Goal: Task Accomplishment & Management: Manage account settings

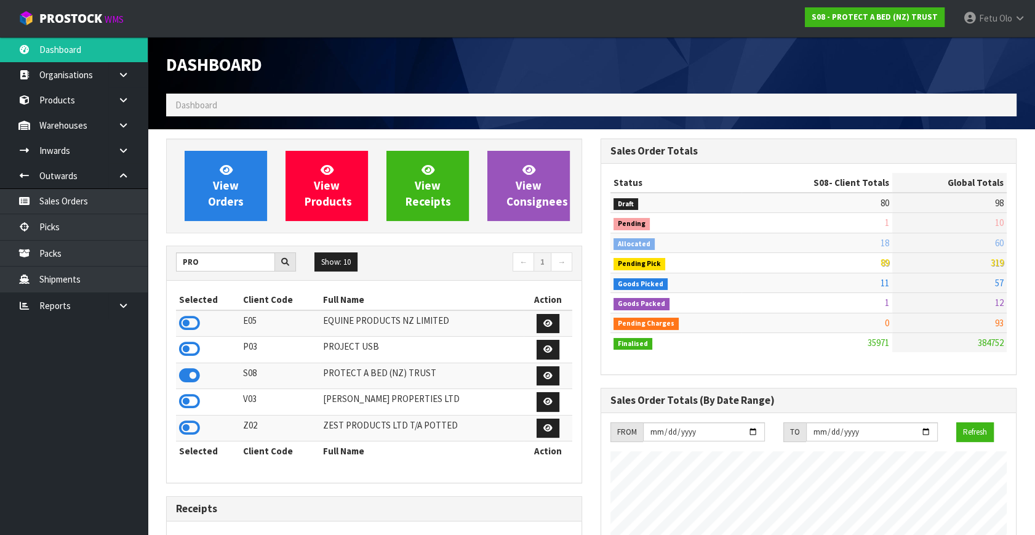
scroll to position [930, 434]
drag, startPoint x: 0, startPoint y: 0, endPoint x: 669, endPoint y: 74, distance: 673.3
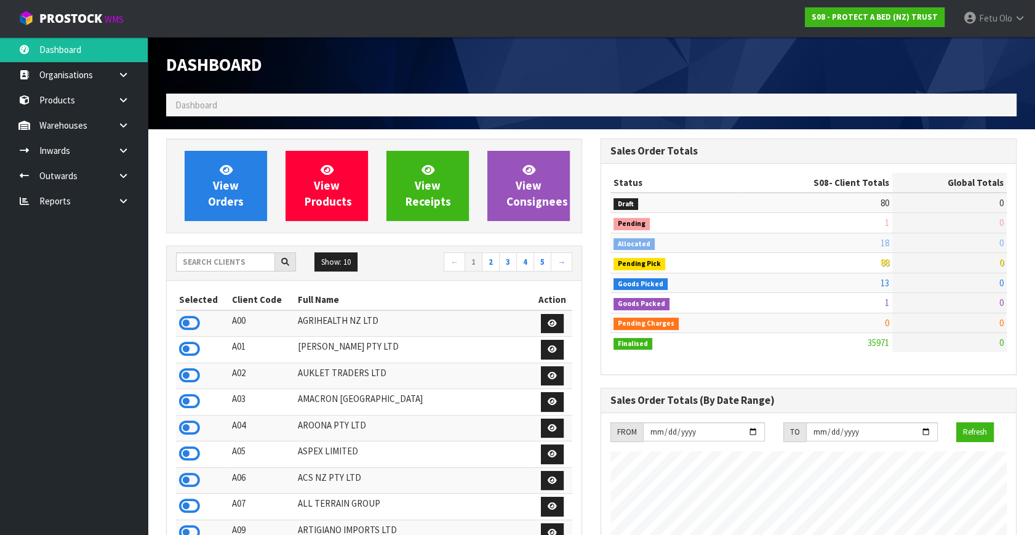
scroll to position [930, 434]
click at [228, 257] on input "text" at bounding box center [225, 261] width 99 height 19
type input "K01"
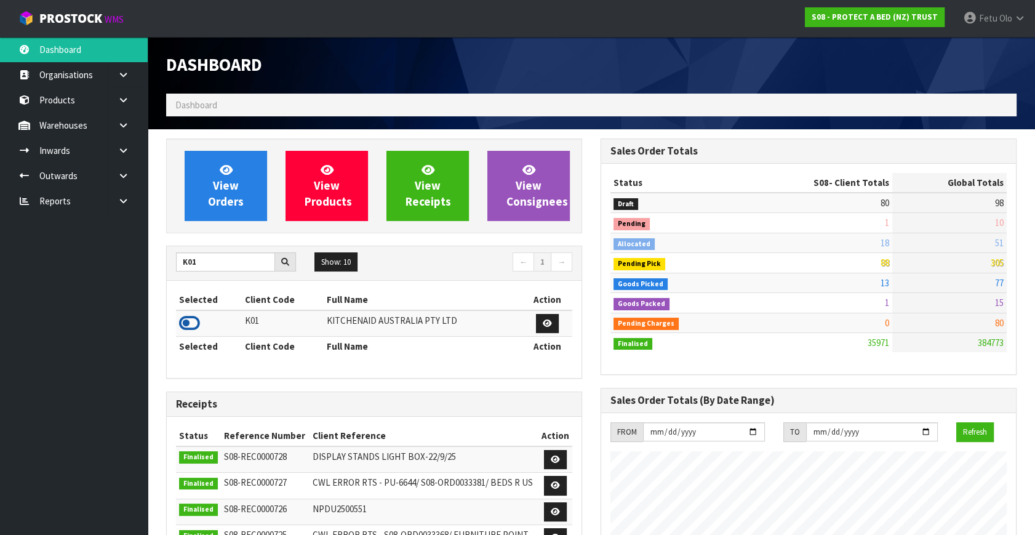
click at [190, 320] on icon at bounding box center [189, 323] width 21 height 18
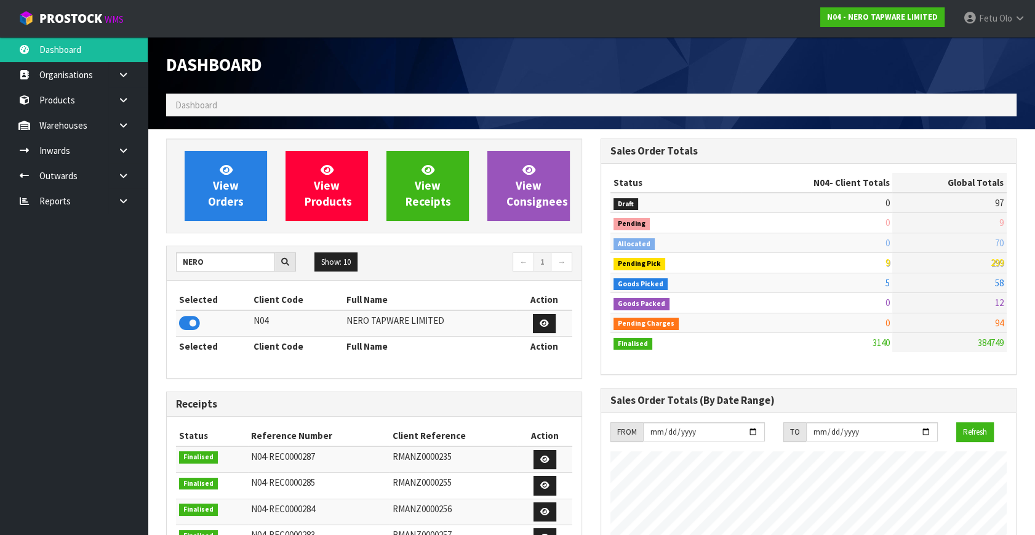
scroll to position [969, 434]
click at [122, 177] on icon at bounding box center [123, 175] width 12 height 9
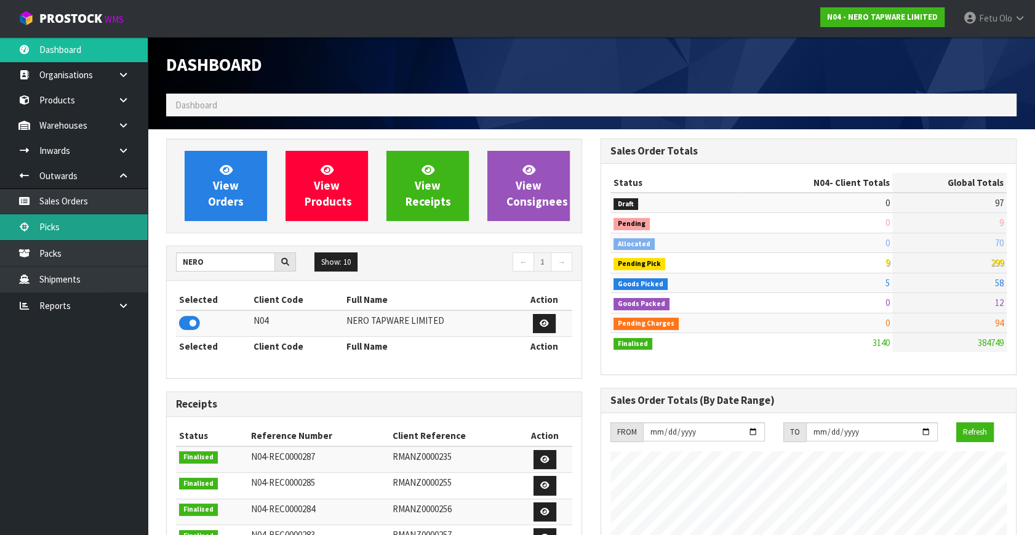
click at [55, 226] on link "Picks" at bounding box center [74, 226] width 148 height 25
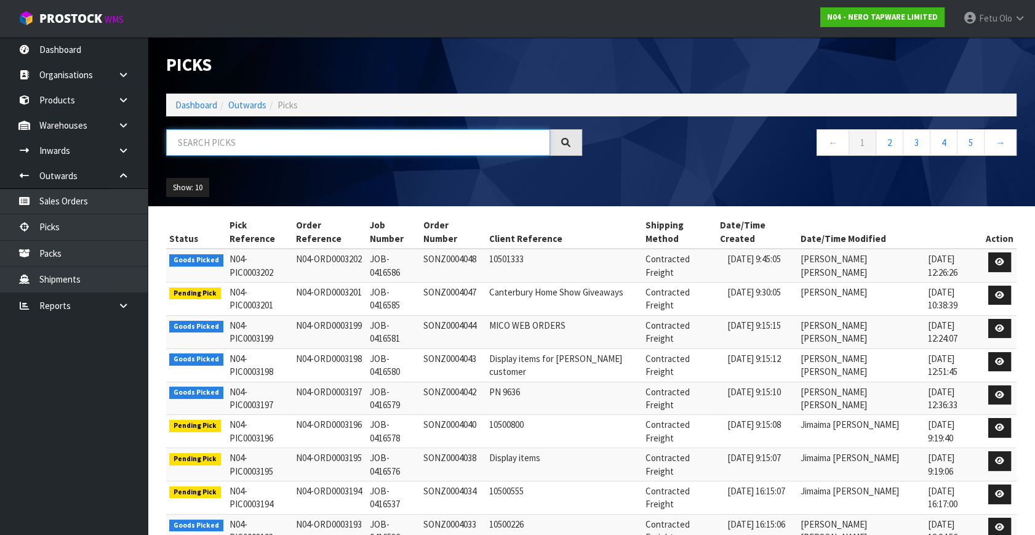
click at [194, 141] on input "text" at bounding box center [358, 142] width 384 height 26
type input "3188"
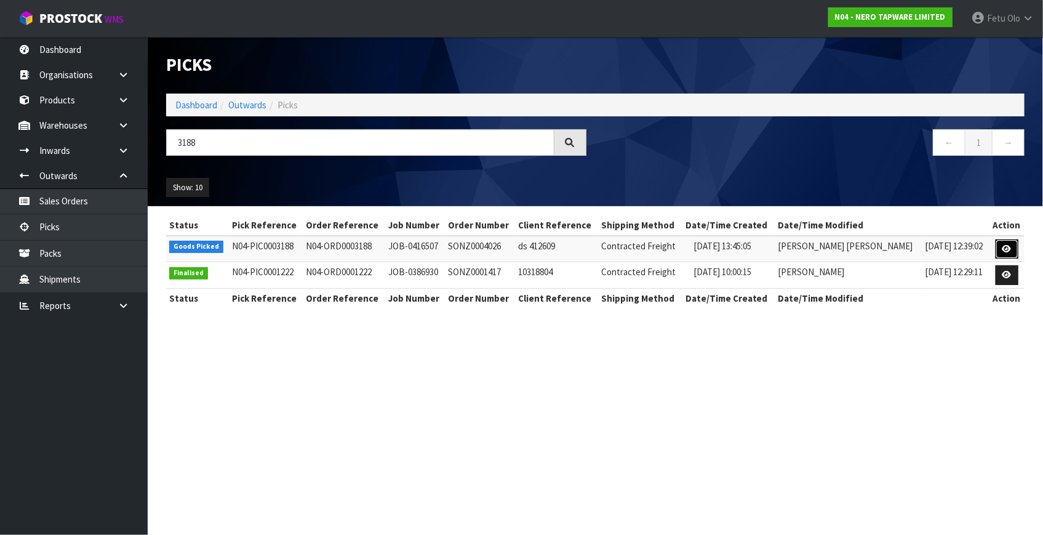
click at [998, 252] on link at bounding box center [1006, 249] width 23 height 20
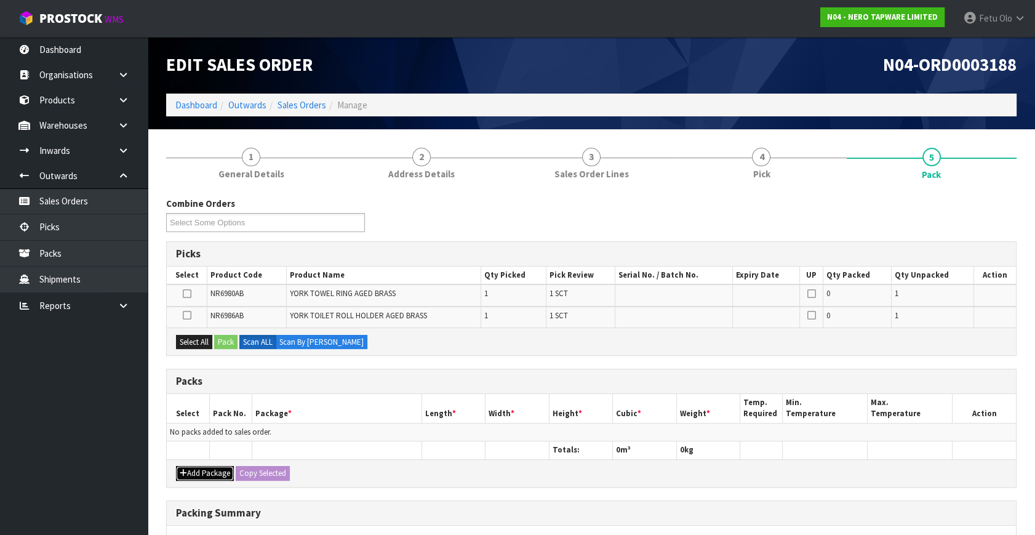
click at [194, 476] on button "Add Package" at bounding box center [205, 473] width 58 height 15
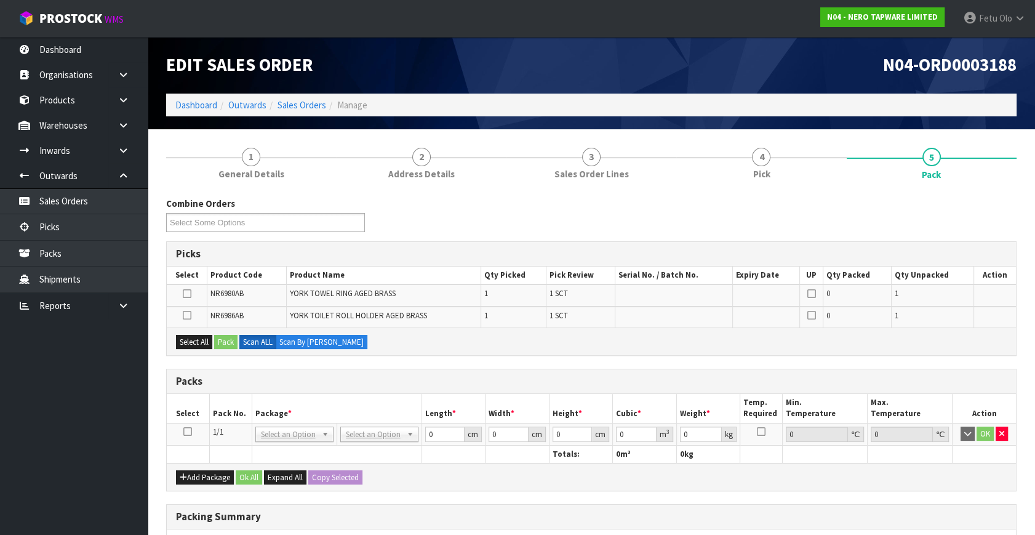
click at [191, 431] on icon at bounding box center [187, 431] width 9 height 1
click at [247, 413] on th "Pack No." at bounding box center [230, 408] width 42 height 29
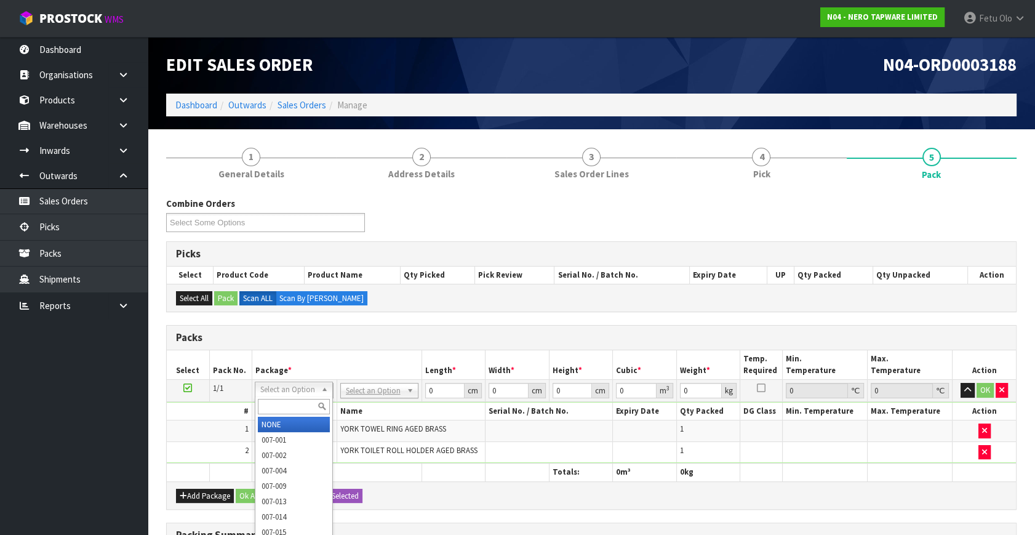
click at [276, 405] on input "text" at bounding box center [294, 406] width 72 height 15
type input "011-084"
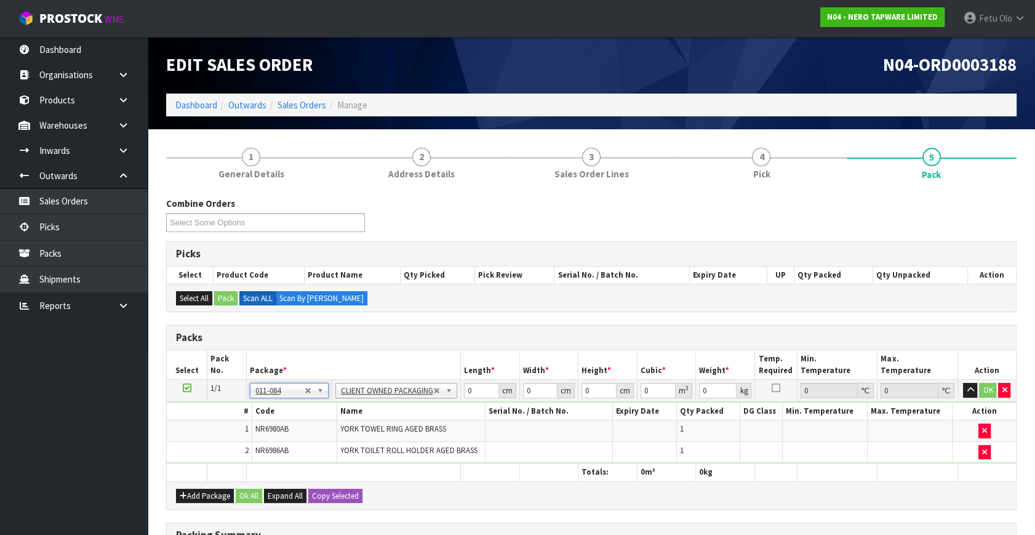
type input "0.81"
drag, startPoint x: 463, startPoint y: 395, endPoint x: 298, endPoint y: 455, distance: 175.3
click at [299, 453] on tbody "1/1 NONE 007-001 007-002 007-004 007-009 007-013 007-014 007-015 007-017 007-01…" at bounding box center [591, 422] width 849 height 84
type input "36"
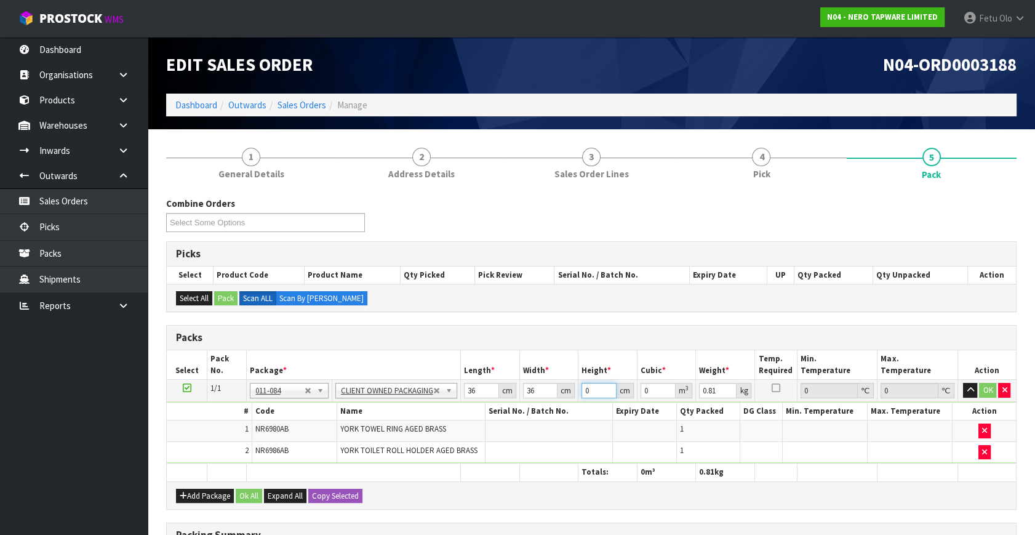
type input "1"
type input "0.001296"
type input "10"
type input "0.01296"
type input "10"
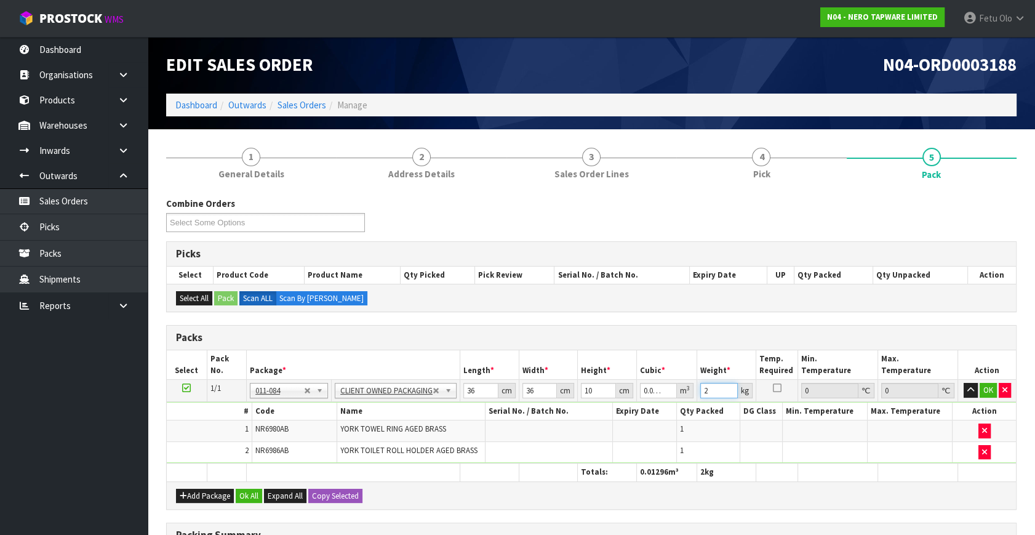
type input "2"
click button "OK" at bounding box center [987, 390] width 17 height 15
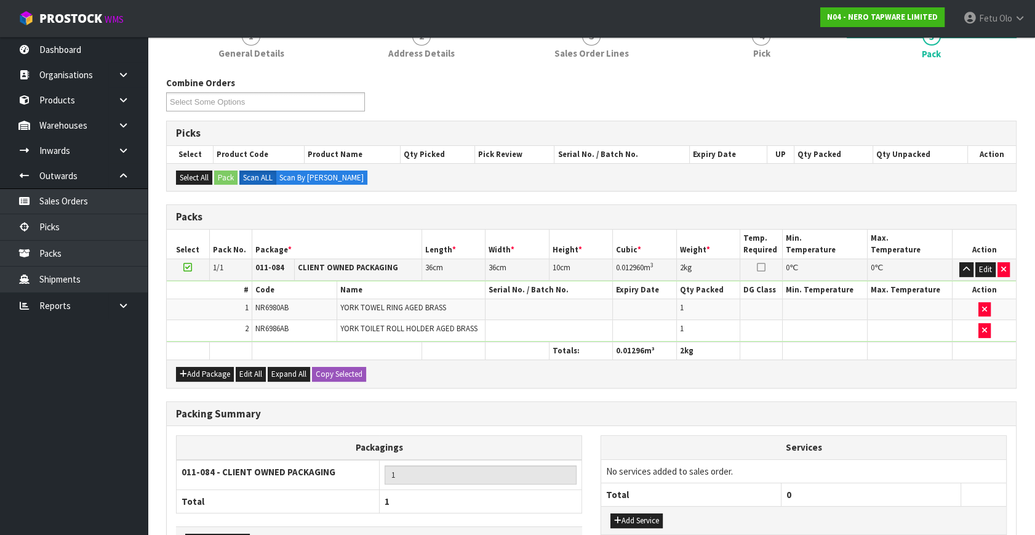
scroll to position [204, 0]
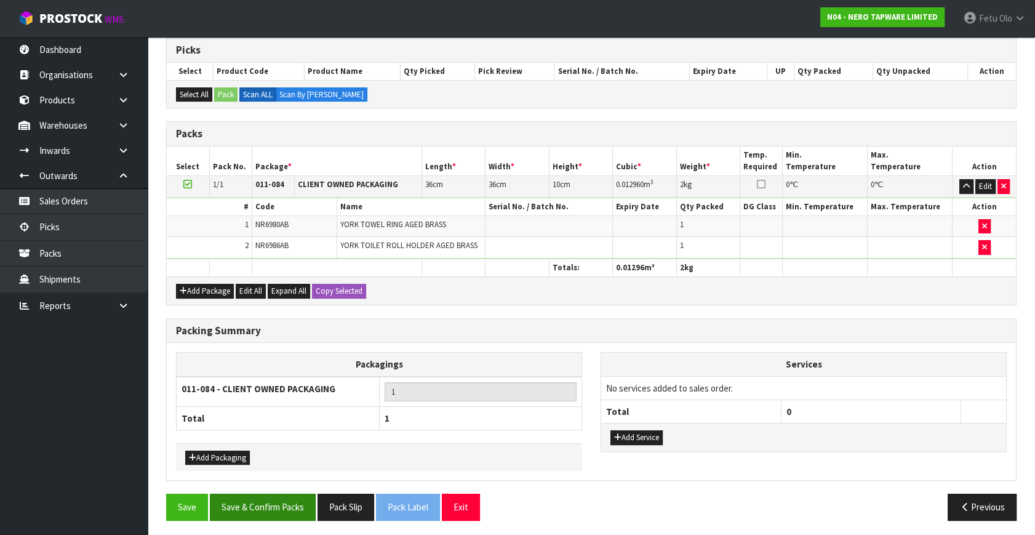
click at [261, 488] on div "Packing Summary Packagings 011-084 - CLIENT OWNED PACKAGING 1 Total 1 Add Packa…" at bounding box center [591, 406] width 869 height 176
click at [261, 500] on button "Save & Confirm Packs" at bounding box center [263, 506] width 106 height 26
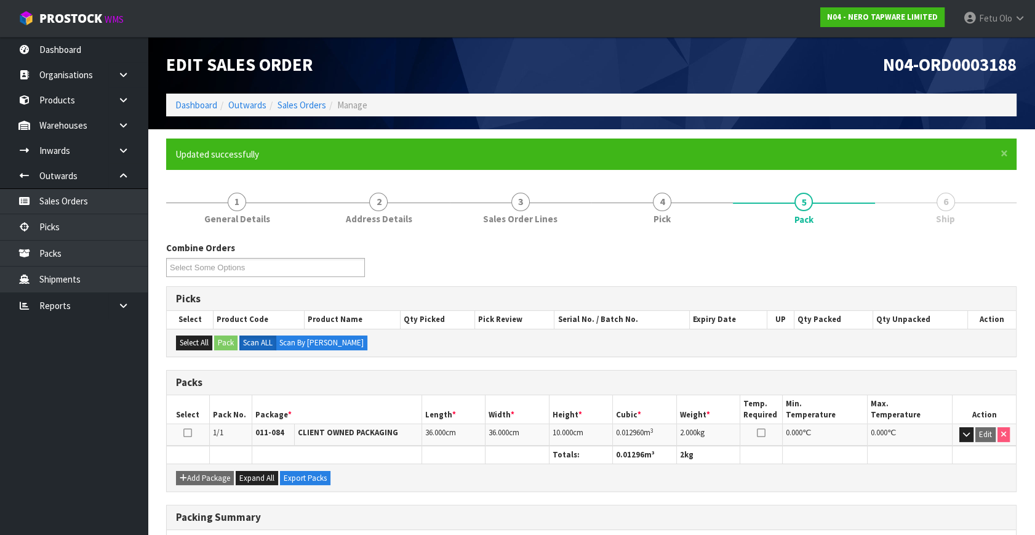
scroll to position [161, 0]
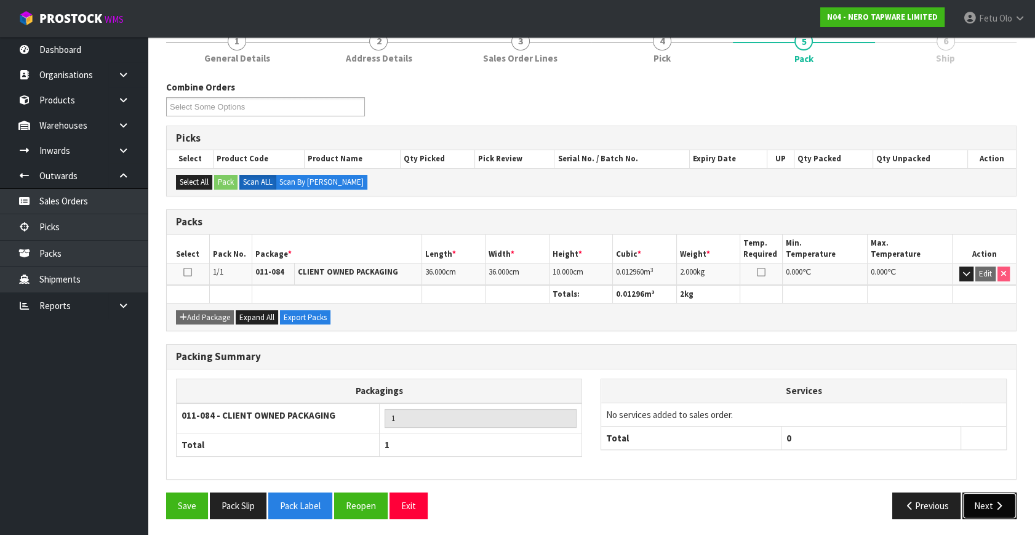
drag, startPoint x: 977, startPoint y: 498, endPoint x: 501, endPoint y: 341, distance: 501.3
click at [977, 498] on button "Next" at bounding box center [989, 505] width 54 height 26
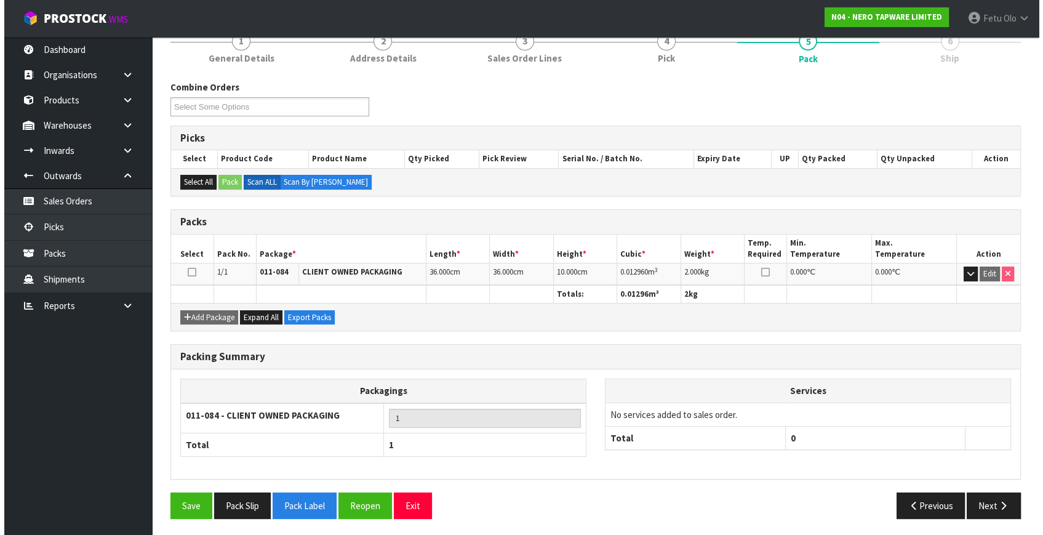
scroll to position [0, 0]
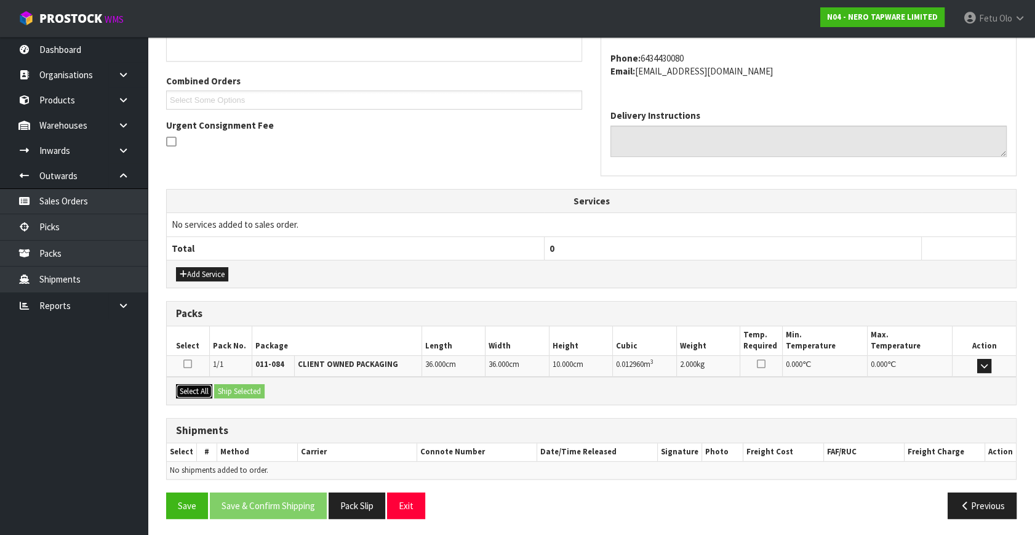
click at [198, 384] on button "Select All" at bounding box center [194, 391] width 36 height 15
click at [231, 386] on button "Ship Selected" at bounding box center [239, 391] width 50 height 15
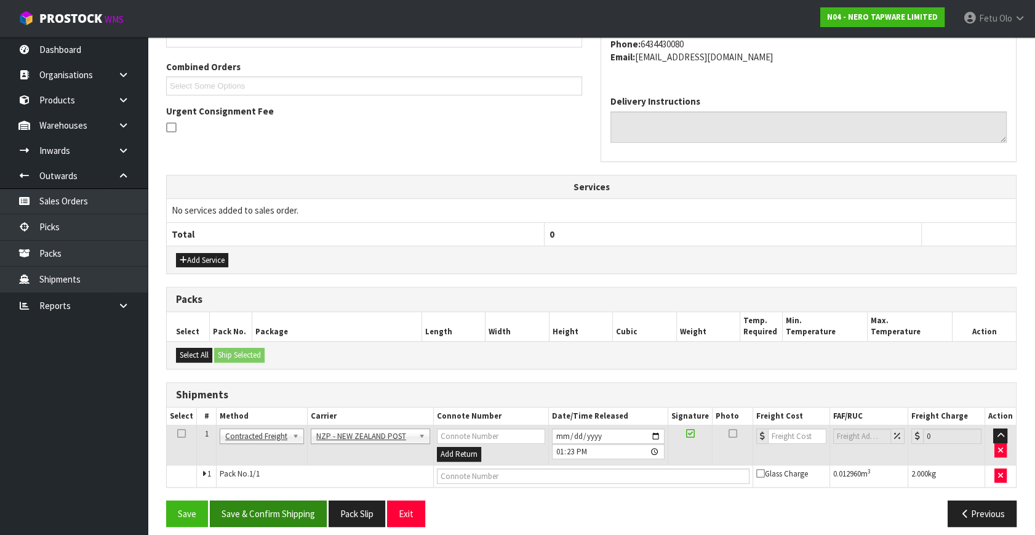
scroll to position [312, 0]
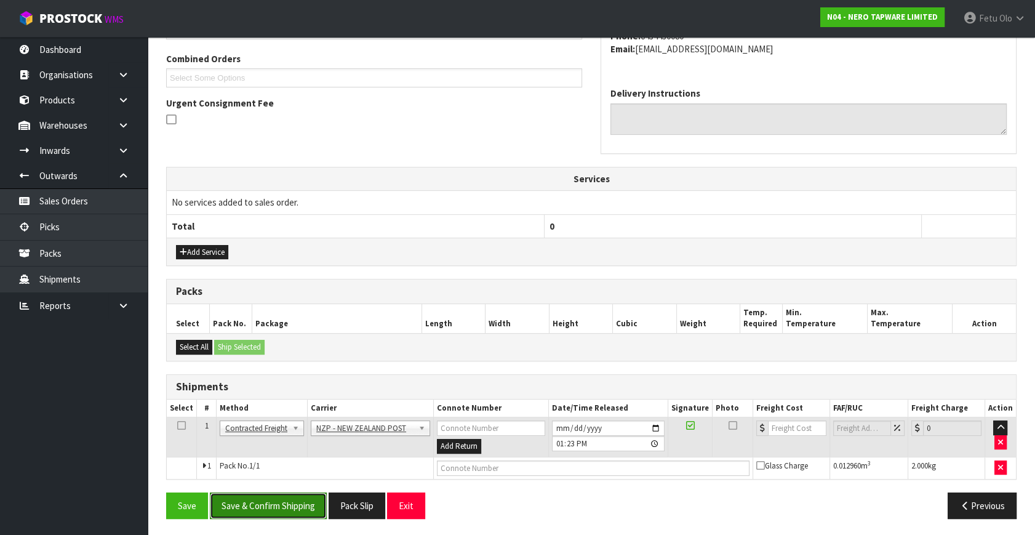
click at [272, 503] on button "Save & Confirm Shipping" at bounding box center [268, 505] width 117 height 26
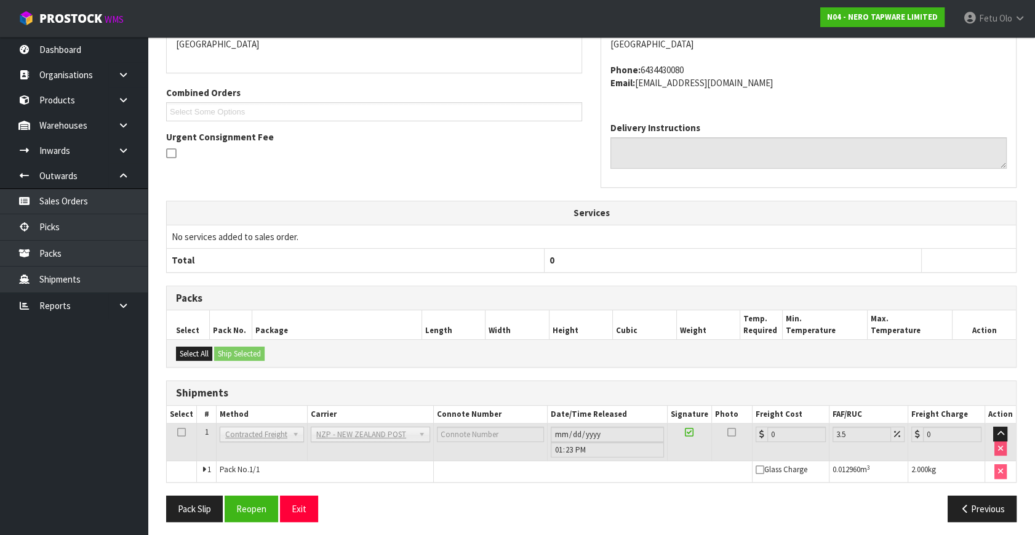
scroll to position [295, 0]
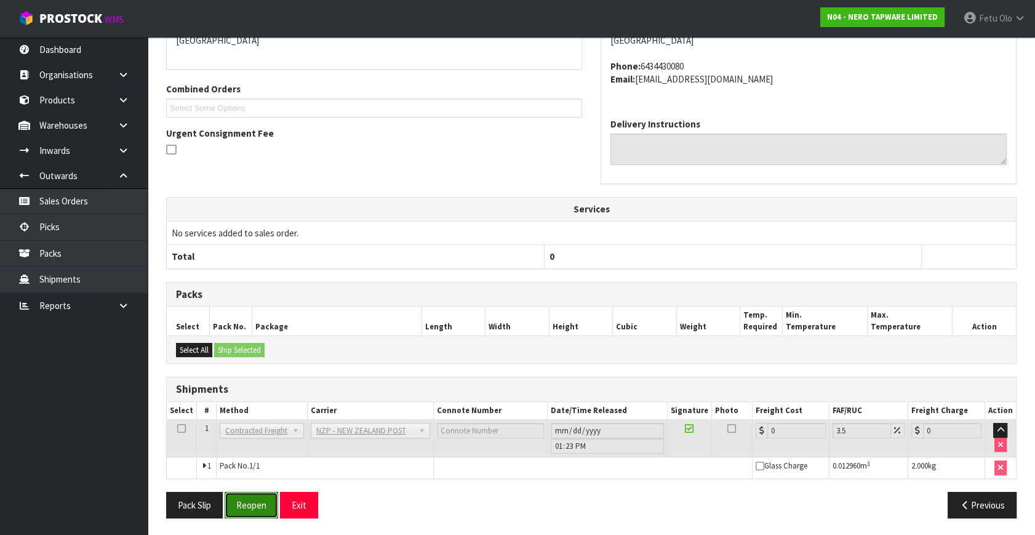
click at [244, 503] on button "Reopen" at bounding box center [252, 504] width 54 height 26
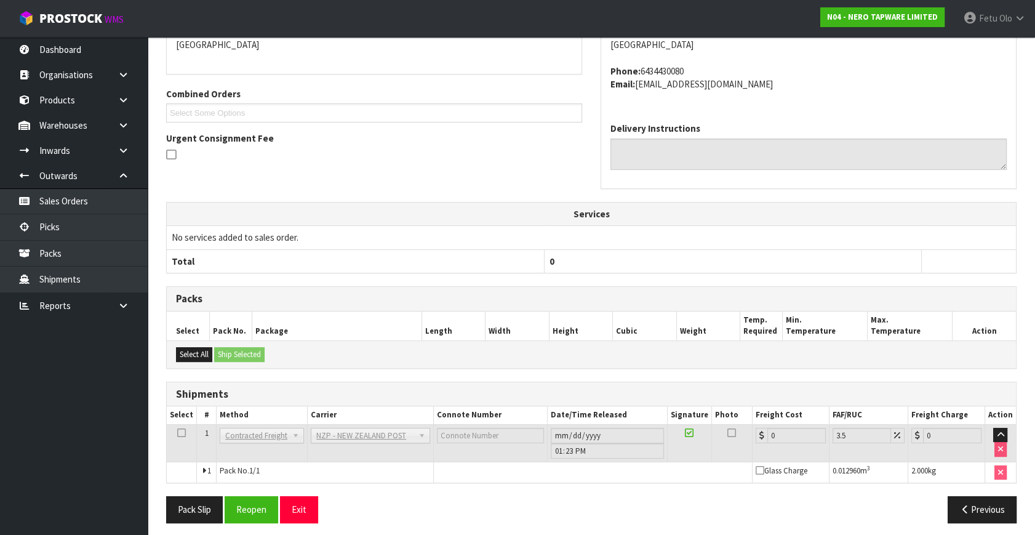
scroll to position [282, 0]
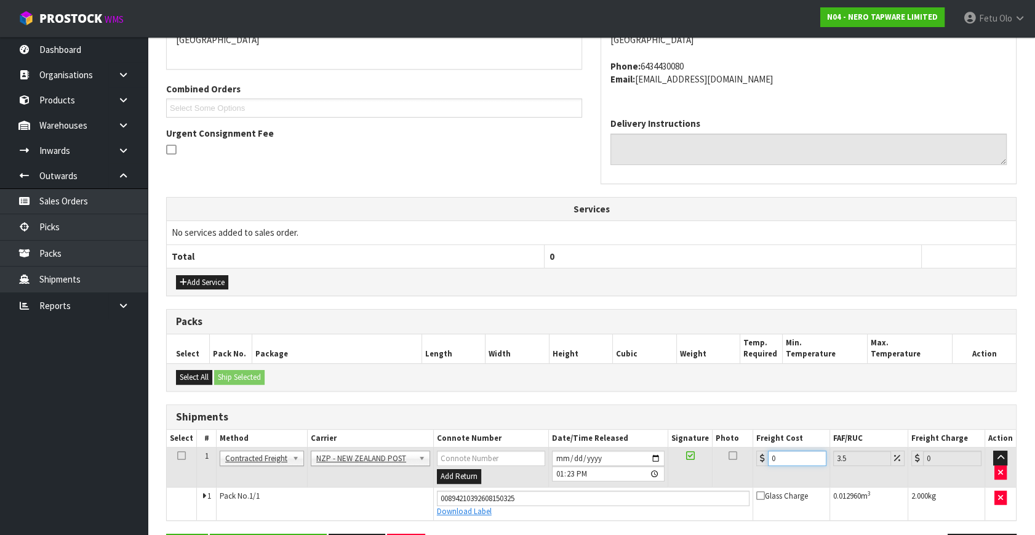
drag, startPoint x: 782, startPoint y: 458, endPoint x: 607, endPoint y: 504, distance: 180.7
click at [607, 504] on tbody "1 Client Local Pickup Customer Local Pickup Company Freight Contracted Freight …" at bounding box center [591, 483] width 849 height 73
type input "1"
type input "1.03"
type input "16"
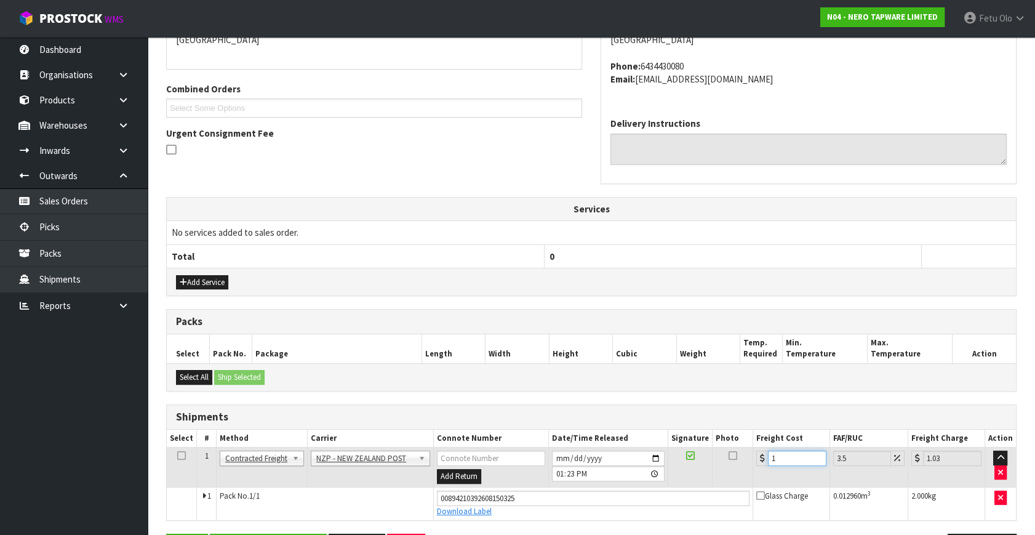
type input "16.56"
type input "16.2"
type input "16.77"
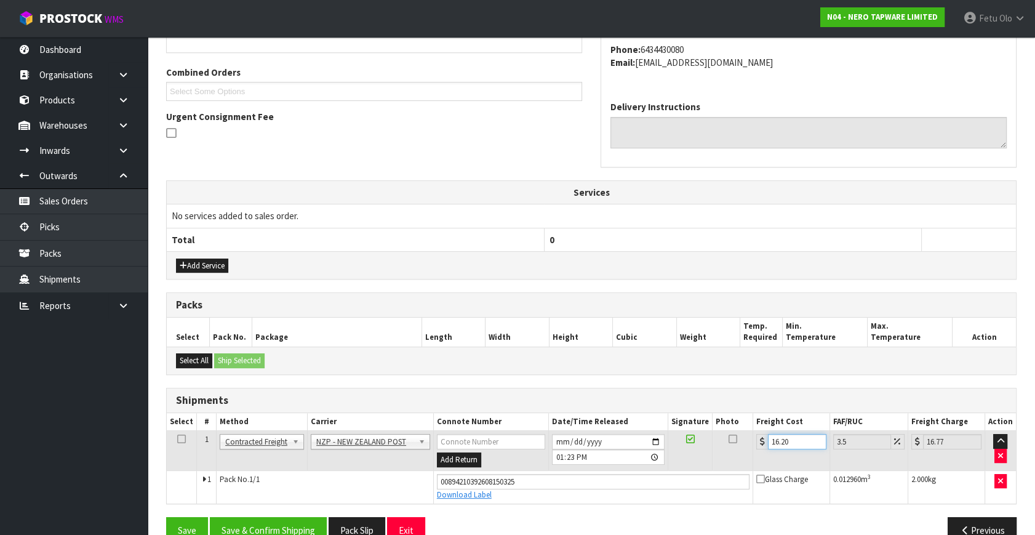
scroll to position [323, 0]
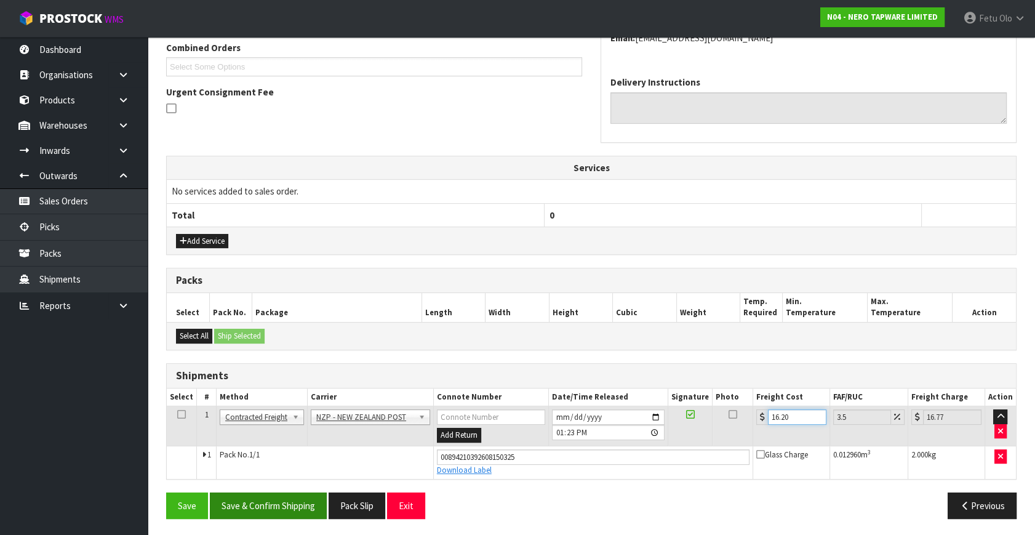
type input "16.20"
click at [298, 498] on button "Save & Confirm Shipping" at bounding box center [268, 505] width 117 height 26
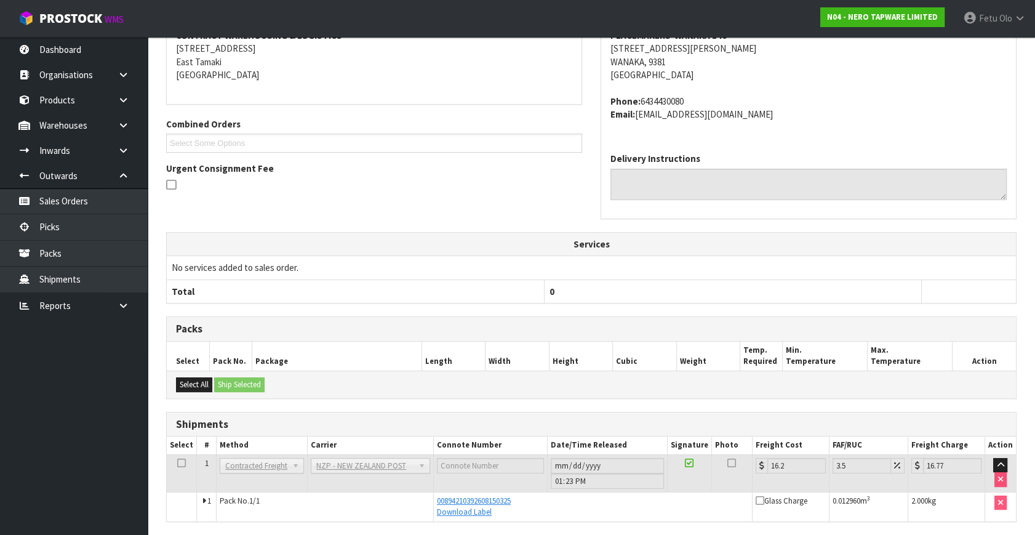
scroll to position [289, 0]
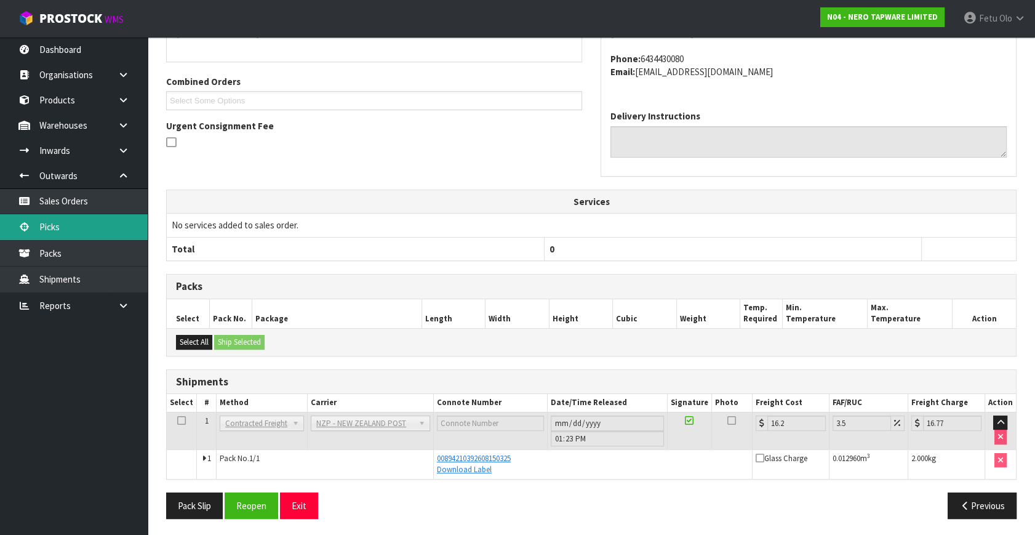
click at [75, 229] on link "Picks" at bounding box center [74, 226] width 148 height 25
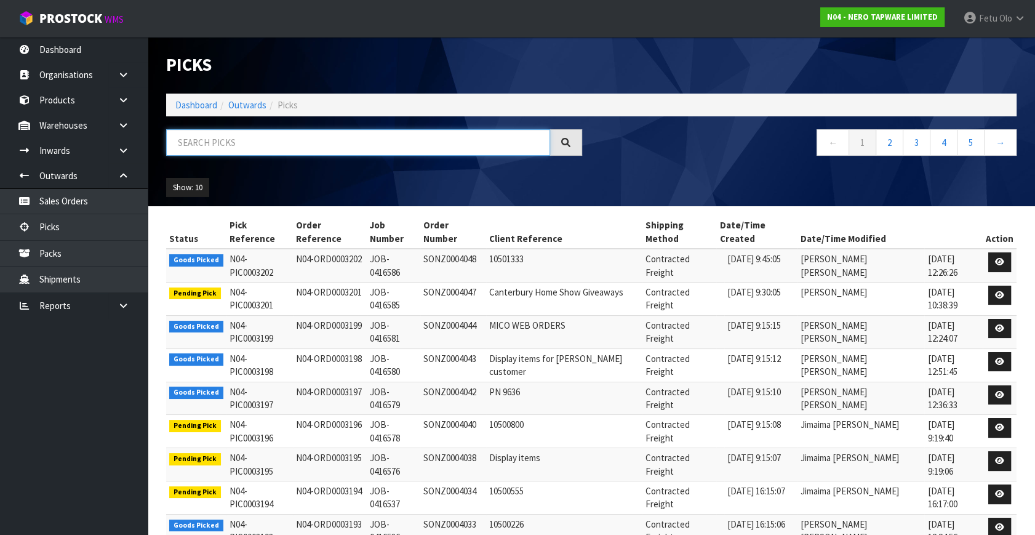
click at [373, 137] on input "text" at bounding box center [358, 142] width 384 height 26
type input "0003191"
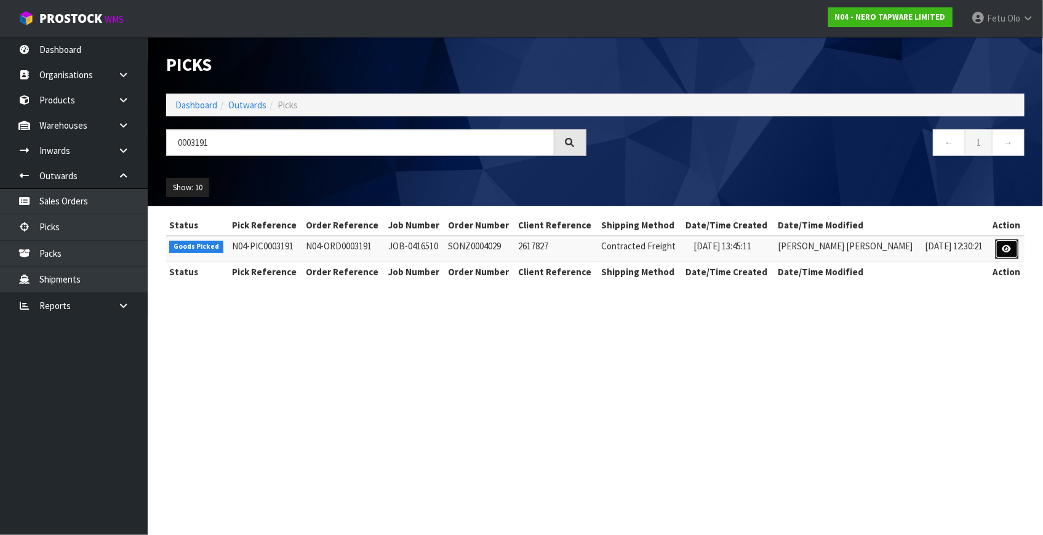
click at [1012, 246] on link at bounding box center [1006, 249] width 23 height 20
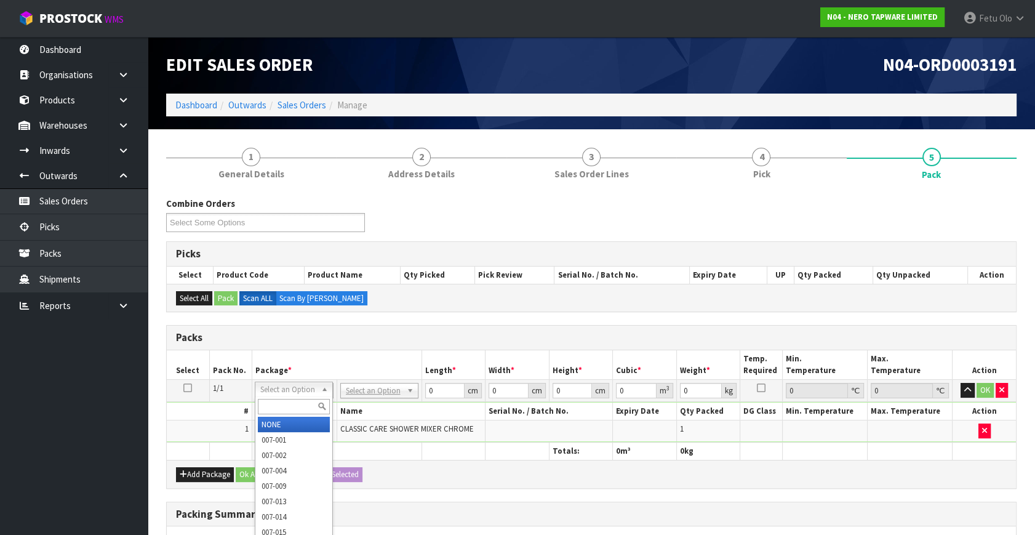
drag, startPoint x: 294, startPoint y: 407, endPoint x: 376, endPoint y: 429, distance: 84.9
click at [301, 411] on input "text" at bounding box center [294, 406] width 72 height 15
type input "011"
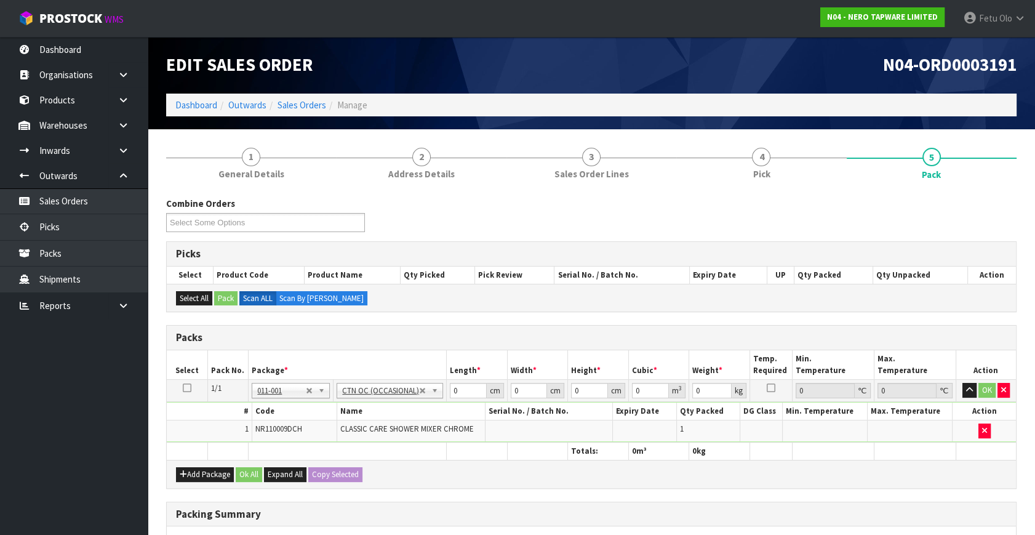
type input "1.1"
drag, startPoint x: 456, startPoint y: 389, endPoint x: 172, endPoint y: 488, distance: 300.9
click at [173, 469] on div "Packs Select Pack No. Package * Length * Width * Height * Cubic * Weight * Temp…" at bounding box center [591, 406] width 850 height 163
type input "51"
type input "29"
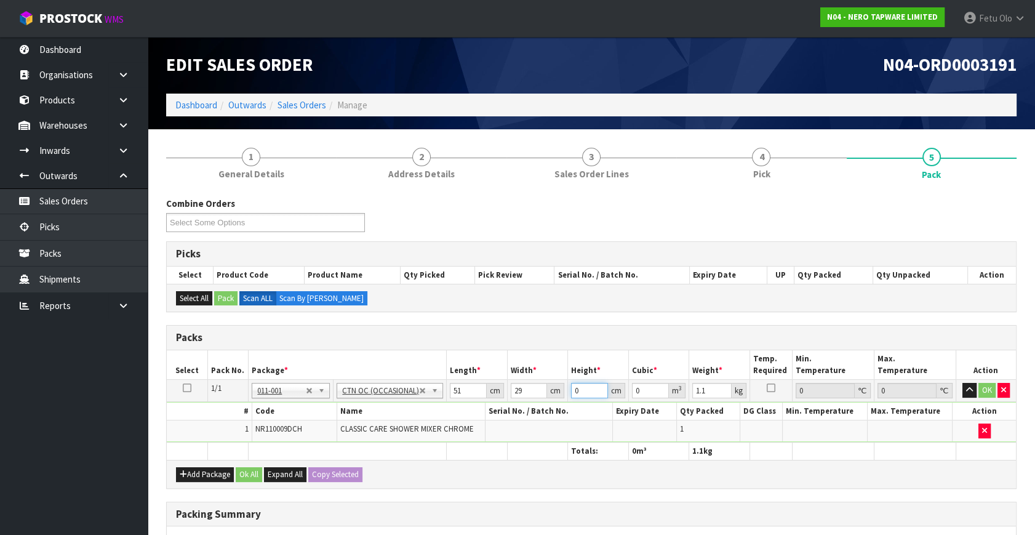
type input "1"
type input "0.001479"
type input "13"
type input "0.019227"
type input "13"
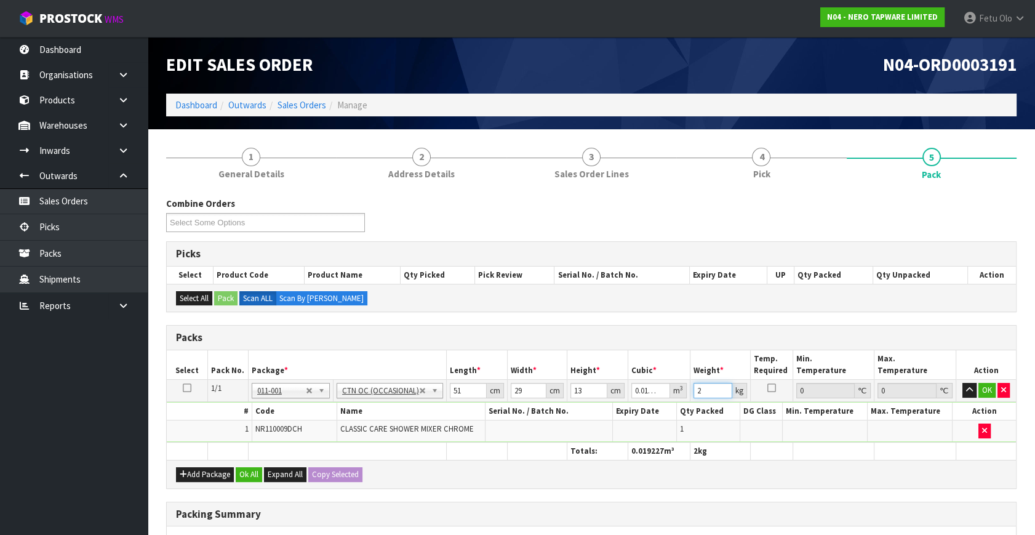
type input "2"
click button "OK" at bounding box center [986, 390] width 17 height 15
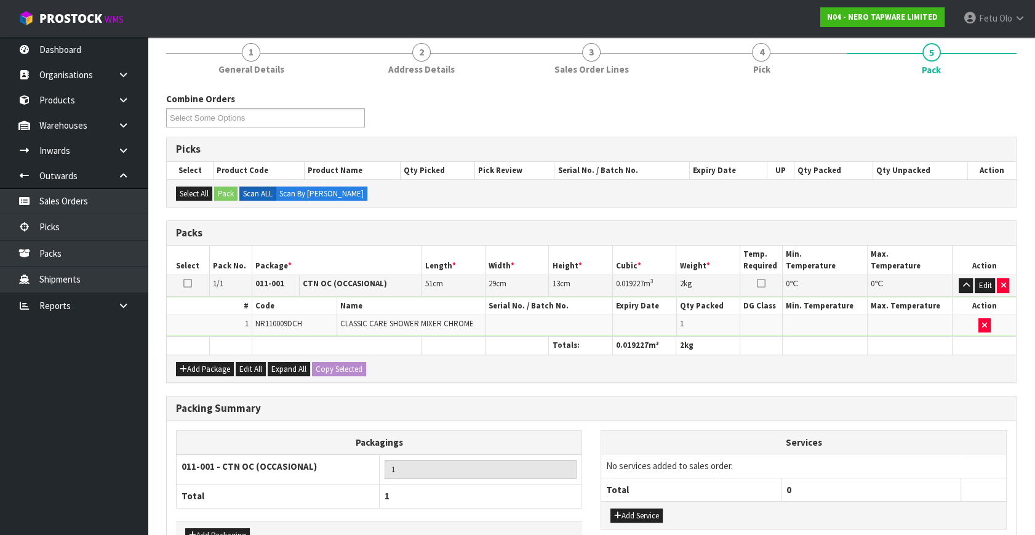
scroll to position [183, 0]
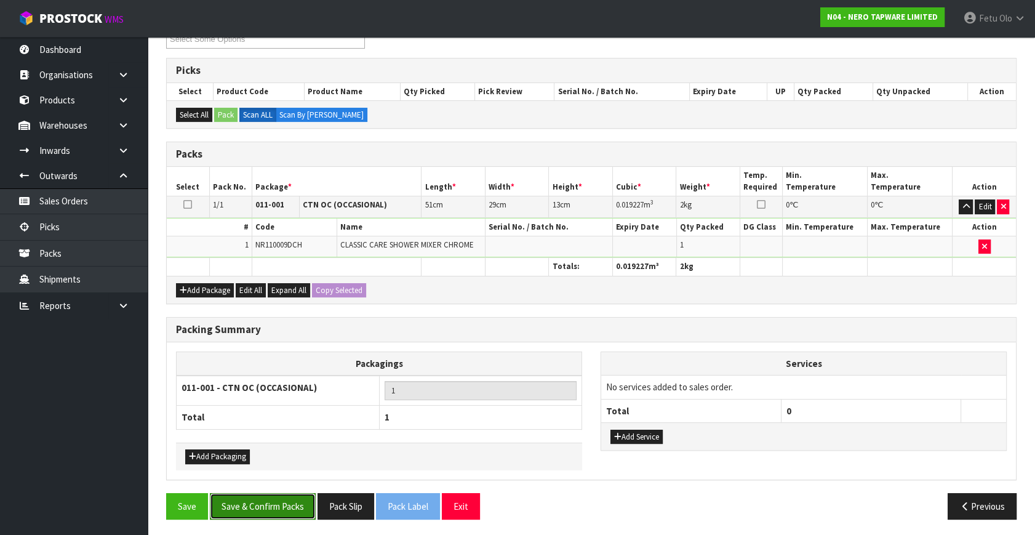
click at [275, 502] on button "Save & Confirm Packs" at bounding box center [263, 506] width 106 height 26
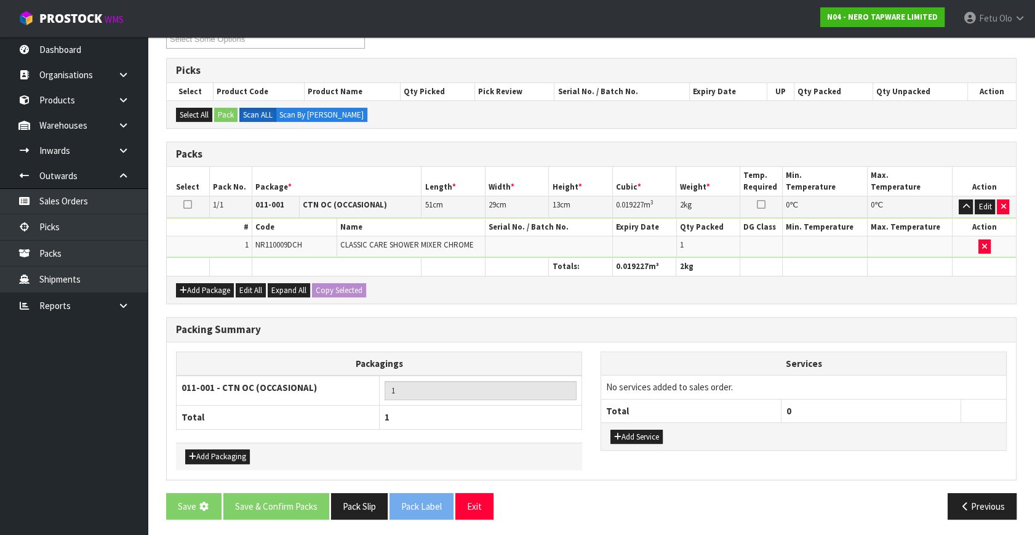
scroll to position [0, 0]
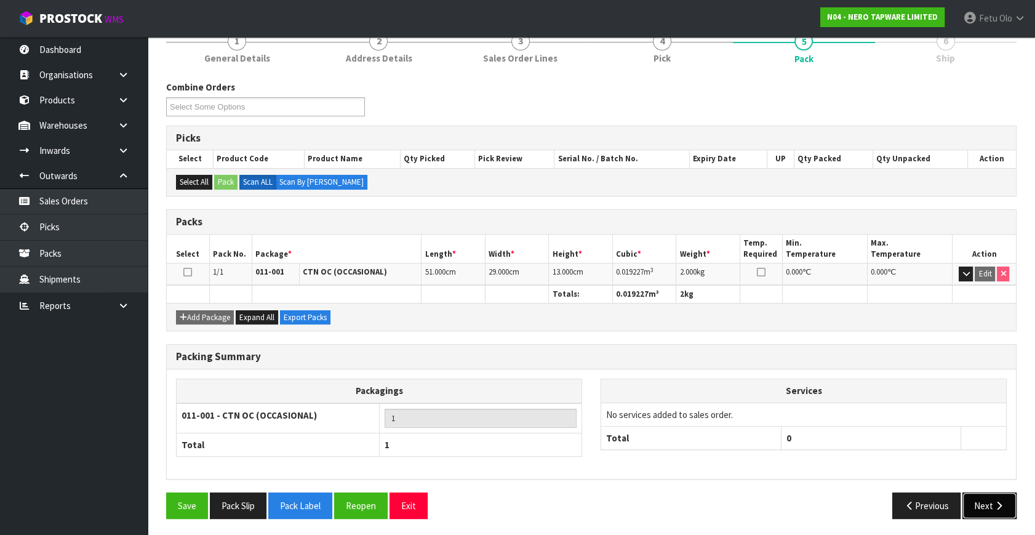
click at [998, 504] on icon "button" at bounding box center [999, 505] width 12 height 9
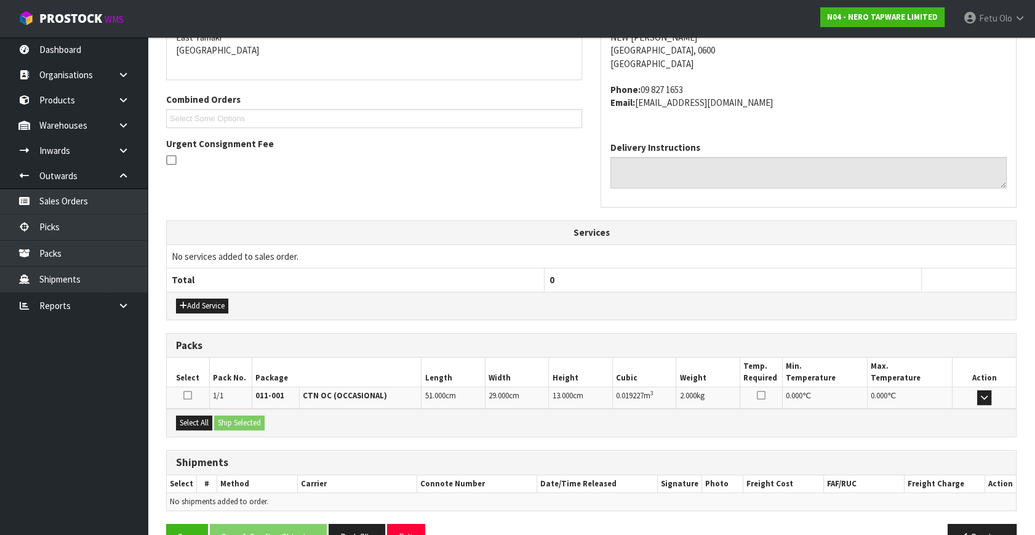
scroll to position [303, 0]
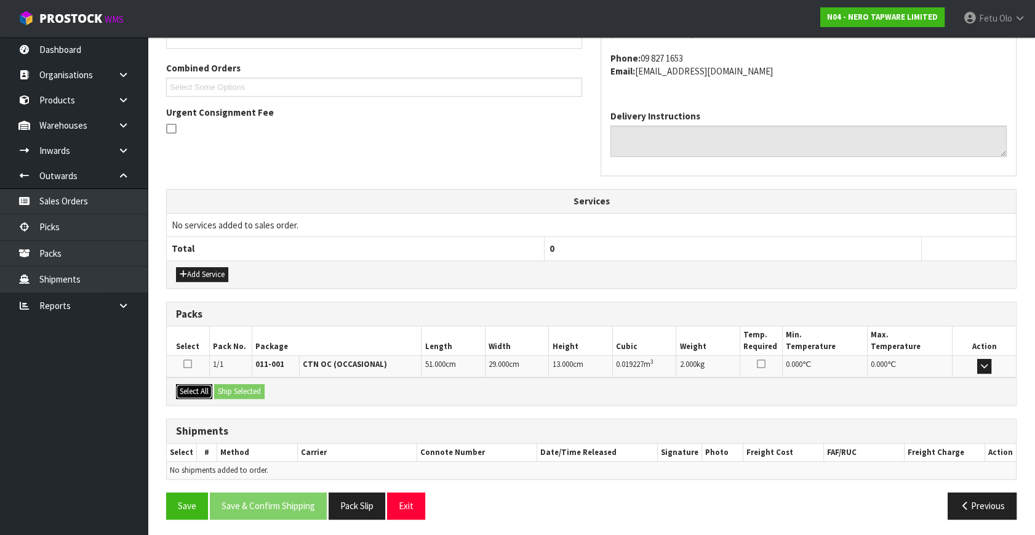
drag, startPoint x: 188, startPoint y: 389, endPoint x: 212, endPoint y: 386, distance: 24.1
click at [194, 388] on button "Select All" at bounding box center [194, 391] width 36 height 15
click at [224, 384] on button "Ship Selected" at bounding box center [239, 391] width 50 height 15
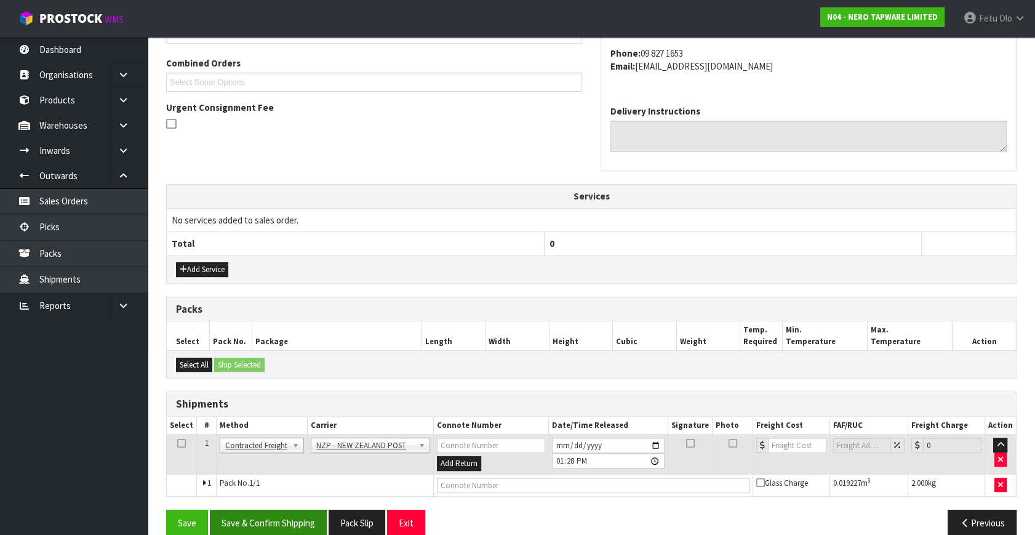
scroll to position [325, 0]
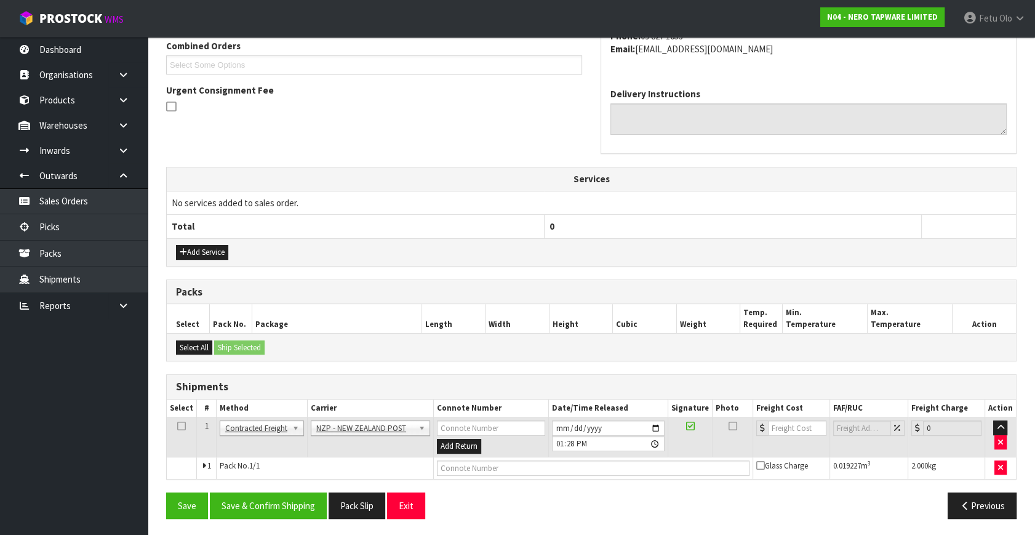
click at [289, 517] on div "Save Save & Confirm Shipping Pack Slip Exit Previous" at bounding box center [591, 510] width 869 height 36
click at [273, 496] on button "Save & Confirm Shipping" at bounding box center [268, 505] width 117 height 26
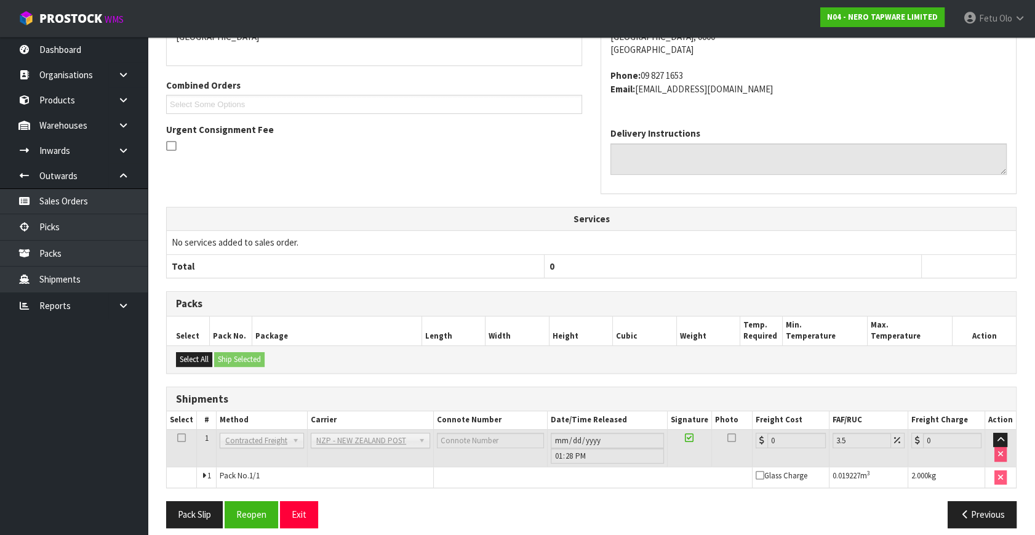
scroll to position [308, 0]
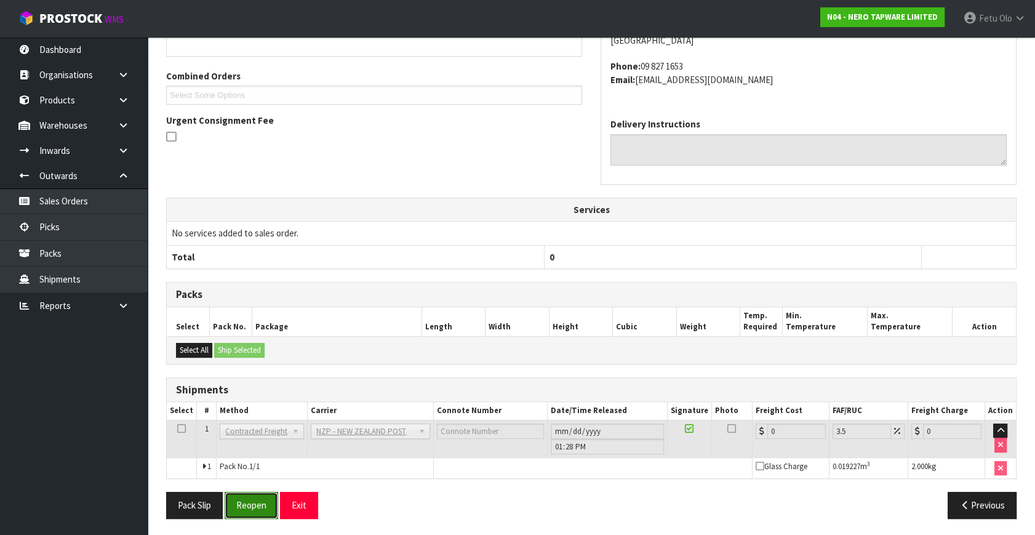
drag, startPoint x: 261, startPoint y: 509, endPoint x: 266, endPoint y: 505, distance: 6.5
click at [261, 509] on button "Reopen" at bounding box center [252, 504] width 54 height 26
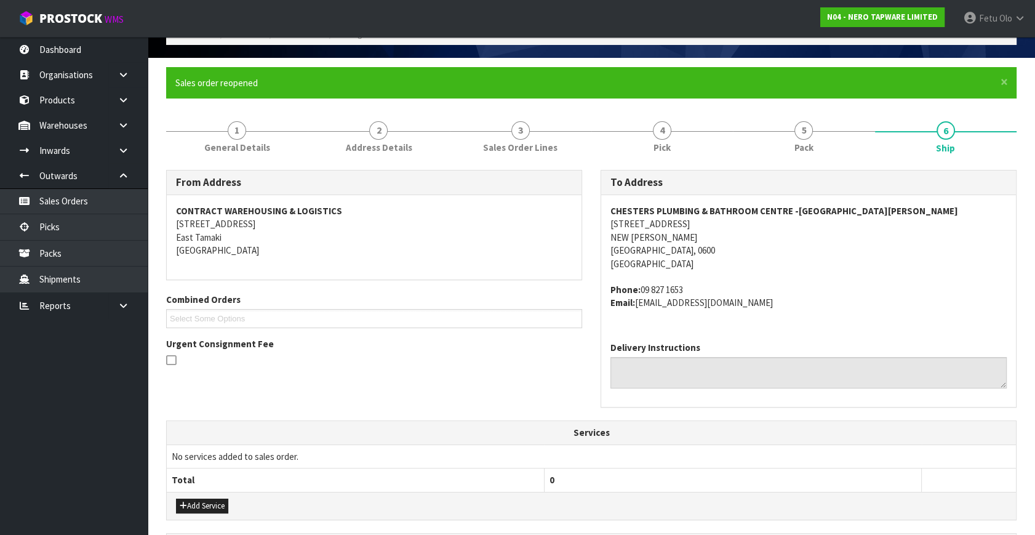
scroll to position [336, 0]
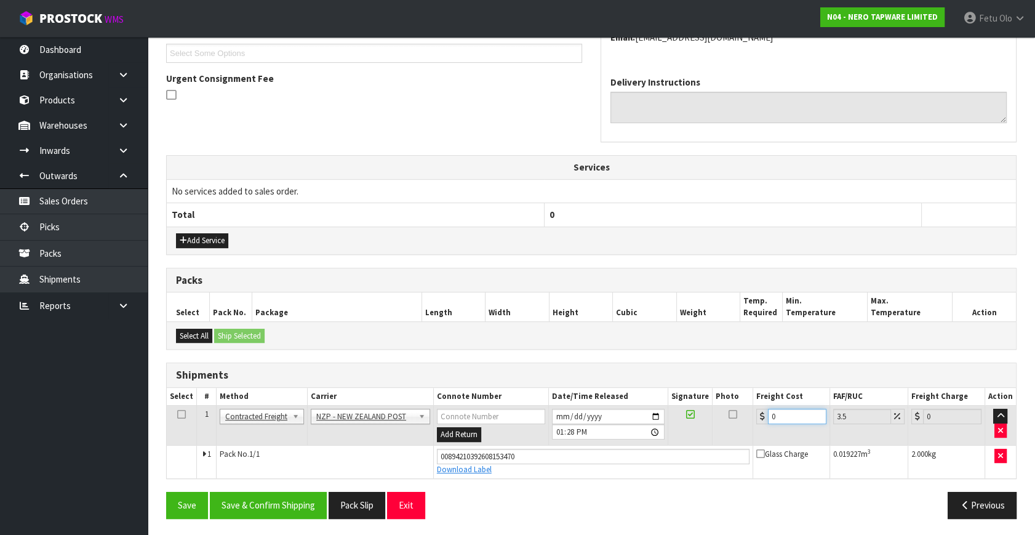
drag, startPoint x: 779, startPoint y: 416, endPoint x: 554, endPoint y: 456, distance: 228.8
click at [559, 456] on tbody "1 Client Local Pickup Customer Local Pickup Company Freight Contracted Freight …" at bounding box center [591, 441] width 849 height 73
type input "4"
type input "4.14"
type input "4.3"
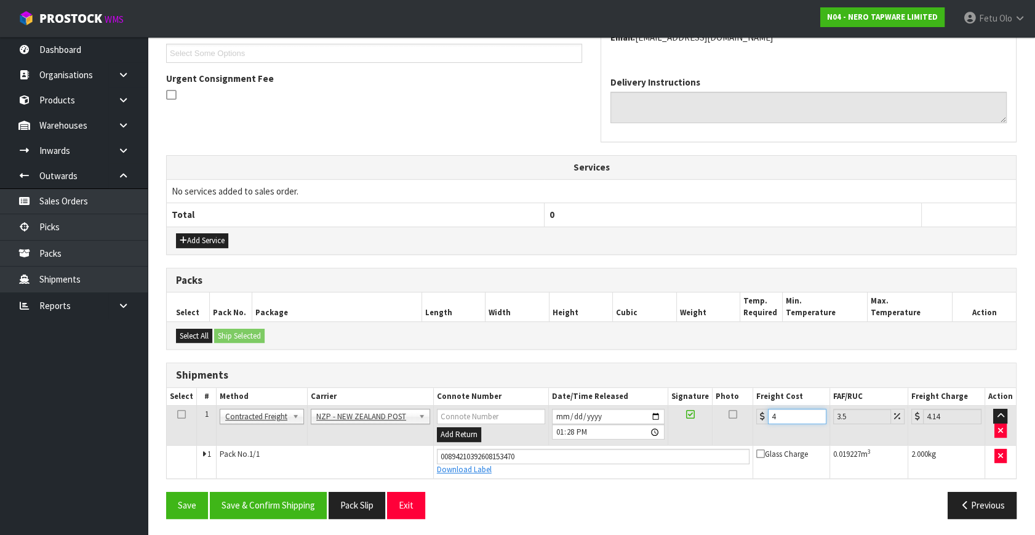
type input "4.45"
type input "4.33"
type input "4.48"
type input "4.33"
click at [271, 505] on button "Save & Confirm Shipping" at bounding box center [268, 504] width 117 height 26
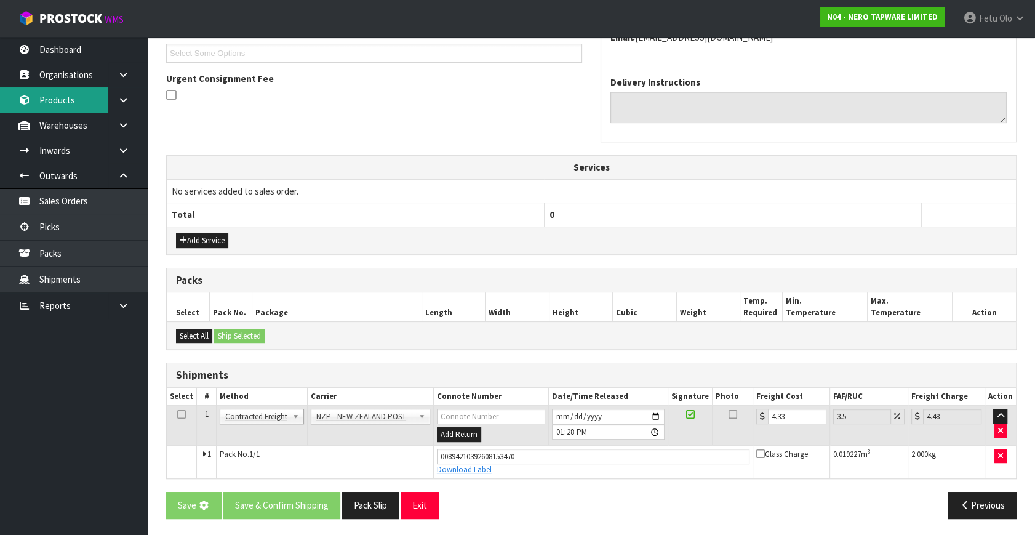
scroll to position [113, 0]
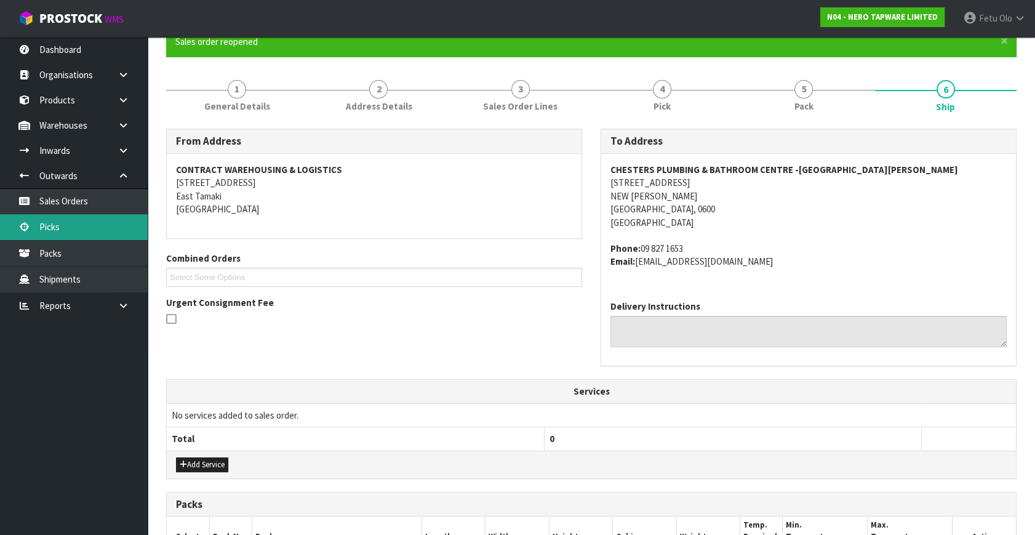
click at [45, 224] on link "Picks" at bounding box center [74, 226] width 148 height 25
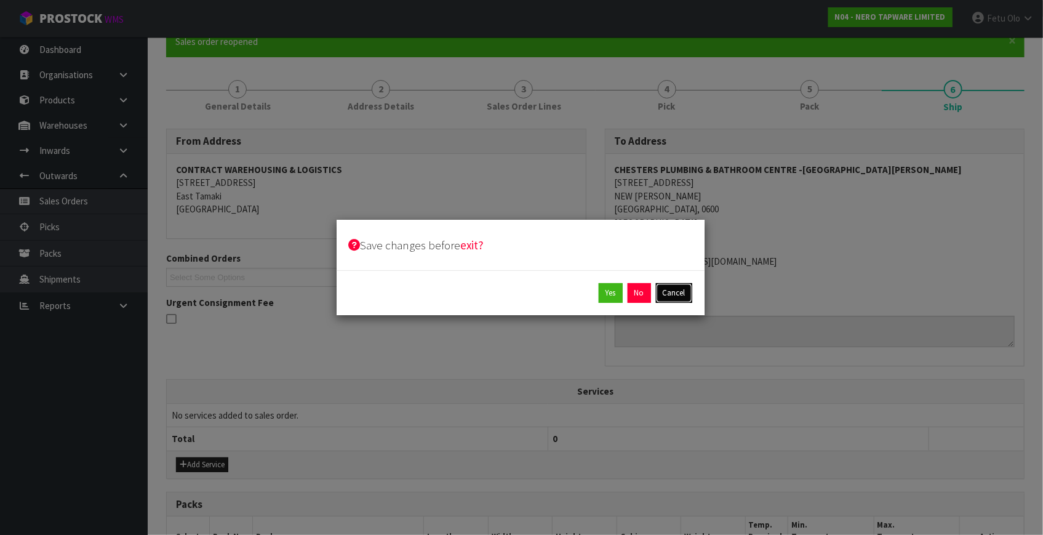
click at [675, 291] on button "Cancel" at bounding box center [674, 293] width 36 height 20
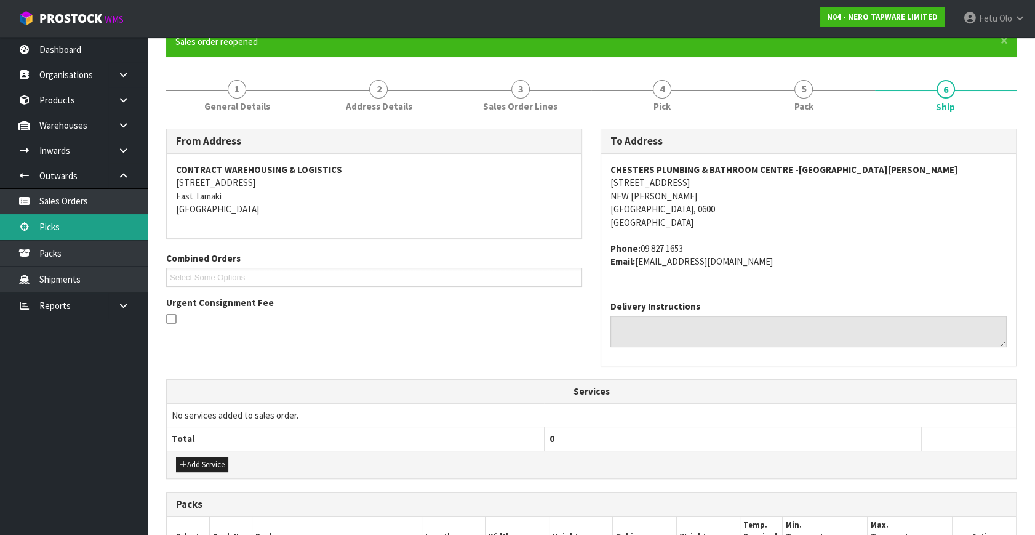
scroll to position [0, 0]
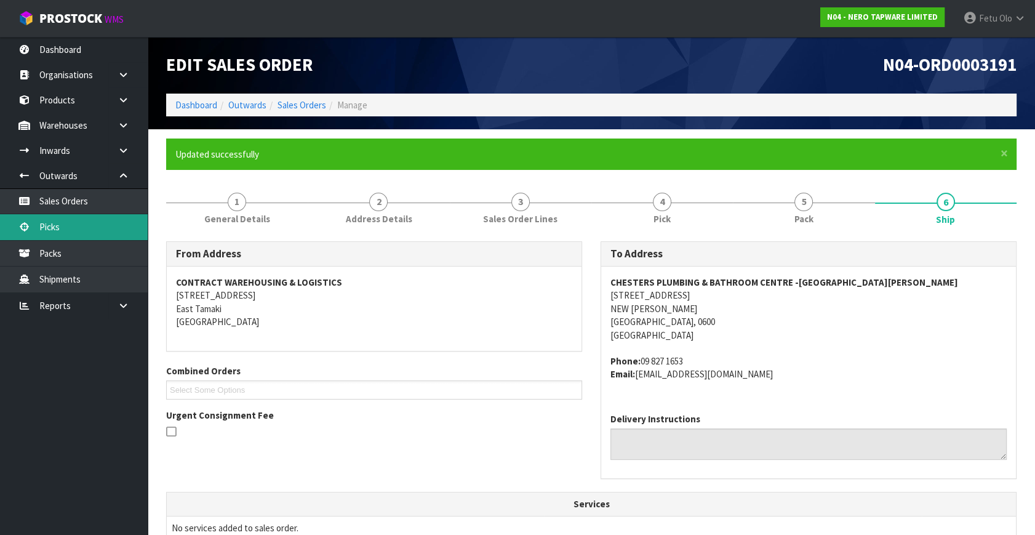
click at [59, 218] on link "Picks" at bounding box center [74, 226] width 148 height 25
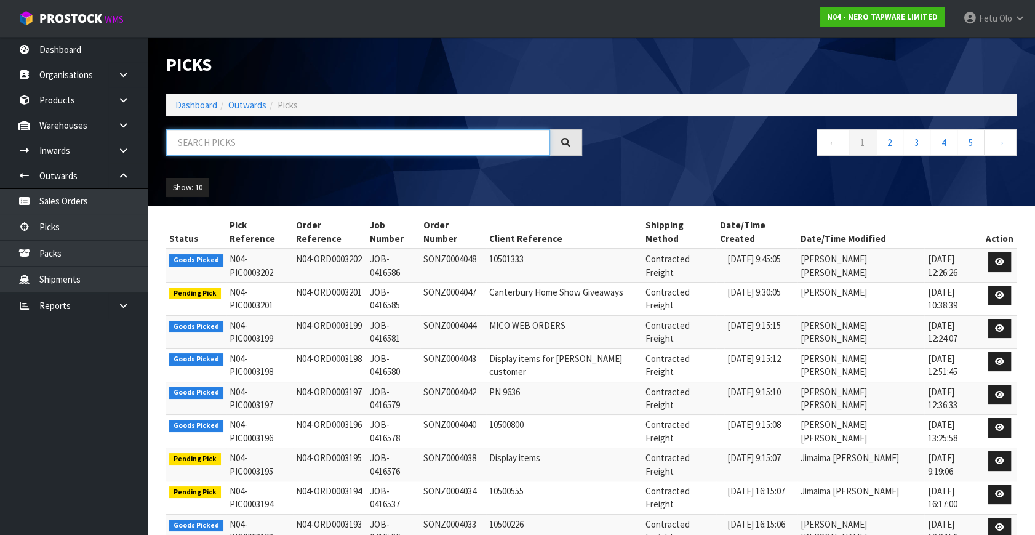
click at [320, 152] on input "text" at bounding box center [358, 142] width 384 height 26
click at [293, 153] on input "text" at bounding box center [358, 142] width 384 height 26
type input "3198"
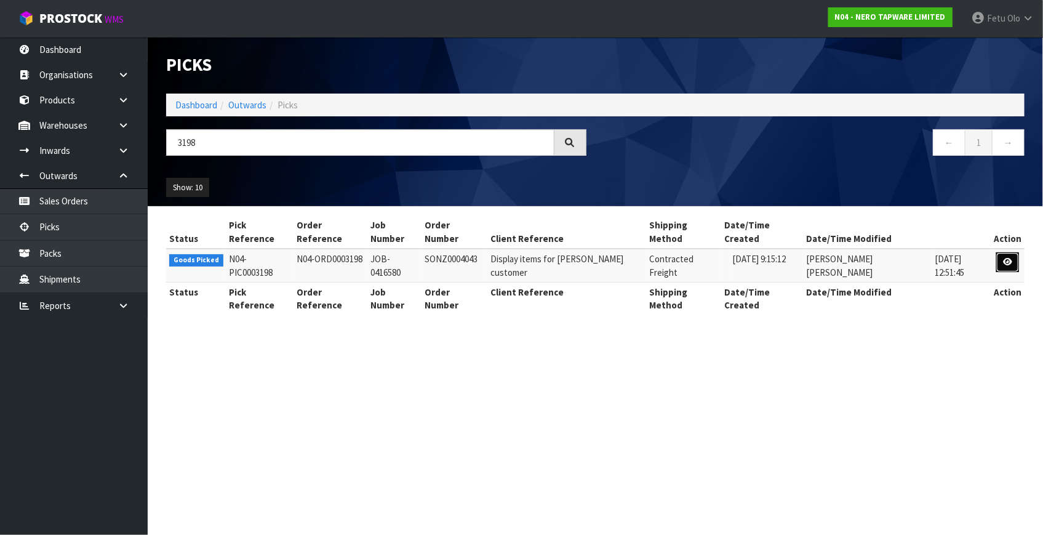
click at [1009, 258] on icon at bounding box center [1007, 262] width 9 height 8
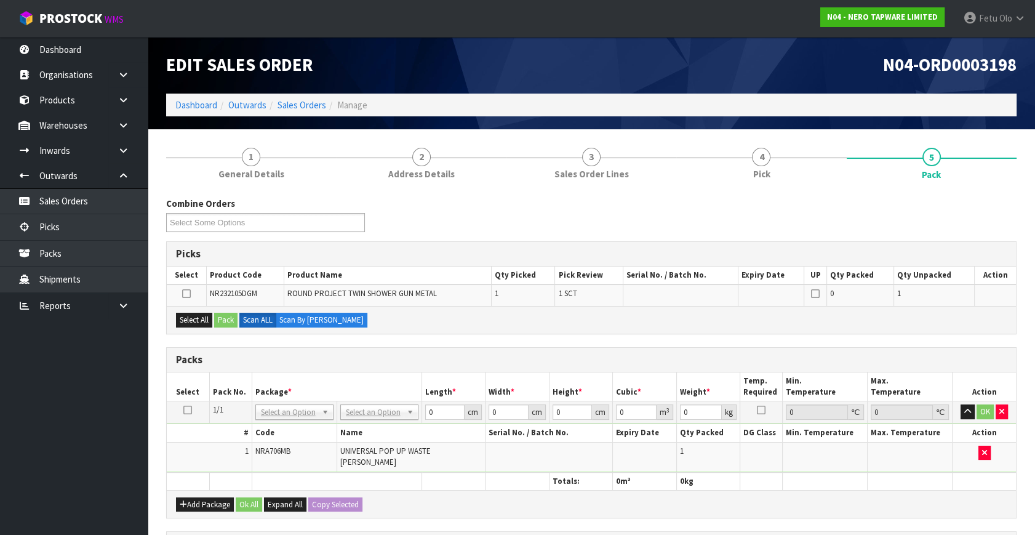
click at [456, 375] on th "Length *" at bounding box center [453, 386] width 64 height 29
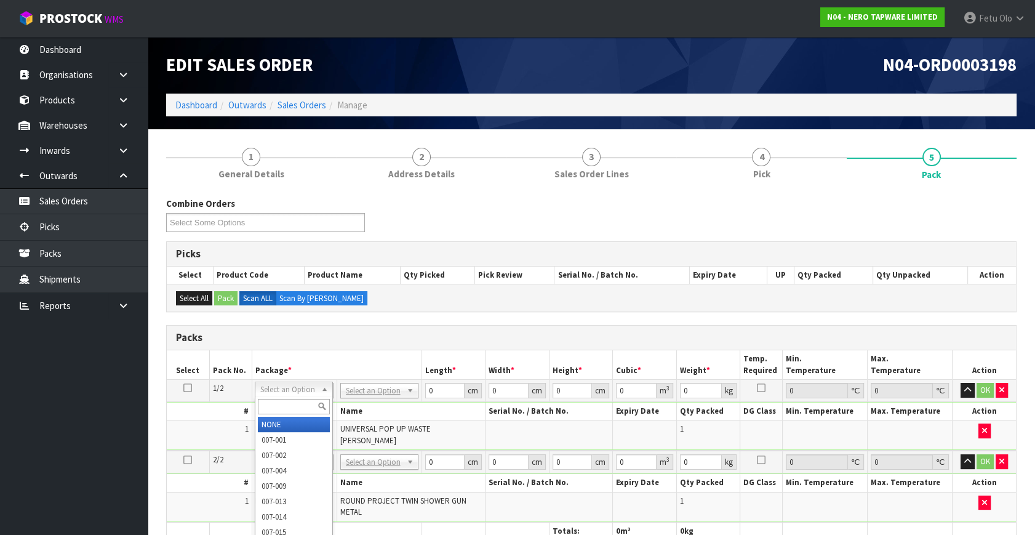
click at [286, 400] on input "text" at bounding box center [294, 406] width 72 height 15
type input "011"
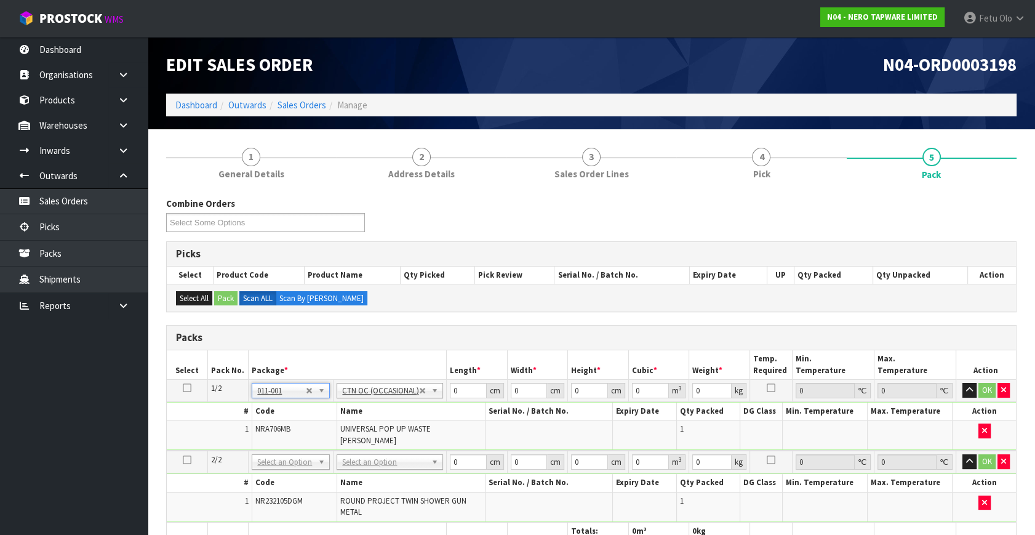
type input "0.32"
drag, startPoint x: 461, startPoint y: 396, endPoint x: 341, endPoint y: 483, distance: 148.4
click at [348, 475] on table "Select Pack No. Package * Length * Width * Height * Cubic * Weight * Temp. Requ…" at bounding box center [591, 444] width 849 height 189
type input "21"
type input "14"
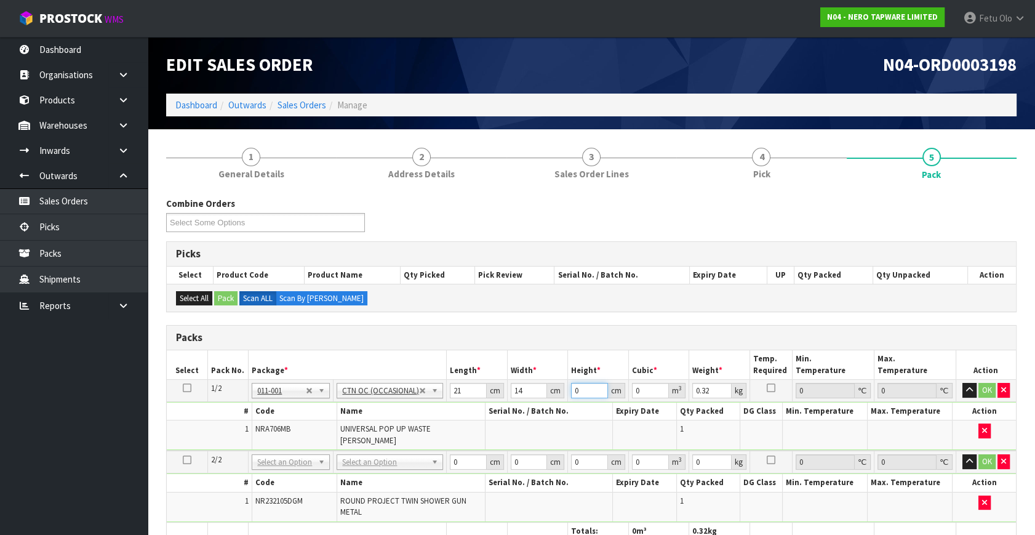
type input "1"
type input "0.000294"
type input "17"
type input "0.004998"
type input "17"
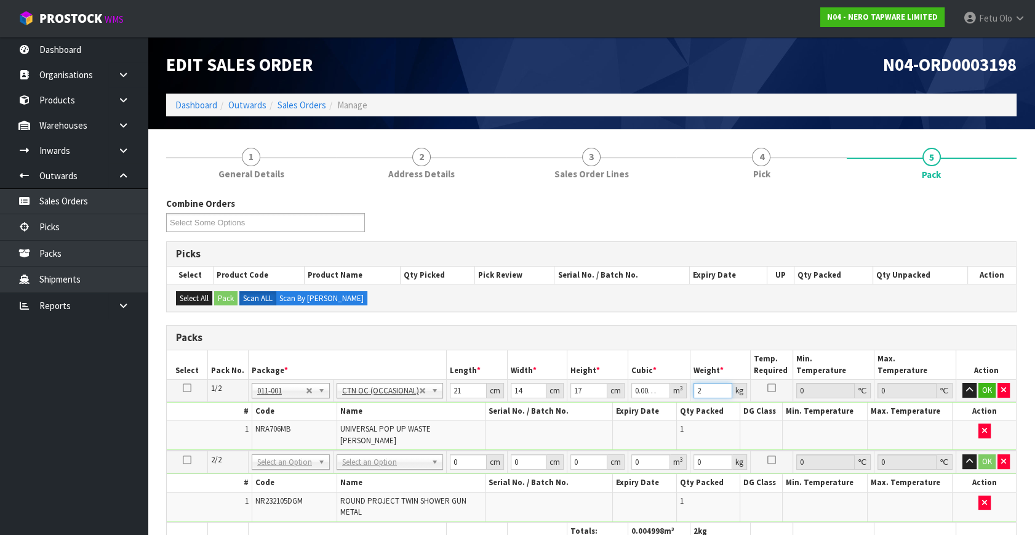
type input "2"
click button "OK" at bounding box center [986, 390] width 17 height 15
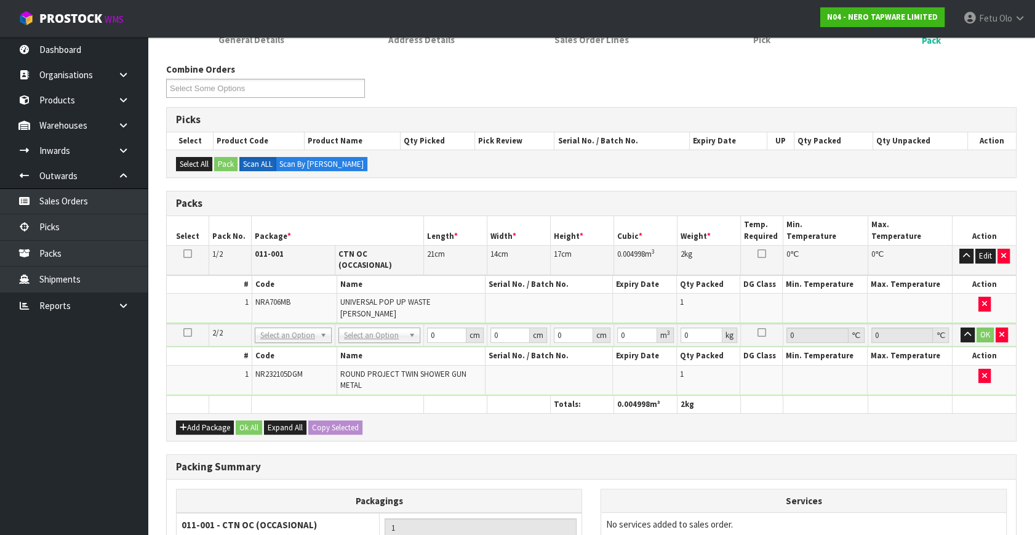
scroll to position [167, 0]
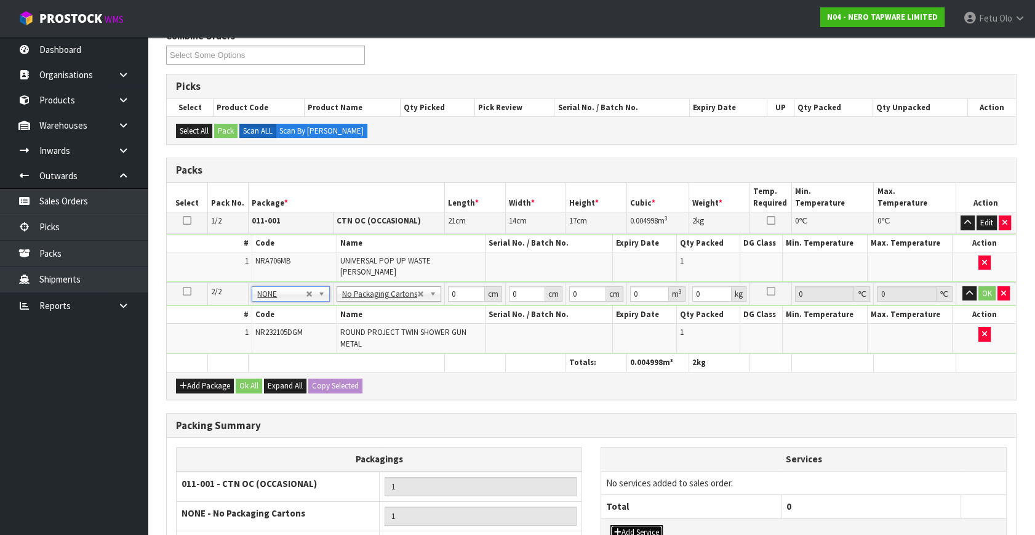
click at [638, 525] on button "Add Service" at bounding box center [636, 532] width 52 height 15
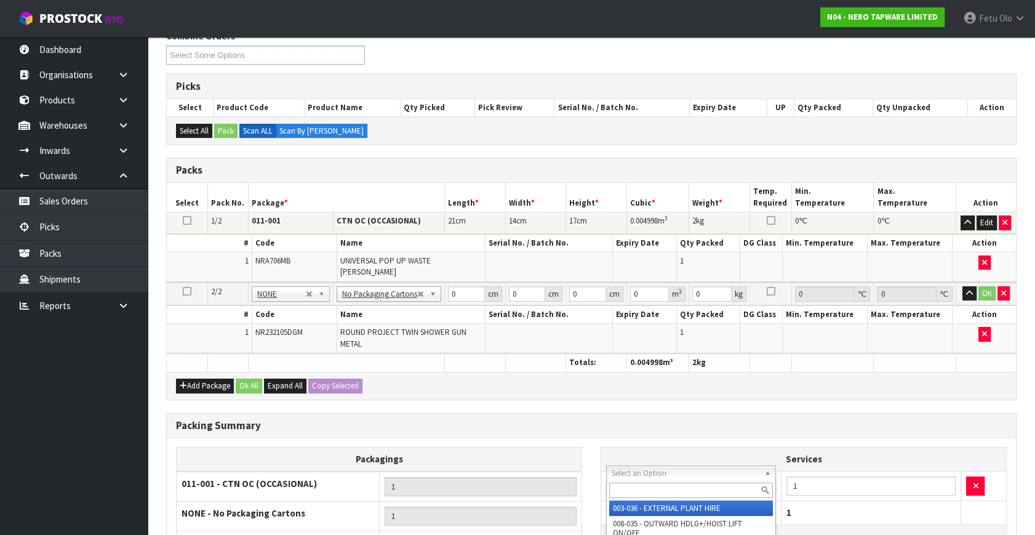
click at [647, 485] on input "text" at bounding box center [691, 489] width 164 height 15
type input "sle"
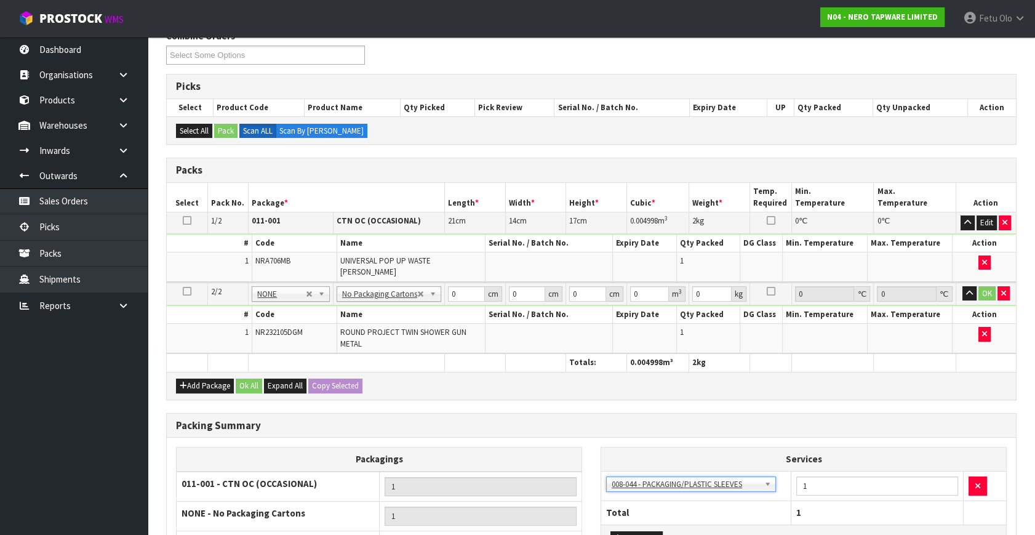
click at [789, 381] on div "Add Package Ok All Expand All Copy Selected" at bounding box center [591, 386] width 849 height 28
click at [780, 392] on div "Combine Orders N04-ORD0003189 N04-ORD0003190 N04-ORD0003192 N04-ORD0003193 N04-…" at bounding box center [591, 342] width 850 height 624
click at [778, 389] on div "Combine Orders N04-ORD0003189 N04-ORD0003190 N04-ORD0003192 N04-ORD0003193 N04-…" at bounding box center [591, 342] width 850 height 624
drag, startPoint x: 467, startPoint y: 287, endPoint x: 360, endPoint y: 316, distance: 110.9
click at [360, 316] on tbody "2/2 NONE 007-001 007-002 007-004 007-009 007-013 007-014 007-015 007-017 007-01…" at bounding box center [591, 317] width 849 height 71
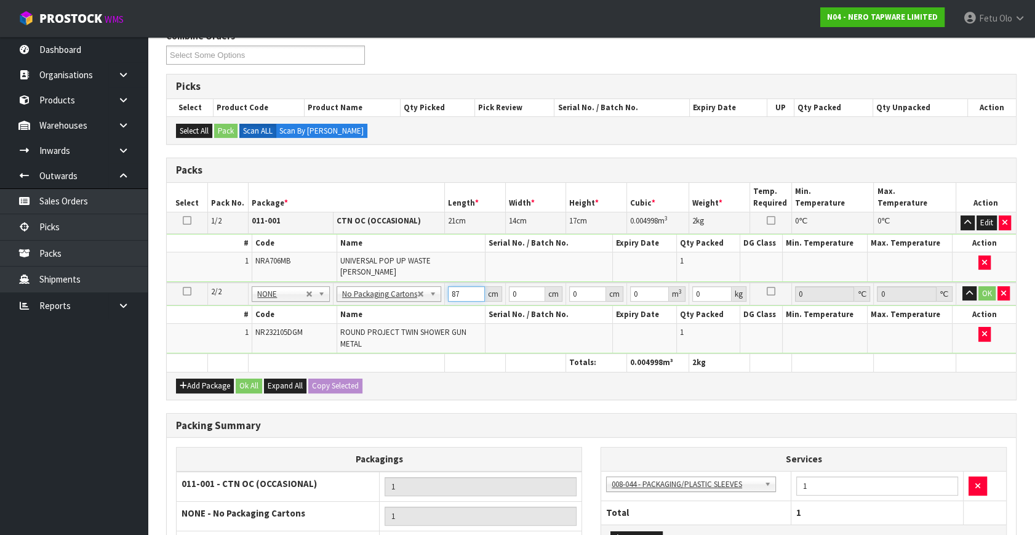
type input "87"
click at [450, 288] on input "87" at bounding box center [466, 293] width 37 height 15
type input "49"
type input "9"
type input "0.038367"
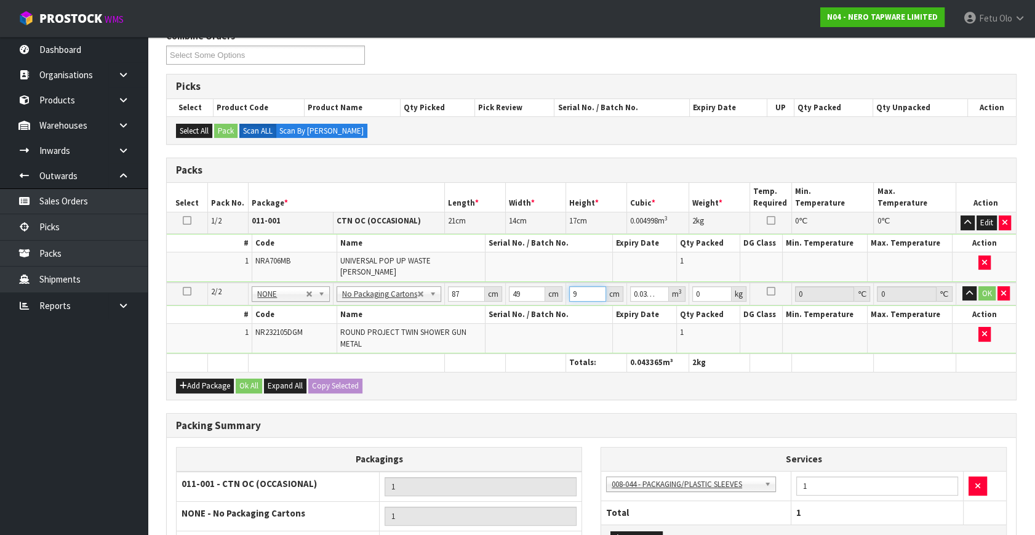
type input "9"
type input "6"
click button "OK" at bounding box center [986, 293] width 17 height 15
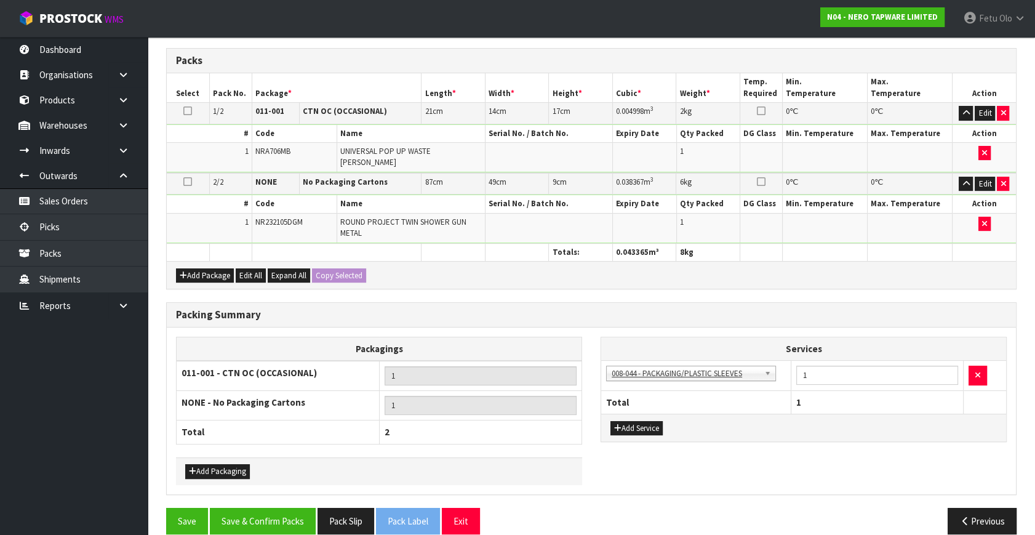
scroll to position [283, 0]
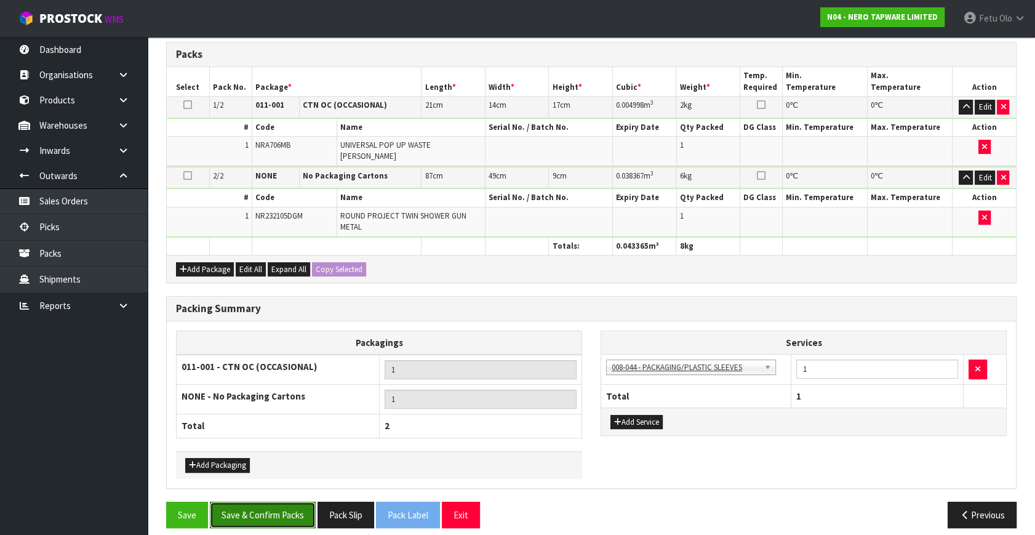
click at [270, 504] on button "Save & Confirm Packs" at bounding box center [263, 514] width 106 height 26
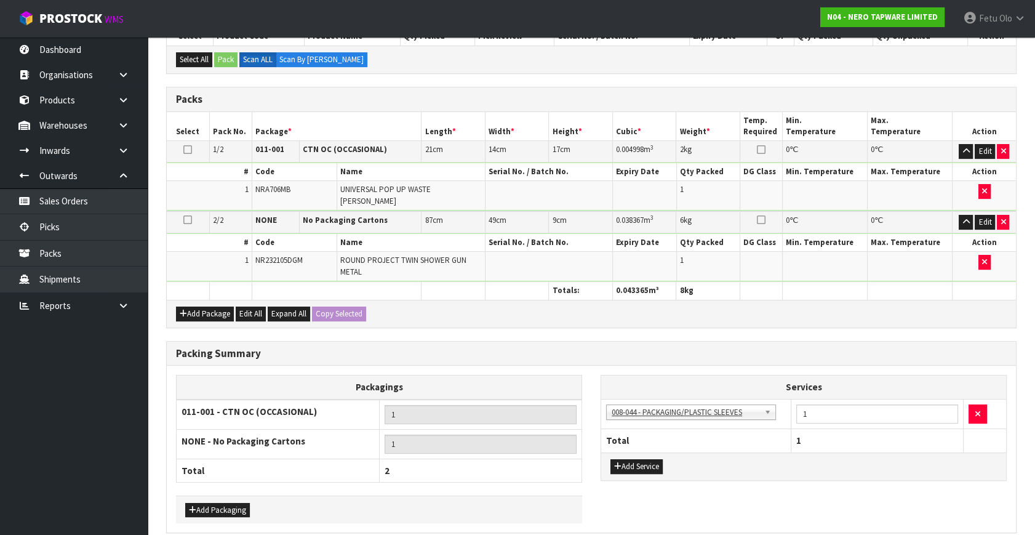
scroll to position [0, 0]
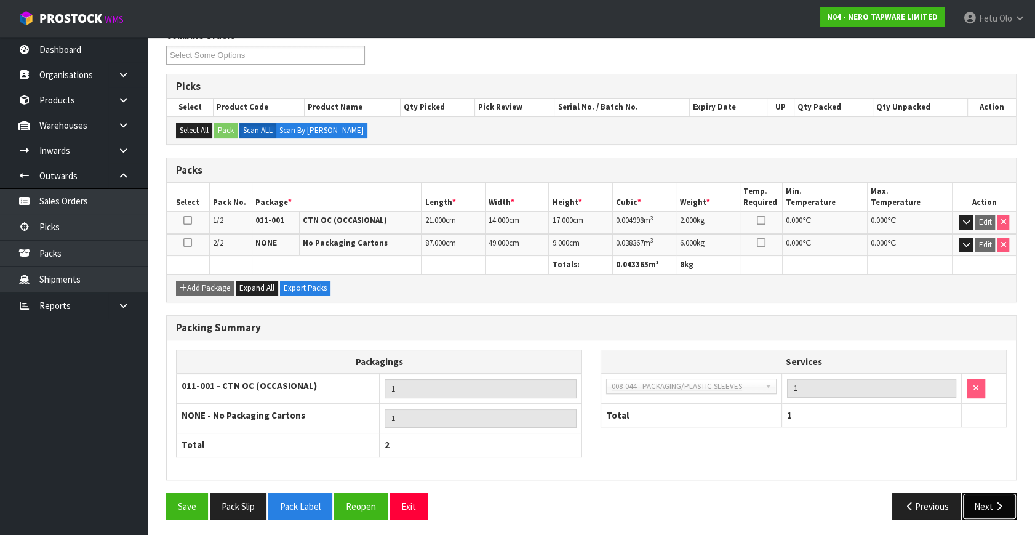
click at [977, 497] on button "Next" at bounding box center [989, 506] width 54 height 26
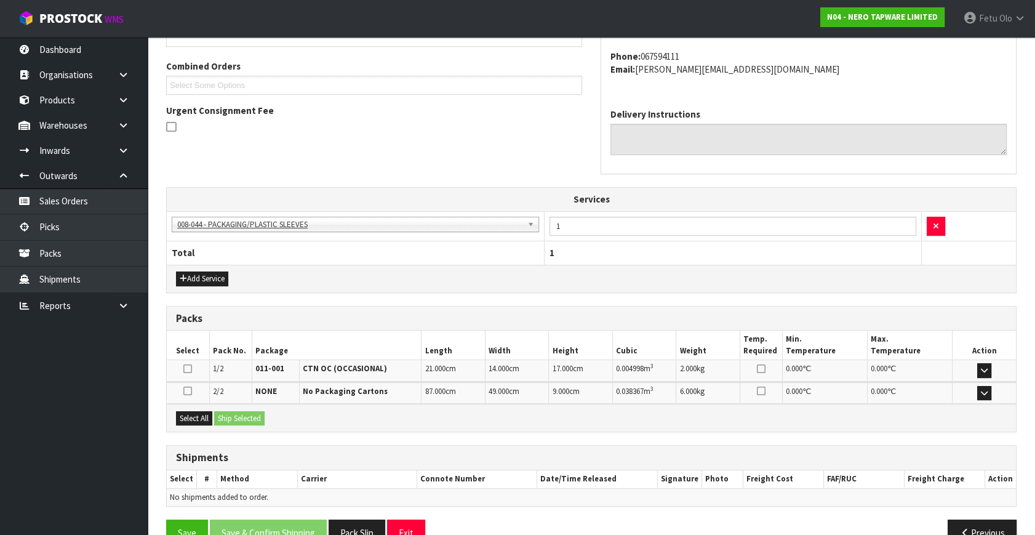
scroll to position [332, 0]
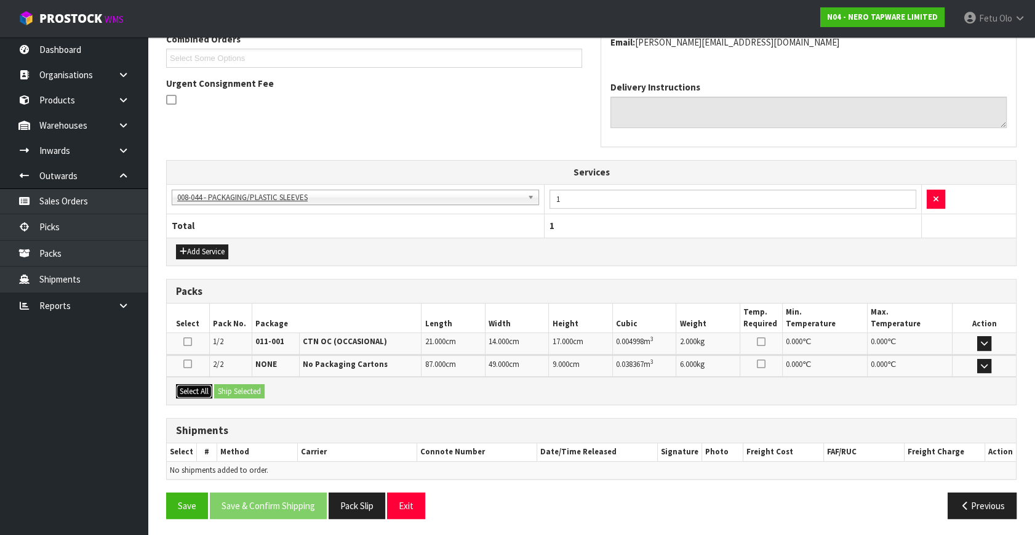
drag, startPoint x: 185, startPoint y: 389, endPoint x: 228, endPoint y: 389, distance: 42.4
click at [186, 389] on button "Select All" at bounding box center [194, 391] width 36 height 15
click at [228, 389] on button "Ship Selected" at bounding box center [239, 391] width 50 height 15
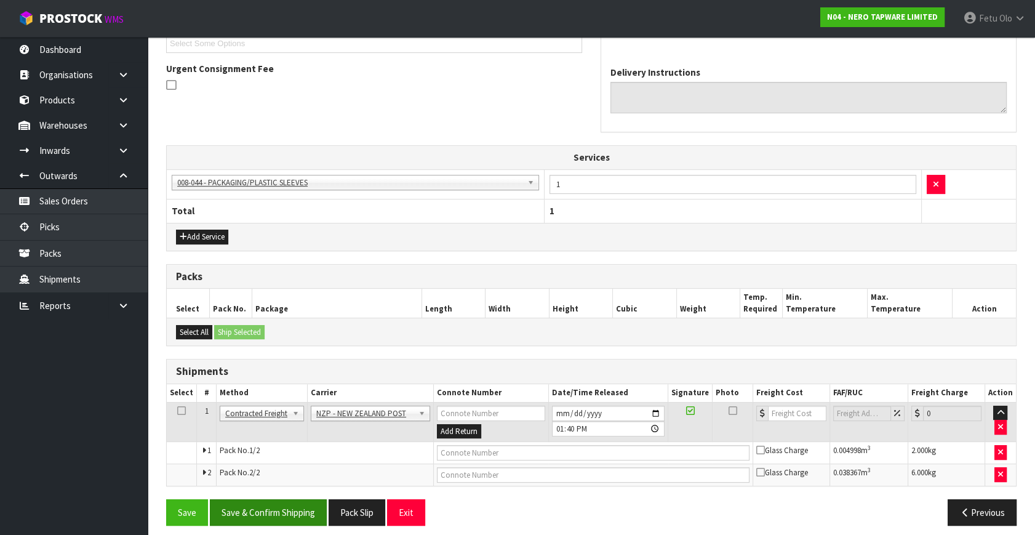
scroll to position [353, 0]
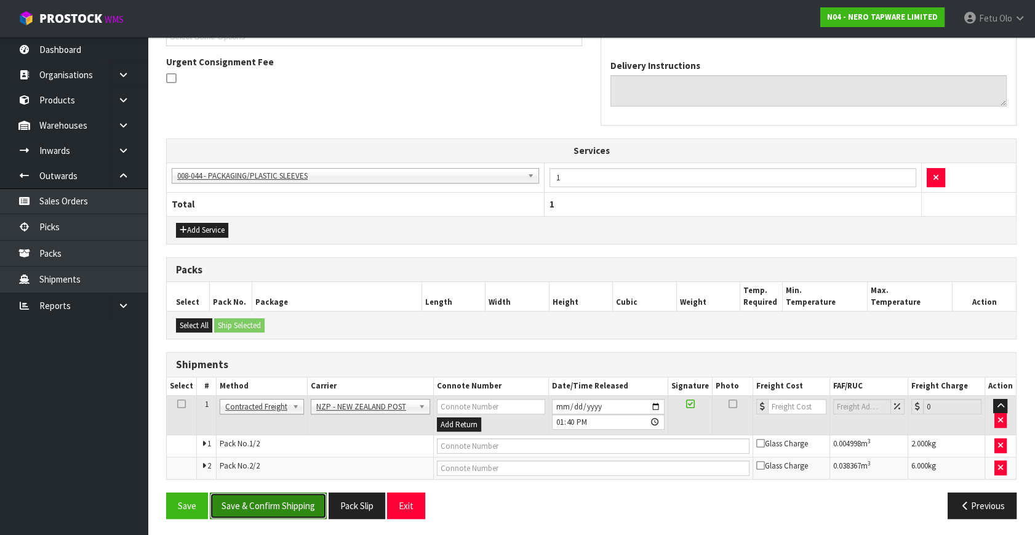
click at [267, 502] on button "Save & Confirm Shipping" at bounding box center [268, 505] width 117 height 26
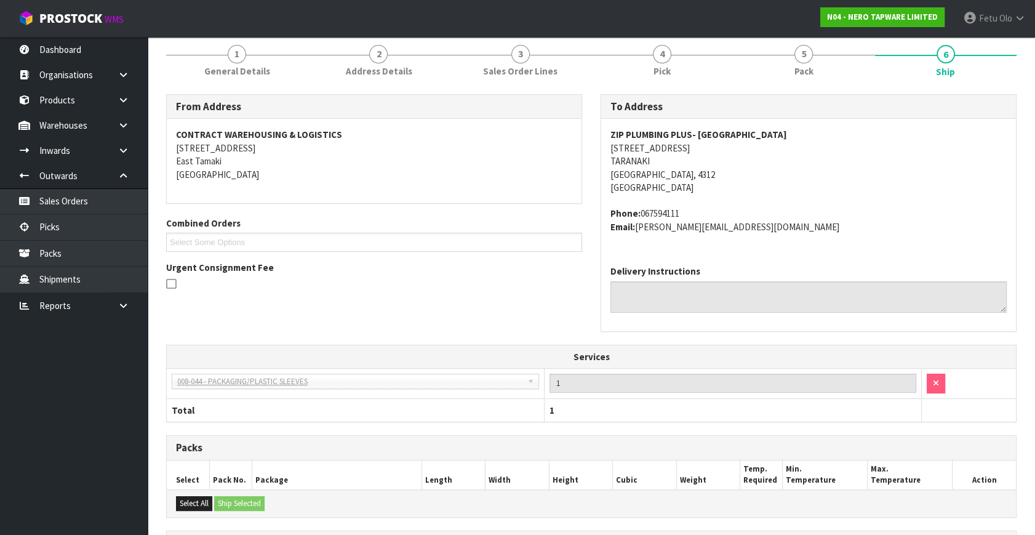
scroll to position [335, 0]
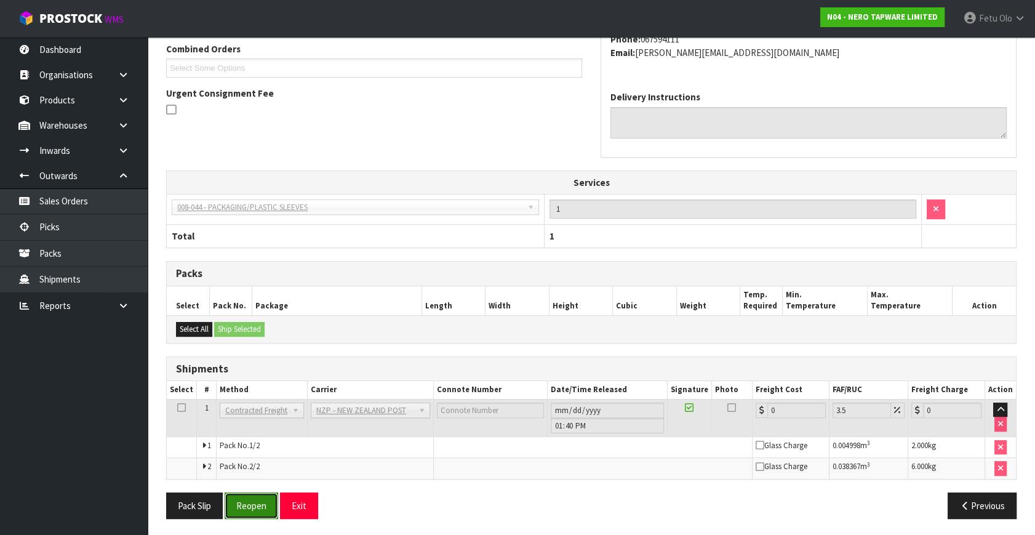
click at [242, 509] on button "Reopen" at bounding box center [252, 505] width 54 height 26
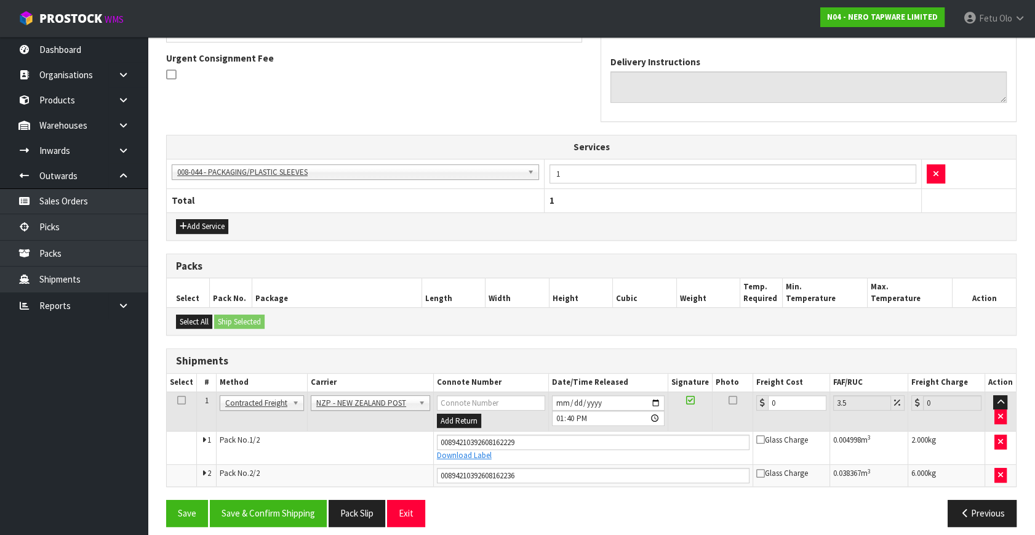
scroll to position [364, 0]
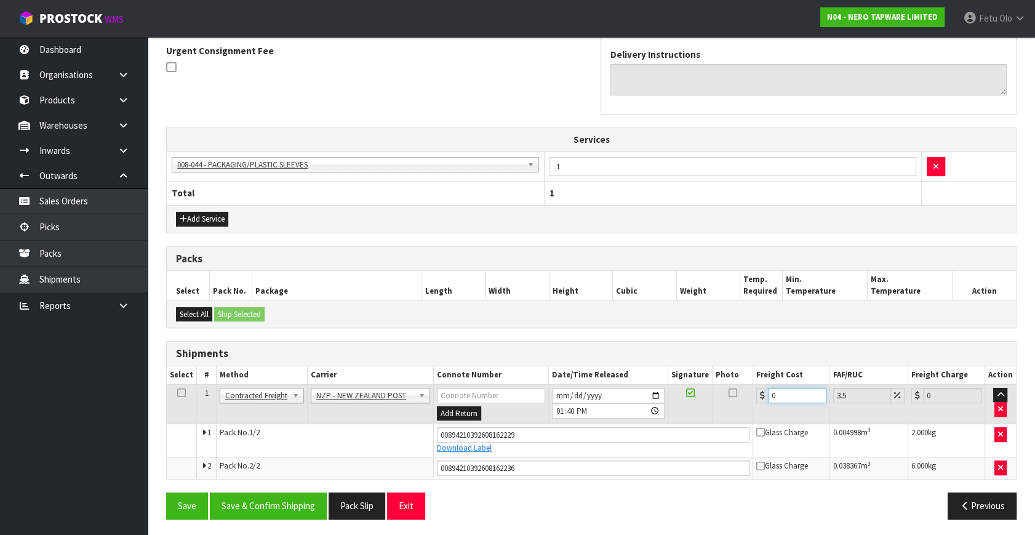
drag, startPoint x: 783, startPoint y: 392, endPoint x: 541, endPoint y: 444, distance: 247.7
click at [541, 444] on tbody "1 Client Local Pickup Customer Local Pickup Company Freight Contracted Freight …" at bounding box center [591, 431] width 849 height 95
type input "1"
type input "1.03"
type input "16"
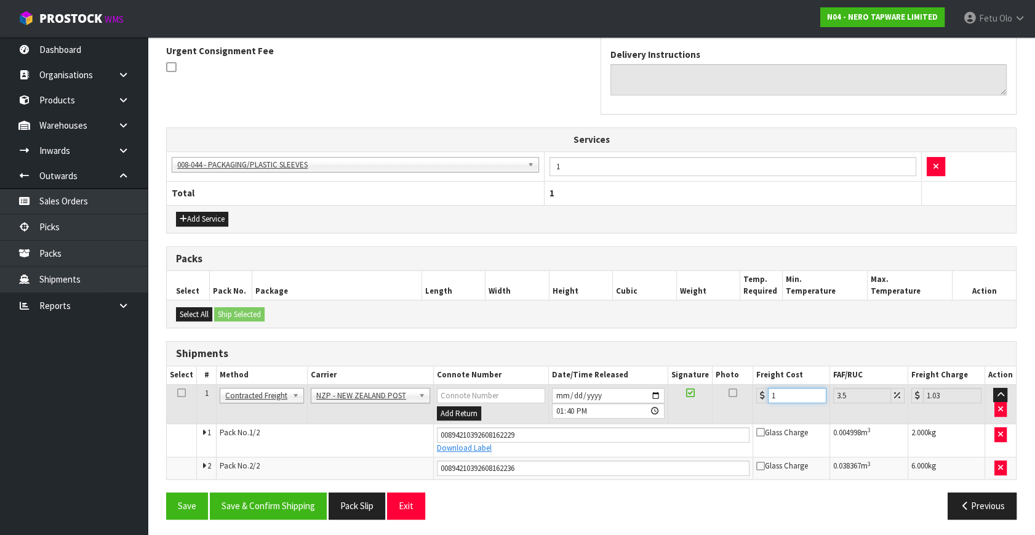
type input "16.56"
type input "16.9"
type input "17.49"
type input "16.90"
click at [258, 495] on button "Save & Confirm Shipping" at bounding box center [268, 505] width 117 height 26
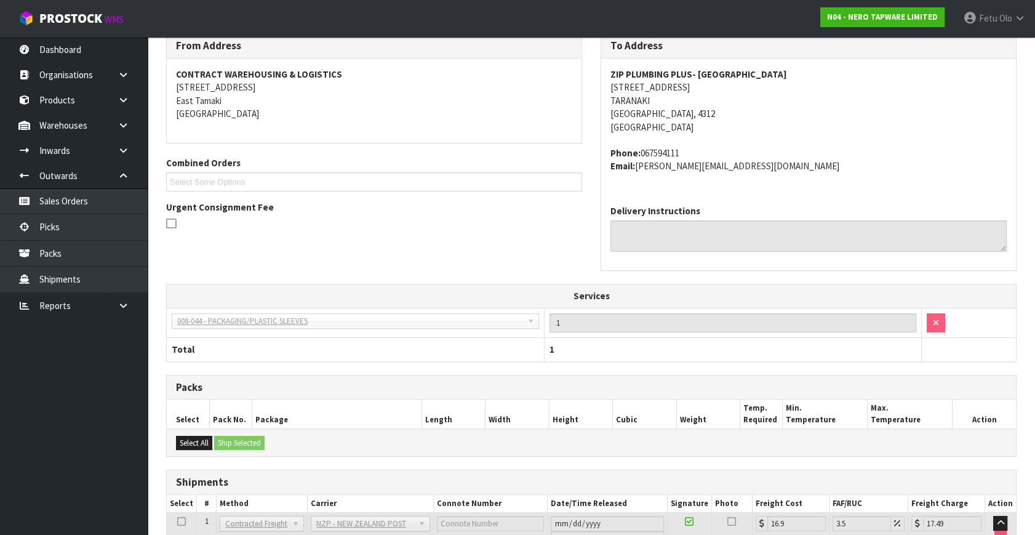
scroll to position [330, 0]
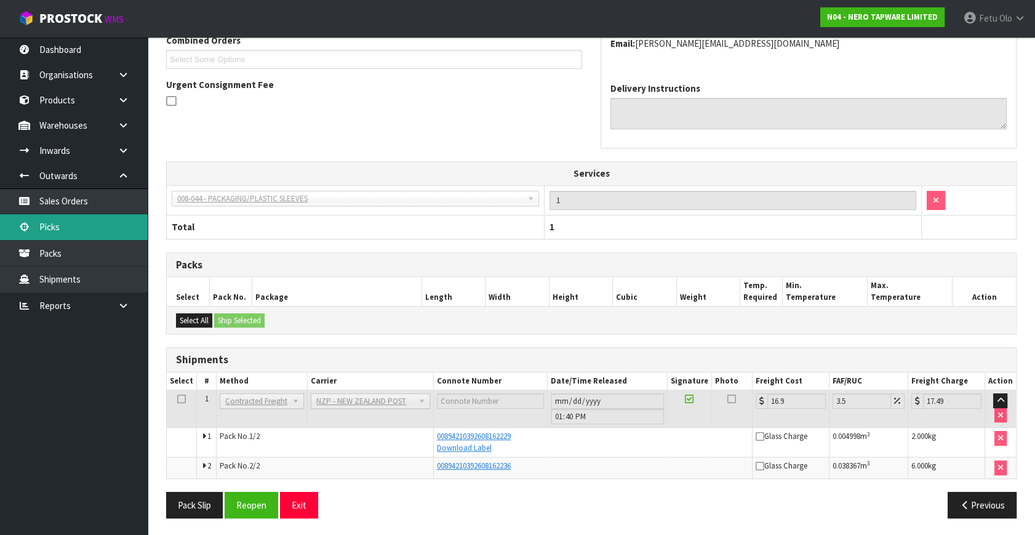
click at [55, 229] on link "Picks" at bounding box center [74, 226] width 148 height 25
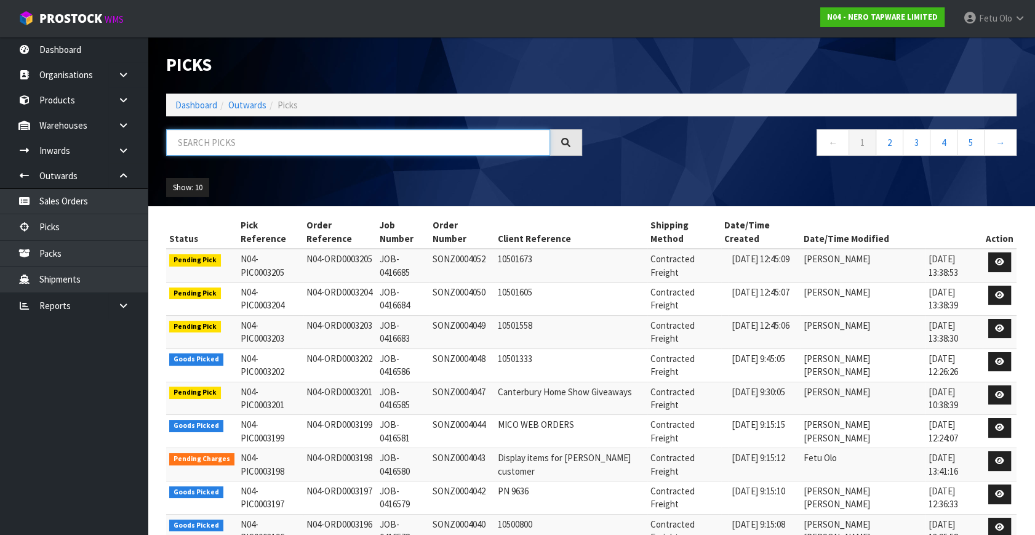
click at [294, 140] on input "text" at bounding box center [358, 142] width 384 height 26
click at [325, 136] on input "text" at bounding box center [358, 142] width 384 height 26
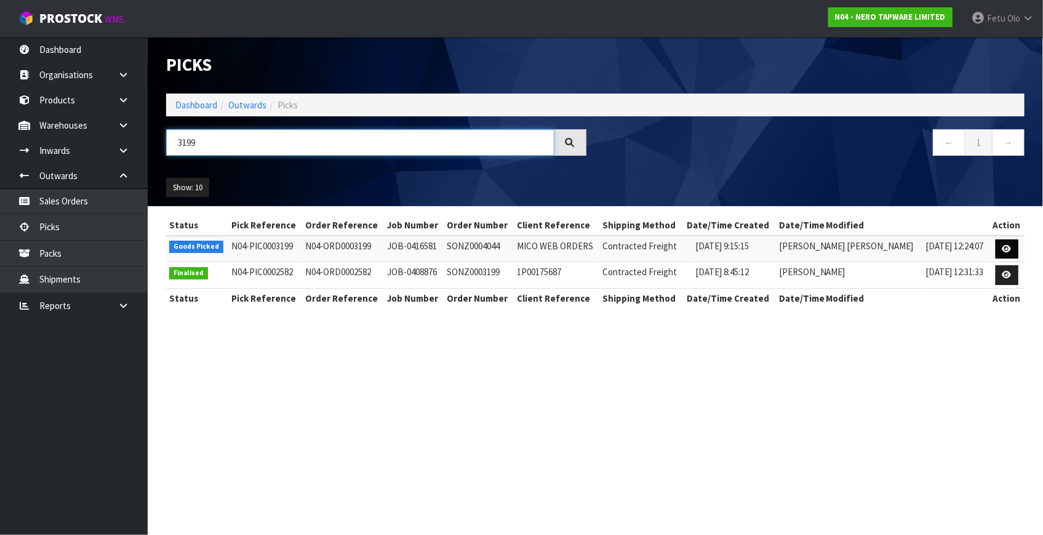
type input "3199"
click at [1009, 249] on icon at bounding box center [1006, 249] width 9 height 8
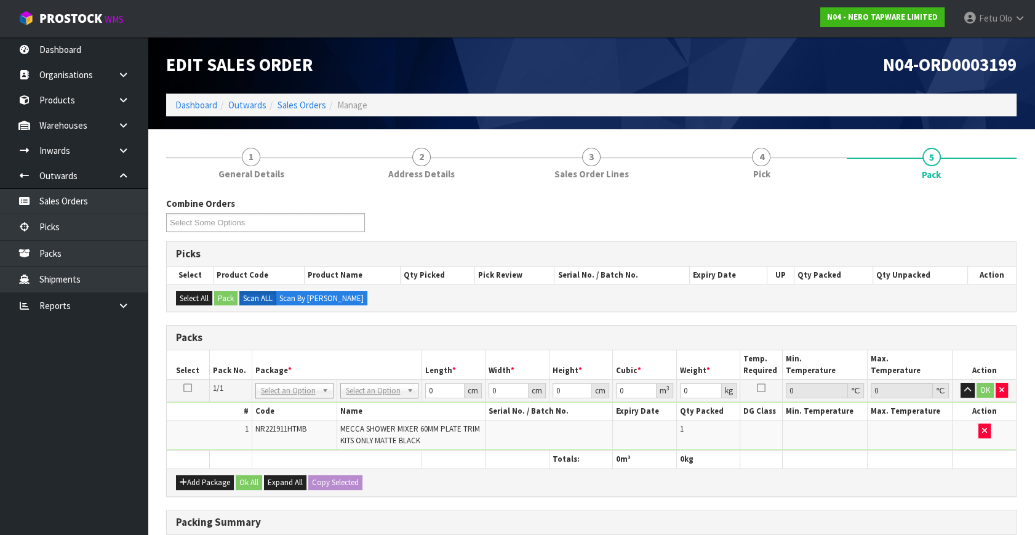
click at [293, 375] on th "Package *" at bounding box center [337, 364] width 170 height 29
click at [282, 399] on input "text" at bounding box center [294, 406] width 72 height 15
type input "011"
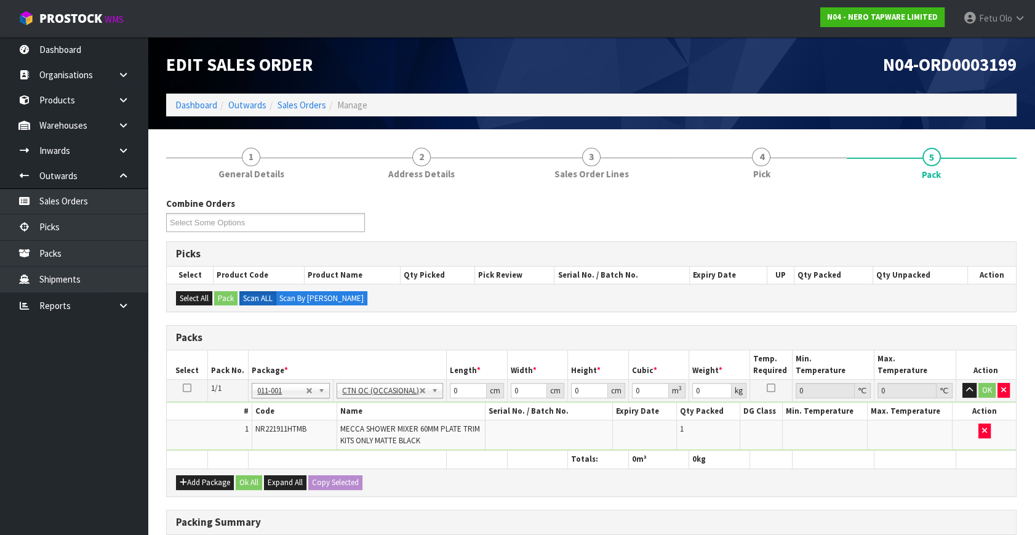
type input "0.3"
drag, startPoint x: 459, startPoint y: 392, endPoint x: 324, endPoint y: 454, distance: 149.2
click at [324, 454] on table "Select Pack No. Package * Length * Width * Height * Cubic * Weight * Temp. Requ…" at bounding box center [591, 409] width 849 height 118
type input "22"
type input "20"
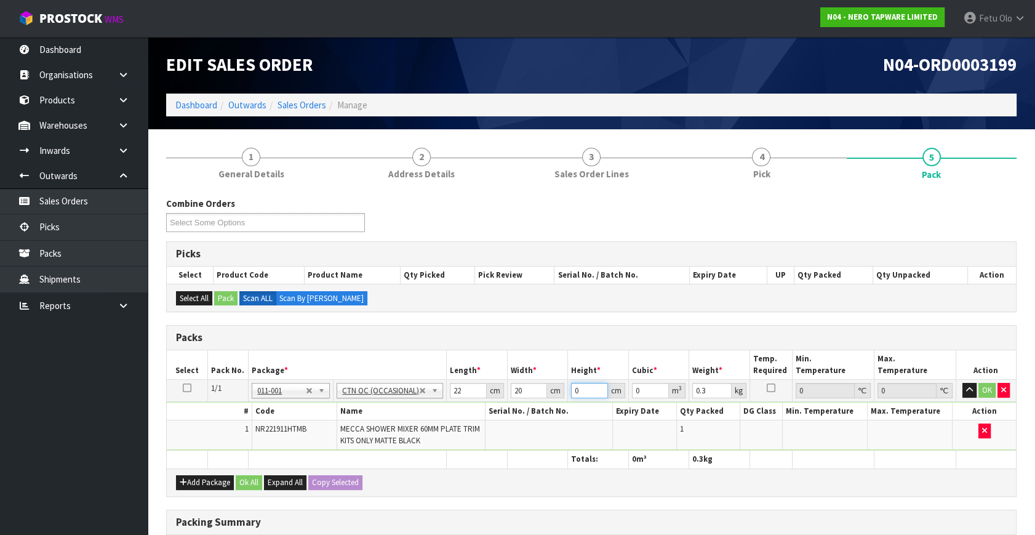
type input "1"
type input "0.00044"
type input "11"
type input "0.00484"
type input "11"
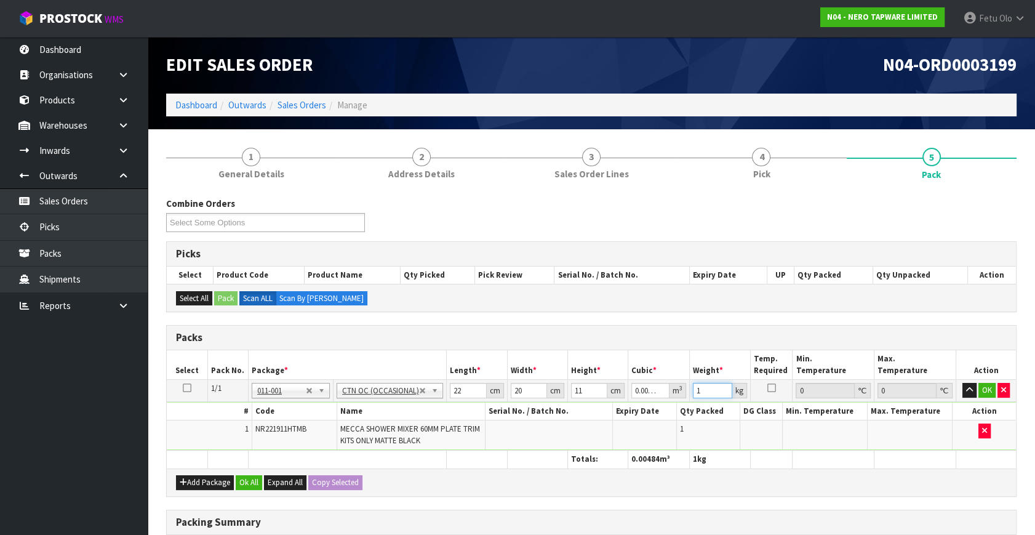
type input "1"
click button "OK" at bounding box center [986, 390] width 17 height 15
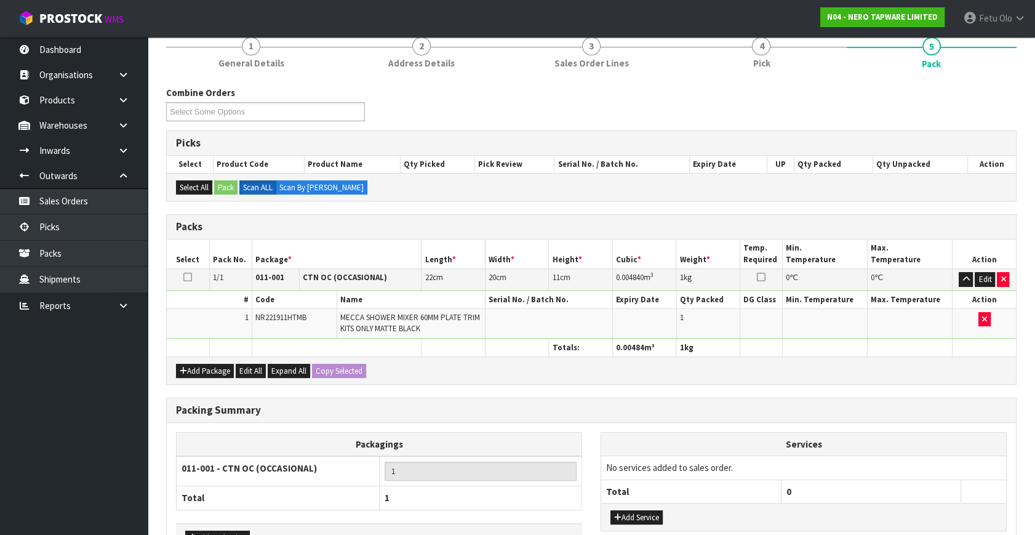
scroll to position [191, 0]
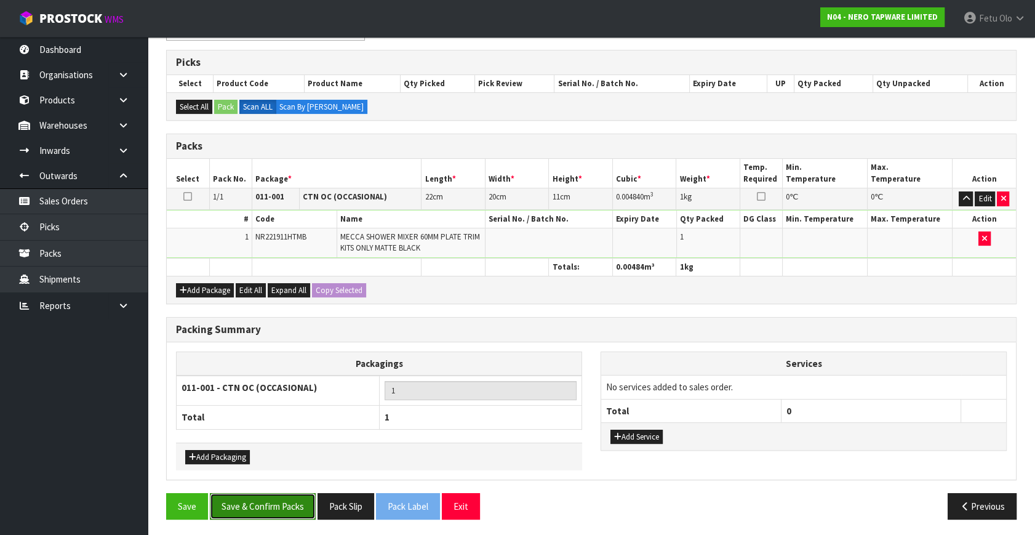
click at [264, 509] on button "Save & Confirm Packs" at bounding box center [263, 506] width 106 height 26
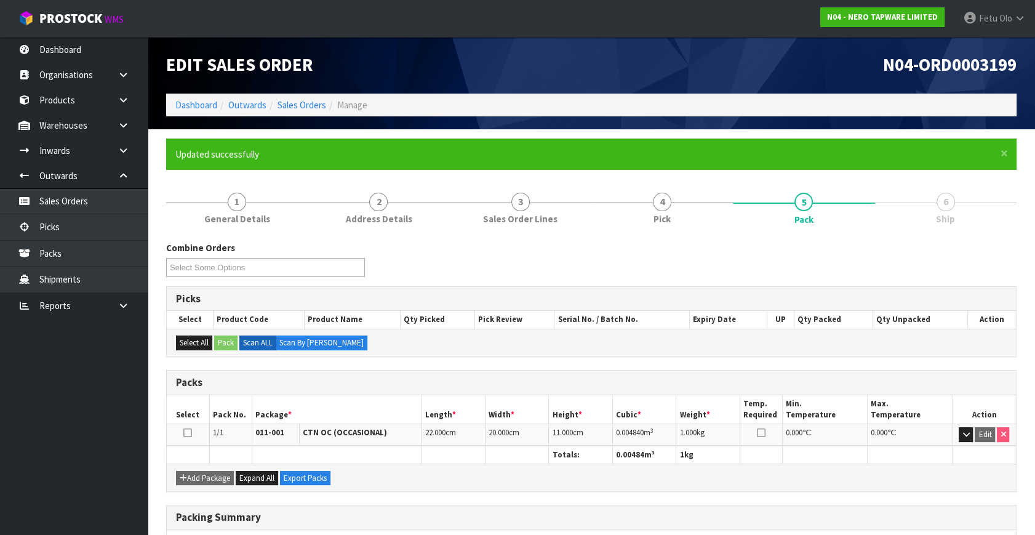
scroll to position [161, 0]
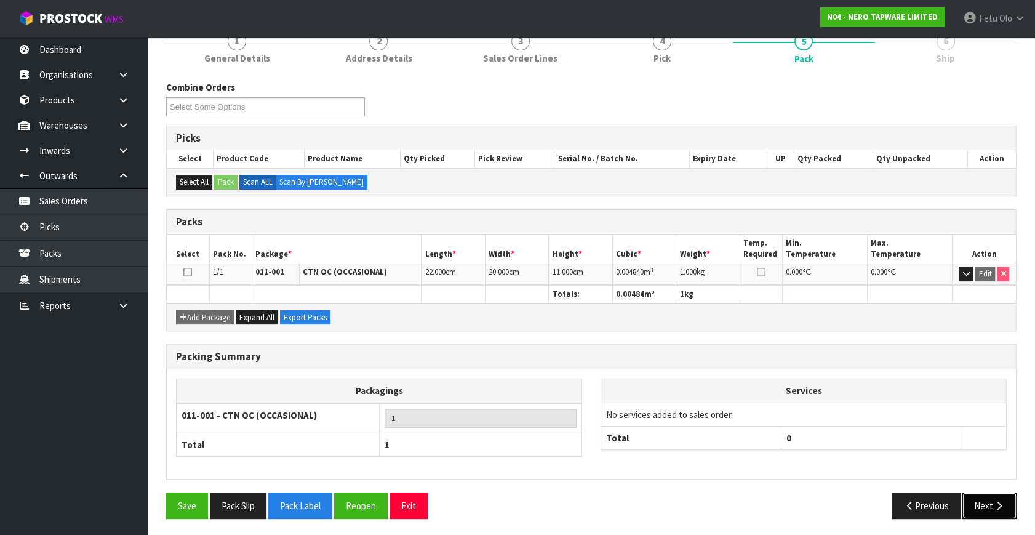
click at [983, 493] on button "Next" at bounding box center [989, 505] width 54 height 26
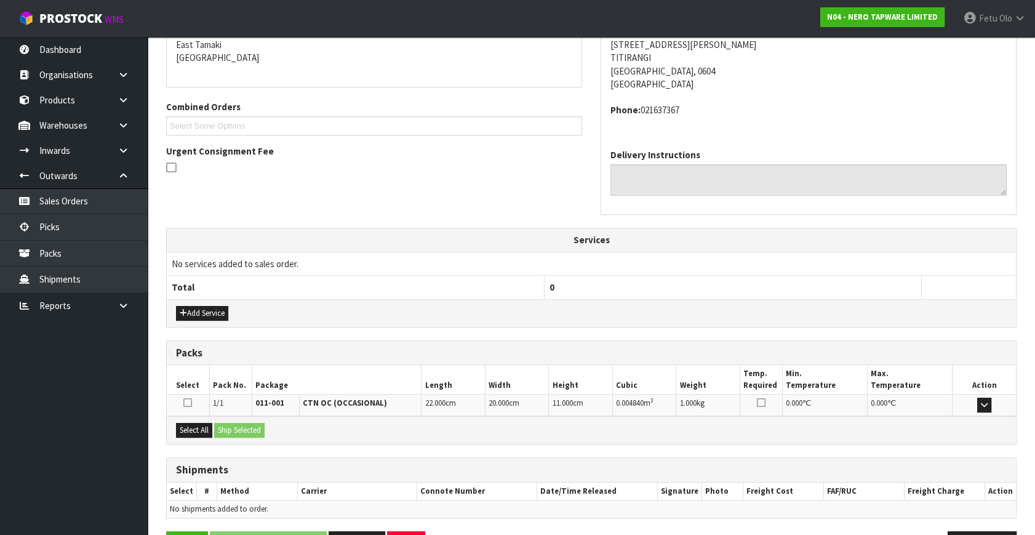
scroll to position [303, 0]
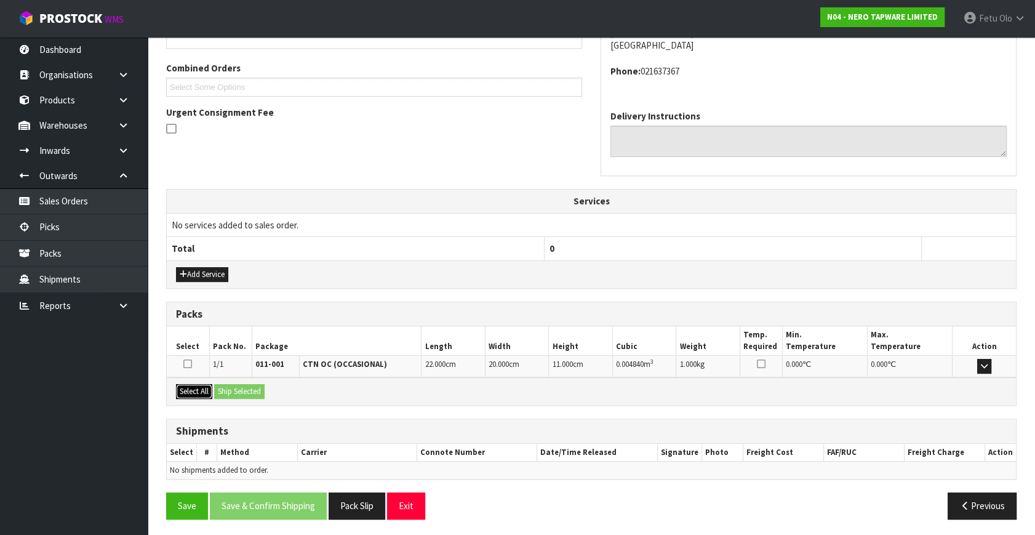
click at [208, 388] on button "Select All" at bounding box center [194, 391] width 36 height 15
click at [229, 386] on button "Ship Selected" at bounding box center [239, 391] width 50 height 15
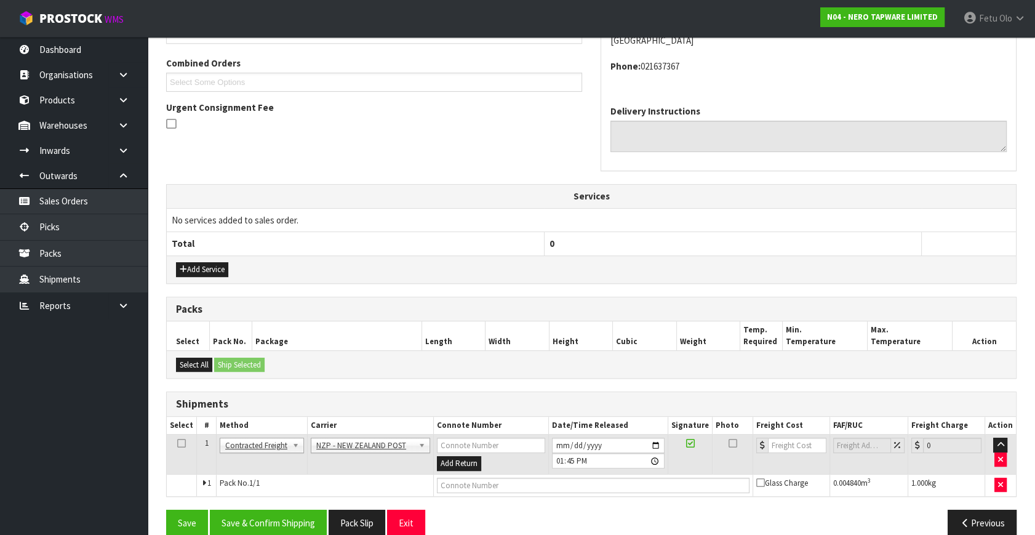
scroll to position [325, 0]
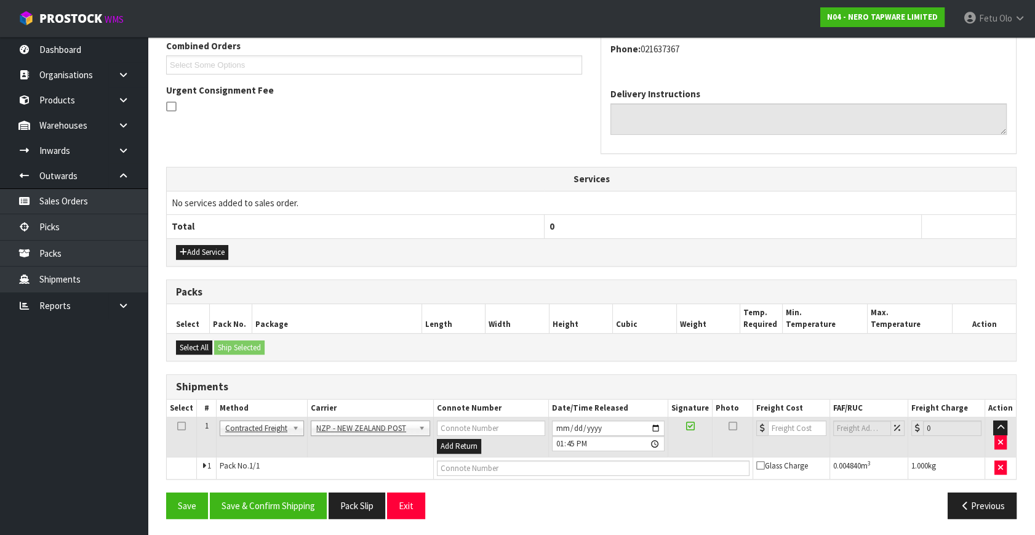
click at [274, 482] on div "From Address CONTRACT WAREHOUSING & LOGISTICS 17 Allens Road East Tamaki Auckla…" at bounding box center [591, 221] width 850 height 611
click at [279, 496] on button "Save & Confirm Shipping" at bounding box center [268, 505] width 117 height 26
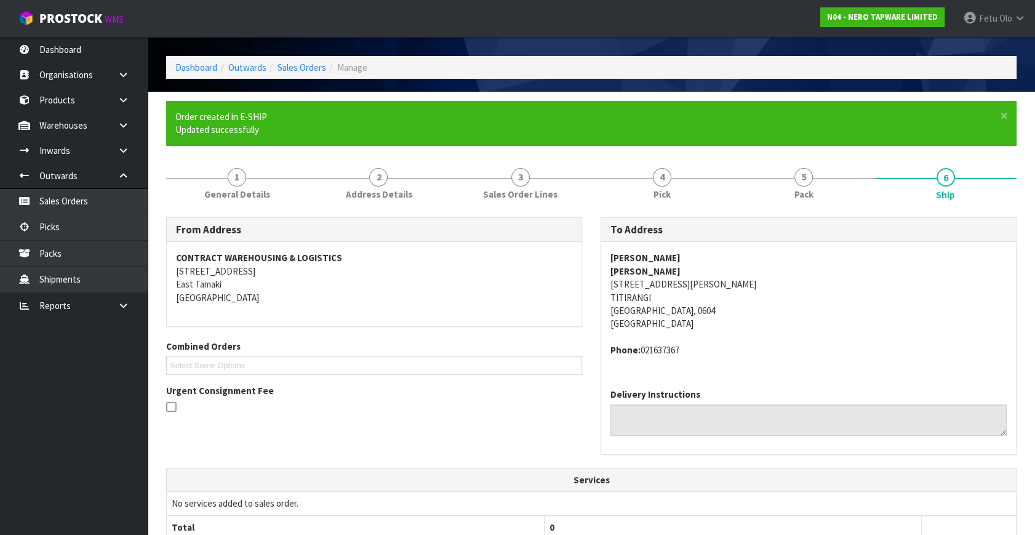
scroll to position [308, 0]
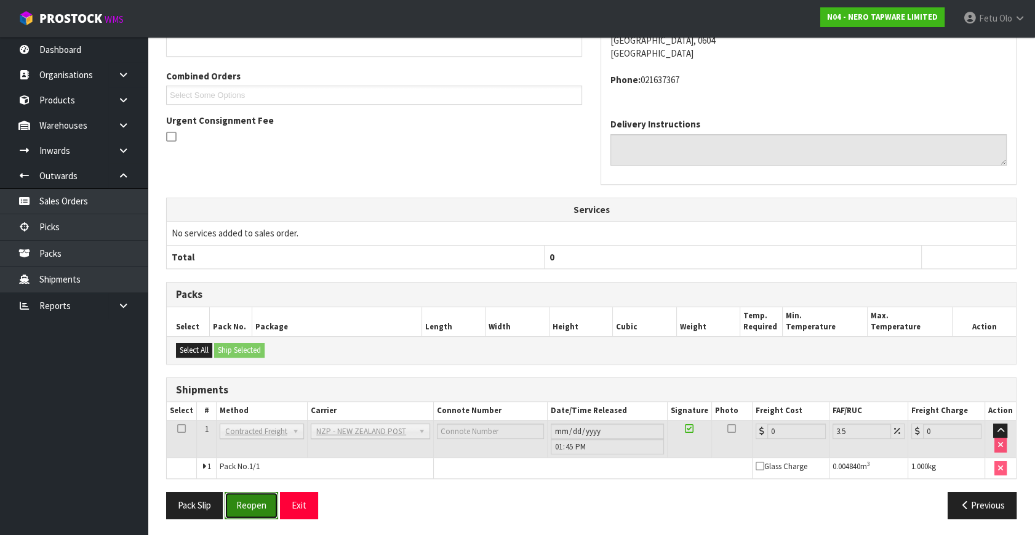
drag, startPoint x: 258, startPoint y: 504, endPoint x: 266, endPoint y: 503, distance: 8.2
click at [258, 504] on button "Reopen" at bounding box center [252, 504] width 54 height 26
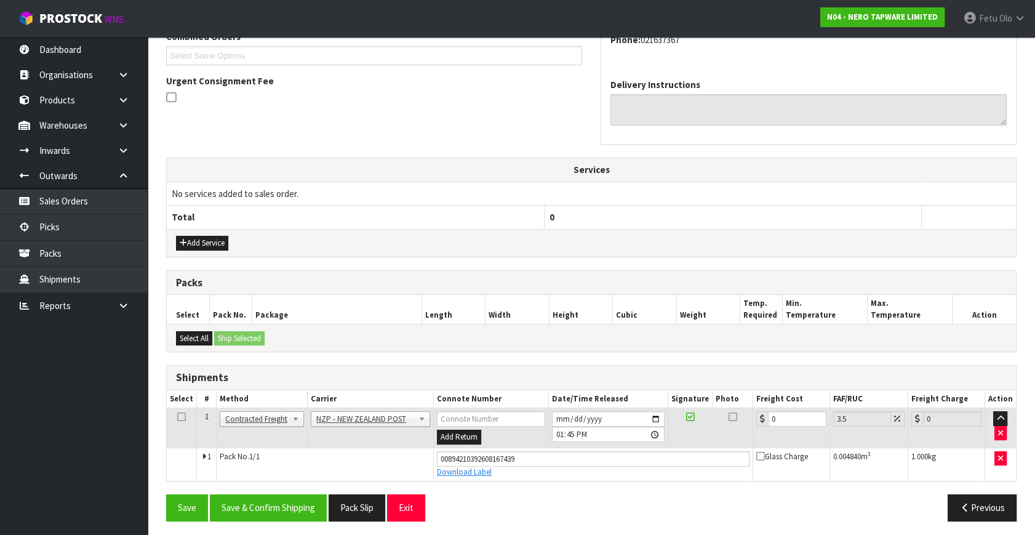
scroll to position [336, 0]
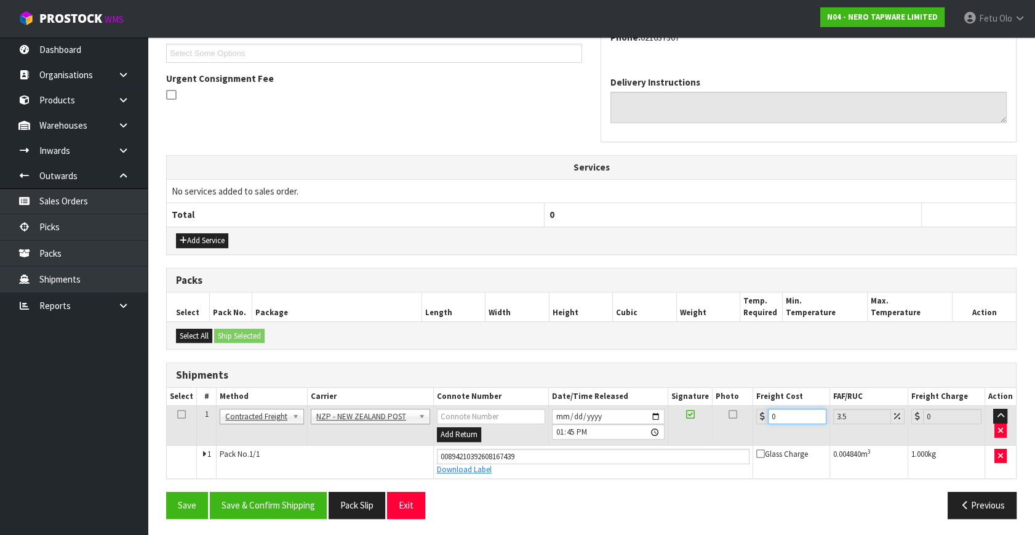
drag, startPoint x: 792, startPoint y: 415, endPoint x: 528, endPoint y: 449, distance: 266.1
click at [528, 449] on tbody "1 Client Local Pickup Customer Local Pickup Company Freight Contracted Freight …" at bounding box center [591, 441] width 849 height 73
type input "4"
type input "4.14"
type input "4.3"
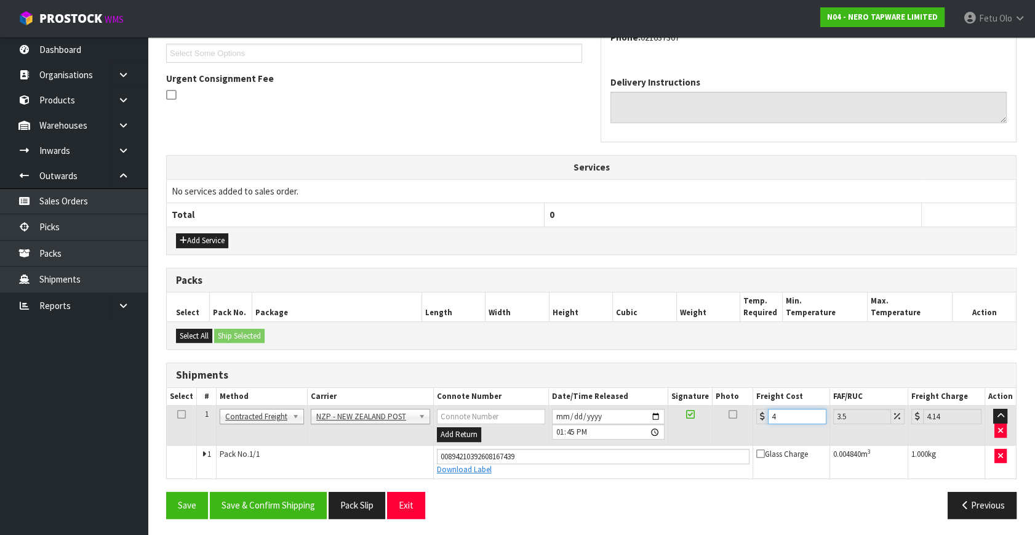
type input "4.45"
type input "4.33"
type input "4.48"
type input "4.33"
click at [282, 514] on button "Save & Confirm Shipping" at bounding box center [268, 504] width 117 height 26
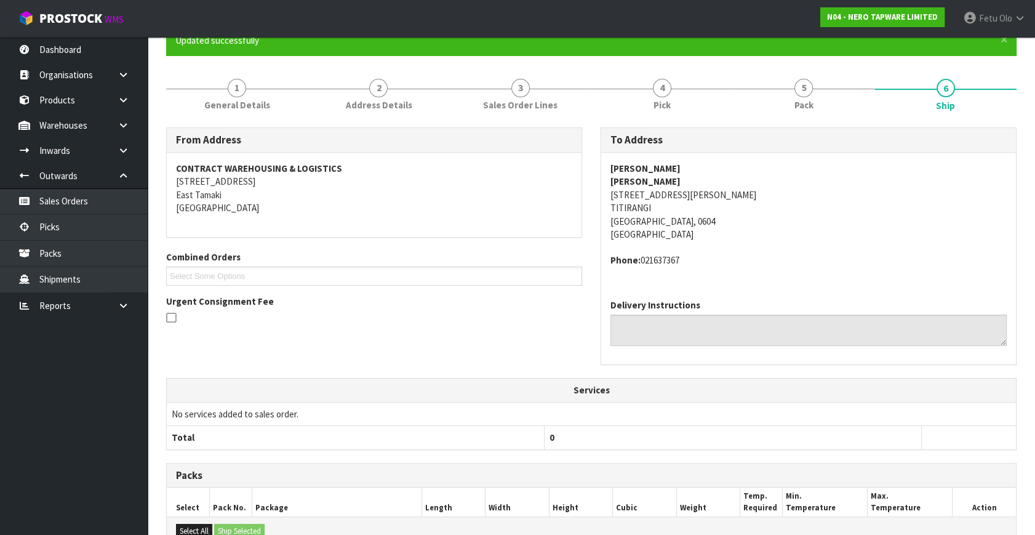
scroll to position [303, 0]
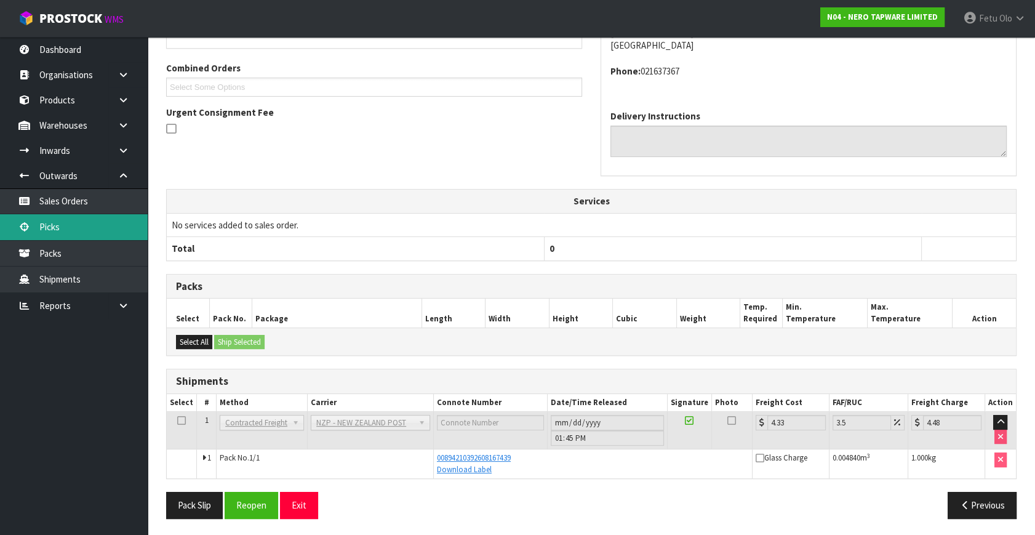
click at [50, 228] on link "Picks" at bounding box center [74, 226] width 148 height 25
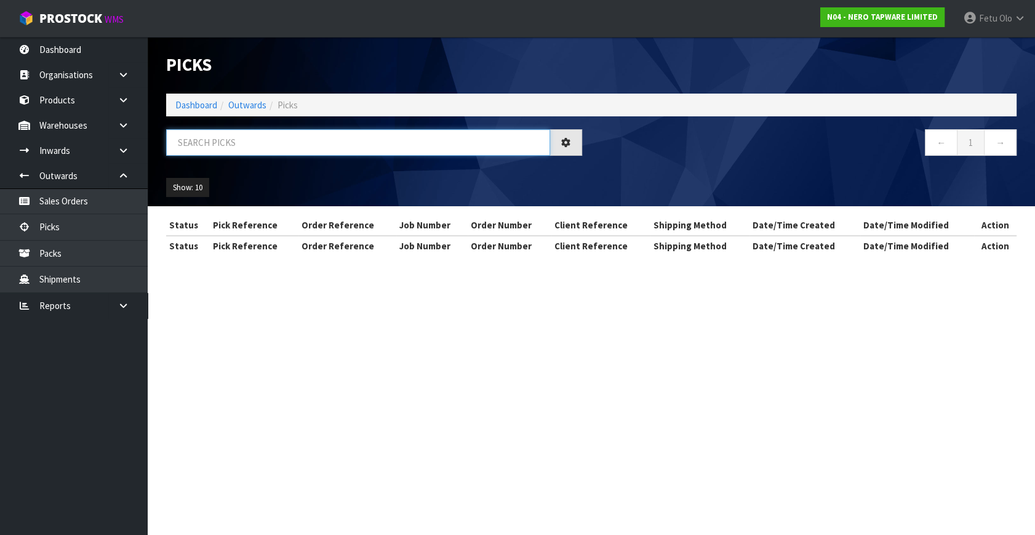
click at [287, 144] on input "text" at bounding box center [358, 142] width 384 height 26
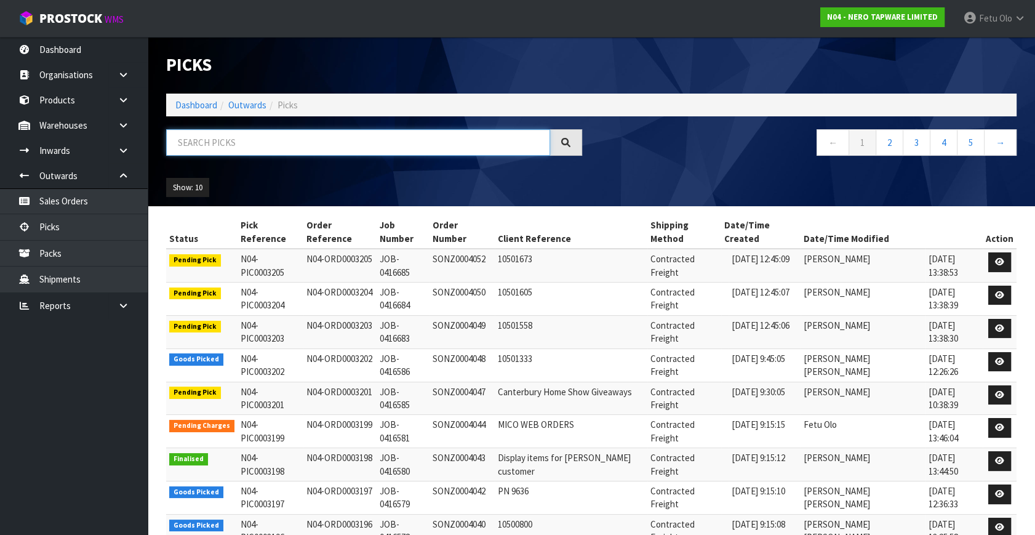
click at [287, 144] on input "text" at bounding box center [358, 142] width 384 height 26
type input "0003197"
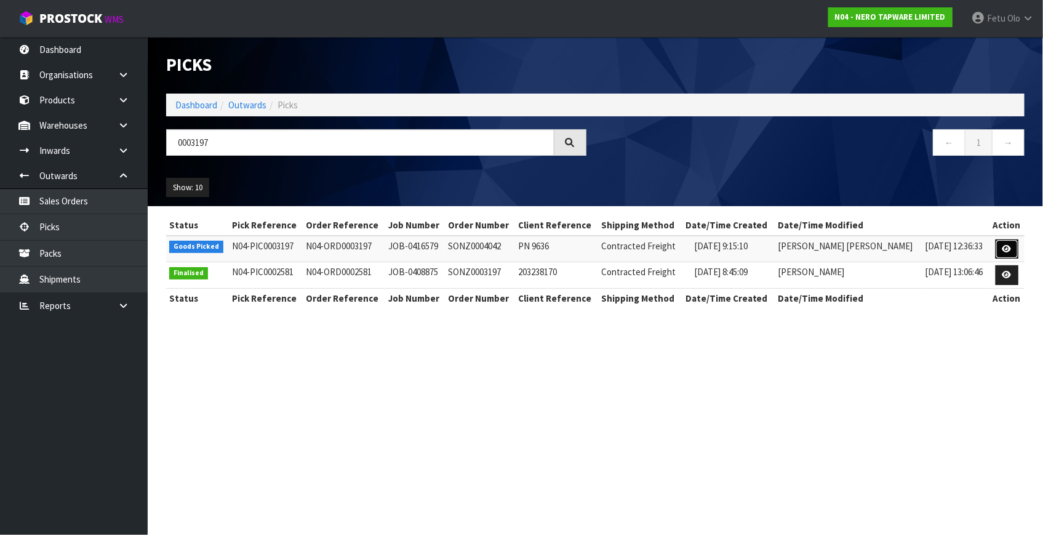
click at [995, 247] on link at bounding box center [1006, 249] width 23 height 20
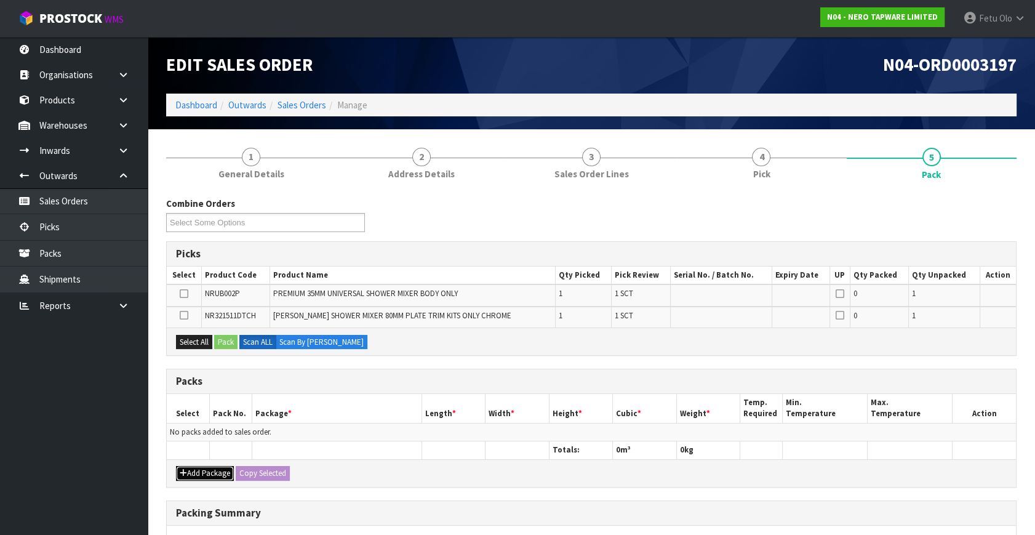
click at [197, 466] on button "Add Package" at bounding box center [205, 473] width 58 height 15
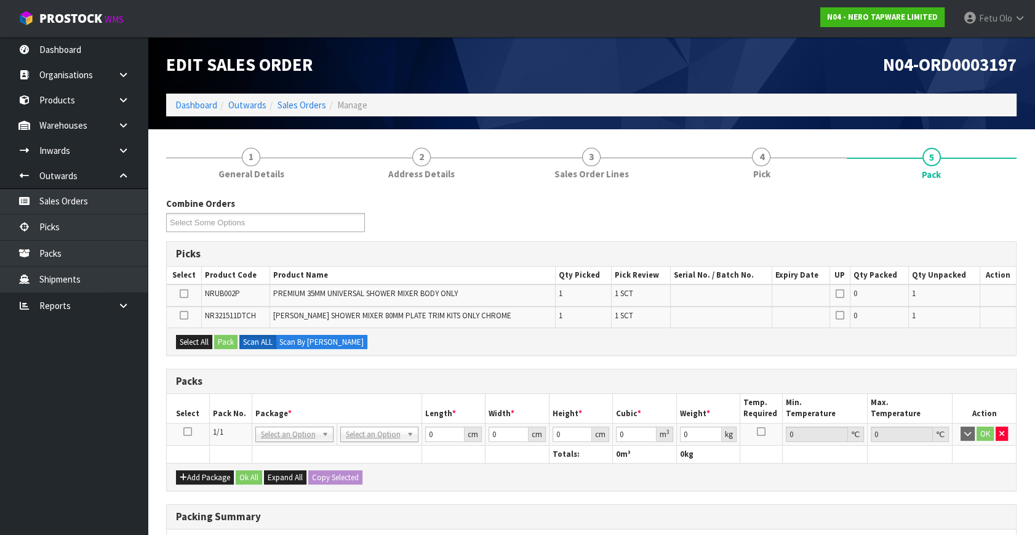
click at [187, 431] on icon at bounding box center [187, 431] width 9 height 1
drag, startPoint x: 245, startPoint y: 406, endPoint x: 256, endPoint y: 408, distance: 10.7
click at [246, 406] on th "Pack No." at bounding box center [230, 408] width 42 height 29
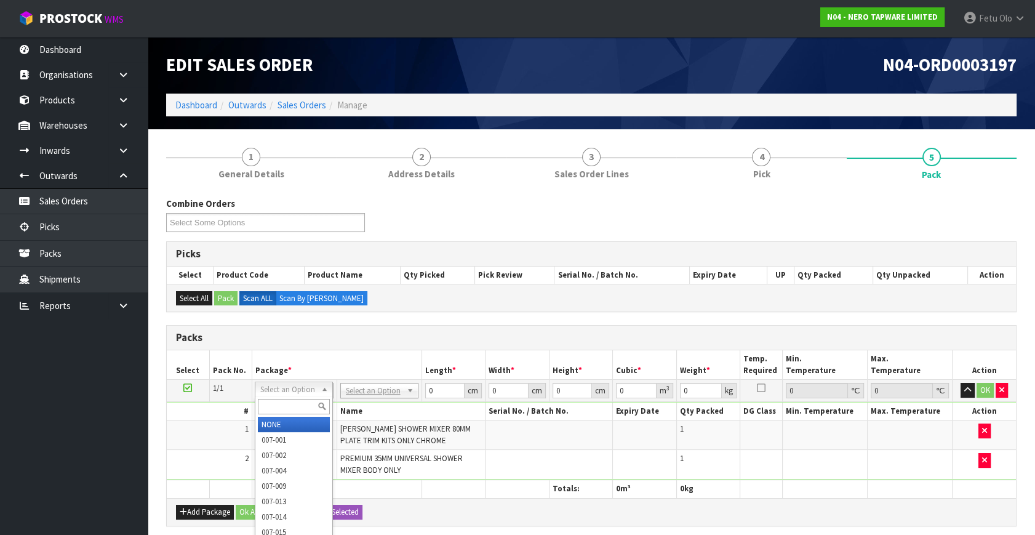
click at [296, 405] on input "text" at bounding box center [294, 406] width 72 height 15
type input "011"
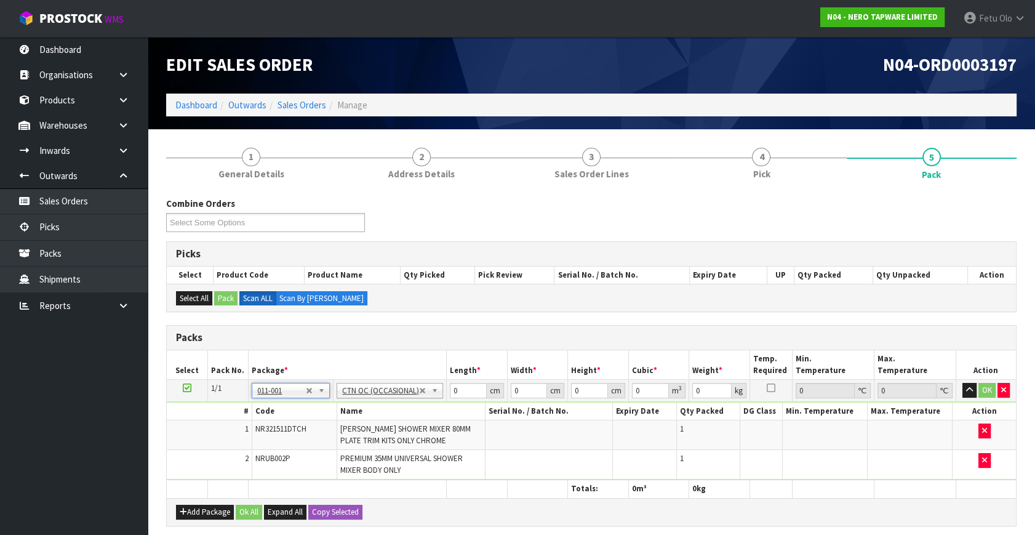
type input "1.08"
drag, startPoint x: 459, startPoint y: 391, endPoint x: 364, endPoint y: 432, distance: 103.3
click at [364, 432] on tbody "1/1 NONE 007-001 007-002 007-004 007-009 007-013 007-014 007-015 007-017 007-01…" at bounding box center [591, 430] width 849 height 100
type input "20"
type input "21"
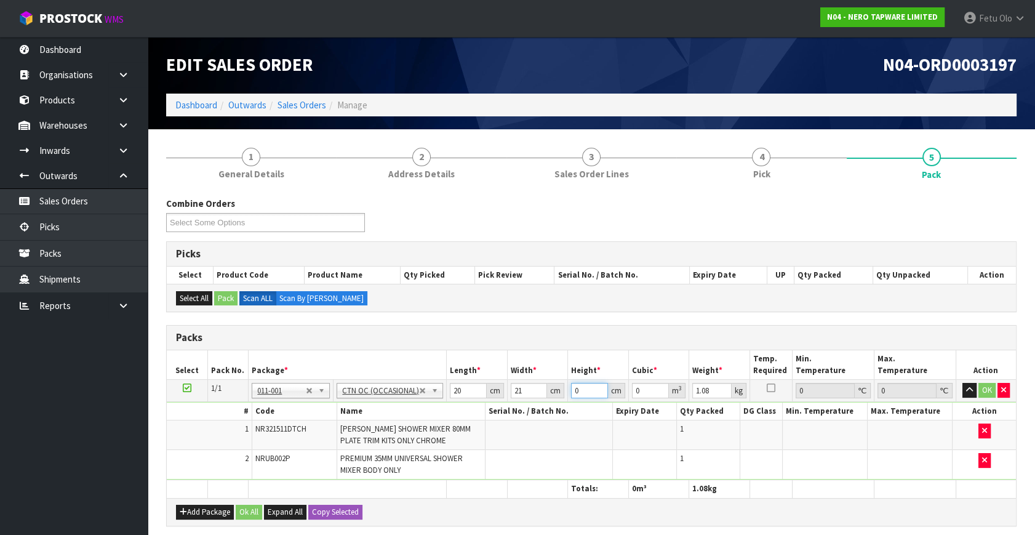
type input "1"
type input "0.00042"
type input "16"
type input "0.00672"
type input "16"
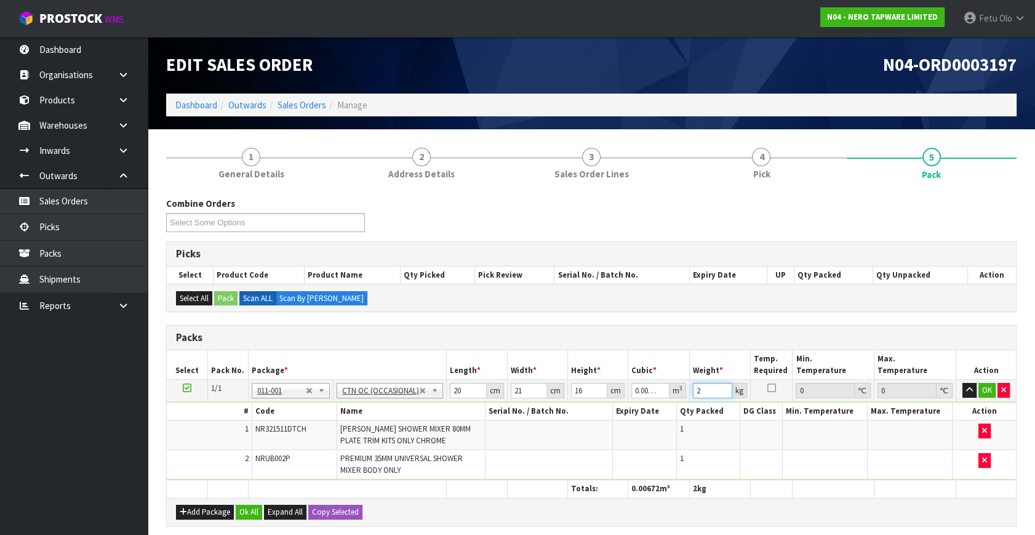
type input "2"
click button "OK" at bounding box center [986, 390] width 17 height 15
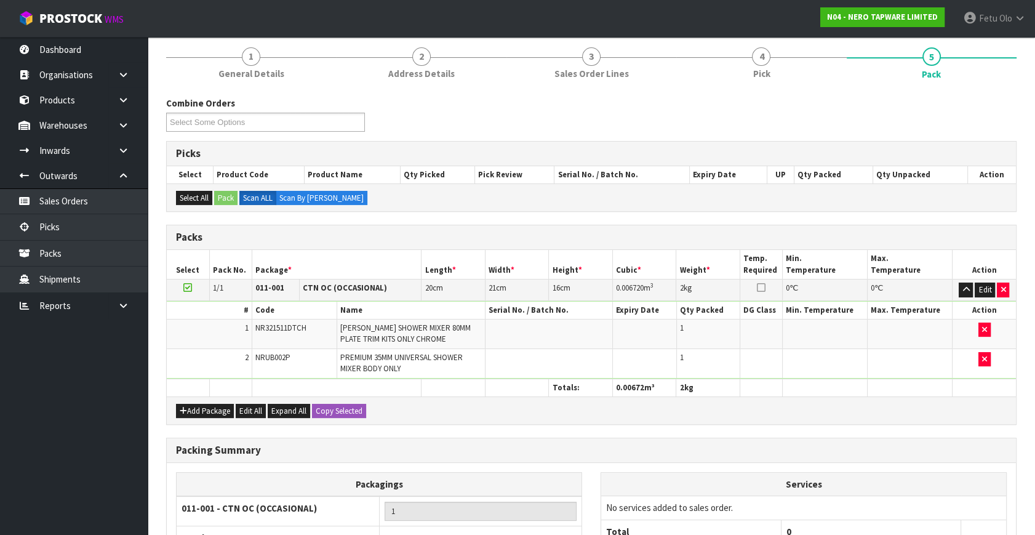
scroll to position [221, 0]
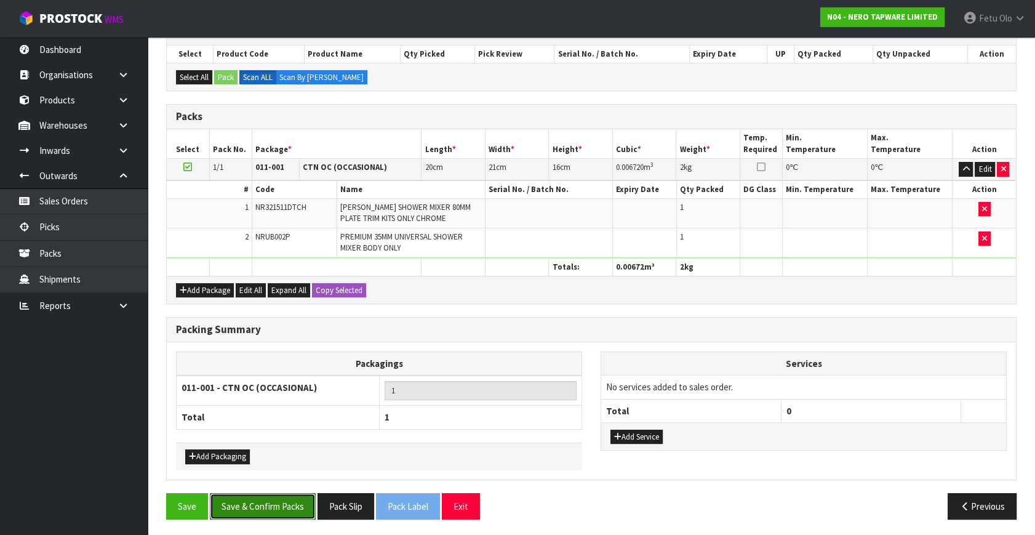
click at [295, 501] on button "Save & Confirm Packs" at bounding box center [263, 506] width 106 height 26
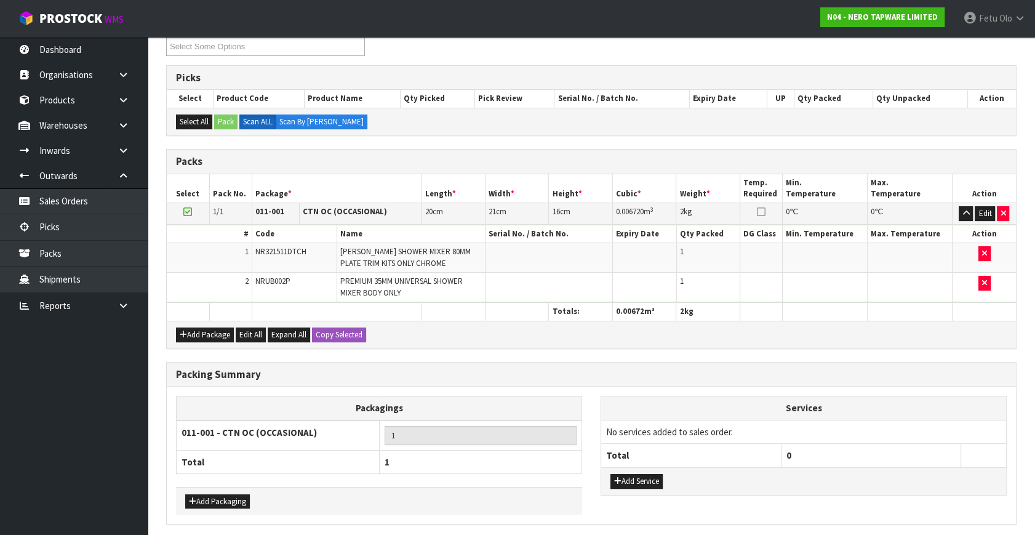
scroll to position [0, 0]
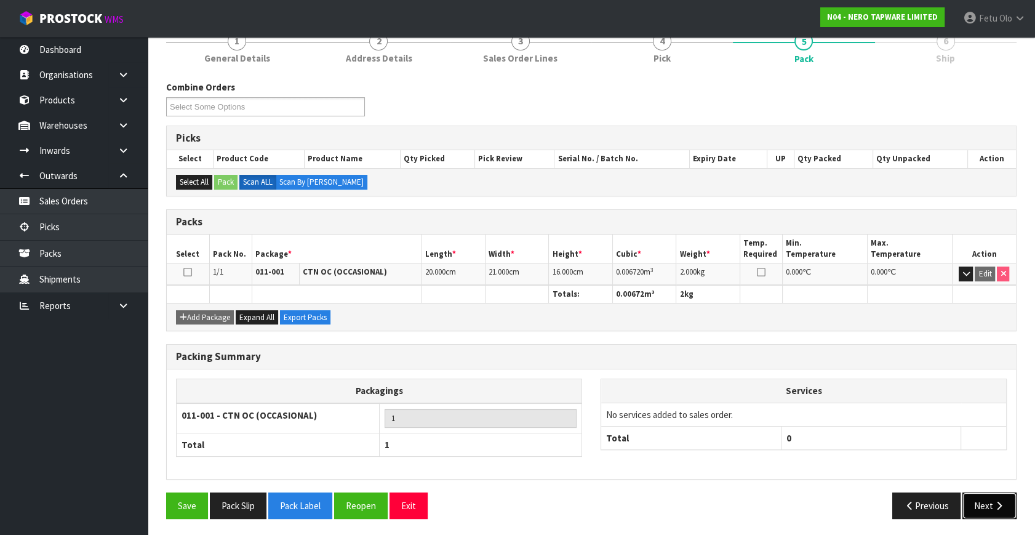
click at [991, 501] on button "Next" at bounding box center [989, 505] width 54 height 26
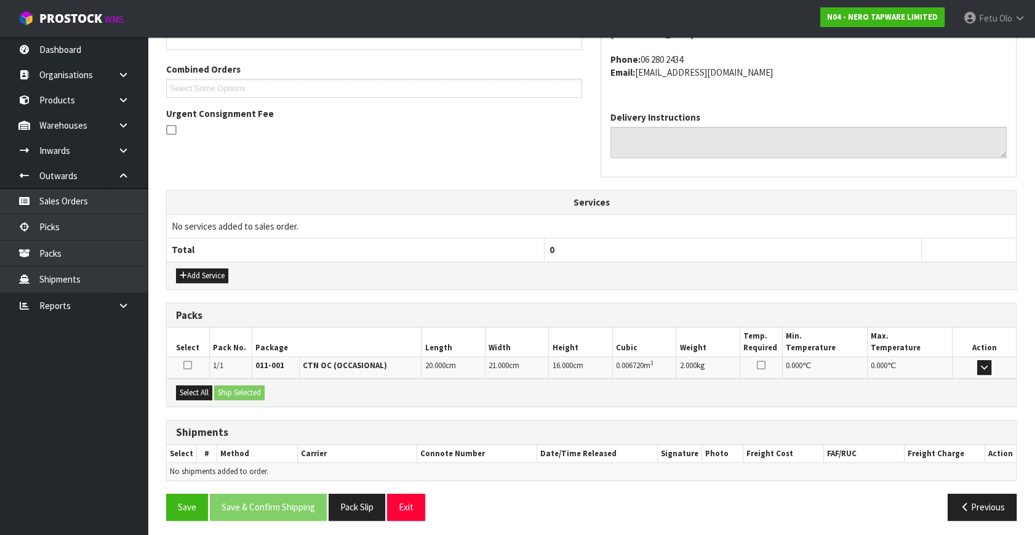
scroll to position [303, 0]
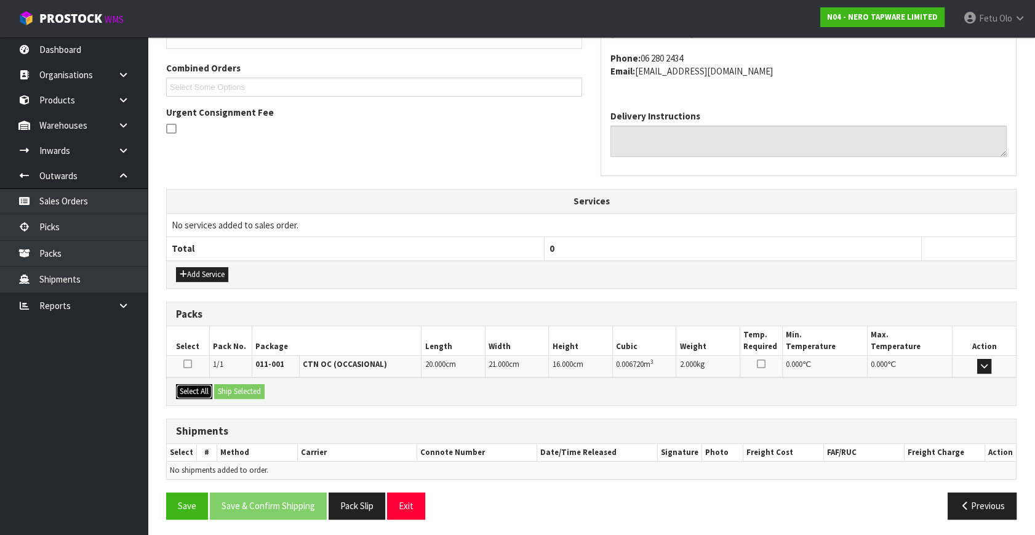
drag, startPoint x: 186, startPoint y: 387, endPoint x: 239, endPoint y: 394, distance: 53.4
click at [193, 390] on button "Select All" at bounding box center [194, 391] width 36 height 15
click at [240, 394] on button "Ship Selected" at bounding box center [239, 391] width 50 height 15
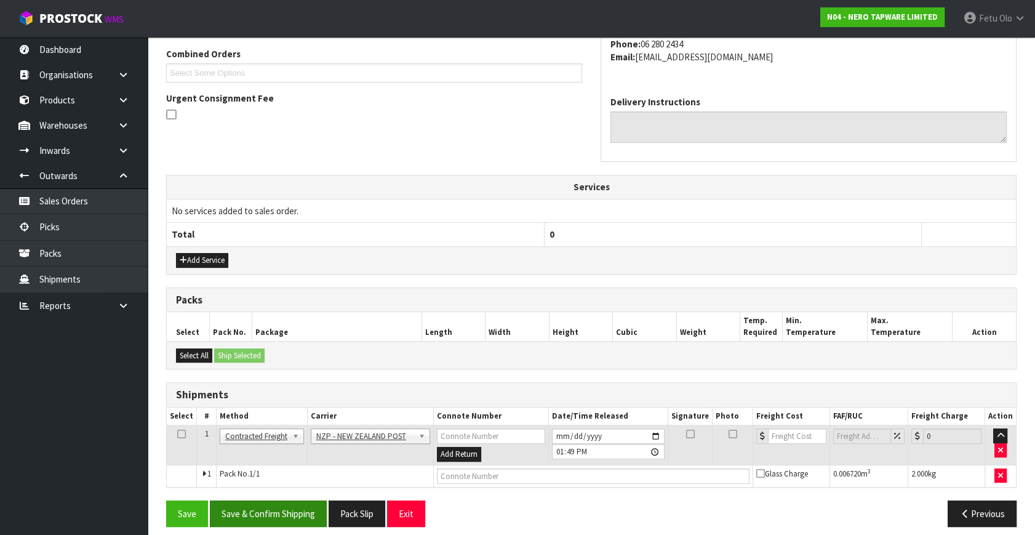
scroll to position [325, 0]
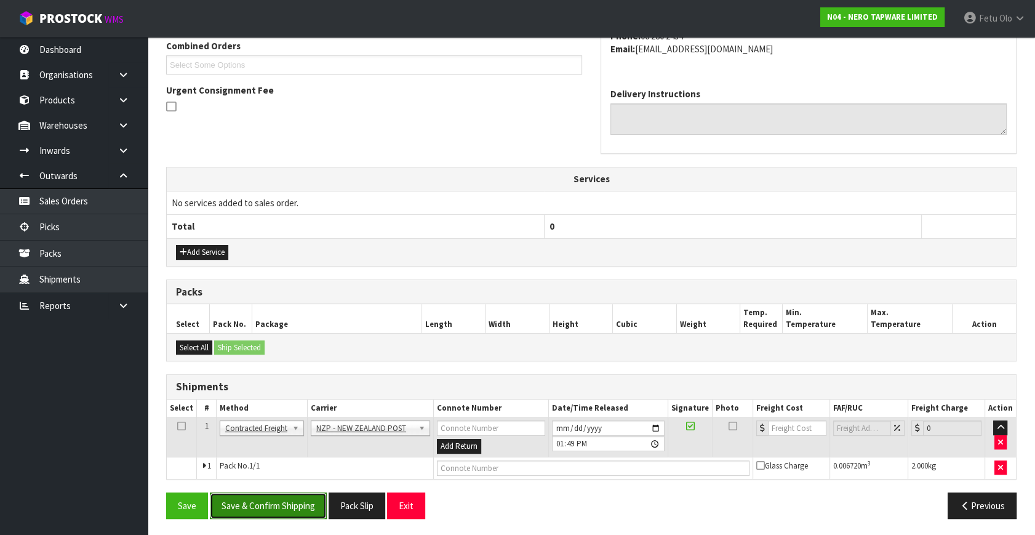
click at [300, 507] on button "Save & Confirm Shipping" at bounding box center [268, 505] width 117 height 26
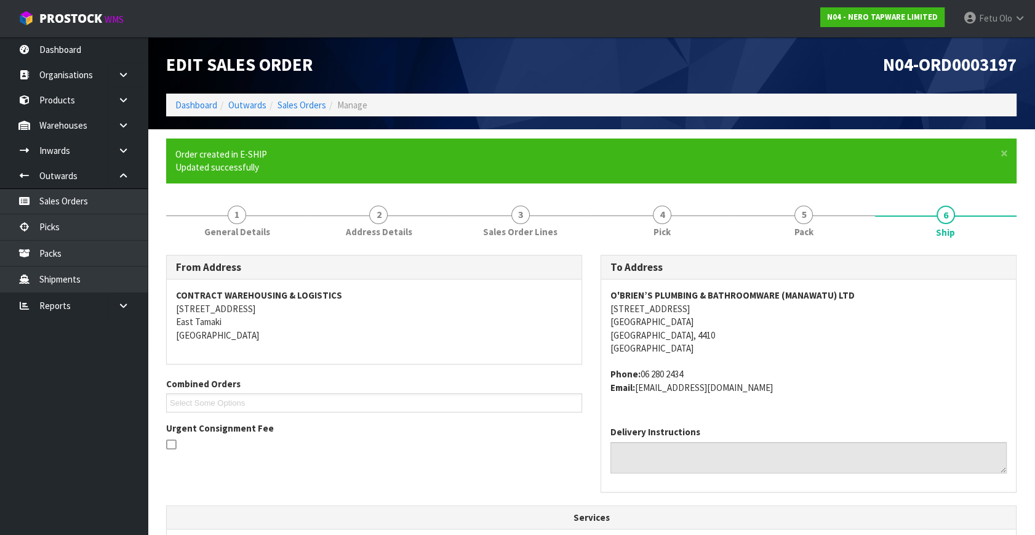
scroll to position [308, 0]
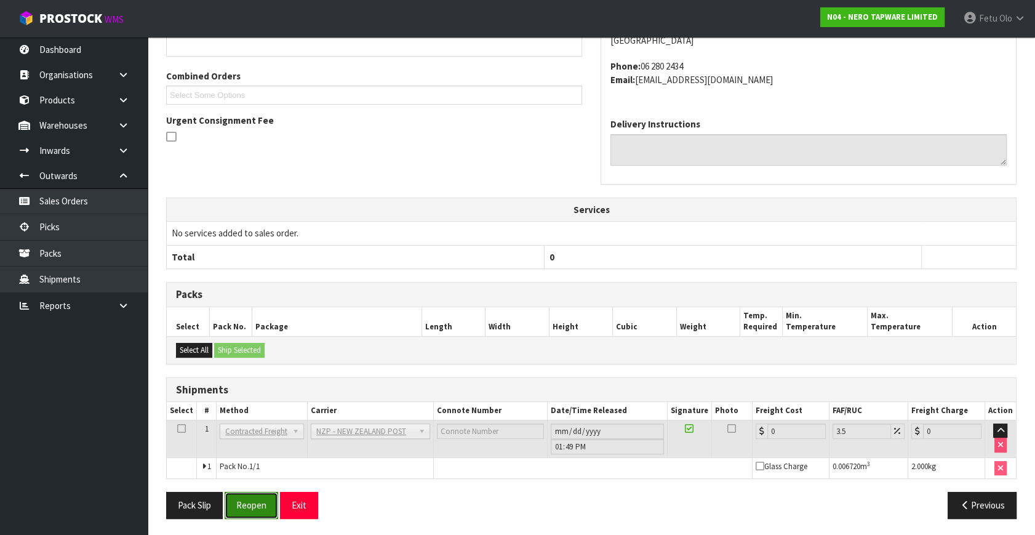
click at [261, 507] on button "Reopen" at bounding box center [252, 504] width 54 height 26
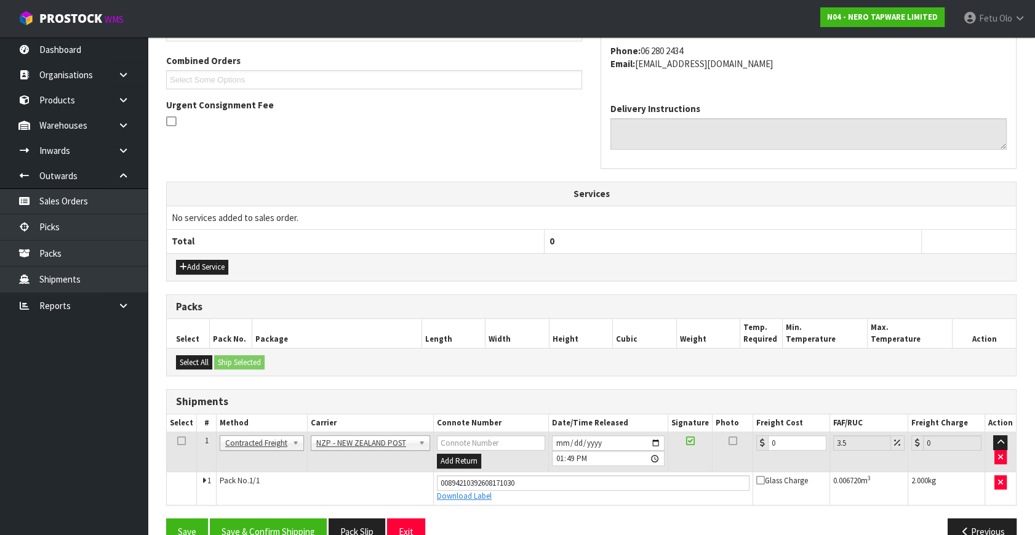
scroll to position [336, 0]
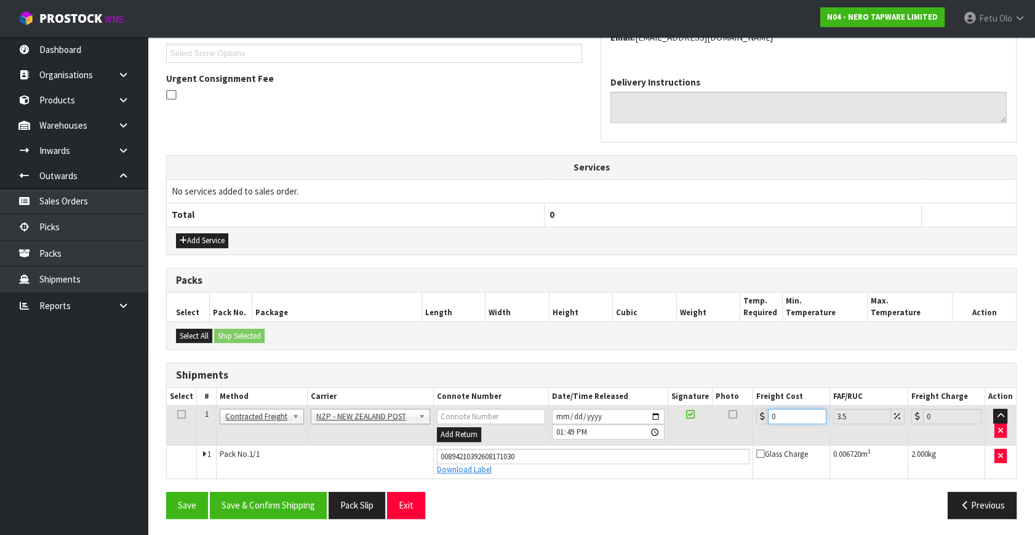
drag, startPoint x: 787, startPoint y: 407, endPoint x: 731, endPoint y: 449, distance: 70.4
click at [731, 449] on tbody "1 Client Local Pickup Customer Local Pickup Company Freight Contracted Freight …" at bounding box center [591, 441] width 849 height 73
type input "8"
type input "8.28"
type input "8.4"
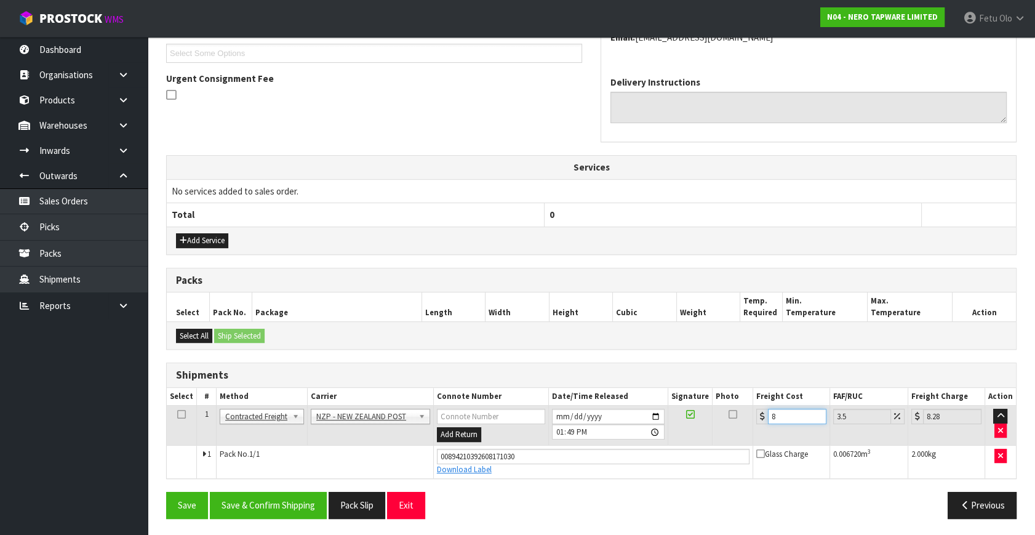
type input "8.69"
type input "8.45"
type input "8.75"
type input "8.45"
click at [288, 499] on button "Save & Confirm Shipping" at bounding box center [268, 504] width 117 height 26
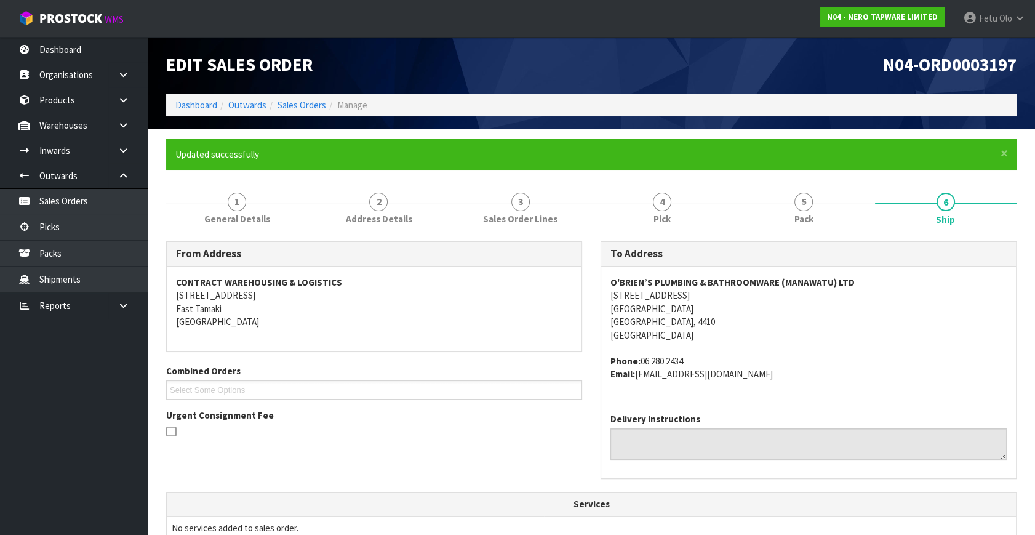
scroll to position [303, 0]
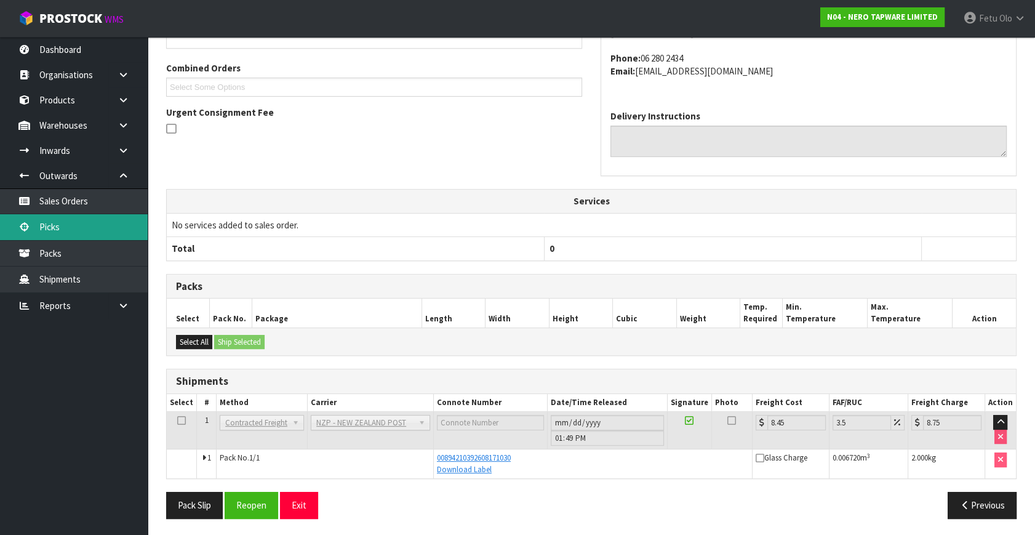
click at [71, 215] on link "Picks" at bounding box center [74, 226] width 148 height 25
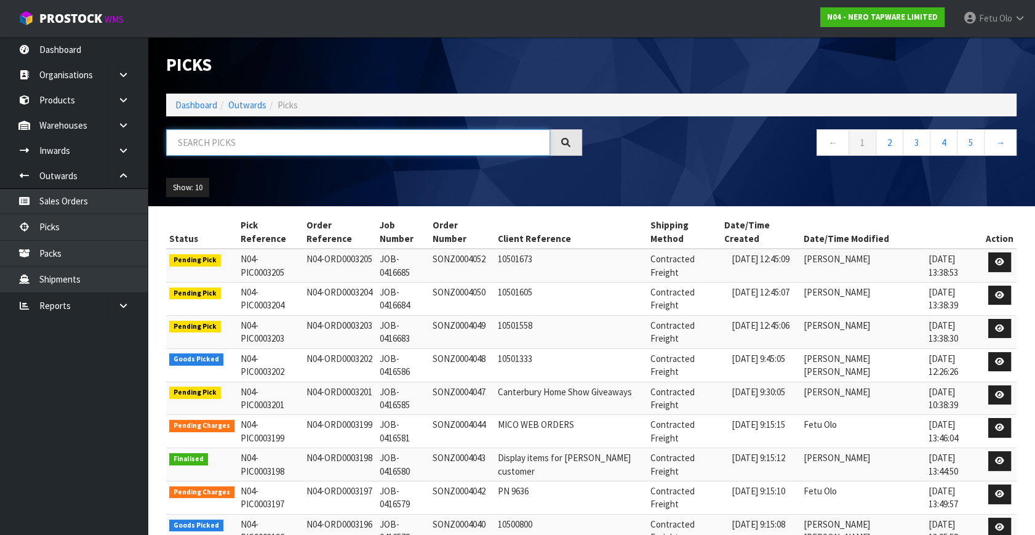
click at [305, 135] on input "text" at bounding box center [358, 142] width 384 height 26
type input "3202"
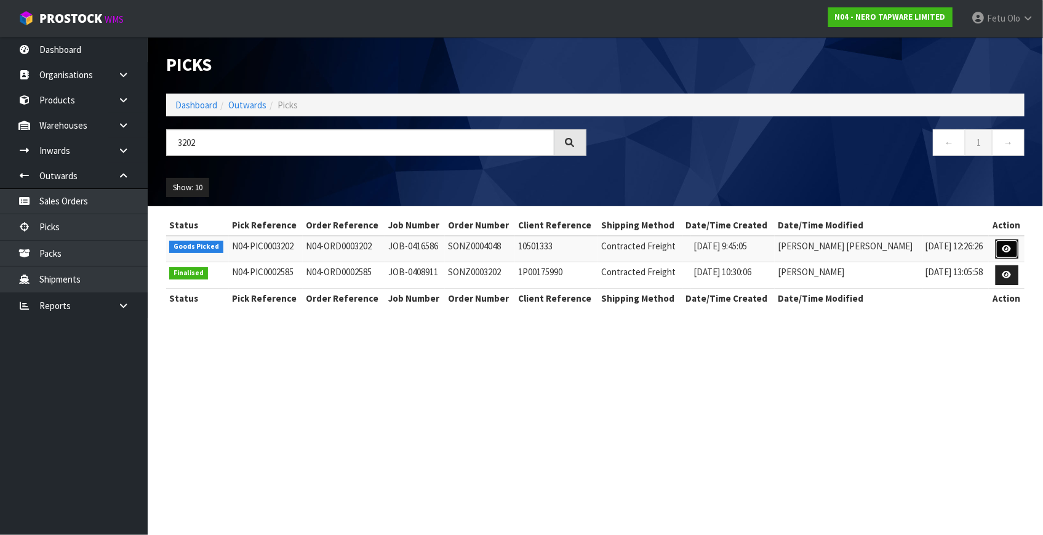
click at [1008, 250] on icon at bounding box center [1006, 249] width 9 height 8
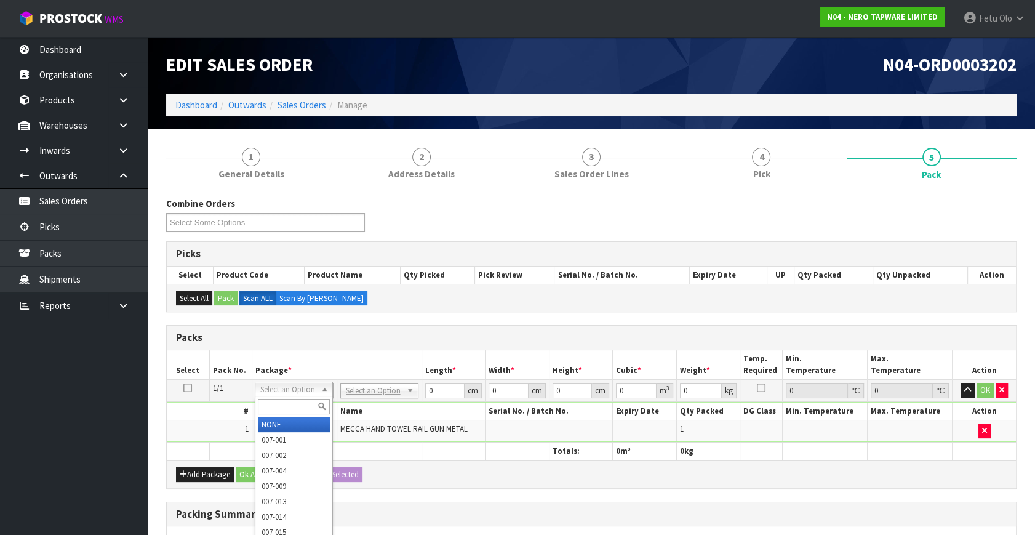
click at [272, 397] on div at bounding box center [293, 406] width 77 height 20
click at [283, 405] on input "text" at bounding box center [294, 406] width 72 height 15
type input "011"
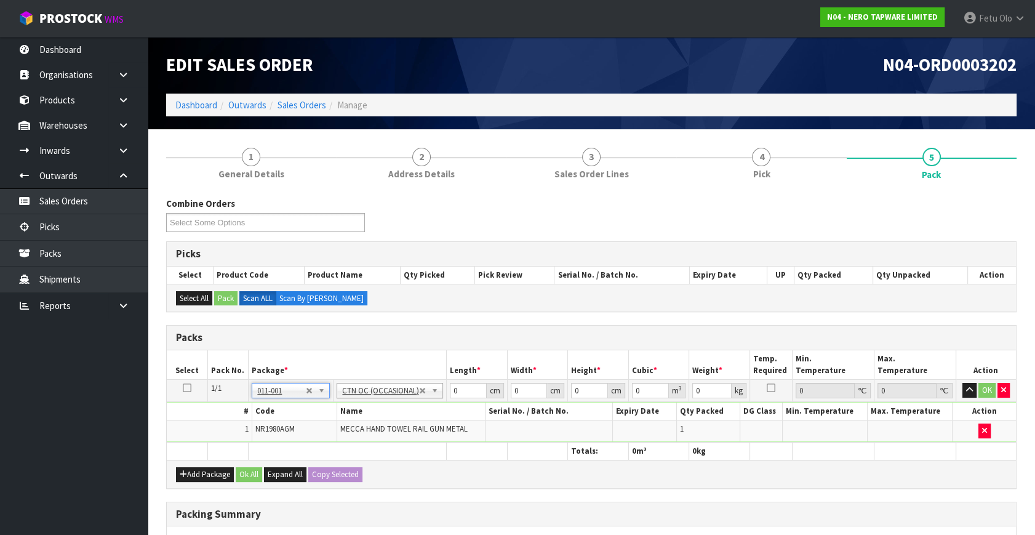
type input "0.8"
drag, startPoint x: 439, startPoint y: 395, endPoint x: 362, endPoint y: 437, distance: 87.5
click at [362, 437] on tbody "1/1 NONE 007-001 007-002 007-004 007-009 007-013 007-014 007-015 007-017 007-01…" at bounding box center [591, 411] width 849 height 63
type input "28"
type input "17"
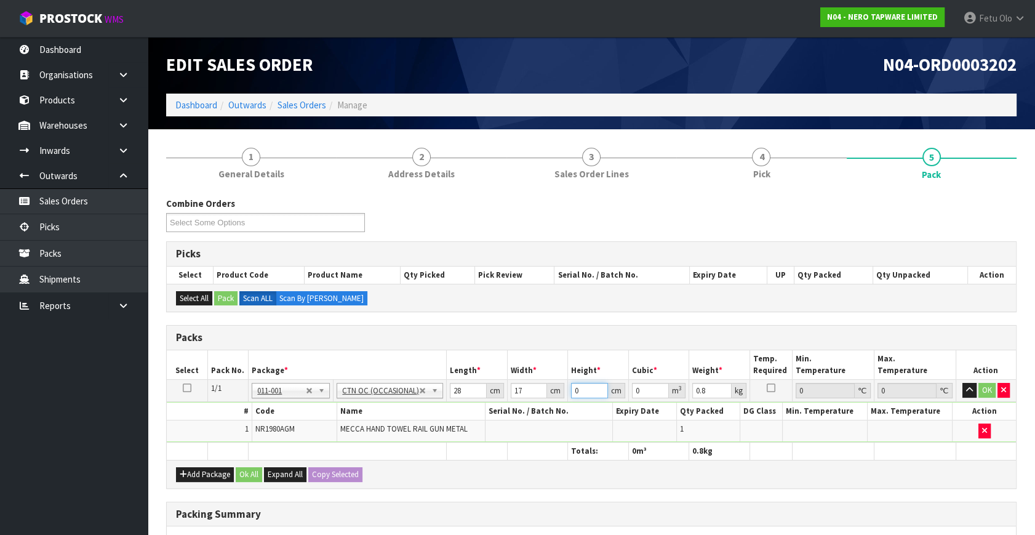
type input "1"
type input "0.000476"
type input "14"
type input "0.006664"
type input "14"
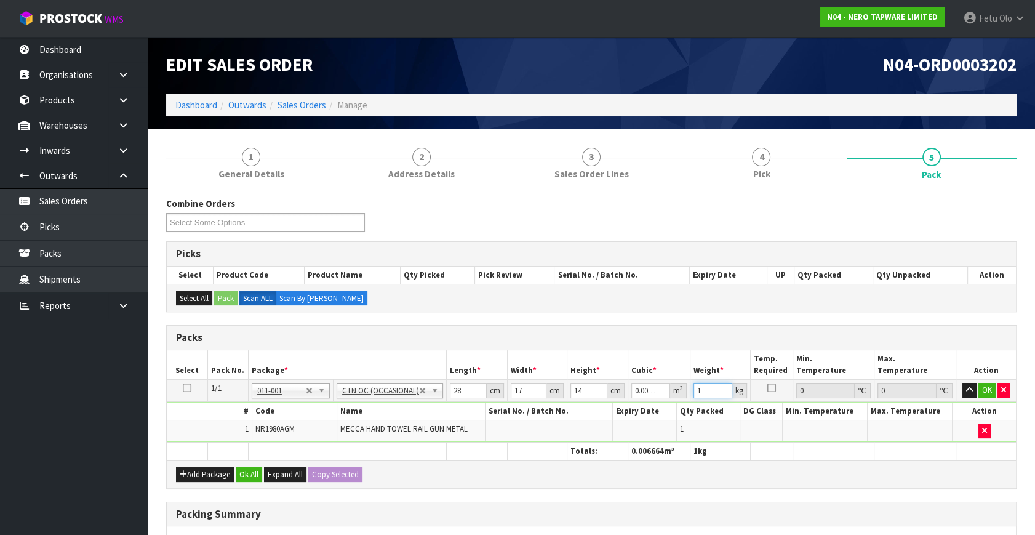
type input "1"
click button "OK" at bounding box center [986, 390] width 17 height 15
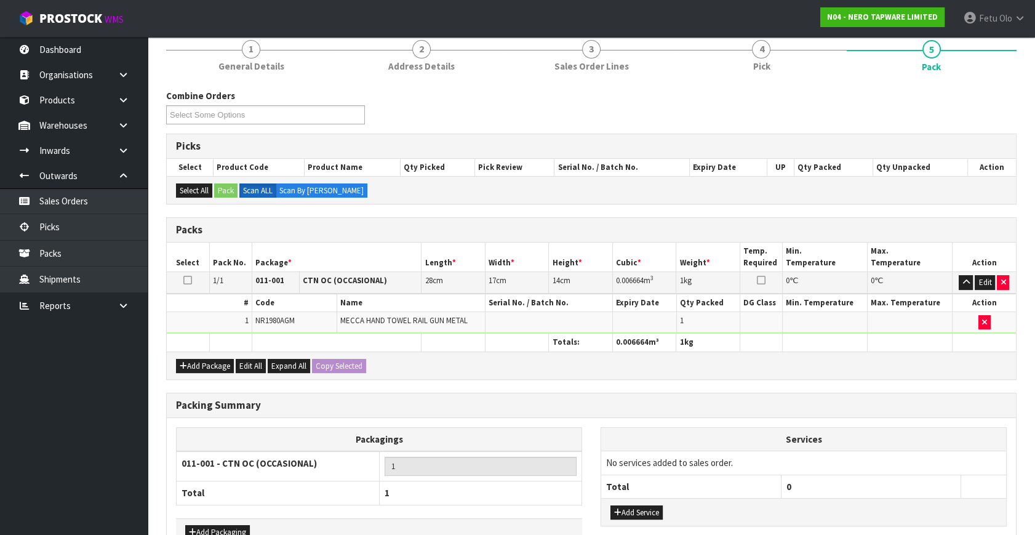
scroll to position [183, 0]
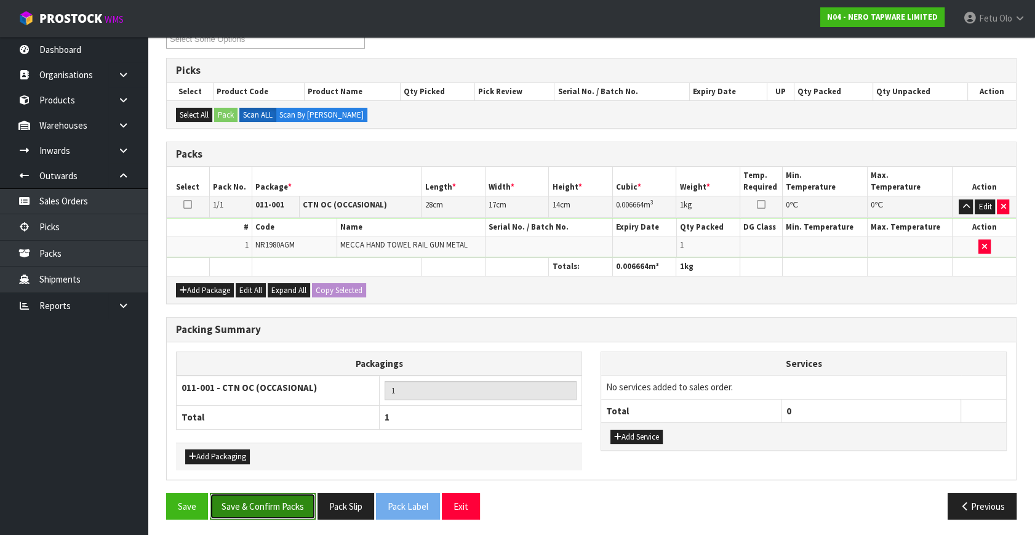
click at [305, 499] on button "Save & Confirm Packs" at bounding box center [263, 506] width 106 height 26
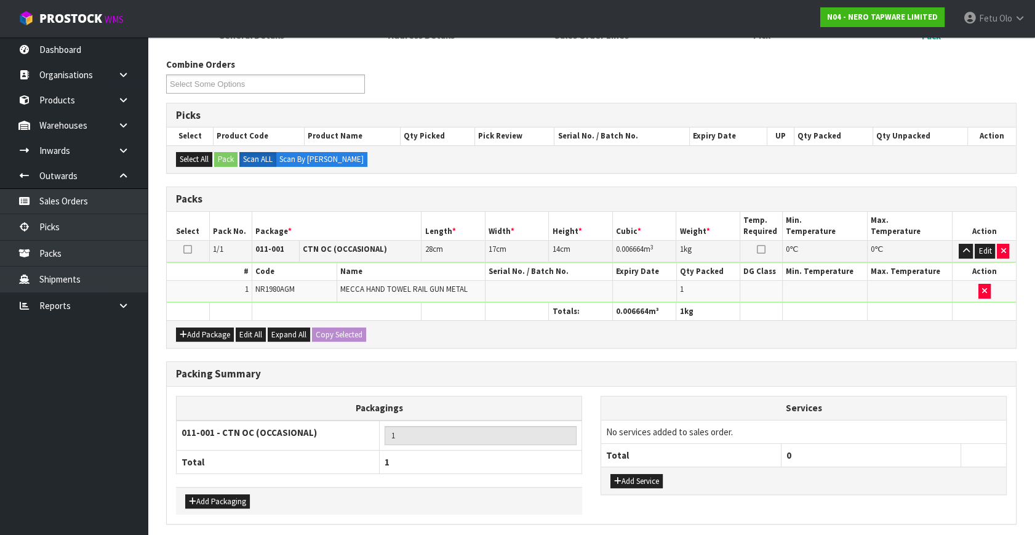
scroll to position [0, 0]
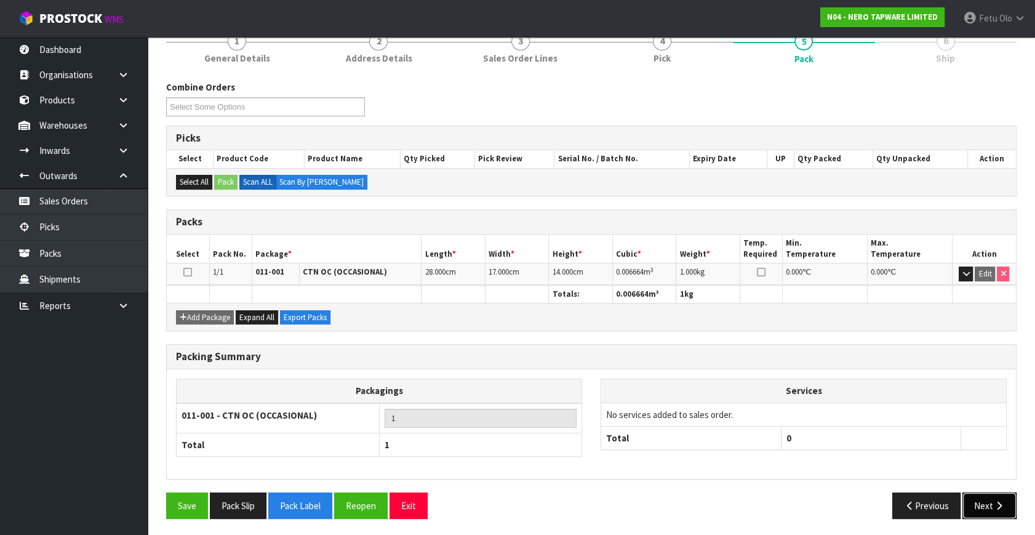
click at [1001, 507] on button "Next" at bounding box center [989, 505] width 54 height 26
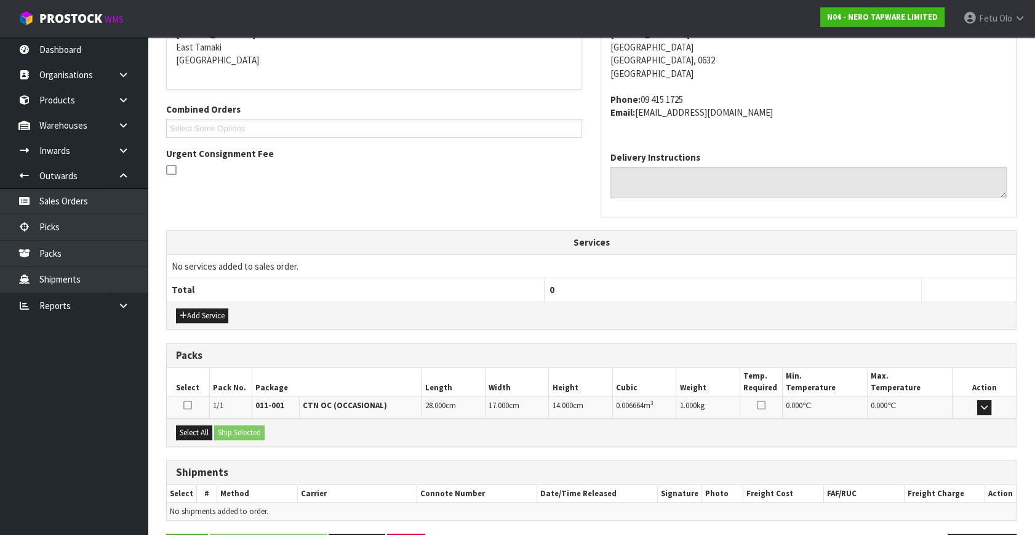
scroll to position [303, 0]
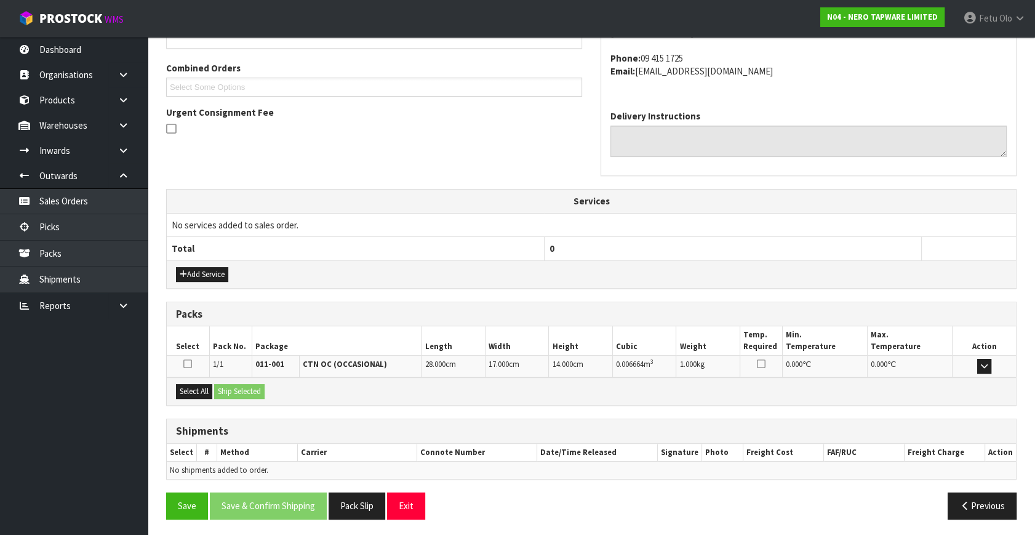
click at [194, 397] on div "Select All Ship Selected" at bounding box center [591, 391] width 849 height 28
drag, startPoint x: 202, startPoint y: 388, endPoint x: 259, endPoint y: 390, distance: 57.2
click at [204, 389] on button "Select All" at bounding box center [194, 391] width 36 height 15
click at [259, 390] on button "Ship Selected" at bounding box center [239, 391] width 50 height 15
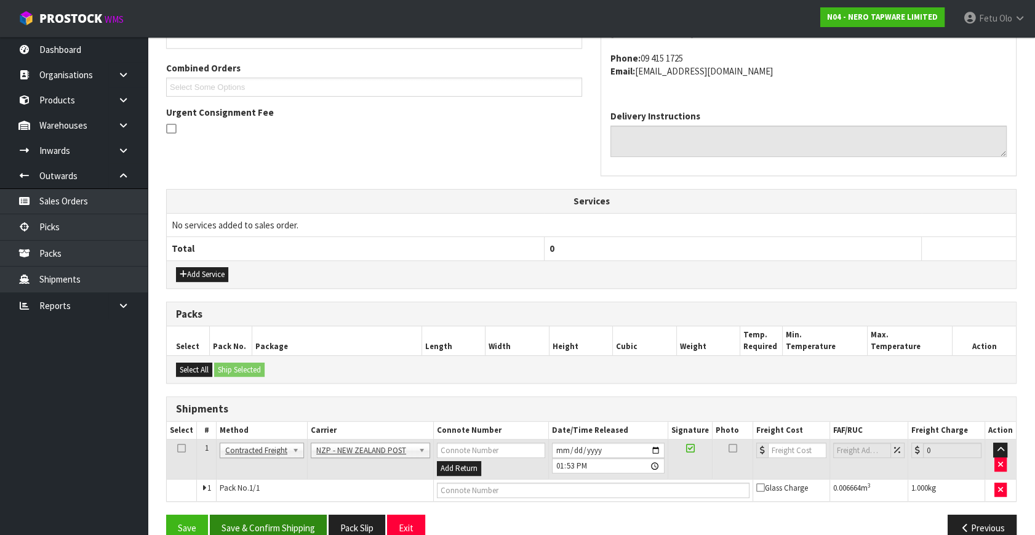
scroll to position [325, 0]
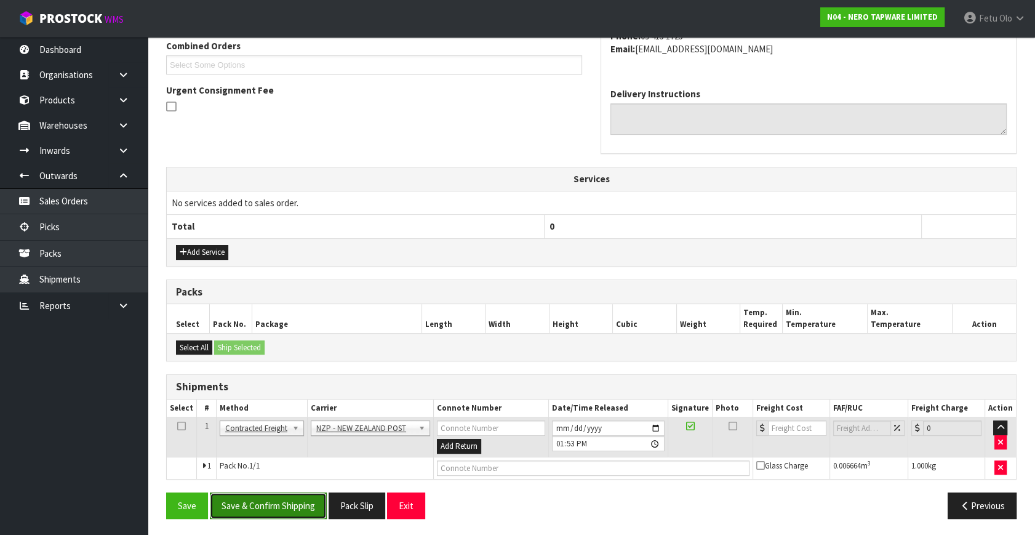
click at [288, 496] on button "Save & Confirm Shipping" at bounding box center [268, 505] width 117 height 26
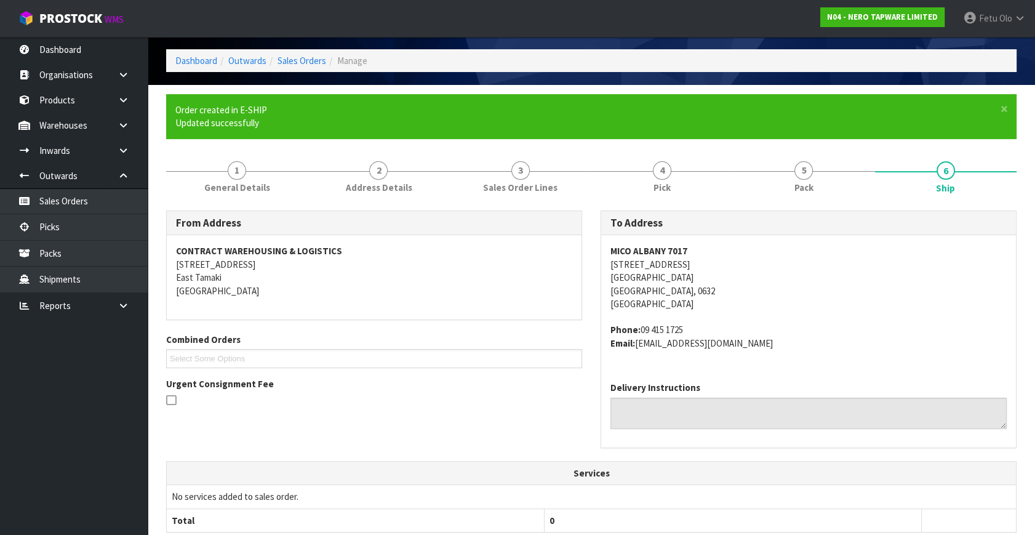
scroll to position [308, 0]
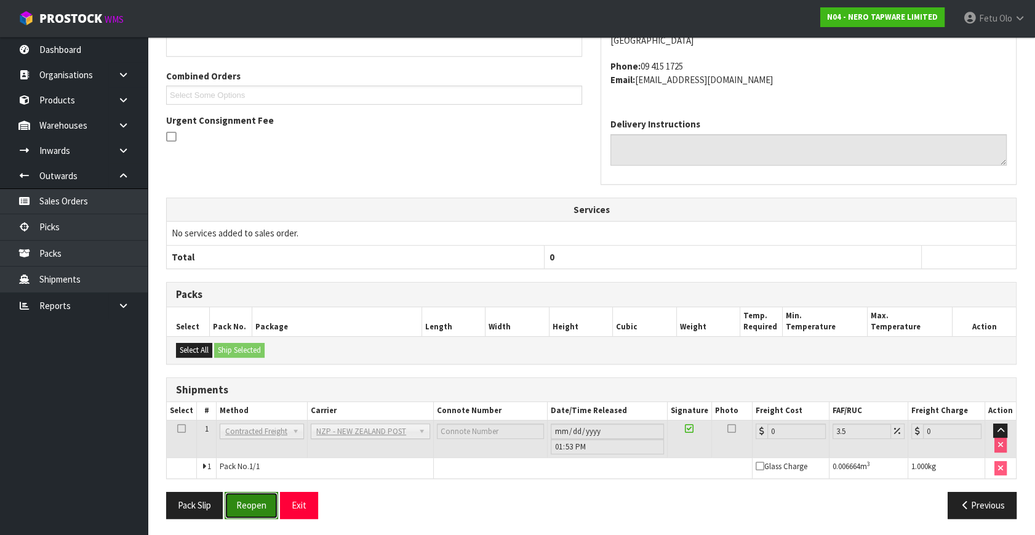
click at [254, 506] on button "Reopen" at bounding box center [252, 504] width 54 height 26
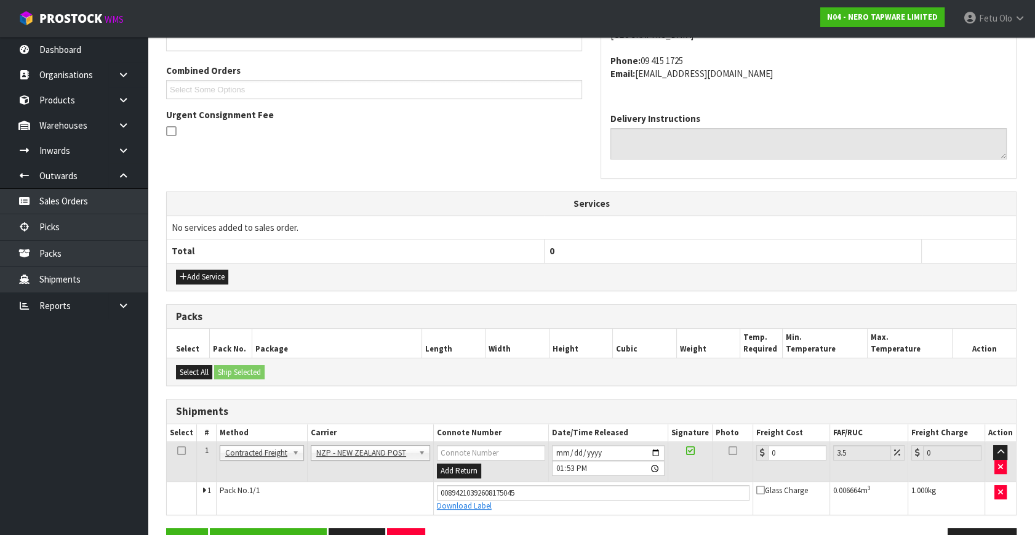
scroll to position [336, 0]
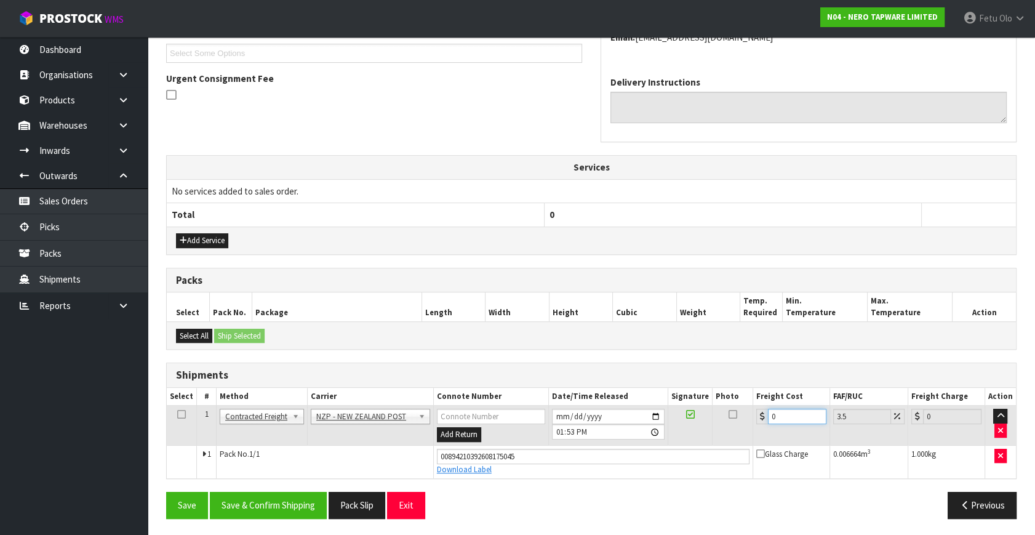
drag, startPoint x: 792, startPoint y: 413, endPoint x: 460, endPoint y: 485, distance: 339.3
click at [460, 485] on div "From Address CONTRACT WAREHOUSING & LOGISTICS 17 Allens Road East Tamaki Auckla…" at bounding box center [591, 216] width 850 height 623
type input "4"
type input "4.14"
type input "4.3"
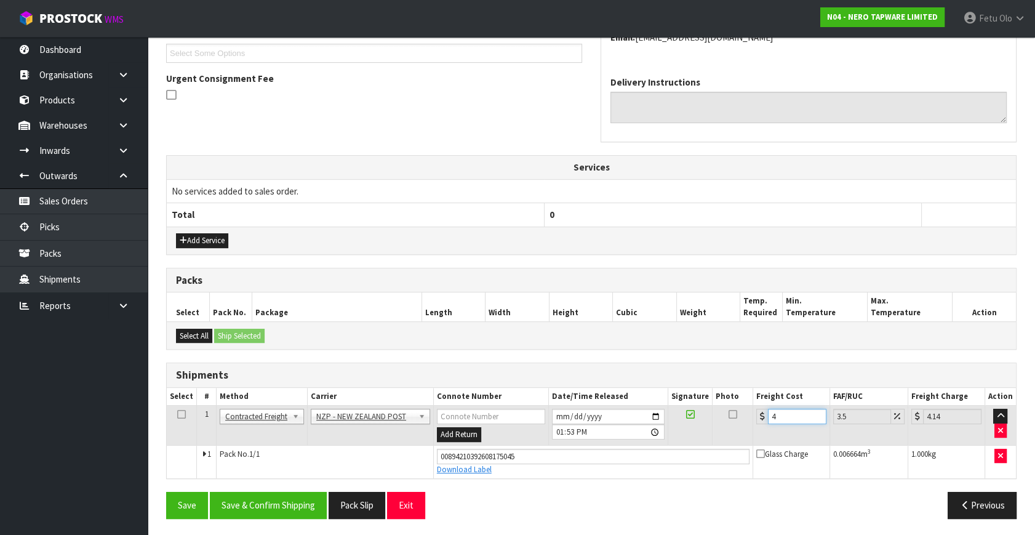
type input "4.45"
type input "4.33"
type input "4.48"
type input "4.33"
click at [302, 499] on button "Save & Confirm Shipping" at bounding box center [268, 504] width 117 height 26
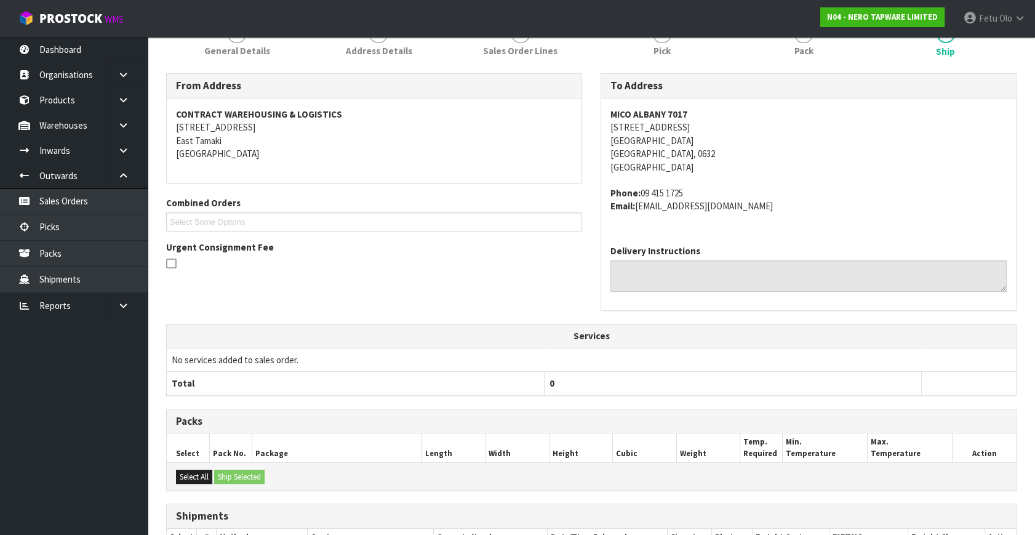
scroll to position [279, 0]
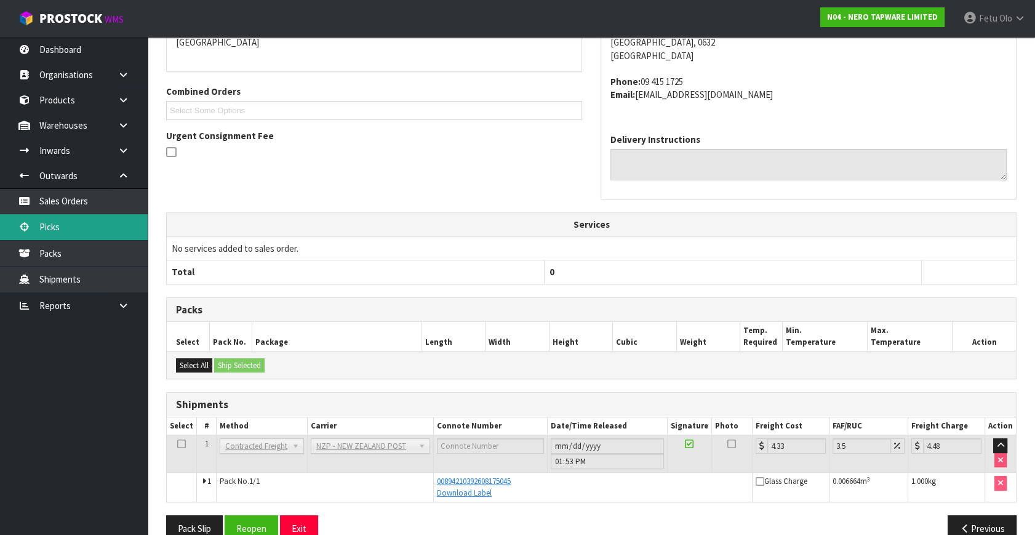
click at [73, 231] on link "Picks" at bounding box center [74, 226] width 148 height 25
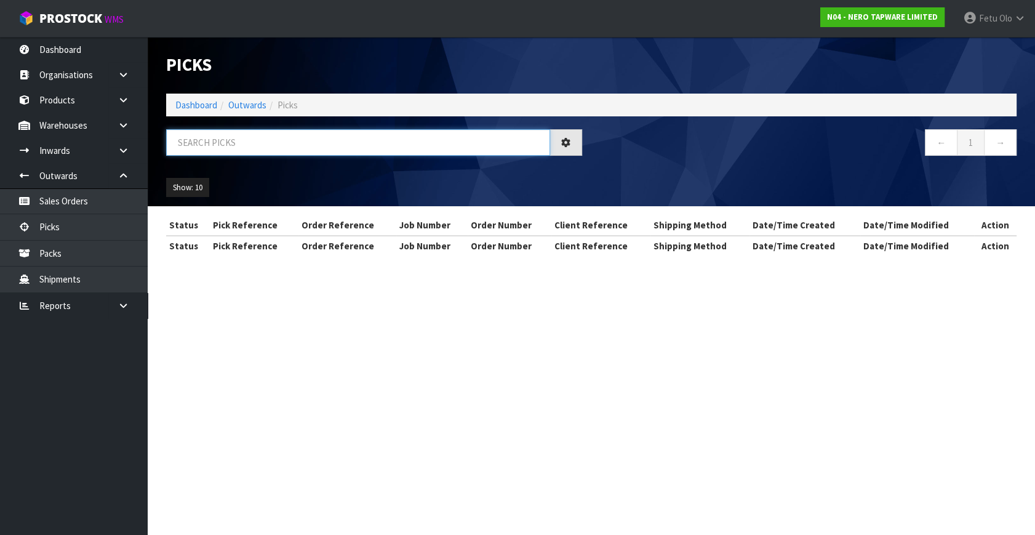
click at [317, 134] on input "text" at bounding box center [358, 142] width 384 height 26
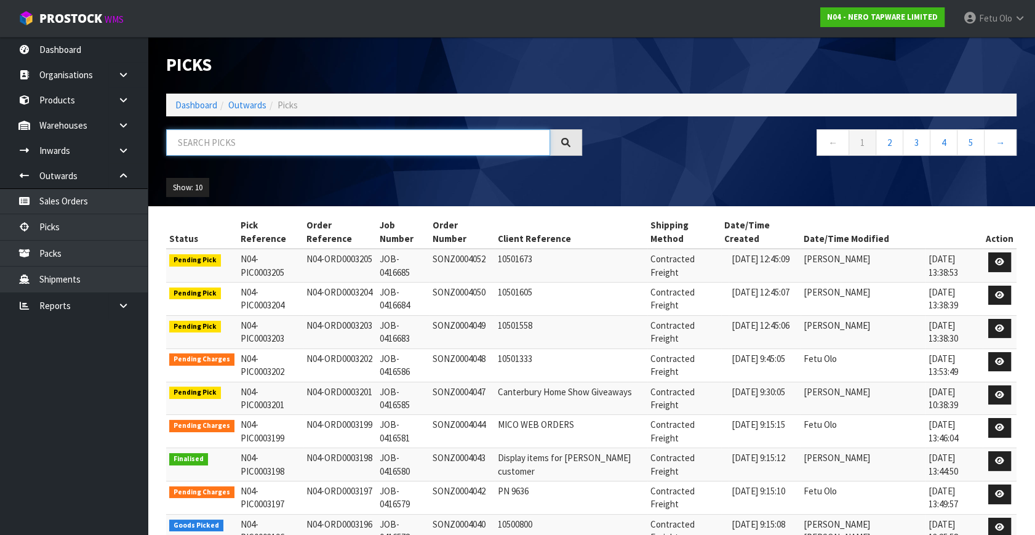
click at [317, 134] on input "text" at bounding box center [358, 142] width 384 height 26
type input "0003193"
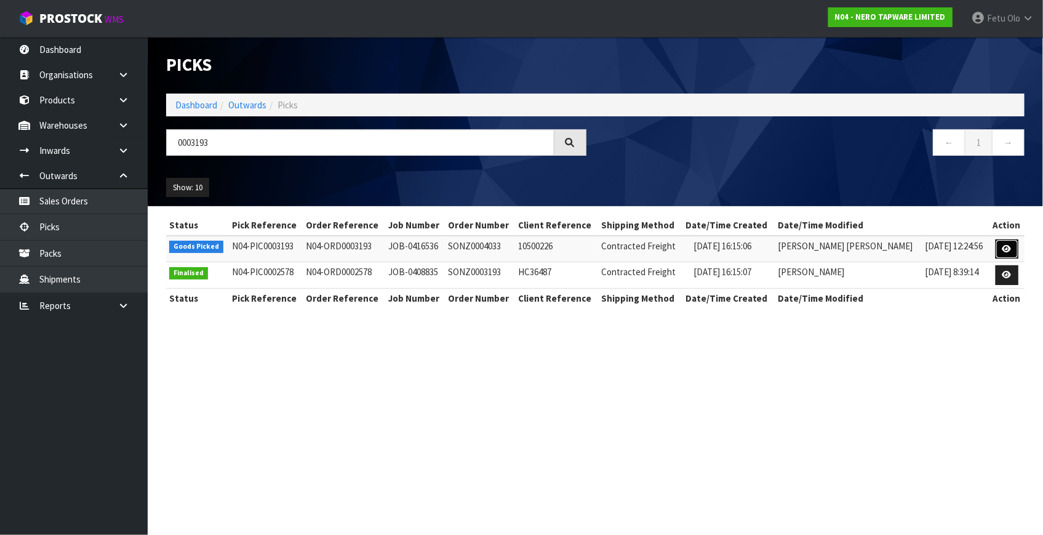
click at [998, 244] on link at bounding box center [1006, 249] width 23 height 20
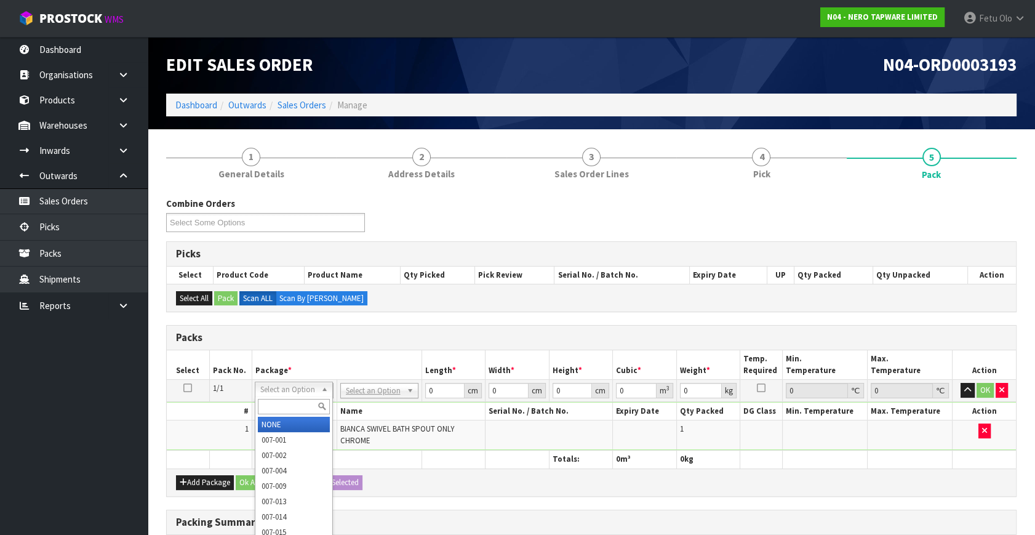
click at [290, 402] on input "text" at bounding box center [294, 406] width 72 height 15
type input "011"
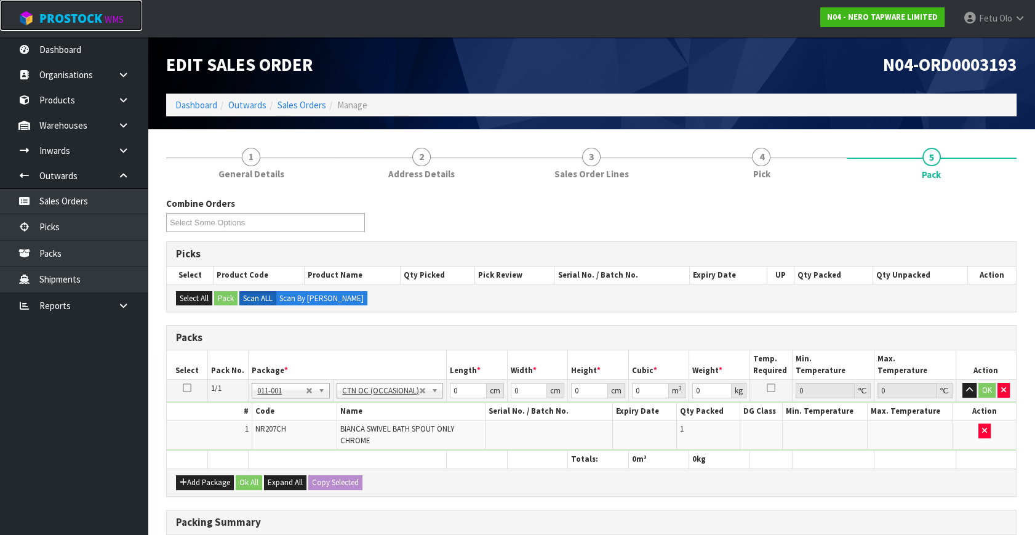
type input "1.24"
drag, startPoint x: 464, startPoint y: 391, endPoint x: 236, endPoint y: 437, distance: 233.4
click at [236, 437] on tbody "1/1 NONE 007-001 007-002 007-004 007-009 007-013 007-014 007-015 007-017 007-01…" at bounding box center [591, 415] width 849 height 71
type input "32"
type input "24"
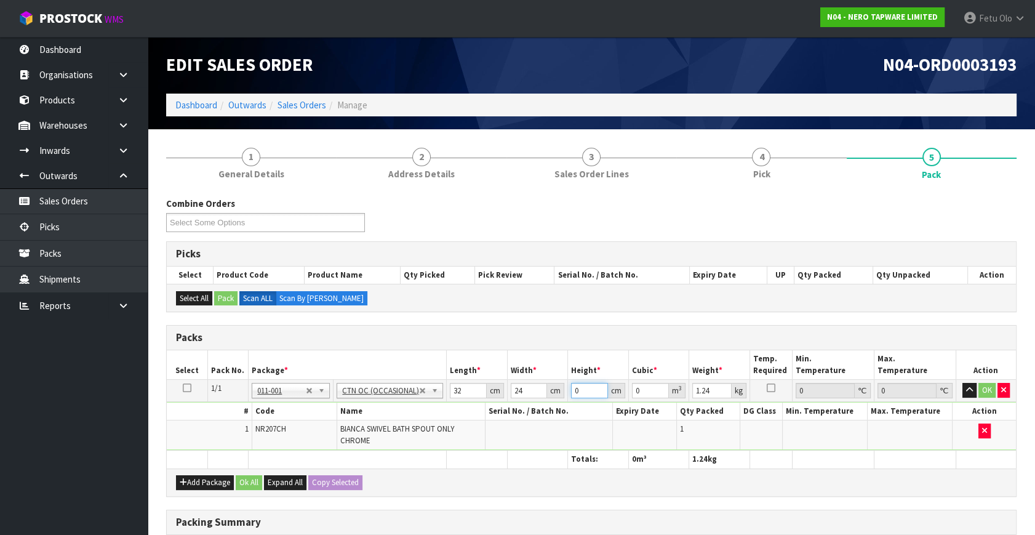
type input "1"
type input "0.000768"
type input "10"
type input "0.00768"
type input "10"
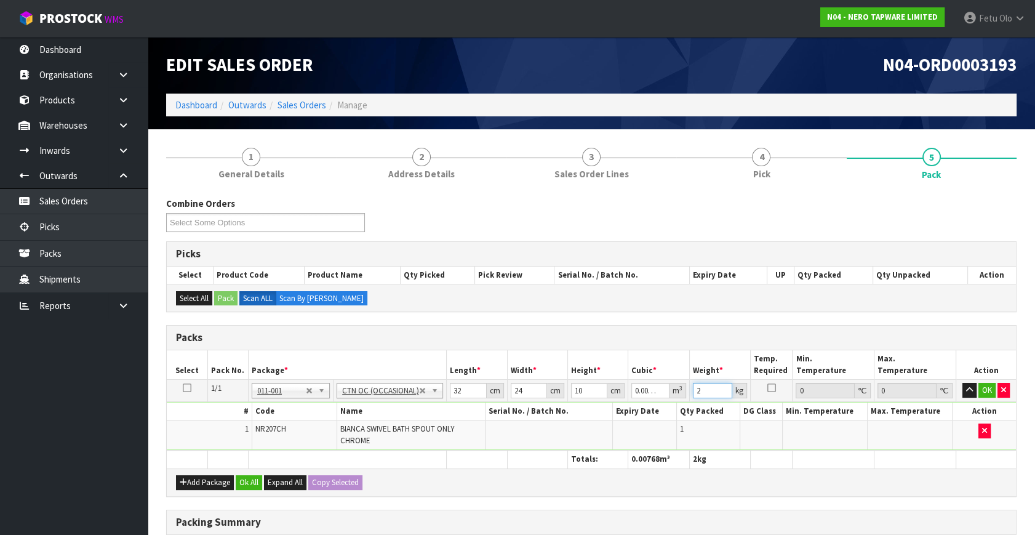
type input "2"
click button "OK" at bounding box center [986, 390] width 17 height 15
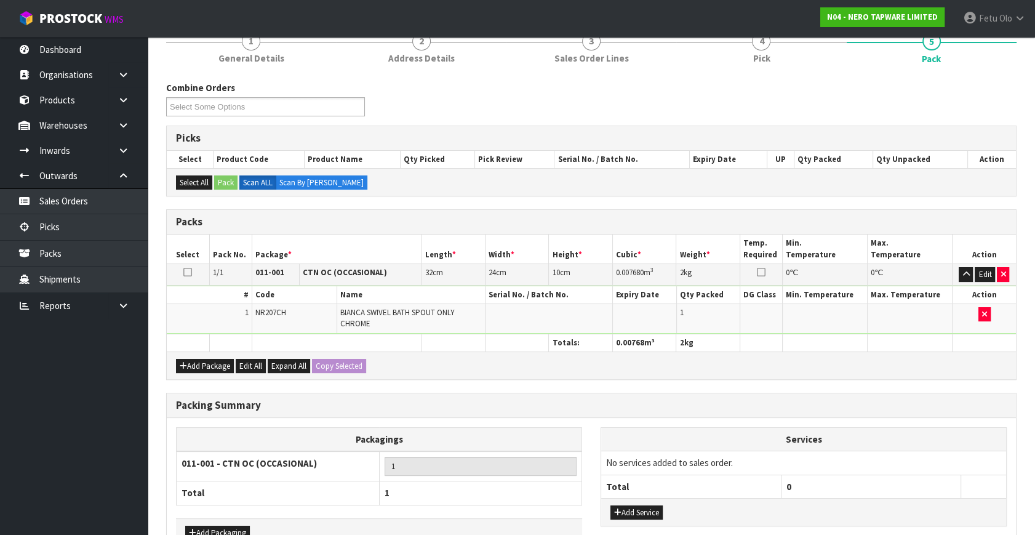
scroll to position [191, 0]
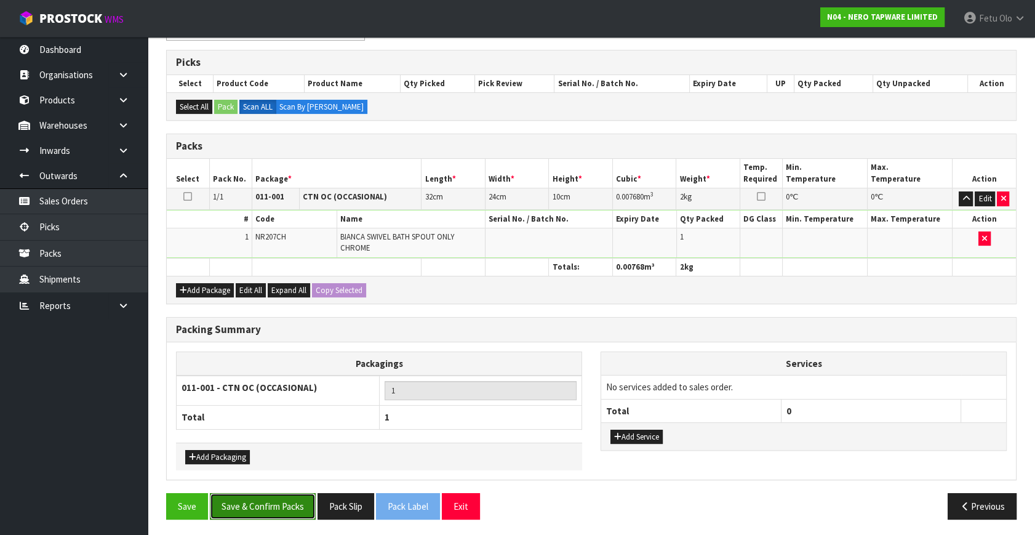
click at [295, 506] on button "Save & Confirm Packs" at bounding box center [263, 506] width 106 height 26
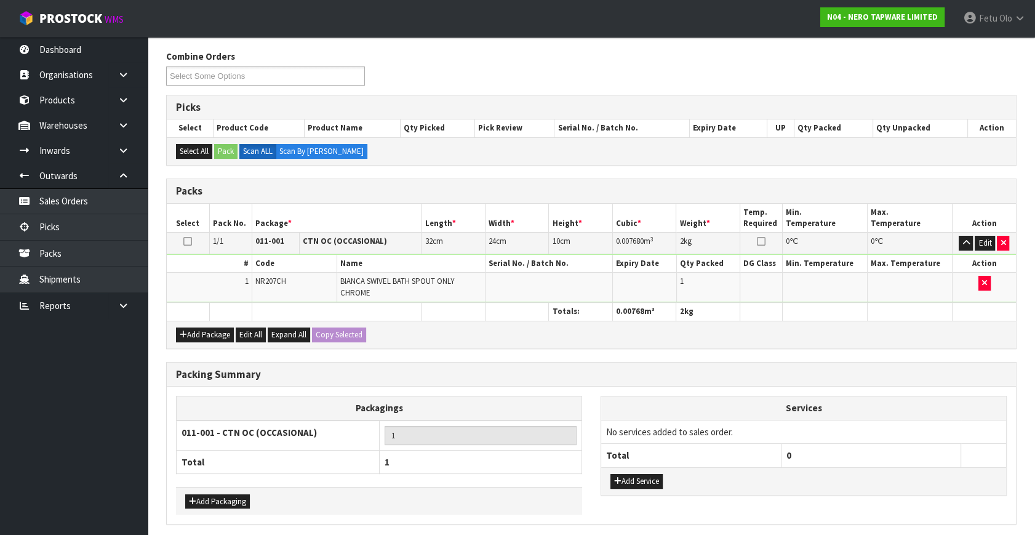
scroll to position [0, 0]
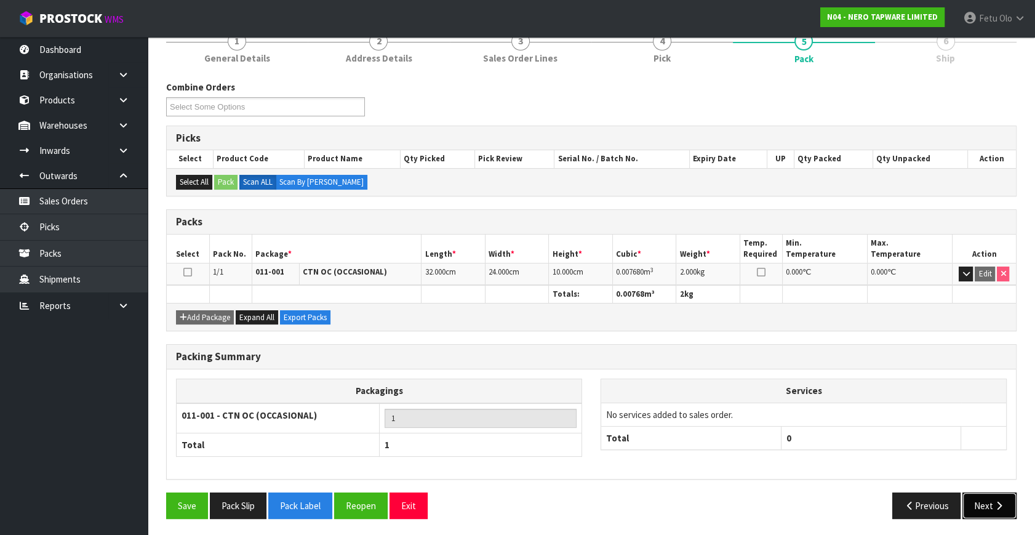
click at [1004, 509] on button "Next" at bounding box center [989, 505] width 54 height 26
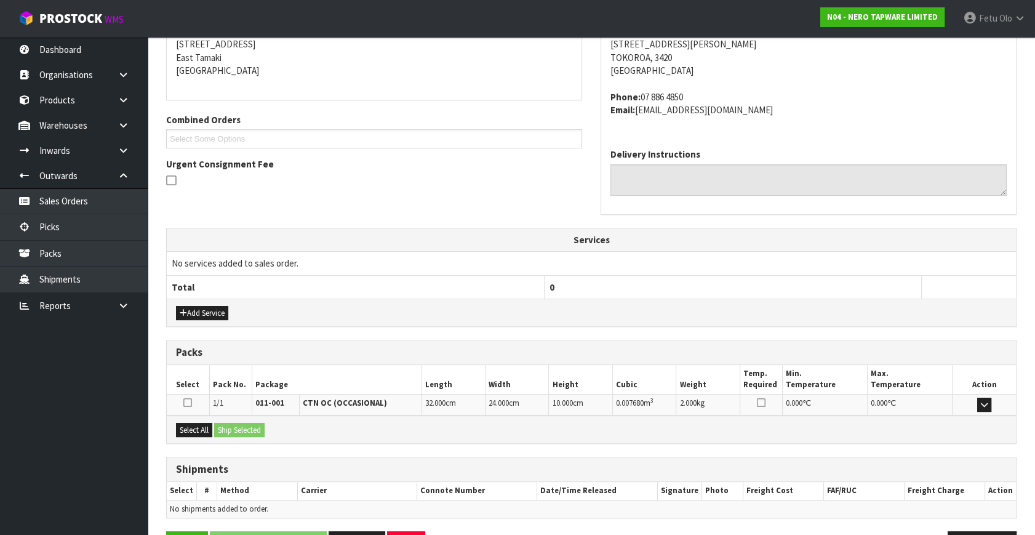
scroll to position [290, 0]
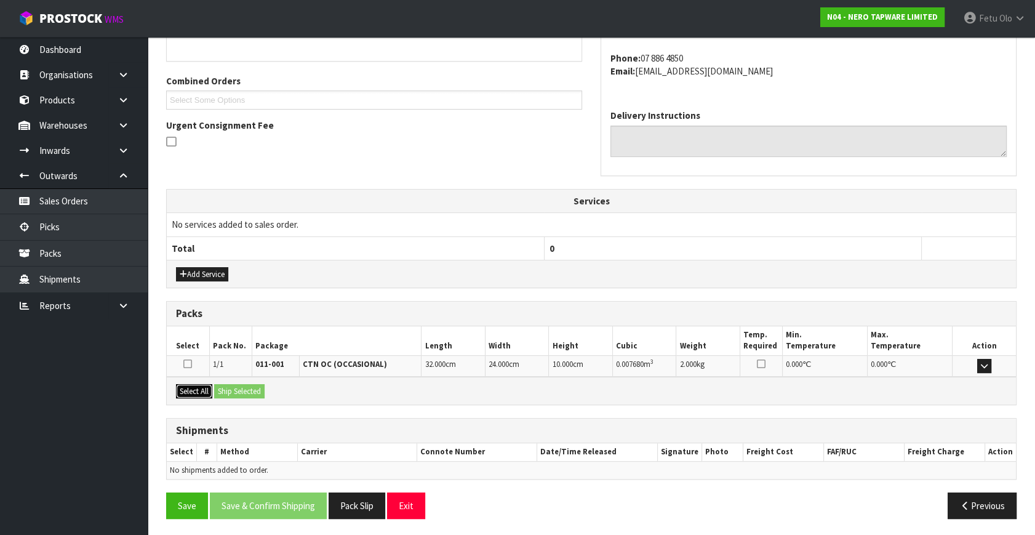
click at [199, 391] on button "Select All" at bounding box center [194, 391] width 36 height 15
click at [220, 389] on button "Ship Selected" at bounding box center [239, 391] width 50 height 15
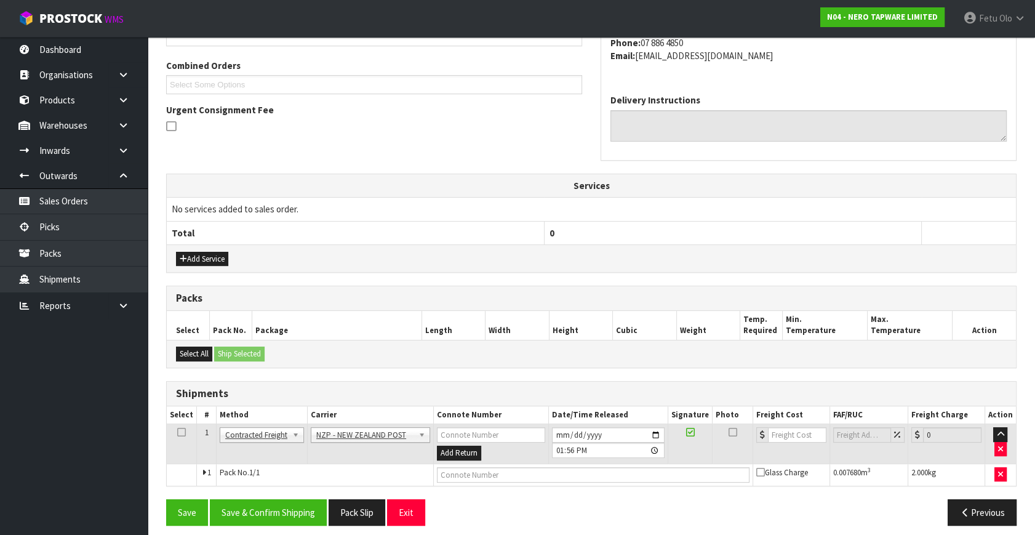
scroll to position [312, 0]
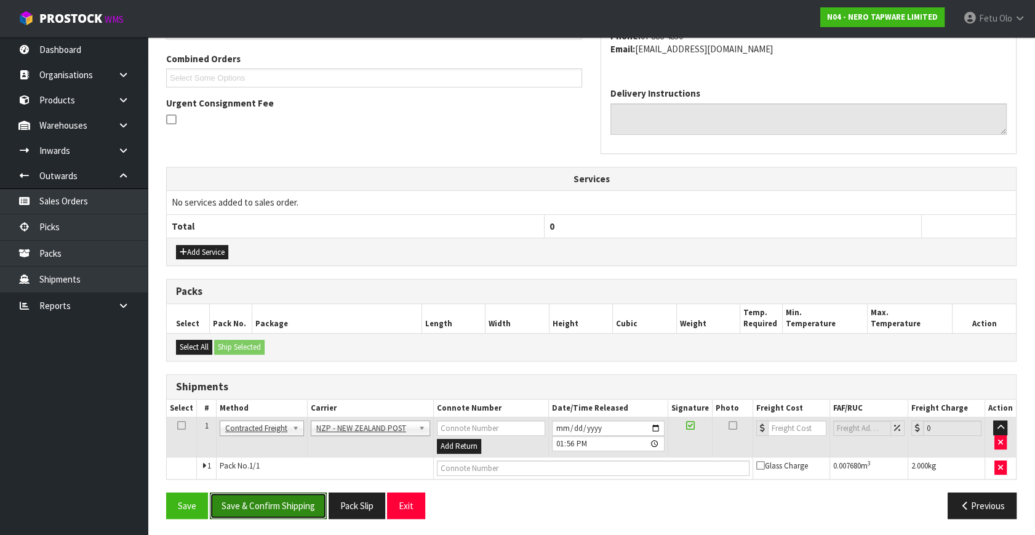
click at [267, 503] on button "Save & Confirm Shipping" at bounding box center [268, 505] width 117 height 26
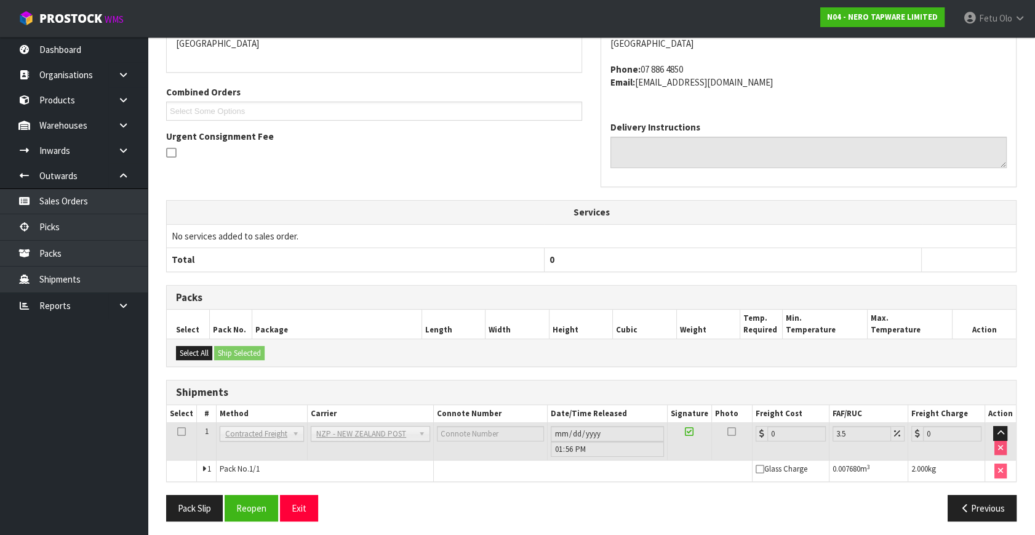
scroll to position [295, 0]
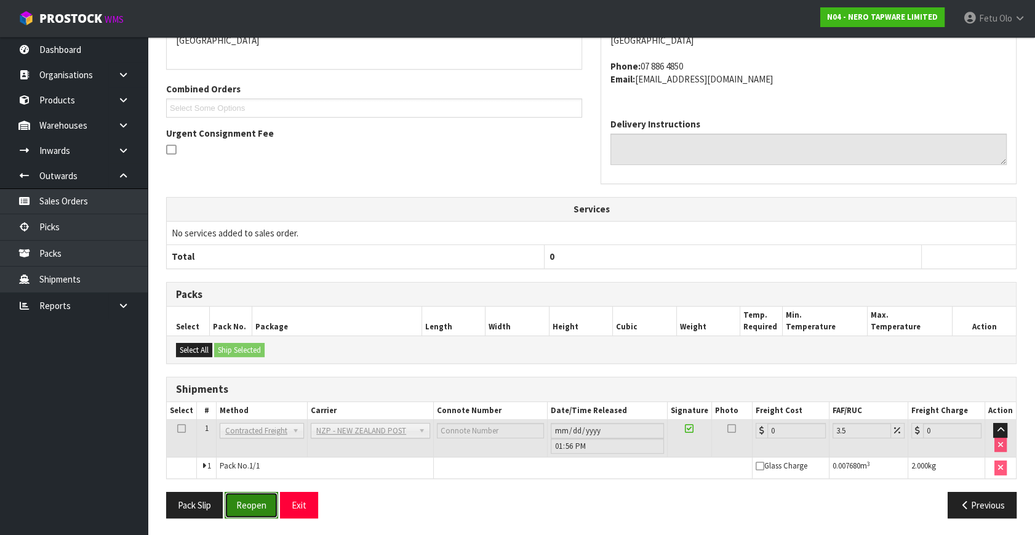
click at [256, 497] on button "Reopen" at bounding box center [252, 504] width 54 height 26
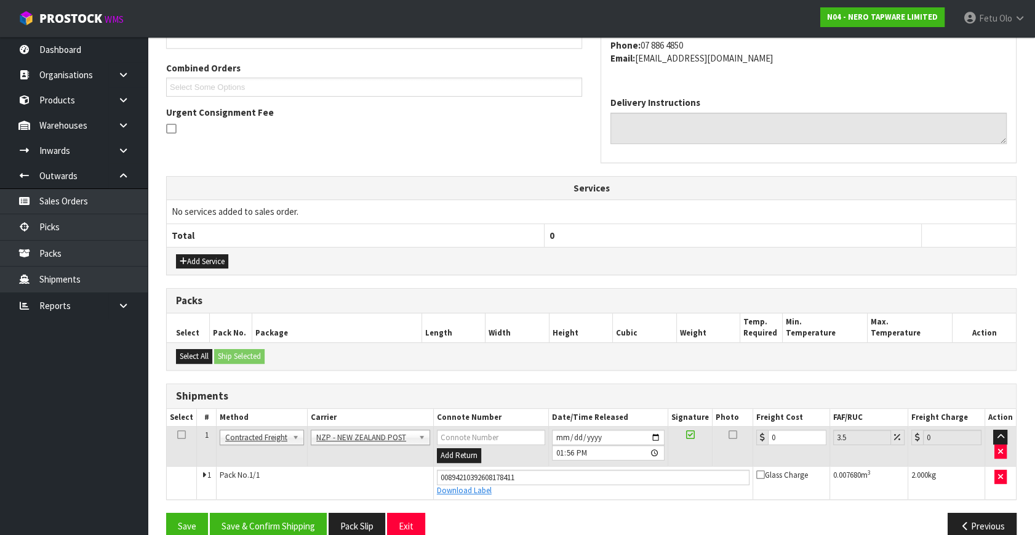
scroll to position [323, 0]
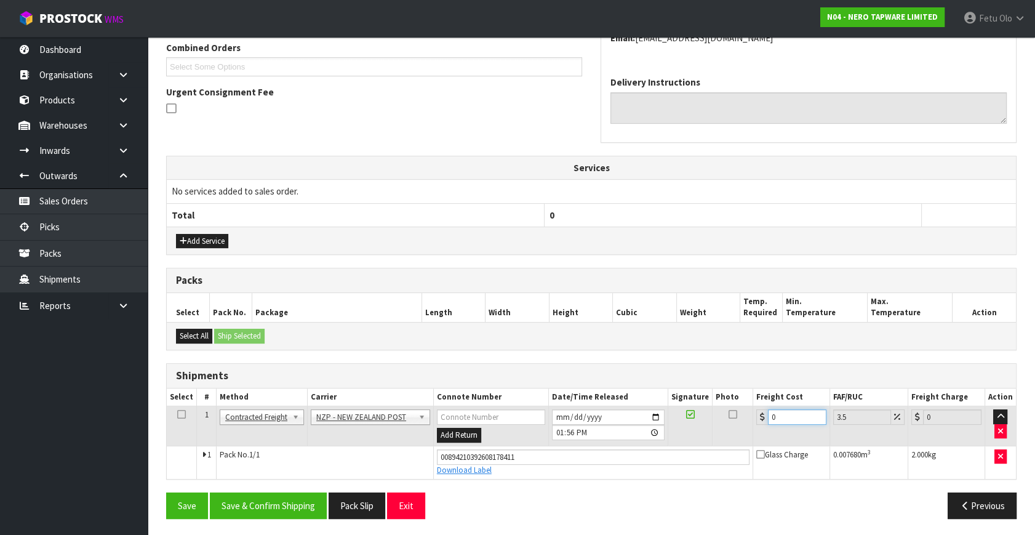
drag, startPoint x: 767, startPoint y: 424, endPoint x: 613, endPoint y: 456, distance: 157.1
click at [613, 456] on tbody "1 Client Local Pickup Customer Local Pickup Company Freight Contracted Freight …" at bounding box center [591, 442] width 849 height 73
type input "8"
type input "8.28"
type input "8.4"
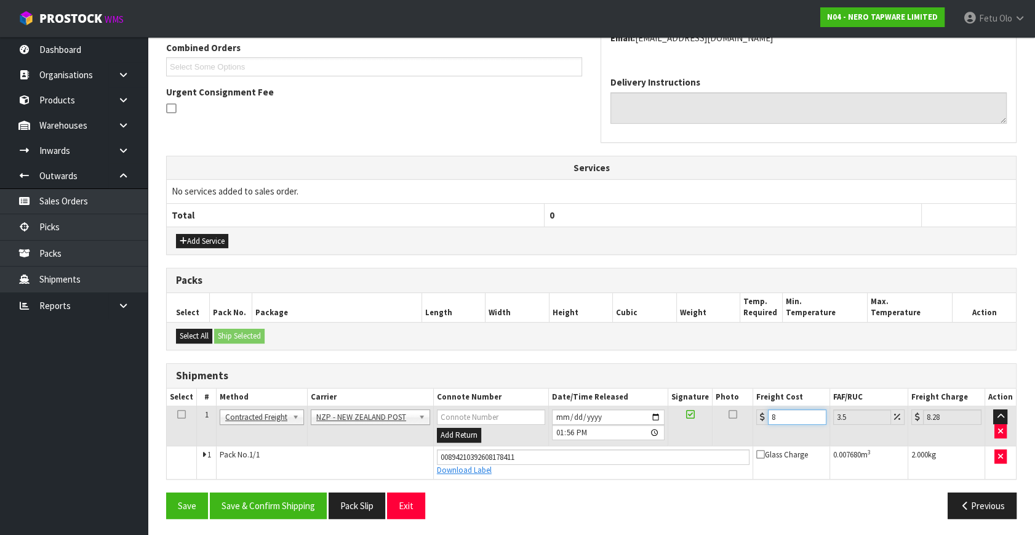
type input "8.69"
type input "8.45"
type input "8.75"
type input "8.45"
click at [295, 507] on button "Save & Confirm Shipping" at bounding box center [268, 505] width 117 height 26
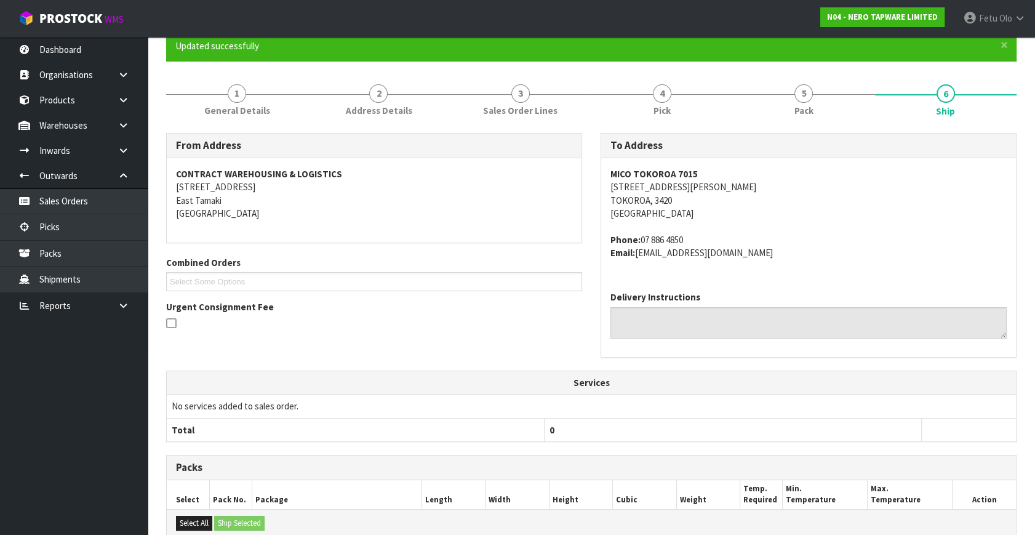
scroll to position [289, 0]
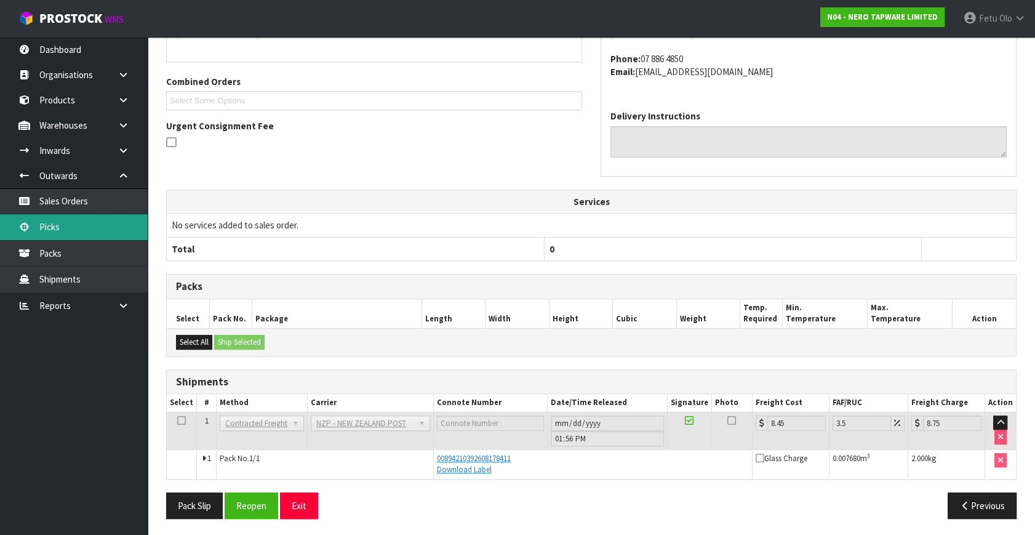
drag, startPoint x: 55, startPoint y: 228, endPoint x: 93, endPoint y: 226, distance: 38.2
click at [55, 228] on link "Picks" at bounding box center [74, 226] width 148 height 25
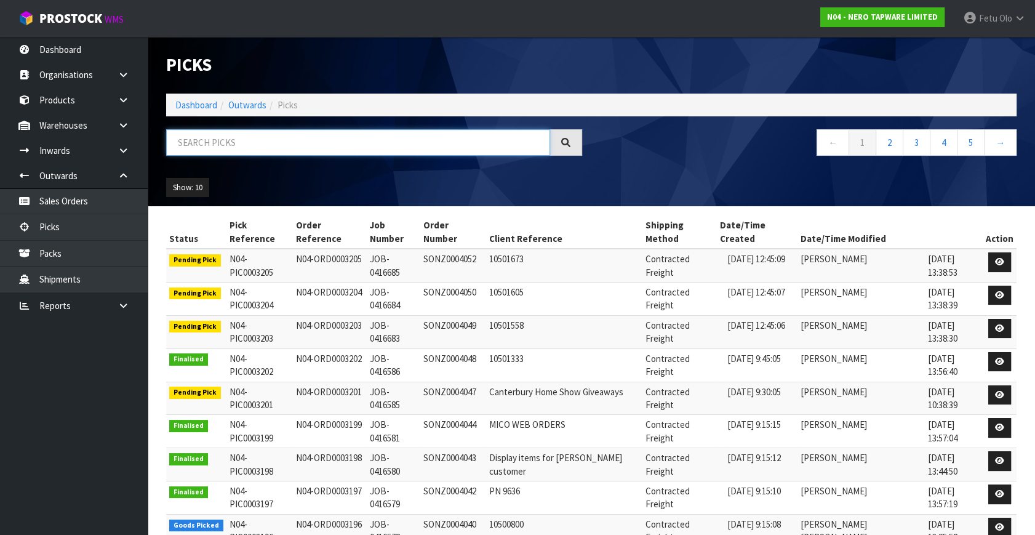
click at [364, 139] on input "text" at bounding box center [358, 142] width 384 height 26
type input "003192"
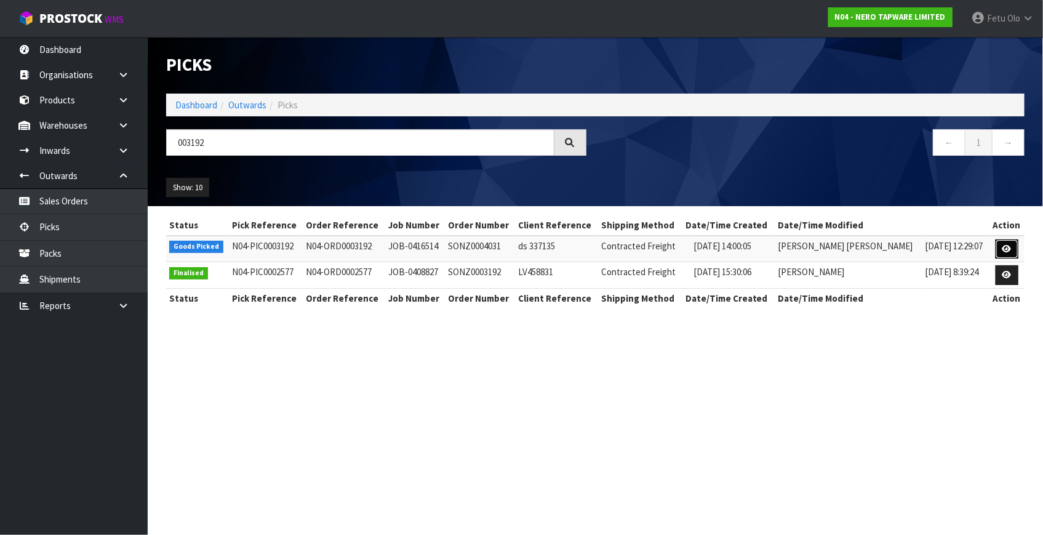
click at [1008, 249] on icon at bounding box center [1006, 249] width 9 height 8
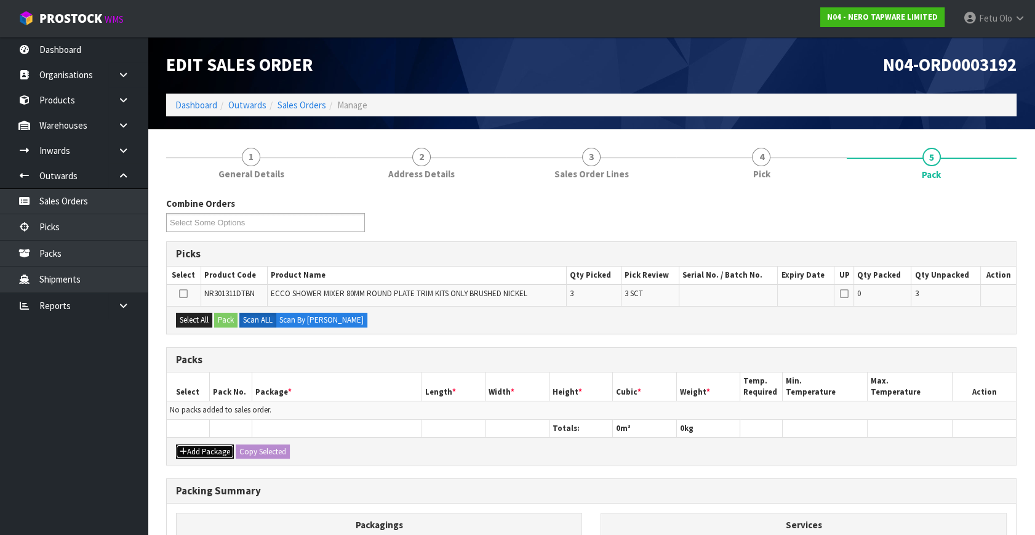
click at [196, 451] on button "Add Package" at bounding box center [205, 451] width 58 height 15
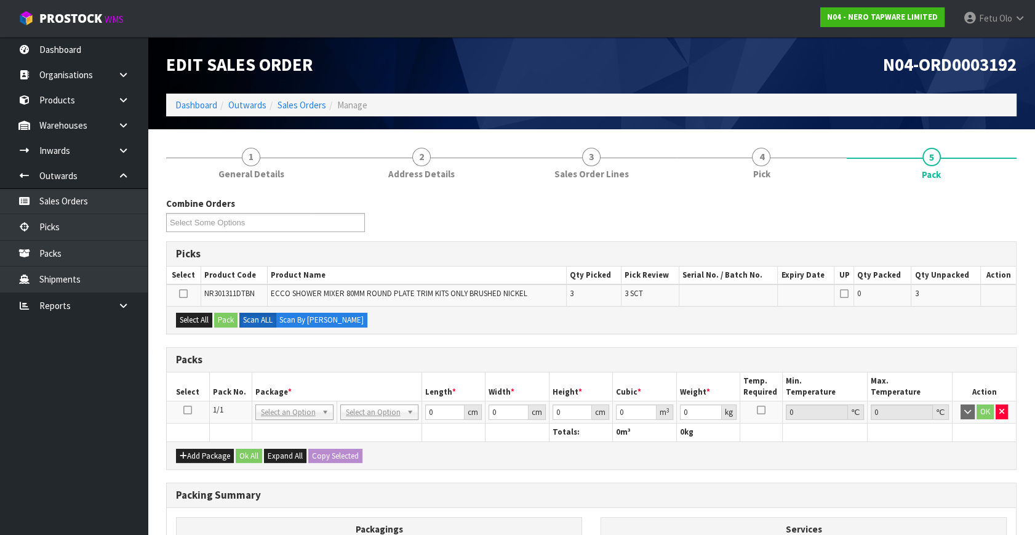
drag, startPoint x: 187, startPoint y: 406, endPoint x: 252, endPoint y: 394, distance: 65.7
click at [194, 404] on td at bounding box center [188, 412] width 42 height 22
click at [280, 386] on th "Package *" at bounding box center [337, 386] width 170 height 29
drag, startPoint x: 187, startPoint y: 410, endPoint x: 238, endPoint y: 381, distance: 58.7
click at [188, 410] on icon at bounding box center [187, 410] width 9 height 1
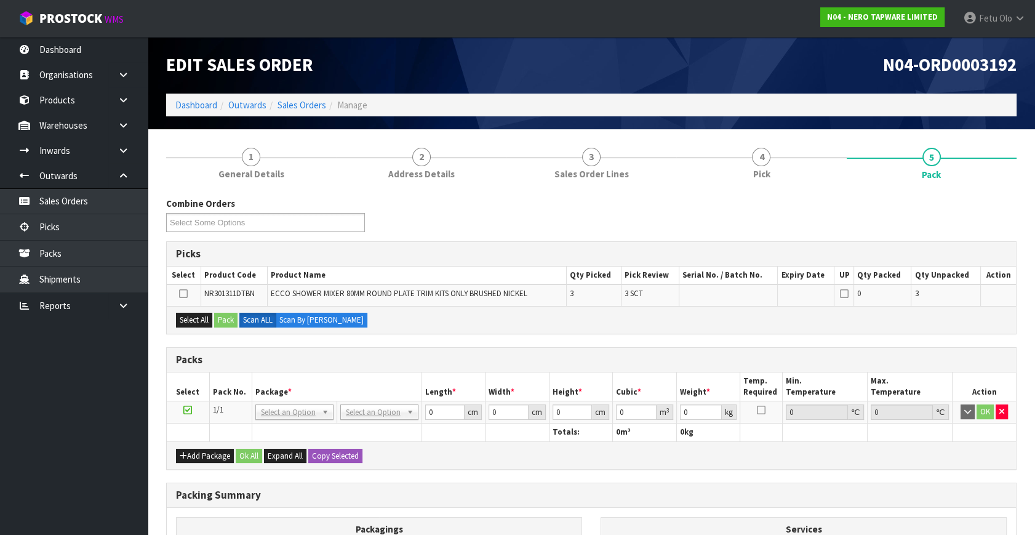
click at [239, 381] on th "Pack No." at bounding box center [230, 386] width 42 height 29
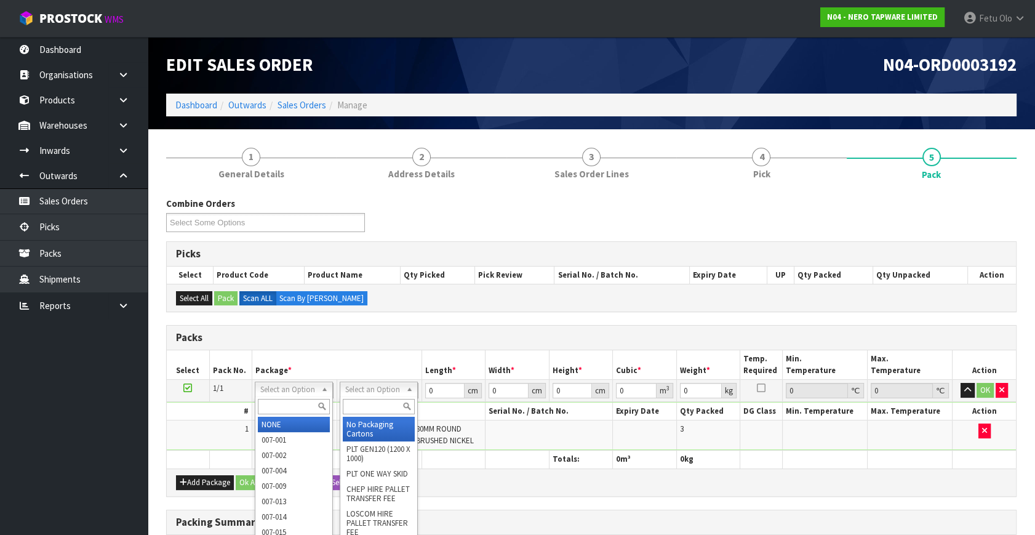
drag, startPoint x: 368, startPoint y: 391, endPoint x: 365, endPoint y: 403, distance: 12.1
click at [365, 403] on input "text" at bounding box center [379, 406] width 72 height 15
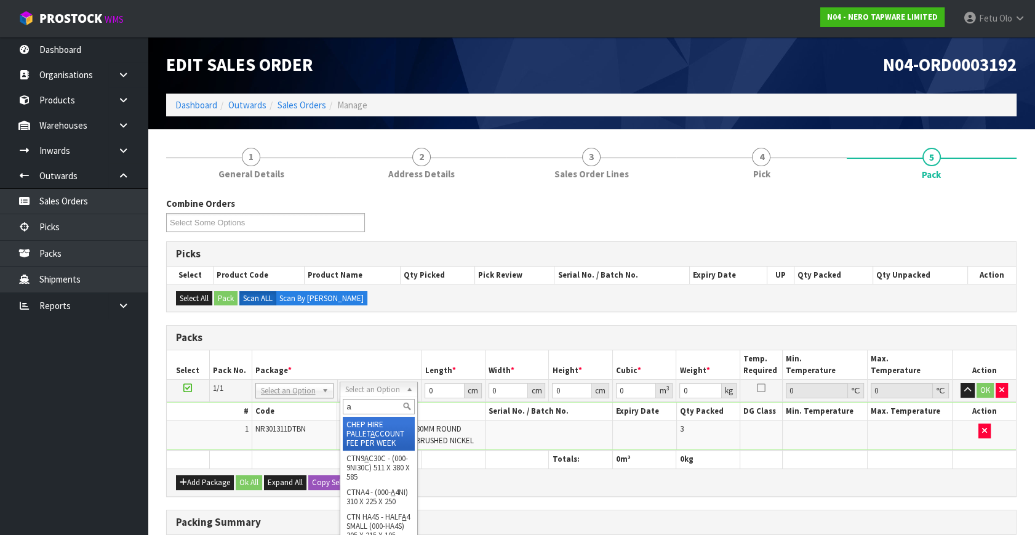
type input "a4"
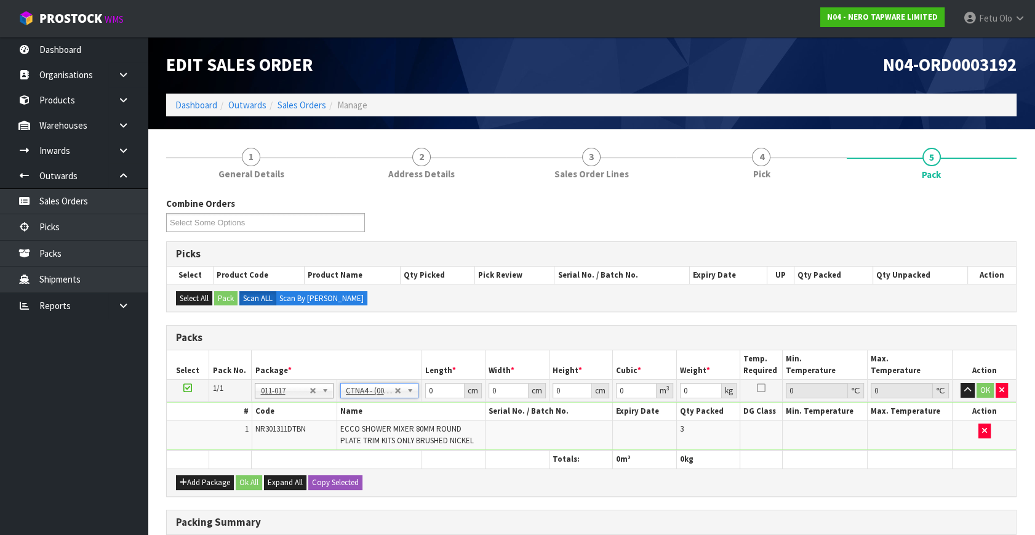
type input "31"
type input "22.5"
type input "25"
type input "0.017438"
type input "1.4"
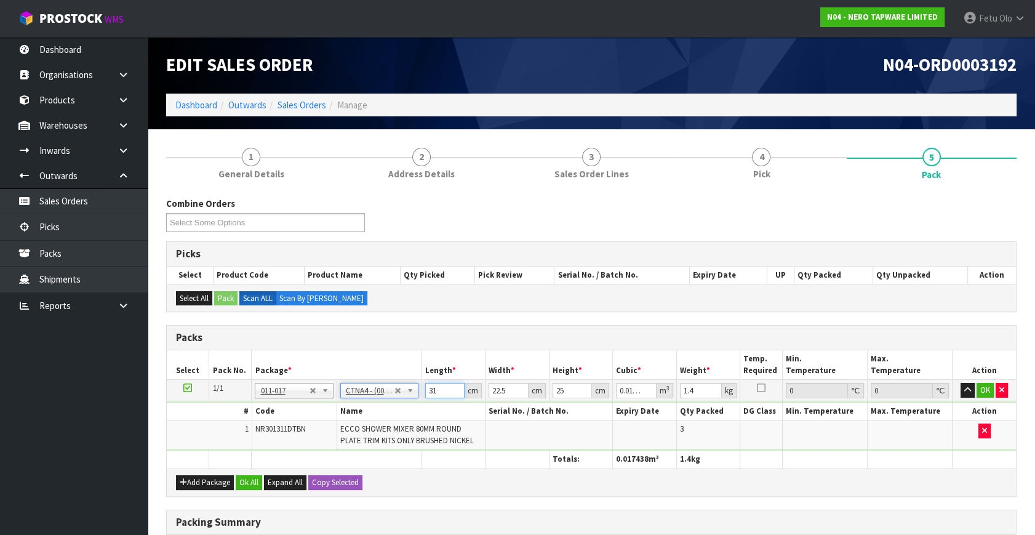
drag, startPoint x: 439, startPoint y: 388, endPoint x: 335, endPoint y: 438, distance: 115.3
click at [335, 438] on tbody "1/1 NONE 007-001 007-002 007-004 007-009 007-013 007-014 007-015 007-017 007-01…" at bounding box center [591, 415] width 849 height 71
type input "3"
type input "0.001687"
type input "32"
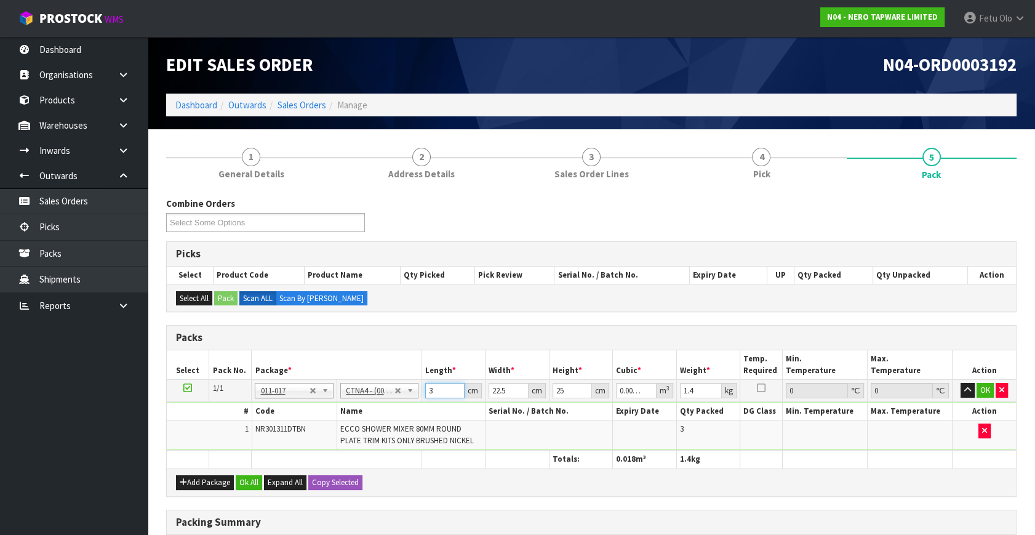
type input "0.018"
type input "32"
type input "2"
type input "0.0016"
type input "24"
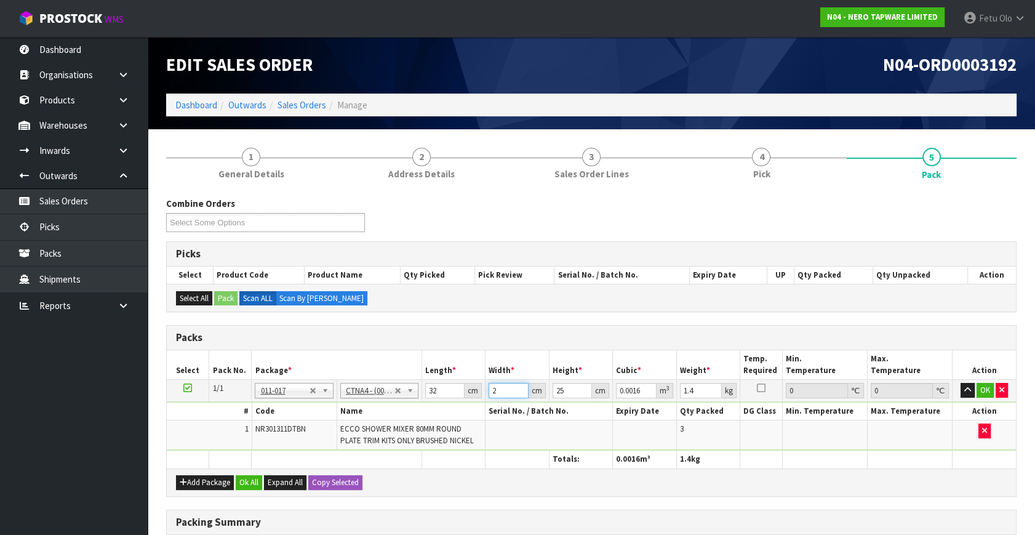
type input "0.0192"
type input "24"
type input "2"
type input "0.001536"
type input "20"
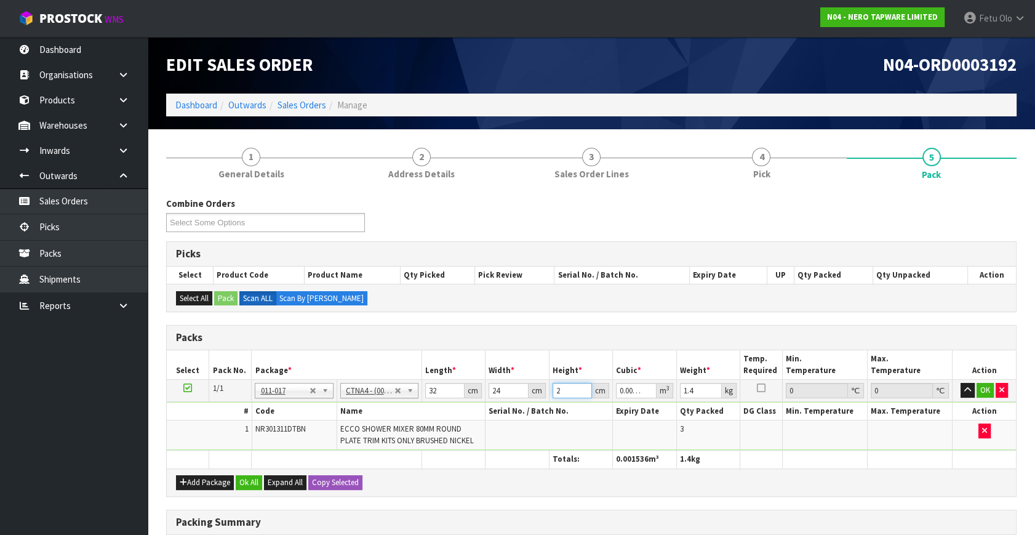
type input "0.01536"
type input "20"
type input "2"
click button "OK" at bounding box center [984, 390] width 17 height 15
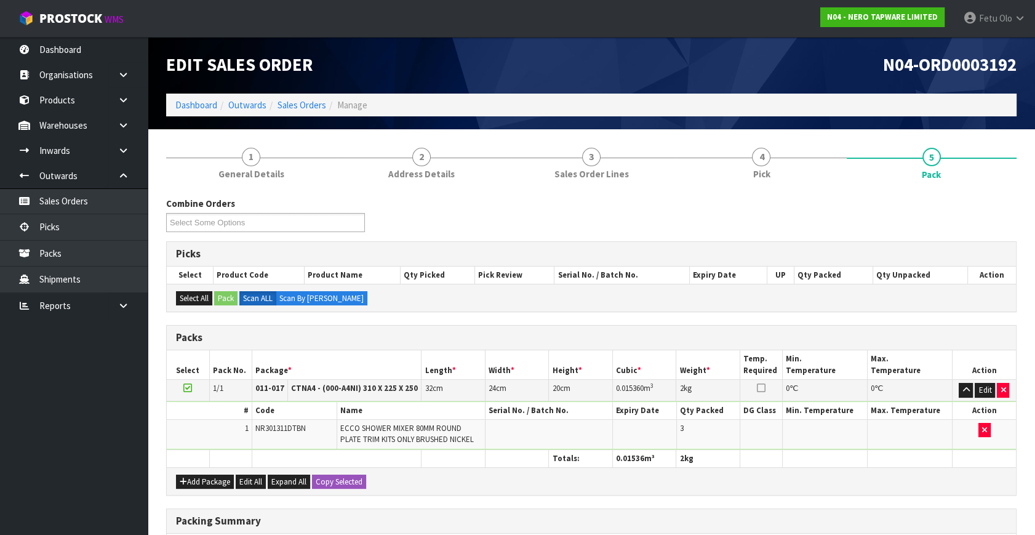
scroll to position [191, 0]
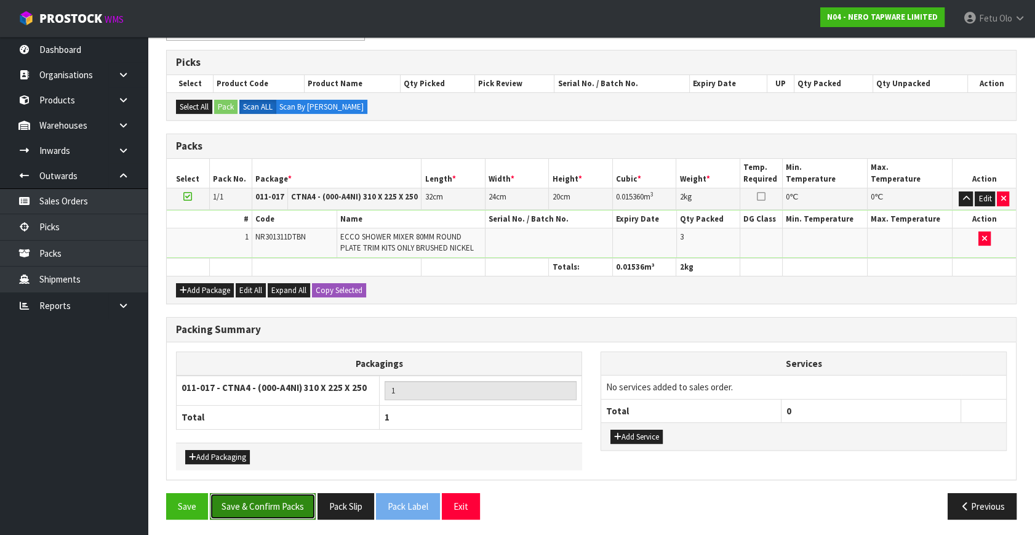
click at [270, 502] on button "Save & Confirm Packs" at bounding box center [263, 506] width 106 height 26
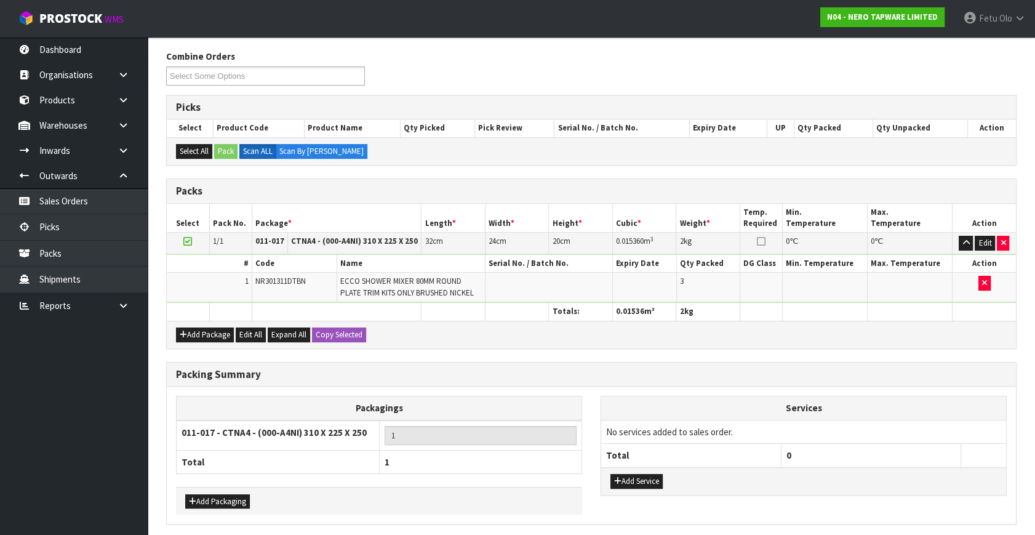
scroll to position [0, 0]
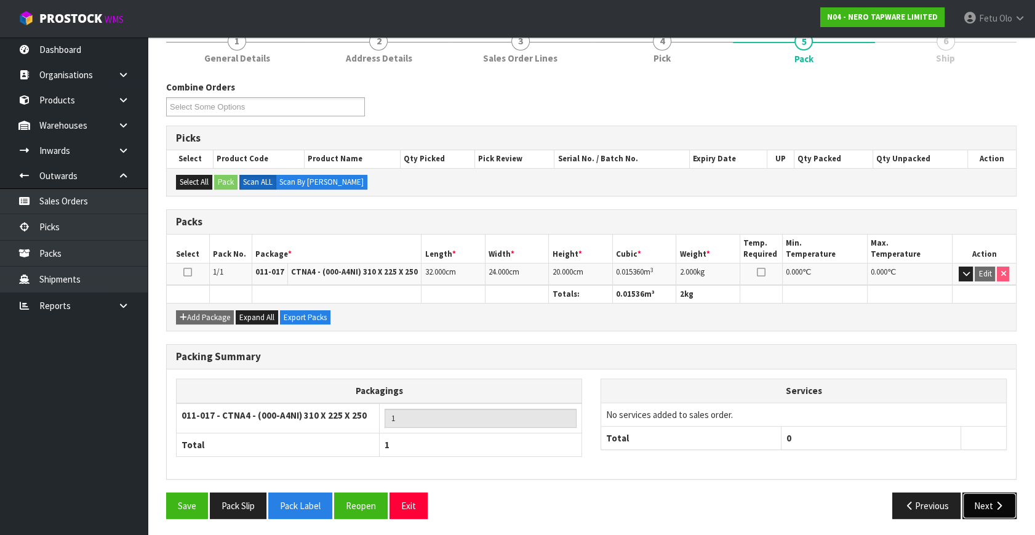
click at [990, 498] on button "Next" at bounding box center [989, 505] width 54 height 26
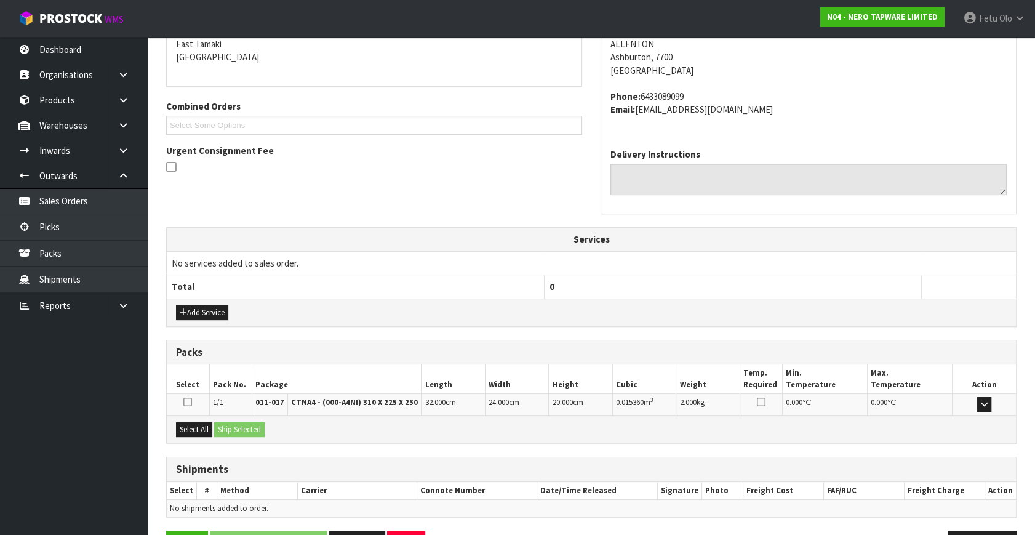
scroll to position [303, 0]
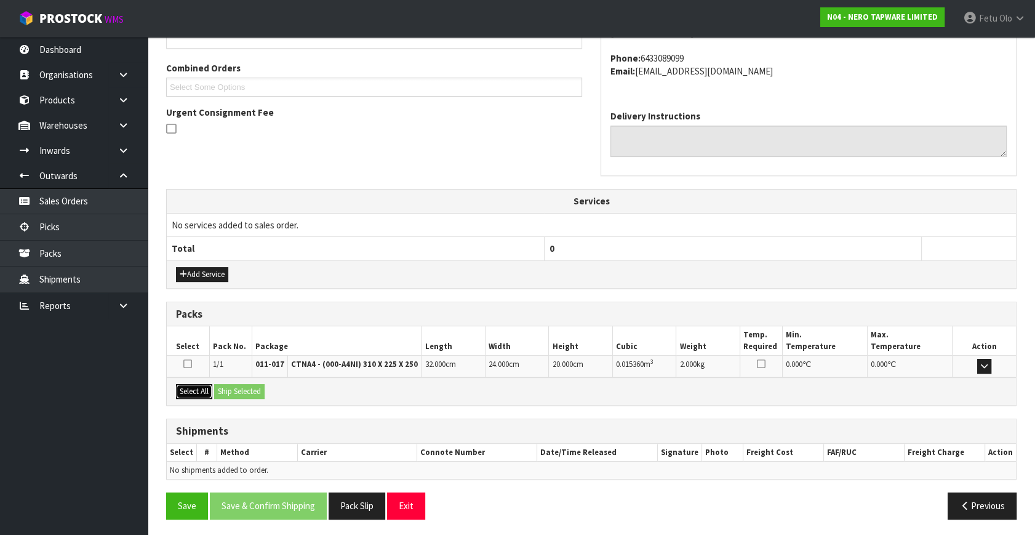
drag, startPoint x: 202, startPoint y: 392, endPoint x: 233, endPoint y: 390, distance: 30.8
click at [207, 392] on button "Select All" at bounding box center [194, 391] width 36 height 15
click at [233, 390] on button "Ship Selected" at bounding box center [239, 391] width 50 height 15
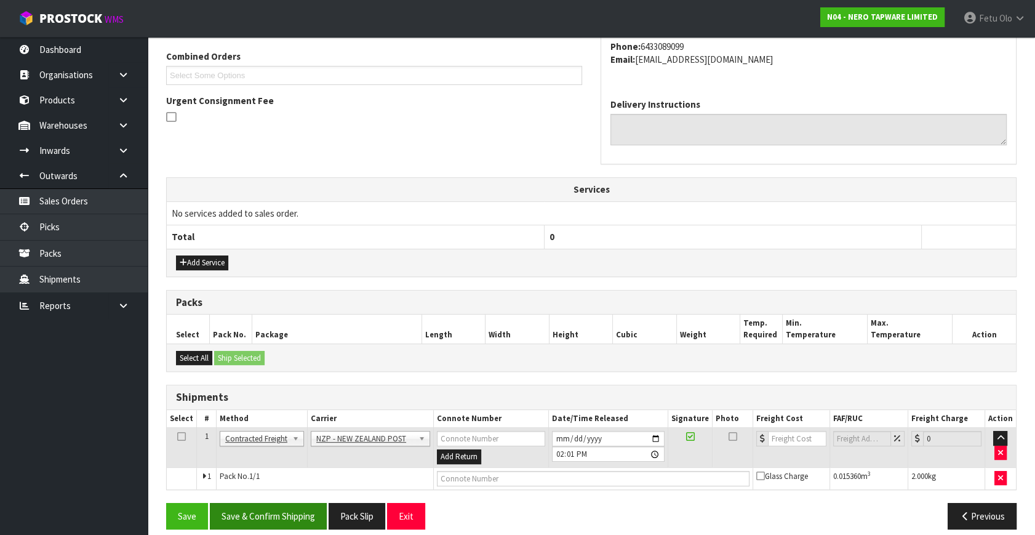
scroll to position [325, 0]
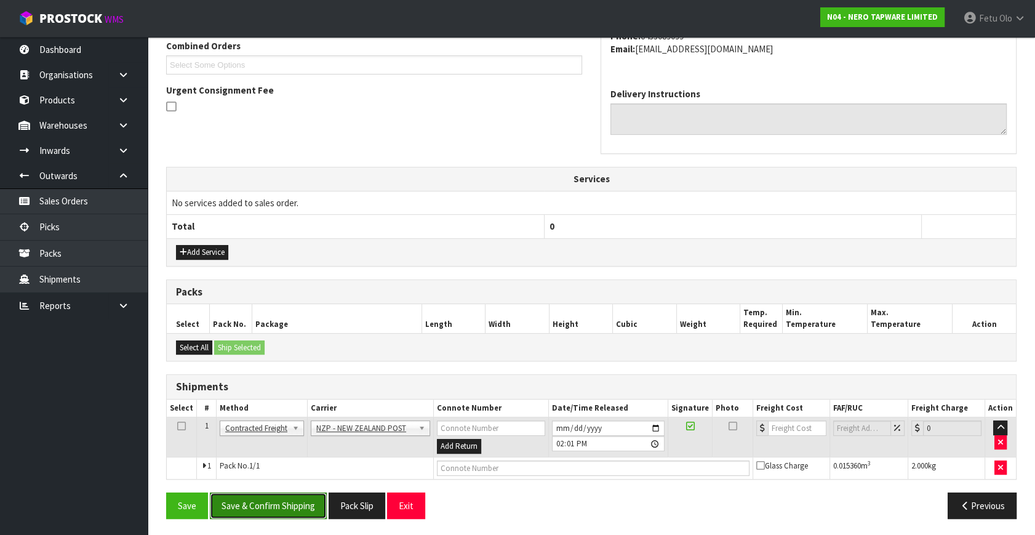
click at [265, 502] on button "Save & Confirm Shipping" at bounding box center [268, 505] width 117 height 26
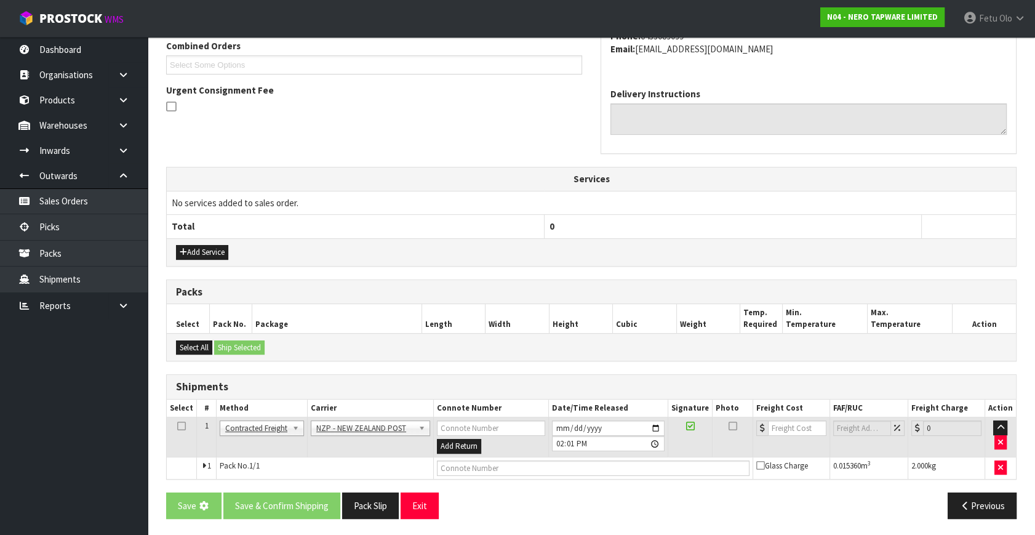
scroll to position [0, 0]
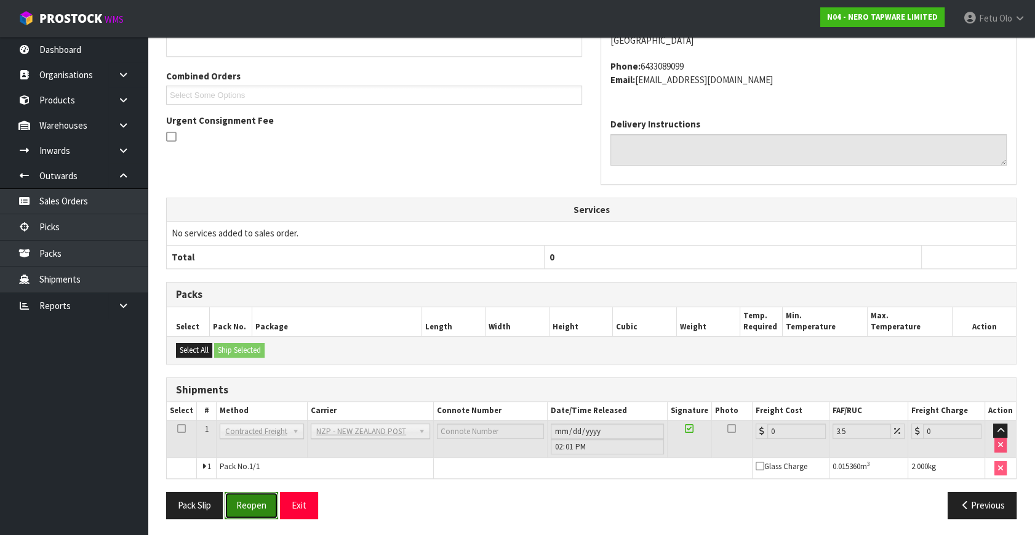
drag, startPoint x: 243, startPoint y: 498, endPoint x: 269, endPoint y: 511, distance: 28.6
click at [243, 498] on button "Reopen" at bounding box center [252, 504] width 54 height 26
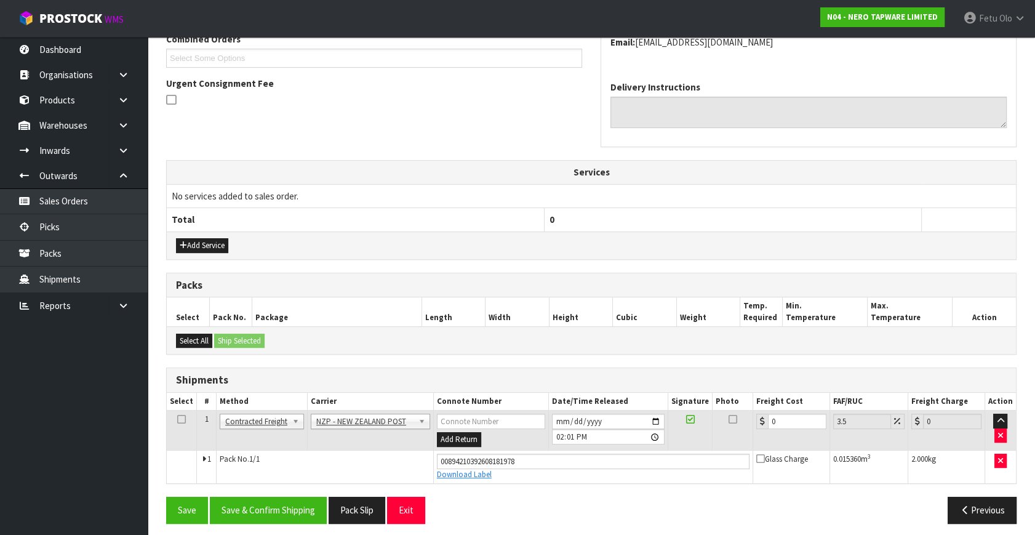
scroll to position [336, 0]
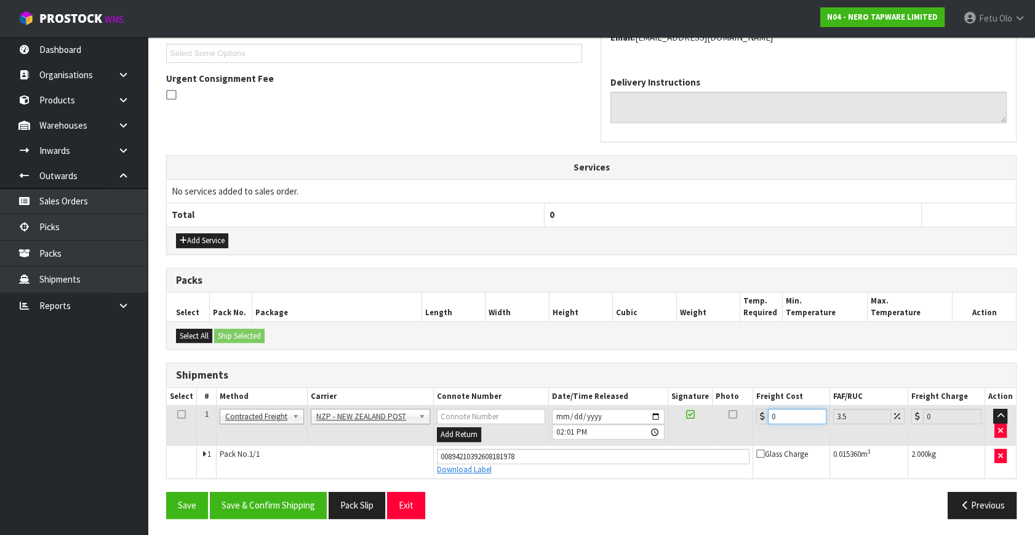
drag, startPoint x: 793, startPoint y: 413, endPoint x: 634, endPoint y: 464, distance: 166.5
click at [634, 464] on tbody "1 Client Local Pickup Customer Local Pickup Company Freight Contracted Freight …" at bounding box center [591, 441] width 849 height 73
type input "1"
type input "1.03"
type input "11"
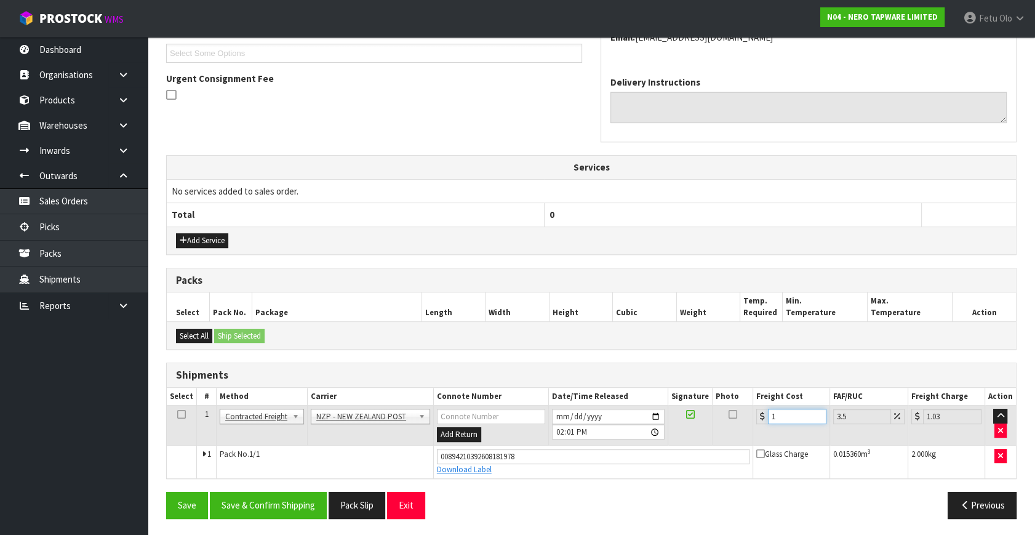
type input "11.38"
type input "11.63"
type input "12.04"
type input "11.6"
type input "12.01"
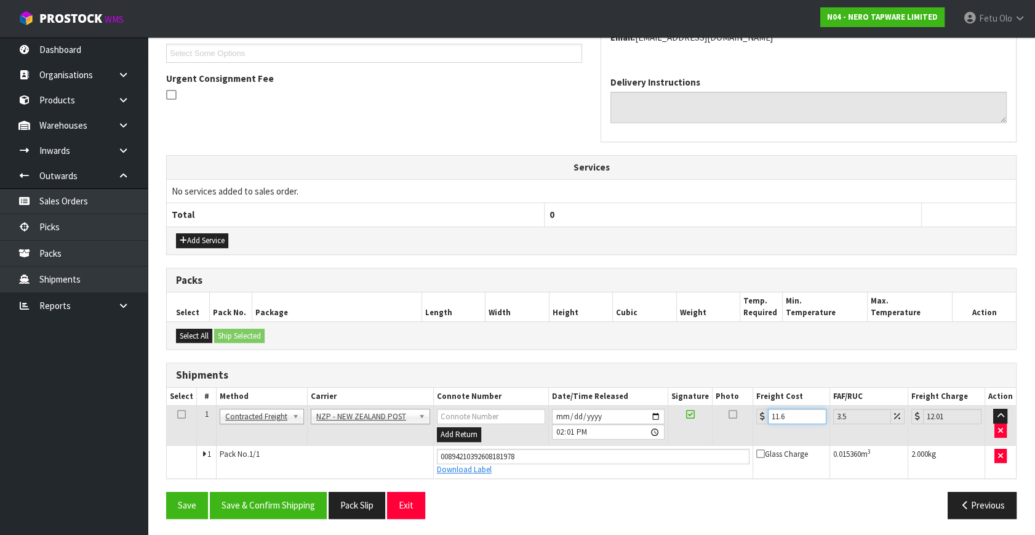
type input "11.61"
type input "12.02"
type input "11.61"
click at [282, 499] on button "Save & Confirm Shipping" at bounding box center [268, 504] width 117 height 26
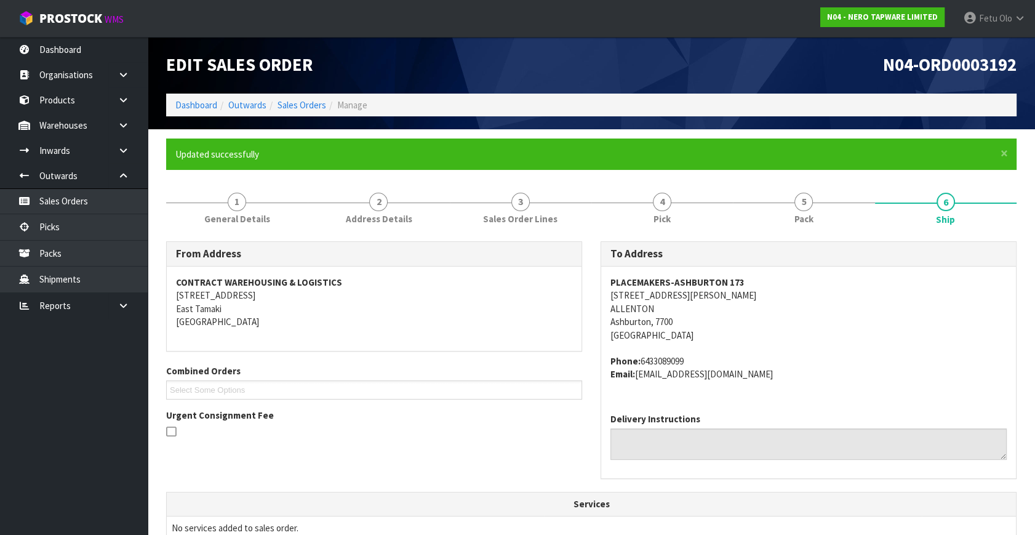
scroll to position [303, 0]
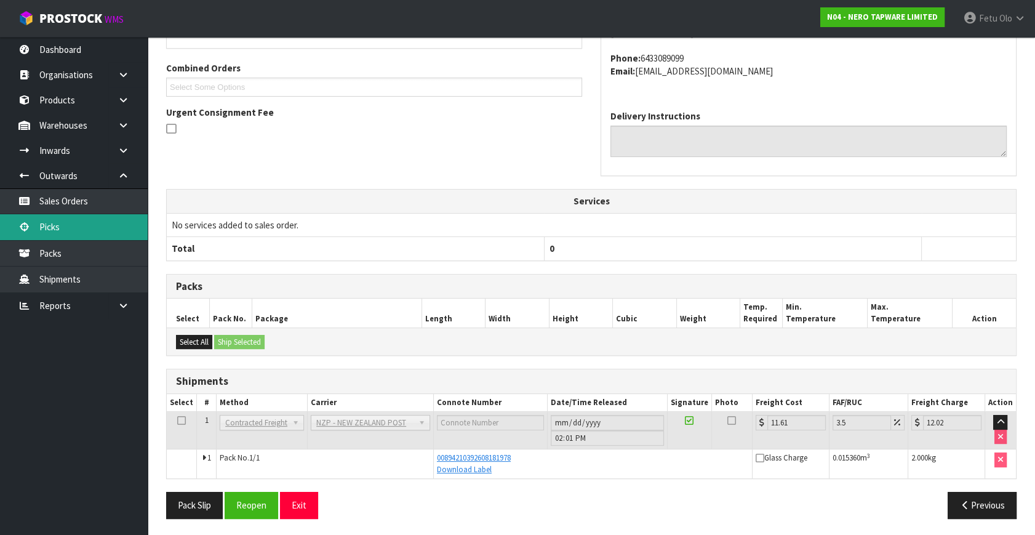
click at [38, 226] on link "Picks" at bounding box center [74, 226] width 148 height 25
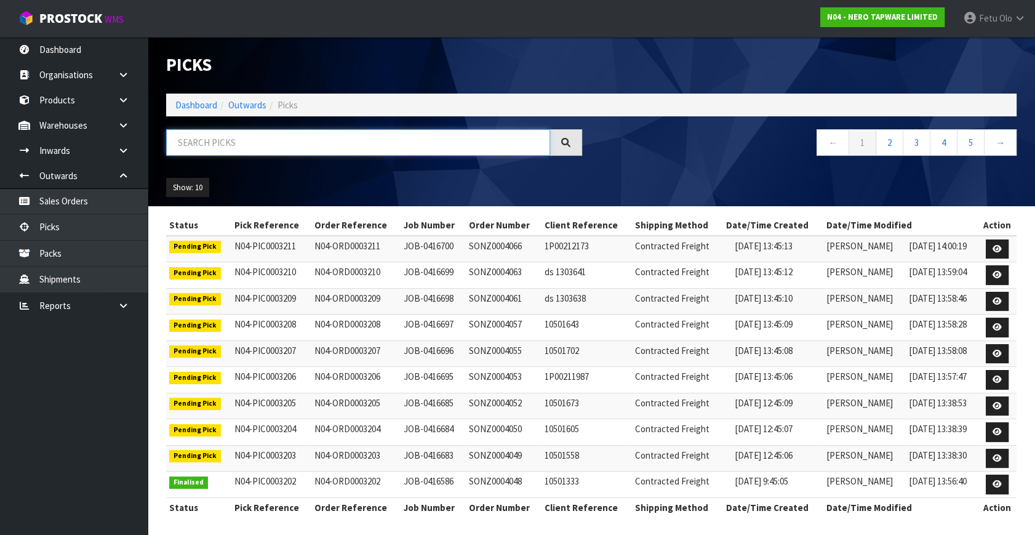
click at [343, 140] on input "text" at bounding box center [358, 142] width 384 height 26
type input "003196"
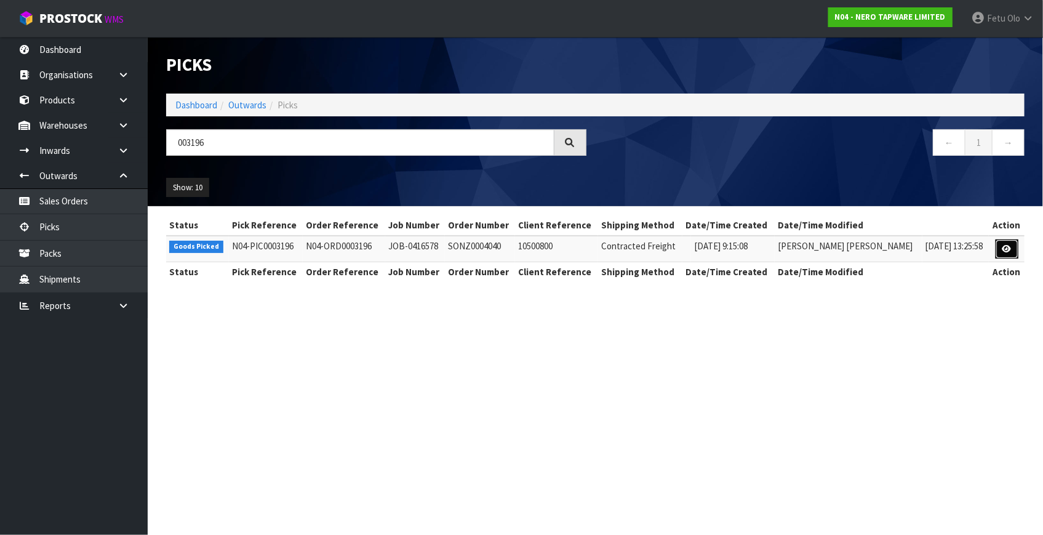
click at [997, 246] on link at bounding box center [1006, 249] width 23 height 20
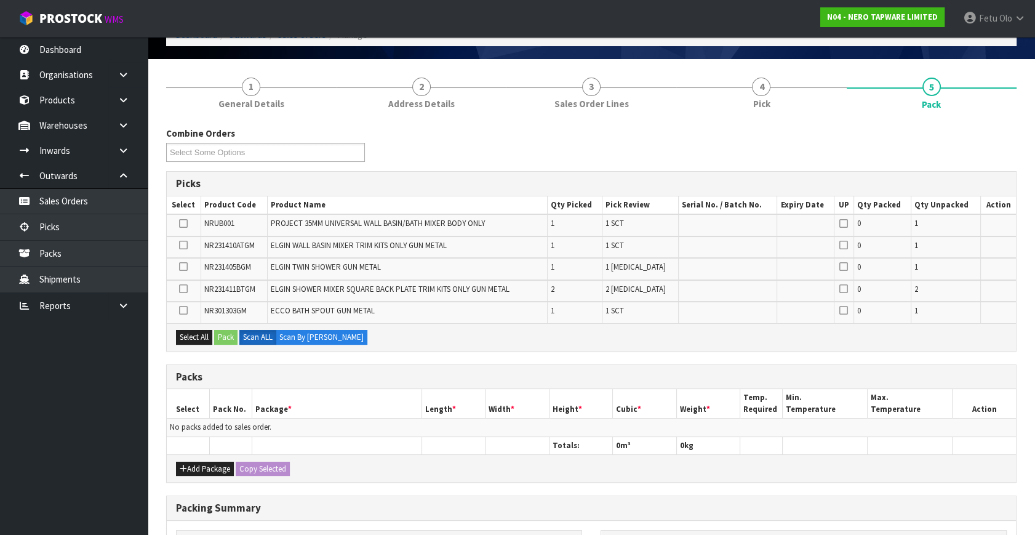
scroll to position [167, 0]
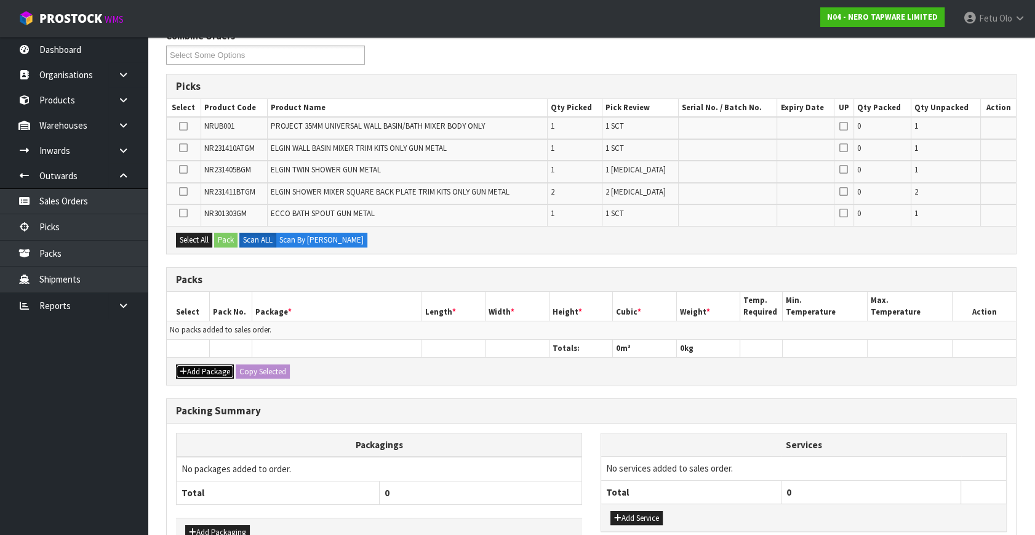
click at [196, 365] on button "Add Package" at bounding box center [205, 371] width 58 height 15
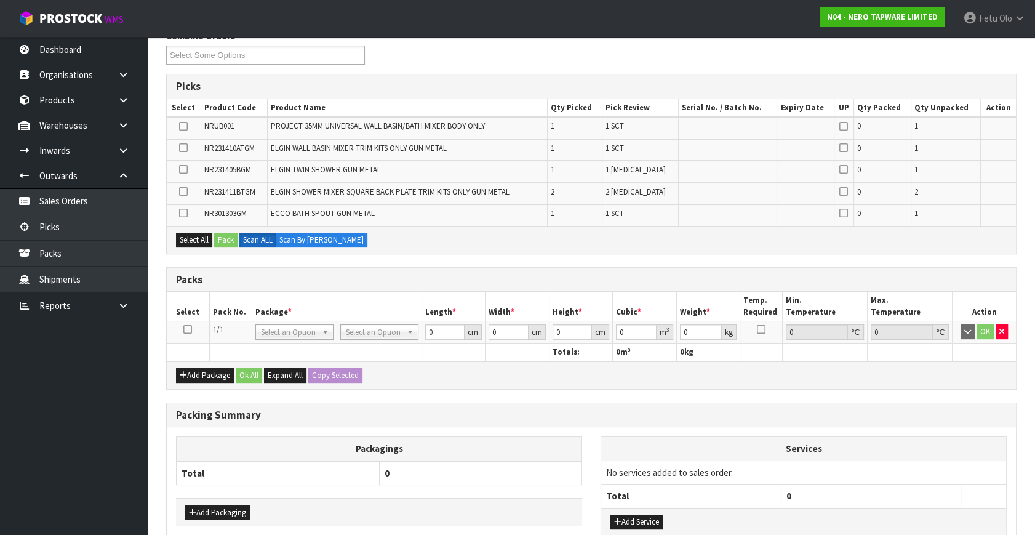
click at [185, 329] on icon at bounding box center [187, 329] width 9 height 1
click at [289, 301] on th "Package *" at bounding box center [337, 306] width 170 height 29
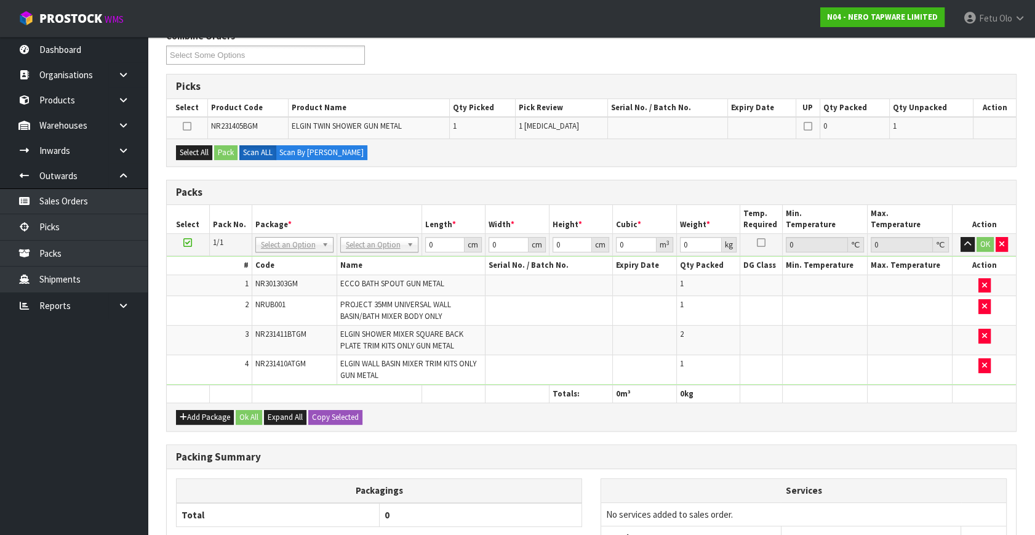
click at [189, 242] on icon at bounding box center [187, 242] width 9 height 1
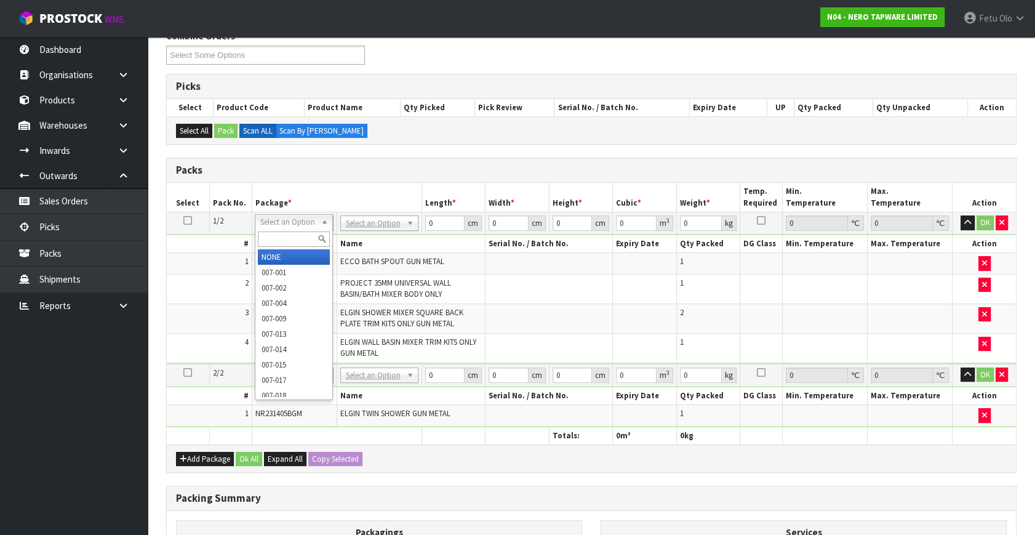
drag, startPoint x: 277, startPoint y: 218, endPoint x: 277, endPoint y: 234, distance: 16.6
click at [277, 236] on input "text" at bounding box center [294, 238] width 72 height 15
type input "011-084"
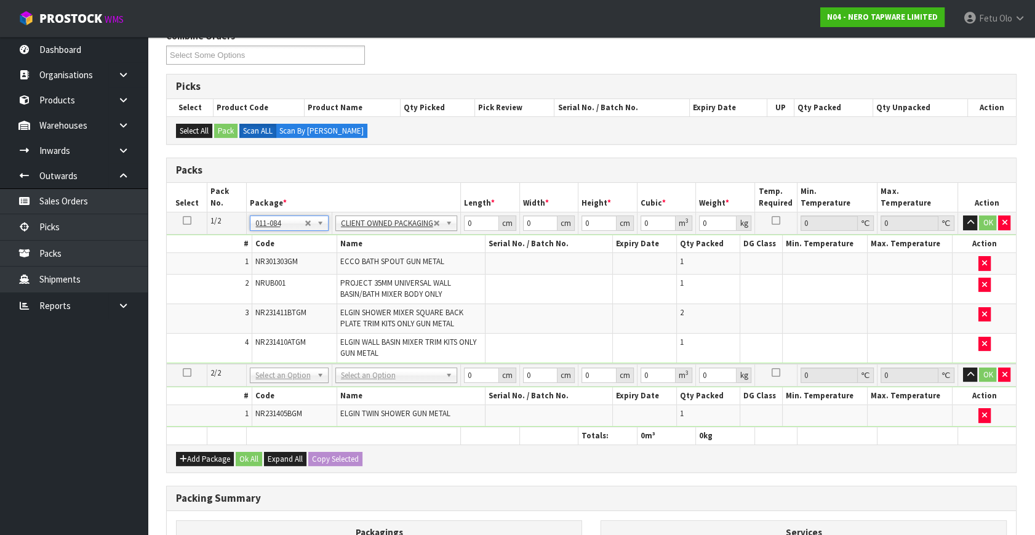
type input "4.27"
drag, startPoint x: 479, startPoint y: 215, endPoint x: 387, endPoint y: 259, distance: 101.5
click at [387, 259] on tbody "1/2 NONE 007-001 007-002 007-004 007-009 007-013 007-014 007-015 007-017 007-01…" at bounding box center [591, 287] width 849 height 151
type input "36"
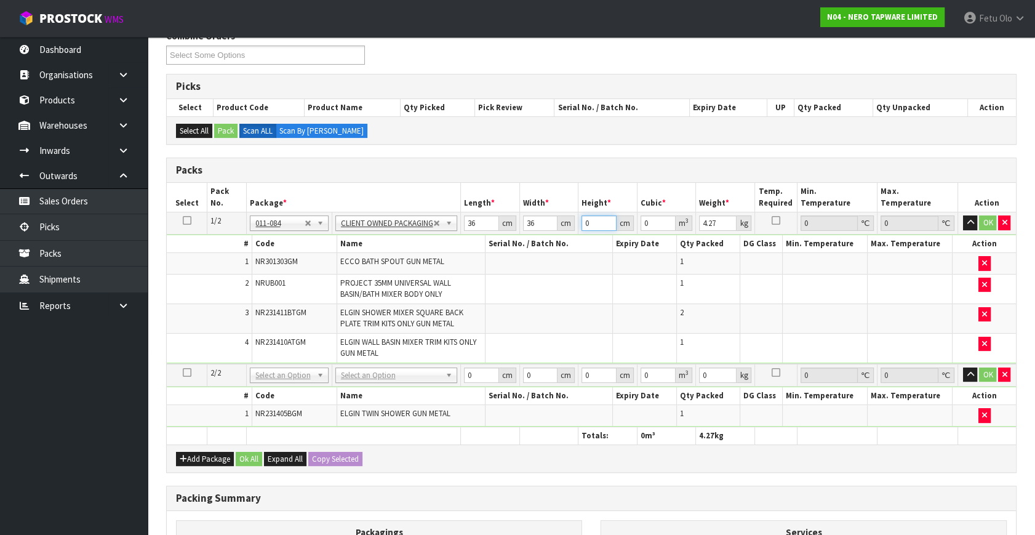
type input "1"
type input "0.001296"
type input "18"
type input "0.023328"
type input "18"
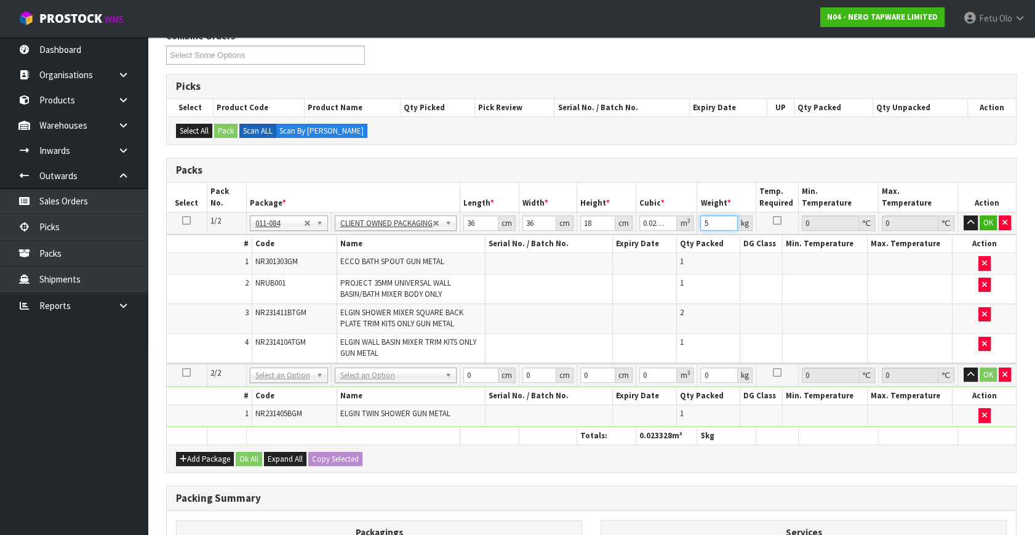
type input "5"
click button "OK" at bounding box center [987, 222] width 17 height 15
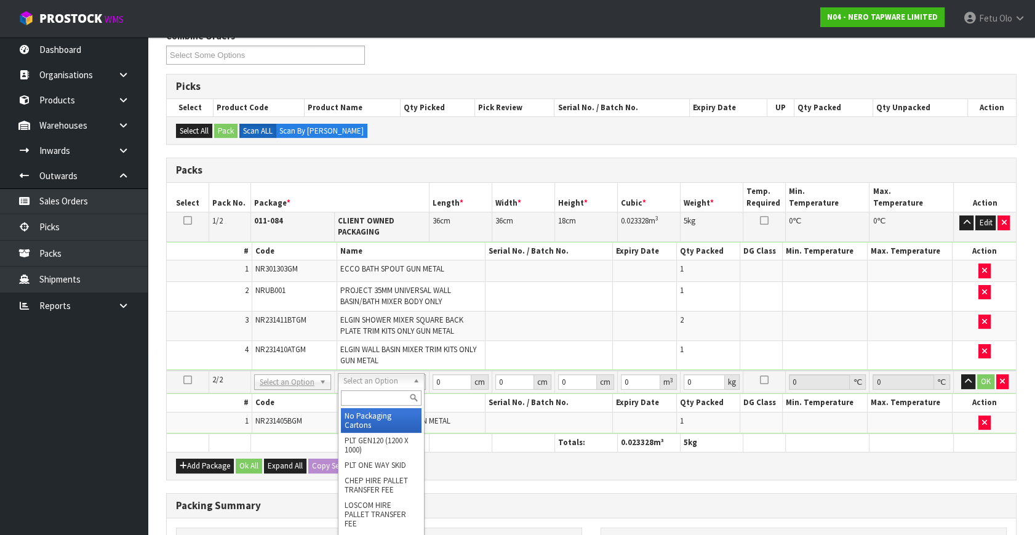
drag, startPoint x: 363, startPoint y: 404, endPoint x: 363, endPoint y: 413, distance: 8.6
click at [363, 415] on span "ELGIN TWIN SHOWER GUN METAL" at bounding box center [395, 420] width 110 height 10
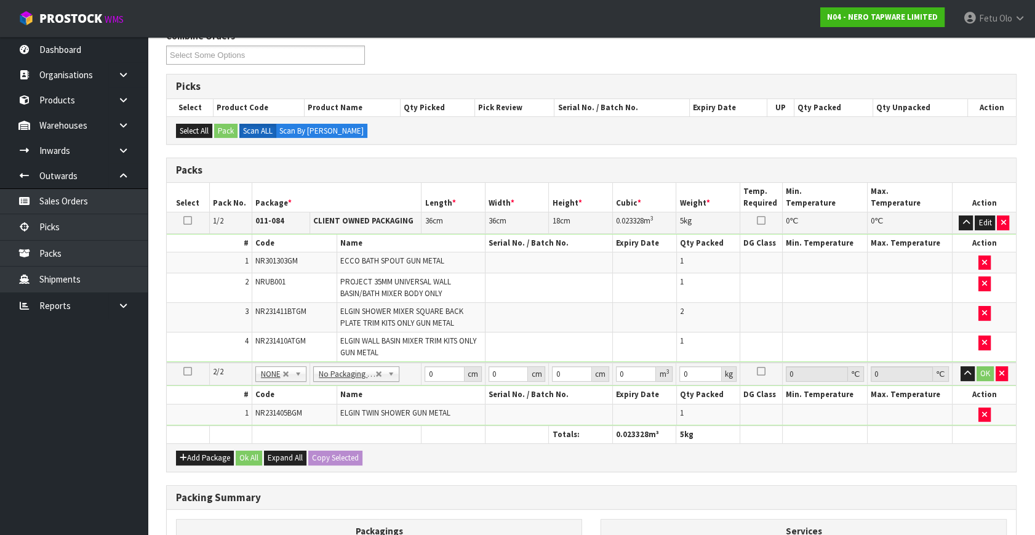
scroll to position [363, 0]
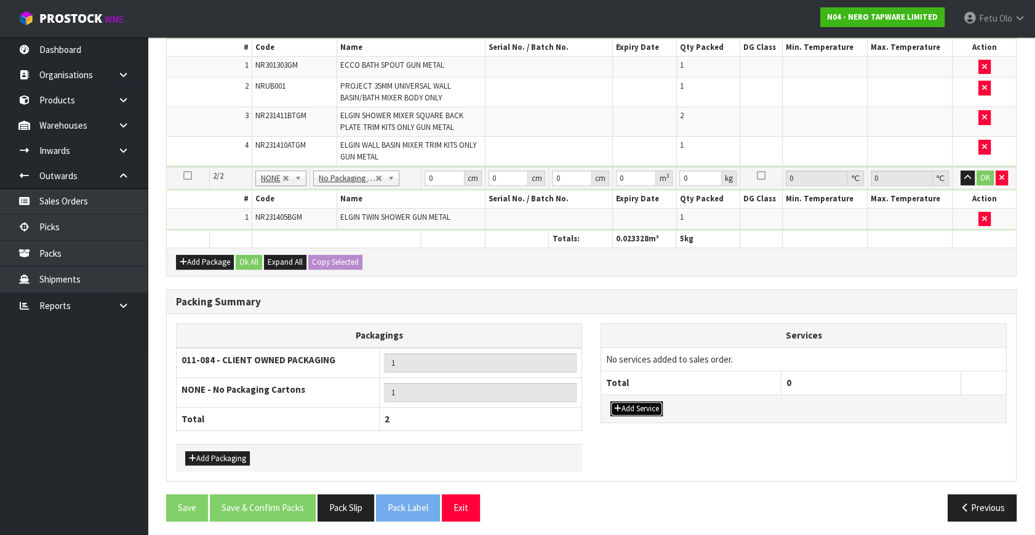
click at [640, 408] on button "Add Service" at bounding box center [636, 408] width 52 height 15
click at [641, 367] on td "003-036 - EXTERNAL PLANT HIRE 008-035 - OUTWARD HDLG+/HOIST LIFT ON/OFF 008-036…" at bounding box center [691, 362] width 180 height 30
drag, startPoint x: 640, startPoint y: 366, endPoint x: 637, endPoint y: 372, distance: 6.3
click at [638, 370] on td "003-036 - EXTERNAL PLANT HIRE 008-035 - OUTWARD HDLG+/HOIST LIFT ON/OFF 008-036…" at bounding box center [691, 362] width 180 height 30
drag, startPoint x: 631, startPoint y: 364, endPoint x: 624, endPoint y: 373, distance: 11.8
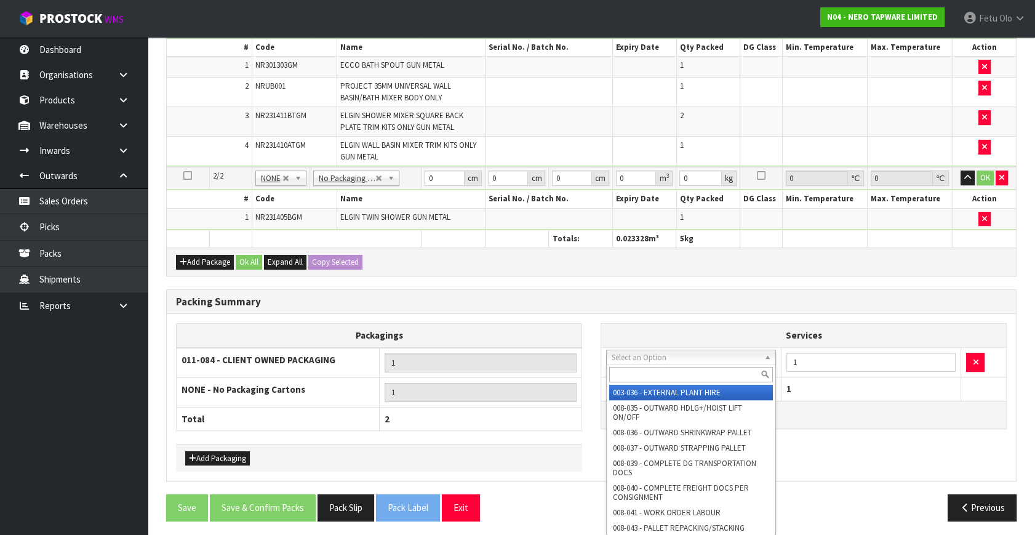
click at [623, 374] on input "text" at bounding box center [691, 374] width 164 height 15
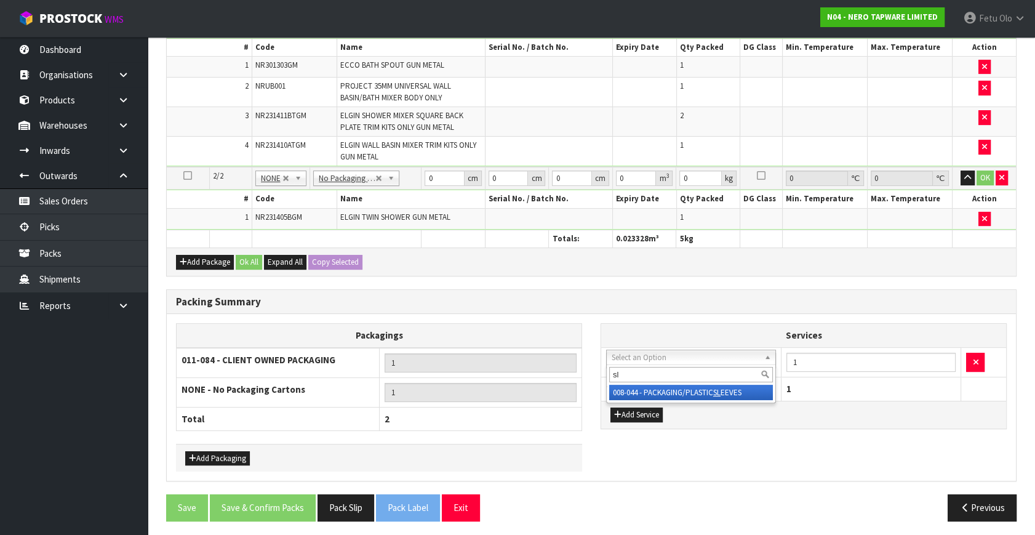
type input "sl"
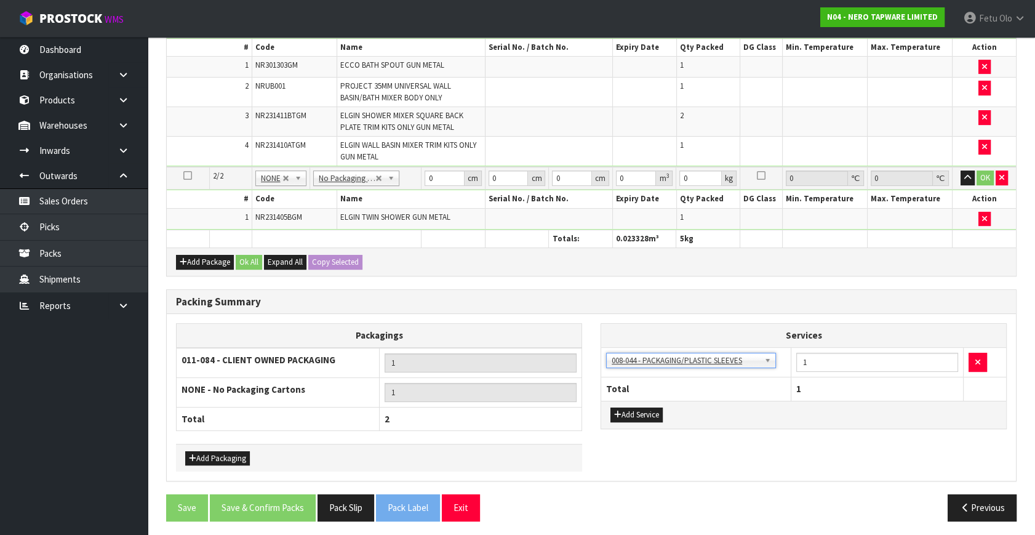
click at [698, 305] on div "Packing Summary" at bounding box center [591, 302] width 849 height 25
drag, startPoint x: 434, startPoint y: 182, endPoint x: 386, endPoint y: 198, distance: 50.6
click at [386, 198] on tbody "2/2 NONE 007-001 007-002 007-004 007-009 007-013 007-014 007-015 007-017 007-01…" at bounding box center [591, 198] width 849 height 63
type input "113"
type input "43"
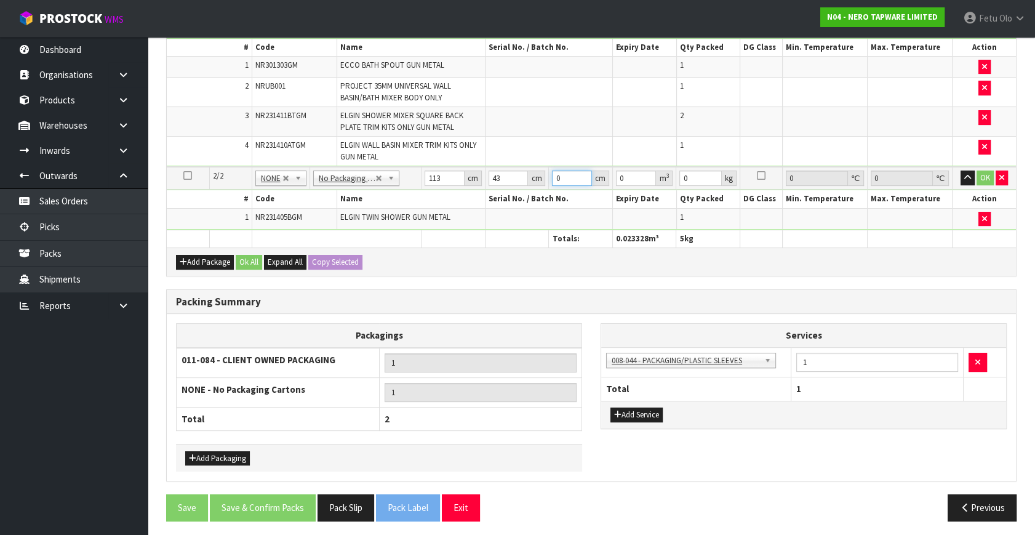
type input "9"
type input "0.043731"
type input "9"
type input "6"
click button "OK" at bounding box center [986, 177] width 17 height 15
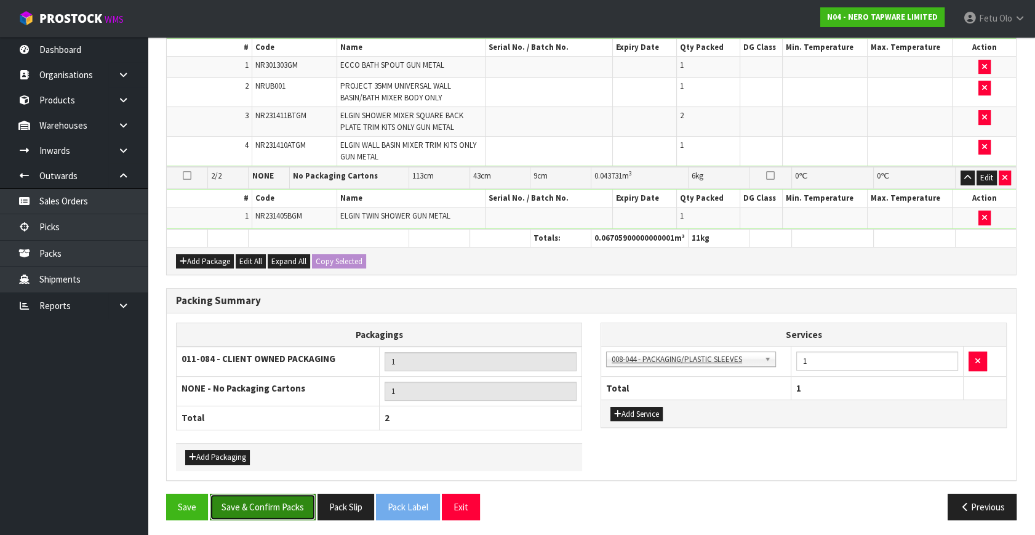
click at [287, 509] on button "Save & Confirm Packs" at bounding box center [263, 506] width 106 height 26
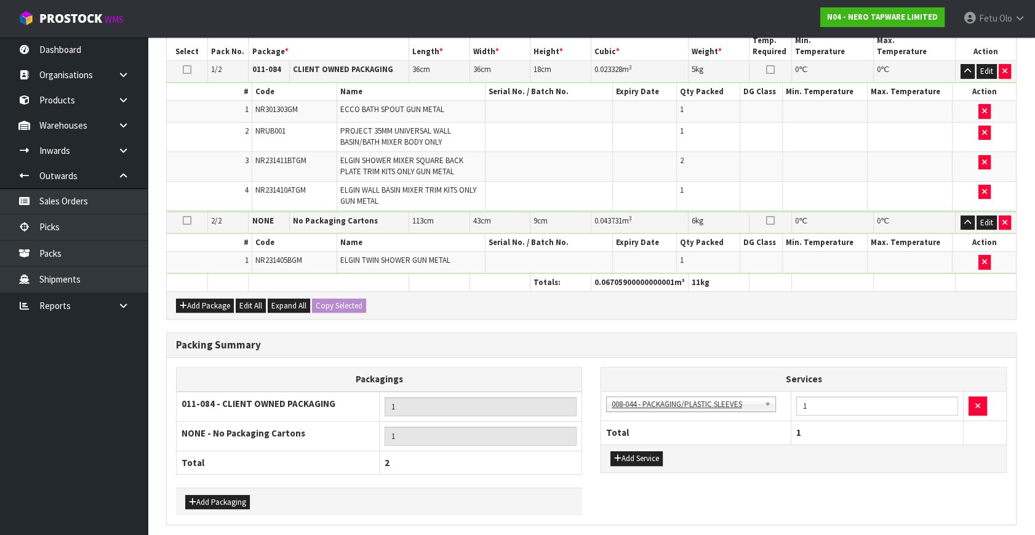
scroll to position [0, 0]
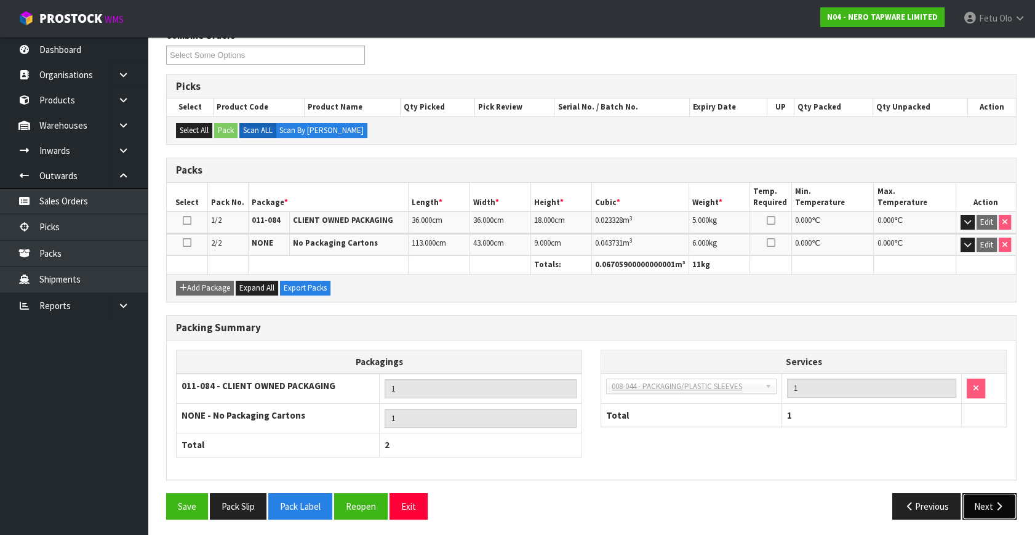
click at [994, 507] on icon "button" at bounding box center [999, 505] width 12 height 9
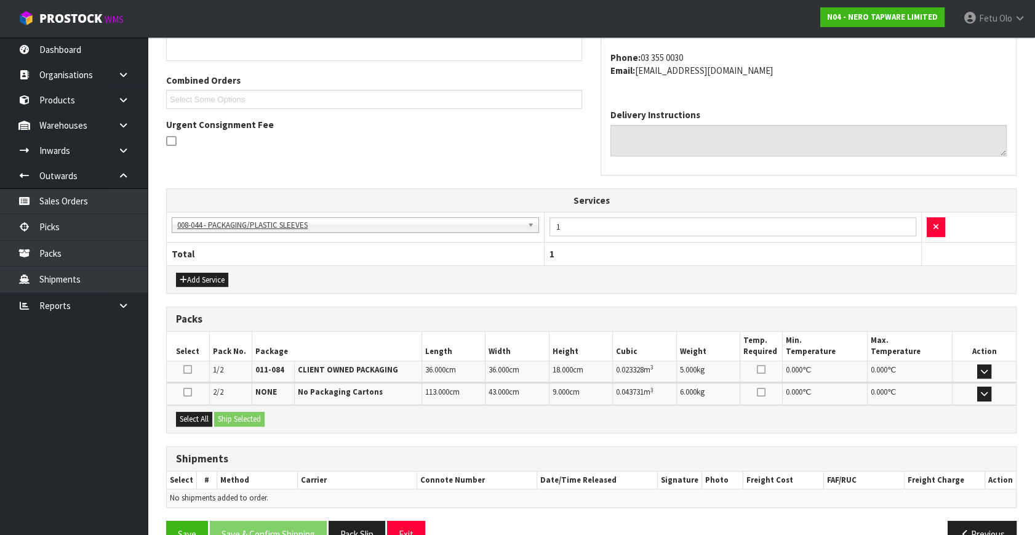
scroll to position [318, 0]
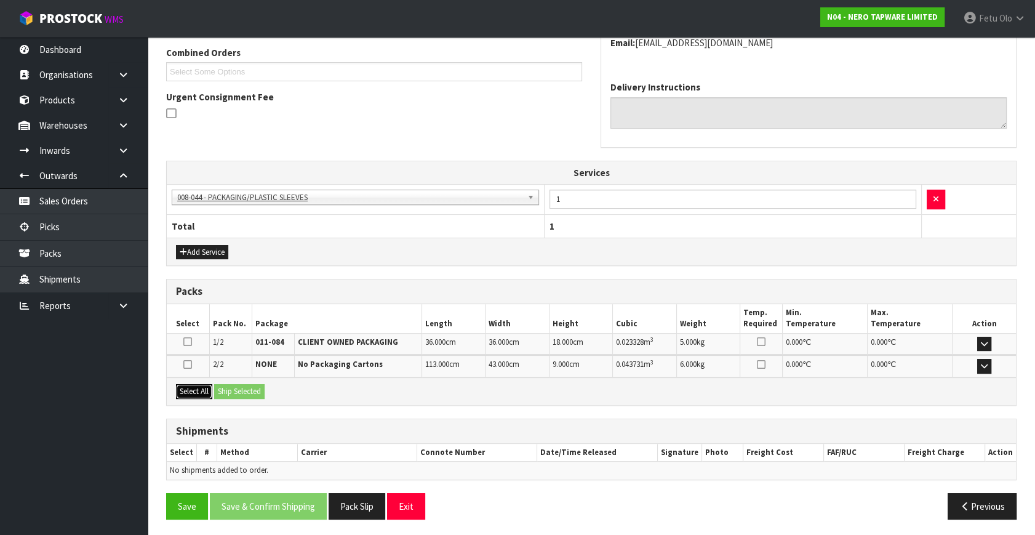
drag, startPoint x: 197, startPoint y: 388, endPoint x: 218, endPoint y: 387, distance: 20.3
click at [197, 387] on button "Select All" at bounding box center [194, 391] width 36 height 15
click at [218, 387] on button "Ship Selected" at bounding box center [239, 391] width 50 height 15
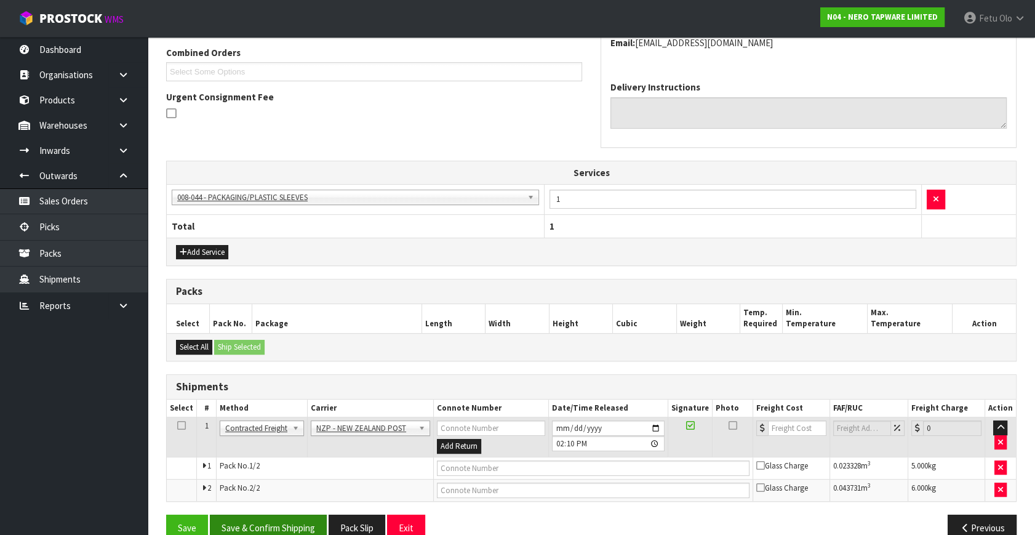
scroll to position [340, 0]
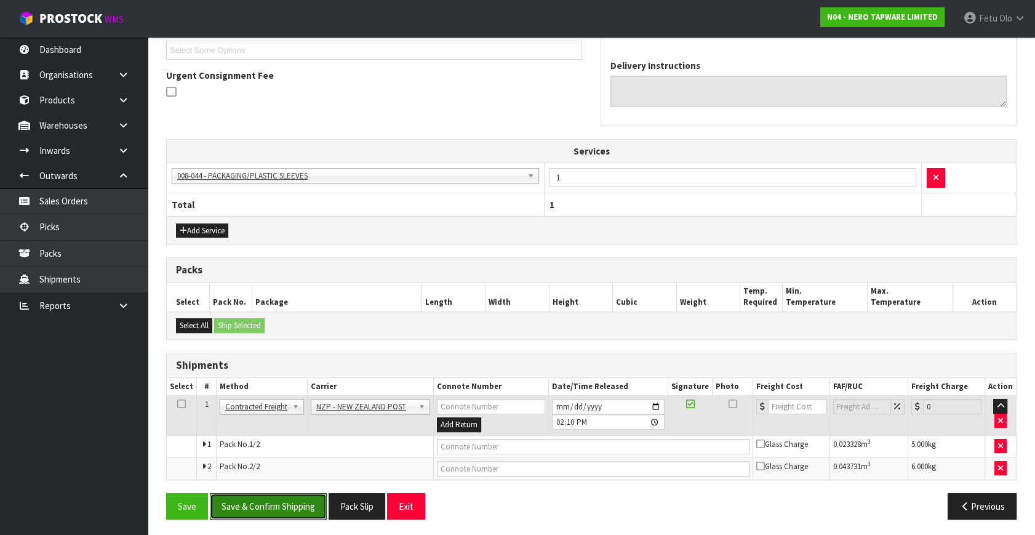
drag, startPoint x: 285, startPoint y: 506, endPoint x: 273, endPoint y: 519, distance: 17.9
click at [284, 506] on button "Save & Confirm Shipping" at bounding box center [268, 506] width 117 height 26
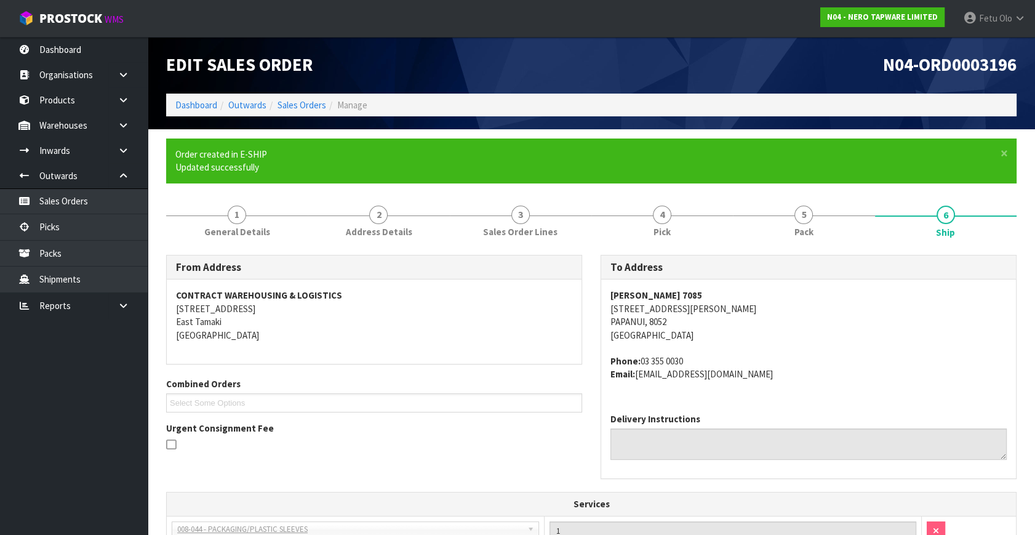
scroll to position [322, 0]
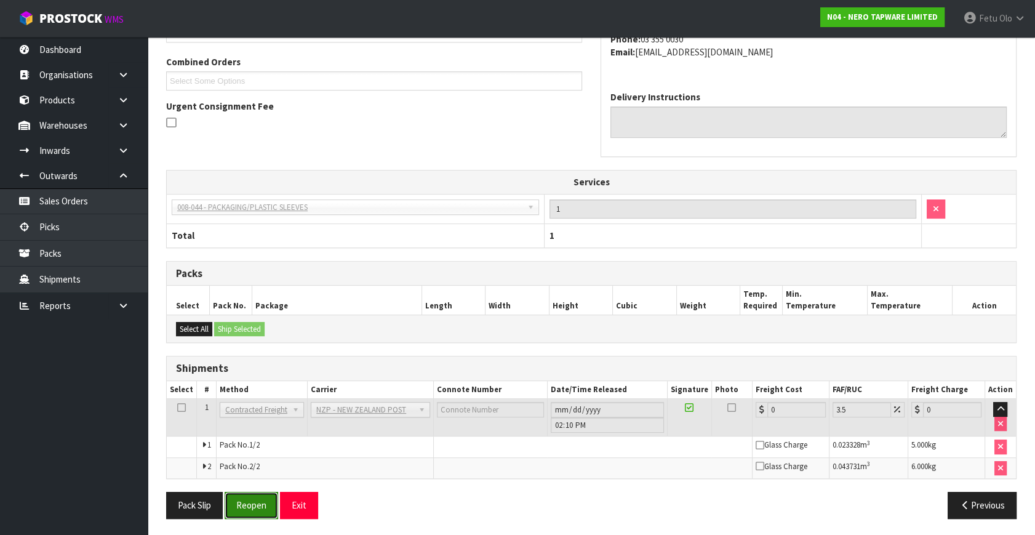
click at [257, 502] on button "Reopen" at bounding box center [252, 504] width 54 height 26
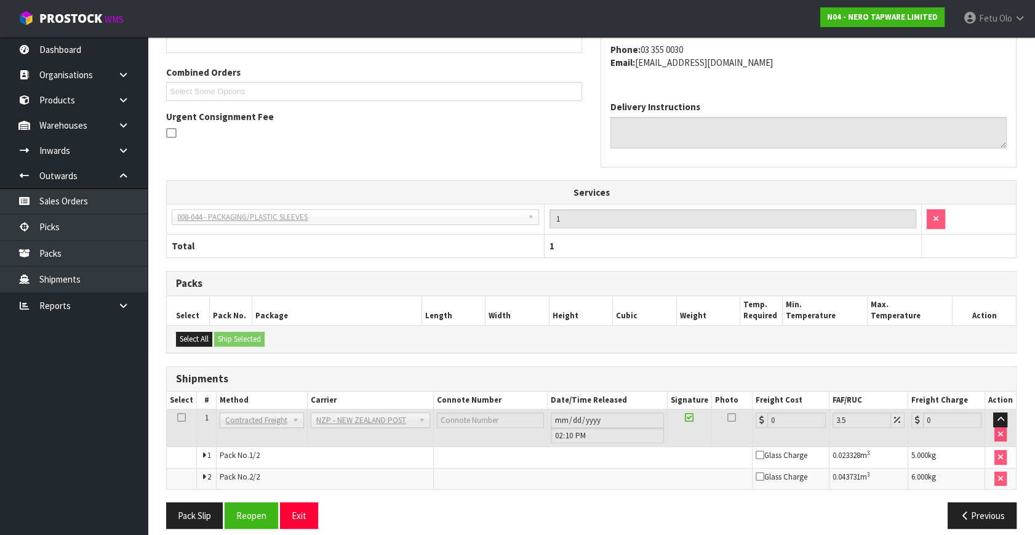
scroll to position [308, 0]
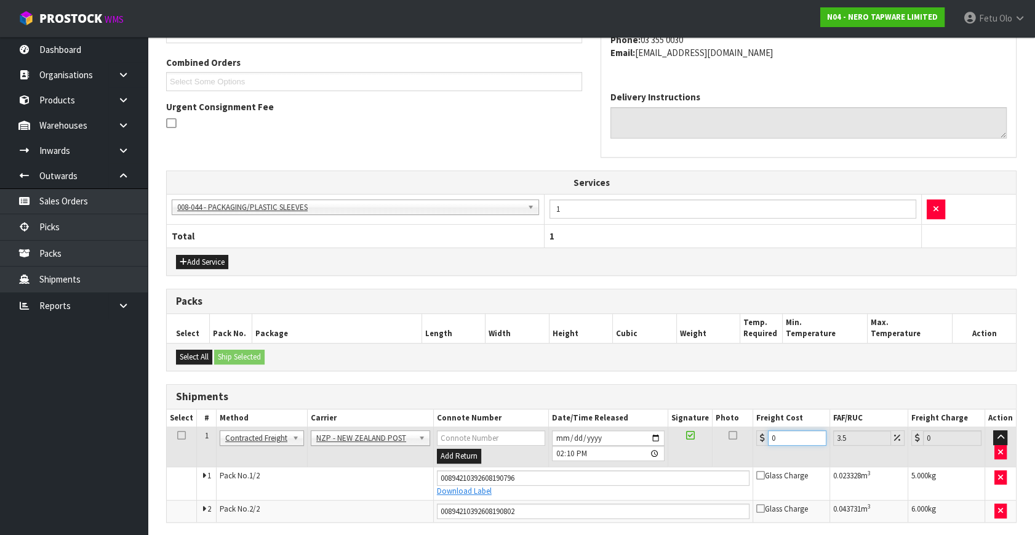
drag, startPoint x: 781, startPoint y: 437, endPoint x: 533, endPoint y: 528, distance: 263.3
click at [535, 527] on div "From Address CONTRACT WAREHOUSING & LOGISTICS 17 Allens Road East Tamaki Auckla…" at bounding box center [591, 252] width 850 height 638
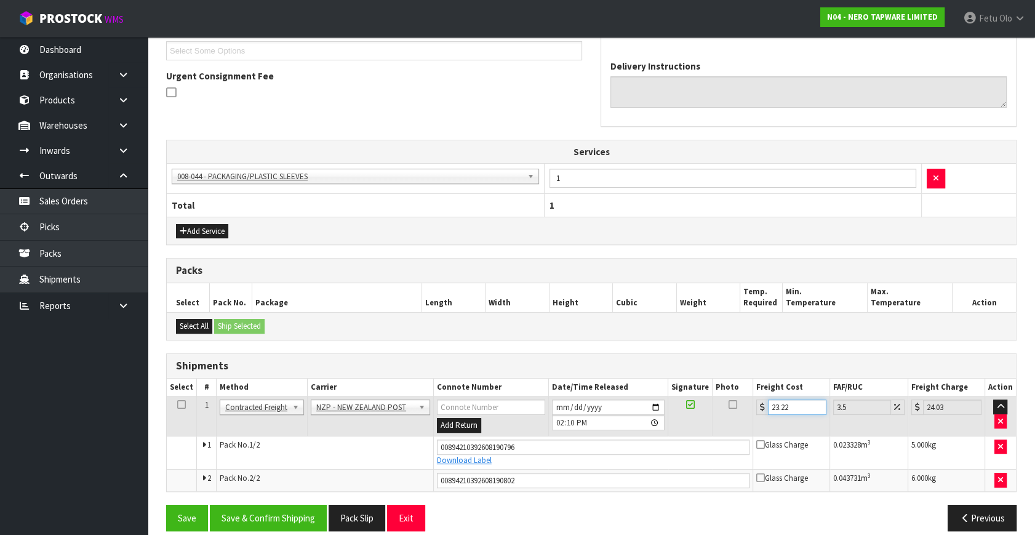
scroll to position [351, 0]
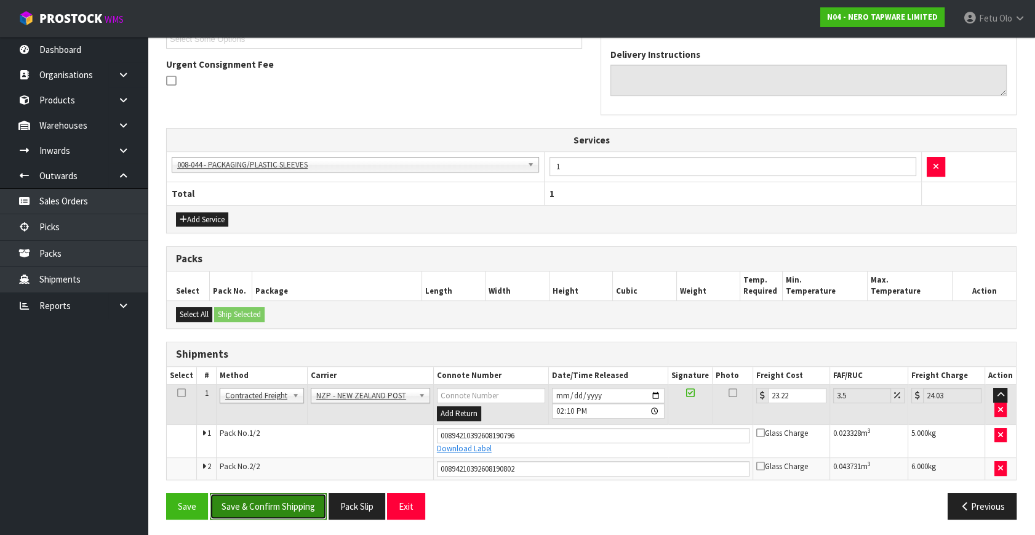
click at [284, 504] on button "Save & Confirm Shipping" at bounding box center [268, 506] width 117 height 26
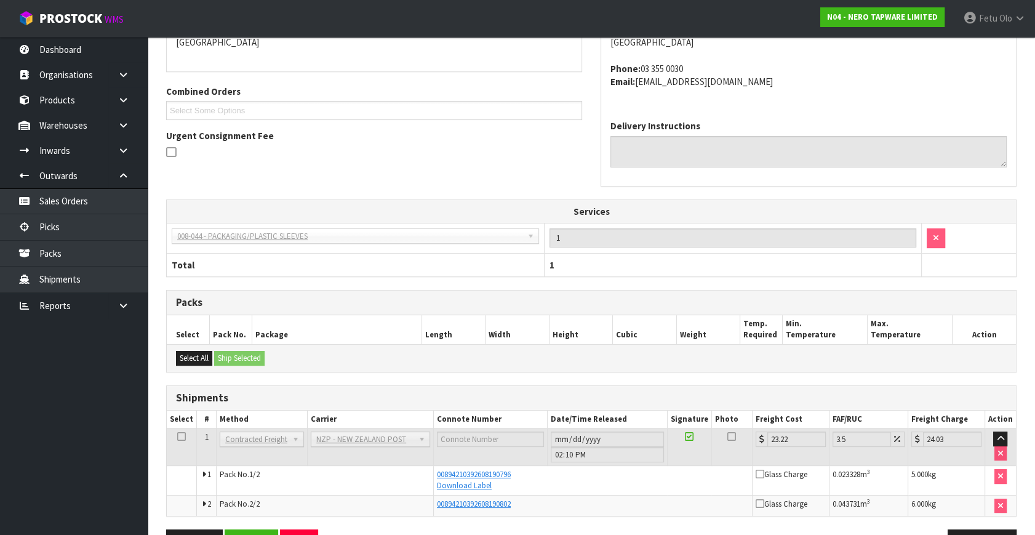
scroll to position [317, 0]
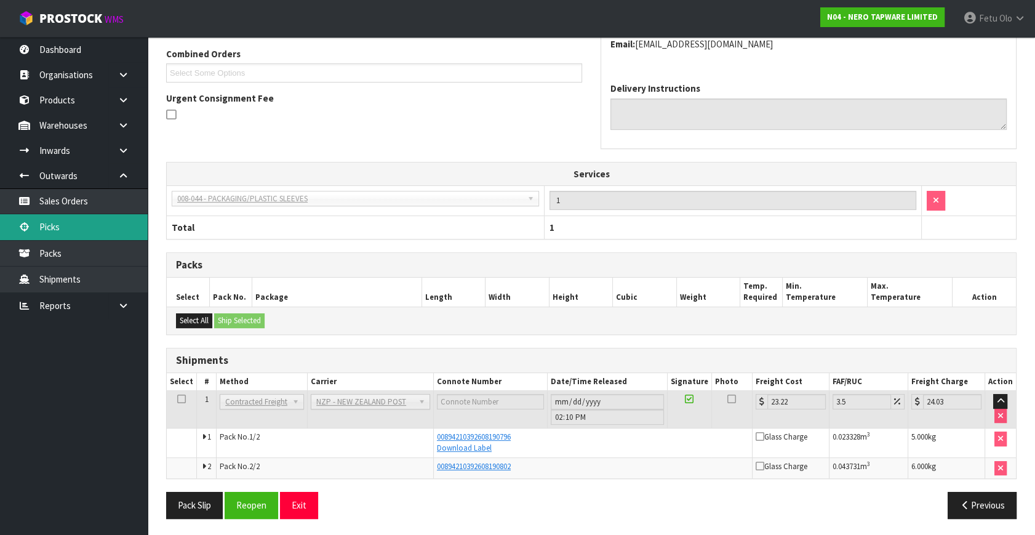
click at [65, 226] on link "Picks" at bounding box center [74, 226] width 148 height 25
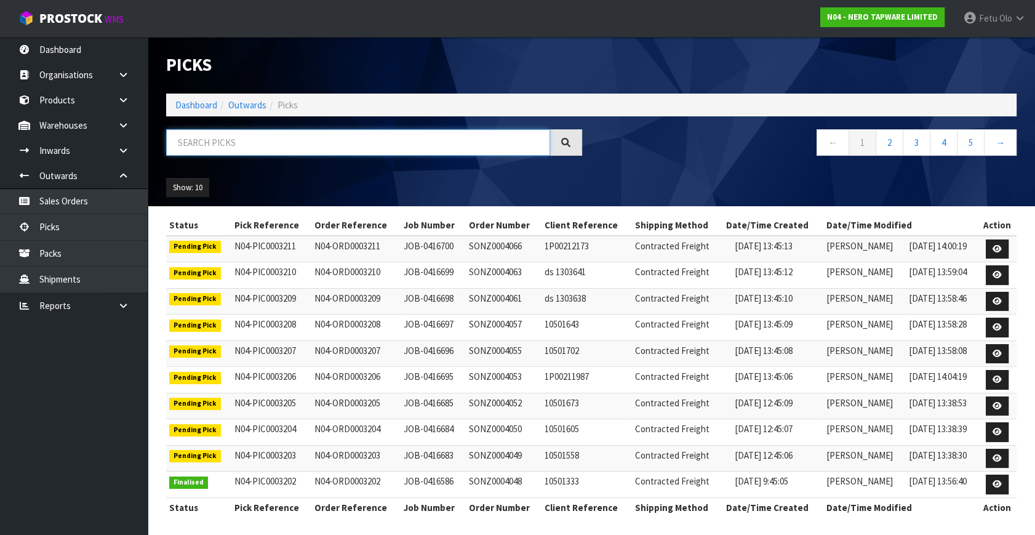
click at [361, 145] on input "text" at bounding box center [358, 142] width 384 height 26
click at [362, 151] on input "text" at bounding box center [358, 142] width 384 height 26
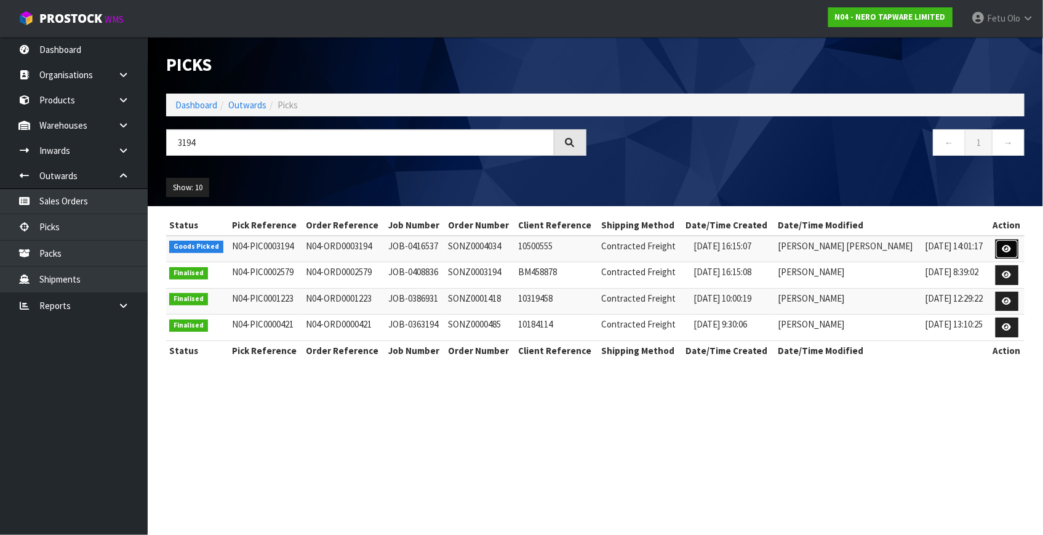
click at [1004, 248] on icon at bounding box center [1006, 249] width 9 height 8
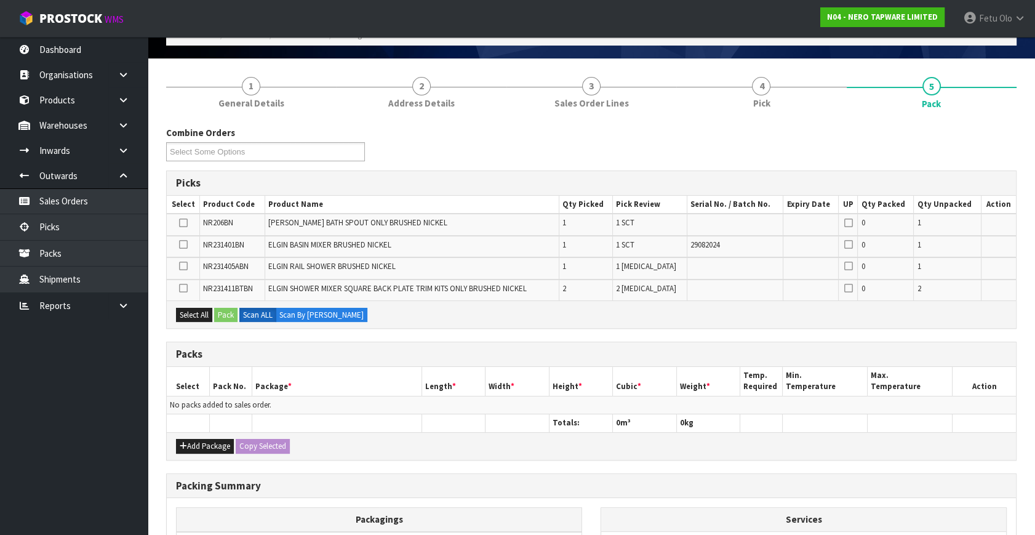
scroll to position [167, 0]
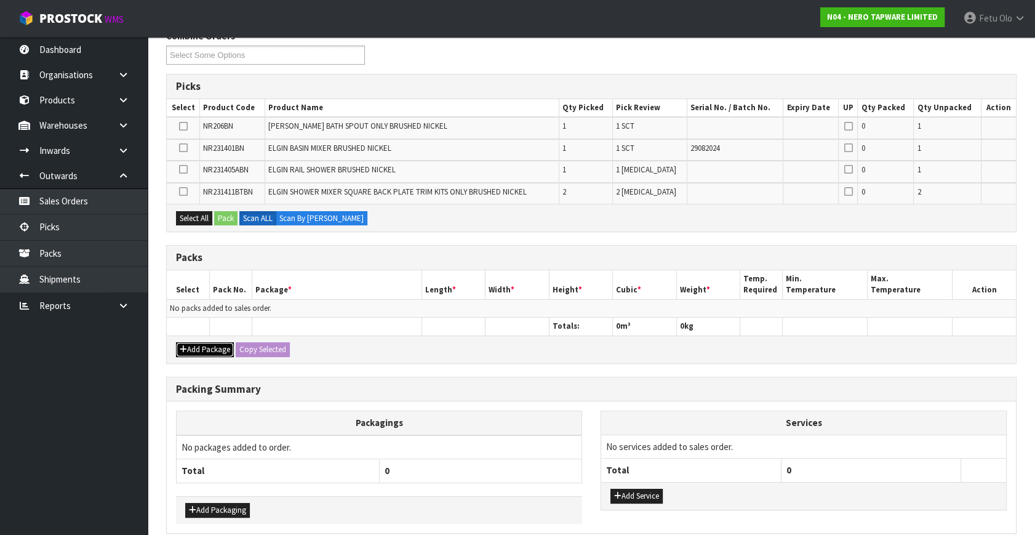
click at [185, 345] on icon "button" at bounding box center [183, 349] width 7 height 8
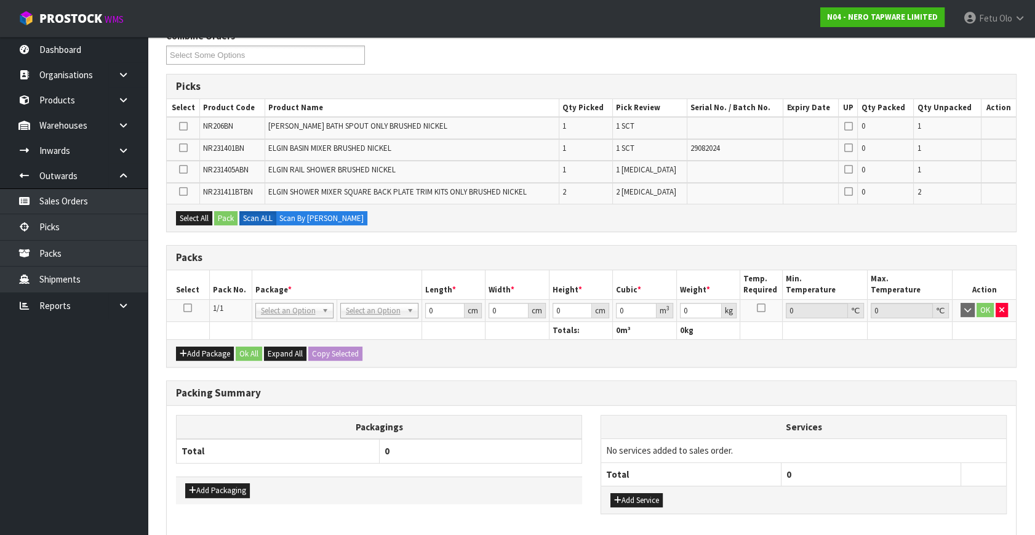
drag, startPoint x: 184, startPoint y: 307, endPoint x: 221, endPoint y: 304, distance: 37.6
click at [184, 308] on icon at bounding box center [187, 308] width 9 height 1
click at [263, 290] on th "Package *" at bounding box center [337, 284] width 170 height 29
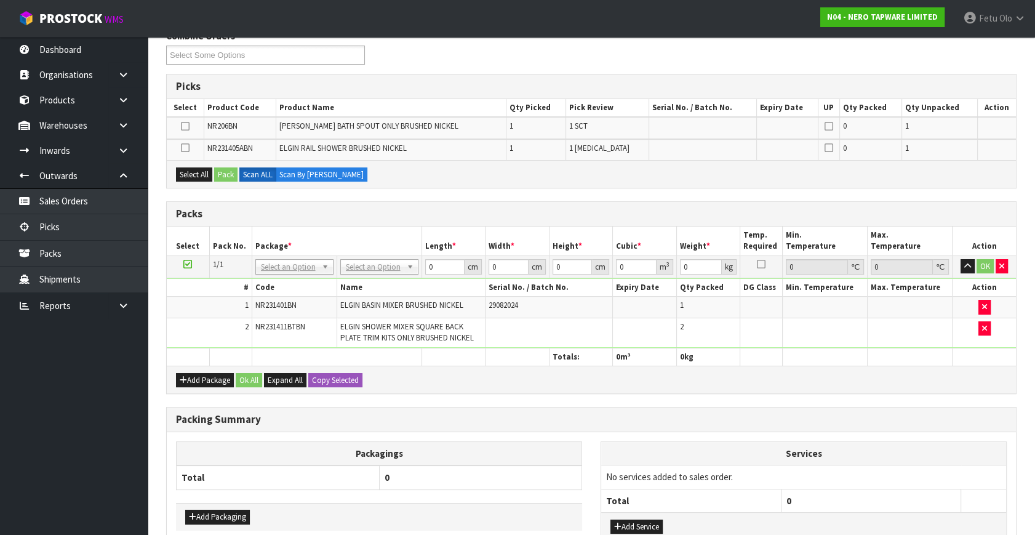
click at [185, 264] on icon at bounding box center [187, 264] width 9 height 1
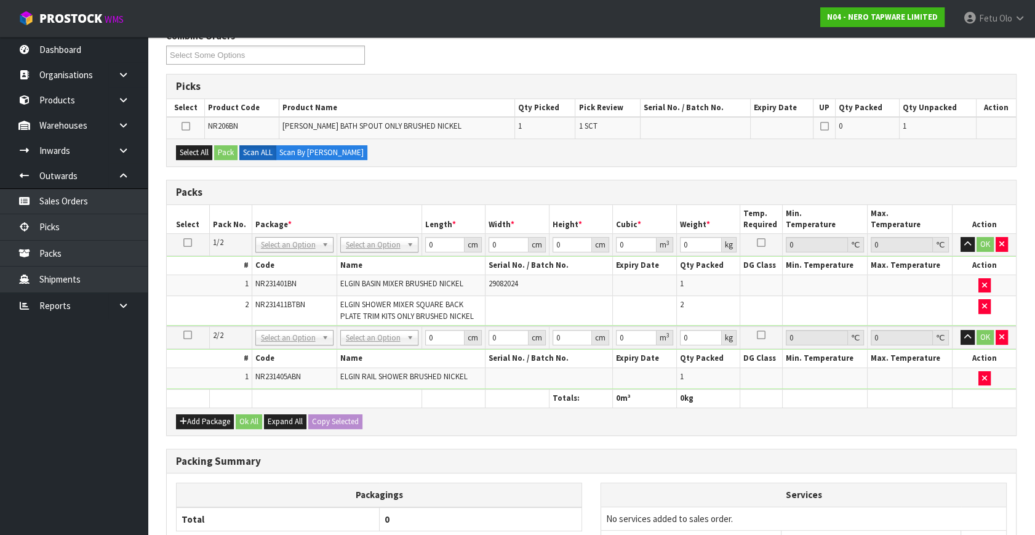
click at [338, 99] on th "Product Name" at bounding box center [397, 108] width 236 height 18
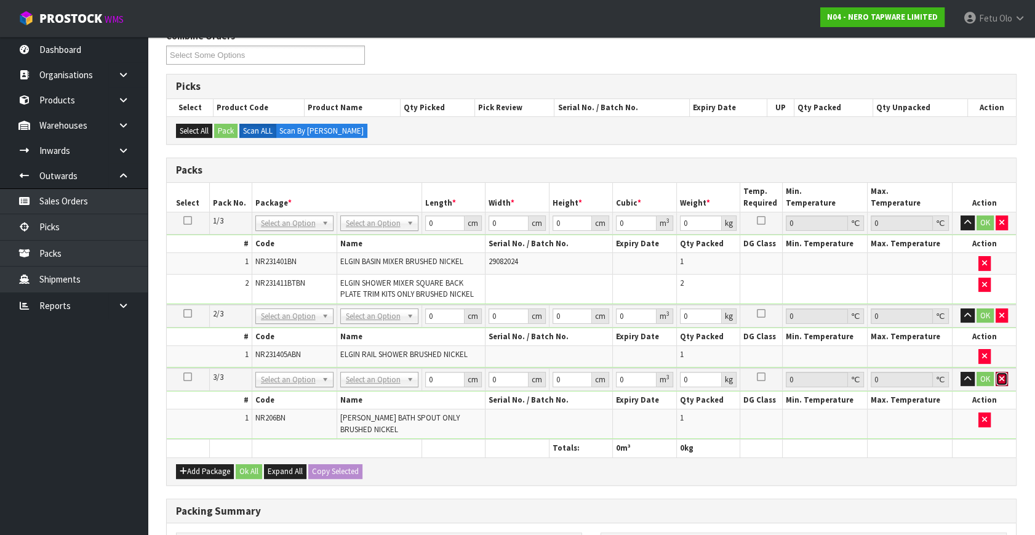
drag, startPoint x: 1001, startPoint y: 377, endPoint x: 968, endPoint y: 362, distance: 36.3
click at [997, 378] on button "button" at bounding box center [1001, 379] width 12 height 15
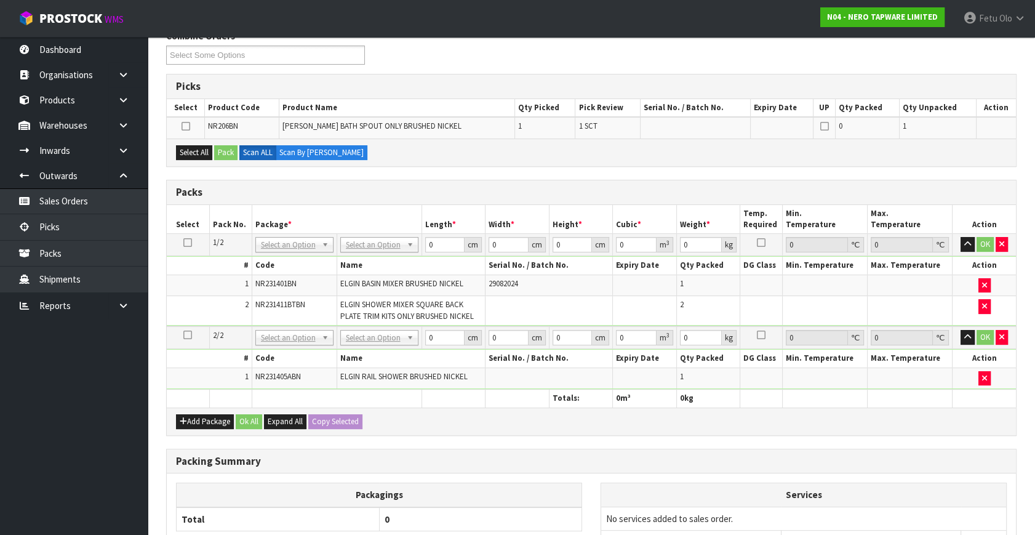
click at [186, 242] on icon at bounding box center [187, 242] width 9 height 1
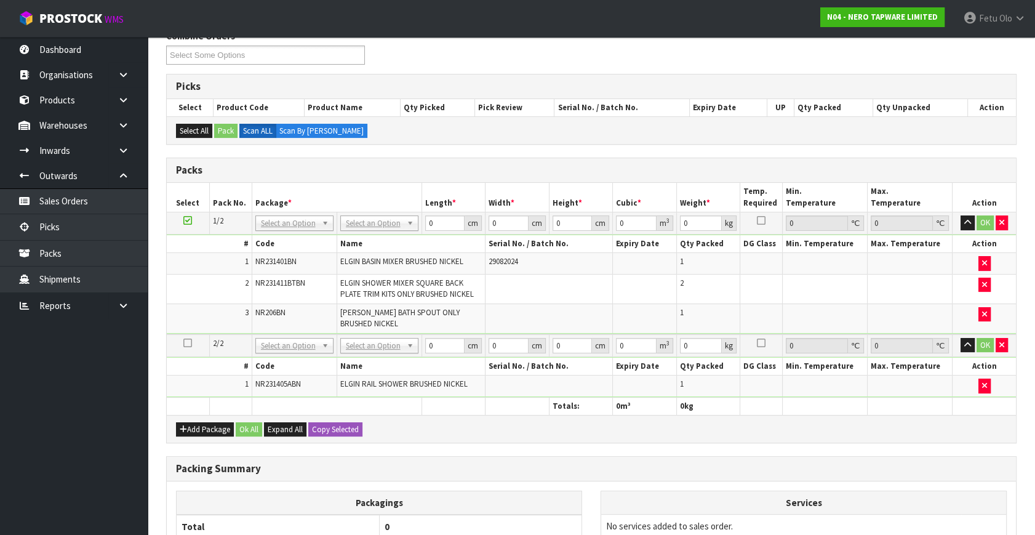
click at [728, 323] on td "1" at bounding box center [708, 317] width 64 height 29
click at [271, 237] on input "text" at bounding box center [294, 238] width 72 height 15
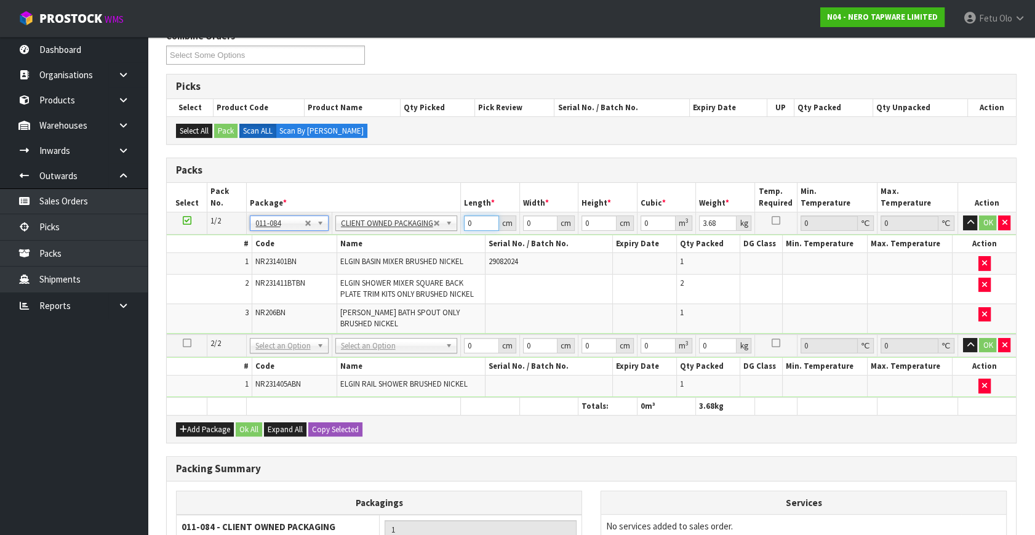
drag, startPoint x: 472, startPoint y: 220, endPoint x: 402, endPoint y: 263, distance: 82.0
click at [403, 263] on tbody "1/2 NONE 007-001 007-002 007-004 007-009 007-013 007-014 007-015 007-017 007-01…" at bounding box center [591, 273] width 849 height 122
click button "OK" at bounding box center [987, 222] width 17 height 15
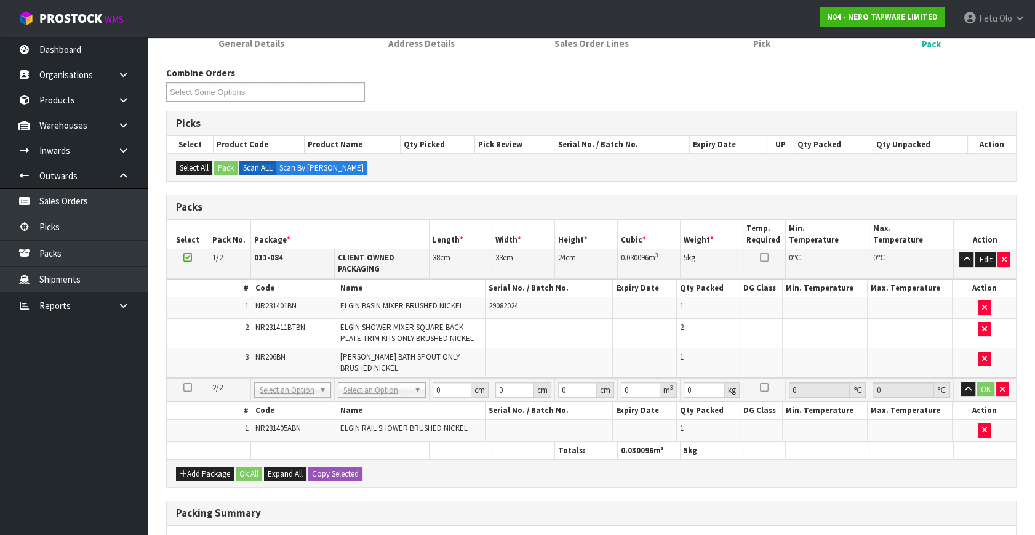
scroll to position [111, 0]
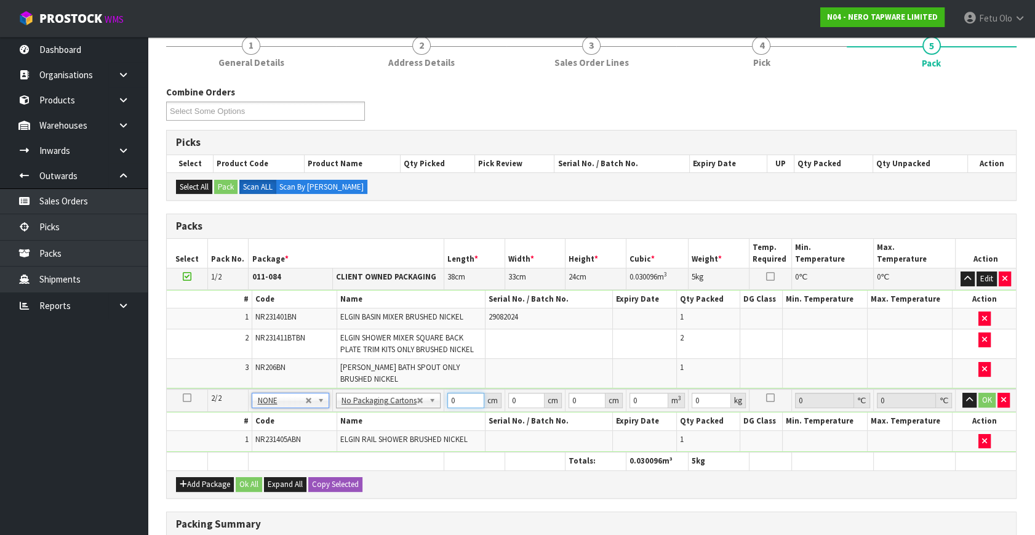
drag, startPoint x: 454, startPoint y: 400, endPoint x: 381, endPoint y: 424, distance: 76.4
click at [381, 424] on tbody "2/2 NONE 007-001 007-002 007-004 007-009 007-013 007-014 007-015 007-017 007-01…" at bounding box center [591, 420] width 849 height 63
click button "OK" at bounding box center [986, 399] width 17 height 15
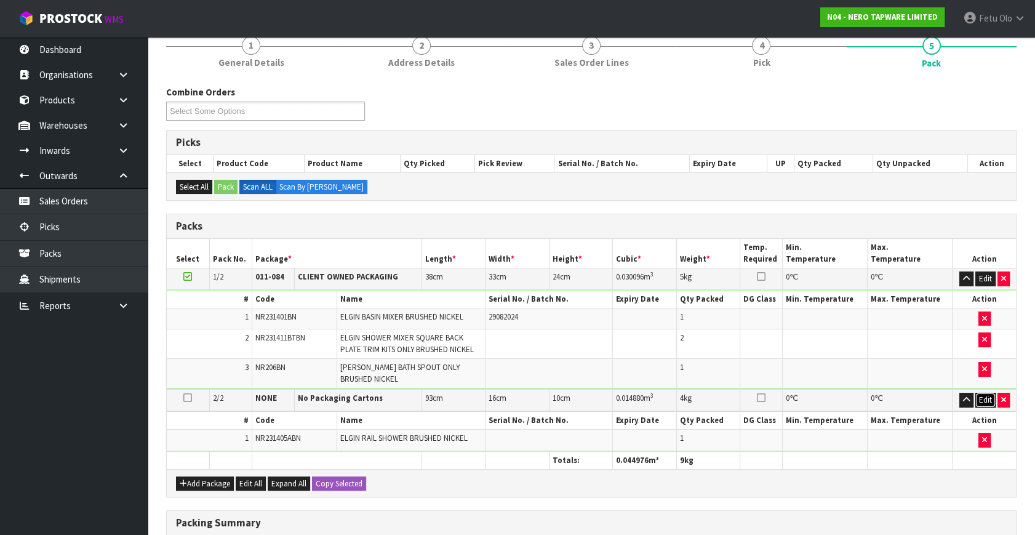
click at [982, 394] on button "Edit" at bounding box center [985, 399] width 20 height 15
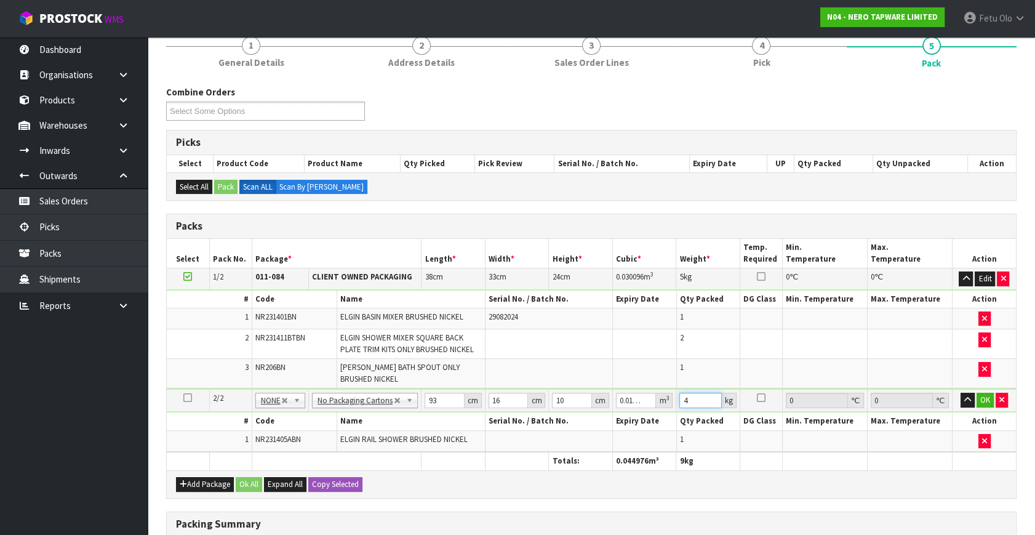
drag, startPoint x: 670, startPoint y: 401, endPoint x: 632, endPoint y: 414, distance: 40.8
click at [632, 414] on tbody "2/2 NONE 007-001 007-002 007-004 007-009 007-013 007-014 007-015 007-017 007-01…" at bounding box center [591, 420] width 849 height 63
click button "OK" at bounding box center [984, 399] width 17 height 15
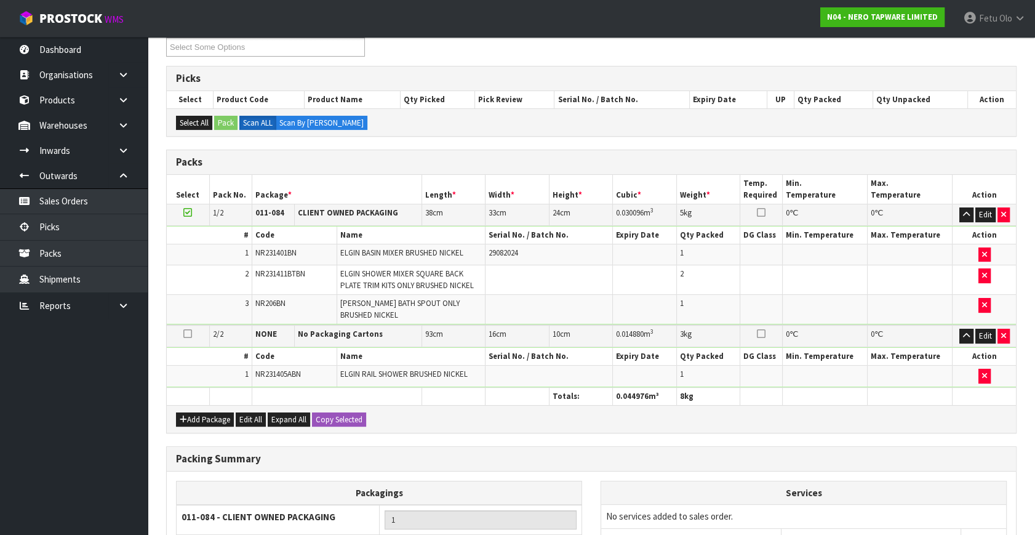
scroll to position [333, 0]
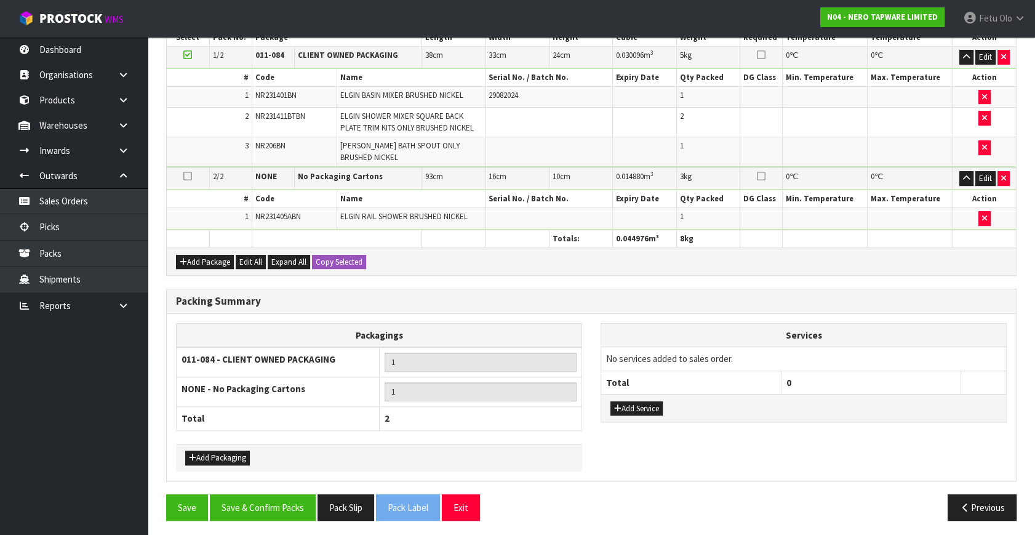
click at [629, 394] on div "Add Service" at bounding box center [803, 408] width 405 height 28
click at [628, 402] on button "Add Service" at bounding box center [636, 408] width 52 height 15
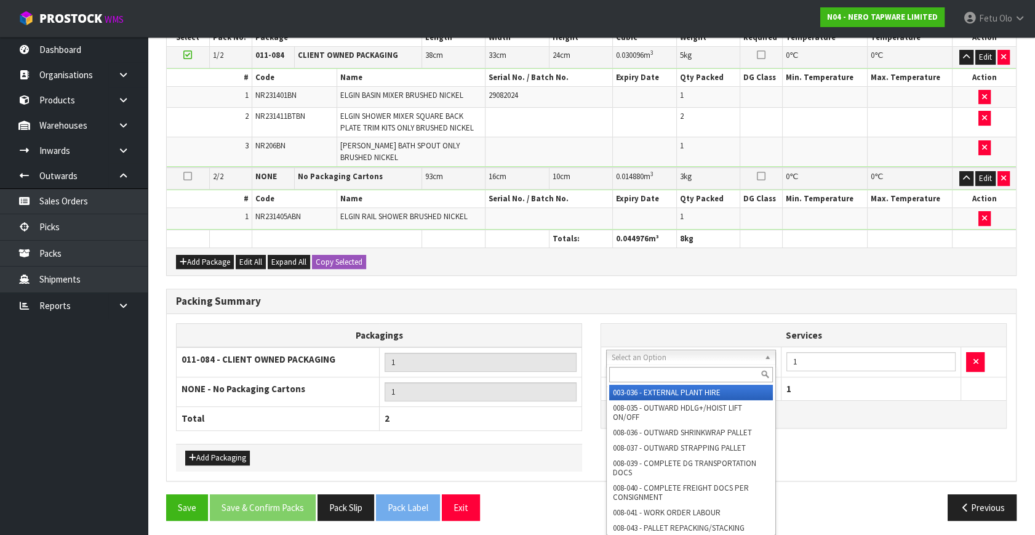
drag, startPoint x: 666, startPoint y: 357, endPoint x: 663, endPoint y: 365, distance: 8.6
click at [661, 367] on input "text" at bounding box center [691, 374] width 164 height 15
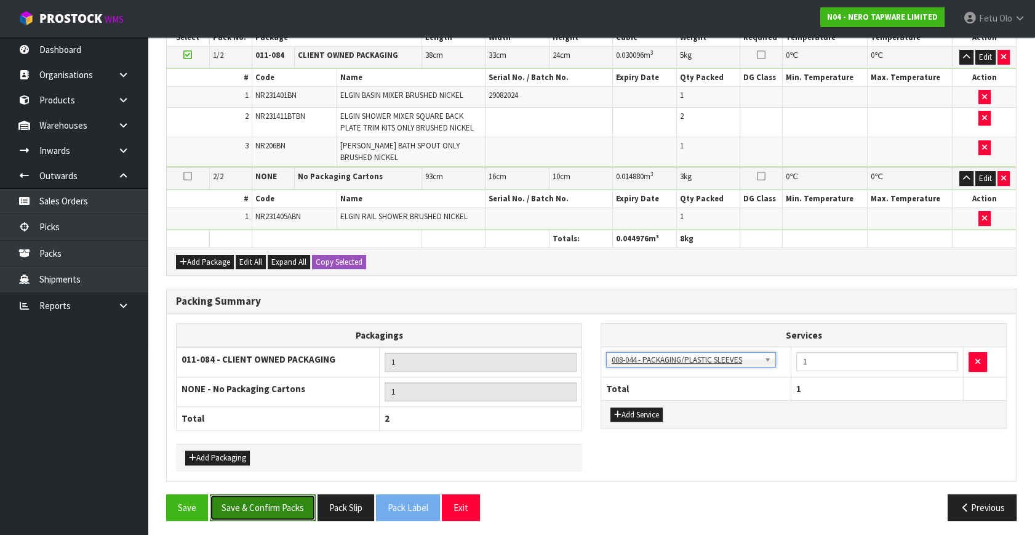
drag, startPoint x: 270, startPoint y: 495, endPoint x: 267, endPoint y: 509, distance: 14.5
click at [270, 496] on button "Save & Confirm Packs" at bounding box center [263, 507] width 106 height 26
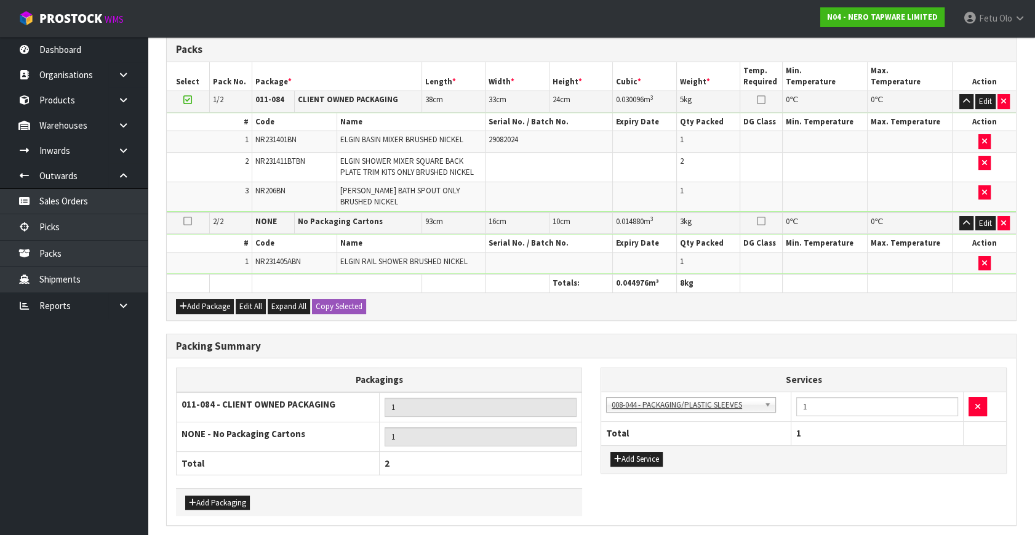
scroll to position [0, 0]
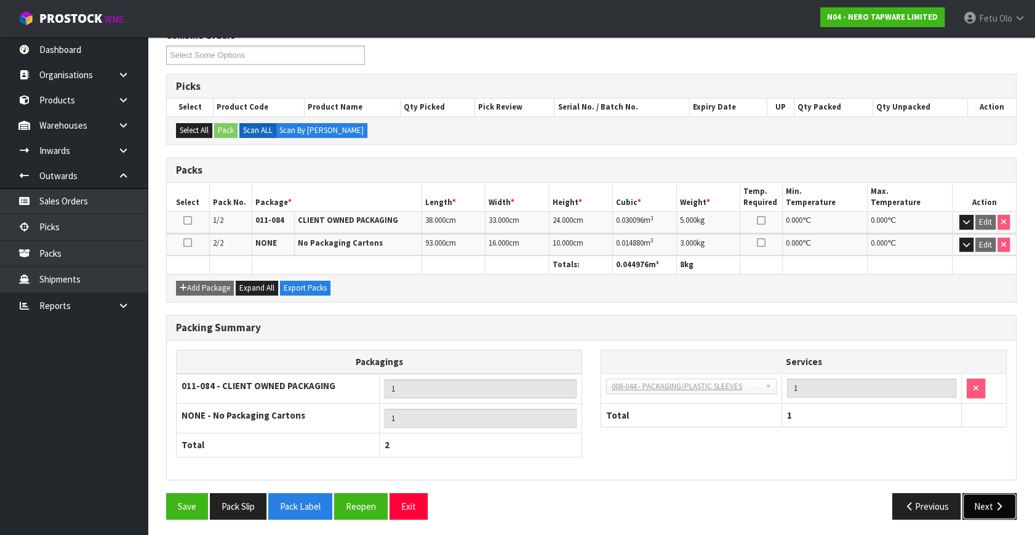
click at [984, 505] on button "Next" at bounding box center [989, 506] width 54 height 26
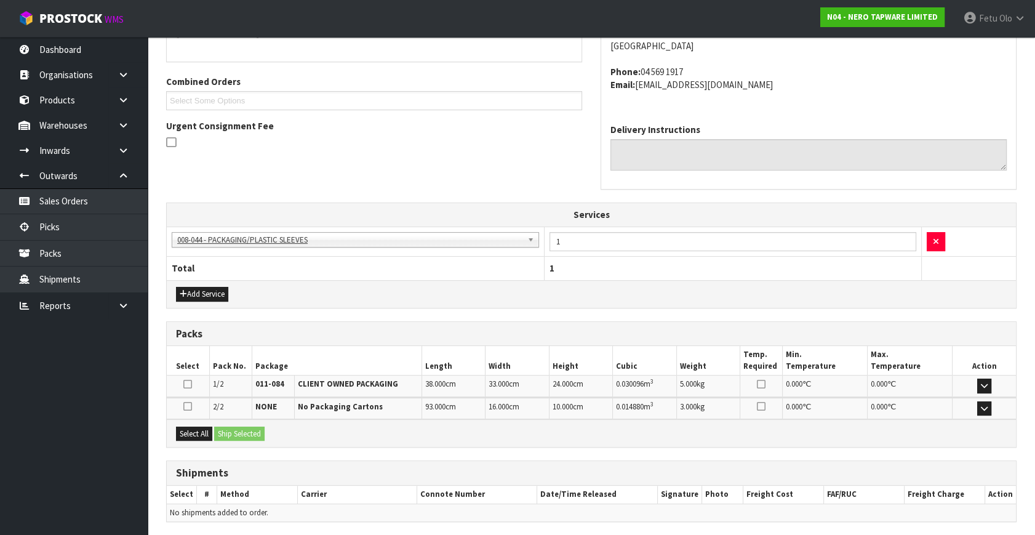
scroll to position [332, 0]
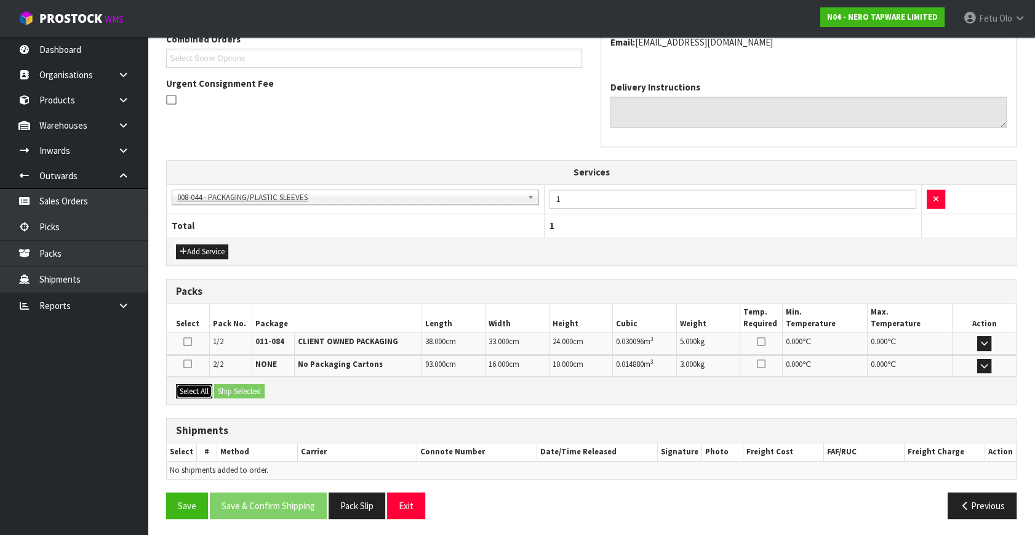
click at [185, 384] on button "Select All" at bounding box center [194, 391] width 36 height 15
click at [228, 384] on button "Ship Selected" at bounding box center [239, 391] width 50 height 15
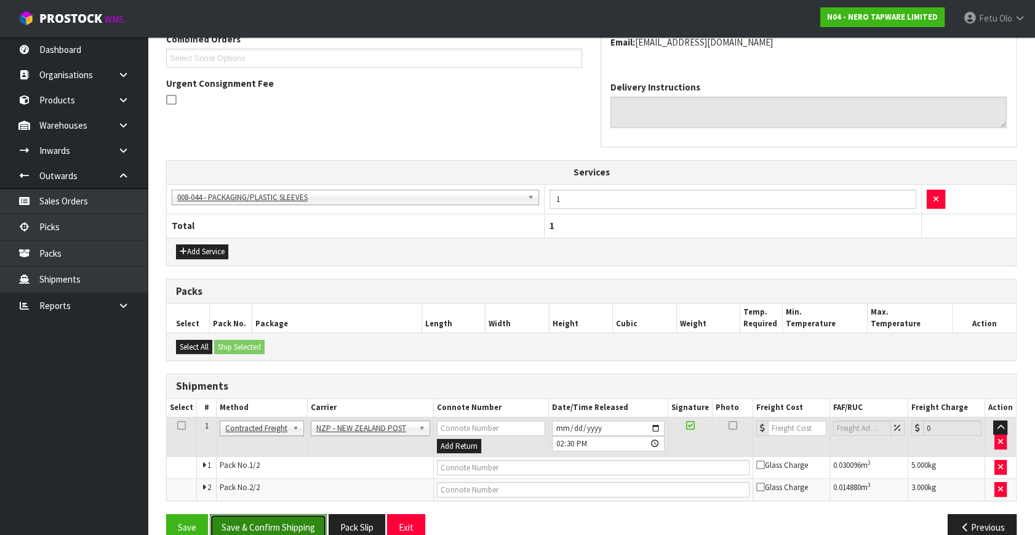
click at [305, 531] on button "Save & Confirm Shipping" at bounding box center [268, 527] width 117 height 26
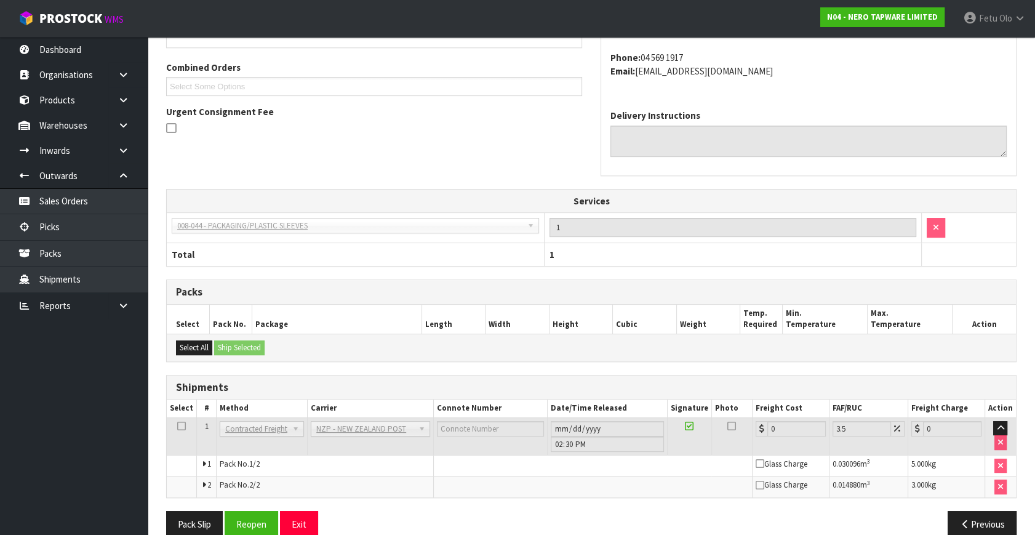
scroll to position [335, 0]
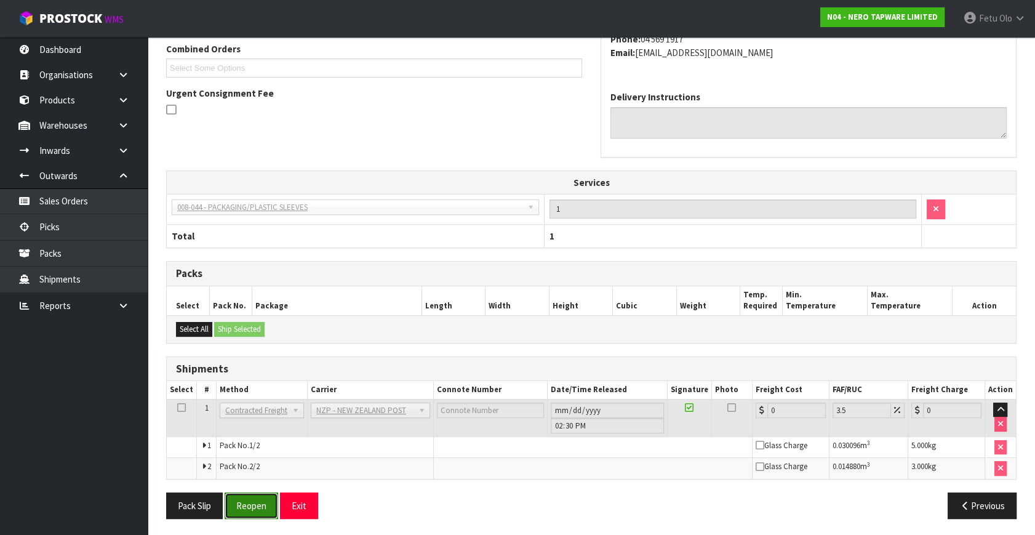
click at [231, 496] on button "Reopen" at bounding box center [252, 505] width 54 height 26
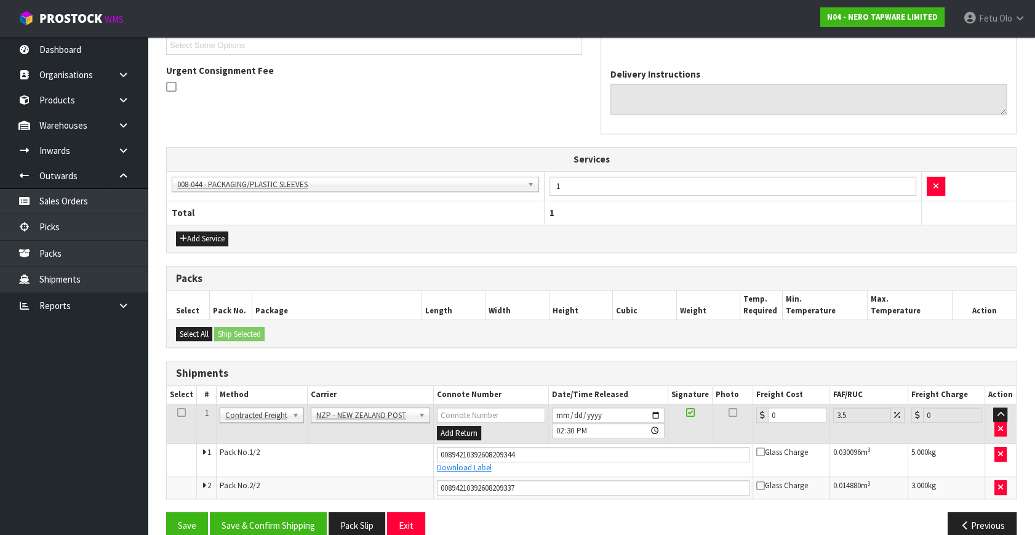
scroll to position [364, 0]
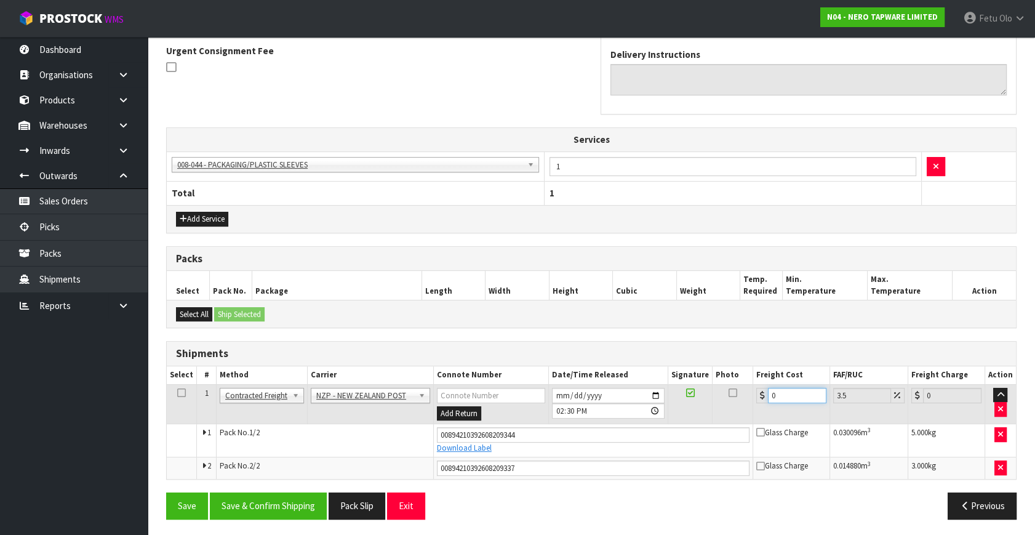
drag, startPoint x: 790, startPoint y: 390, endPoint x: 623, endPoint y: 425, distance: 170.9
click at [623, 425] on tbody "1 Client Local Pickup Customer Local Pickup Company Freight Contracted Freight …" at bounding box center [591, 431] width 849 height 95
click at [296, 497] on button "Save & Confirm Shipping" at bounding box center [268, 505] width 117 height 26
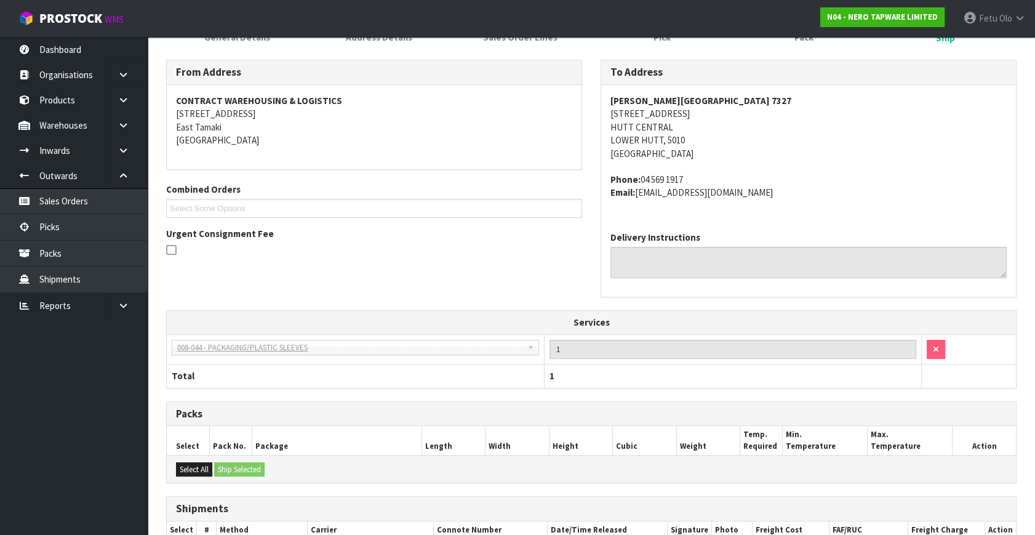
scroll to position [330, 0]
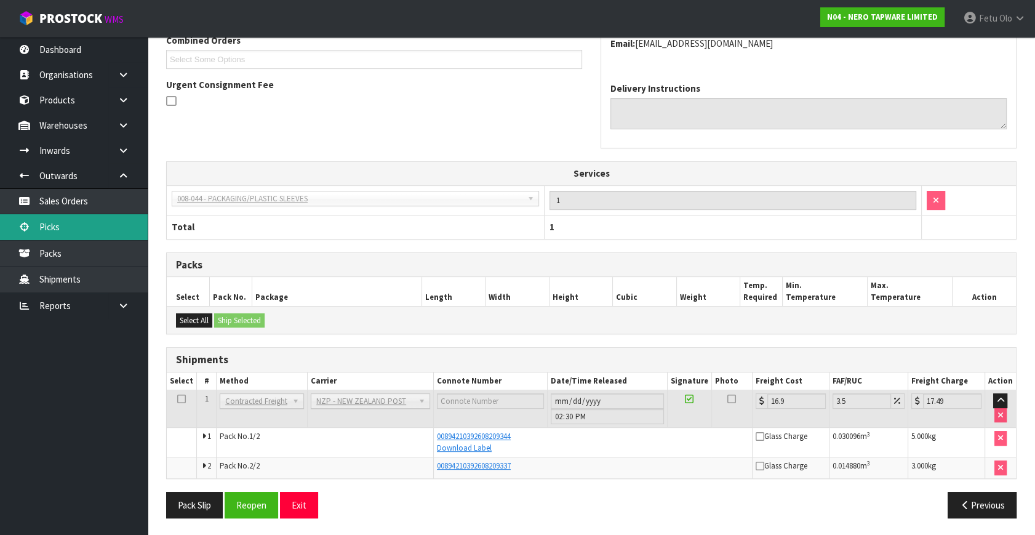
click at [44, 229] on link "Picks" at bounding box center [74, 226] width 148 height 25
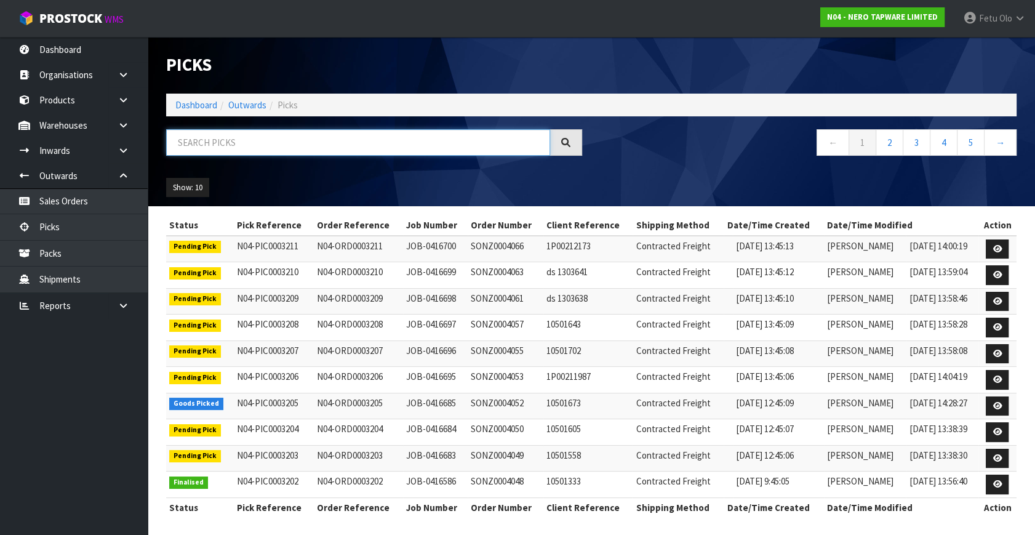
click at [338, 149] on input "text" at bounding box center [358, 142] width 384 height 26
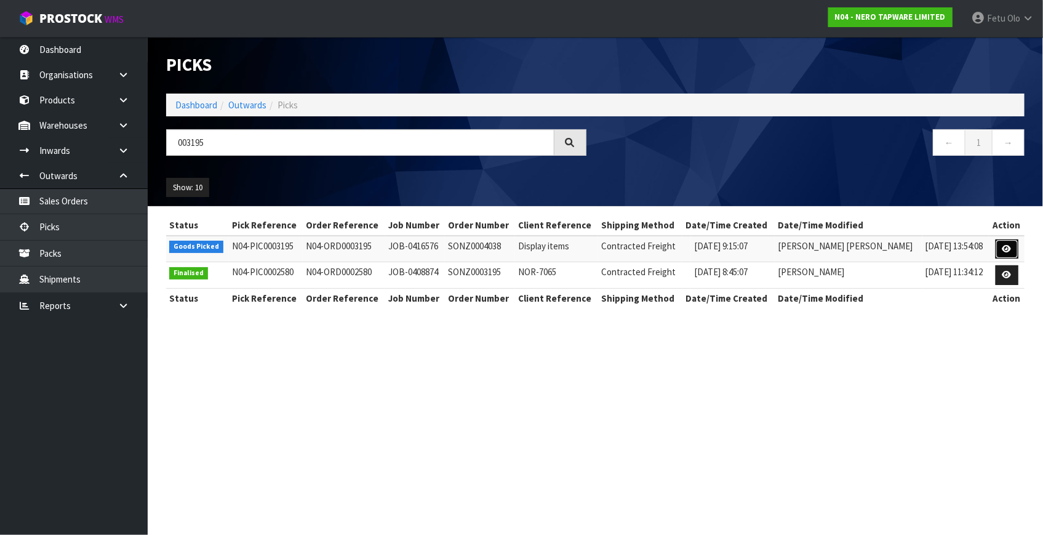
click at [1012, 241] on link at bounding box center [1006, 249] width 23 height 20
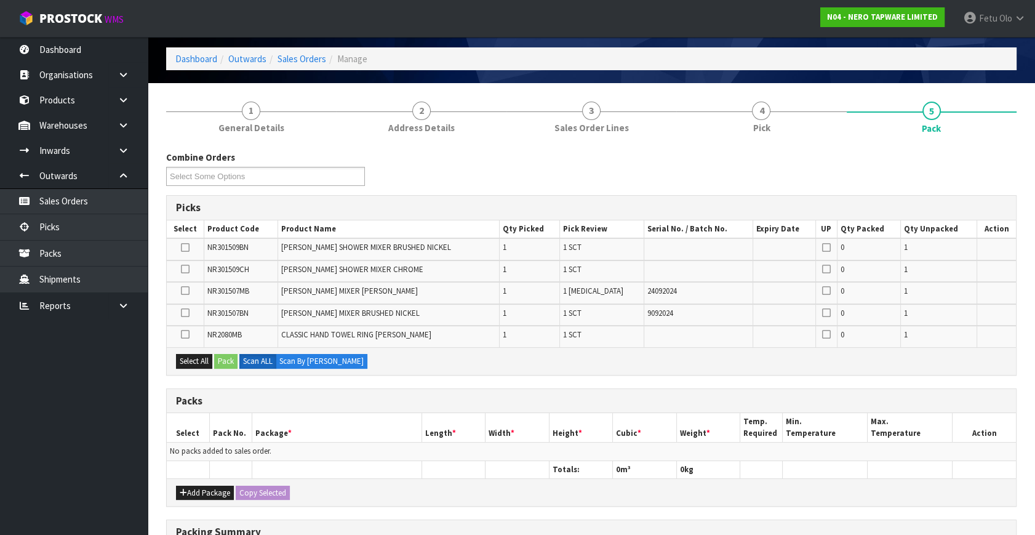
scroll to position [167, 0]
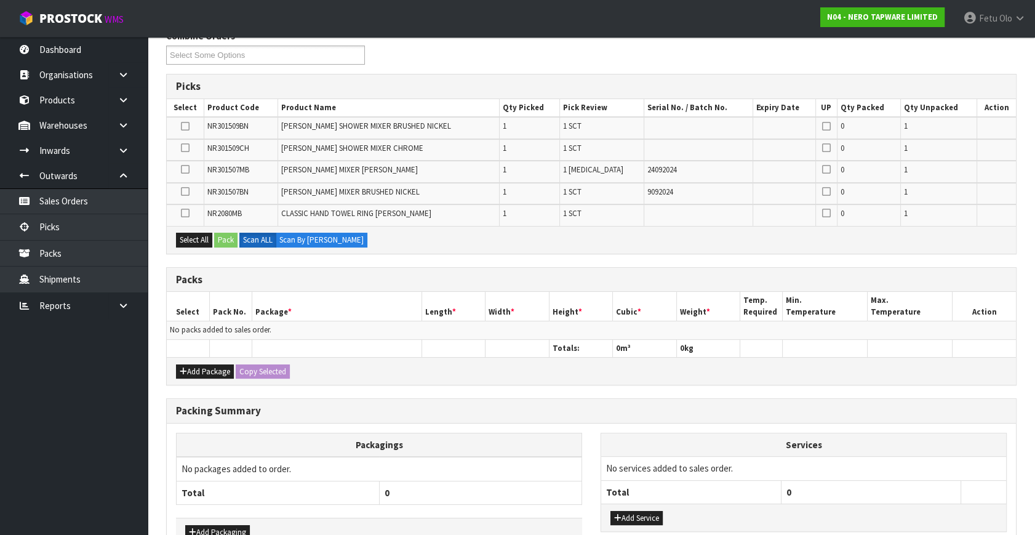
click at [188, 378] on div "Add Package Copy Selected" at bounding box center [591, 371] width 849 height 28
click at [189, 369] on button "Add Package" at bounding box center [205, 371] width 58 height 15
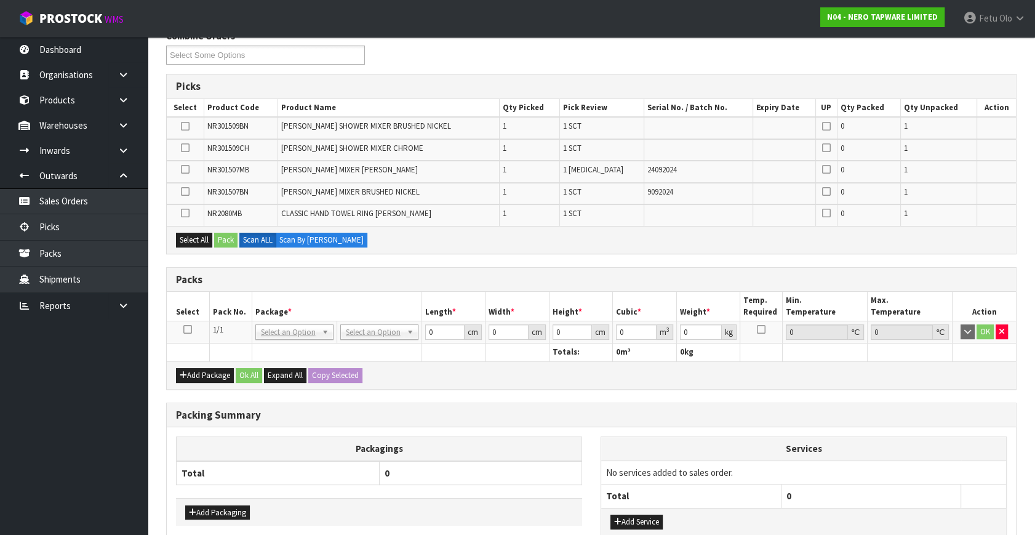
click at [186, 329] on icon at bounding box center [187, 329] width 9 height 1
click at [260, 313] on th "Package *" at bounding box center [337, 306] width 170 height 29
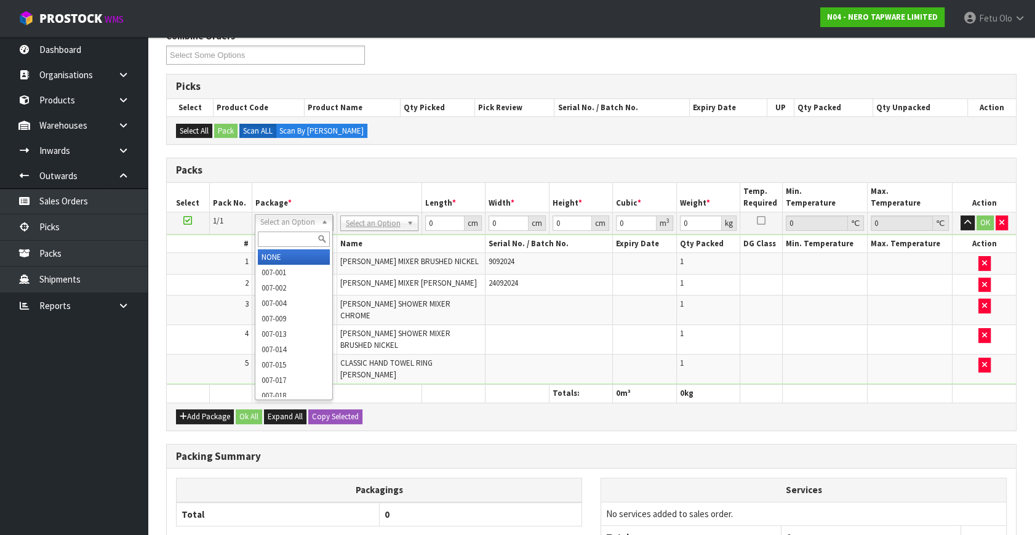
drag, startPoint x: 287, startPoint y: 235, endPoint x: 293, endPoint y: 237, distance: 6.6
click at [291, 237] on input "text" at bounding box center [294, 238] width 72 height 15
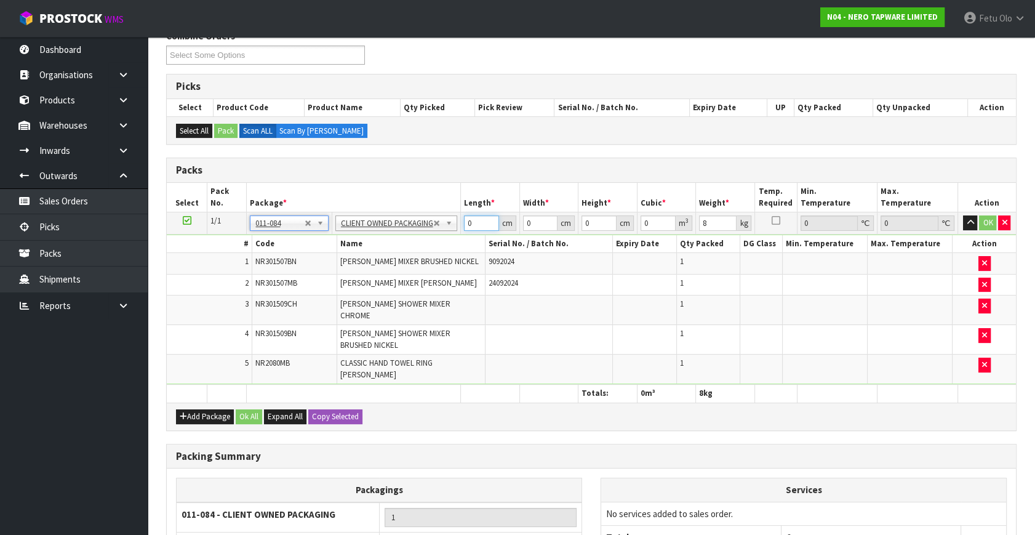
drag, startPoint x: 472, startPoint y: 226, endPoint x: 347, endPoint y: 300, distance: 145.4
click at [347, 300] on tbody "1/1 NONE 007-001 007-002 007-004 007-009 007-013 007-014 007-015 007-017 007-01…" at bounding box center [591, 298] width 849 height 172
click button "OK" at bounding box center [987, 222] width 17 height 15
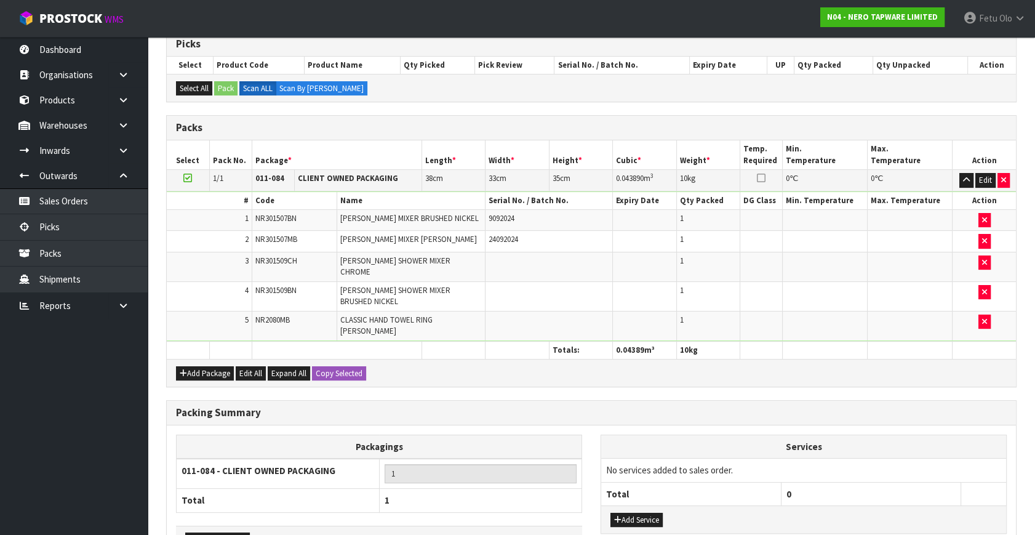
scroll to position [267, 0]
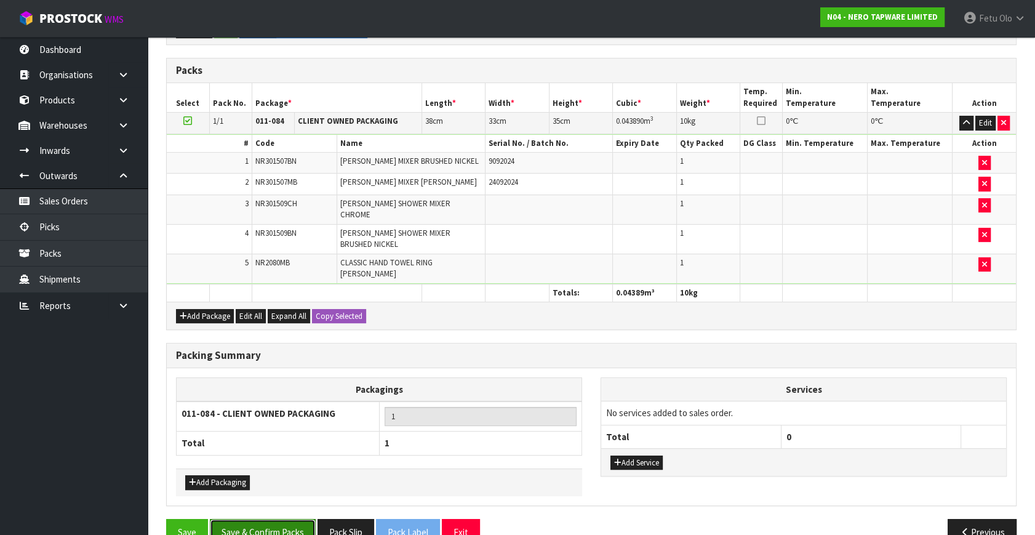
click at [295, 519] on button "Save & Confirm Packs" at bounding box center [263, 532] width 106 height 26
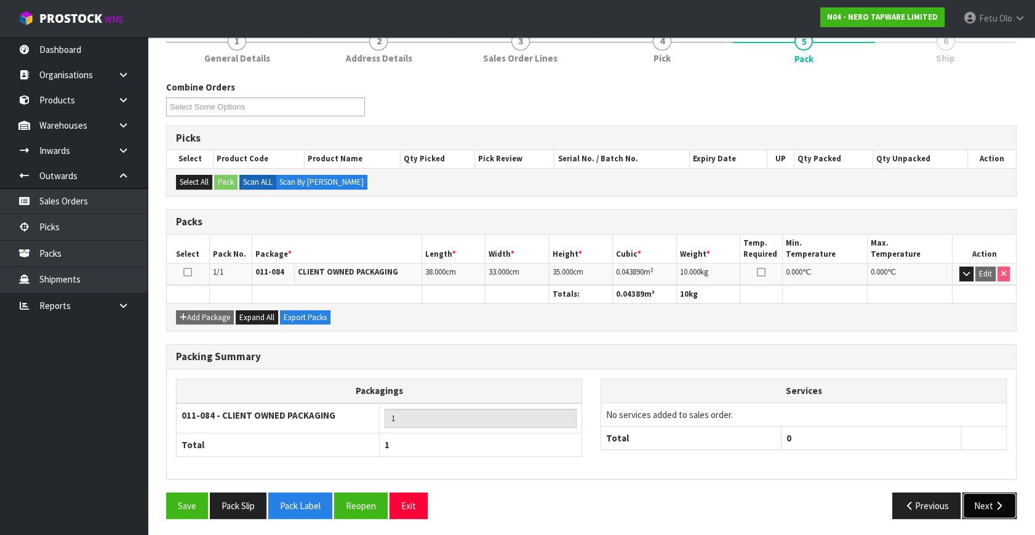
click at [990, 503] on button "Next" at bounding box center [989, 505] width 54 height 26
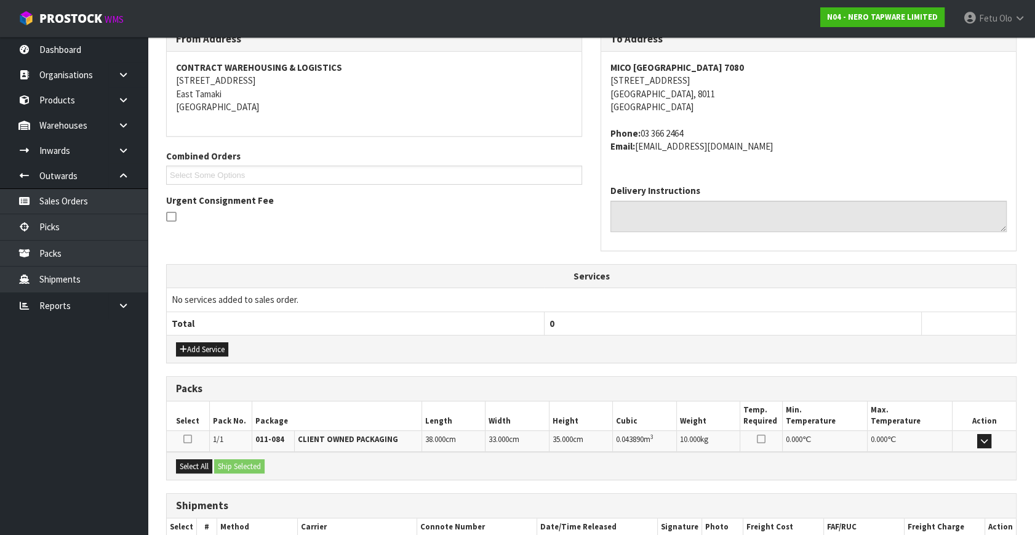
scroll to position [290, 0]
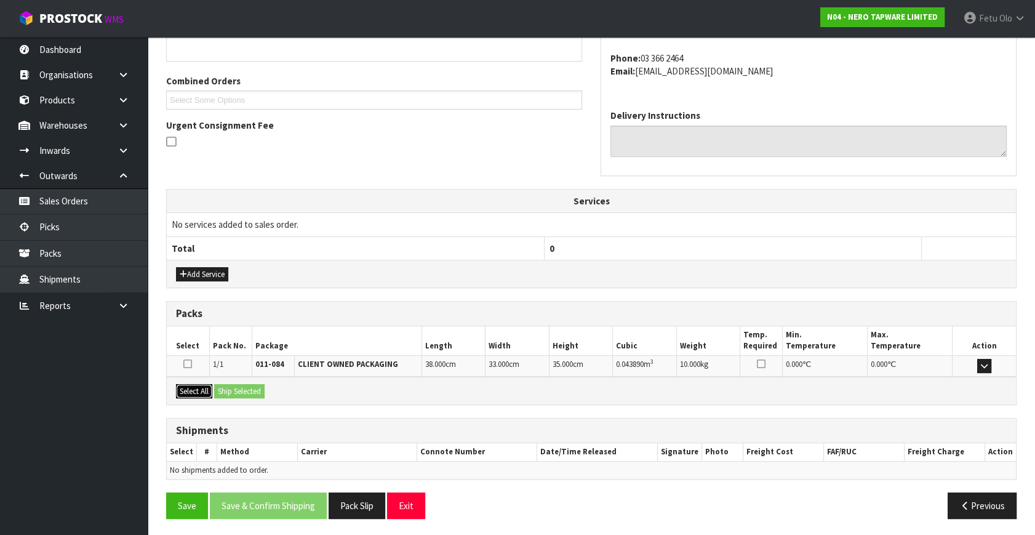
drag, startPoint x: 185, startPoint y: 389, endPoint x: 251, endPoint y: 392, distance: 66.5
click at [185, 389] on button "Select All" at bounding box center [194, 391] width 36 height 15
click at [251, 392] on button "Ship Selected" at bounding box center [239, 391] width 50 height 15
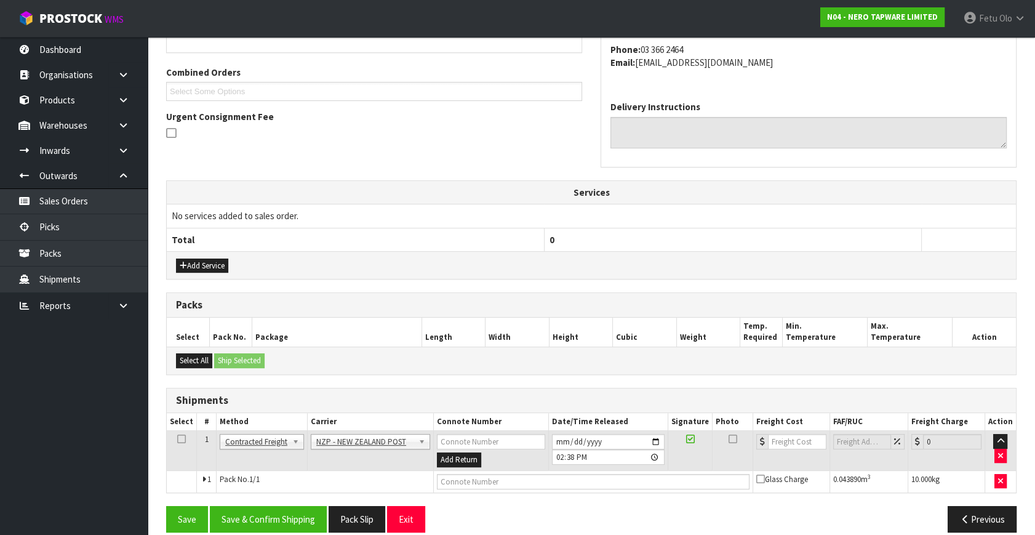
scroll to position [312, 0]
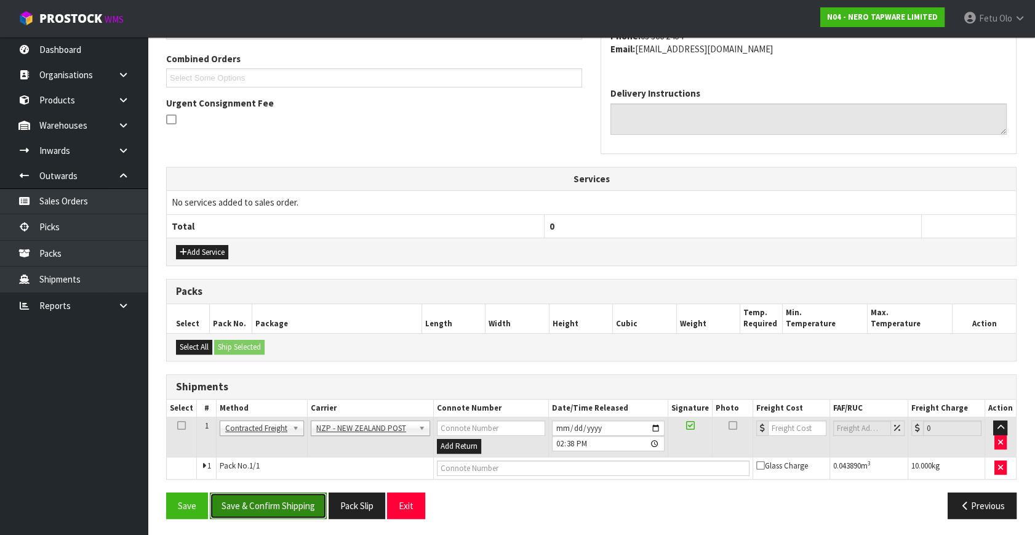
click at [285, 501] on button "Save & Confirm Shipping" at bounding box center [268, 505] width 117 height 26
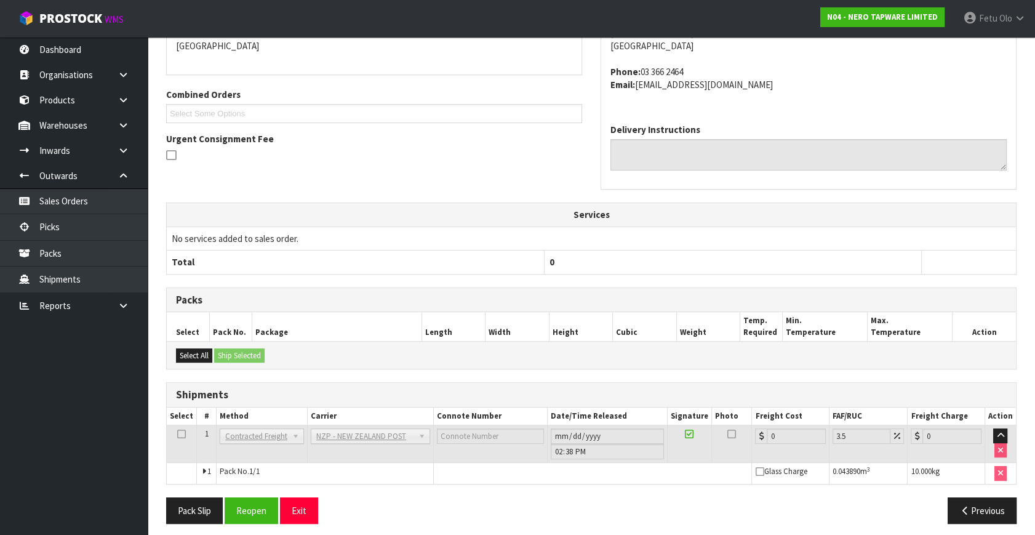
scroll to position [295, 0]
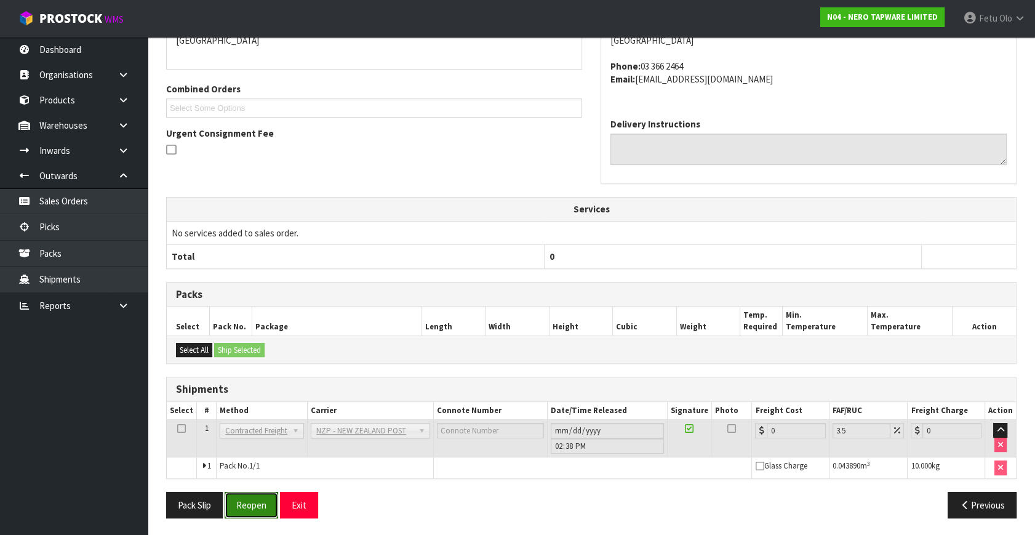
drag, startPoint x: 261, startPoint y: 493, endPoint x: 303, endPoint y: 487, distance: 42.4
click at [263, 493] on button "Reopen" at bounding box center [252, 504] width 54 height 26
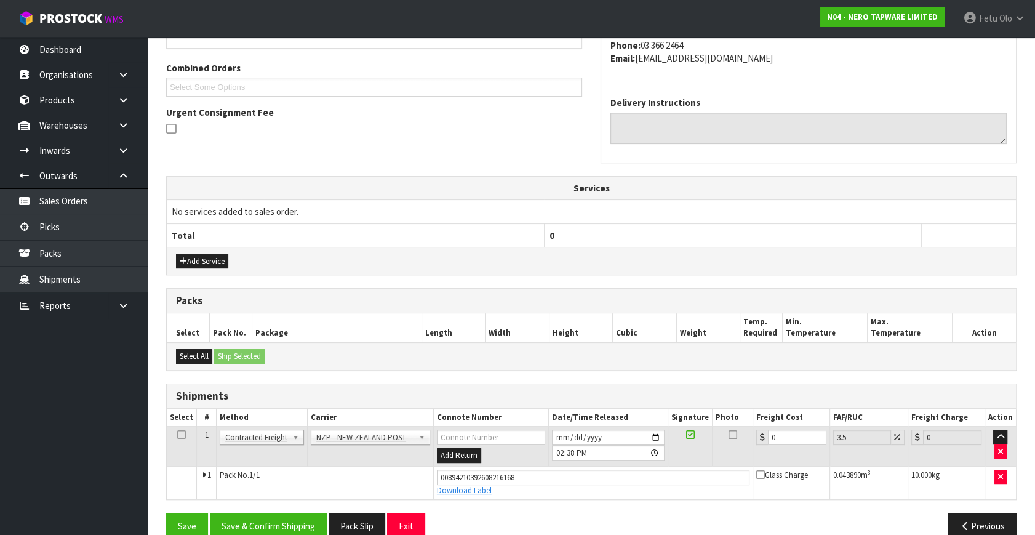
scroll to position [323, 0]
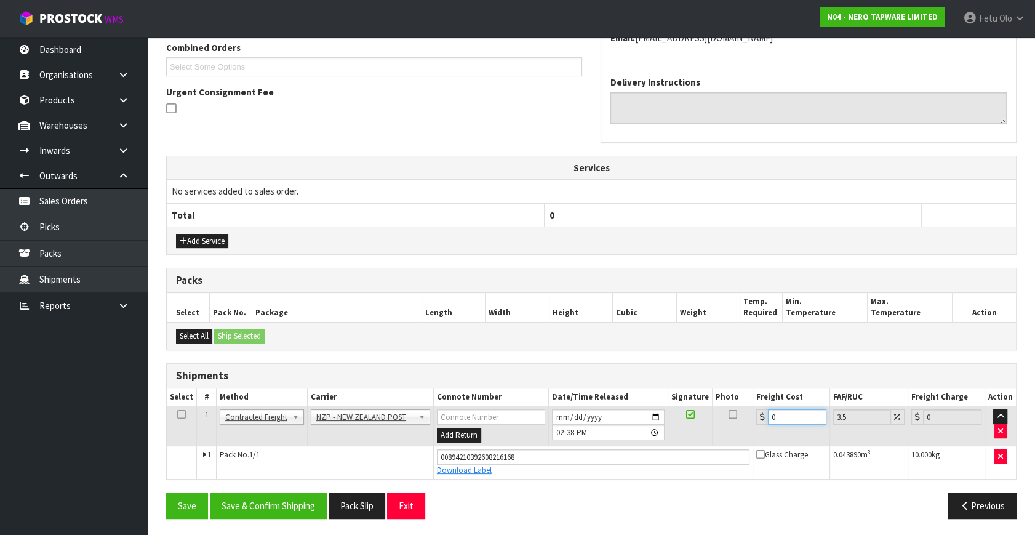
drag, startPoint x: 789, startPoint y: 418, endPoint x: 538, endPoint y: 479, distance: 258.4
click at [538, 479] on div "From Address CONTRACT WAREHOUSING & LOGISTICS 17 Allens Road East Tamaki Auckla…" at bounding box center [591, 223] width 850 height 610
click at [300, 497] on button "Save & Confirm Shipping" at bounding box center [268, 505] width 117 height 26
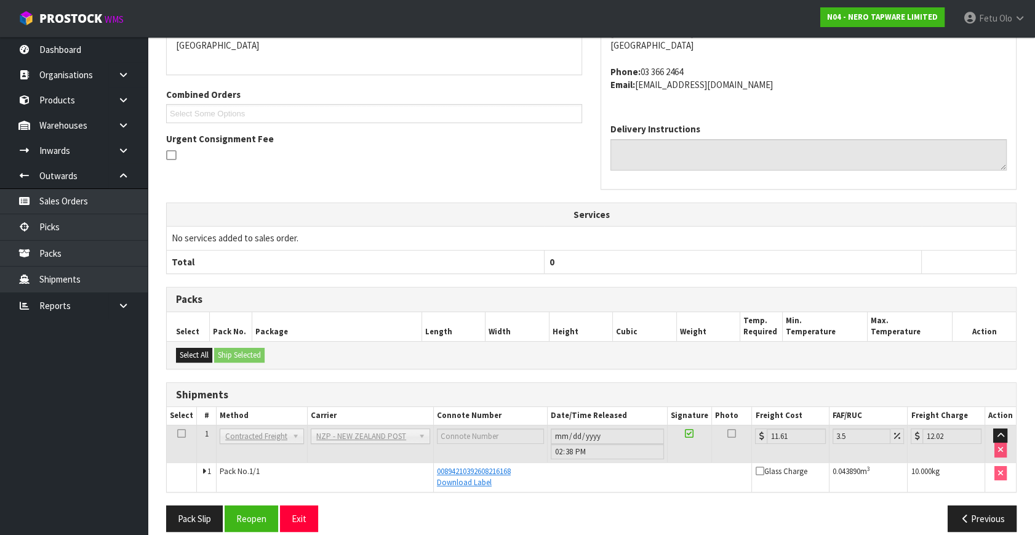
scroll to position [289, 0]
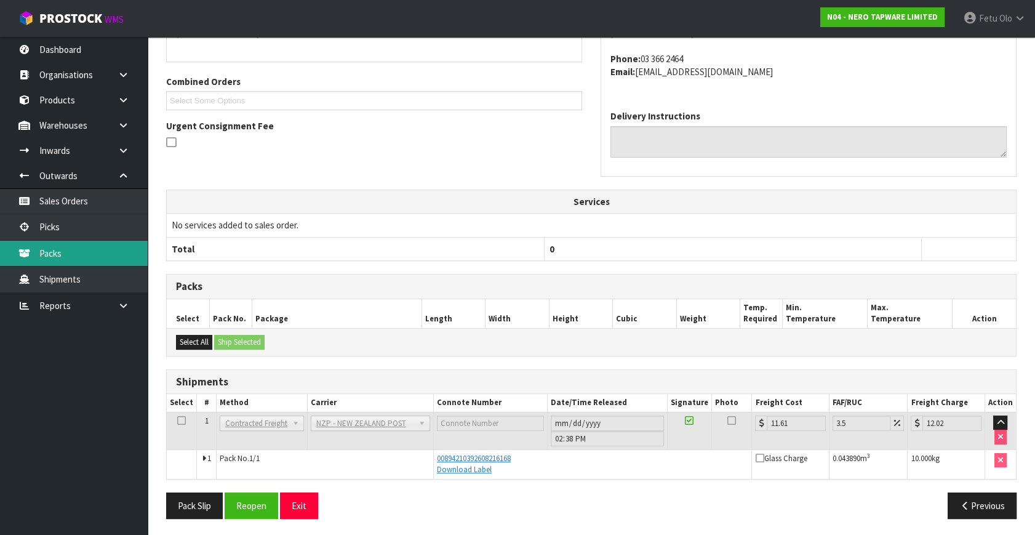
click at [38, 241] on link "Packs" at bounding box center [74, 253] width 148 height 25
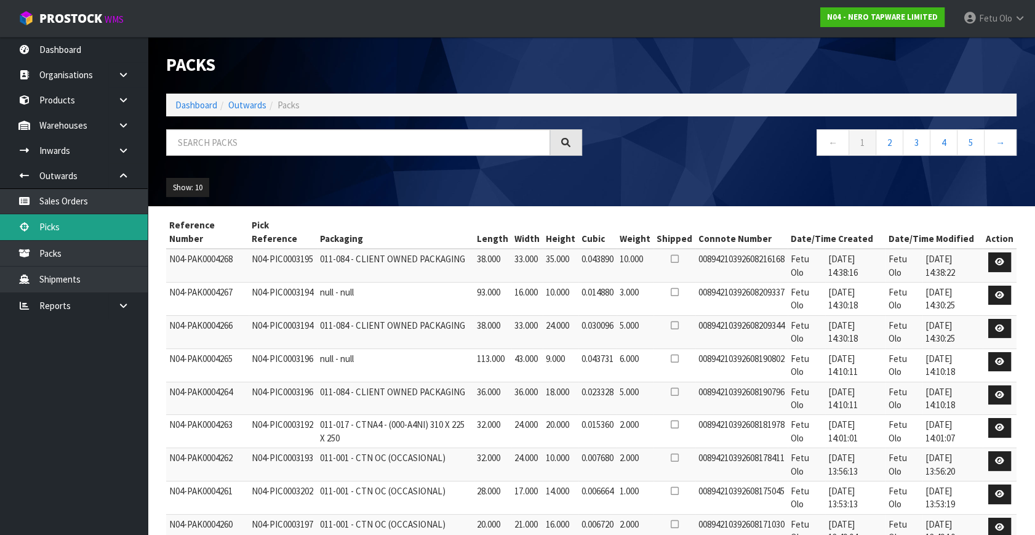
click at [62, 222] on link "Picks" at bounding box center [74, 226] width 148 height 25
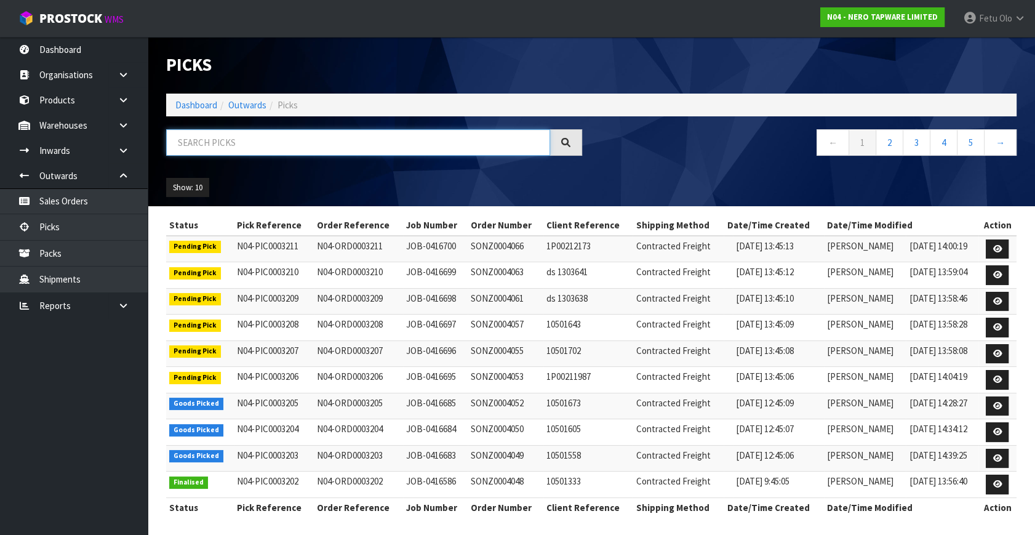
click at [311, 142] on input "text" at bounding box center [358, 142] width 384 height 26
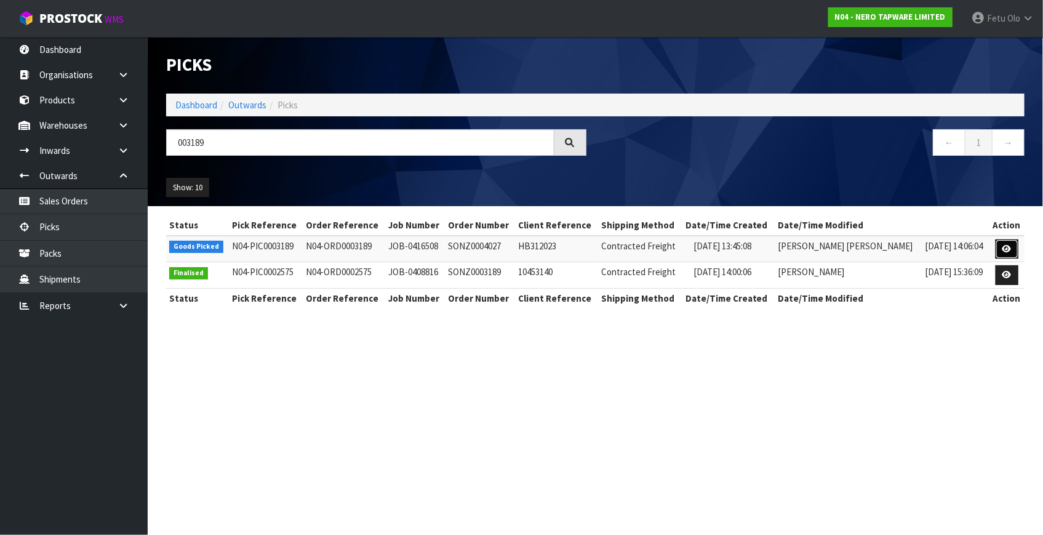
click at [1007, 246] on icon at bounding box center [1006, 249] width 9 height 8
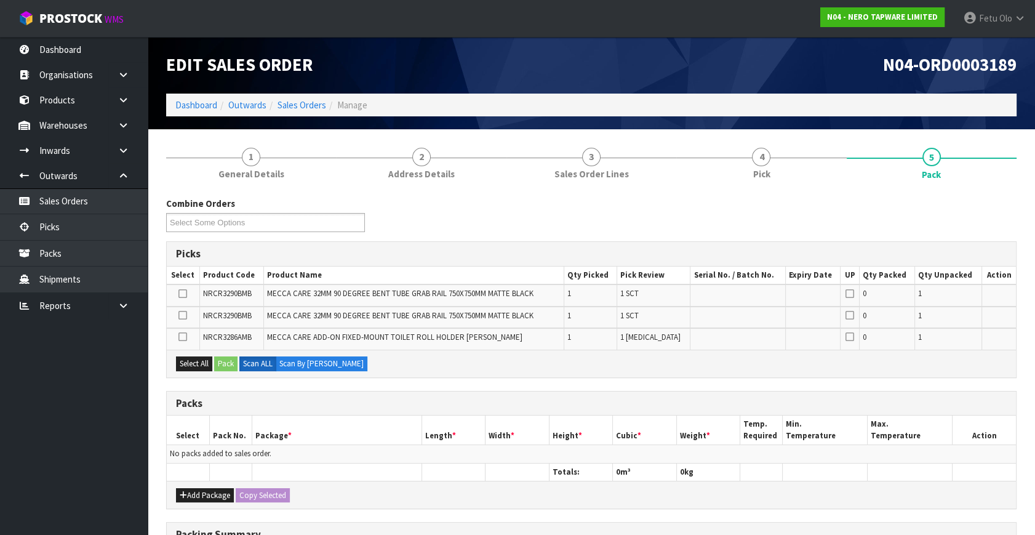
click at [274, 446] on td "No packs added to sales order." at bounding box center [591, 454] width 849 height 18
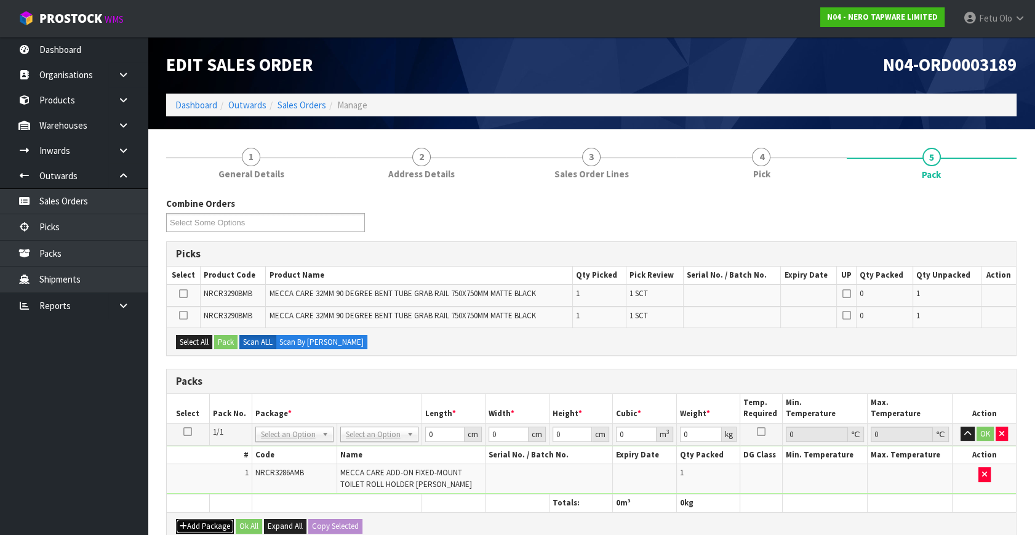
click at [196, 527] on button "Add Package" at bounding box center [205, 526] width 58 height 15
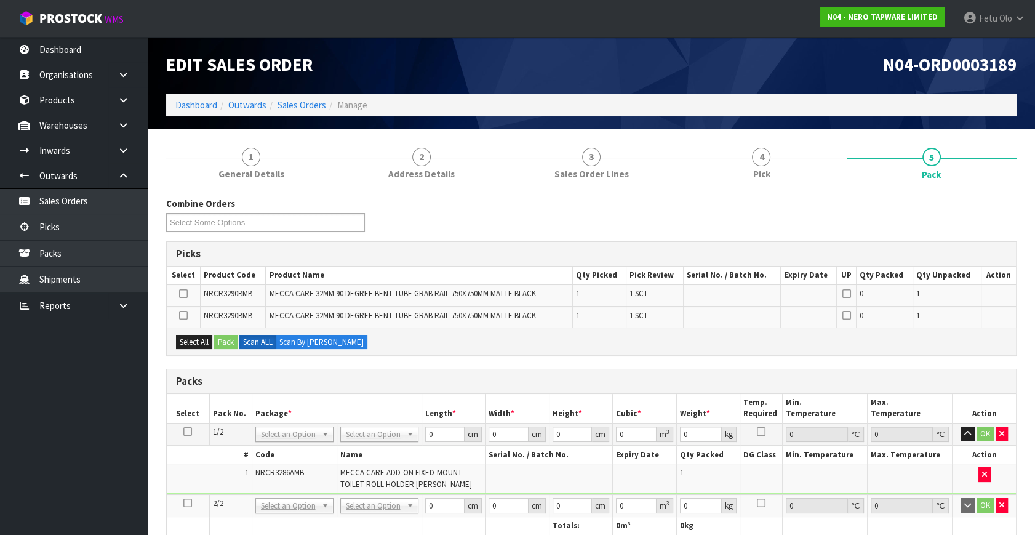
click at [188, 503] on icon at bounding box center [187, 503] width 9 height 1
click at [344, 400] on th "Package *" at bounding box center [337, 408] width 170 height 29
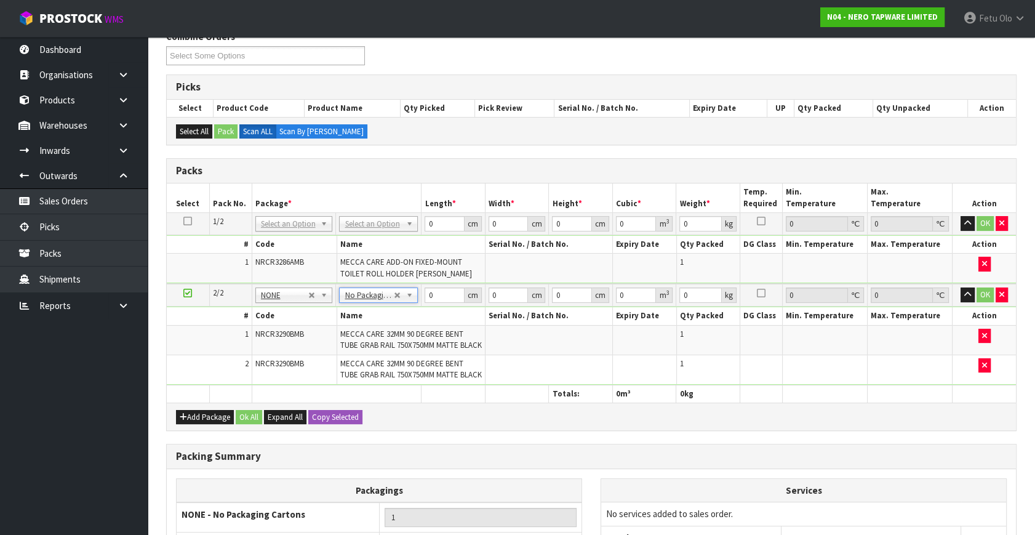
scroll to position [279, 0]
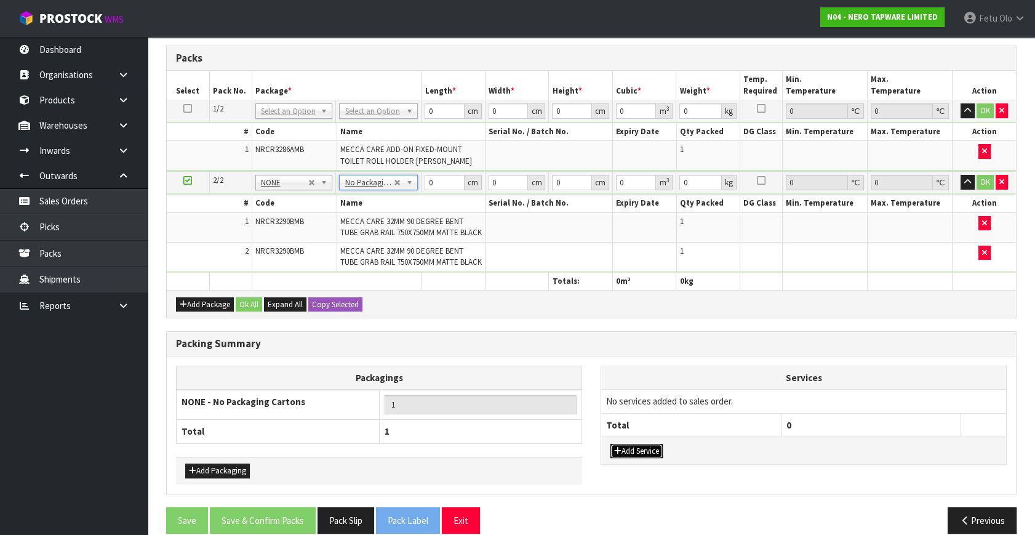
click at [632, 444] on button "Add Service" at bounding box center [636, 451] width 52 height 15
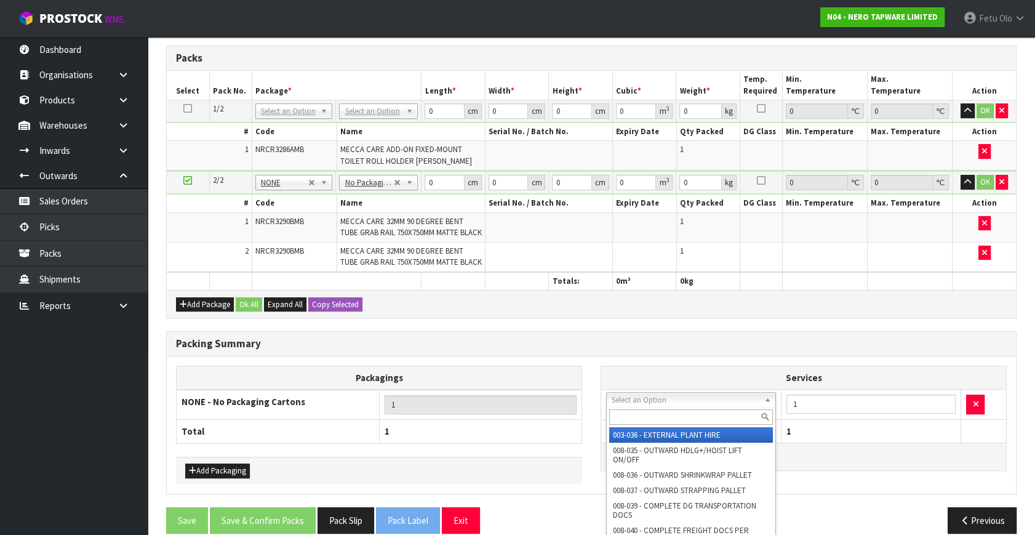
drag, startPoint x: 643, startPoint y: 405, endPoint x: 641, endPoint y: 414, distance: 8.8
click at [641, 413] on input "text" at bounding box center [691, 416] width 164 height 15
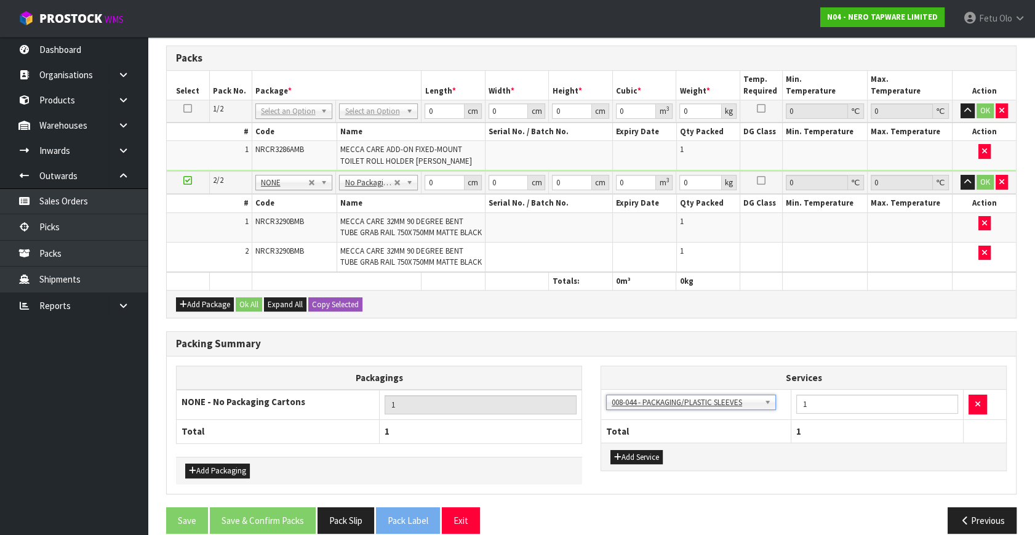
click at [959, 178] on tbody "2/2 NONE 007-001 007-002 007-004 007-009 007-013 007-014 007-015 007-017 007-01…" at bounding box center [591, 221] width 849 height 101
drag, startPoint x: 959, startPoint y: 178, endPoint x: 980, endPoint y: 145, distance: 39.8
click at [976, 156] on table "Select Pack No. Package * Length * Width * Height * Cubic * Weight * Temp. Requ…" at bounding box center [591, 180] width 849 height 219
click at [958, 97] on th "Action" at bounding box center [984, 85] width 64 height 29
drag, startPoint x: 440, startPoint y: 182, endPoint x: 330, endPoint y: 204, distance: 112.3
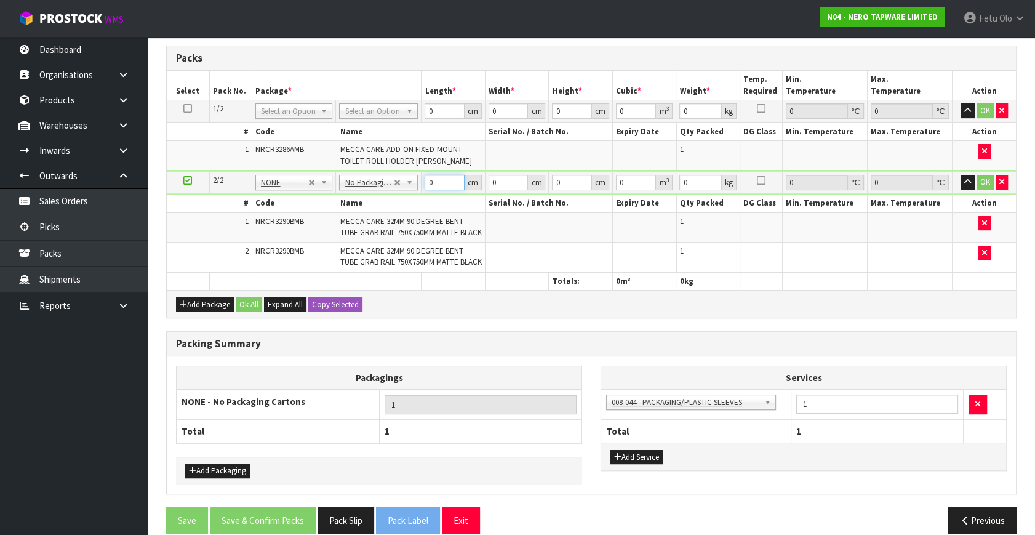
click at [330, 204] on tbody "2/2 NONE 007-001 007-002 007-004 007-009 007-013 007-014 007-015 007-017 007-01…" at bounding box center [591, 221] width 849 height 101
click button "OK" at bounding box center [984, 182] width 17 height 15
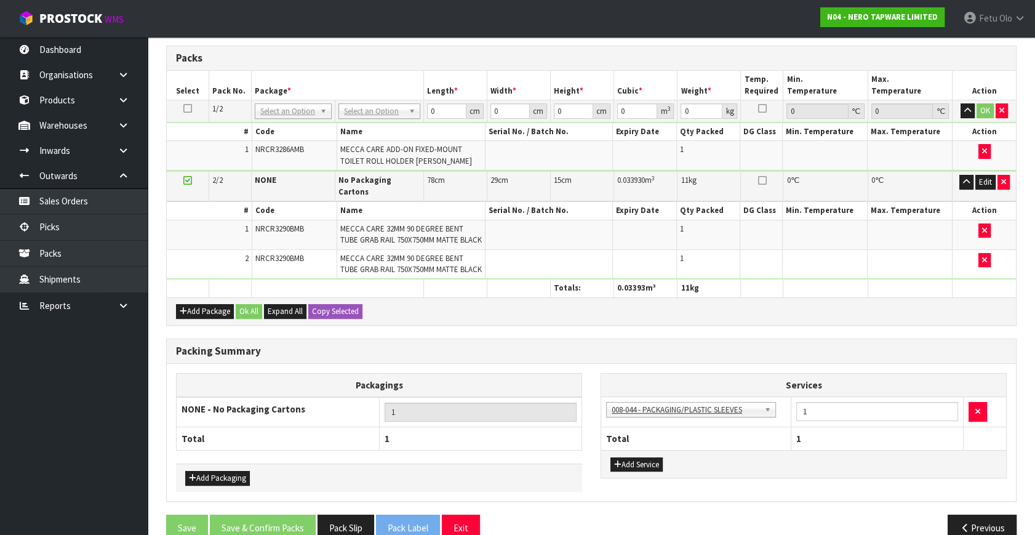
drag, startPoint x: 305, startPoint y: 110, endPoint x: 286, endPoint y: 127, distance: 25.3
click at [287, 128] on input "text" at bounding box center [294, 126] width 72 height 15
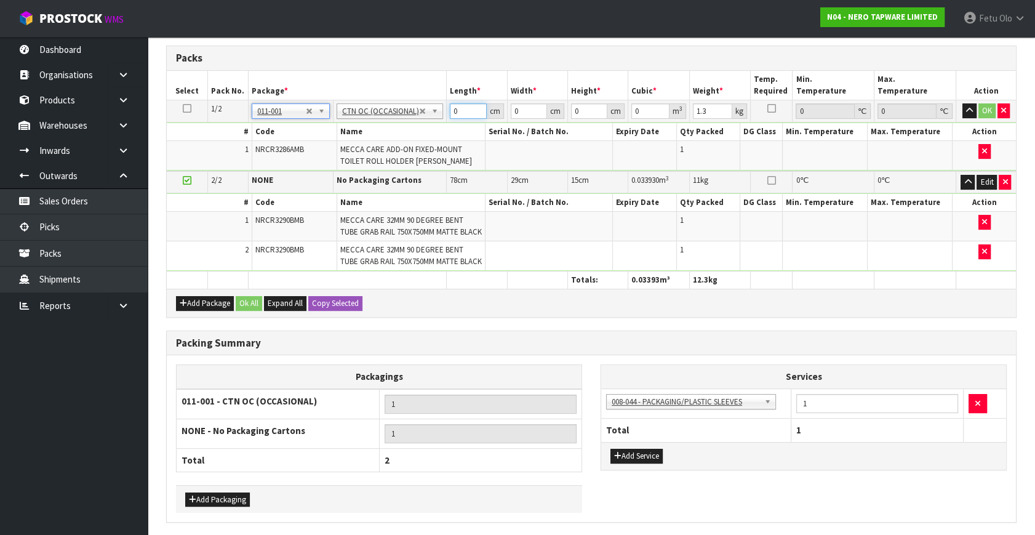
drag, startPoint x: 432, startPoint y: 120, endPoint x: 301, endPoint y: 162, distance: 137.7
click at [306, 162] on tbody "1/2 NONE 007-001 007-002 007-004 007-009 007-013 007-014 007-015 007-017 007-01…" at bounding box center [591, 135] width 849 height 71
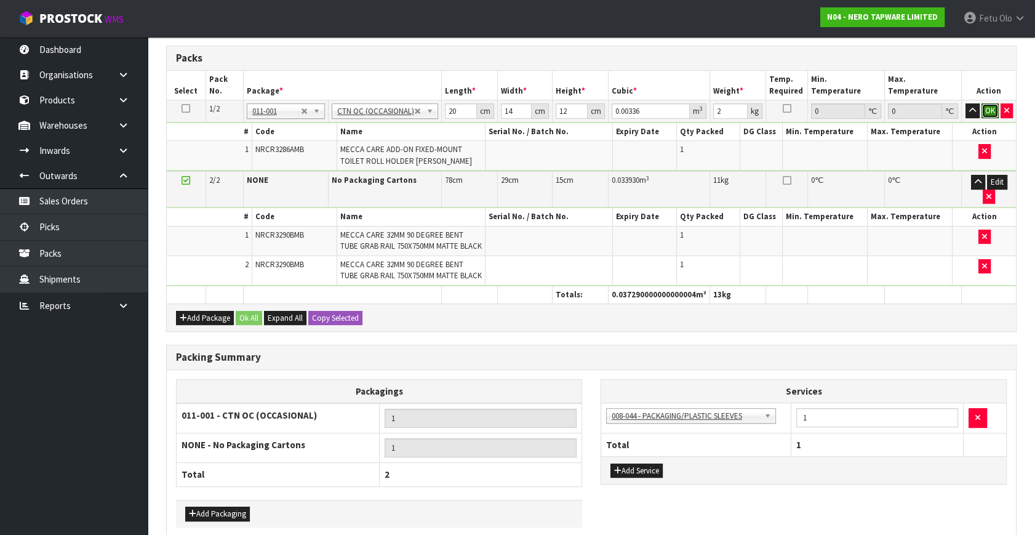
click button "OK" at bounding box center [989, 110] width 17 height 15
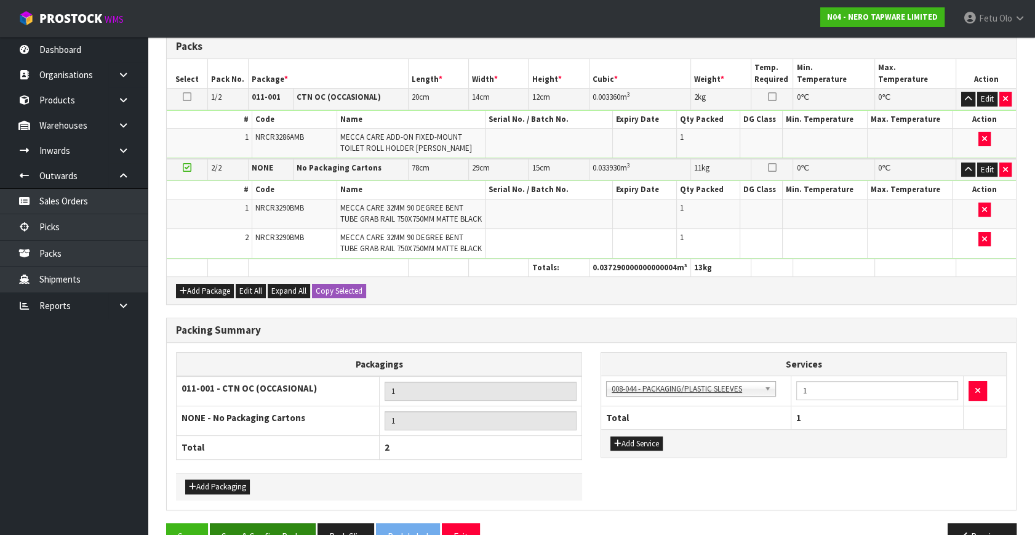
scroll to position [320, 0]
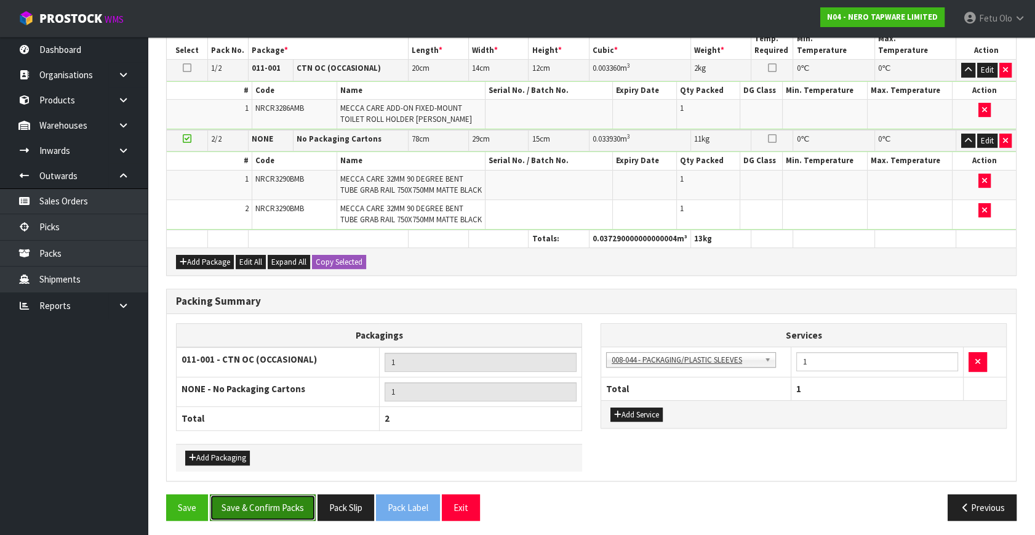
click at [277, 509] on button "Save & Confirm Packs" at bounding box center [263, 507] width 106 height 26
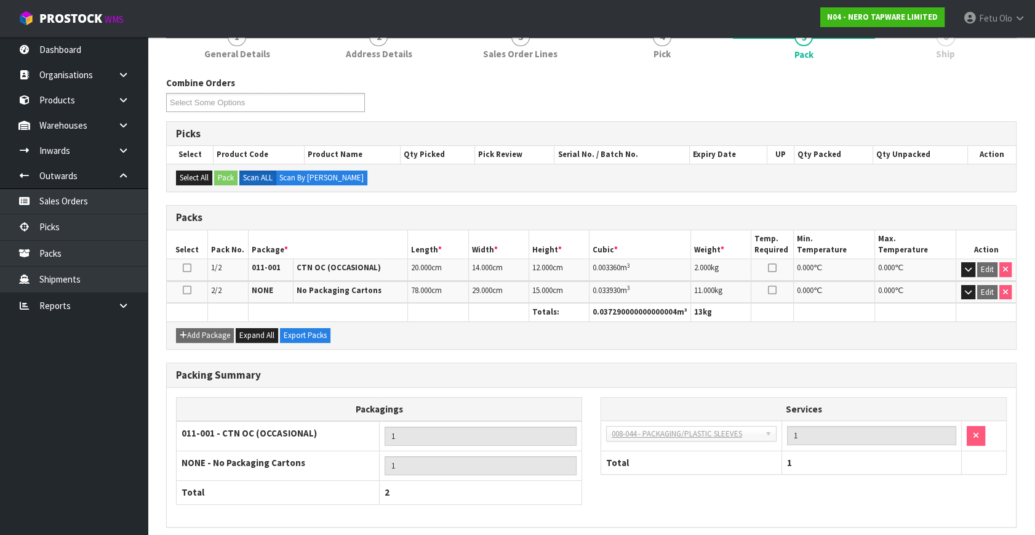
scroll to position [212, 0]
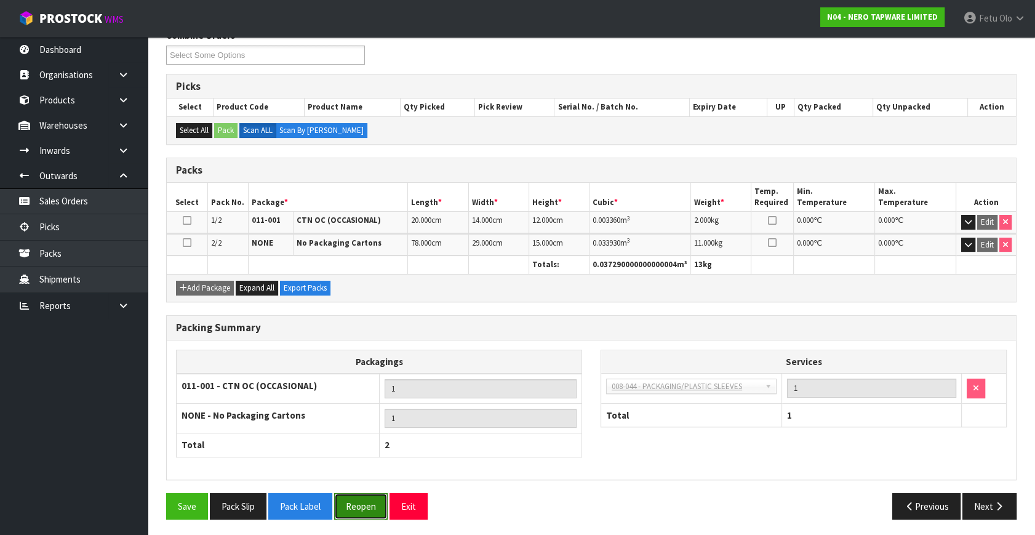
click at [375, 507] on button "Reopen" at bounding box center [361, 506] width 54 height 26
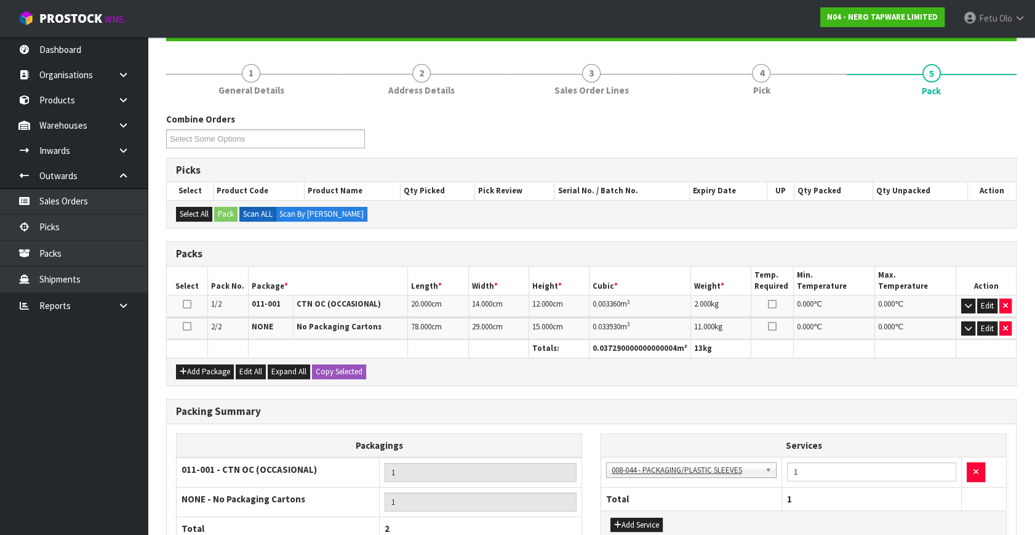
scroll to position [240, 0]
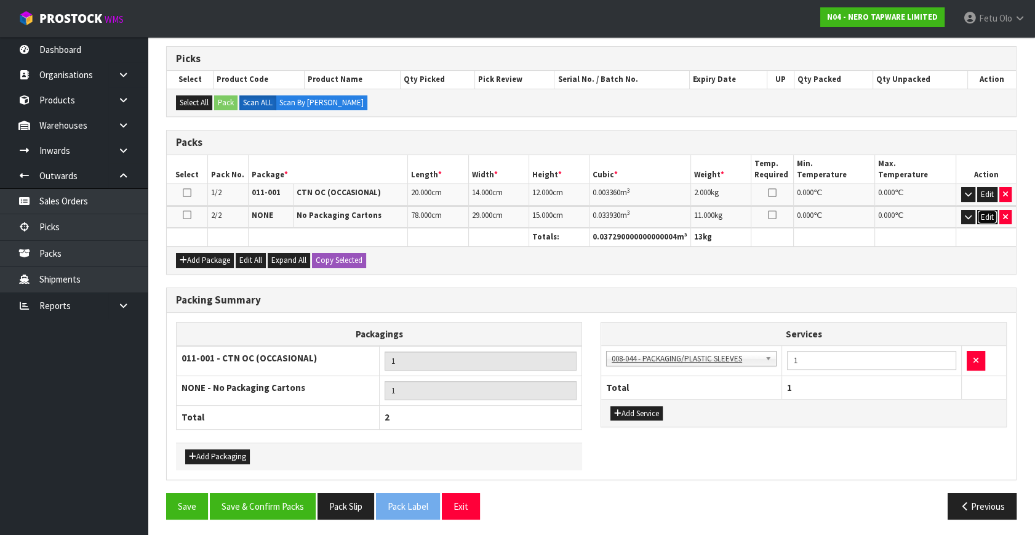
click at [986, 211] on button "Edit" at bounding box center [987, 217] width 20 height 15
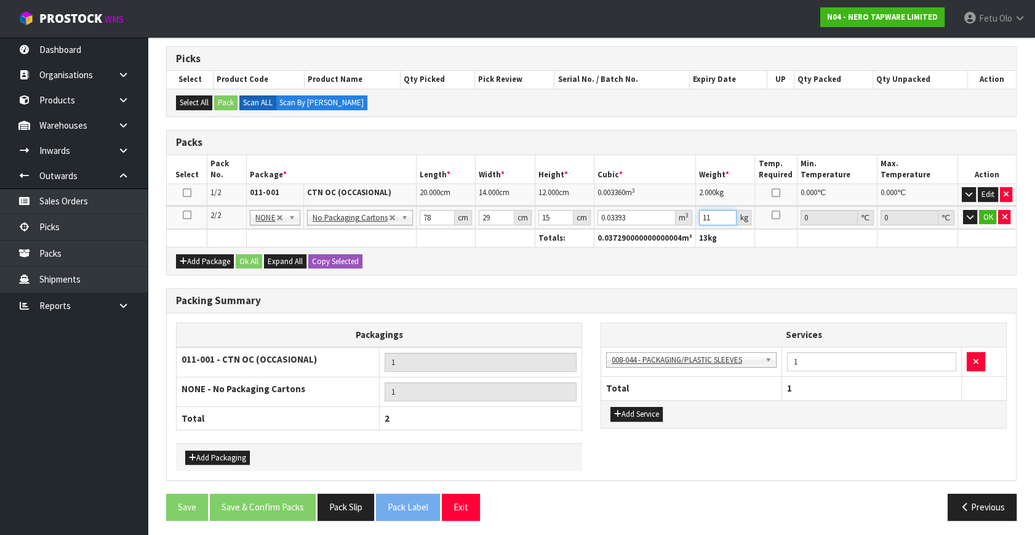
drag, startPoint x: 619, startPoint y: 260, endPoint x: 576, endPoint y: 295, distance: 56.4
click at [576, 295] on div "Combine Orders N04-ORD0003189 N04-ORD0003190 N04-ORD0003201 N04-ORD0003203 N04-…" at bounding box center [591, 265] width 850 height 528
click button "OK" at bounding box center [987, 217] width 17 height 15
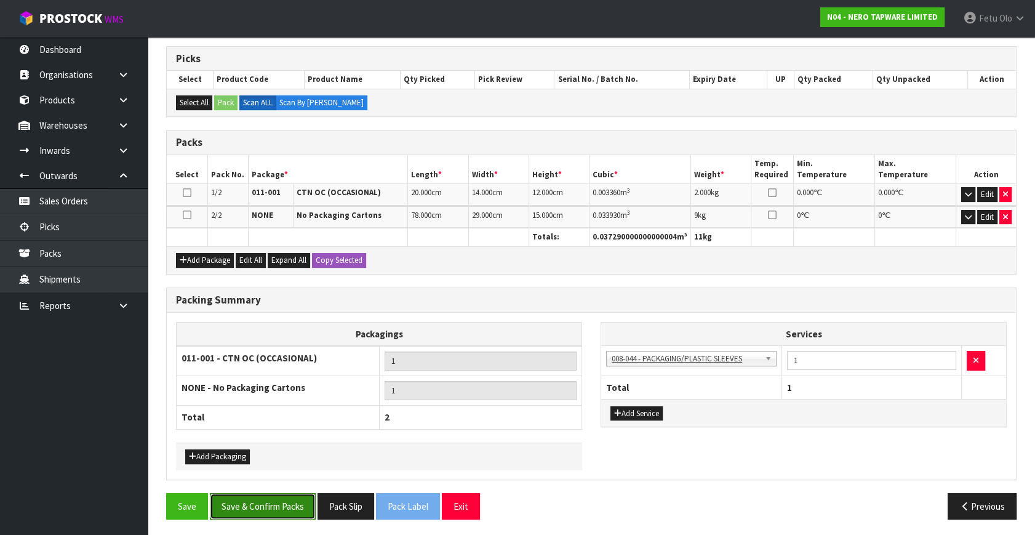
click at [260, 511] on button "Save & Confirm Packs" at bounding box center [263, 506] width 106 height 26
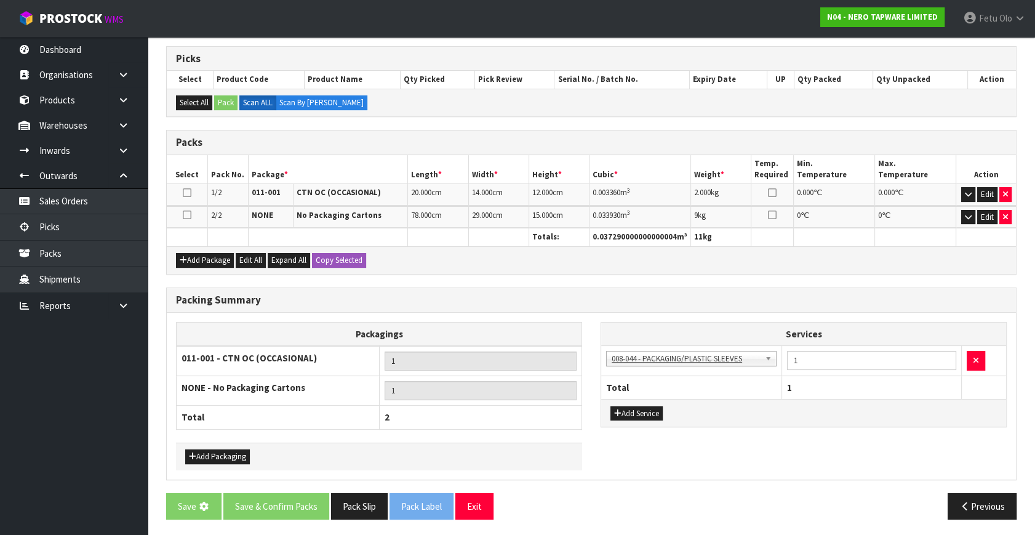
scroll to position [0, 0]
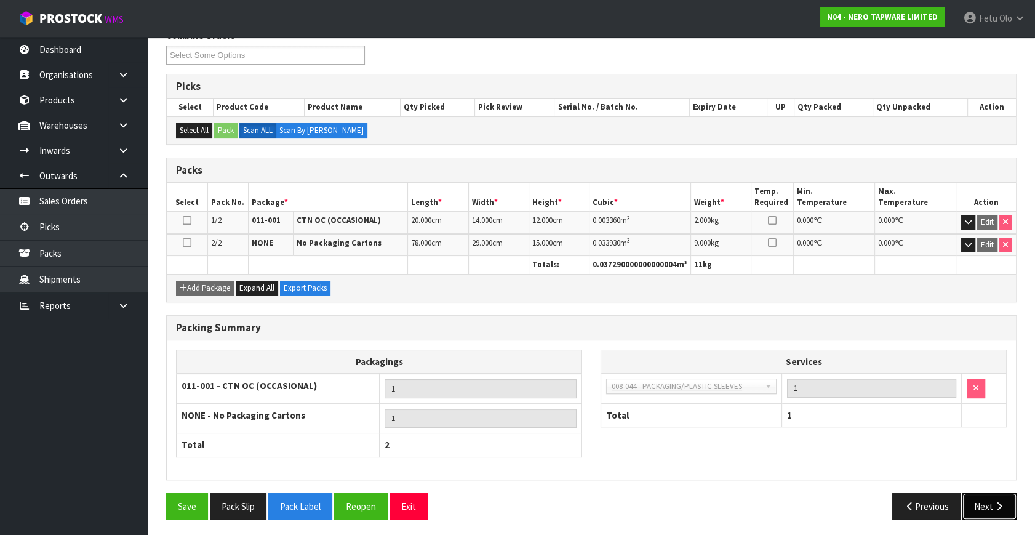
click at [989, 504] on button "Next" at bounding box center [989, 506] width 54 height 26
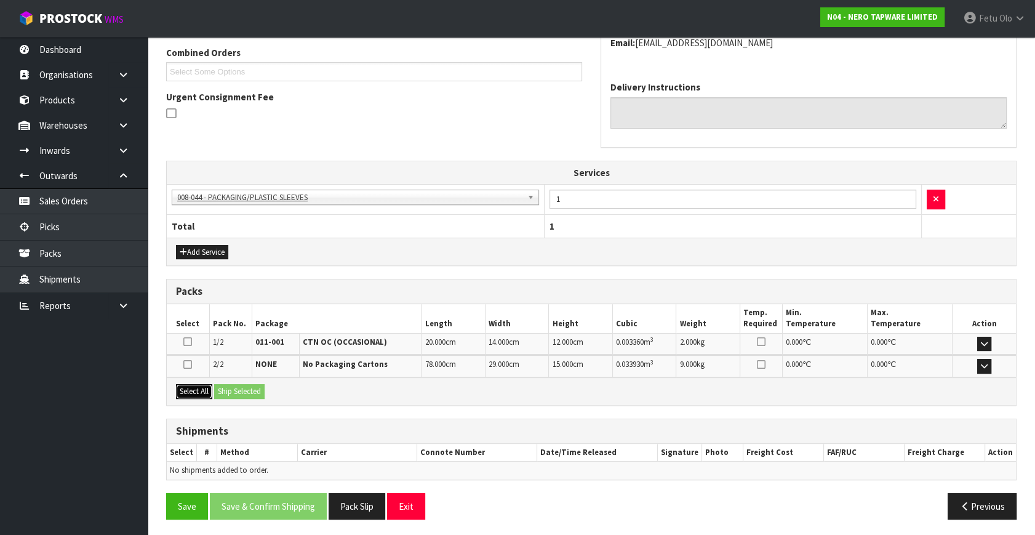
click at [196, 385] on button "Select All" at bounding box center [194, 391] width 36 height 15
click at [215, 388] on button "Ship Selected" at bounding box center [239, 391] width 50 height 15
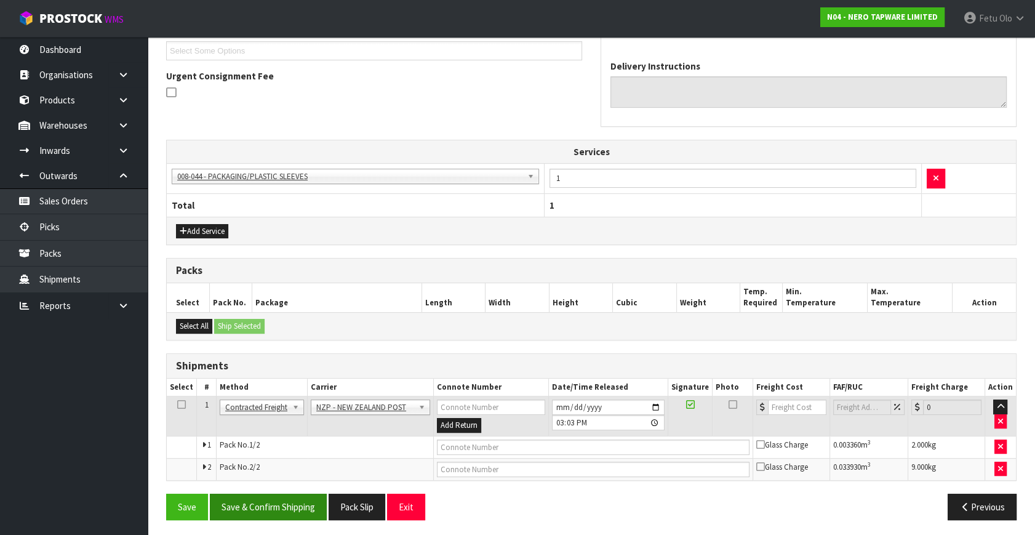
scroll to position [340, 0]
click at [266, 506] on button "Save & Confirm Shipping" at bounding box center [268, 506] width 117 height 26
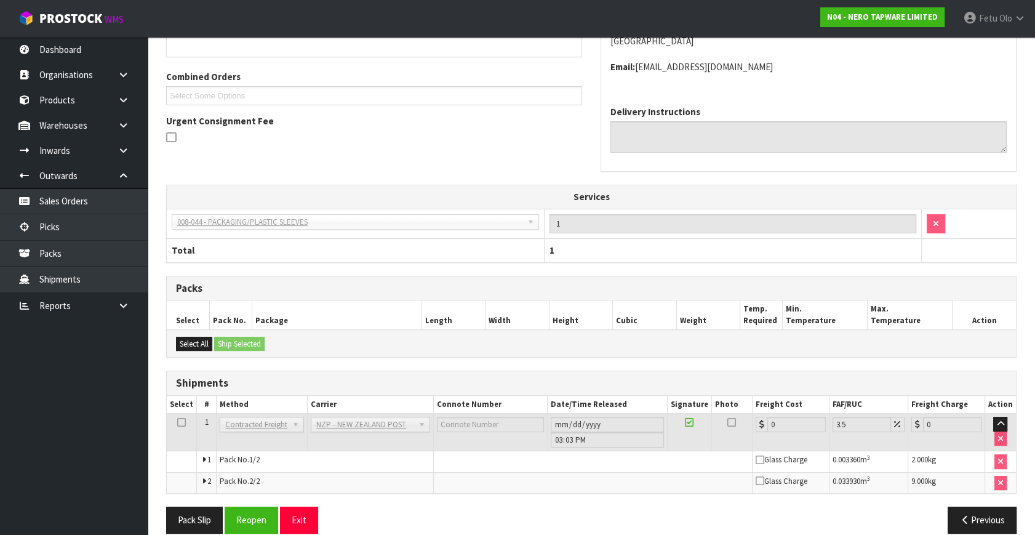
scroll to position [322, 0]
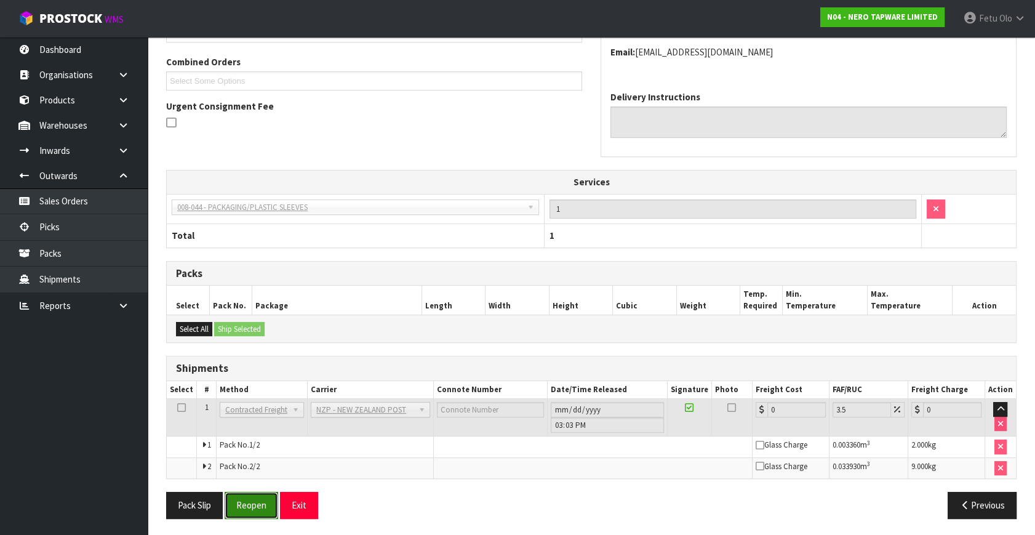
click at [244, 502] on button "Reopen" at bounding box center [252, 504] width 54 height 26
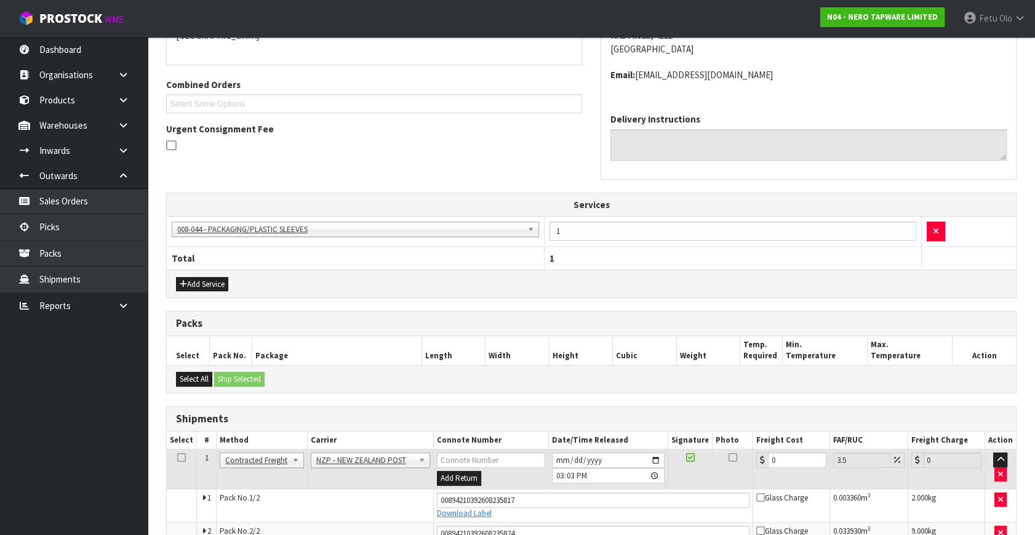
scroll to position [351, 0]
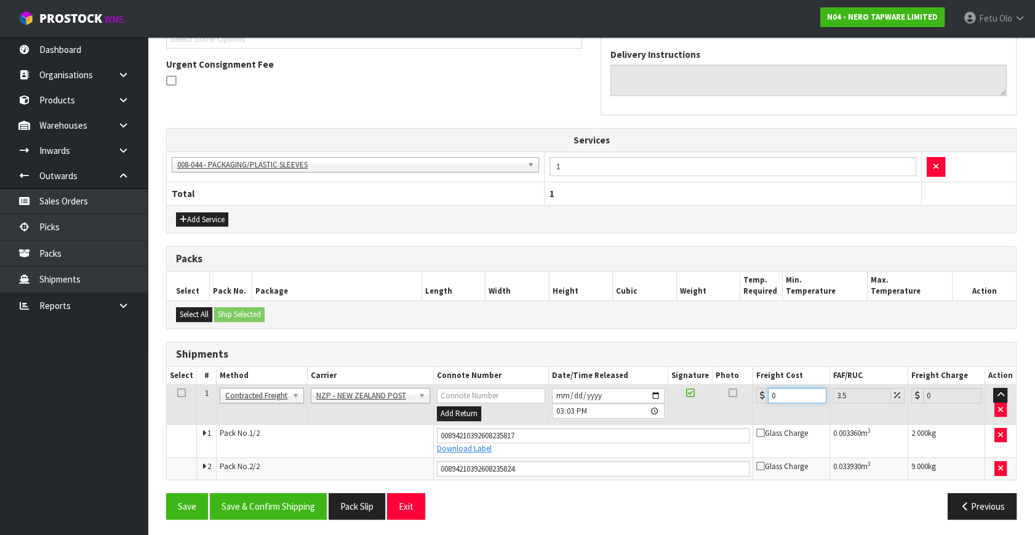
drag, startPoint x: 787, startPoint y: 394, endPoint x: 590, endPoint y: 478, distance: 213.9
click at [590, 478] on div "From Address CONTRACT WAREHOUSING & LOGISTICS 17 Allens Road East Tamaki Auckla…" at bounding box center [591, 210] width 850 height 638
click at [286, 506] on button "Save & Confirm Shipping" at bounding box center [268, 506] width 117 height 26
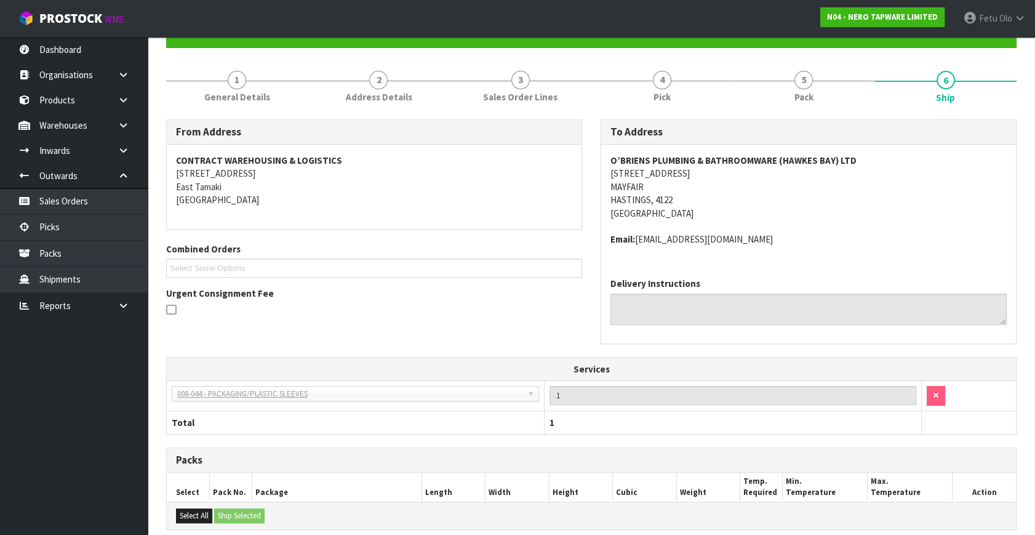
scroll to position [317, 0]
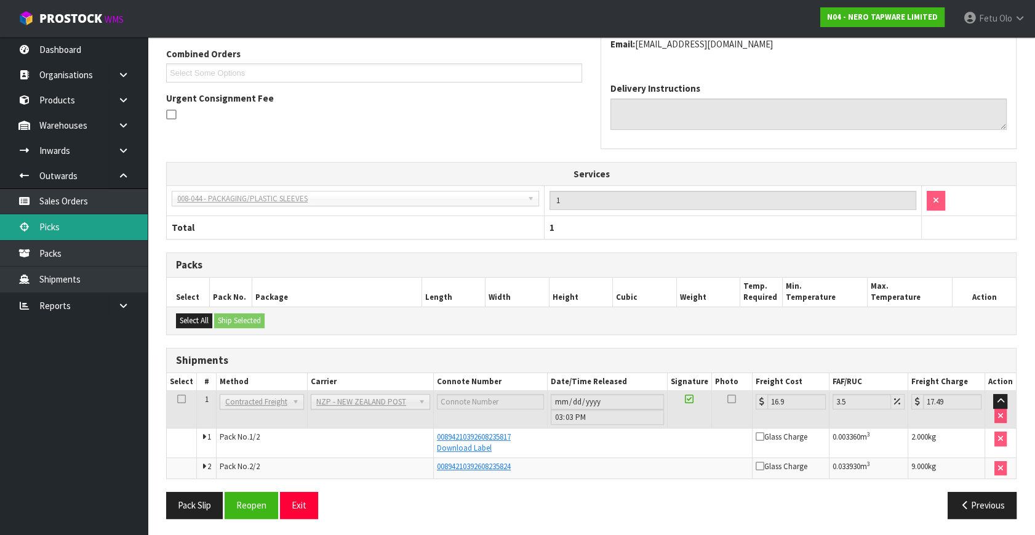
click at [31, 228] on link "Picks" at bounding box center [74, 226] width 148 height 25
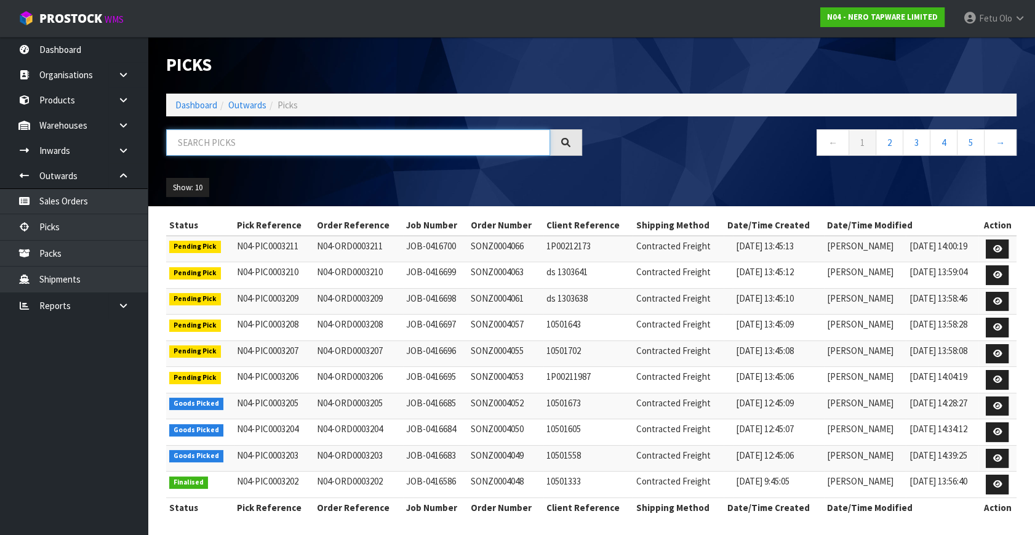
click at [400, 146] on input "text" at bounding box center [358, 142] width 384 height 26
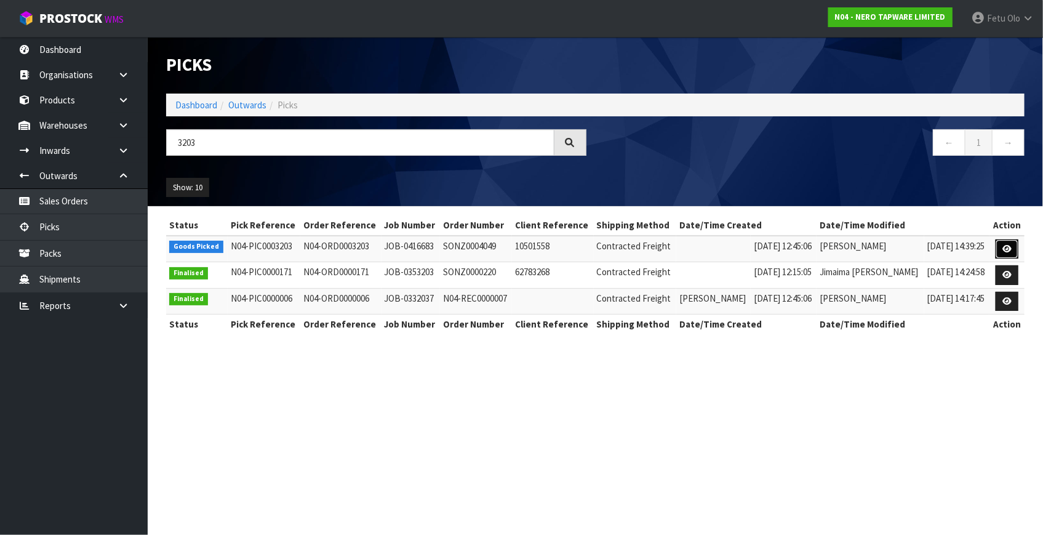
click at [1012, 247] on link at bounding box center [1006, 249] width 23 height 20
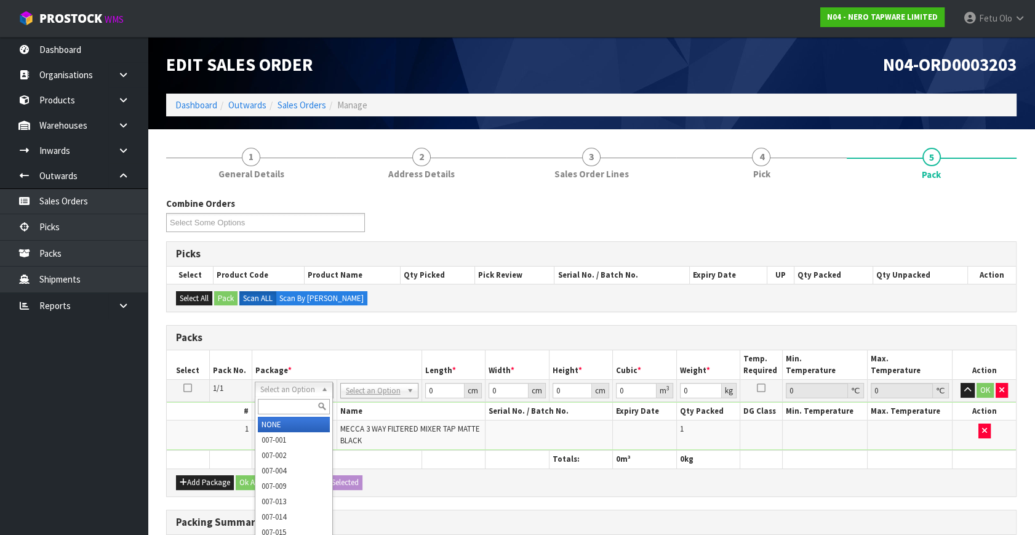
click at [293, 407] on input "text" at bounding box center [294, 406] width 72 height 15
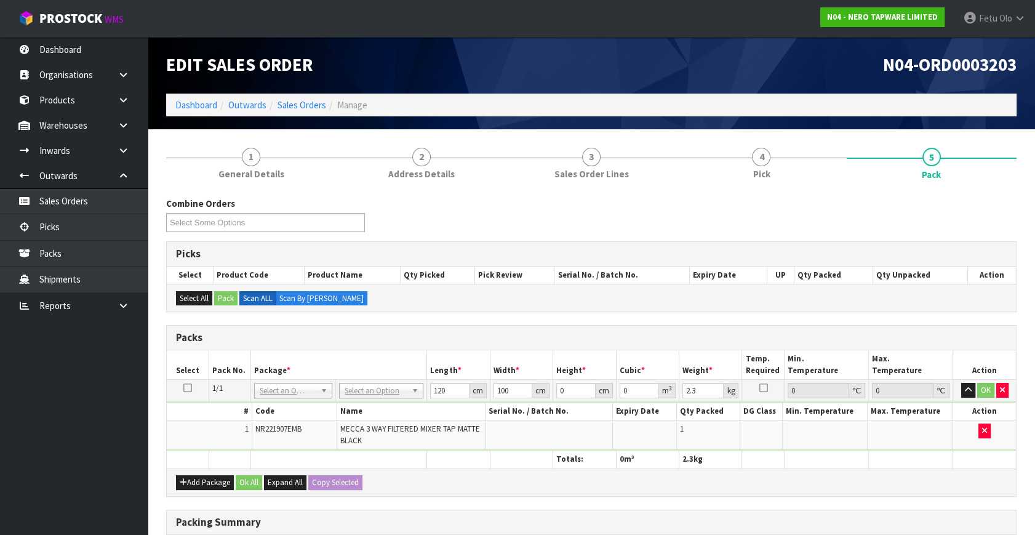
drag, startPoint x: 292, startPoint y: 396, endPoint x: 284, endPoint y: 416, distance: 21.2
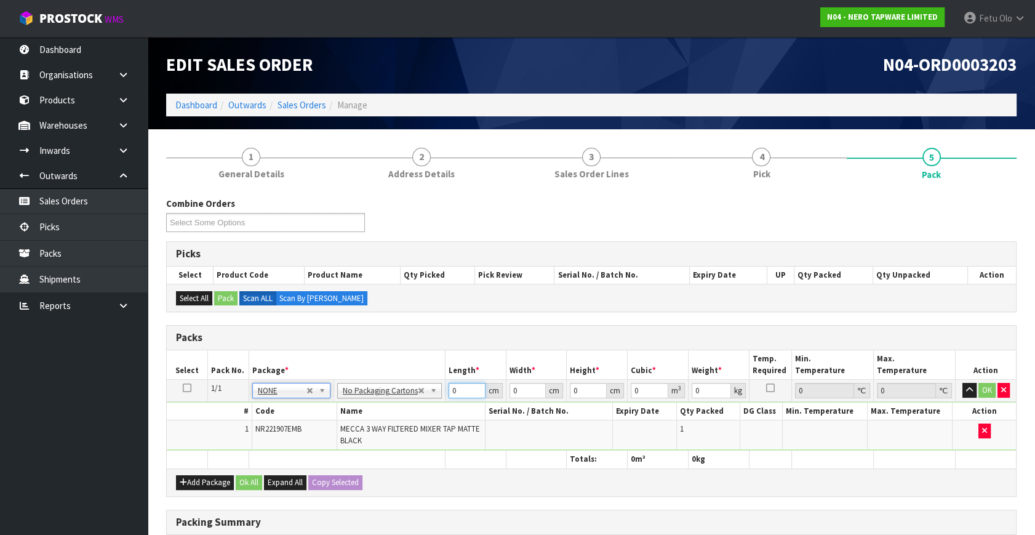
drag, startPoint x: 425, startPoint y: 403, endPoint x: 333, endPoint y: 440, distance: 99.6
click at [333, 440] on tbody "1/1 NONE 007-001 007-002 007-004 007-009 007-013 007-014 007-015 007-017 007-01…" at bounding box center [591, 415] width 849 height 71
click button "OK" at bounding box center [986, 390] width 17 height 15
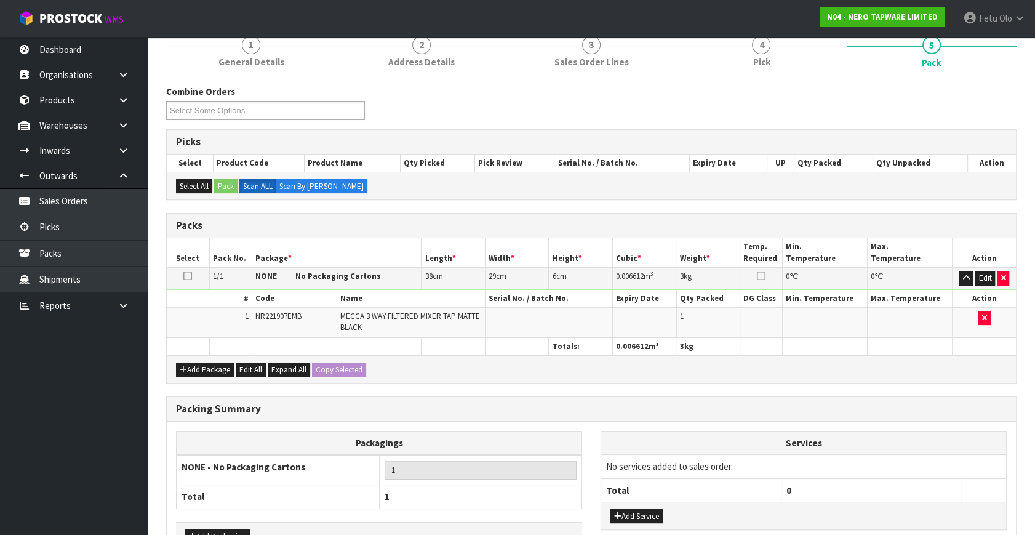
scroll to position [191, 0]
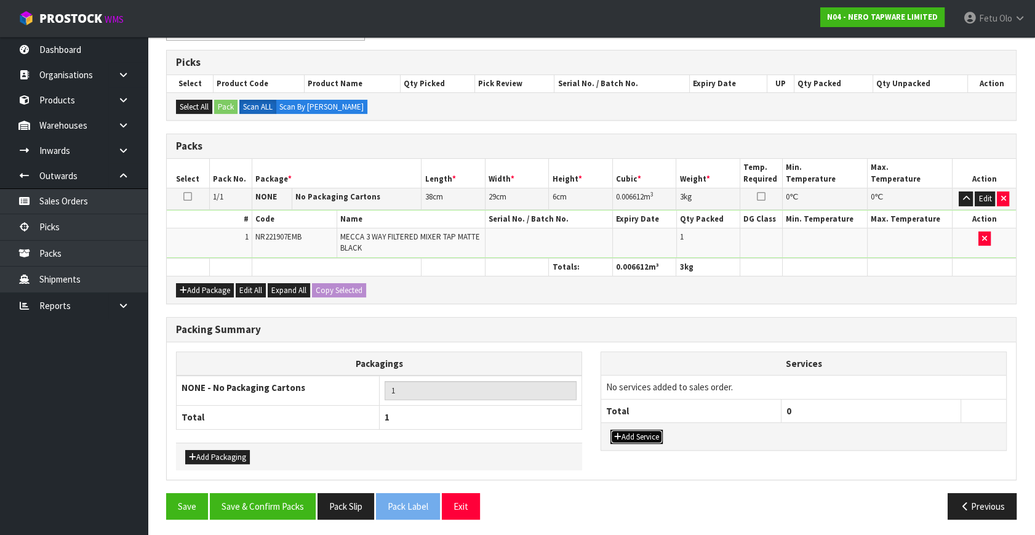
click at [627, 431] on button "Add Service" at bounding box center [636, 436] width 52 height 15
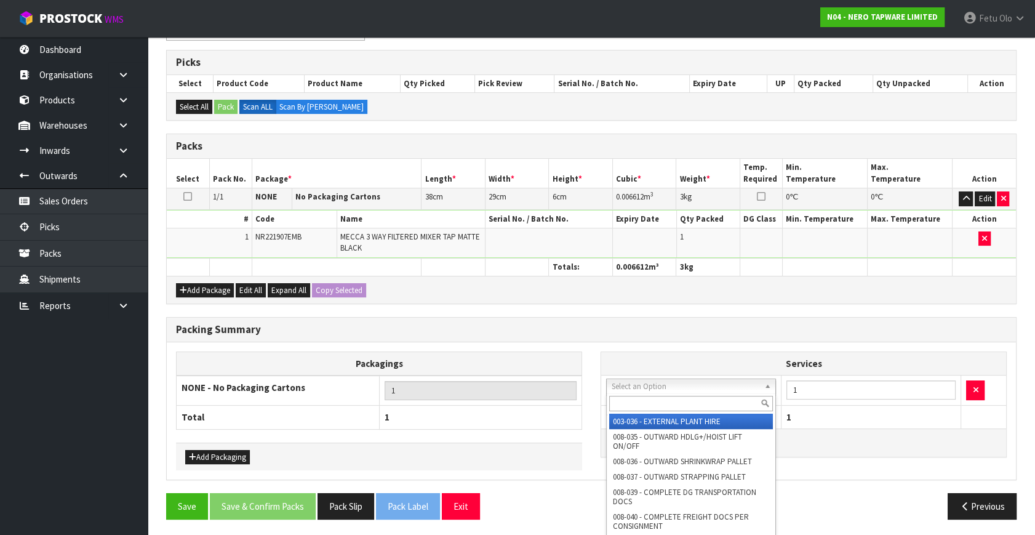
drag, startPoint x: 632, startPoint y: 402, endPoint x: 625, endPoint y: 402, distance: 6.8
click at [625, 402] on input "text" at bounding box center [691, 403] width 164 height 15
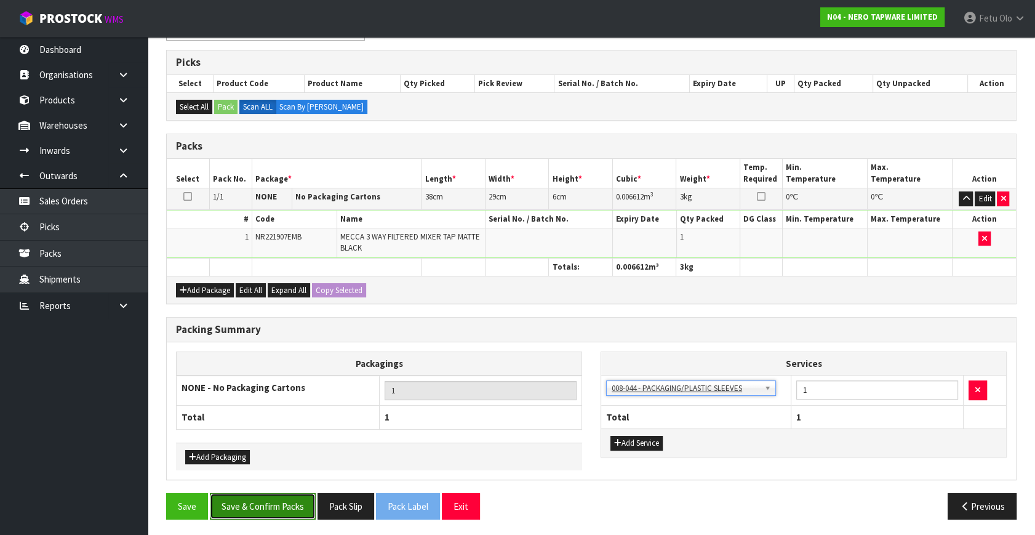
click at [274, 494] on button "Save & Confirm Packs" at bounding box center [263, 506] width 106 height 26
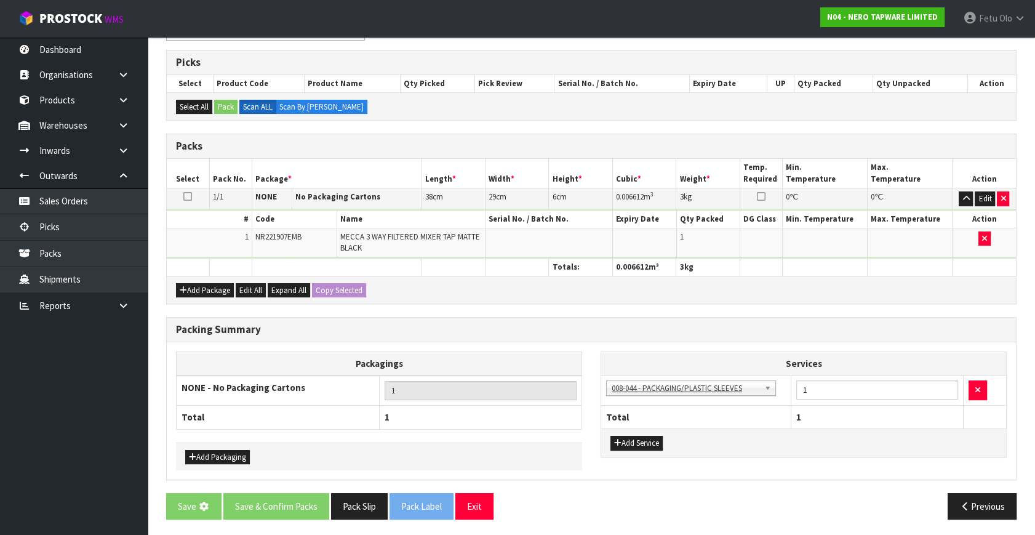
scroll to position [0, 0]
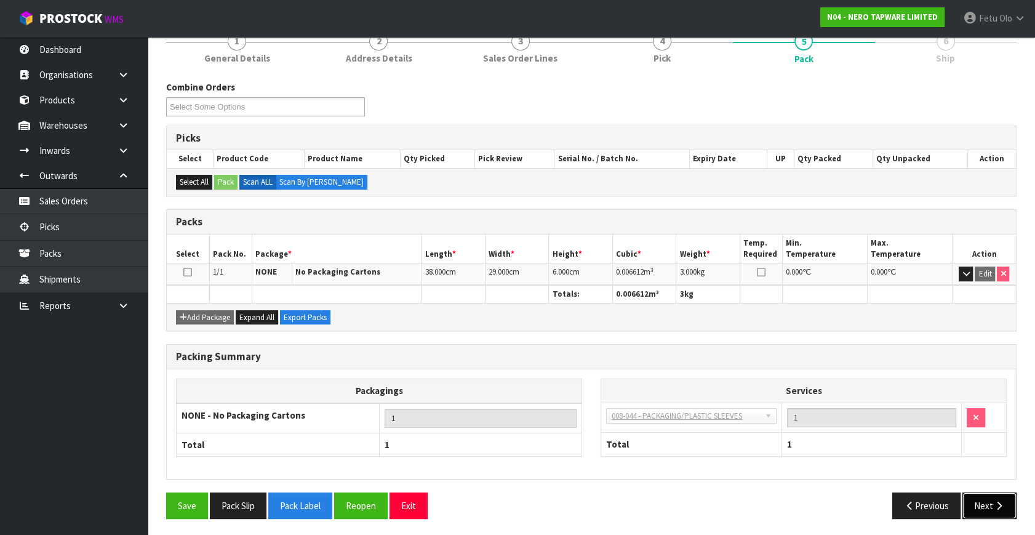
click at [992, 510] on button "Next" at bounding box center [989, 505] width 54 height 26
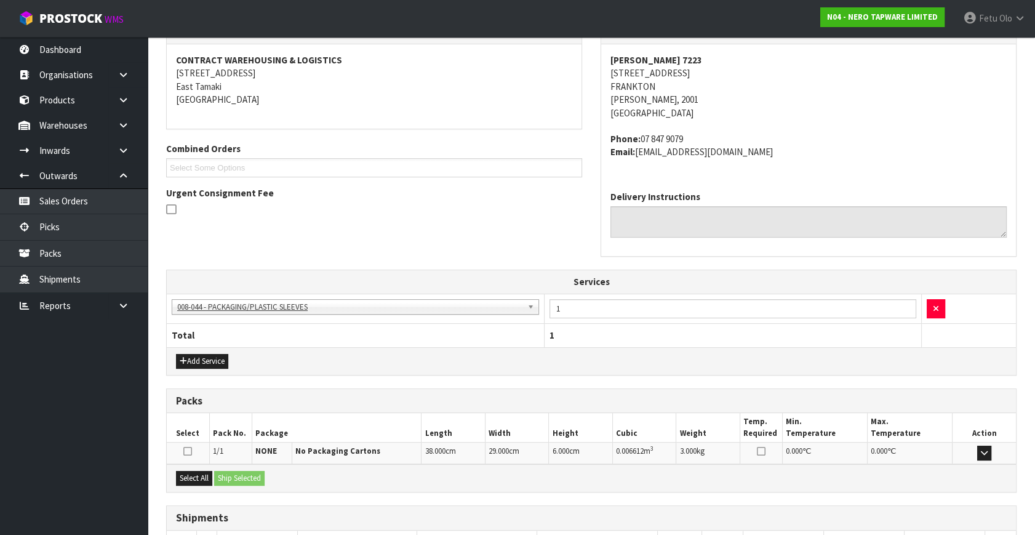
scroll to position [309, 0]
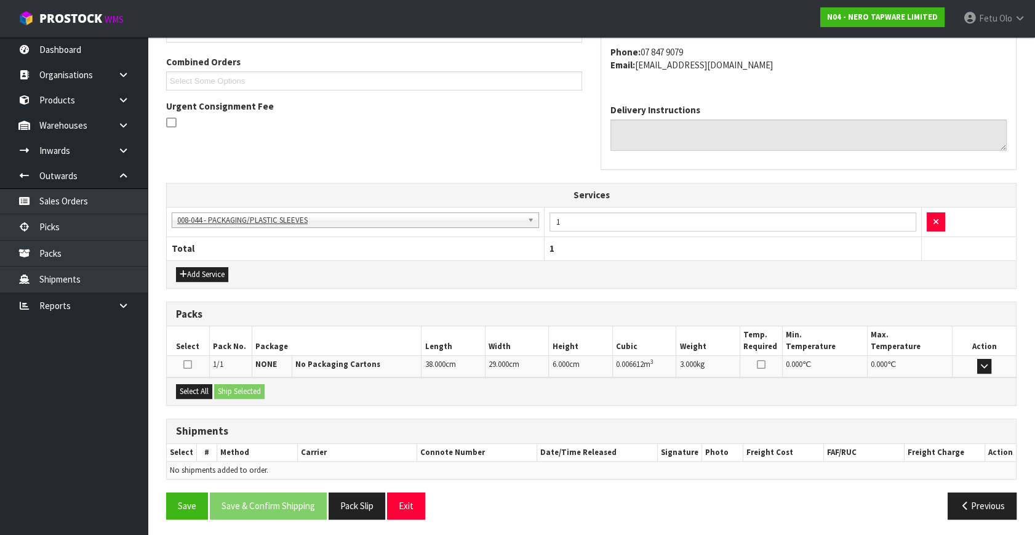
click at [205, 381] on div "Select All Ship Selected" at bounding box center [591, 391] width 849 height 28
drag, startPoint x: 193, startPoint y: 383, endPoint x: 225, endPoint y: 388, distance: 32.3
click at [204, 385] on button "Select All" at bounding box center [194, 391] width 36 height 15
click at [252, 389] on button "Ship Selected" at bounding box center [239, 391] width 50 height 15
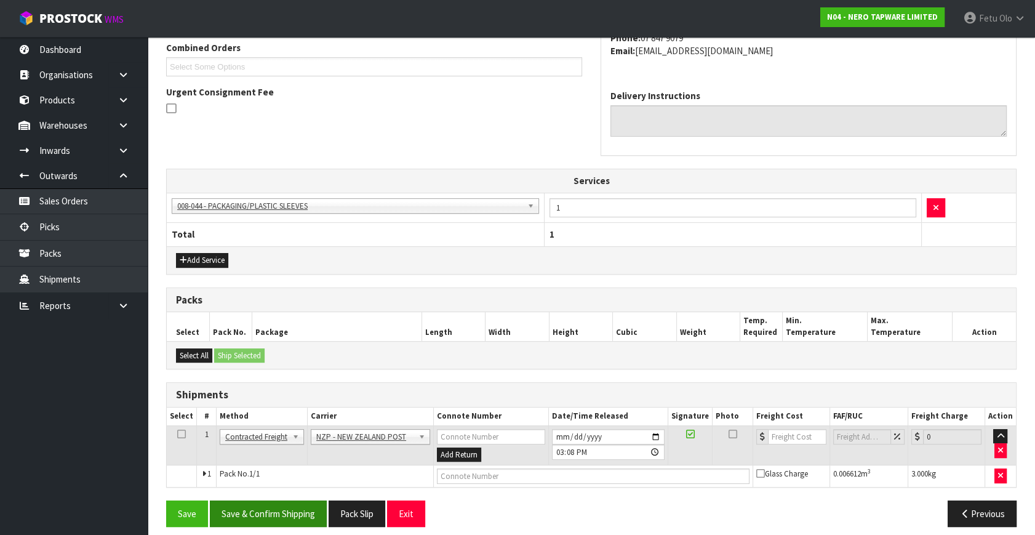
scroll to position [331, 0]
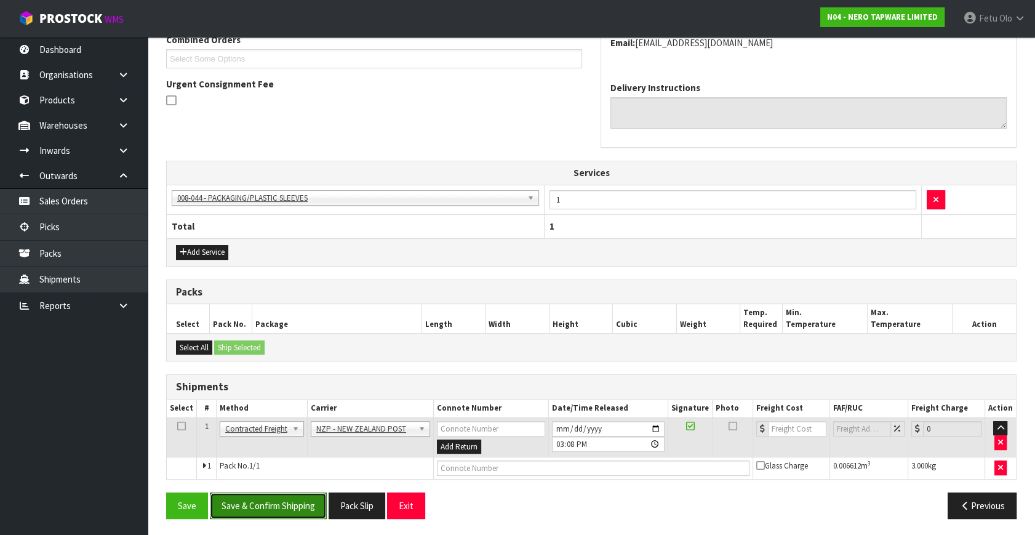
click at [298, 504] on button "Save & Confirm Shipping" at bounding box center [268, 505] width 117 height 26
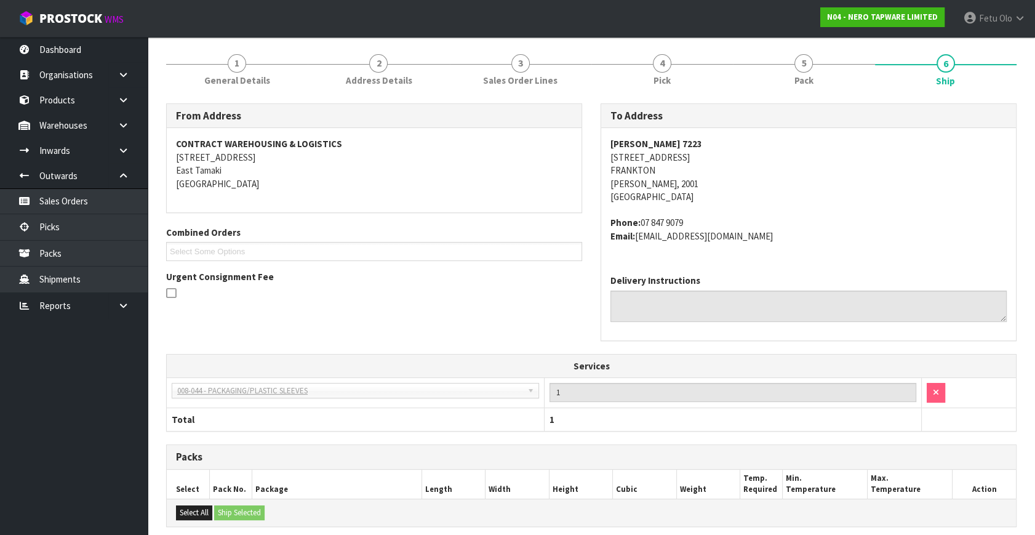
scroll to position [314, 0]
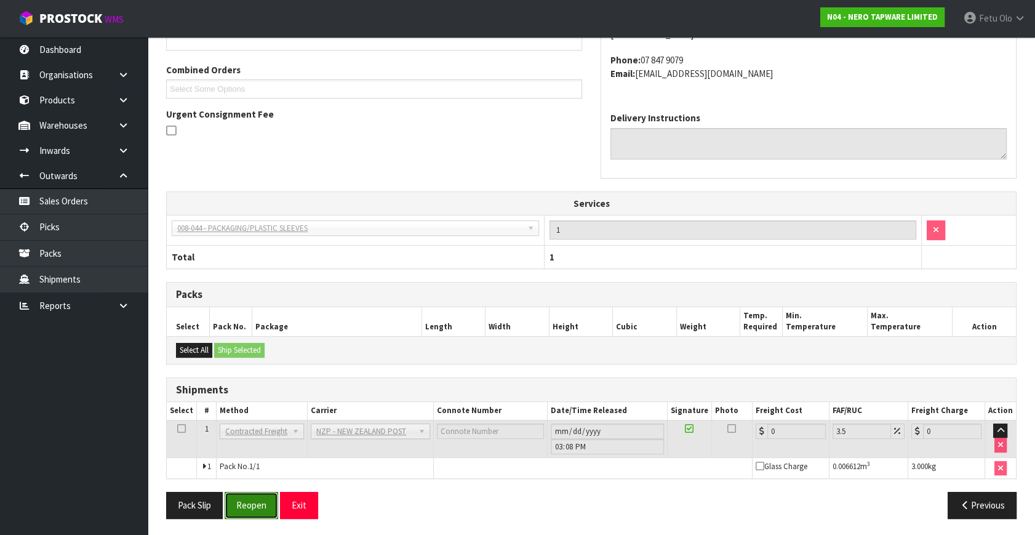
click at [246, 494] on button "Reopen" at bounding box center [252, 504] width 54 height 26
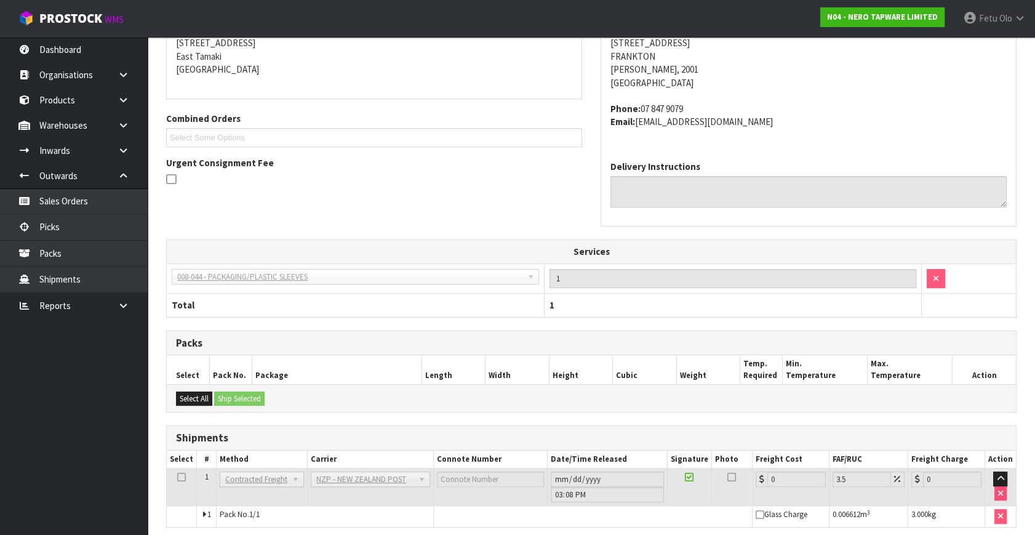
scroll to position [301, 0]
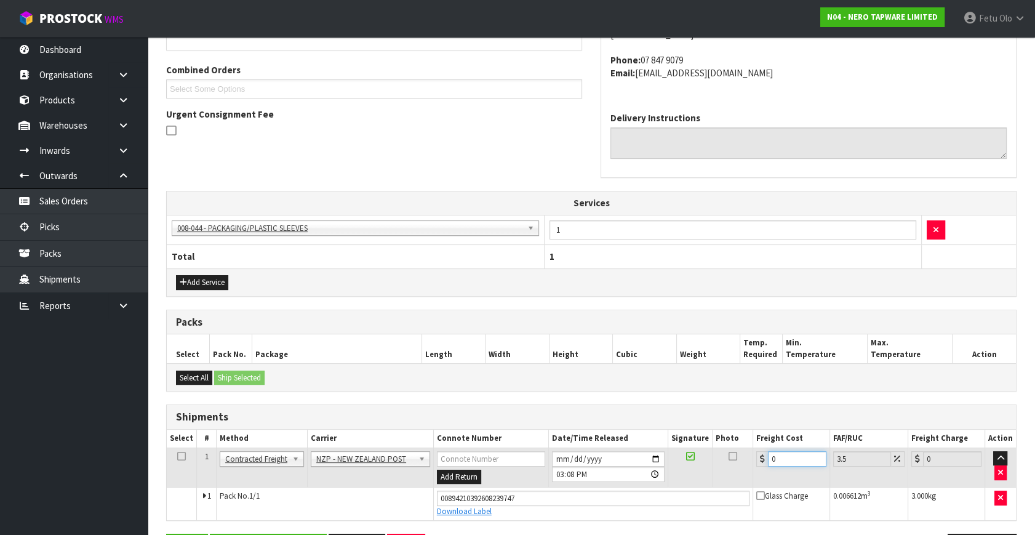
click at [584, 516] on tbody "1 Client Local Pickup Customer Local Pickup Company Freight Contracted Freight …" at bounding box center [591, 483] width 849 height 73
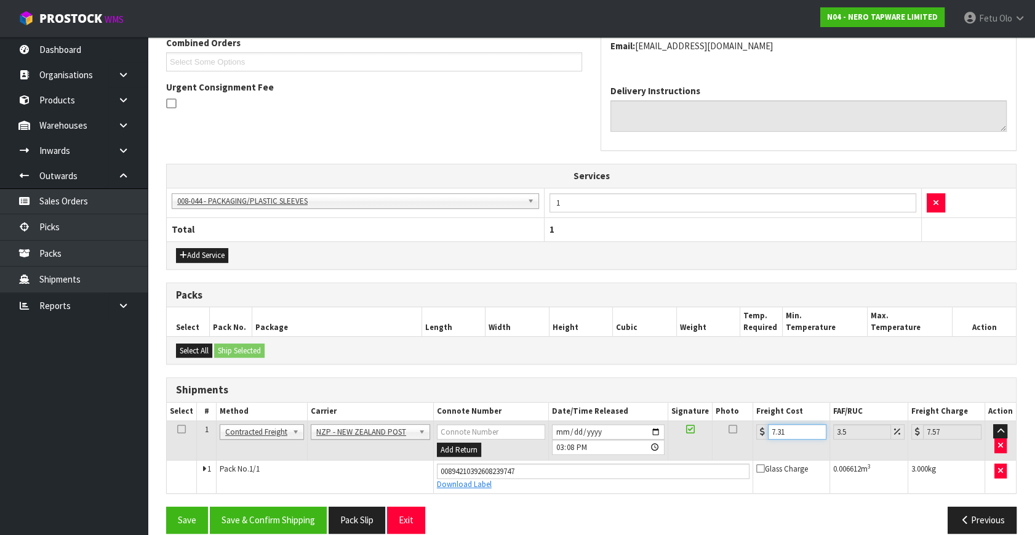
scroll to position [343, 0]
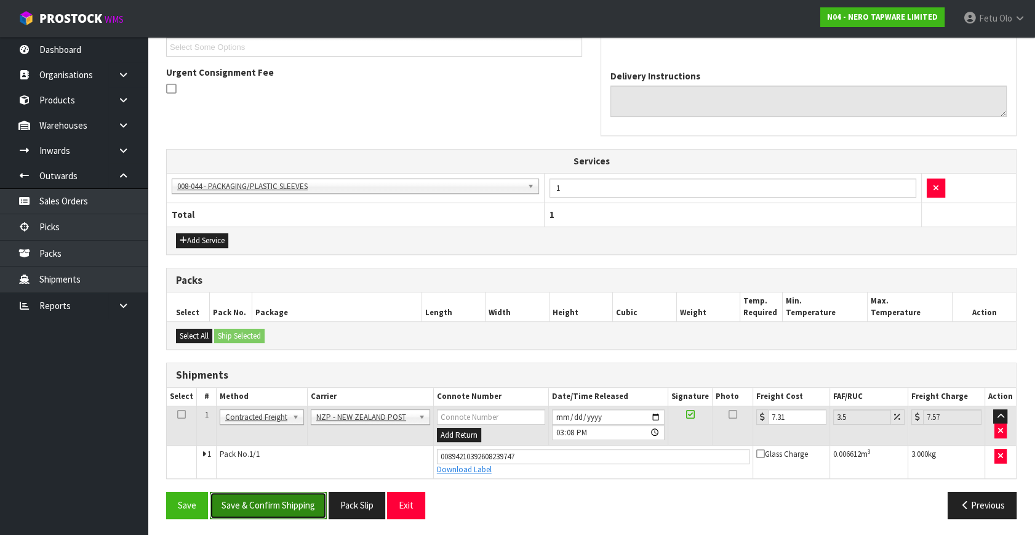
click at [282, 496] on button "Save & Confirm Shipping" at bounding box center [268, 504] width 117 height 26
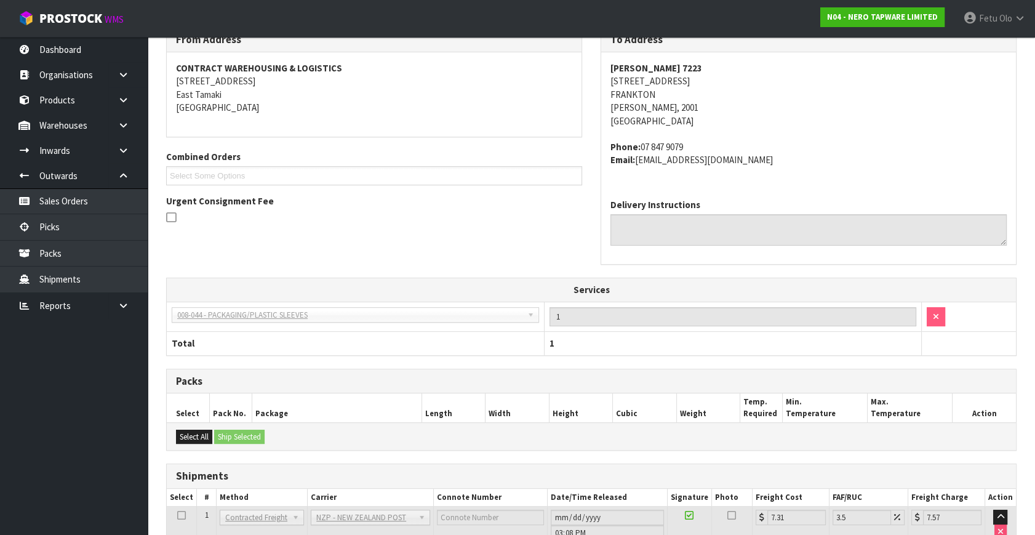
scroll to position [309, 0]
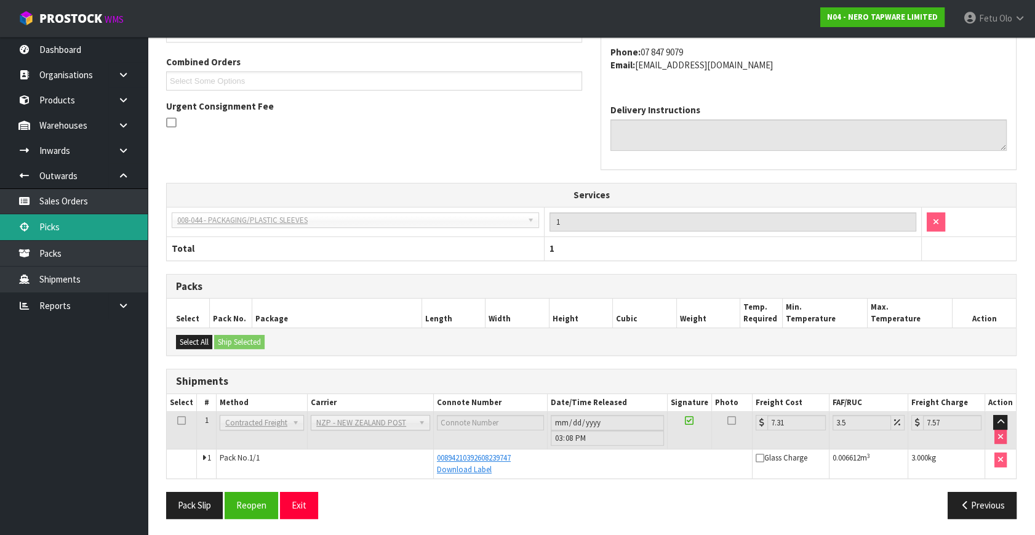
drag, startPoint x: 81, startPoint y: 227, endPoint x: 92, endPoint y: 228, distance: 11.7
click at [81, 227] on link "Picks" at bounding box center [74, 226] width 148 height 25
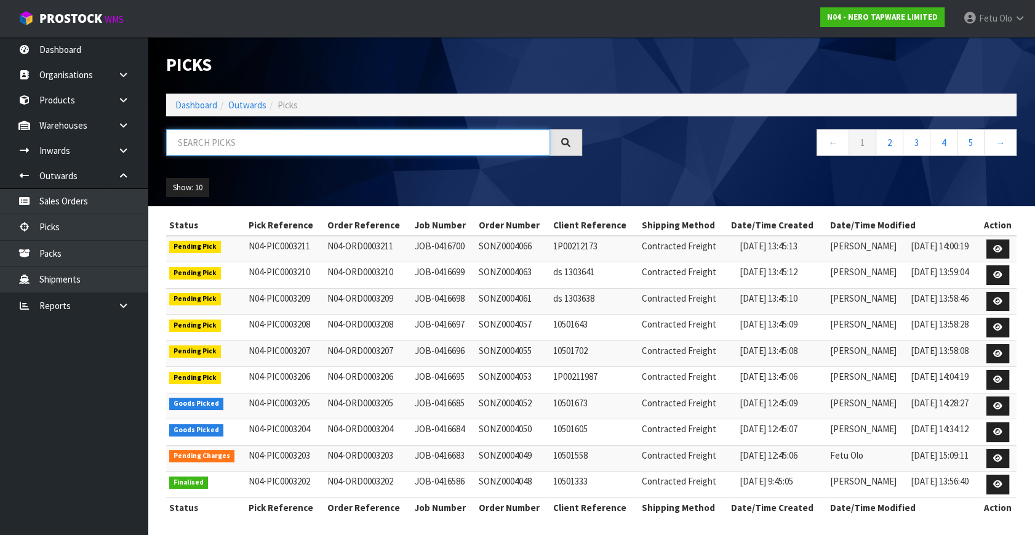
click at [461, 133] on input "text" at bounding box center [358, 142] width 384 height 26
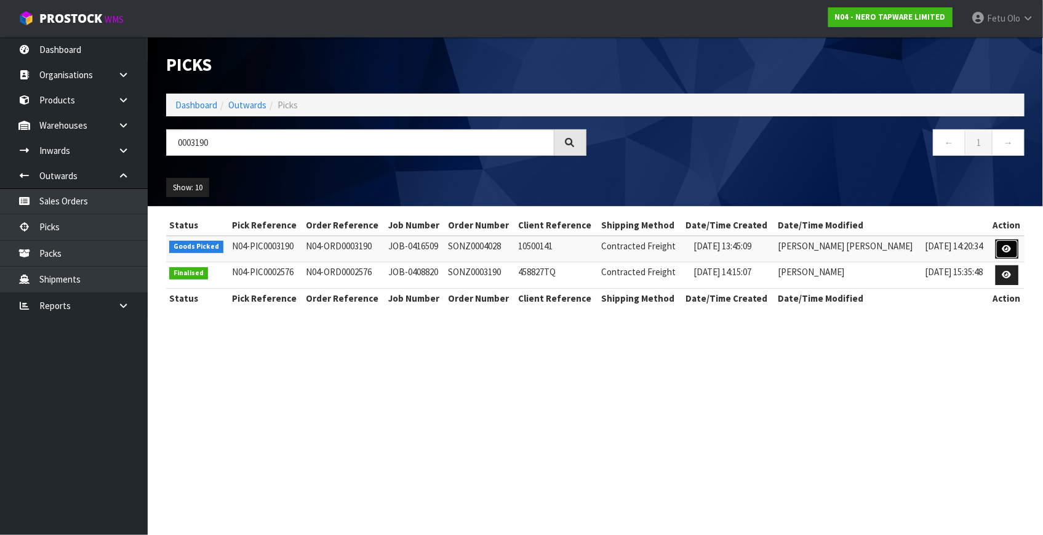
click at [1008, 246] on icon at bounding box center [1006, 249] width 9 height 8
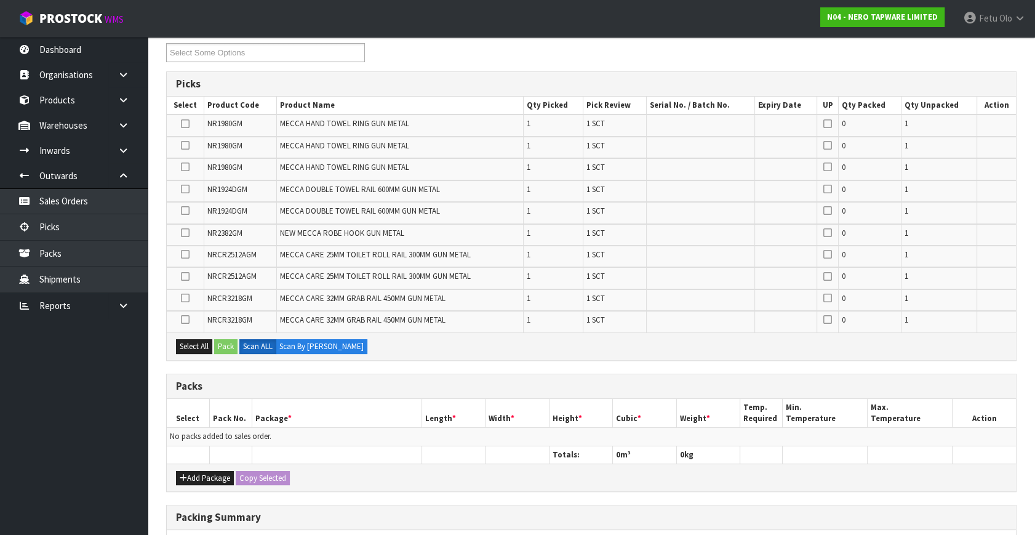
scroll to position [351, 0]
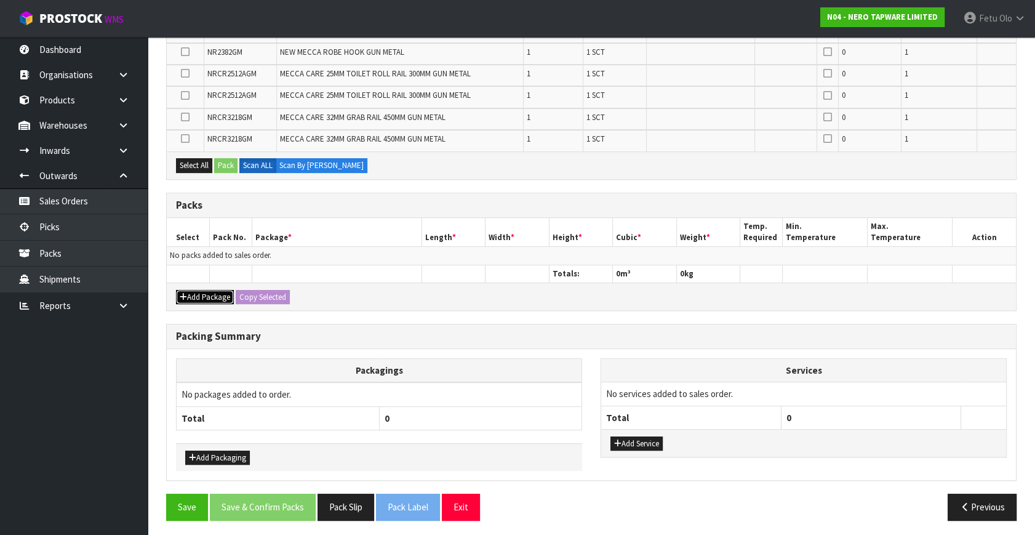
click at [197, 290] on button "Add Package" at bounding box center [205, 297] width 58 height 15
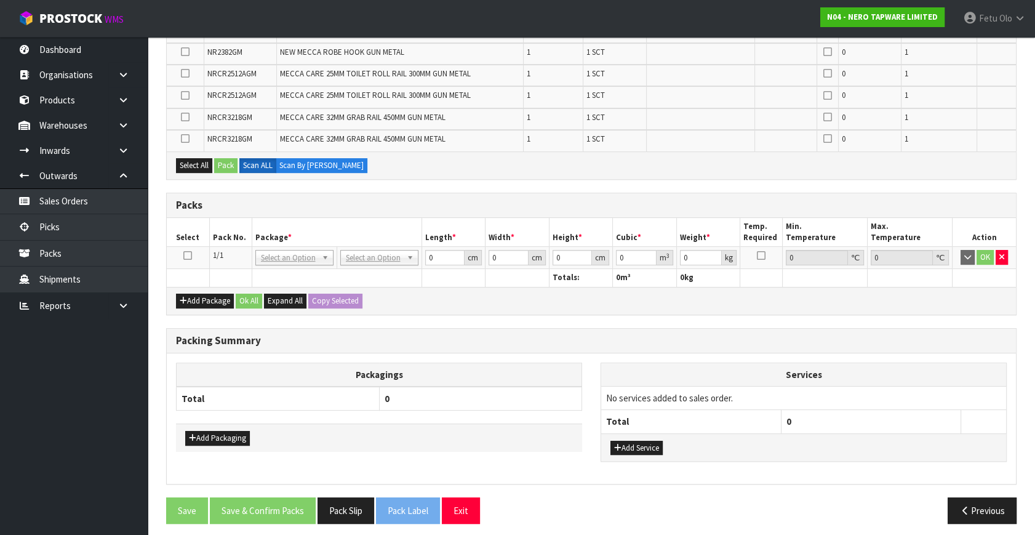
click at [186, 255] on icon at bounding box center [187, 255] width 9 height 1
click at [252, 235] on th "Package *" at bounding box center [337, 232] width 170 height 29
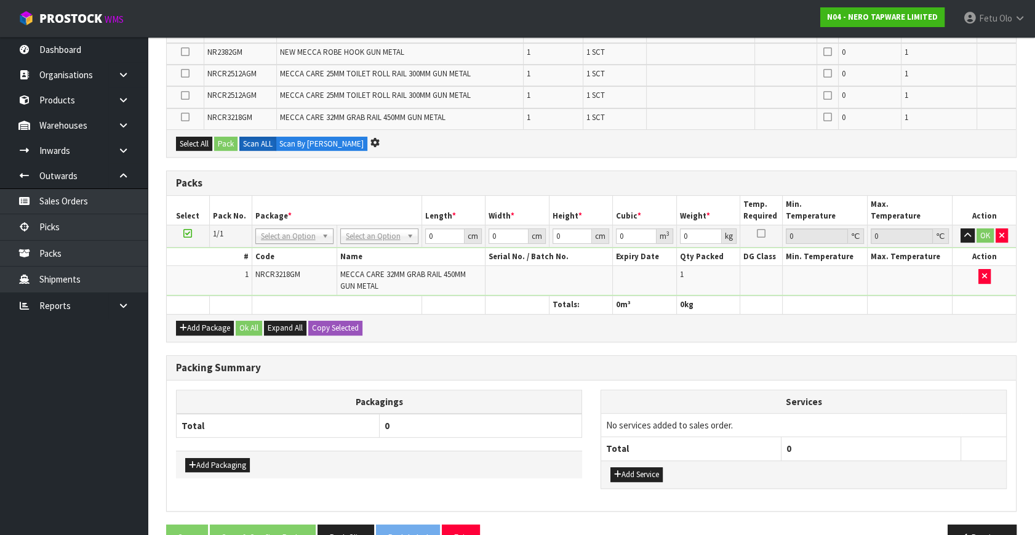
scroll to position [0, 0]
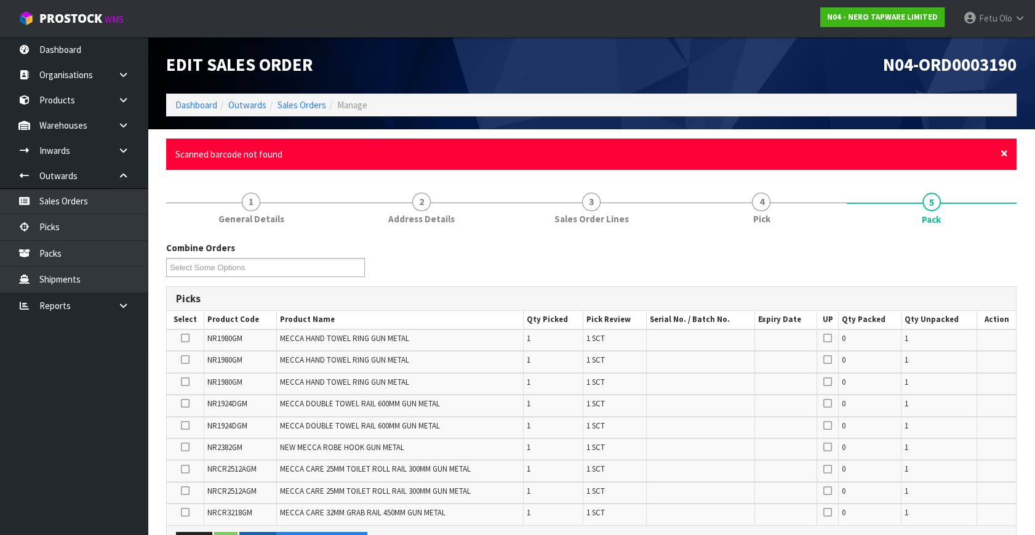
click at [1005, 157] on span "×" at bounding box center [1003, 153] width 7 height 17
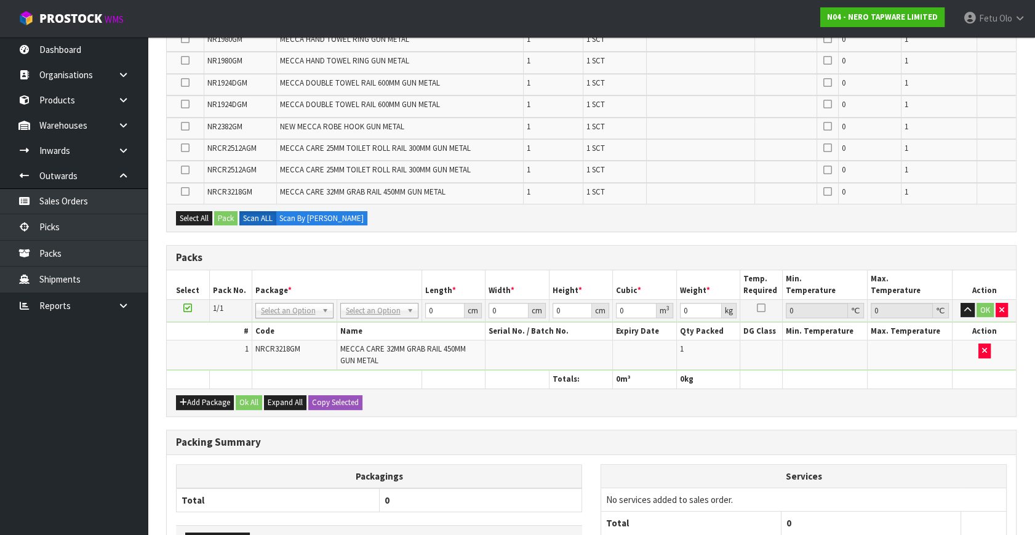
scroll to position [335, 0]
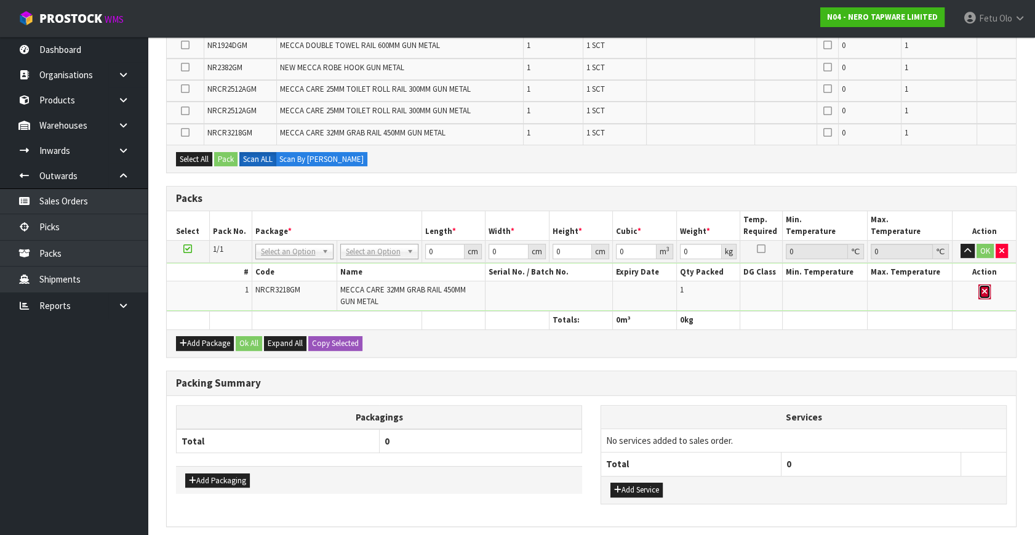
click at [988, 286] on button "button" at bounding box center [984, 291] width 12 height 15
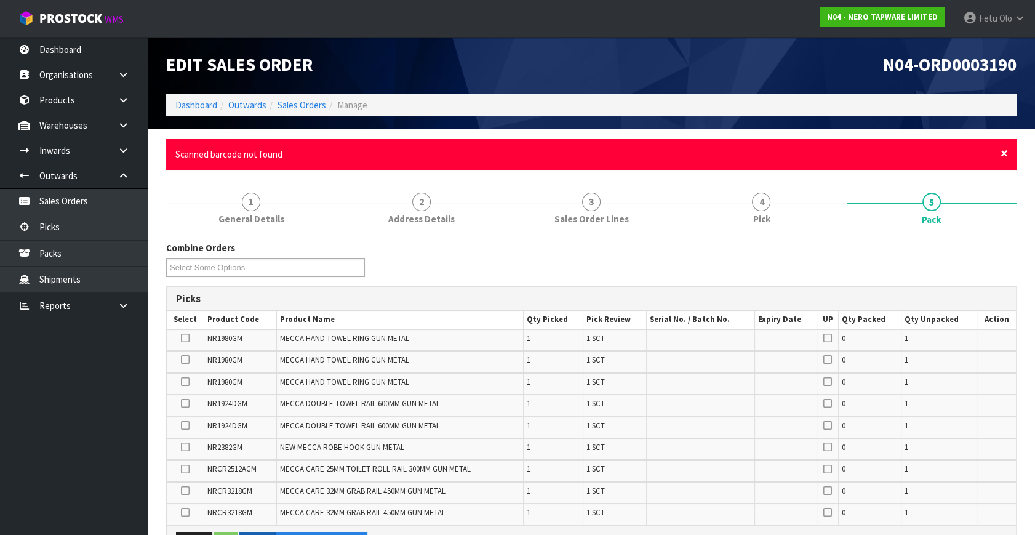
click at [1004, 154] on span "×" at bounding box center [1003, 153] width 7 height 17
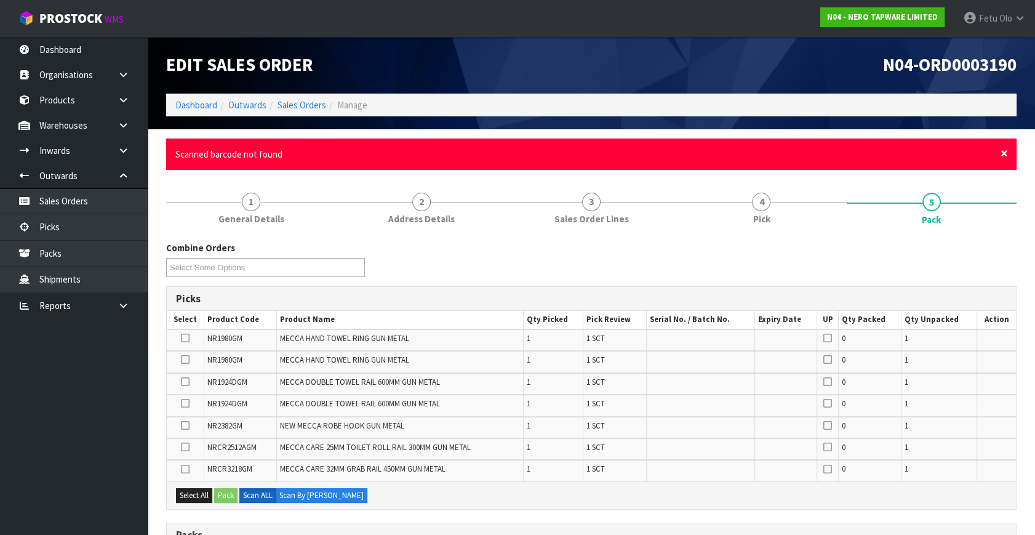
click at [1001, 151] on span "×" at bounding box center [1003, 153] width 7 height 17
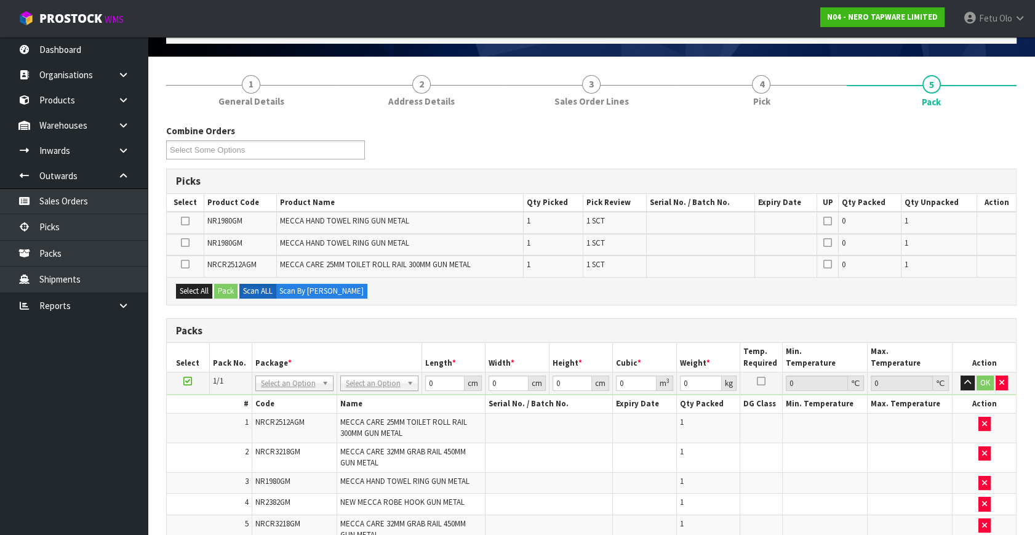
scroll to position [111, 0]
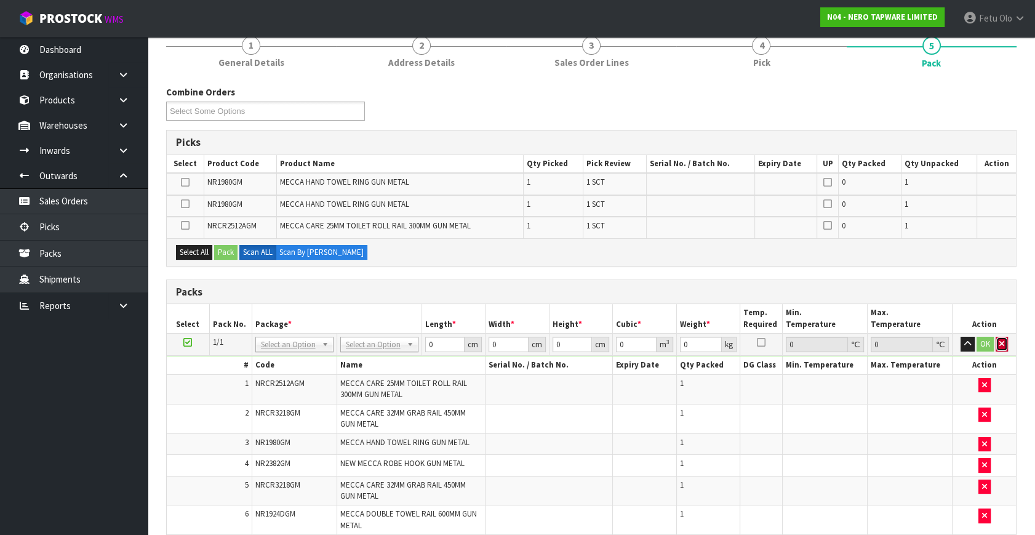
click at [997, 345] on button "button" at bounding box center [1001, 343] width 12 height 15
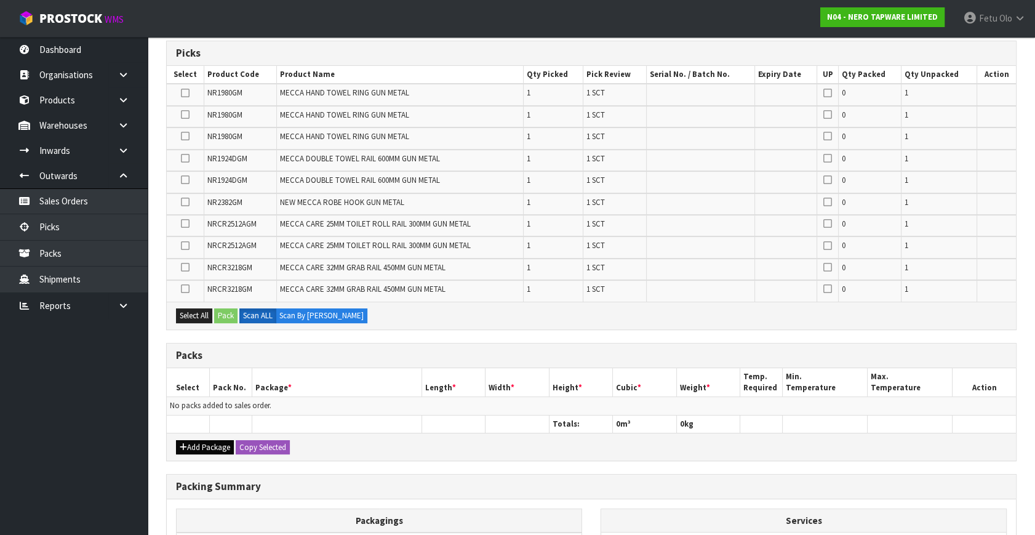
scroll to position [279, 0]
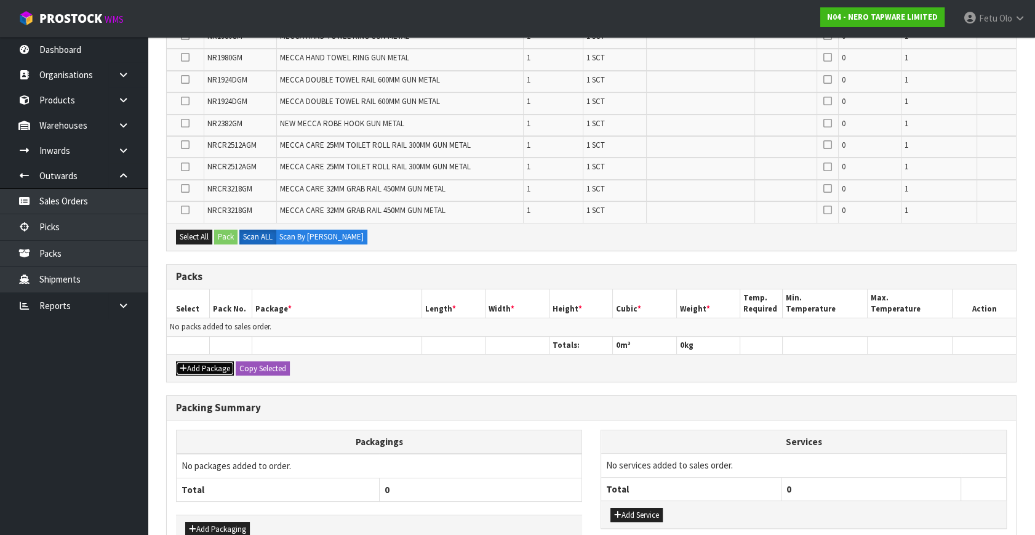
click at [188, 363] on button "Add Package" at bounding box center [205, 368] width 58 height 15
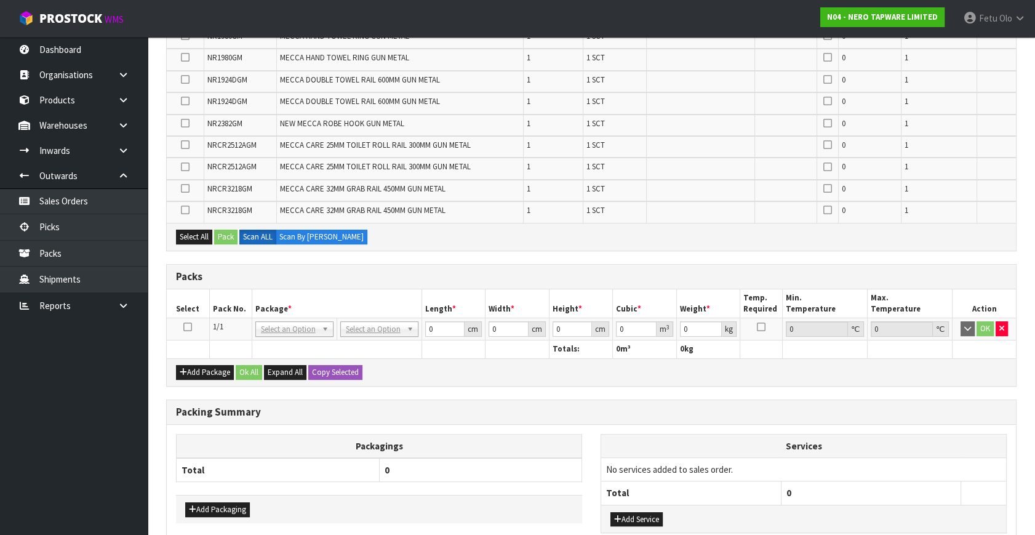
click at [187, 327] on icon at bounding box center [187, 327] width 9 height 1
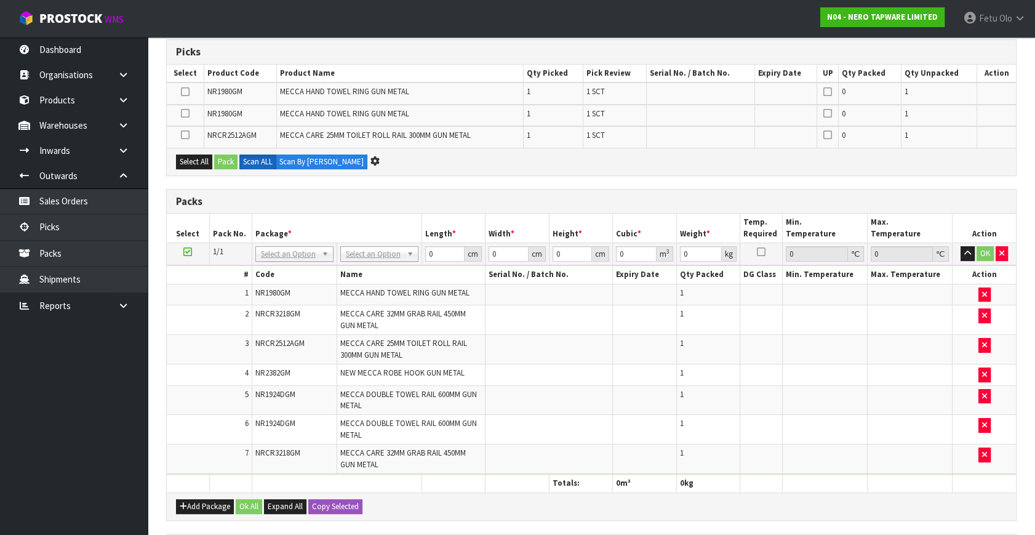
scroll to position [0, 0]
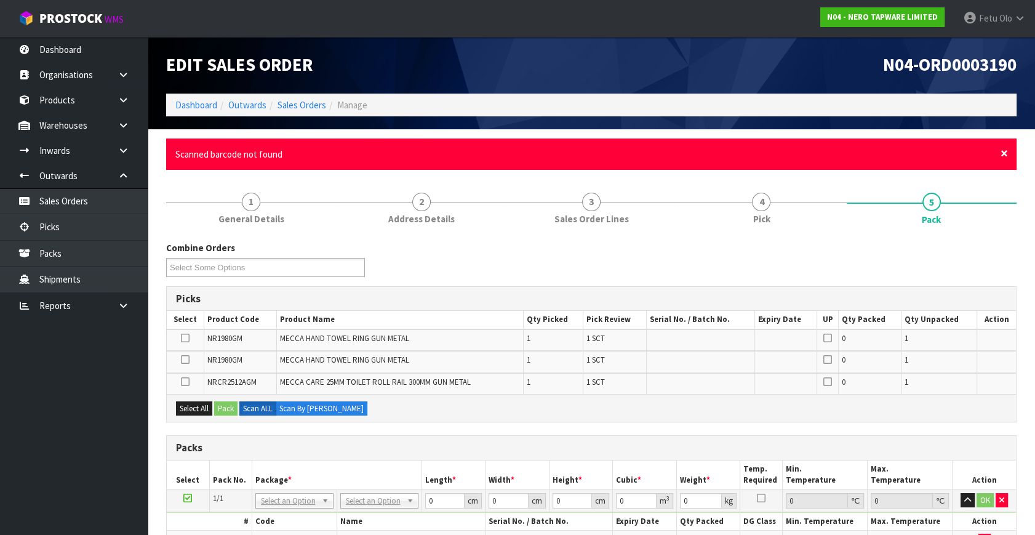
click at [1005, 151] on span "×" at bounding box center [1003, 153] width 7 height 17
click at [1000, 151] on span "×" at bounding box center [1003, 153] width 7 height 17
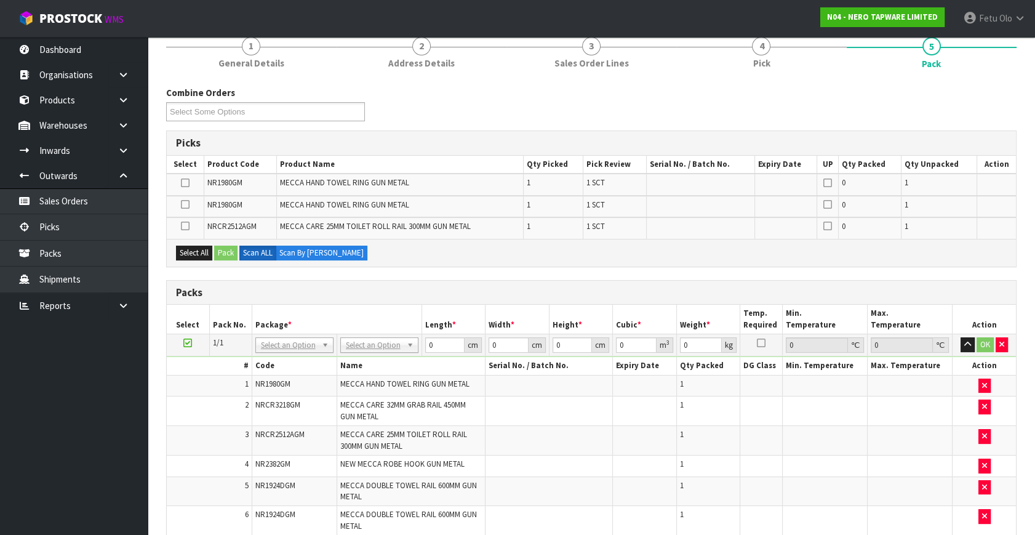
scroll to position [111, 0]
click at [64, 455] on ul "Dashboard Organisations Clients Consignees Carriers Products Categories Serial …" at bounding box center [74, 286] width 148 height 498
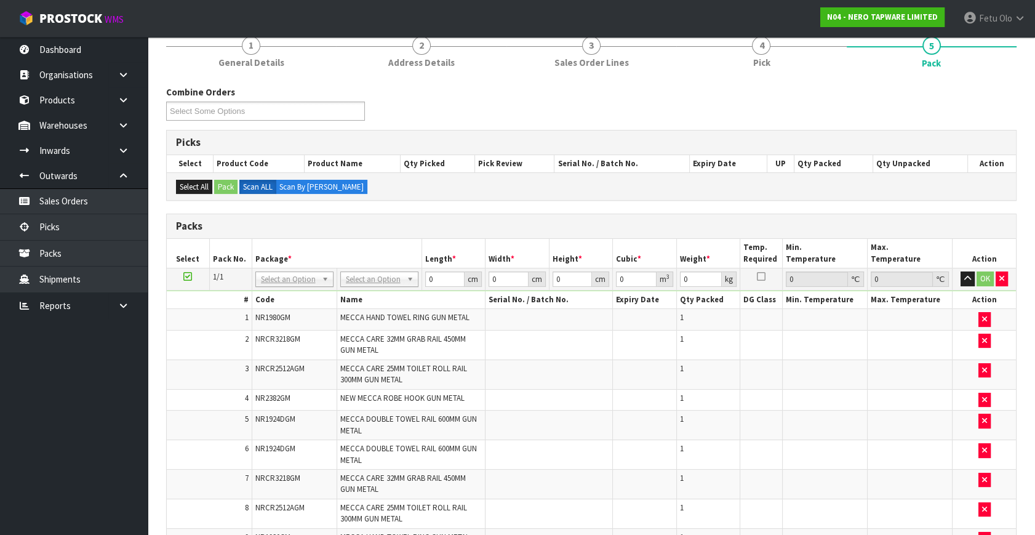
drag, startPoint x: 123, startPoint y: 398, endPoint x: 373, endPoint y: 258, distance: 287.0
click at [374, 256] on th "Package *" at bounding box center [337, 253] width 170 height 29
click at [285, 294] on th "Code" at bounding box center [294, 300] width 85 height 18
drag, startPoint x: 286, startPoint y: 284, endPoint x: 282, endPoint y: 300, distance: 15.8
click at [282, 300] on input "text" at bounding box center [294, 294] width 72 height 15
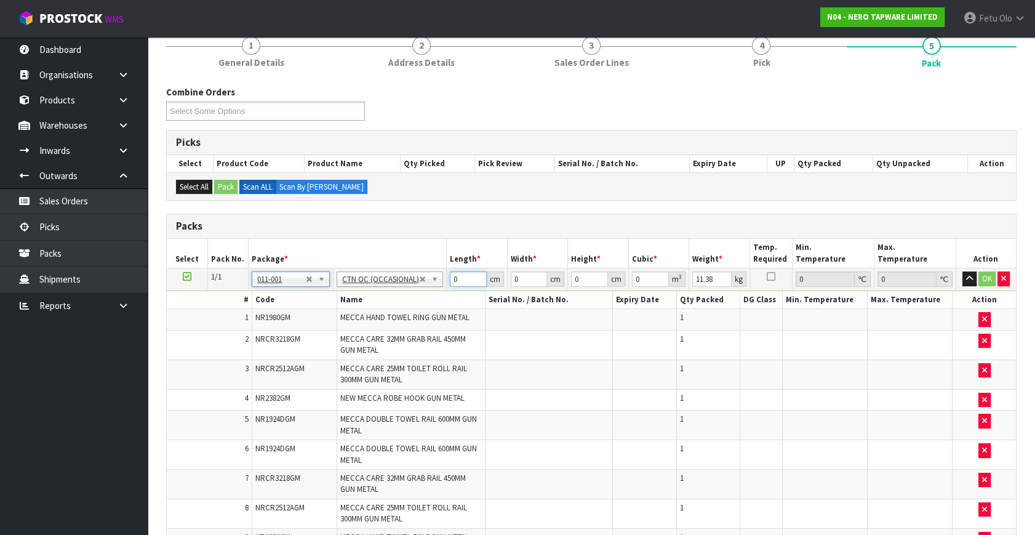
drag, startPoint x: 458, startPoint y: 281, endPoint x: 338, endPoint y: 292, distance: 120.5
click at [338, 292] on tbody "1/1 NONE 007-001 007-002 007-004 007-009 007-013 007-014 007-015 007-017 007-01…" at bounding box center [591, 419] width 849 height 303
click button "OK" at bounding box center [986, 278] width 17 height 15
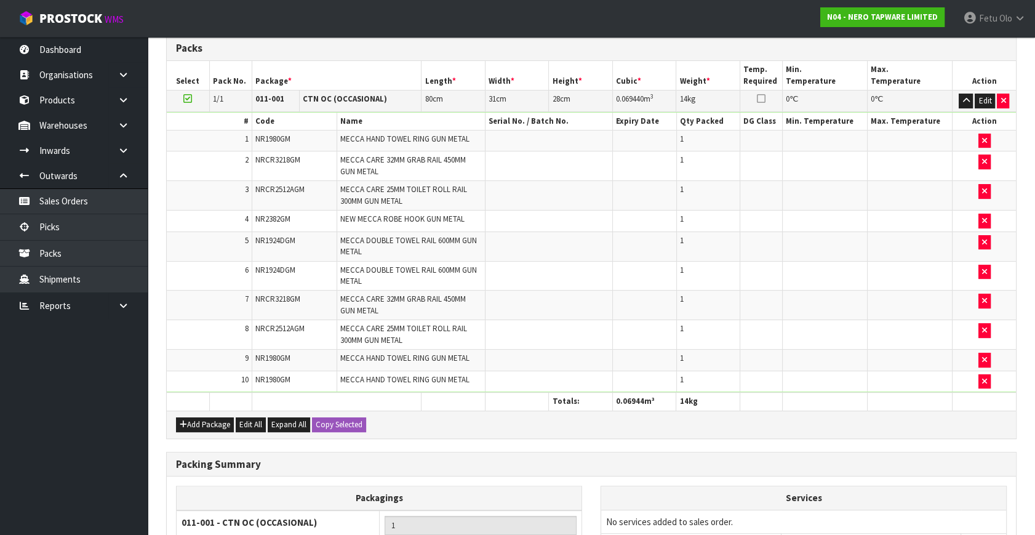
scroll to position [423, 0]
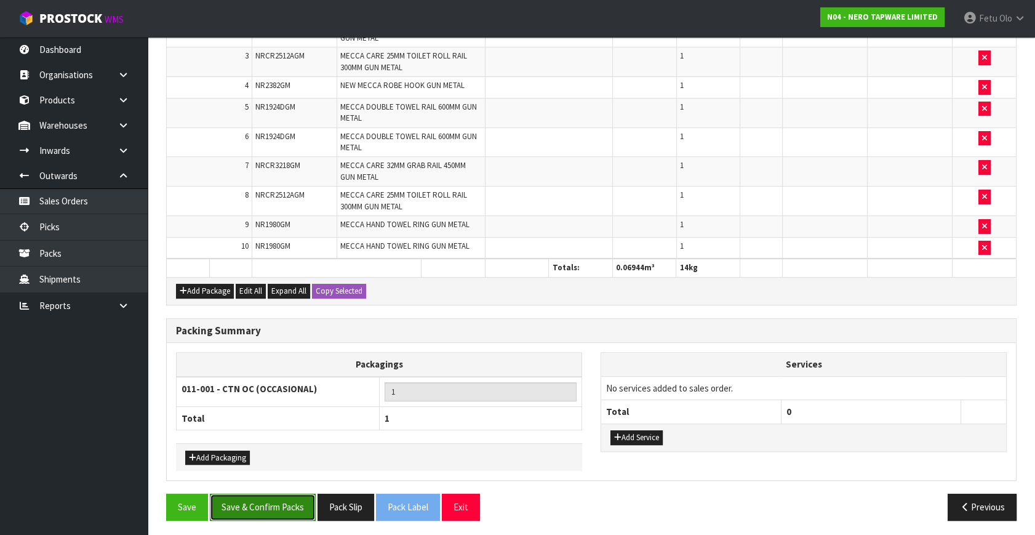
click at [285, 498] on button "Save & Confirm Packs" at bounding box center [263, 506] width 106 height 26
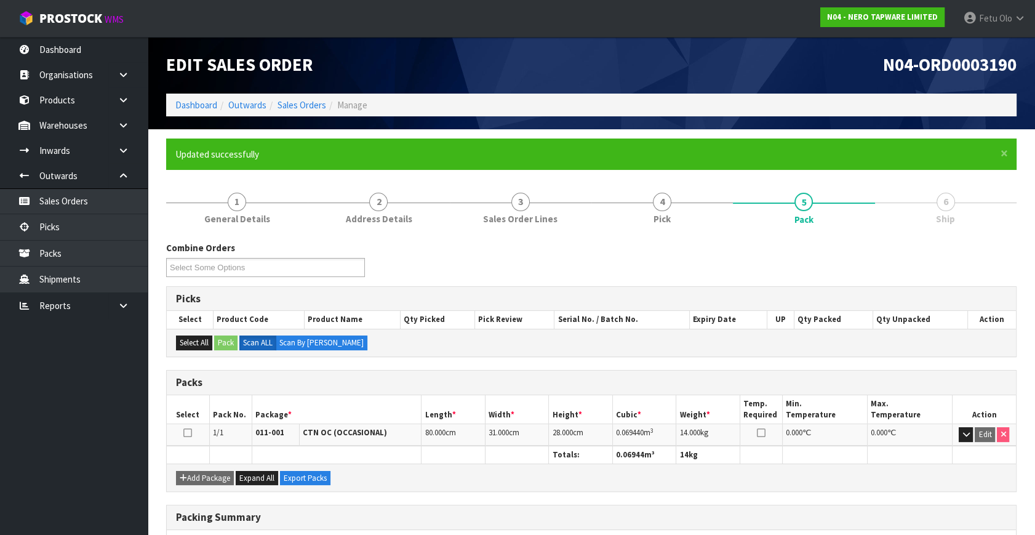
scroll to position [55, 0]
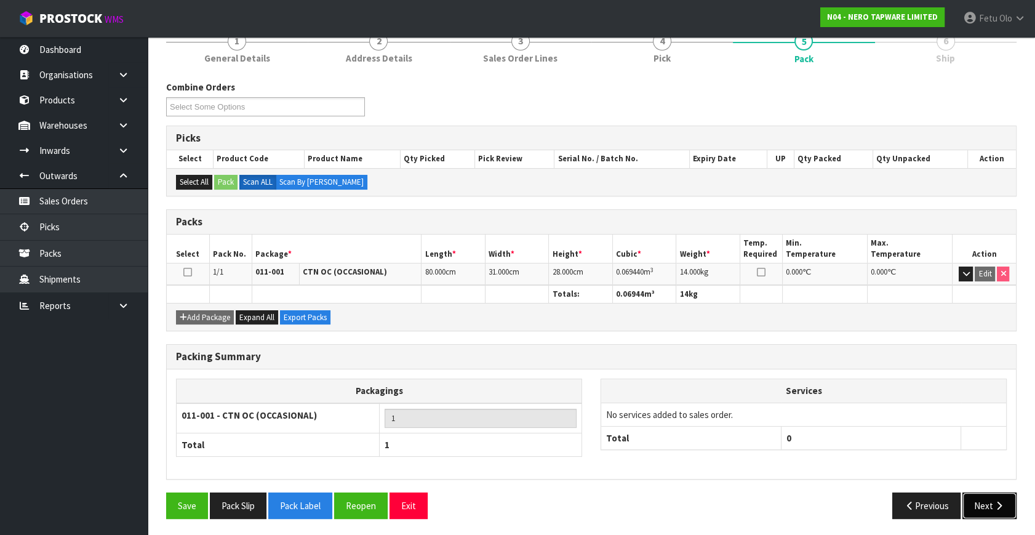
click at [981, 504] on button "Next" at bounding box center [989, 505] width 54 height 26
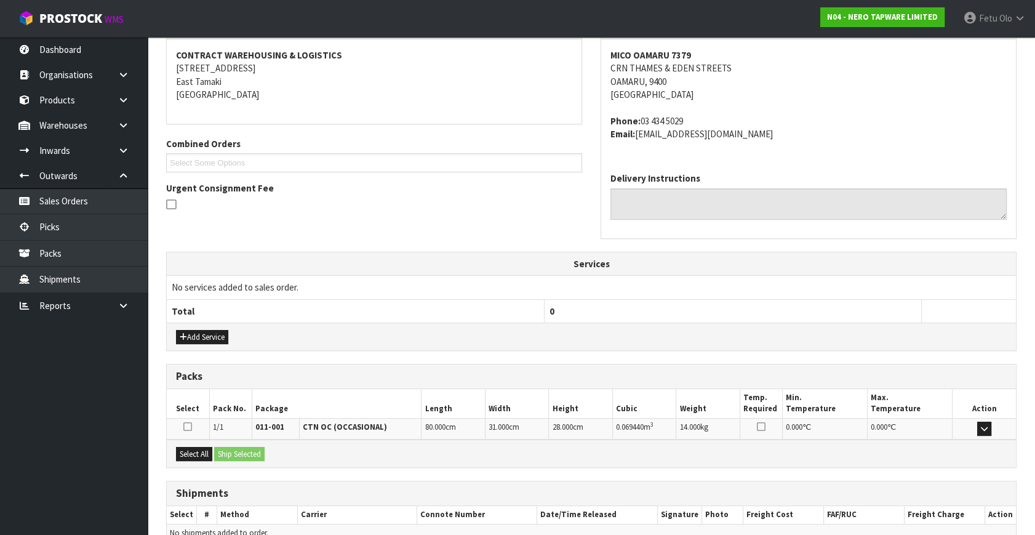
scroll to position [290, 0]
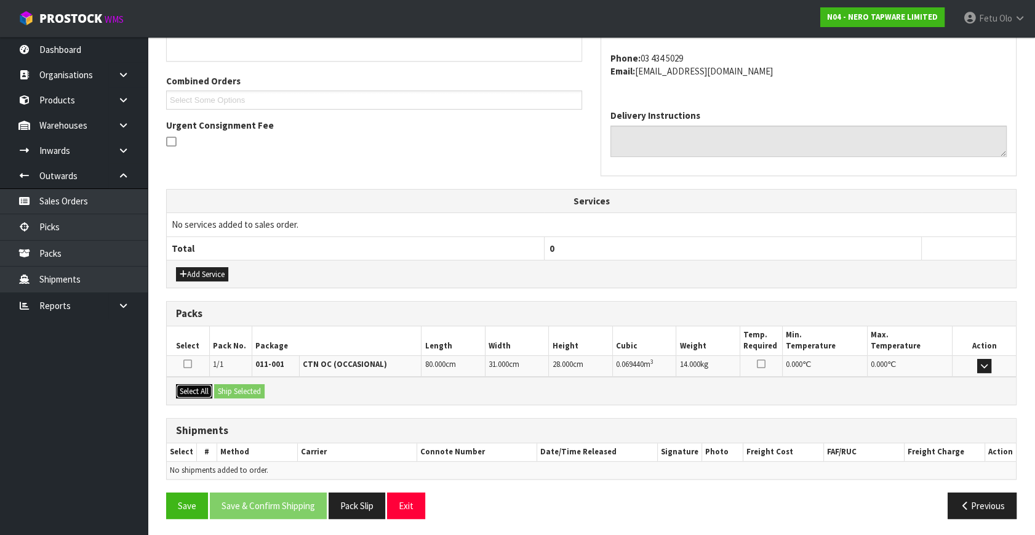
click at [199, 391] on button "Select All" at bounding box center [194, 391] width 36 height 15
click at [228, 389] on button "Ship Selected" at bounding box center [239, 391] width 50 height 15
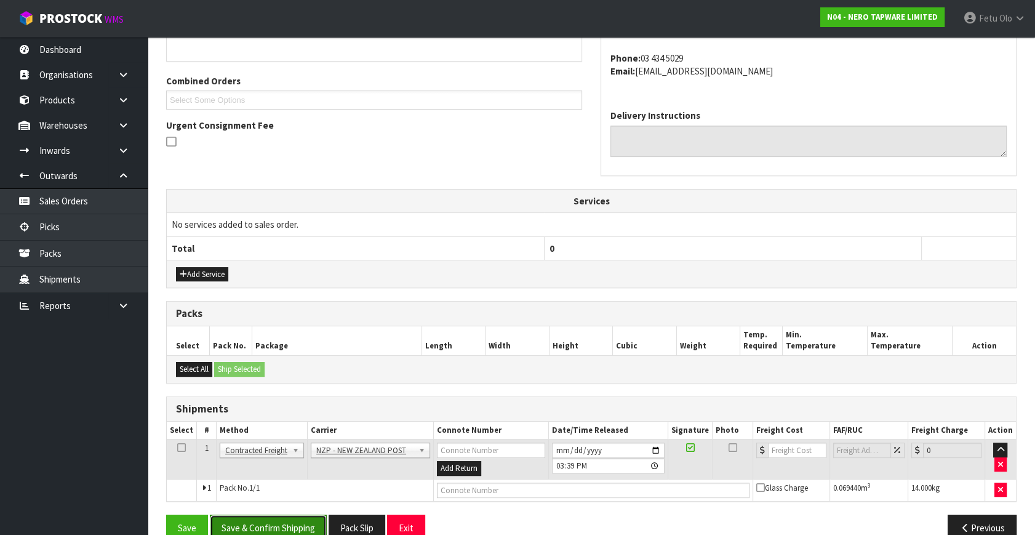
click at [276, 524] on button "Save & Confirm Shipping" at bounding box center [268, 527] width 117 height 26
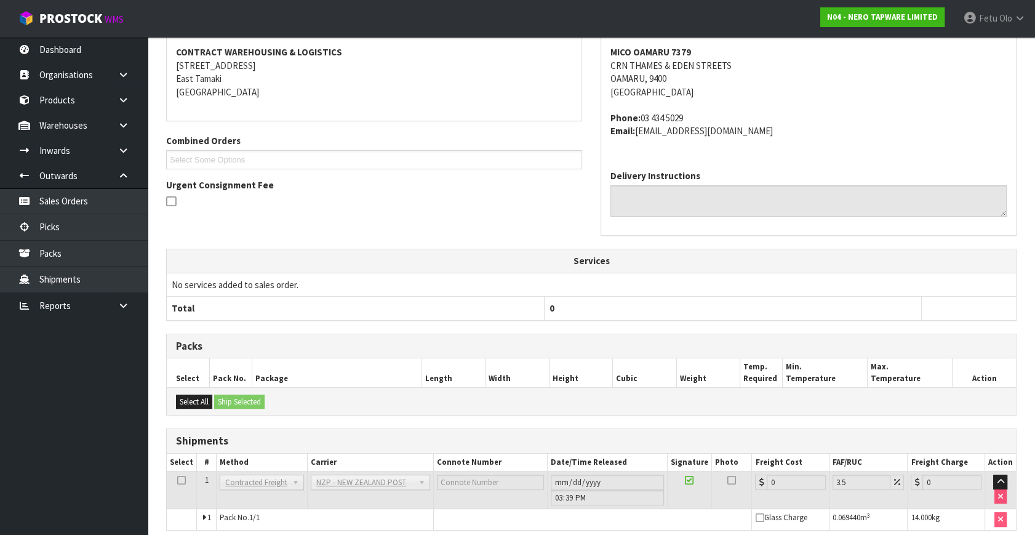
scroll to position [295, 0]
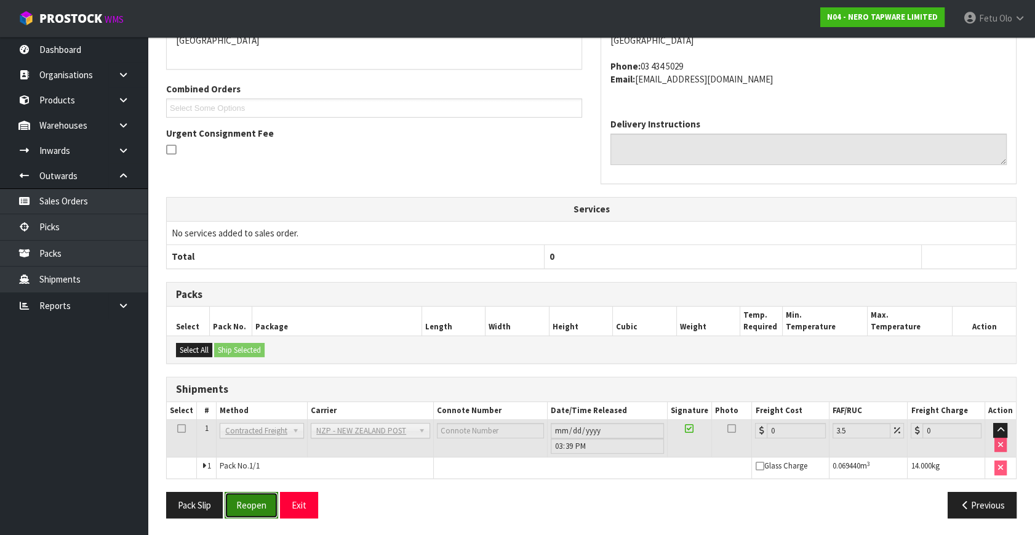
click at [253, 511] on button "Reopen" at bounding box center [252, 504] width 54 height 26
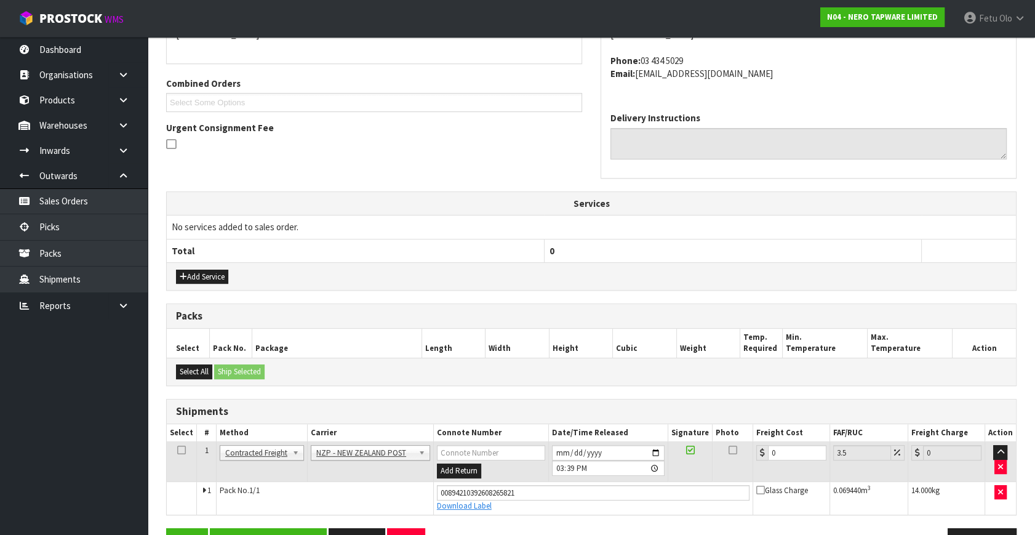
scroll to position [323, 0]
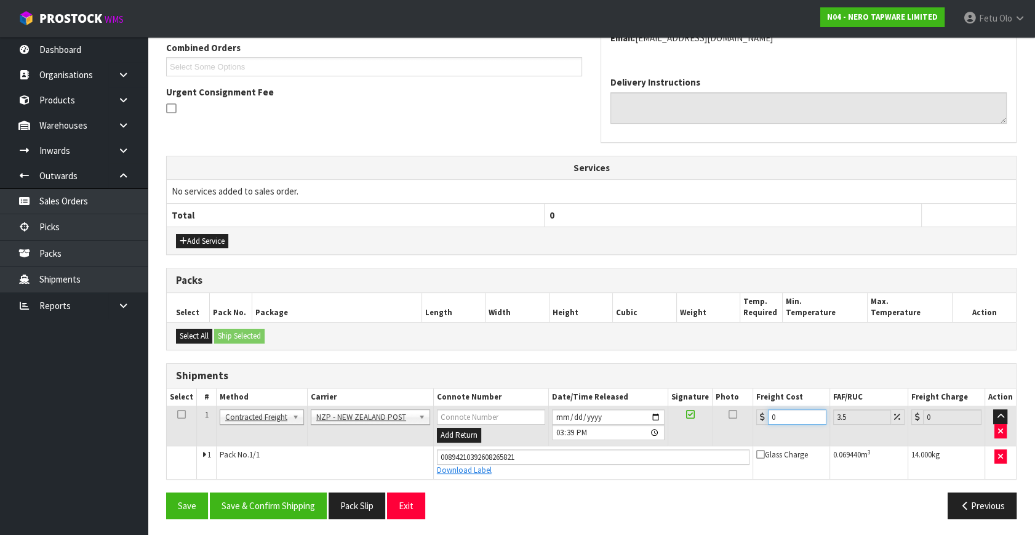
drag, startPoint x: 718, startPoint y: 435, endPoint x: 458, endPoint y: 509, distance: 269.9
click at [458, 509] on div "From Address CONTRACT WAREHOUSING & LOGISTICS 17 Allens Road East Tamaki Auckla…" at bounding box center [591, 223] width 850 height 610
click at [282, 498] on button "Save & Confirm Shipping" at bounding box center [268, 505] width 117 height 26
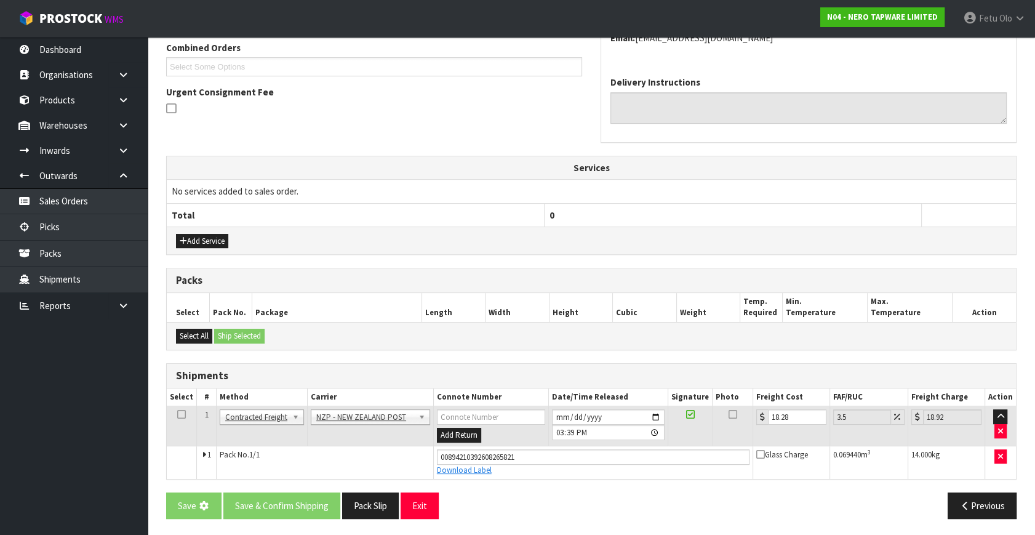
scroll to position [0, 0]
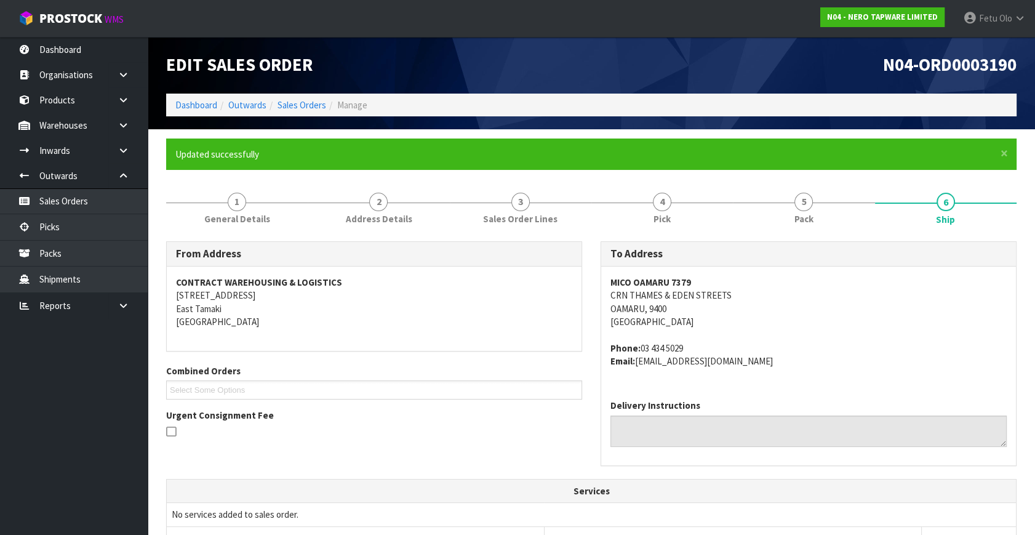
click at [311, 514] on td "No services added to sales order." at bounding box center [591, 514] width 849 height 23
drag, startPoint x: 311, startPoint y: 514, endPoint x: 327, endPoint y: 524, distance: 19.6
click at [313, 514] on td "No services added to sales order." at bounding box center [591, 514] width 849 height 23
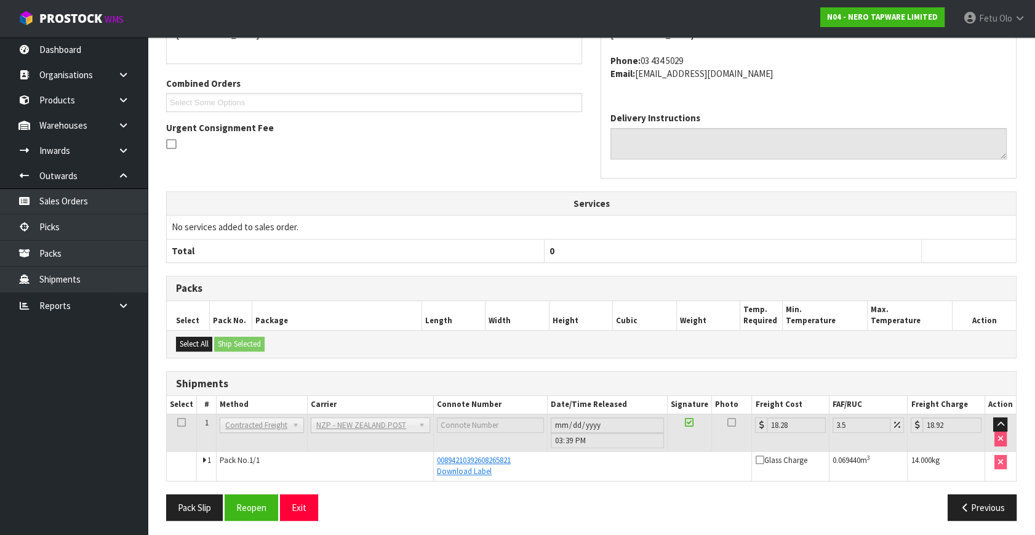
scroll to position [289, 0]
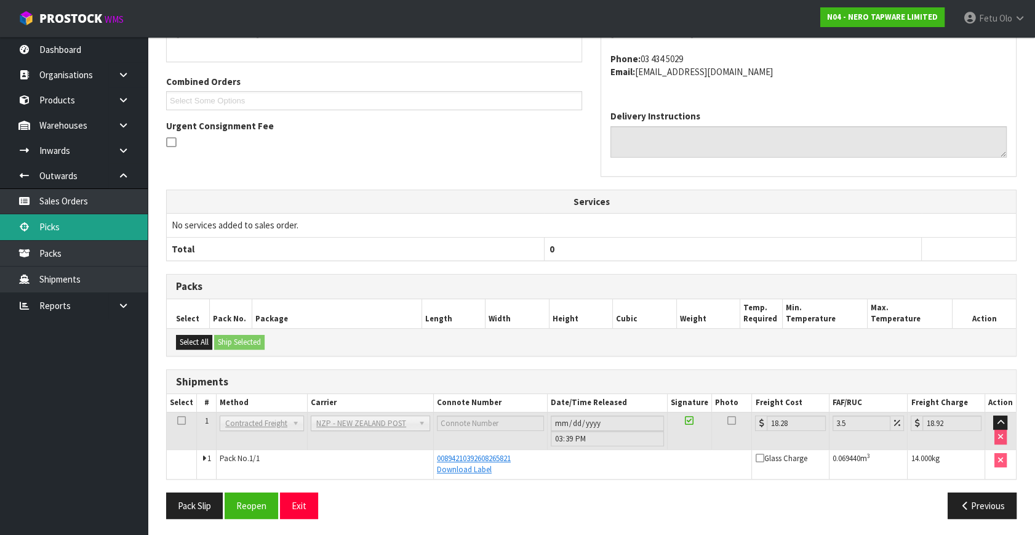
click at [36, 230] on link "Picks" at bounding box center [74, 226] width 148 height 25
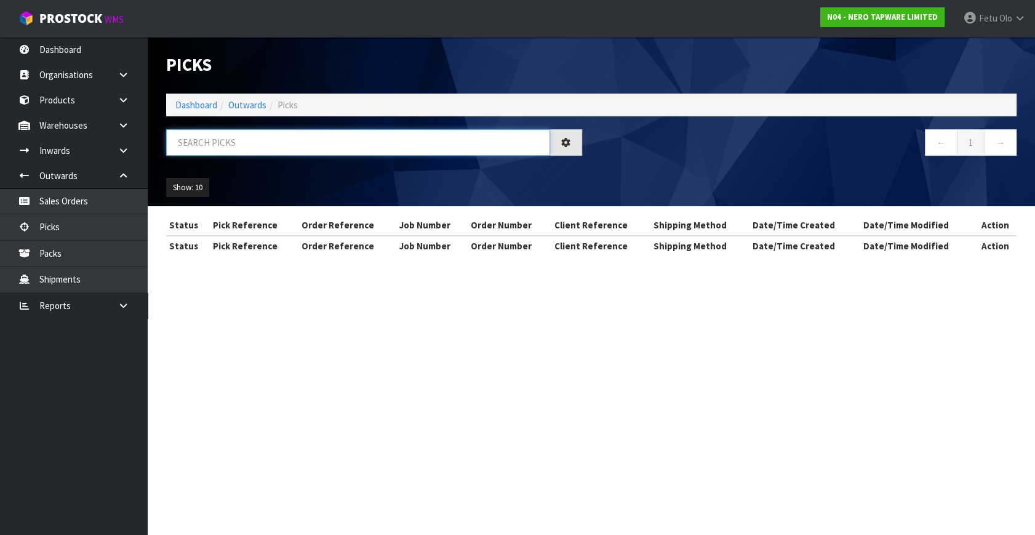
click at [344, 148] on input "text" at bounding box center [358, 142] width 384 height 26
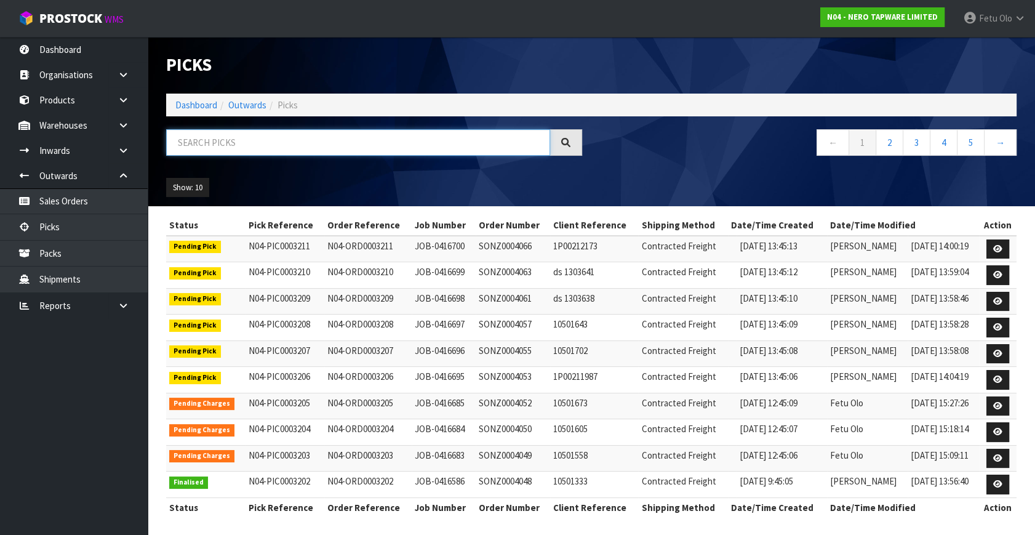
click at [344, 148] on input "text" at bounding box center [358, 142] width 384 height 26
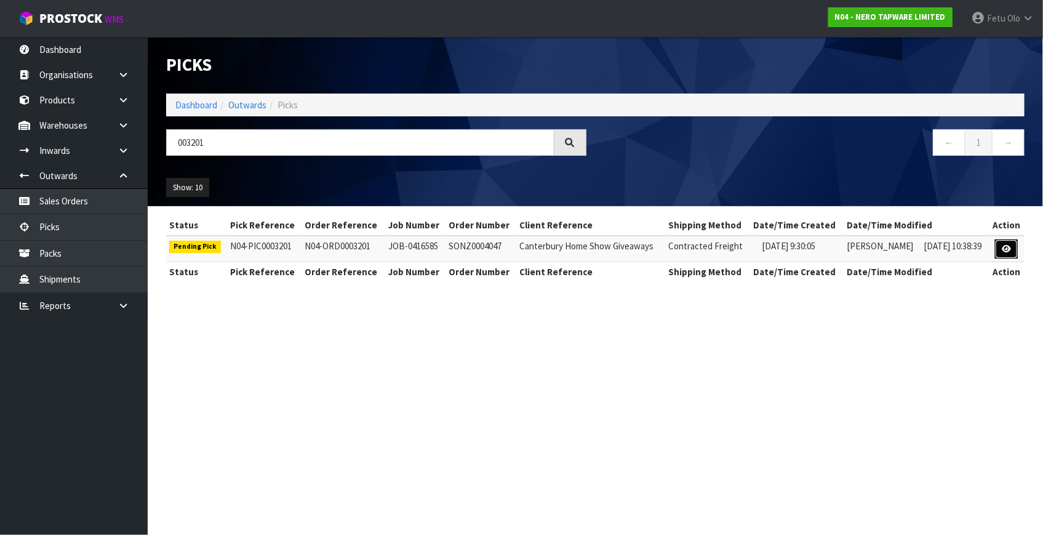
click at [1005, 245] on icon at bounding box center [1005, 249] width 9 height 8
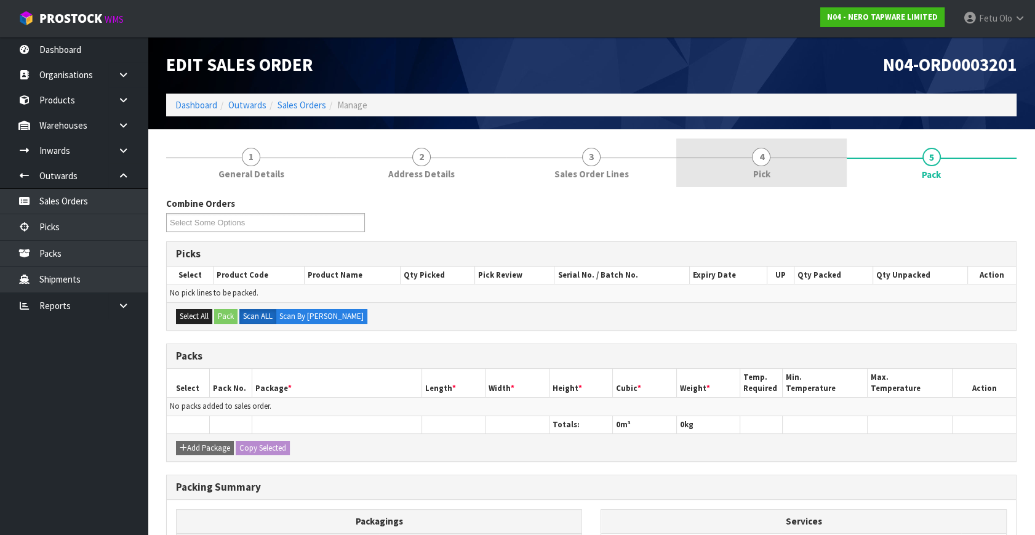
click at [805, 177] on link "4 Pick" at bounding box center [761, 162] width 170 height 49
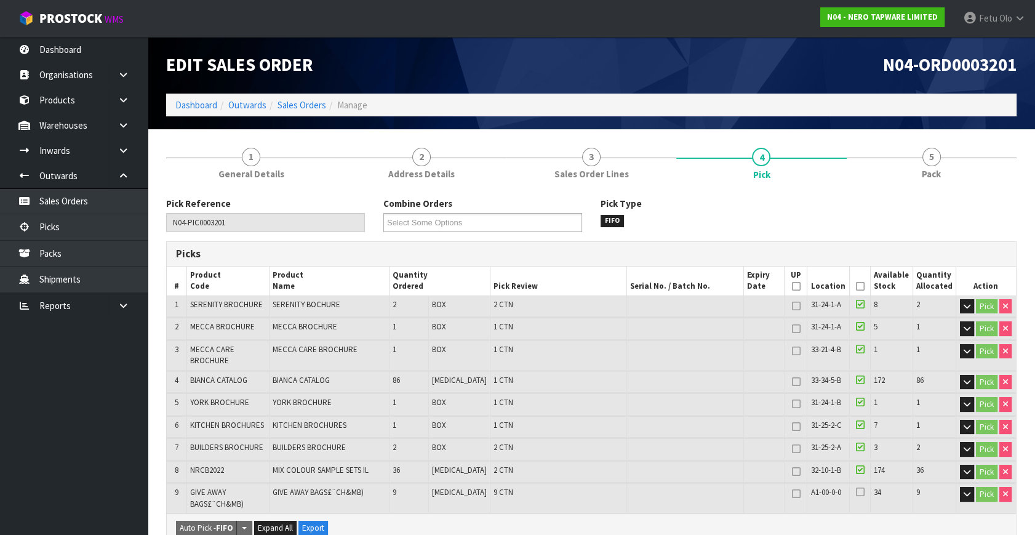
click at [856, 286] on icon at bounding box center [859, 286] width 9 height 1
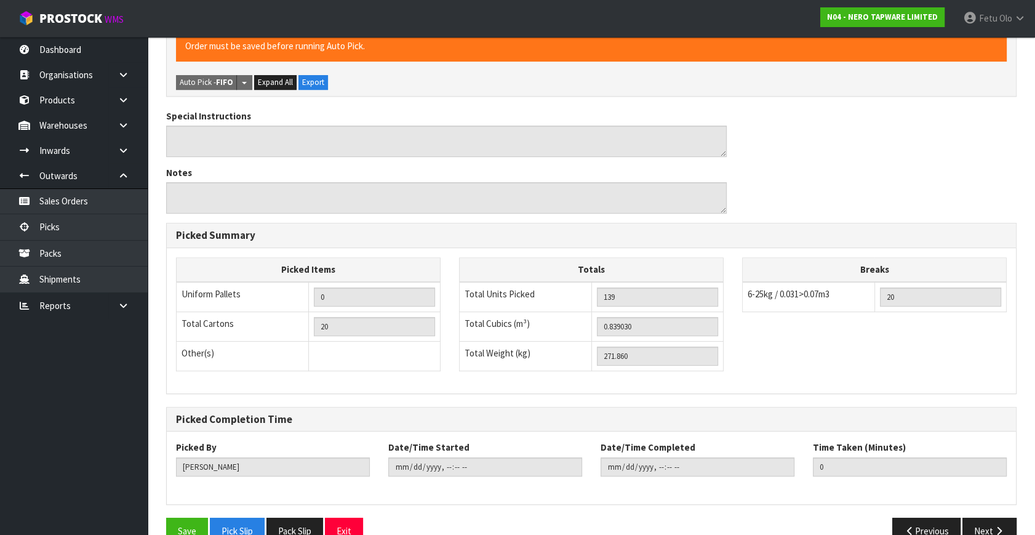
scroll to position [513, 0]
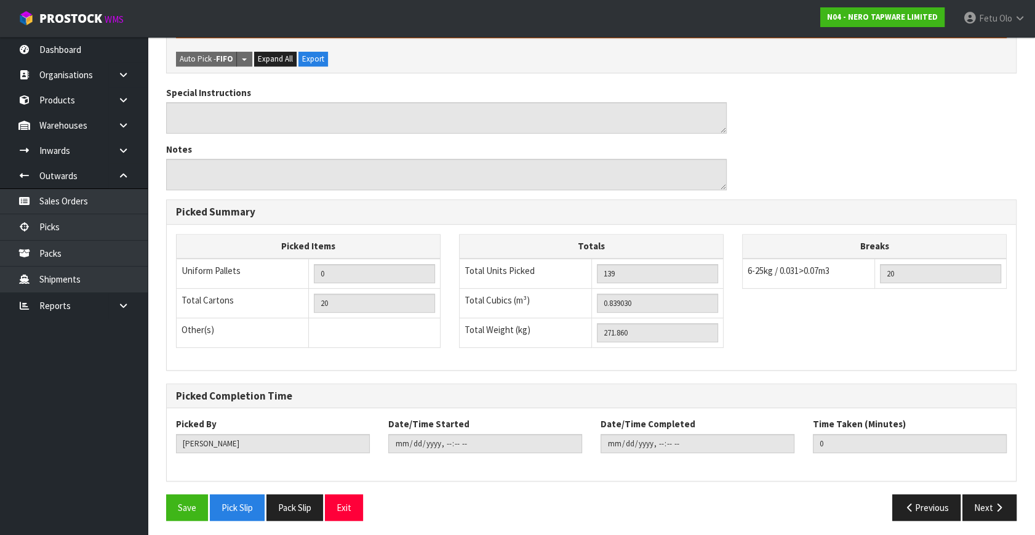
click at [161, 497] on div "Save Pick Slip Pack Slip Exit" at bounding box center [374, 507] width 434 height 26
click at [181, 499] on button "Save" at bounding box center [187, 507] width 42 height 26
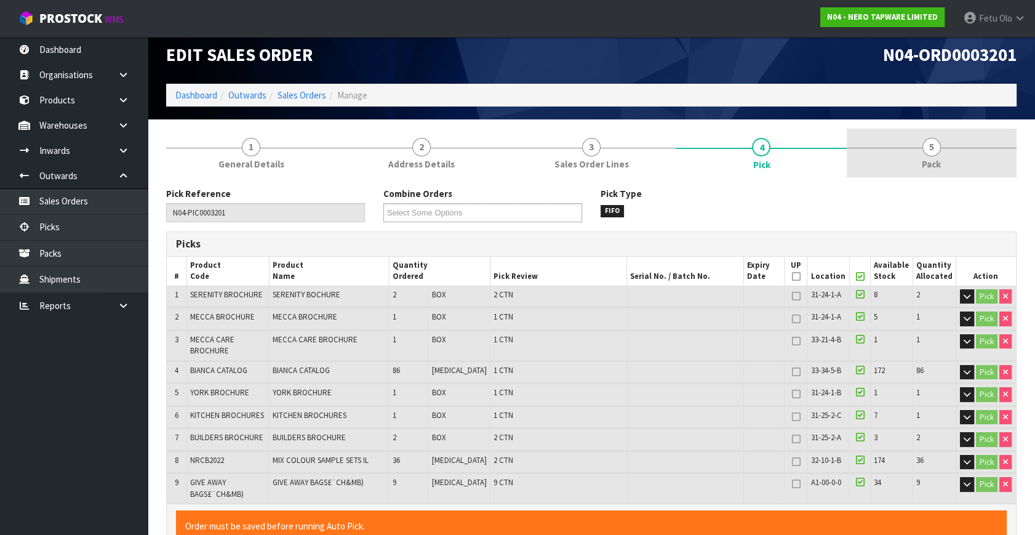
scroll to position [0, 0]
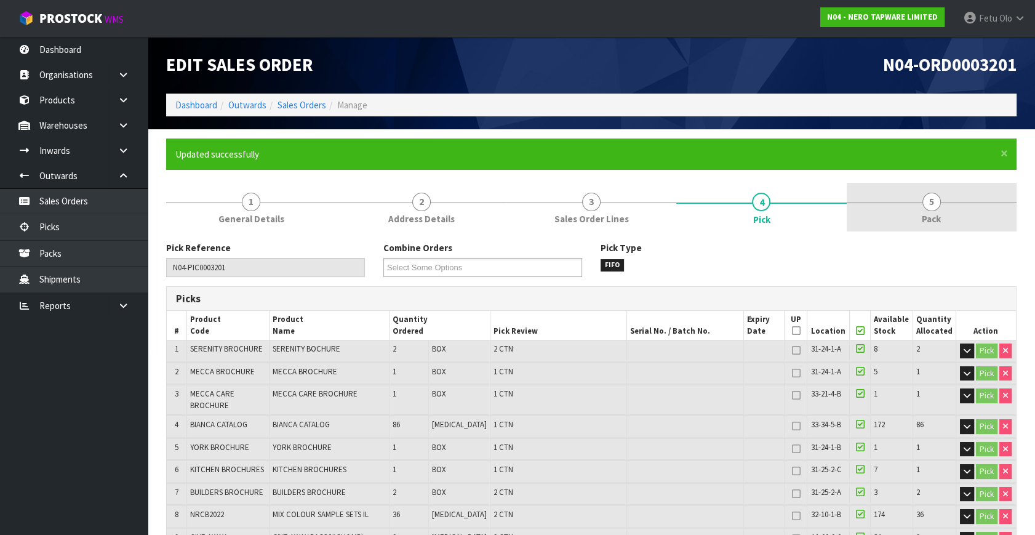
click at [939, 193] on link "5 Pack" at bounding box center [931, 207] width 170 height 49
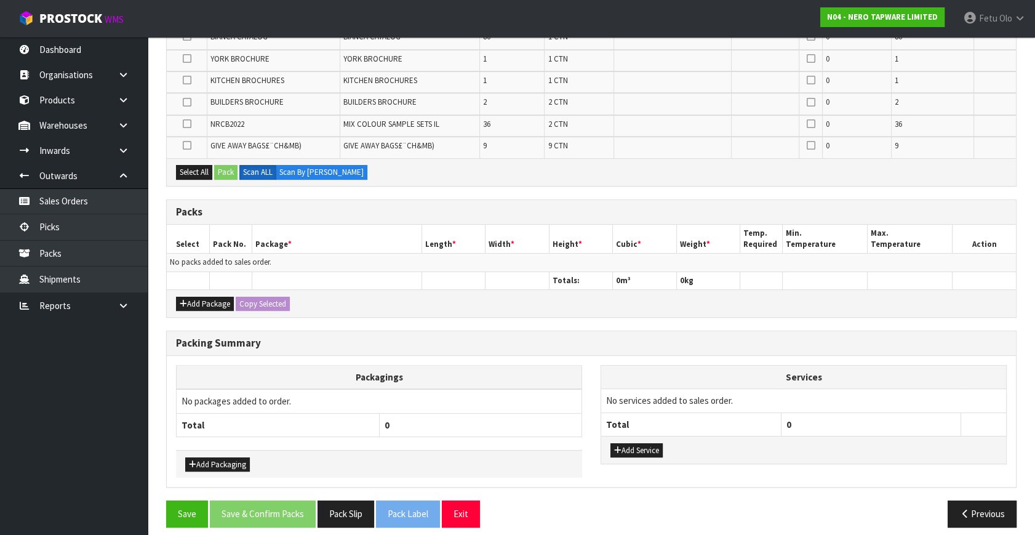
scroll to position [373, 0]
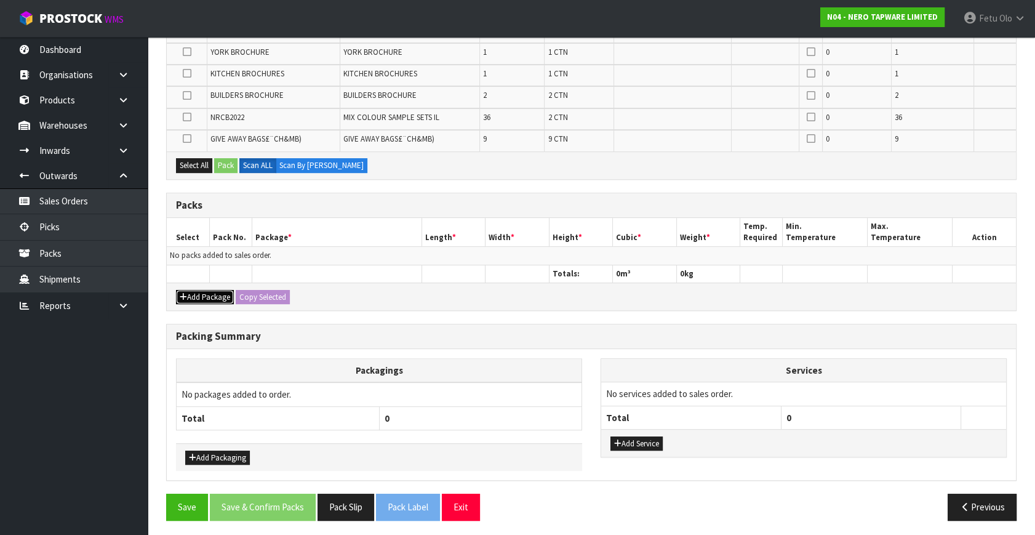
drag, startPoint x: 197, startPoint y: 299, endPoint x: 193, endPoint y: 282, distance: 17.0
click at [197, 295] on button "Add Package" at bounding box center [205, 297] width 58 height 15
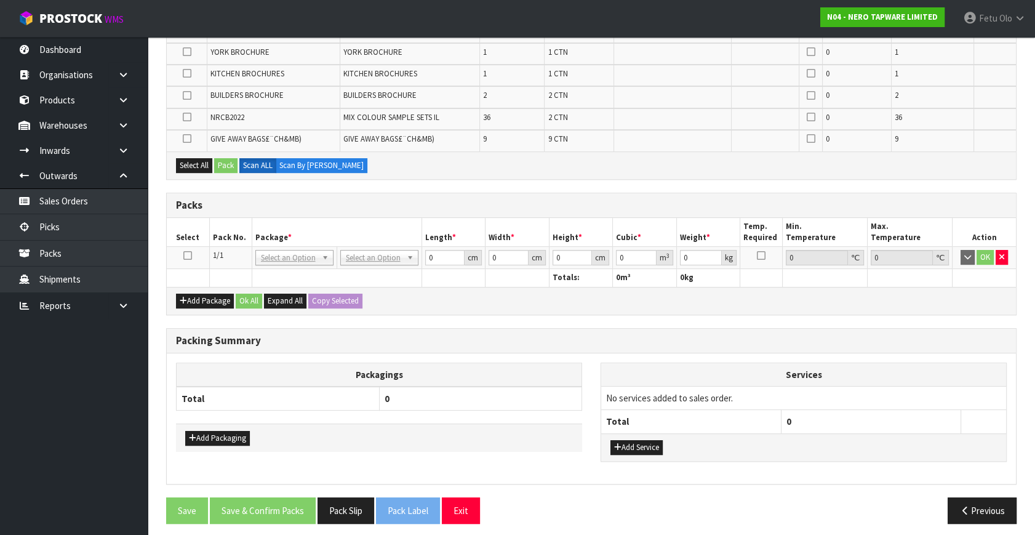
click at [189, 255] on icon at bounding box center [187, 255] width 9 height 1
click at [184, 138] on icon at bounding box center [187, 138] width 9 height 1
click at [0, 0] on input "checkbox" at bounding box center [0, 0] width 0 height 0
click at [215, 159] on button "Pack" at bounding box center [225, 165] width 23 height 15
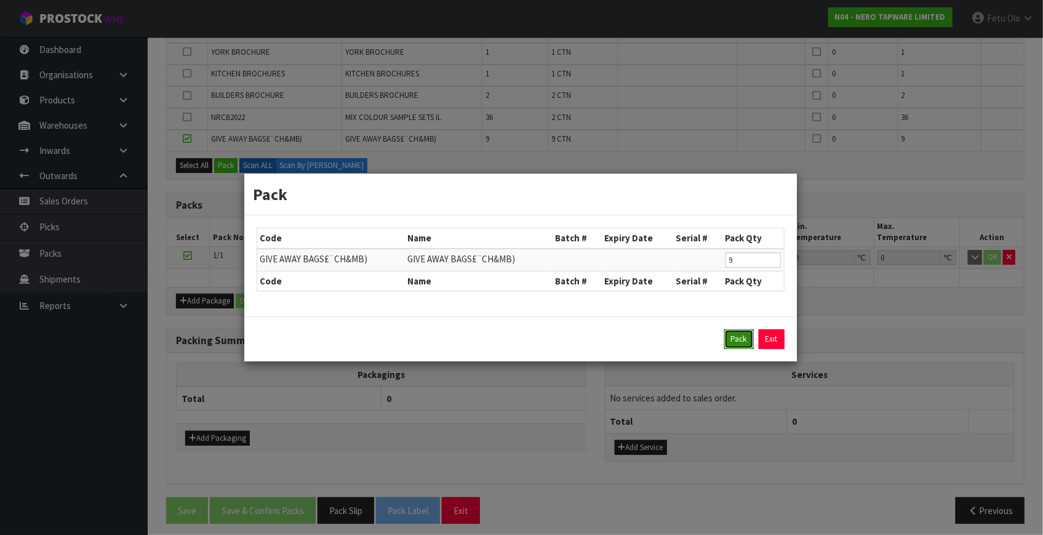
click at [732, 338] on button "Pack" at bounding box center [739, 339] width 30 height 20
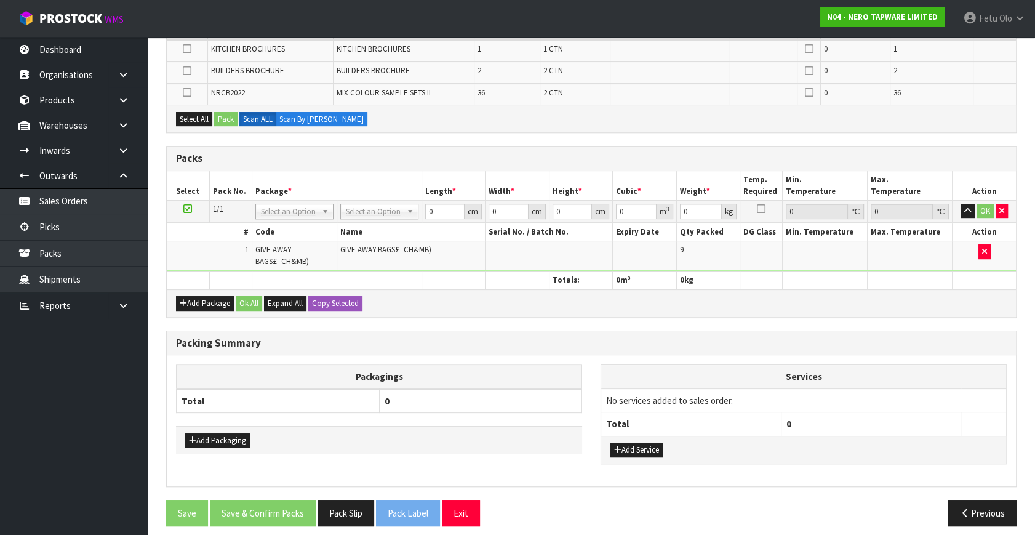
scroll to position [404, 0]
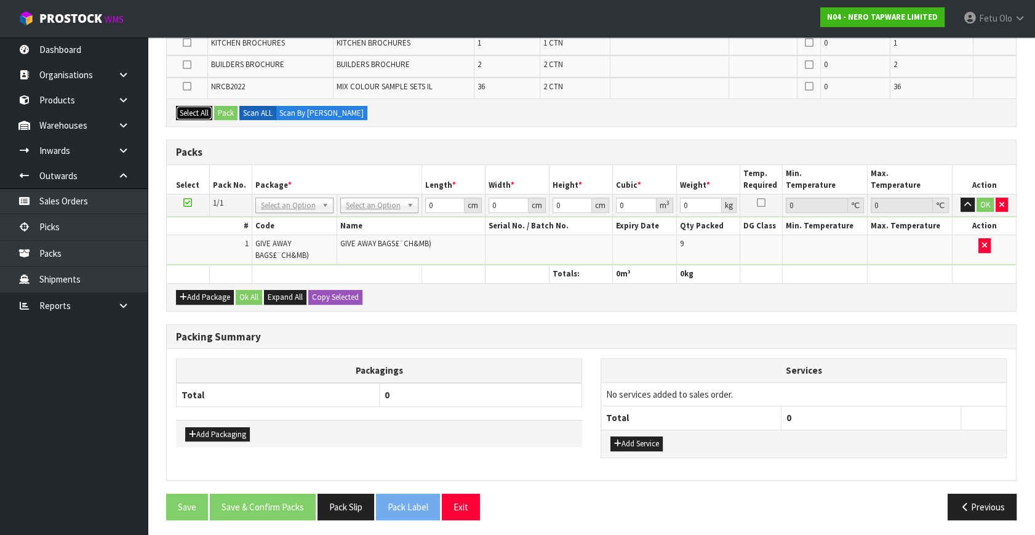
click at [180, 113] on button "Select All" at bounding box center [194, 113] width 36 height 15
click at [221, 109] on button "Pack" at bounding box center [225, 113] width 23 height 15
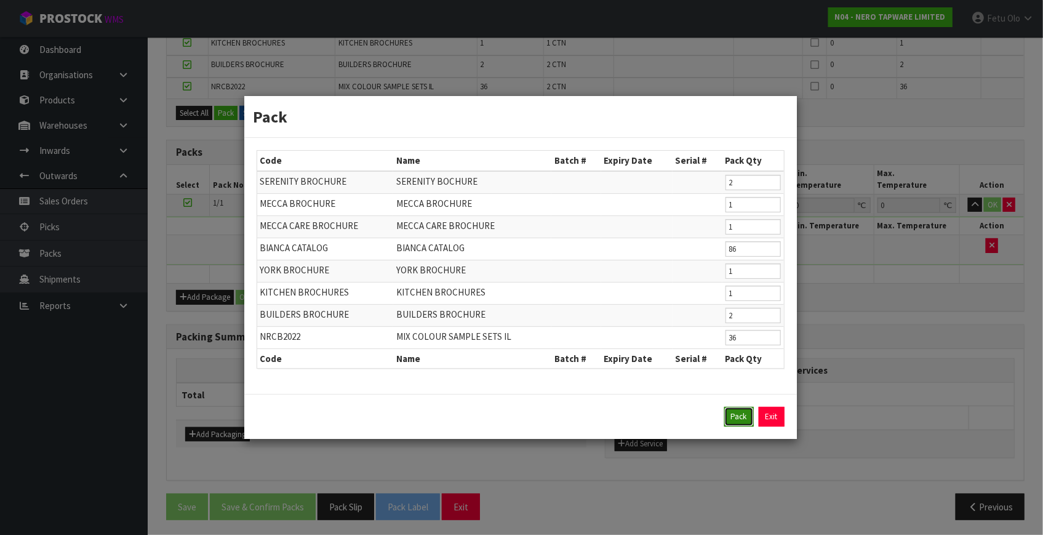
click at [741, 411] on button "Pack" at bounding box center [739, 417] width 30 height 20
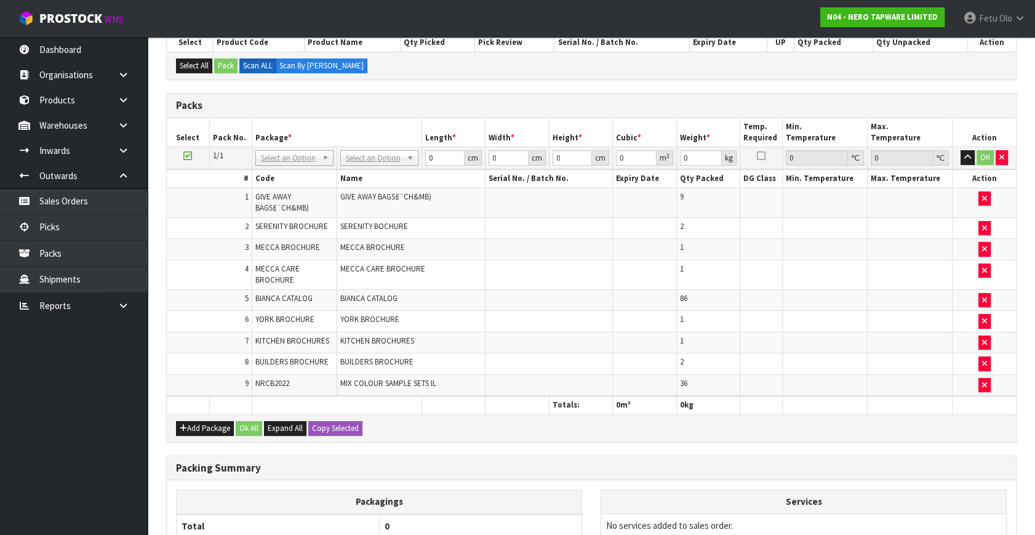
scroll to position [124, 0]
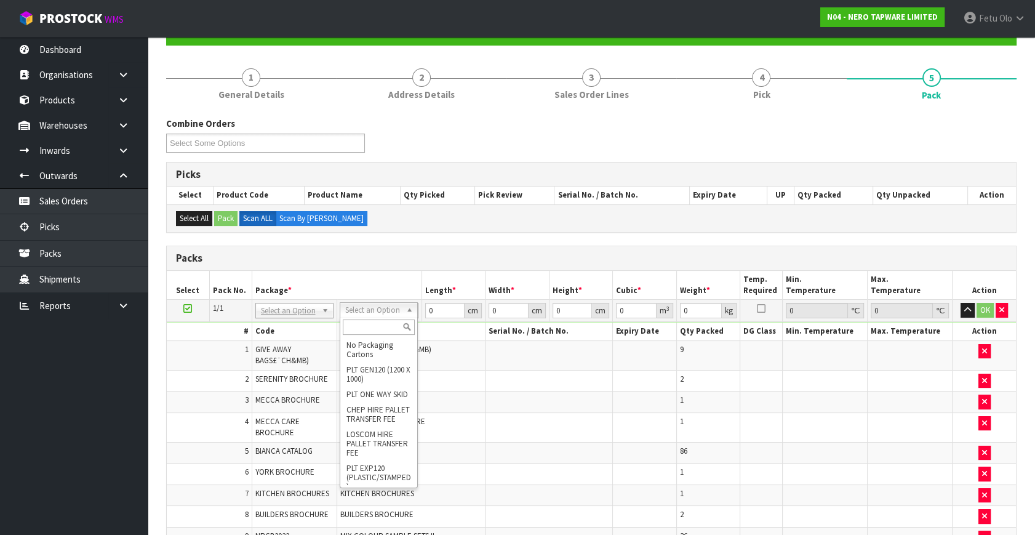
click at [375, 325] on input "text" at bounding box center [379, 326] width 72 height 15
drag, startPoint x: 380, startPoint y: 370, endPoint x: 431, endPoint y: 324, distance: 69.3
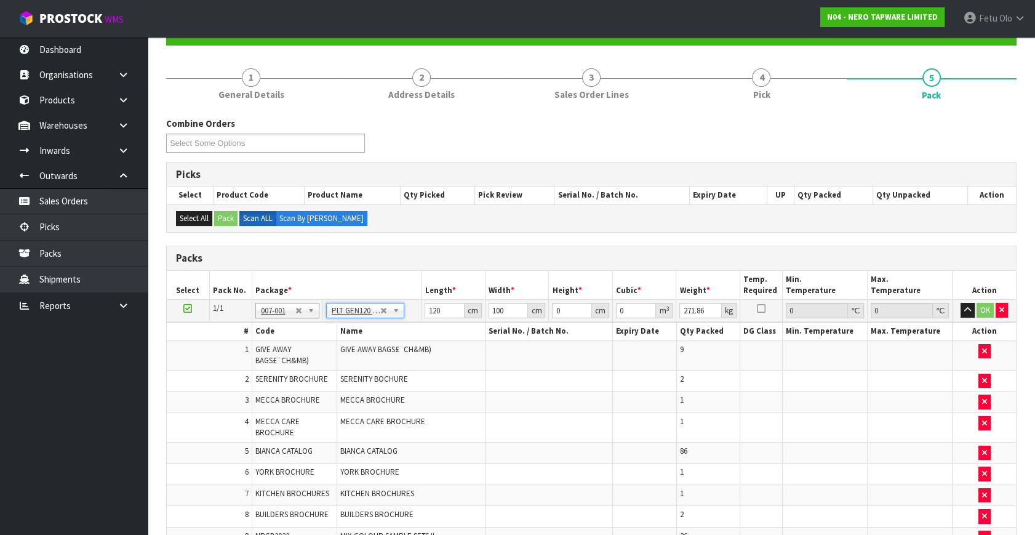
click at [405, 261] on h3 "Packs" at bounding box center [591, 258] width 830 height 12
drag, startPoint x: 347, startPoint y: 344, endPoint x: 341, endPoint y: 351, distance: 9.1
click at [343, 349] on tbody "1/1 NONE 007-001 007-002 007-004 007-009 007-013 007-014 007-015 007-017 007-01…" at bounding box center [591, 424] width 849 height 249
click at [516, 265] on div "Packs" at bounding box center [591, 258] width 849 height 25
click at [431, 307] on input "120" at bounding box center [444, 310] width 40 height 15
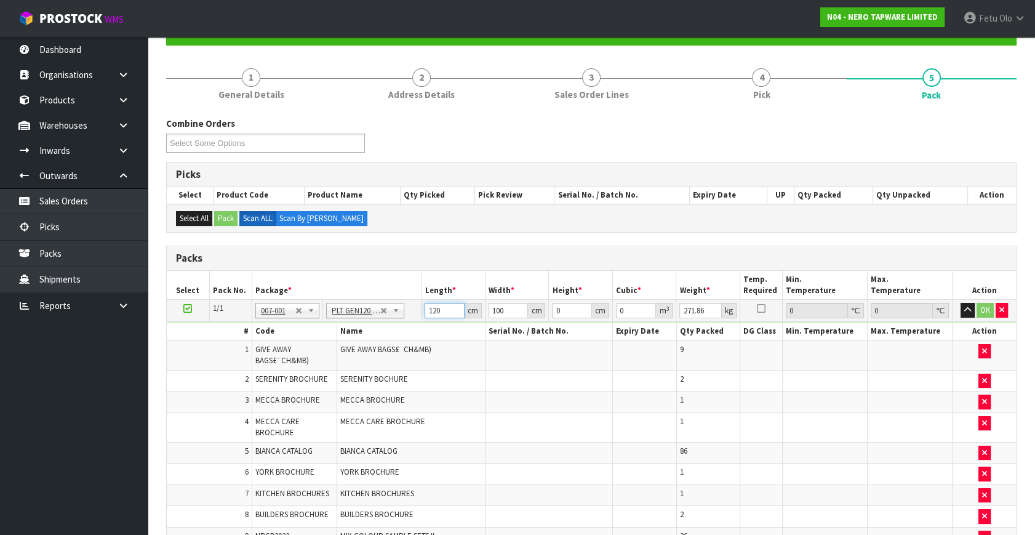
click at [431, 307] on input "120" at bounding box center [444, 310] width 40 height 15
drag, startPoint x: 527, startPoint y: 257, endPoint x: 503, endPoint y: 303, distance: 52.3
click at [527, 256] on h3 "Packs" at bounding box center [591, 258] width 830 height 12
click at [433, 311] on input "120" at bounding box center [444, 310] width 40 height 15
click at [490, 261] on h3 "Packs" at bounding box center [591, 258] width 830 height 12
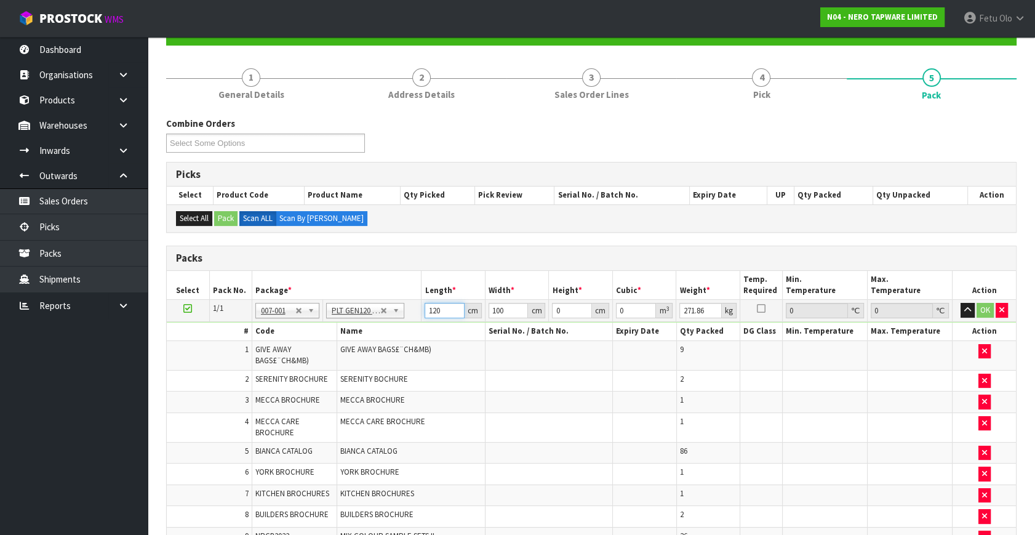
click at [443, 313] on input "120" at bounding box center [444, 310] width 40 height 15
click at [487, 271] on th "Width *" at bounding box center [517, 285] width 64 height 29
drag, startPoint x: 487, startPoint y: 269, endPoint x: 479, endPoint y: 288, distance: 21.5
click at [487, 276] on th "Width *" at bounding box center [517, 285] width 64 height 29
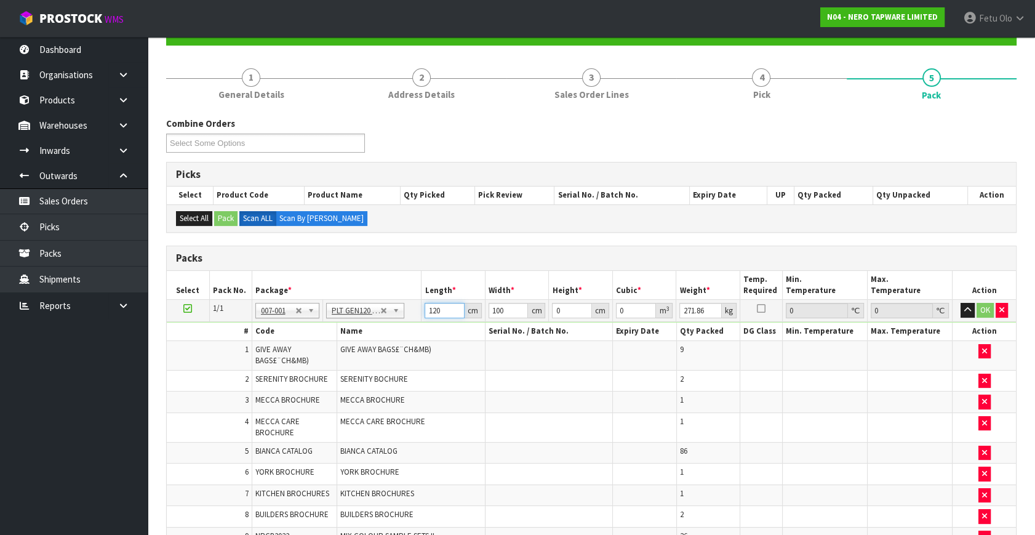
click at [436, 306] on input "120" at bounding box center [444, 310] width 40 height 15
click button "OK" at bounding box center [984, 310] width 17 height 15
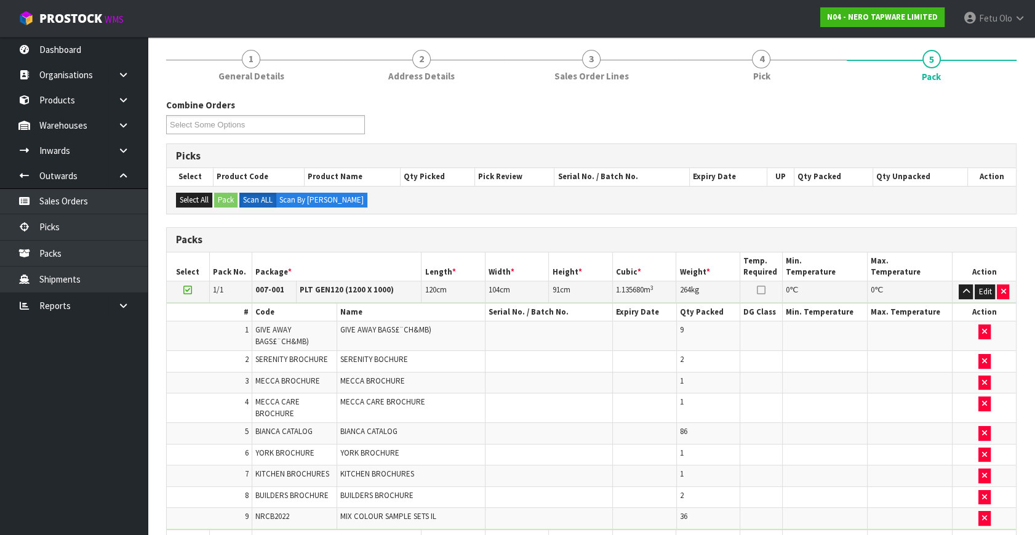
scroll to position [412, 0]
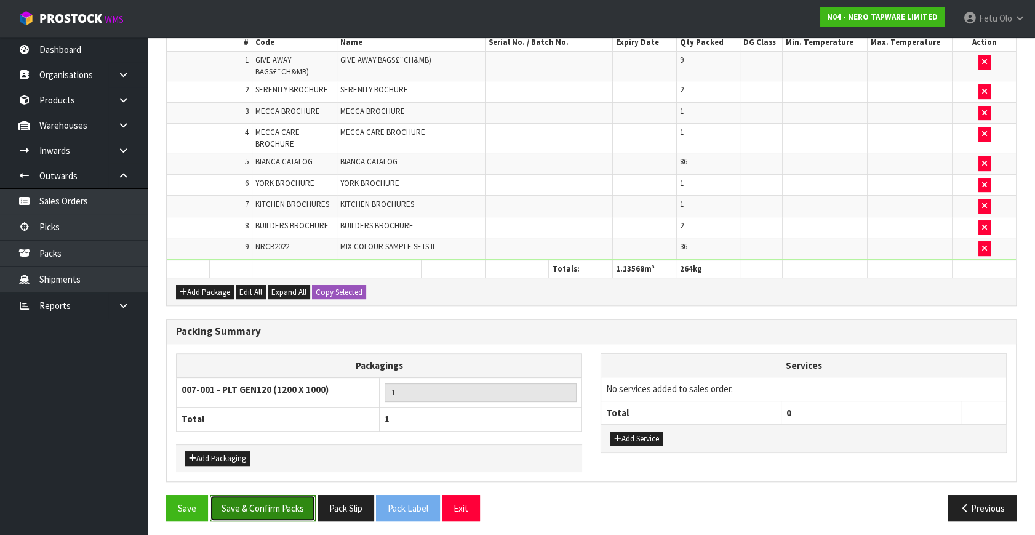
click at [296, 502] on button "Save & Confirm Packs" at bounding box center [263, 508] width 106 height 26
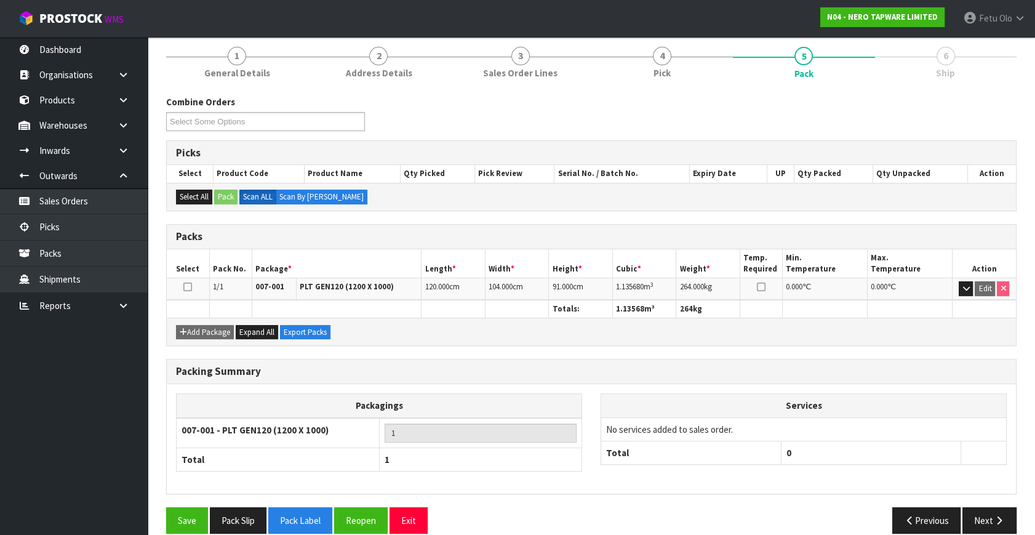
scroll to position [161, 0]
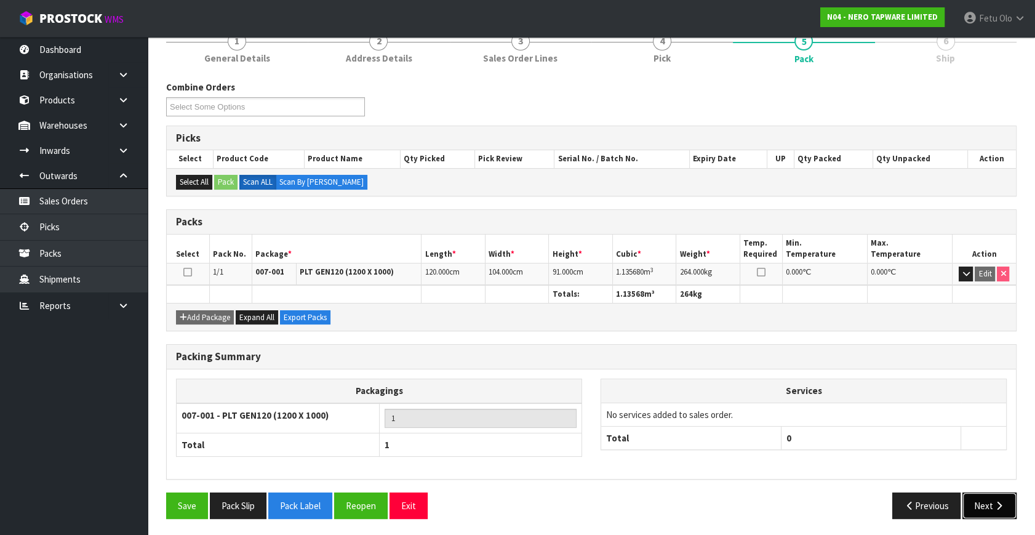
click at [965, 495] on button "Next" at bounding box center [989, 505] width 54 height 26
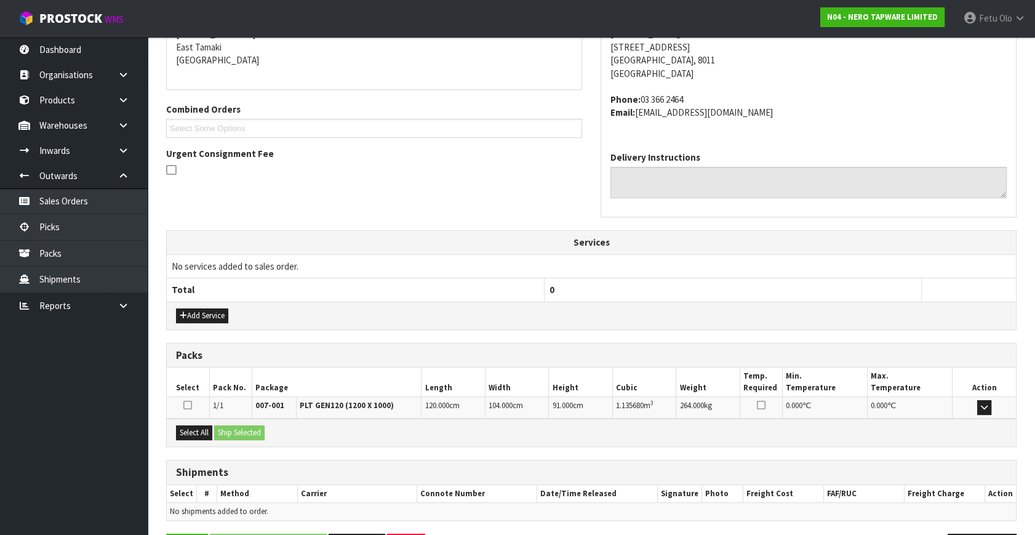
scroll to position [303, 0]
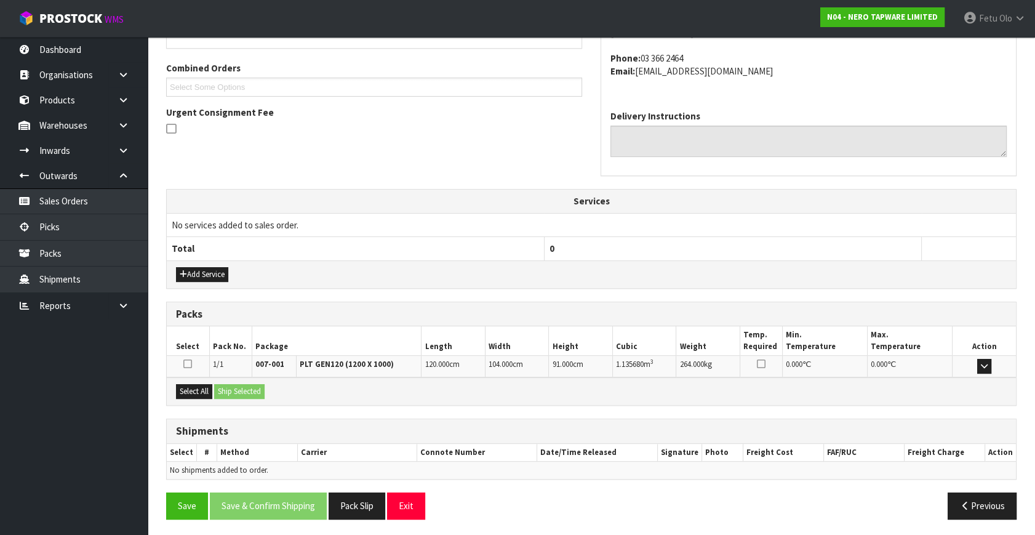
click at [683, 356] on td "264.000 kg" at bounding box center [708, 367] width 64 height 22
click at [526, 427] on h3 "Shipments" at bounding box center [591, 431] width 830 height 12
click at [188, 504] on button "Save" at bounding box center [187, 505] width 42 height 26
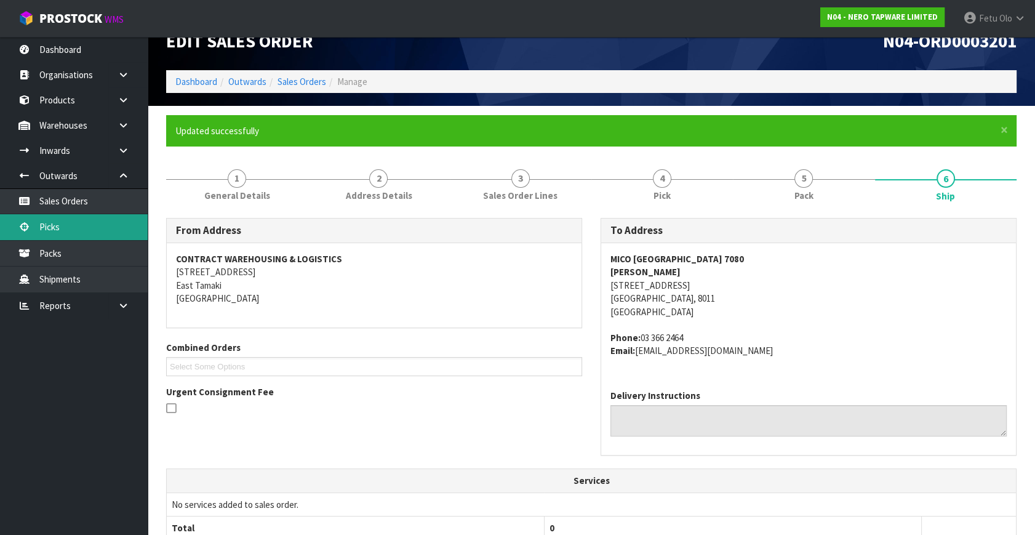
scroll to position [0, 0]
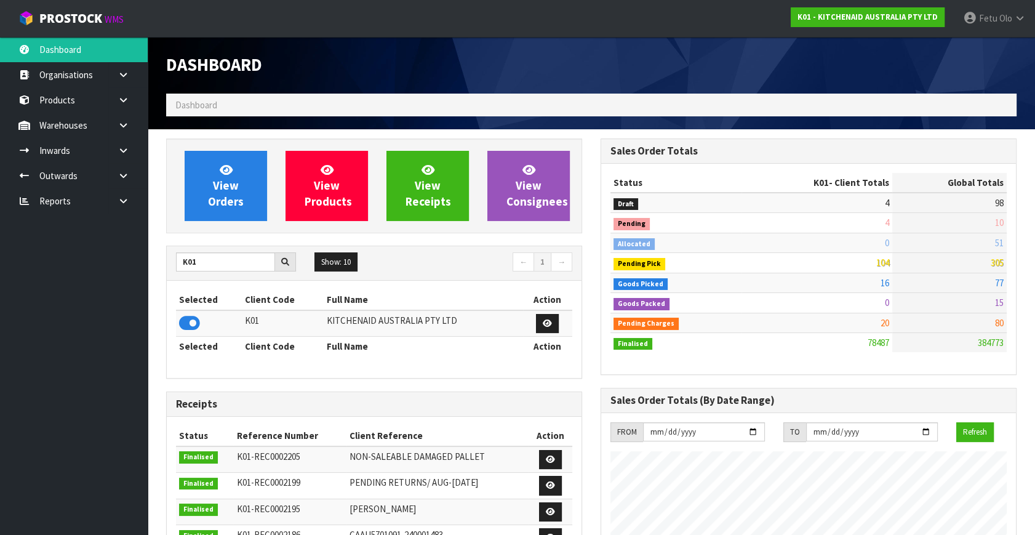
scroll to position [930, 434]
drag, startPoint x: 209, startPoint y: 269, endPoint x: 114, endPoint y: 313, distance: 105.1
click at [100, 304] on body "Toggle navigation ProStock WMS K01 - KITCHENAID AUSTRALIA PTY LTD Fetu Olo Logo…" at bounding box center [517, 267] width 1035 height 535
type input "NERO"
click at [189, 320] on icon at bounding box center [189, 323] width 21 height 18
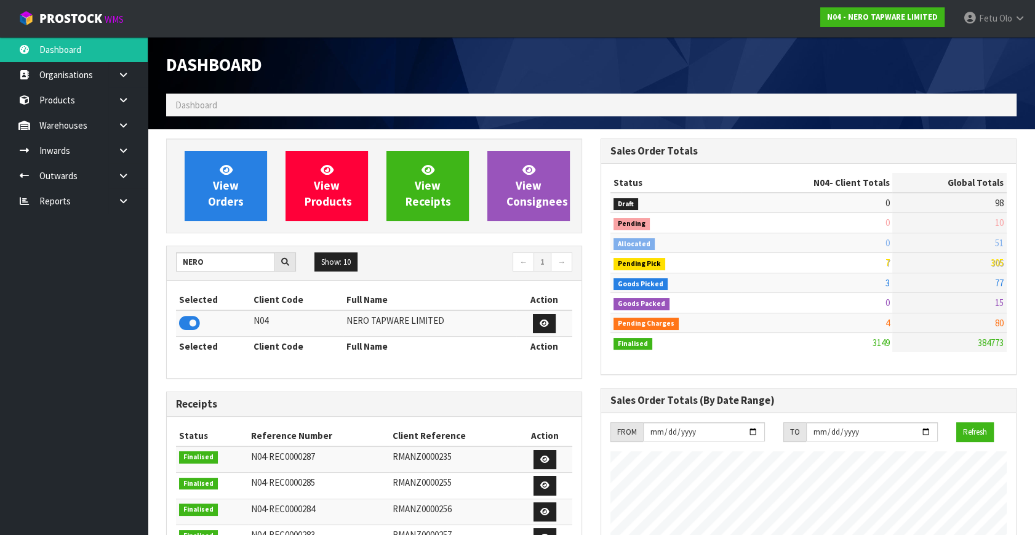
scroll to position [969, 434]
click at [124, 173] on icon at bounding box center [123, 175] width 12 height 9
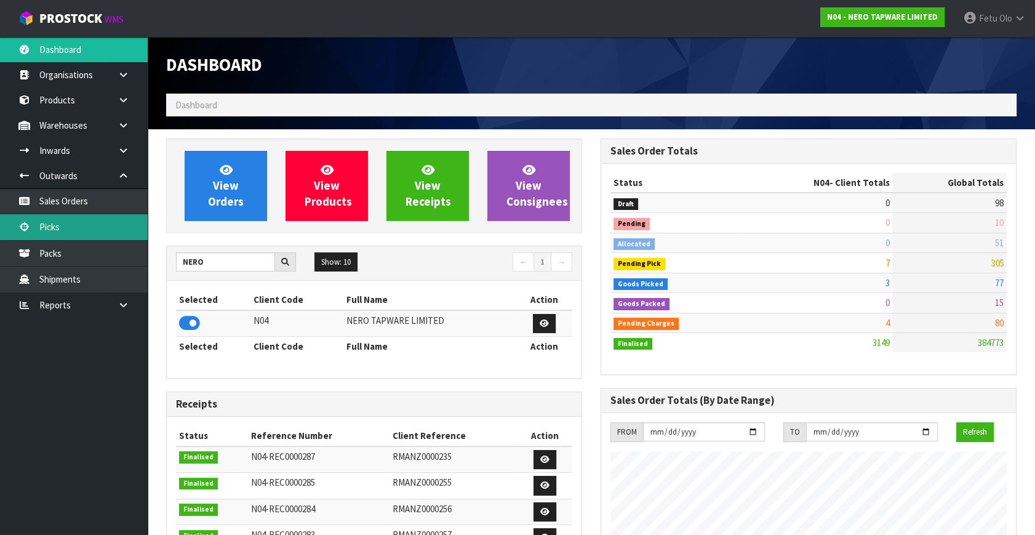
click at [47, 222] on link "Picks" at bounding box center [74, 226] width 148 height 25
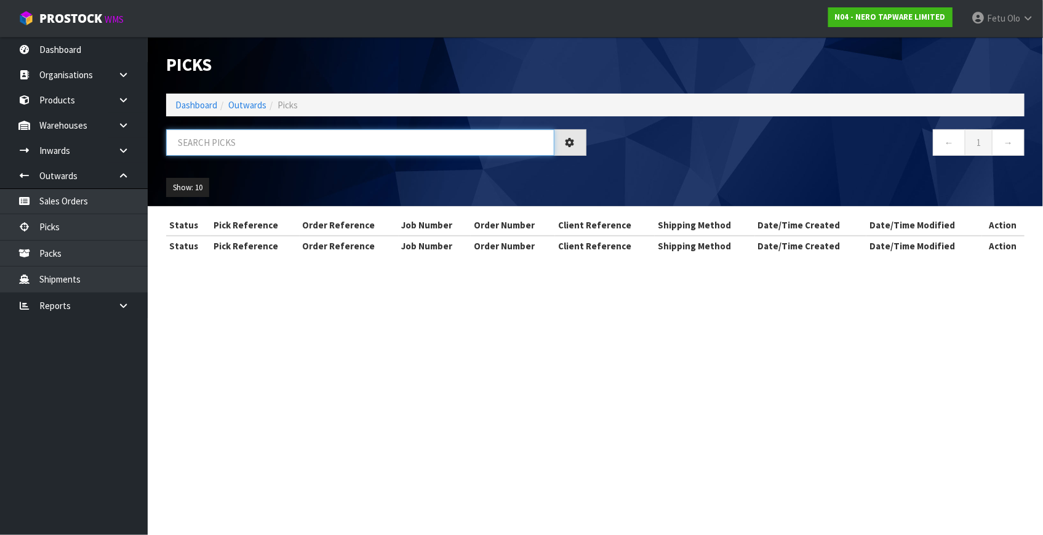
click at [241, 138] on input "text" at bounding box center [360, 142] width 388 height 26
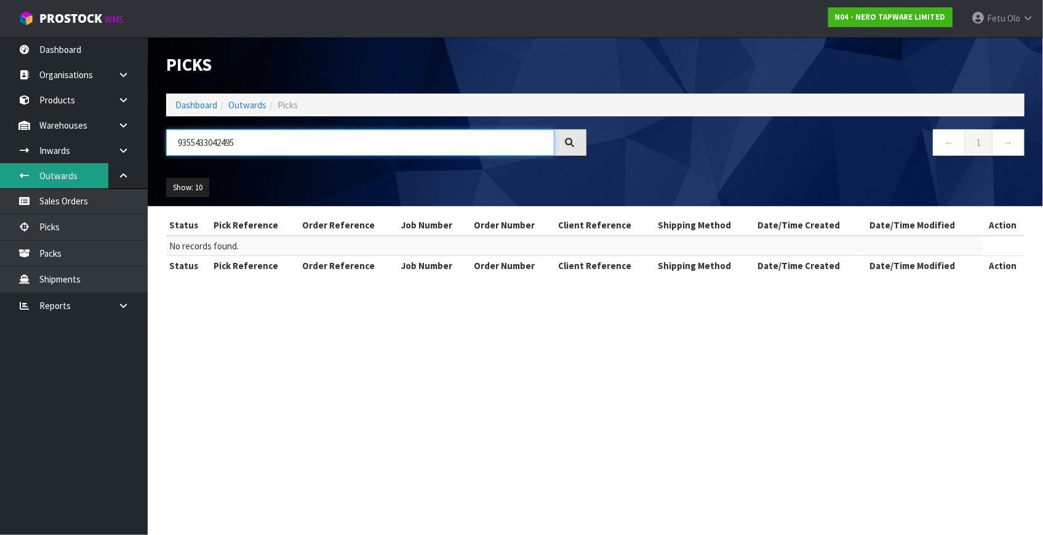
drag, startPoint x: 212, startPoint y: 157, endPoint x: 0, endPoint y: 183, distance: 213.8
click at [0, 183] on body "Toggle navigation ProStock WMS N04 - NERO TAPWARE LIMITED Fetu Olo Logout Dashb…" at bounding box center [521, 267] width 1043 height 535
type input "JOB-0416684"
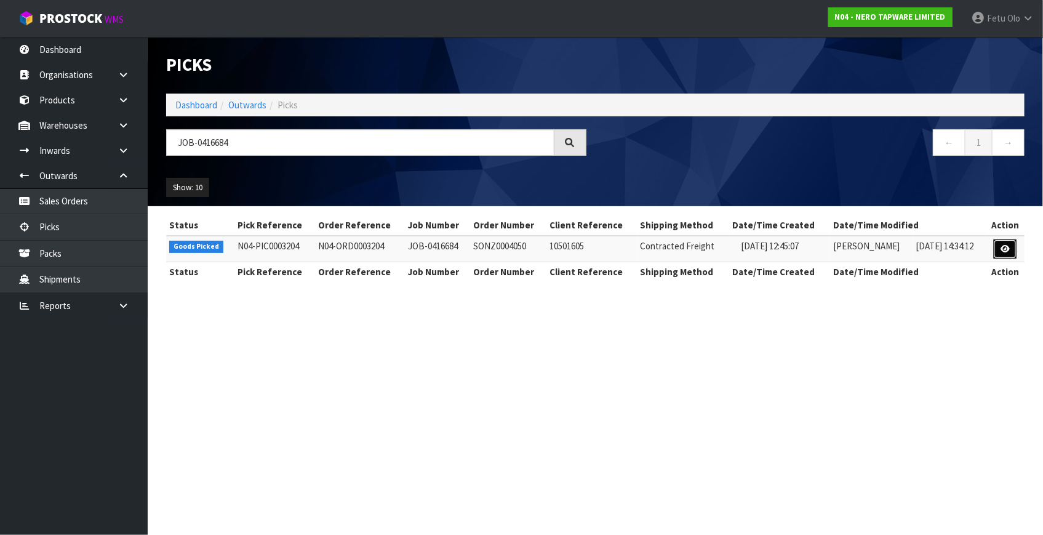
click at [1009, 250] on icon at bounding box center [1004, 249] width 9 height 8
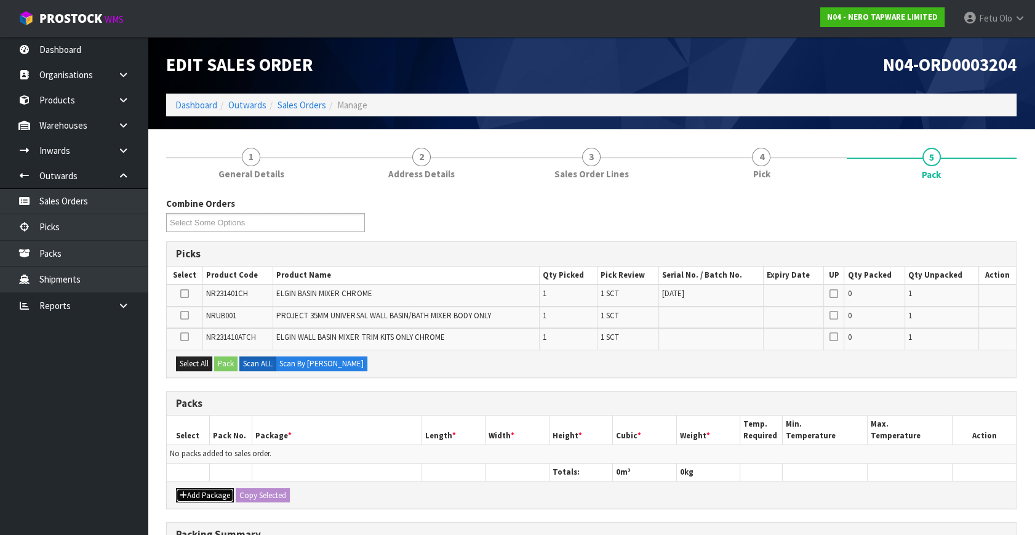
click at [202, 491] on button "Add Package" at bounding box center [205, 495] width 58 height 15
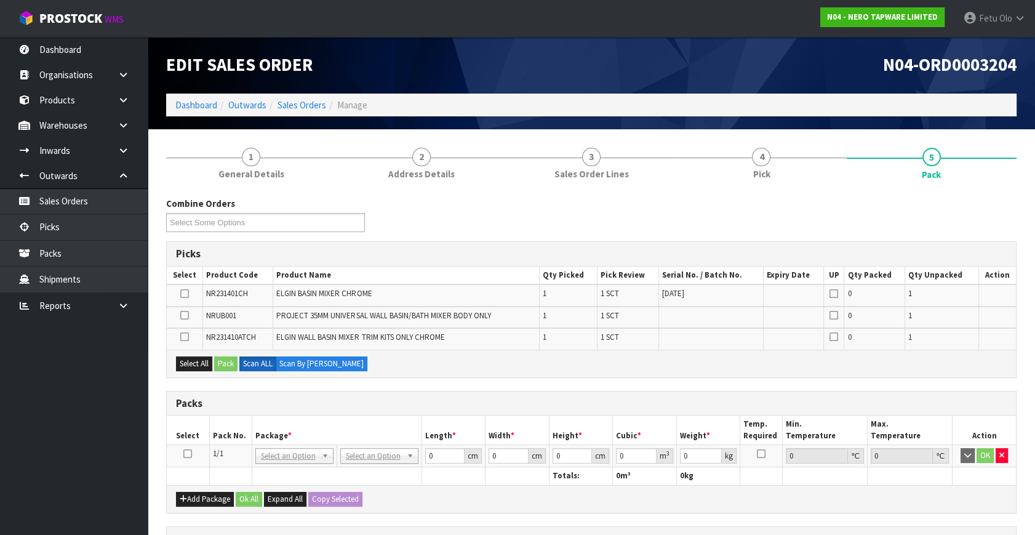
drag, startPoint x: 186, startPoint y: 449, endPoint x: 270, endPoint y: 406, distance: 94.6
click at [192, 448] on td at bounding box center [188, 456] width 42 height 22
click at [270, 406] on h3 "Packs" at bounding box center [591, 403] width 830 height 12
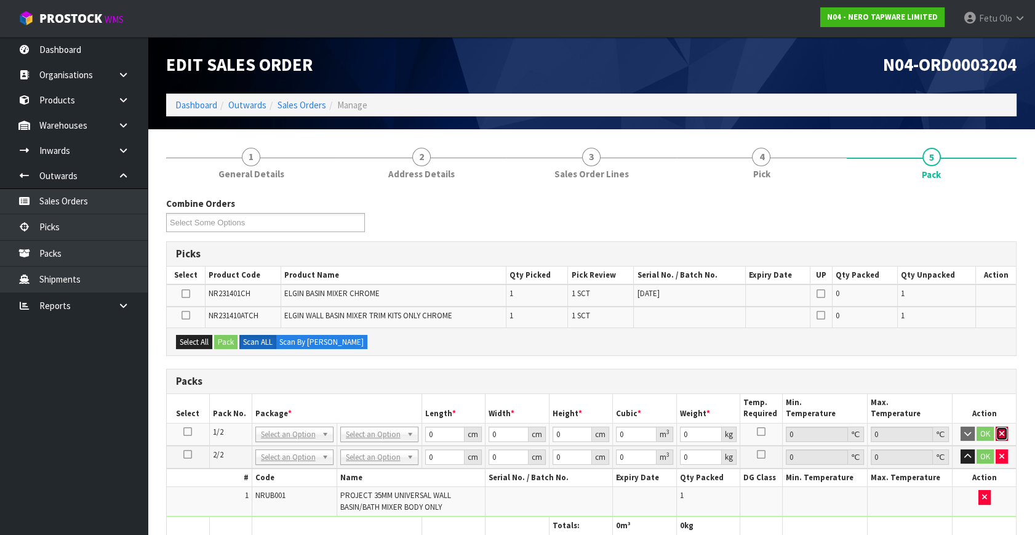
click at [1004, 431] on button "button" at bounding box center [1001, 433] width 12 height 15
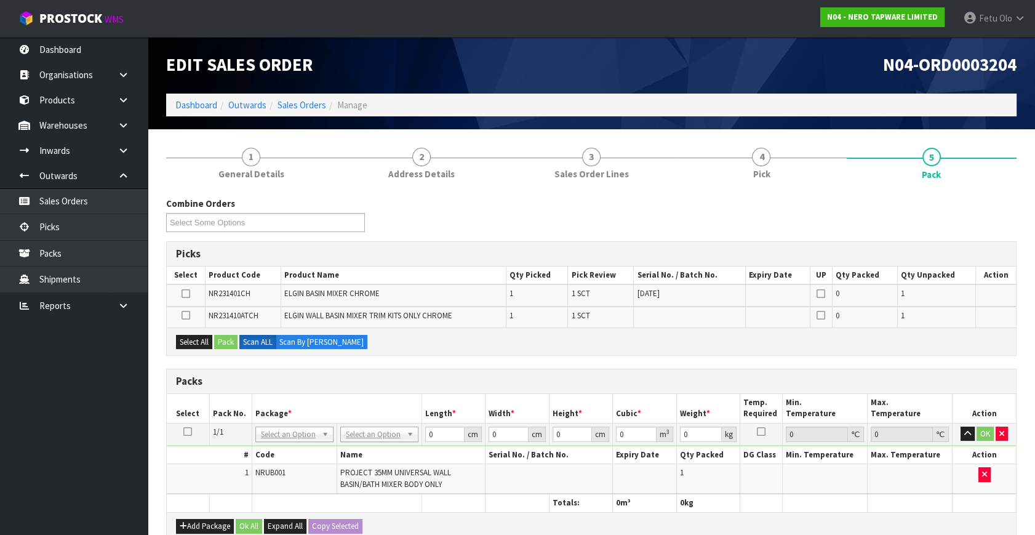
click at [187, 424] on td at bounding box center [188, 434] width 42 height 22
click at [189, 432] on icon at bounding box center [187, 431] width 9 height 1
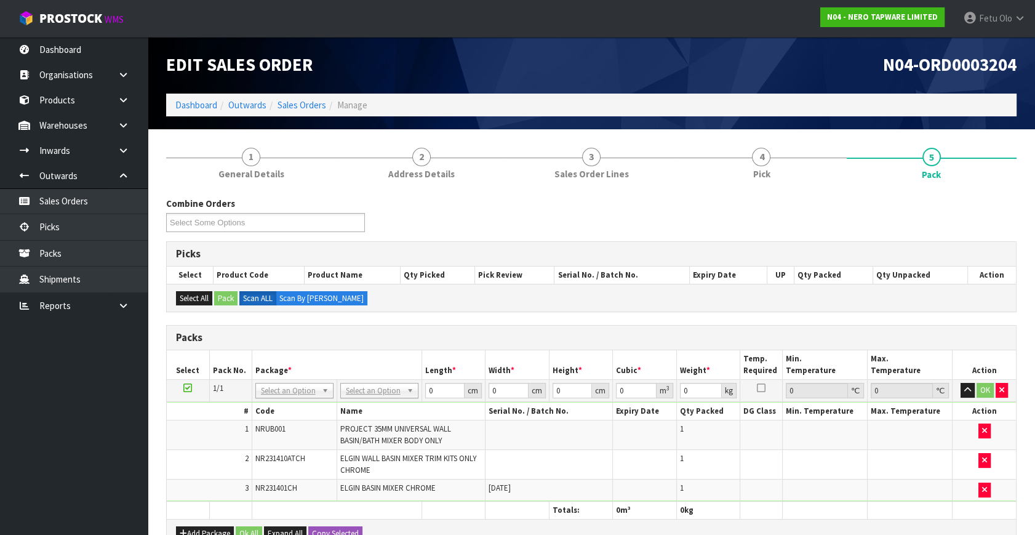
click at [288, 380] on td "NONE 007-001 007-002 007-004 007-009 007-013 007-014 007-015 007-017 007-018 00…" at bounding box center [294, 391] width 85 height 22
click at [309, 376] on th "Package *" at bounding box center [337, 364] width 170 height 29
drag, startPoint x: 287, startPoint y: 404, endPoint x: 277, endPoint y: 408, distance: 10.5
click at [287, 406] on input "text" at bounding box center [294, 406] width 72 height 15
type input "011-084"
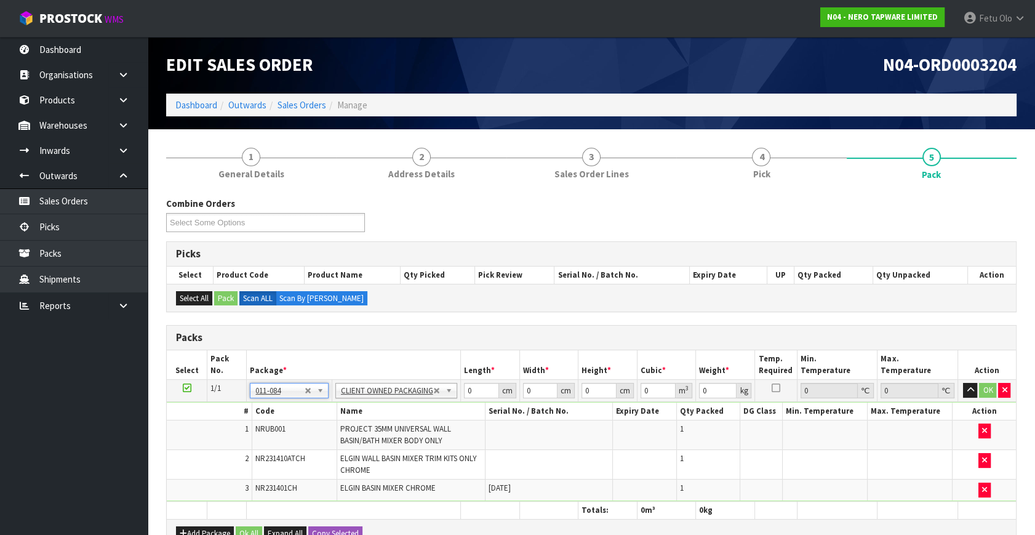
type input "3.66"
drag, startPoint x: 469, startPoint y: 392, endPoint x: 381, endPoint y: 431, distance: 96.1
click at [381, 431] on tbody "1/1 NONE 007-001 007-002 007-004 007-009 007-013 007-014 007-015 007-017 007-01…" at bounding box center [591, 441] width 849 height 122
type input "36"
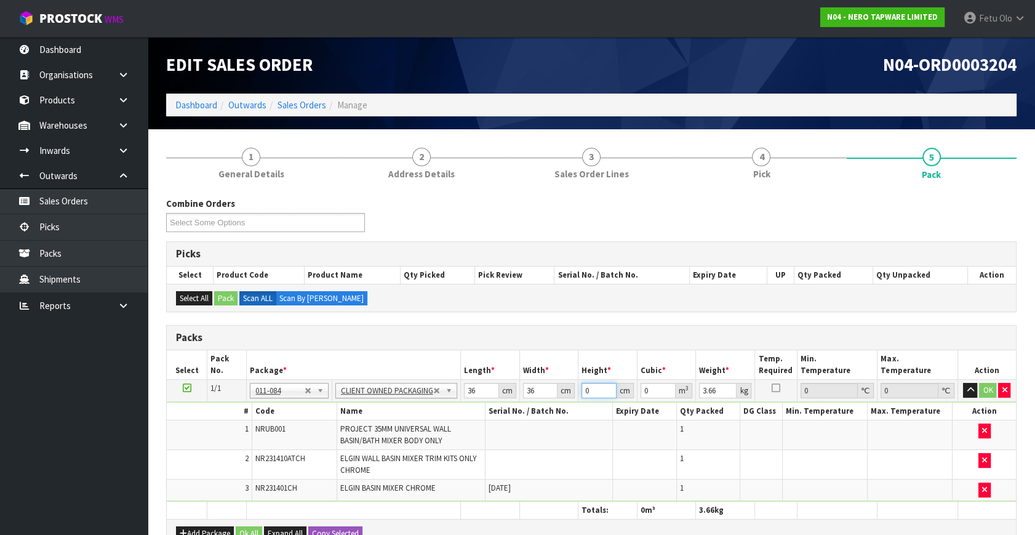
type input "1"
type input "0.001296"
type input "18"
type input "0.023328"
type input "18"
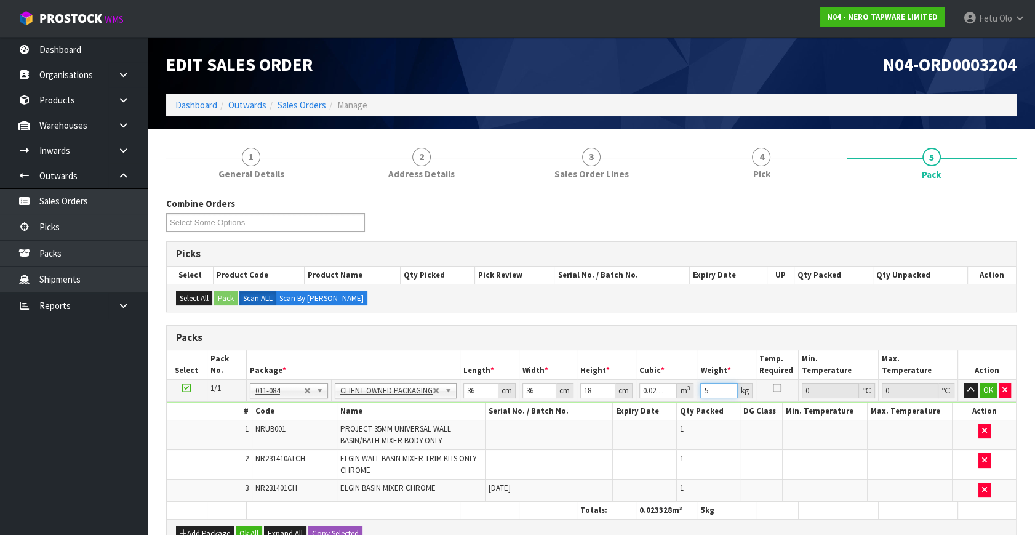
type input "5"
click button "OK" at bounding box center [987, 390] width 17 height 15
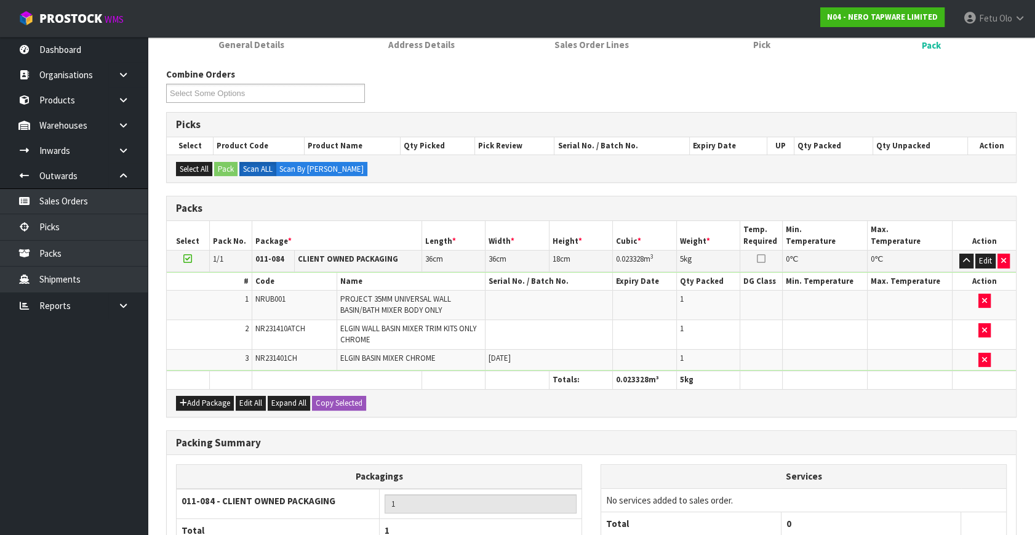
scroll to position [242, 0]
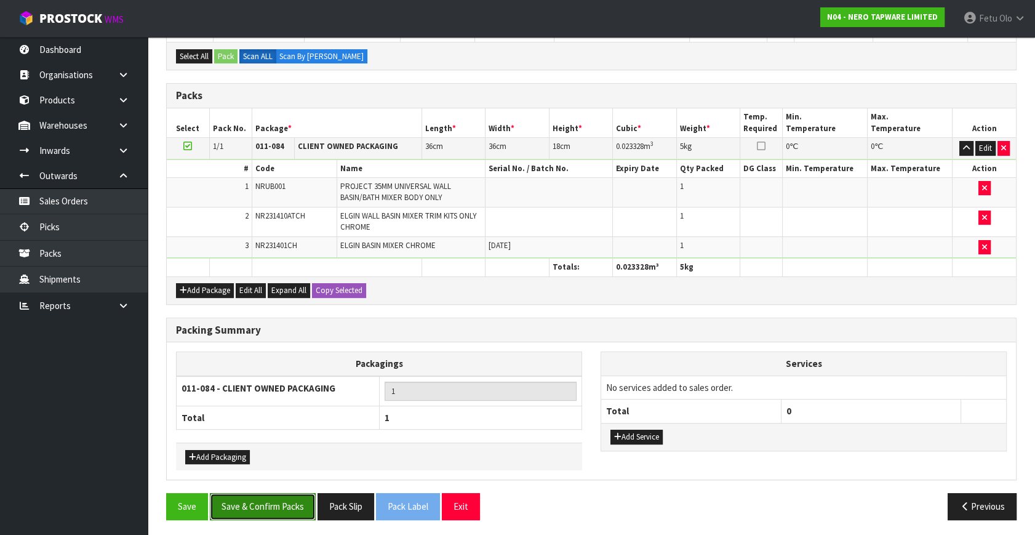
click at [257, 493] on button "Save & Confirm Packs" at bounding box center [263, 506] width 106 height 26
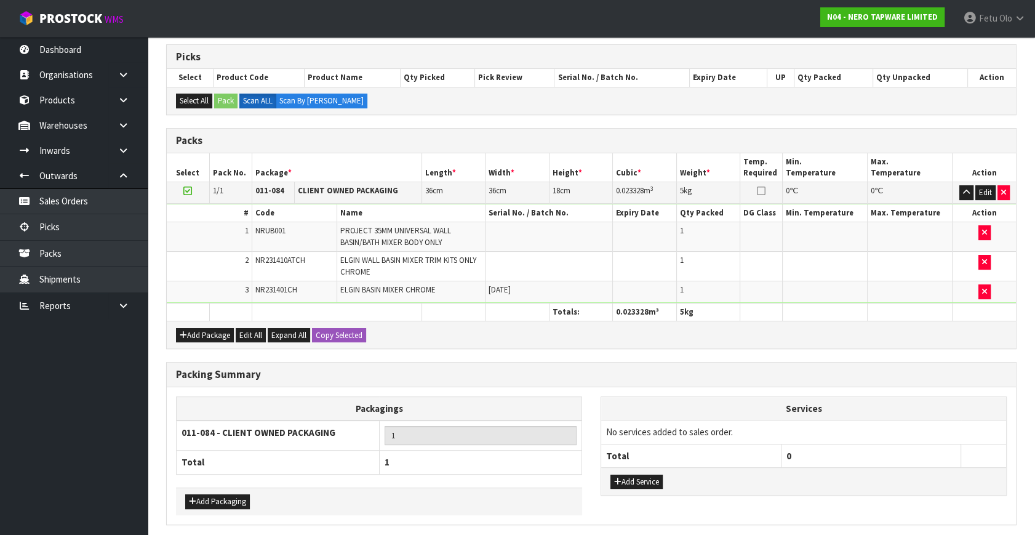
scroll to position [0, 0]
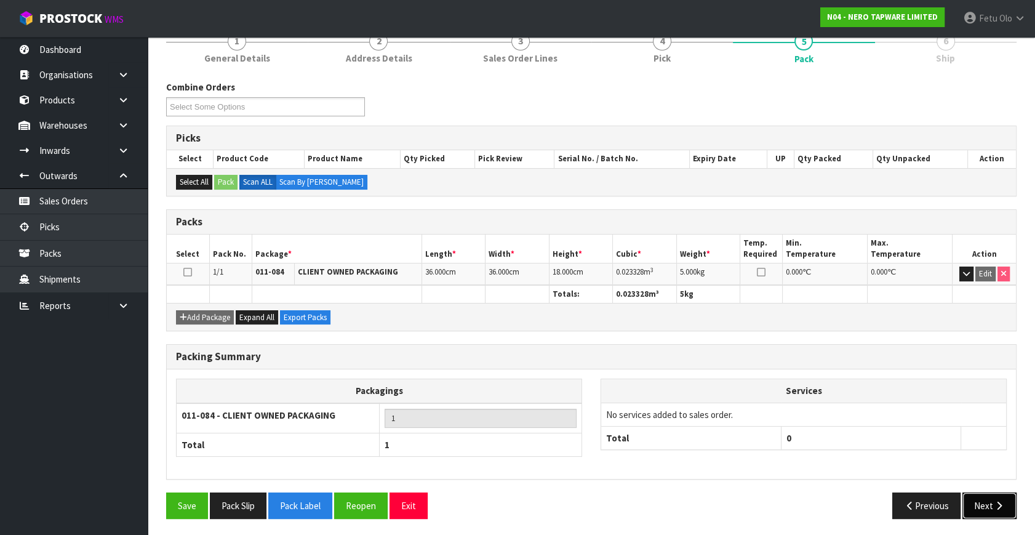
drag, startPoint x: 1006, startPoint y: 507, endPoint x: 849, endPoint y: 456, distance: 165.0
click at [1003, 504] on button "Next" at bounding box center [989, 505] width 54 height 26
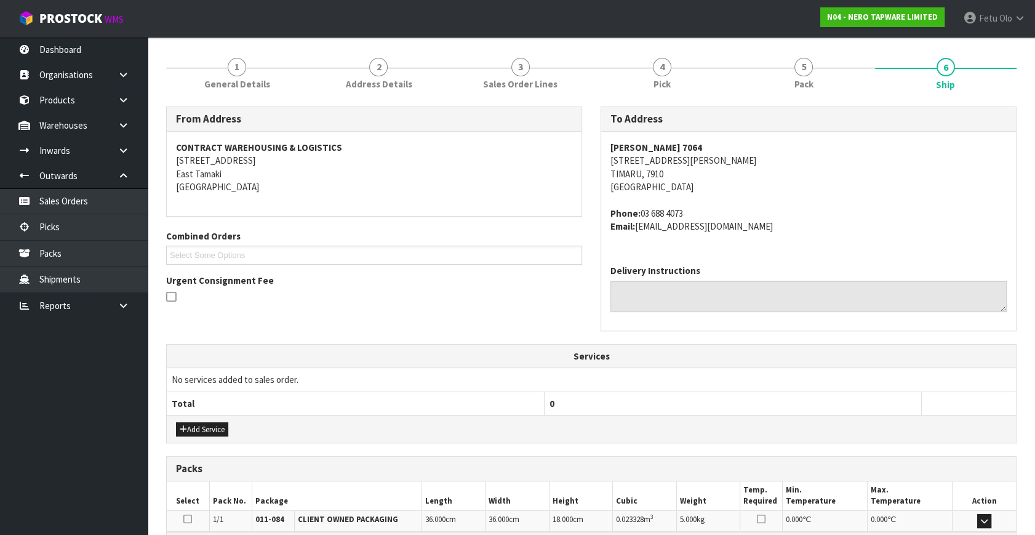
scroll to position [223, 0]
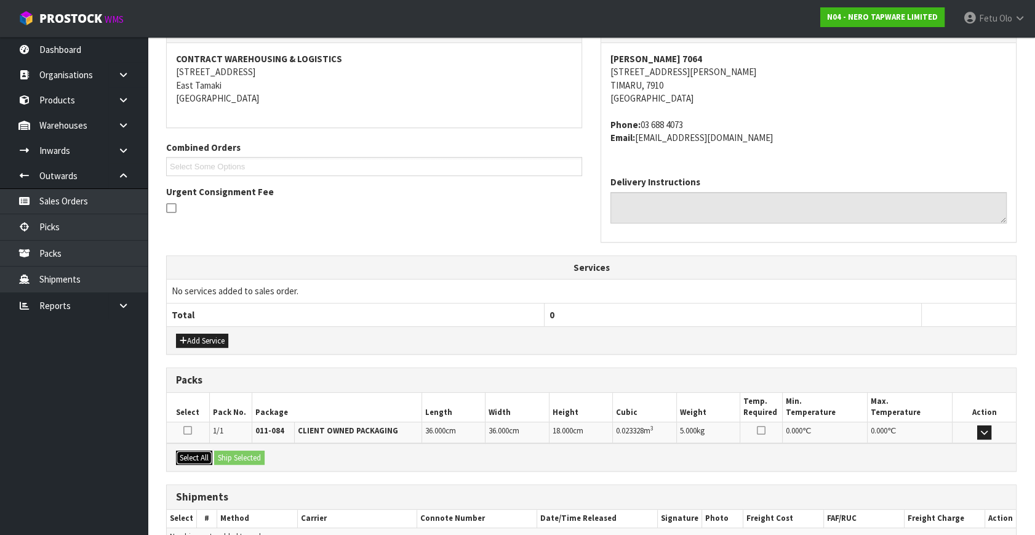
drag, startPoint x: 196, startPoint y: 451, endPoint x: 237, endPoint y: 455, distance: 41.4
click at [199, 451] on button "Select All" at bounding box center [194, 457] width 36 height 15
click at [253, 455] on button "Ship Selected" at bounding box center [239, 457] width 50 height 15
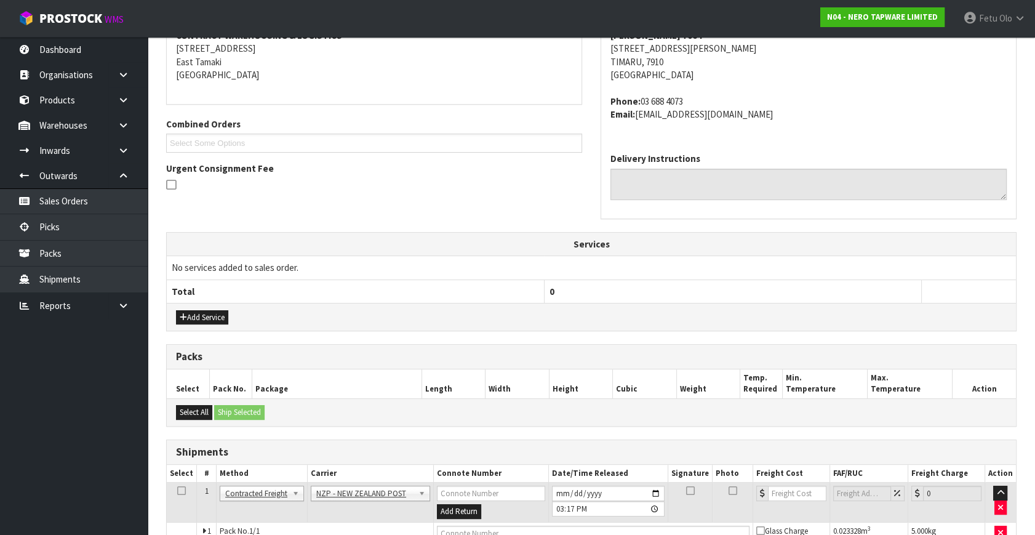
scroll to position [312, 0]
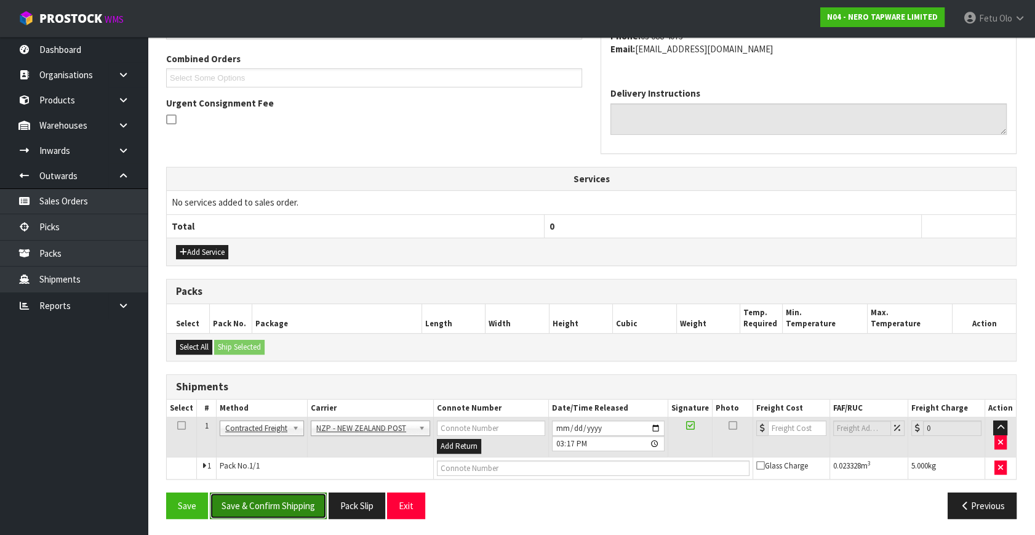
click at [265, 500] on button "Save & Confirm Shipping" at bounding box center [268, 505] width 117 height 26
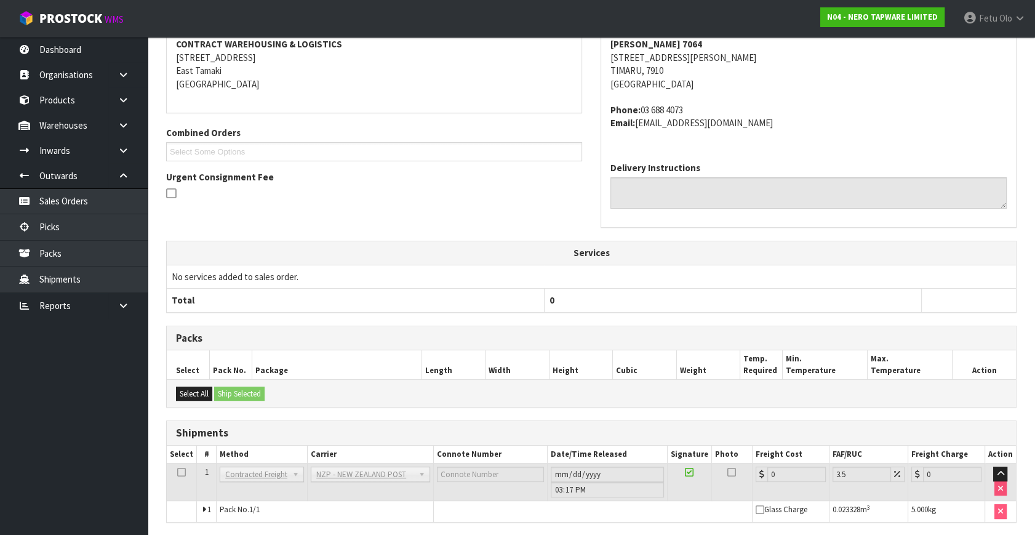
scroll to position [295, 0]
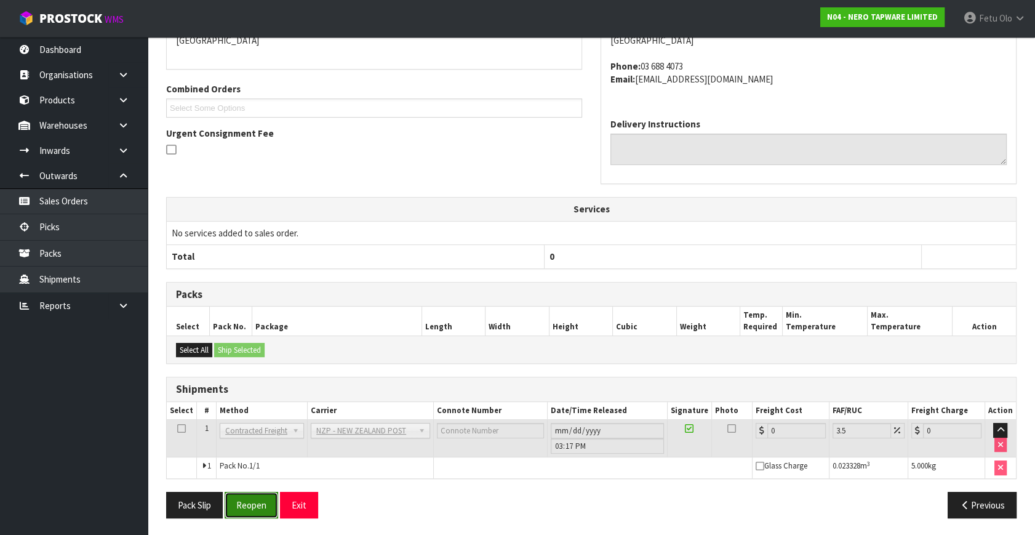
click at [249, 502] on button "Reopen" at bounding box center [252, 504] width 54 height 26
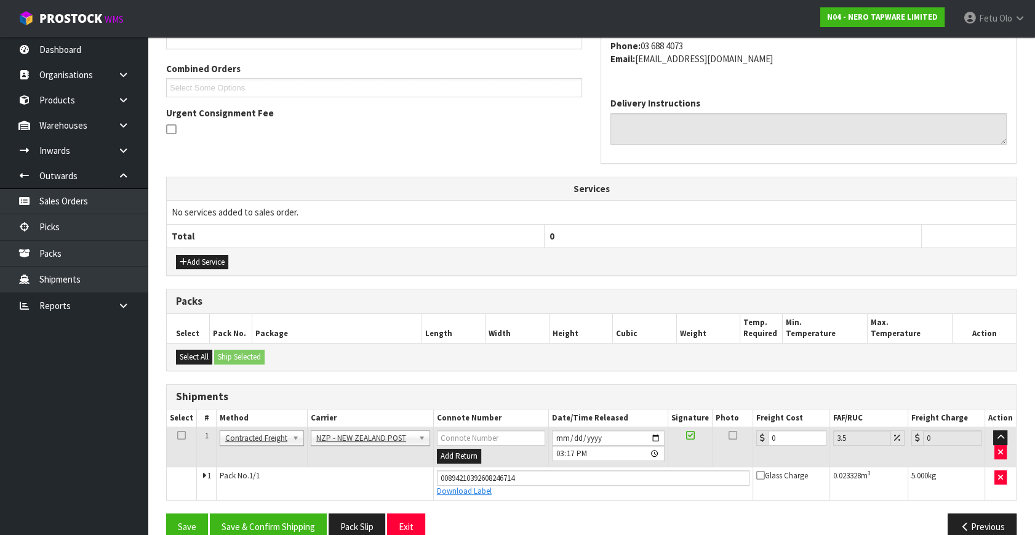
scroll to position [323, 0]
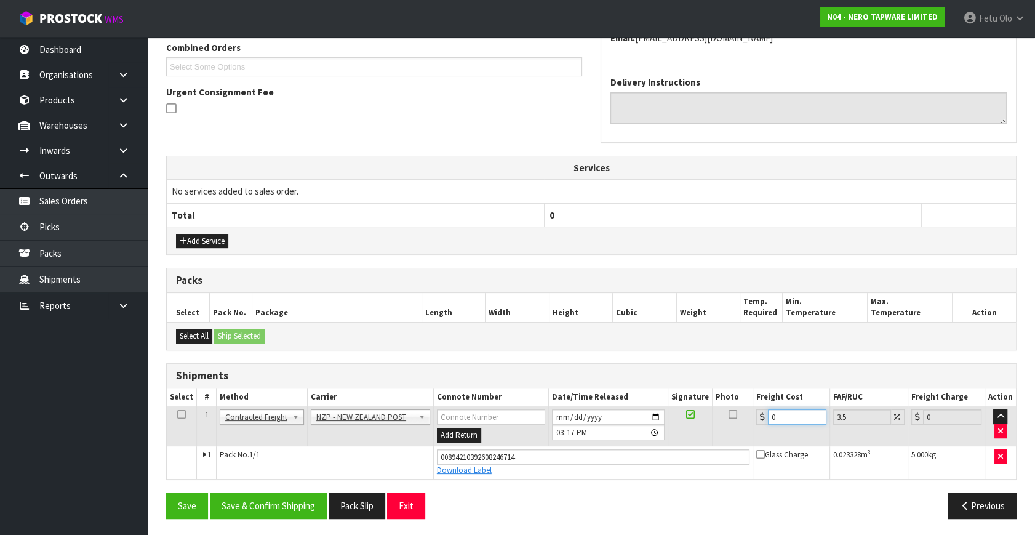
drag, startPoint x: 786, startPoint y: 421, endPoint x: 679, endPoint y: 453, distance: 111.7
click at [679, 453] on tbody "1 Client Local Pickup Customer Local Pickup Company Freight Contracted Freight …" at bounding box center [591, 442] width 849 height 73
type input "1"
type input "1.03"
type input "11"
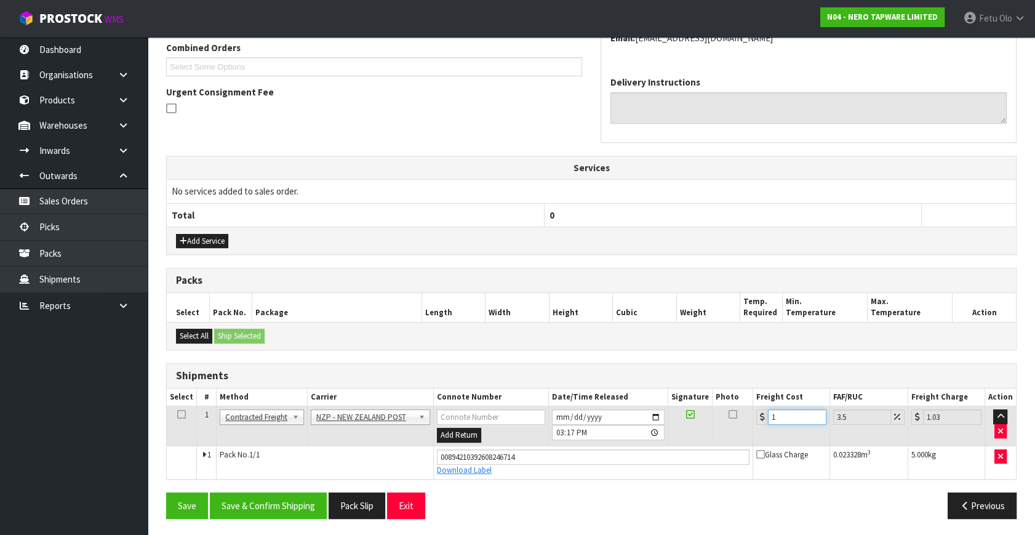
type input "11.38"
type input "11.63"
type input "12.04"
type input "11.6"
type input "12.01"
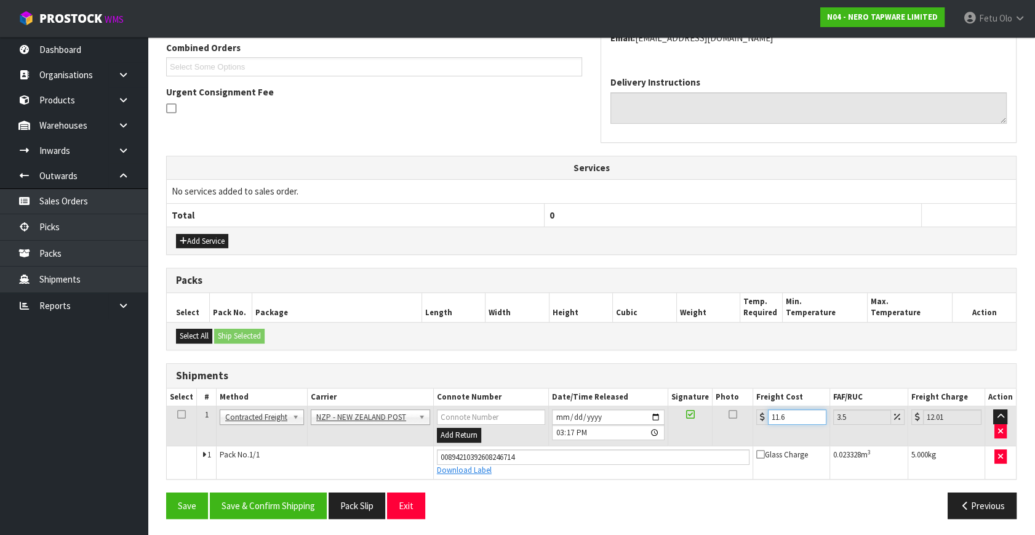
type input "11.61"
type input "12.02"
type input "11.61"
click at [310, 498] on button "Save & Confirm Shipping" at bounding box center [268, 505] width 117 height 26
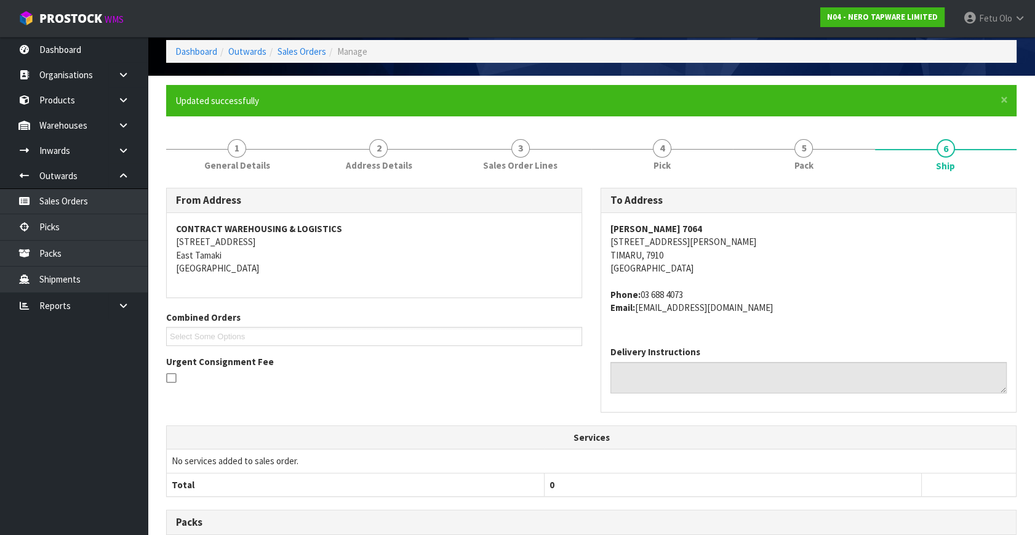
scroll to position [10, 0]
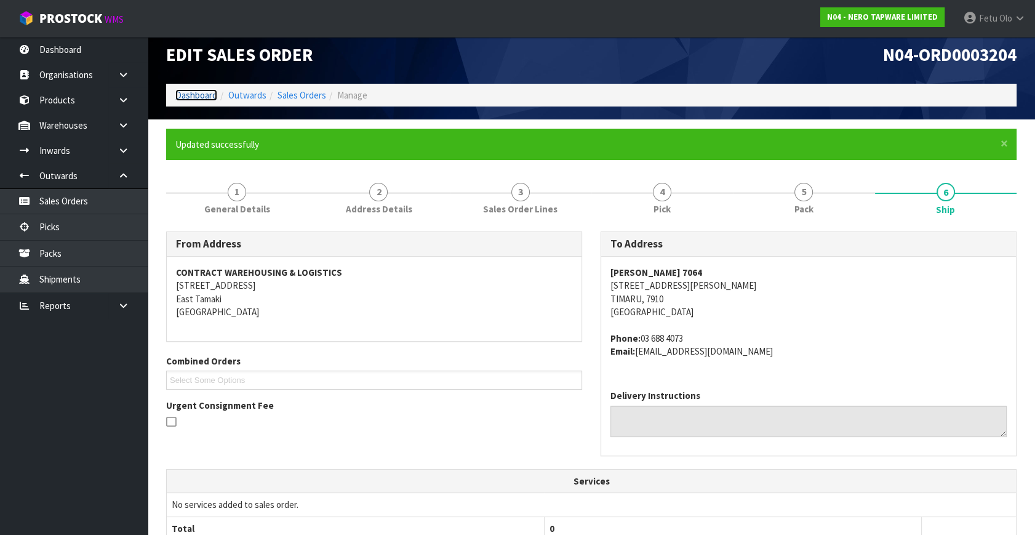
click at [200, 92] on link "Dashboard" at bounding box center [196, 95] width 42 height 12
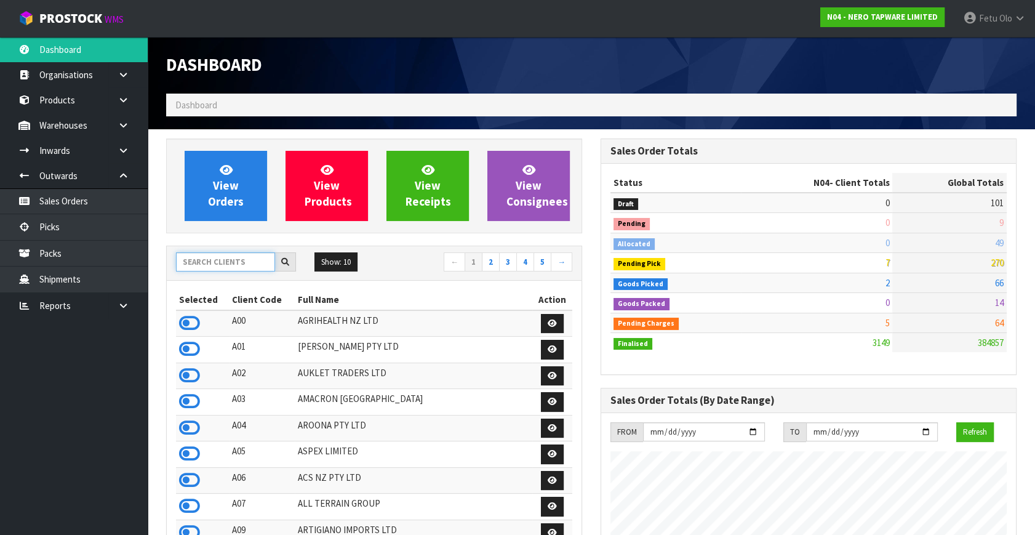
click at [221, 264] on input "text" at bounding box center [225, 261] width 99 height 19
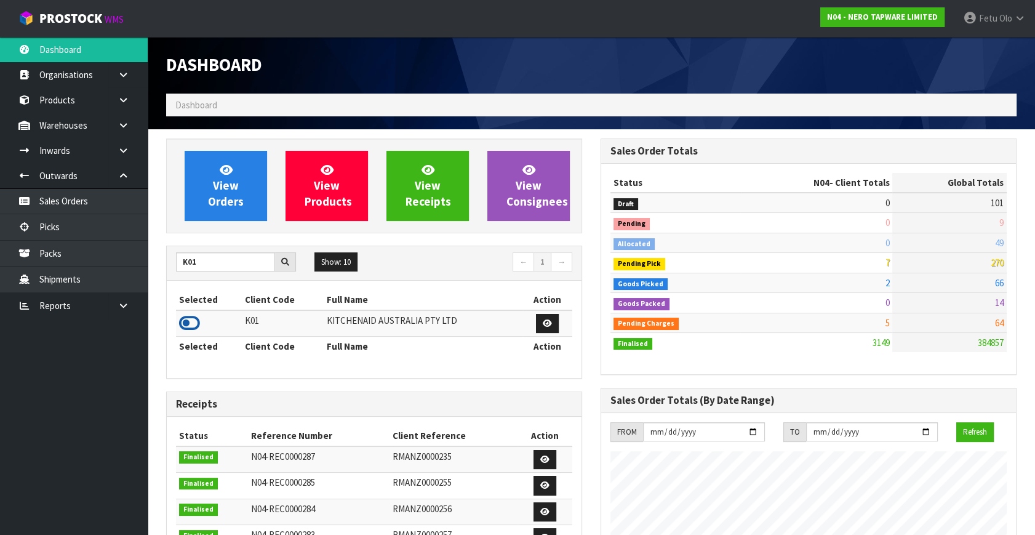
click at [177, 318] on td at bounding box center [209, 323] width 66 height 26
click at [189, 322] on icon at bounding box center [189, 323] width 21 height 18
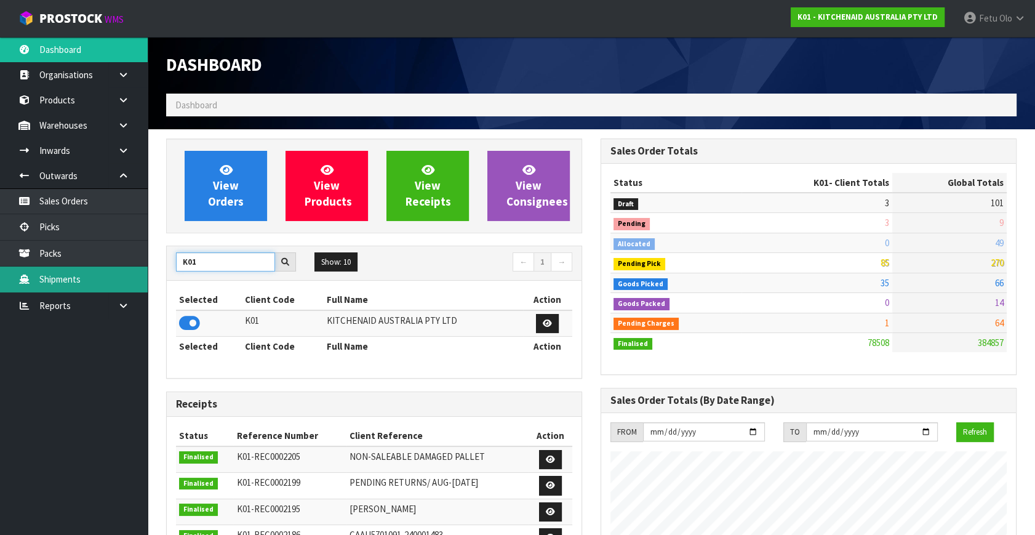
drag, startPoint x: 234, startPoint y: 260, endPoint x: 111, endPoint y: 280, distance: 125.3
click at [111, 280] on body "Toggle navigation ProStock WMS K01 - KITCHENAID AUSTRALIA PTY LTD Fetu Olo Logo…" at bounding box center [517, 267] width 1035 height 535
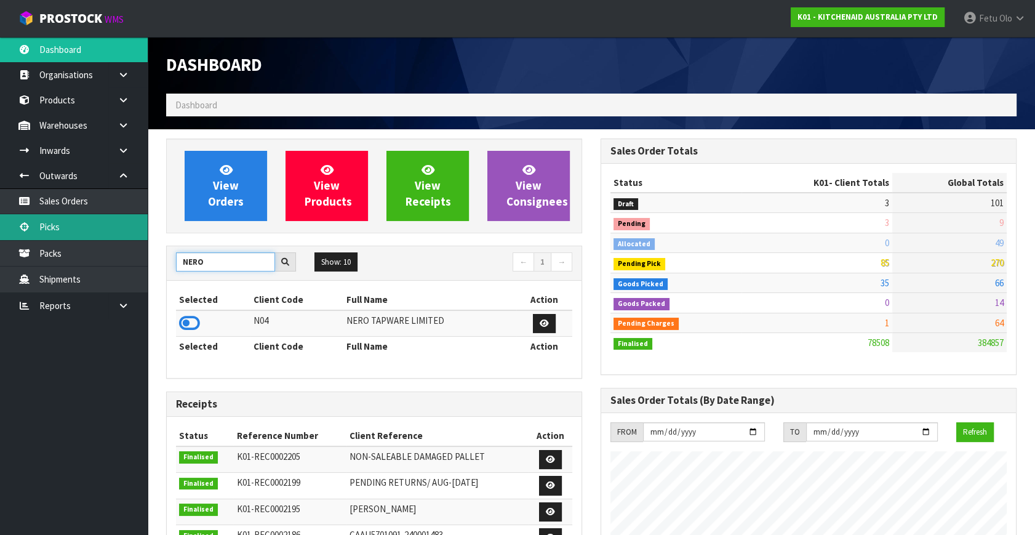
type input "NERO"
click at [89, 229] on link "Picks" at bounding box center [74, 226] width 148 height 25
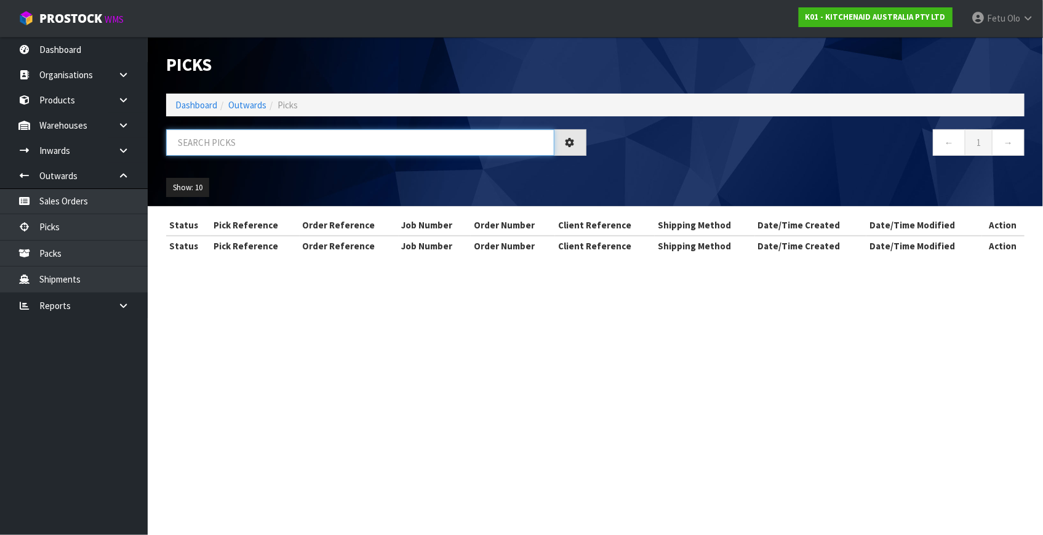
click at [234, 151] on input "text" at bounding box center [360, 142] width 388 height 26
type input "0003205"
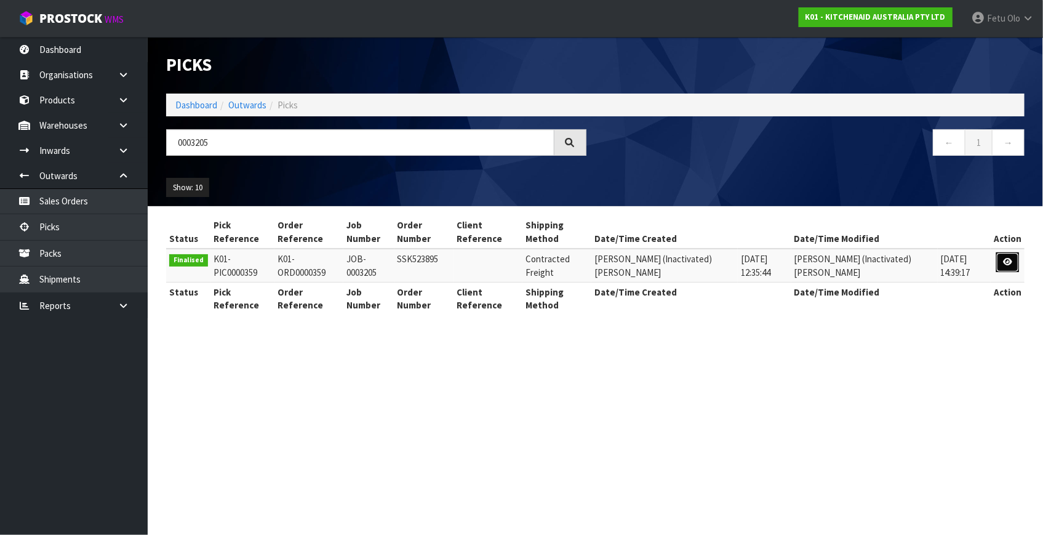
click at [1016, 264] on link at bounding box center [1007, 262] width 23 height 20
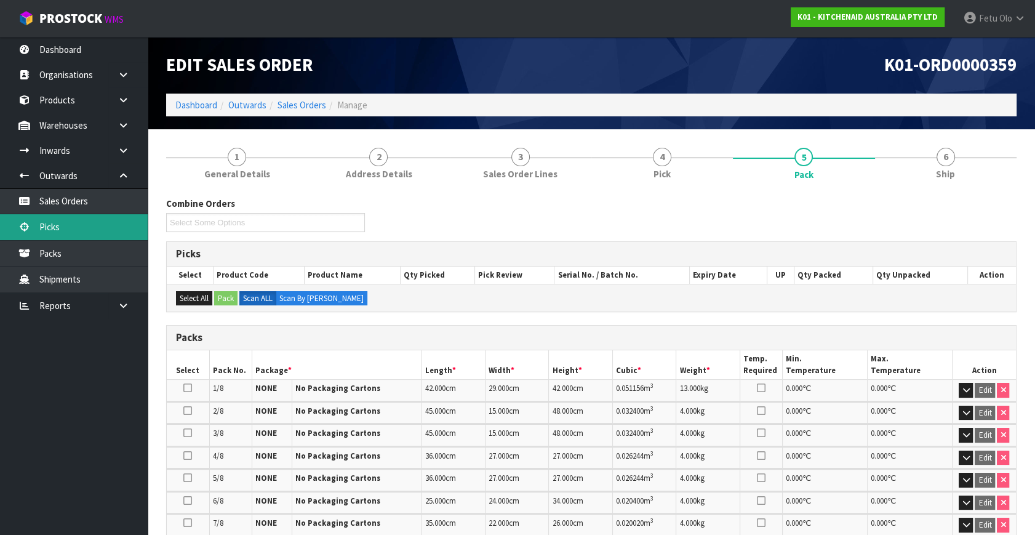
click at [76, 228] on link "Picks" at bounding box center [74, 226] width 148 height 25
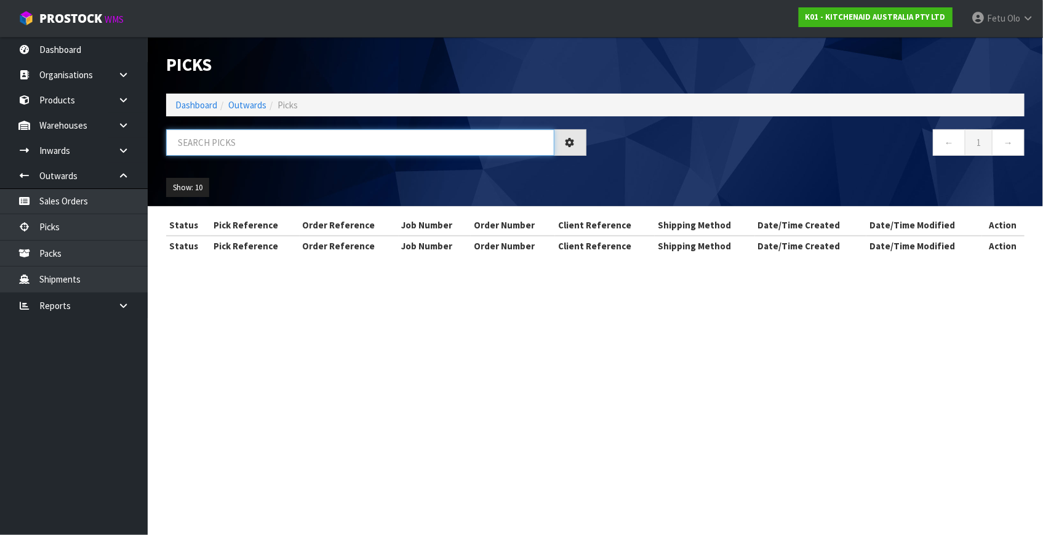
click at [232, 153] on input "text" at bounding box center [360, 142] width 388 height 26
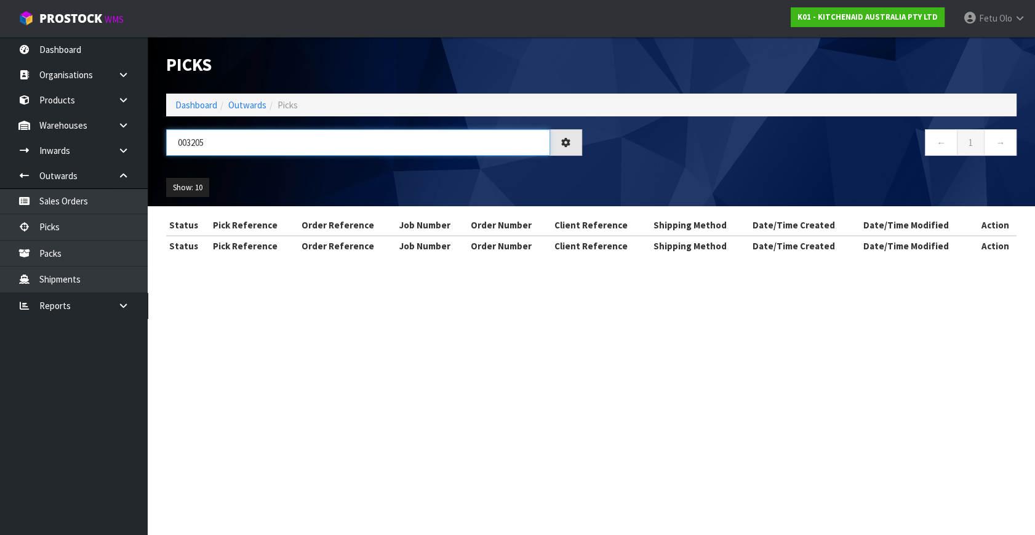
type input "003205"
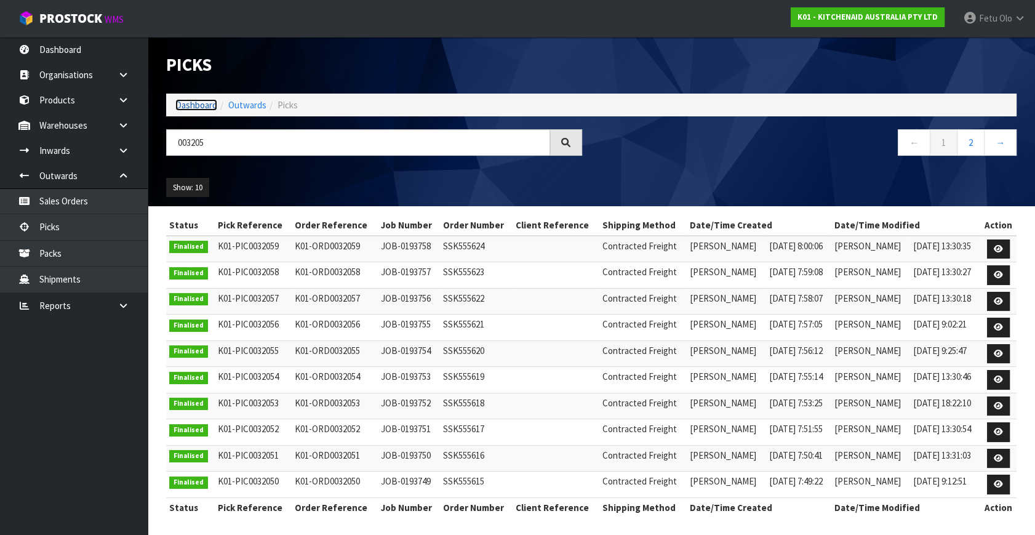
click at [185, 103] on link "Dashboard" at bounding box center [196, 105] width 42 height 12
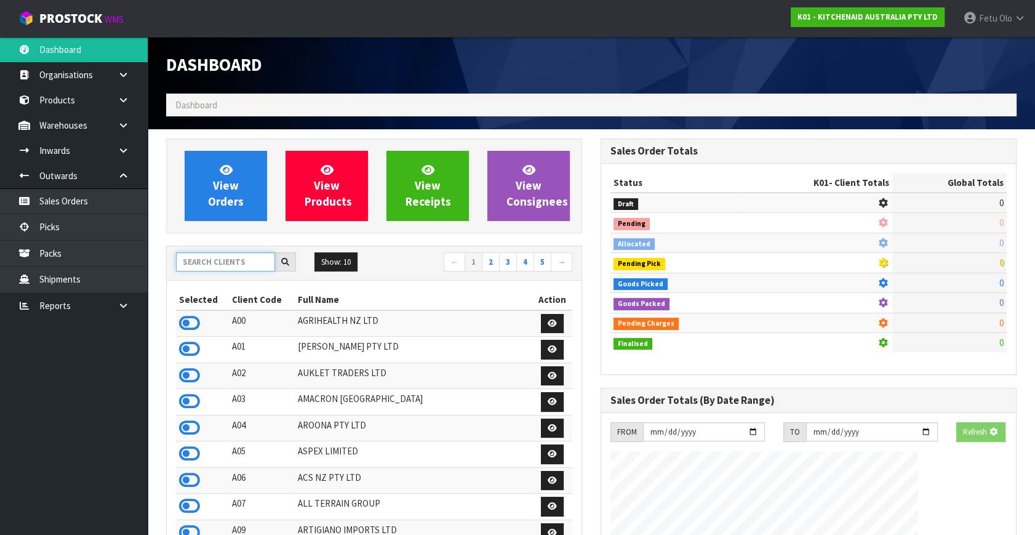
click at [236, 257] on input "text" at bounding box center [225, 261] width 99 height 19
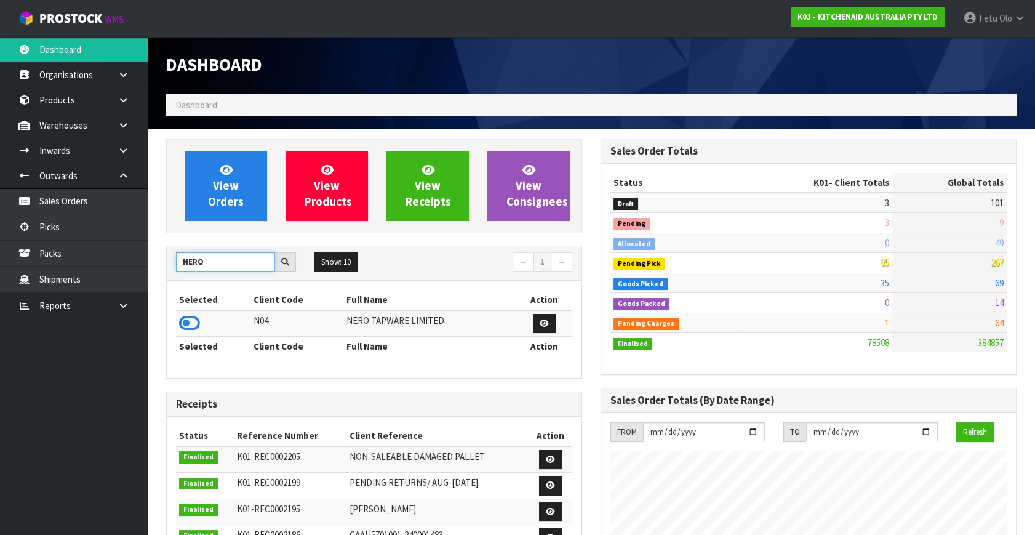
type input "NERO"
click at [183, 334] on td at bounding box center [213, 323] width 74 height 26
click at [186, 316] on icon at bounding box center [189, 323] width 21 height 18
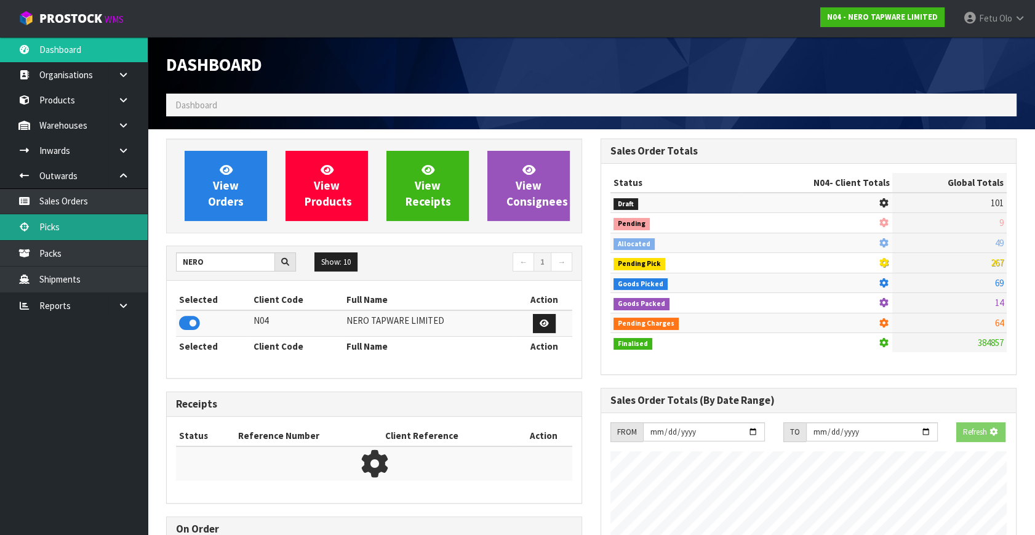
scroll to position [766, 434]
click at [49, 217] on link "Picks" at bounding box center [74, 226] width 148 height 25
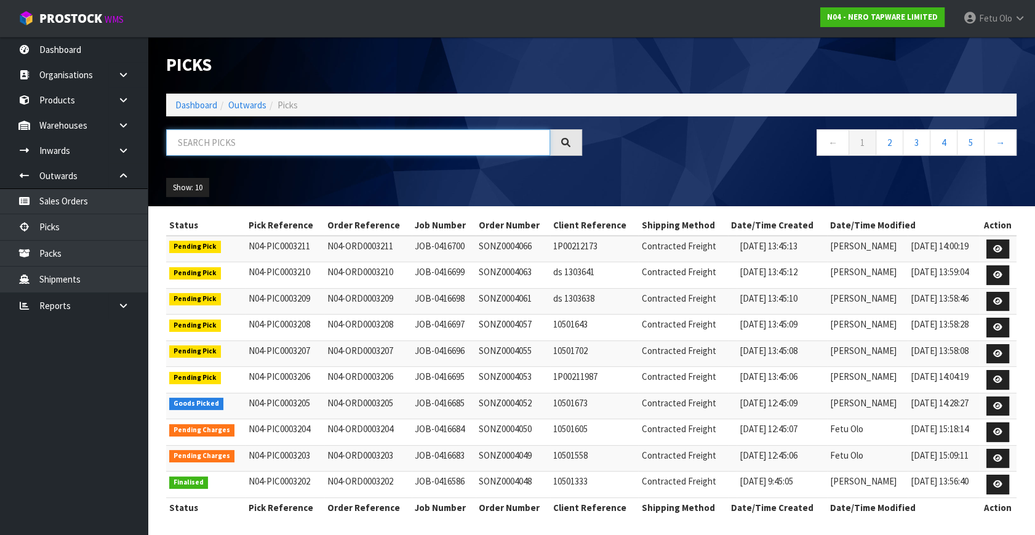
click at [236, 143] on input "text" at bounding box center [358, 142] width 384 height 26
type input "3205"
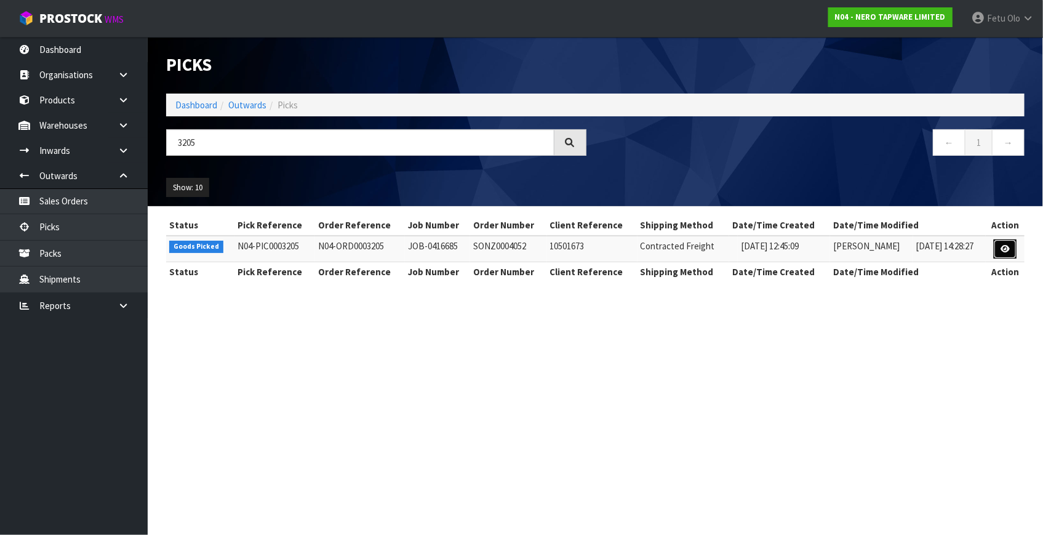
click at [1006, 243] on link at bounding box center [1004, 249] width 23 height 20
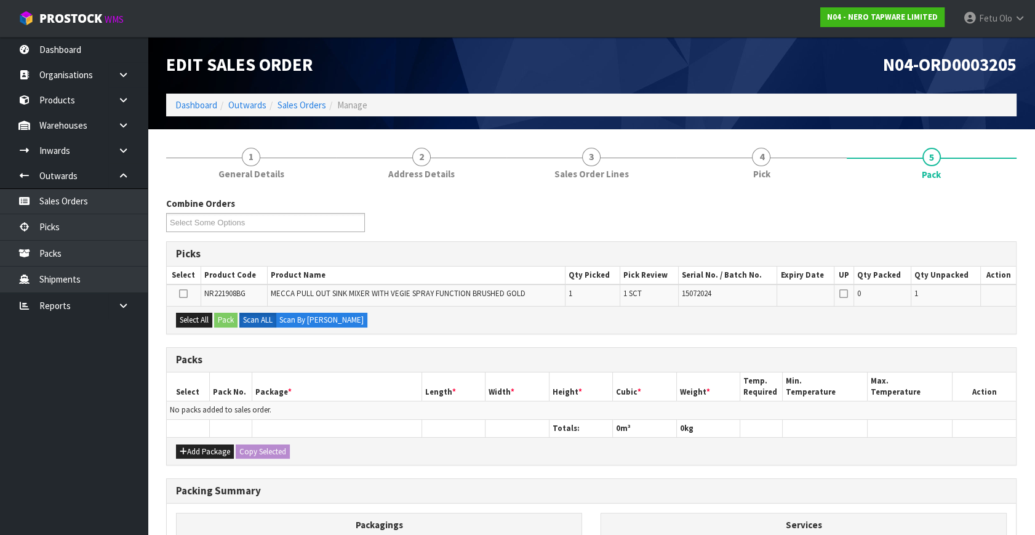
click at [461, 376] on th "Length *" at bounding box center [453, 386] width 64 height 29
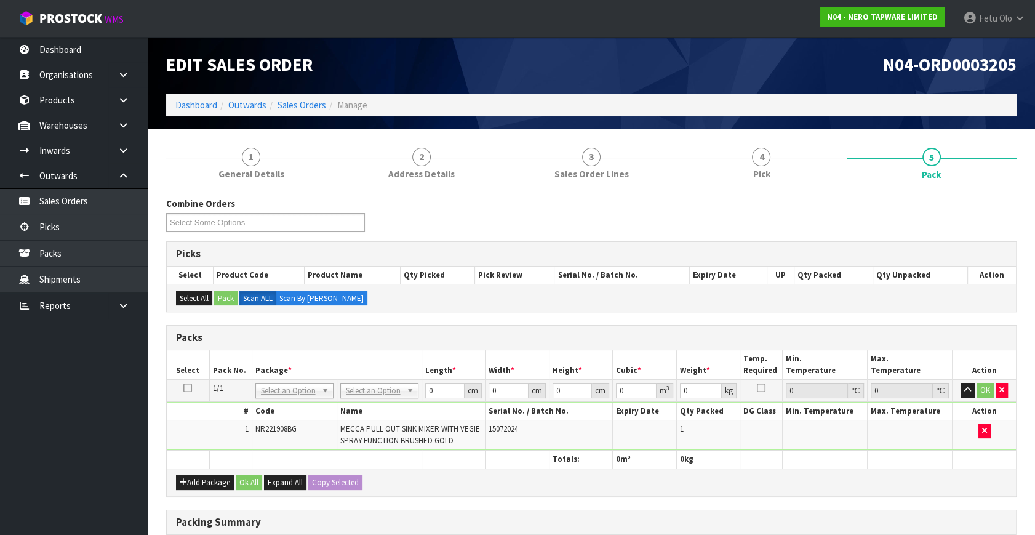
drag, startPoint x: 319, startPoint y: 388, endPoint x: 310, endPoint y: 397, distance: 12.2
drag, startPoint x: 291, startPoint y: 410, endPoint x: 306, endPoint y: 423, distance: 20.5
click at [290, 410] on input "text" at bounding box center [294, 406] width 72 height 15
type input "0"
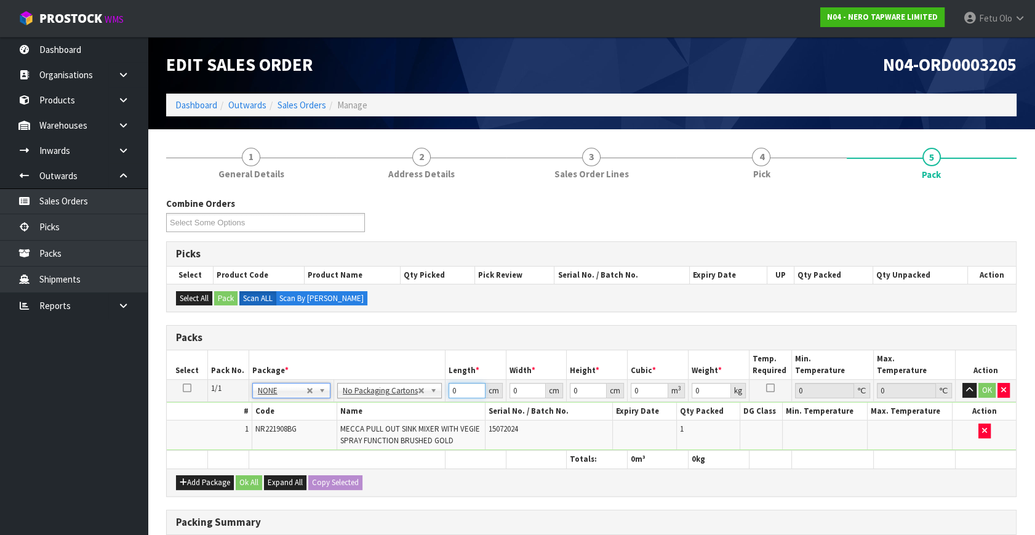
drag, startPoint x: 455, startPoint y: 394, endPoint x: 415, endPoint y: 419, distance: 47.3
click at [398, 412] on tbody "1/1 NONE 007-001 007-002 007-004 007-009 007-013 007-014 007-015 007-017 007-01…" at bounding box center [591, 415] width 849 height 71
type input "71"
type input "33"
type input "8"
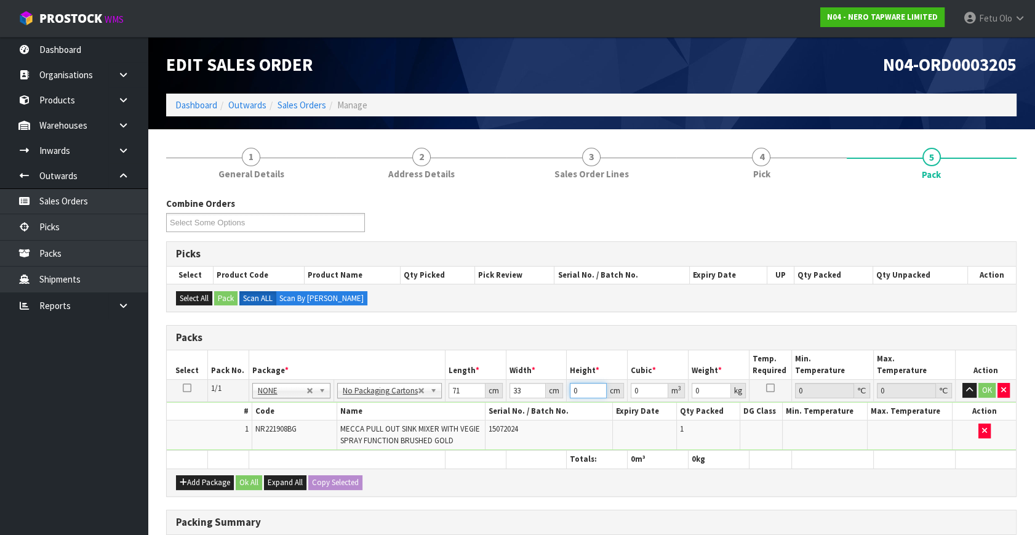
type input "0.018744"
type input "8"
type input "4"
click button "OK" at bounding box center [986, 390] width 17 height 15
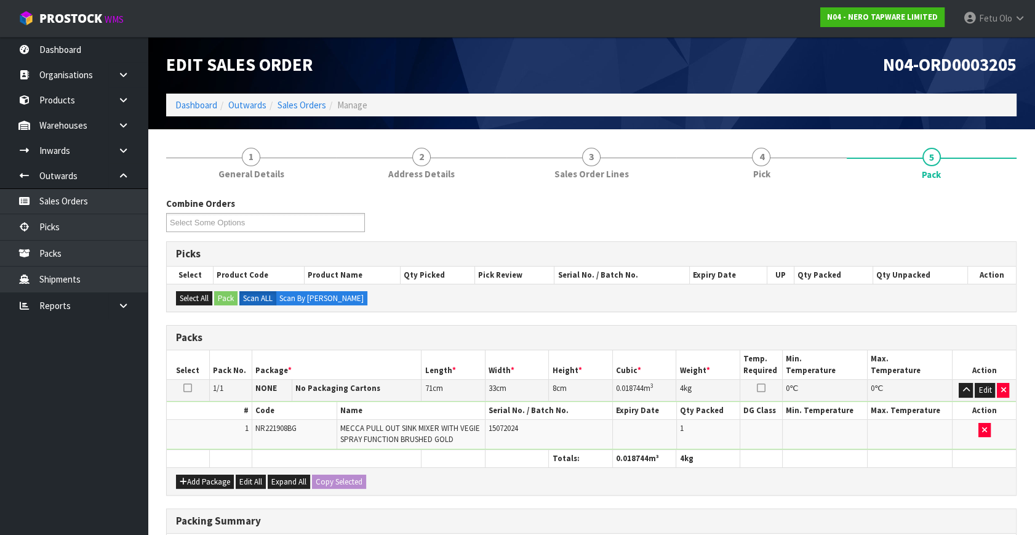
scroll to position [191, 0]
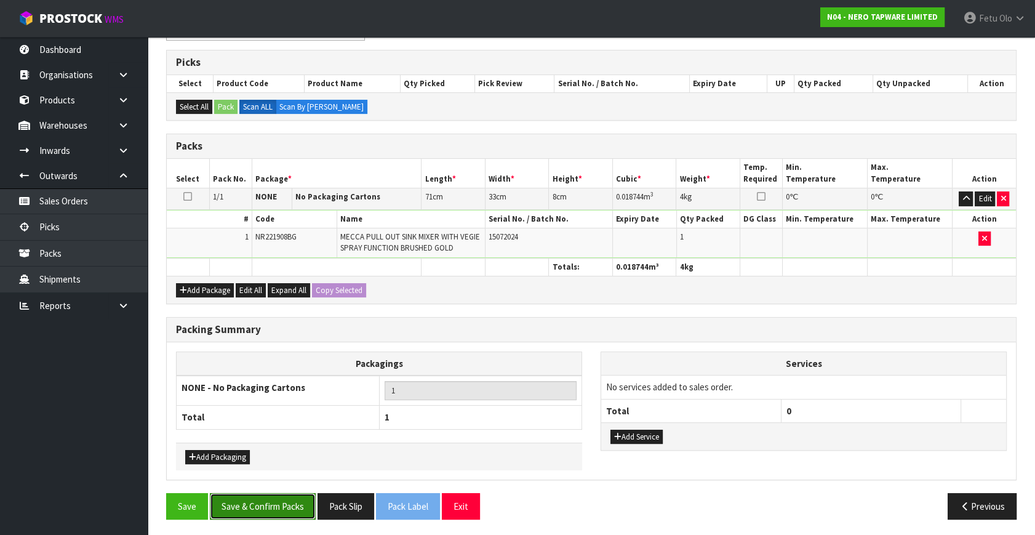
click at [267, 495] on button "Save & Confirm Packs" at bounding box center [263, 506] width 106 height 26
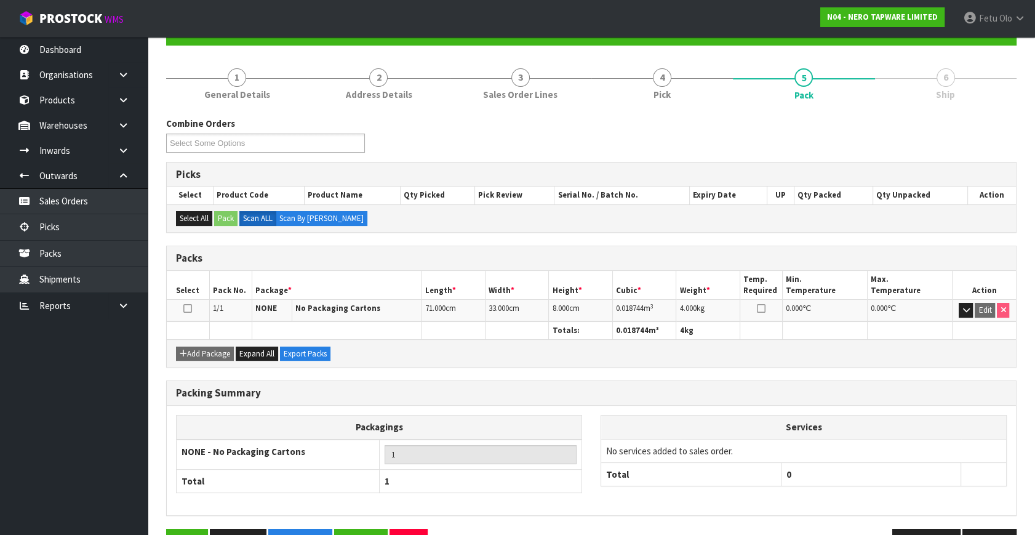
scroll to position [161, 0]
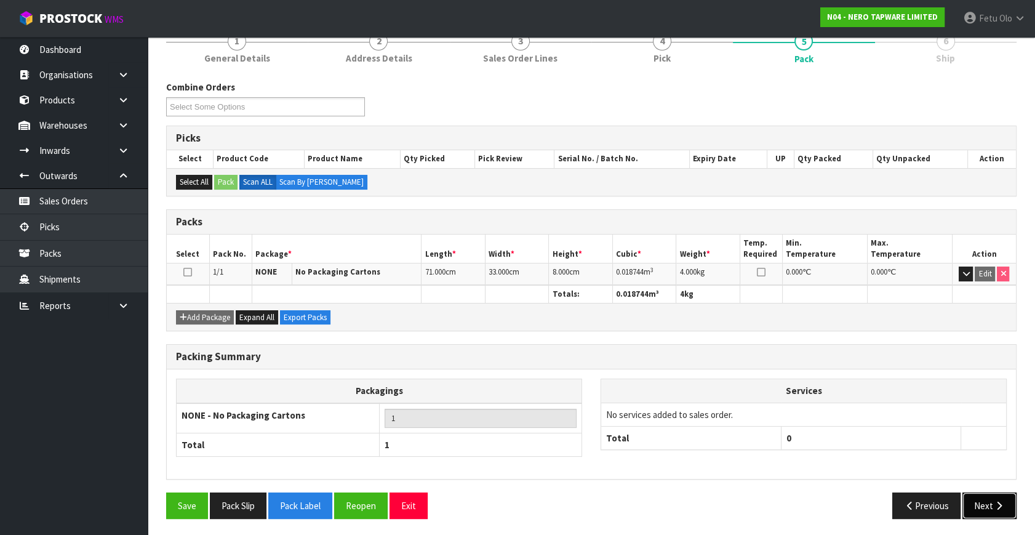
click at [984, 504] on button "Next" at bounding box center [989, 505] width 54 height 26
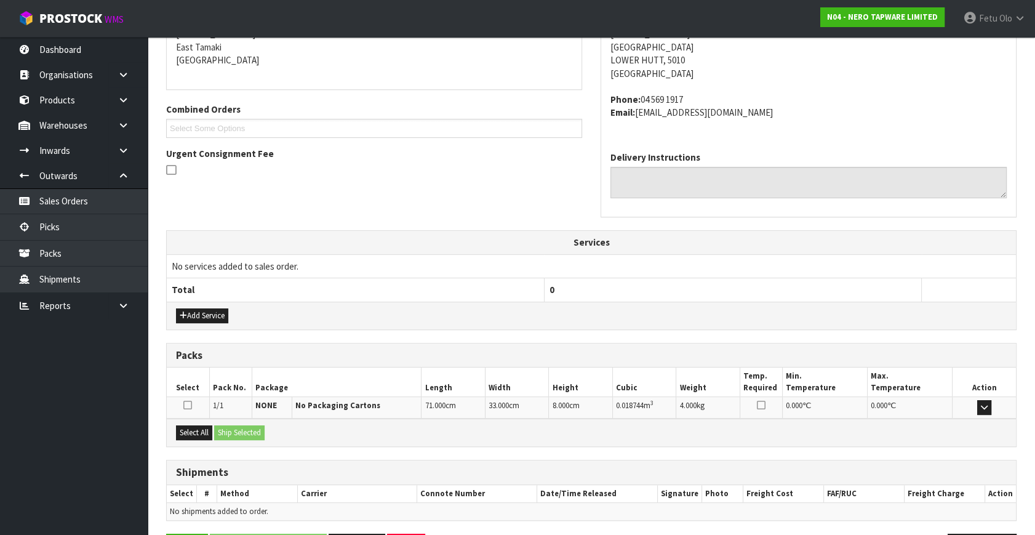
scroll to position [303, 0]
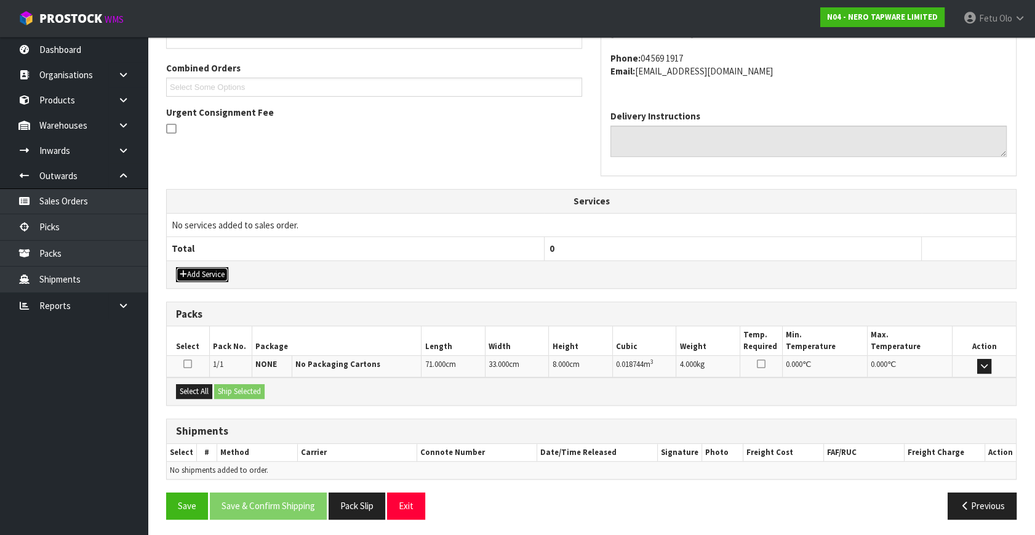
click at [191, 276] on button "Add Service" at bounding box center [202, 274] width 52 height 15
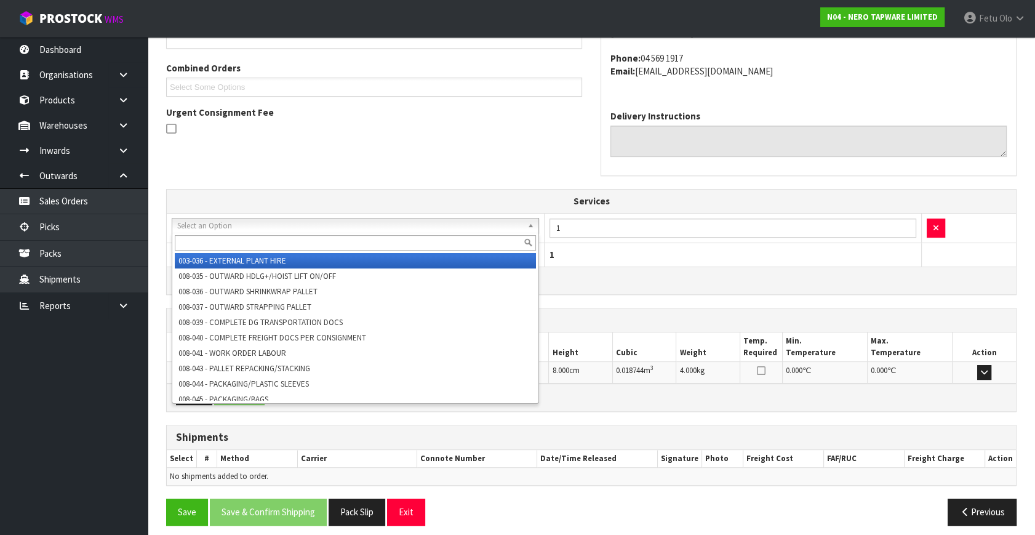
click at [237, 240] on input "text" at bounding box center [355, 242] width 361 height 15
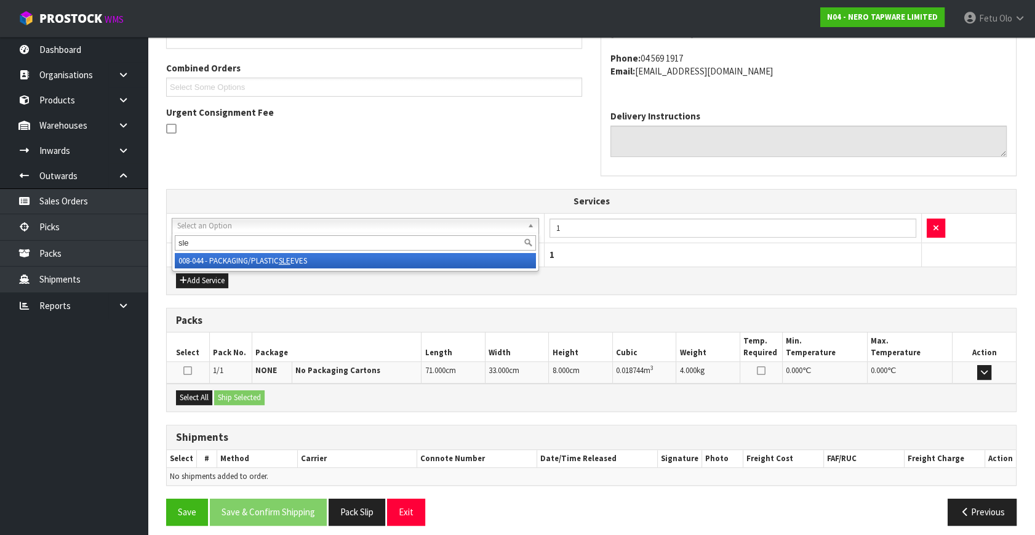
type input "sle"
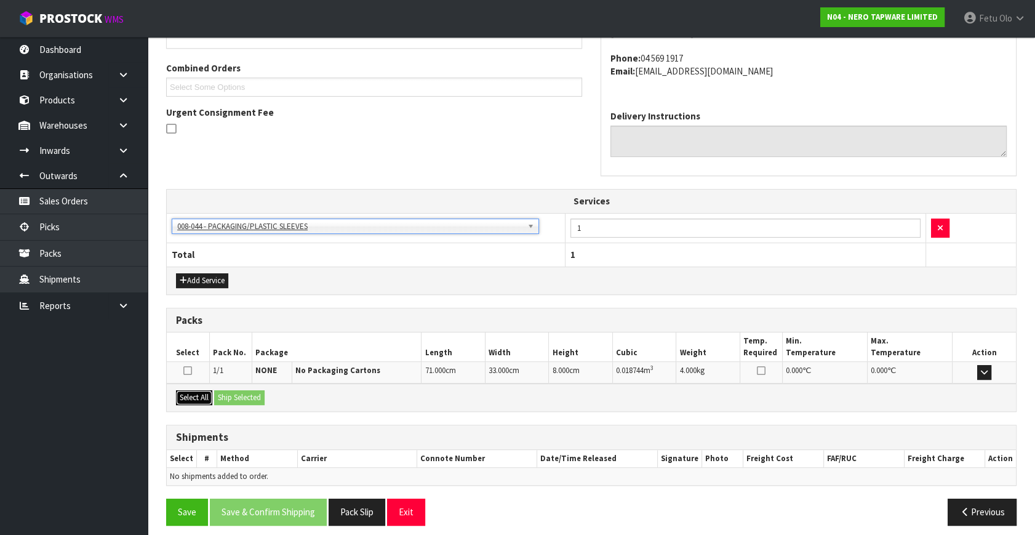
click at [197, 393] on button "Select All" at bounding box center [194, 397] width 36 height 15
click at [226, 392] on button "Ship Selected" at bounding box center [239, 397] width 50 height 15
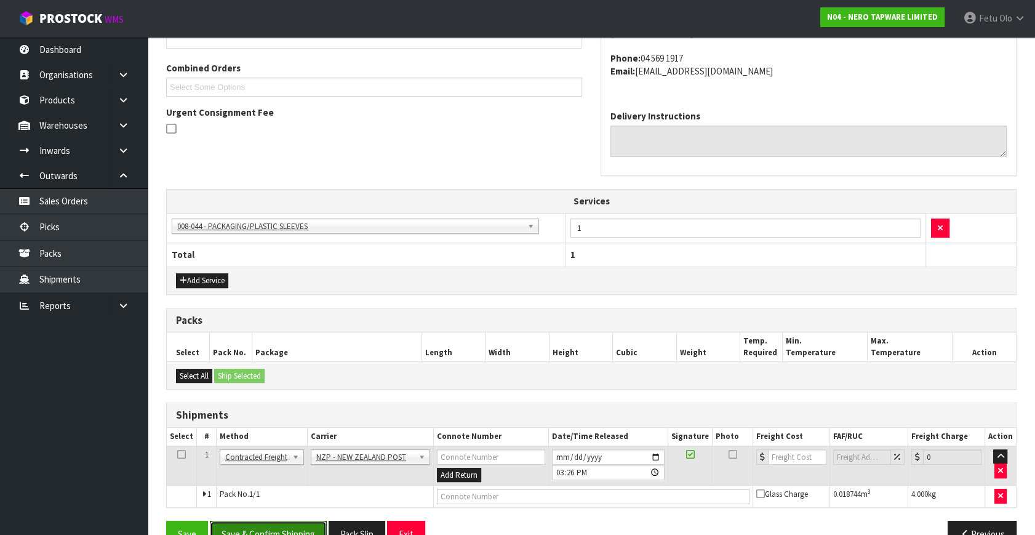
click at [270, 527] on button "Save & Confirm Shipping" at bounding box center [268, 533] width 117 height 26
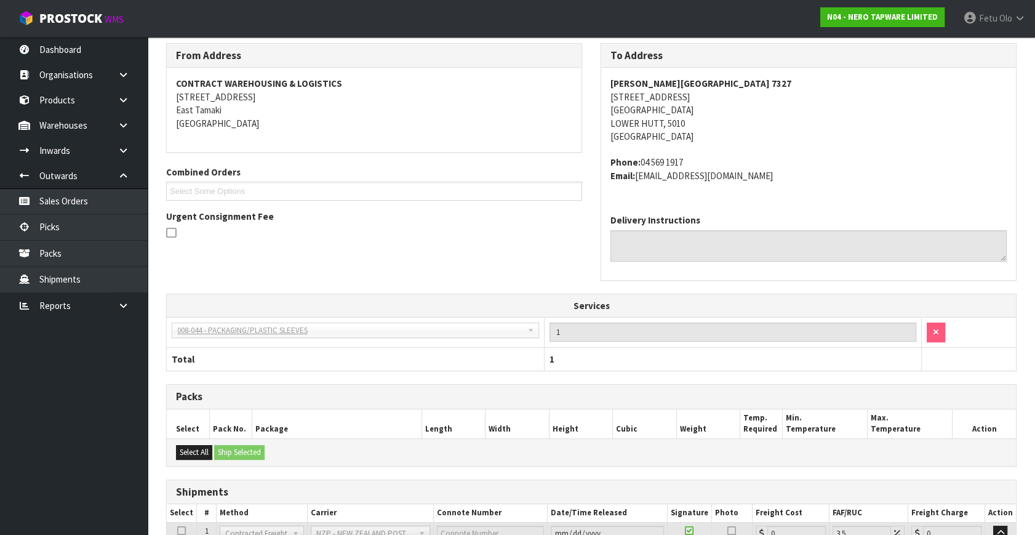
scroll to position [314, 0]
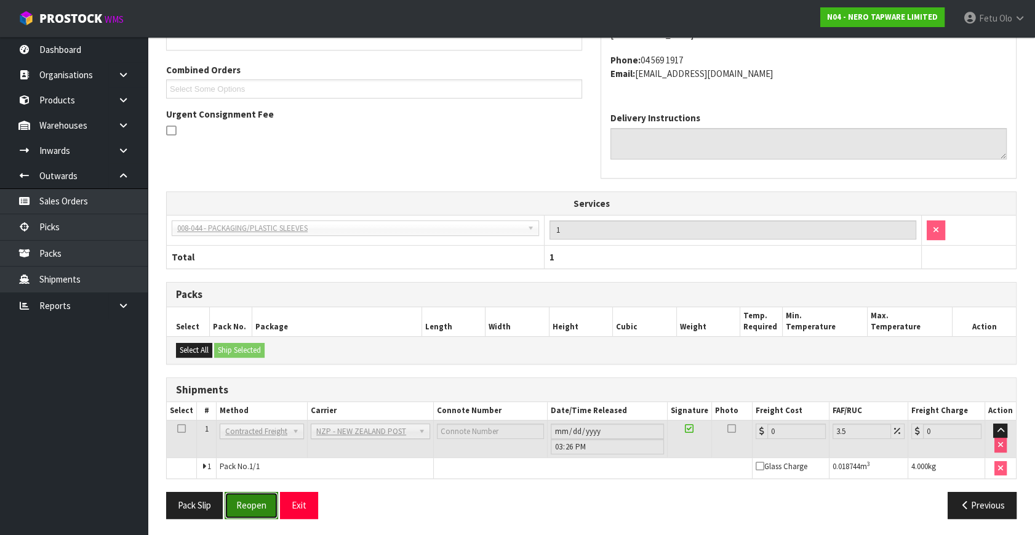
click at [266, 512] on button "Reopen" at bounding box center [252, 504] width 54 height 26
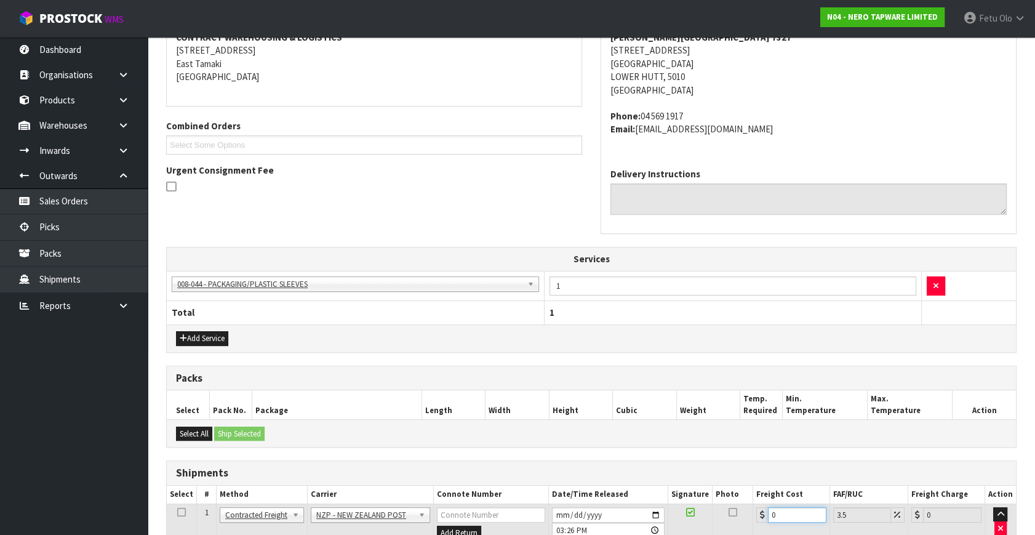
scroll to position [343, 0]
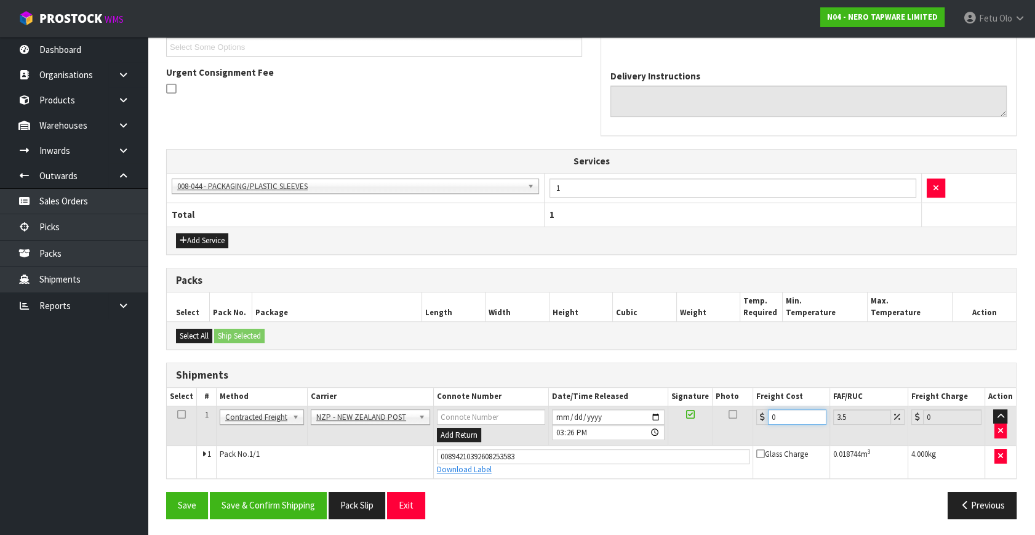
type input "8"
type input "8.28"
type input "8.4"
type input "8.69"
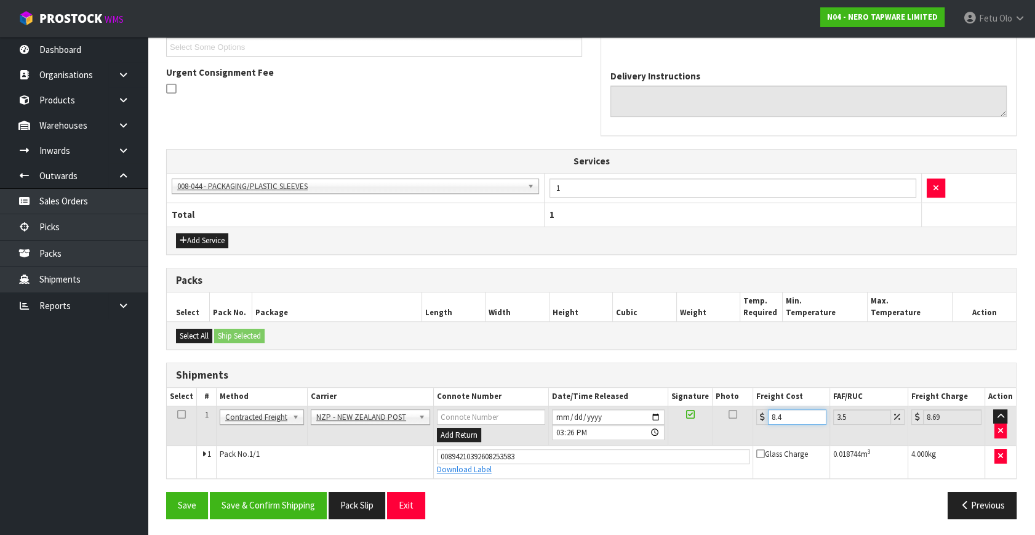
type input "8.45"
type input "8.75"
type input "8.45"
click at [282, 503] on button "Save & Confirm Shipping" at bounding box center [268, 504] width 117 height 26
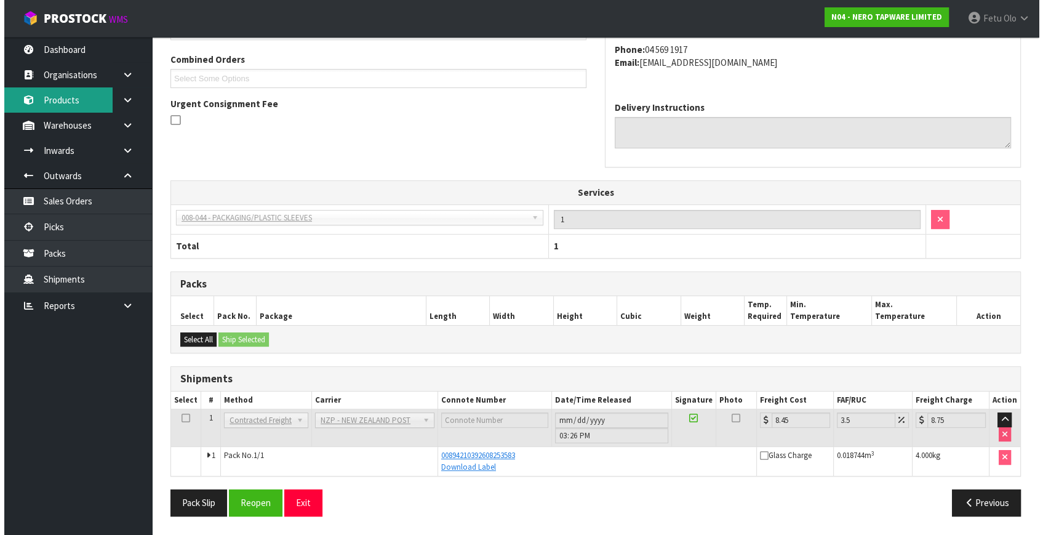
scroll to position [0, 0]
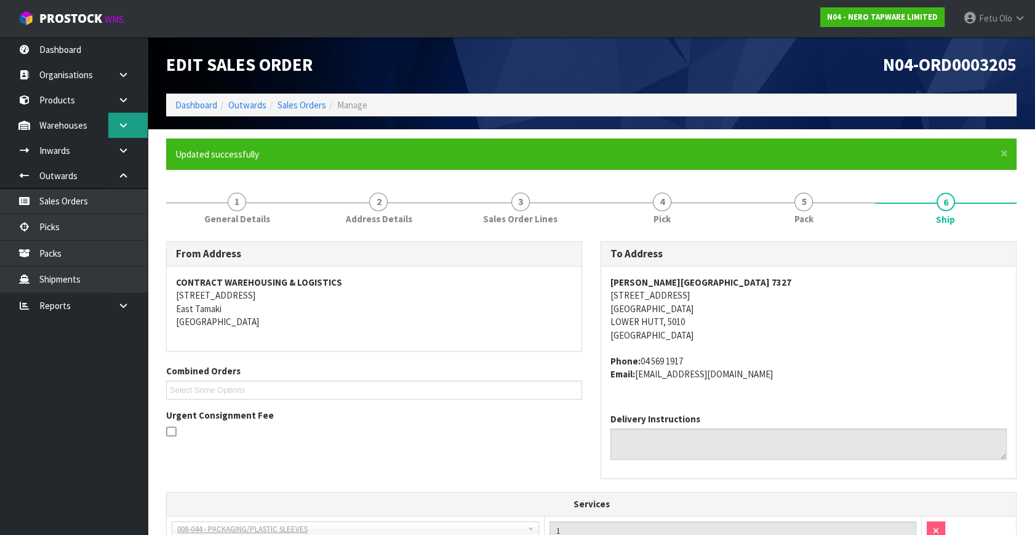
click at [121, 129] on icon at bounding box center [123, 125] width 12 height 9
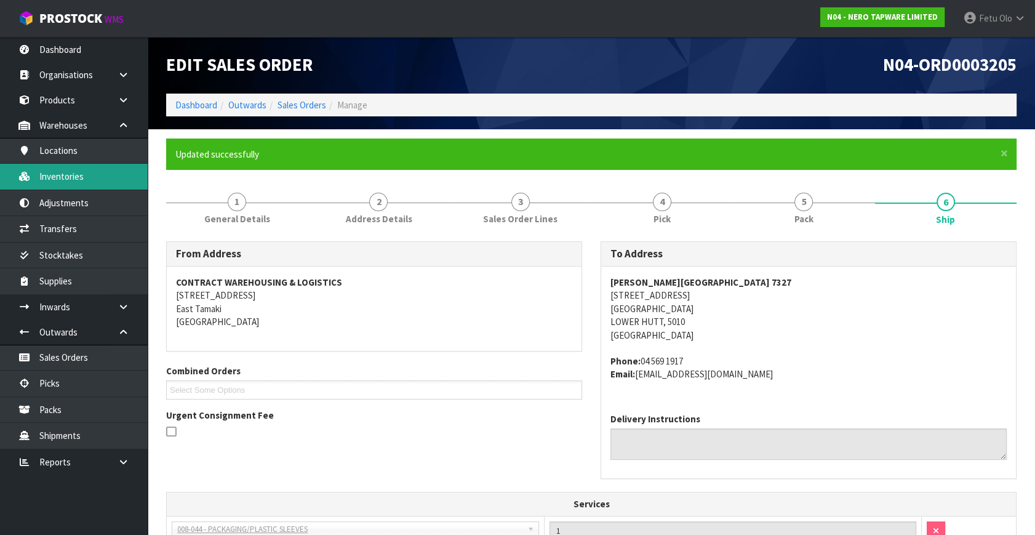
click at [81, 170] on link "Inventories" at bounding box center [74, 176] width 148 height 25
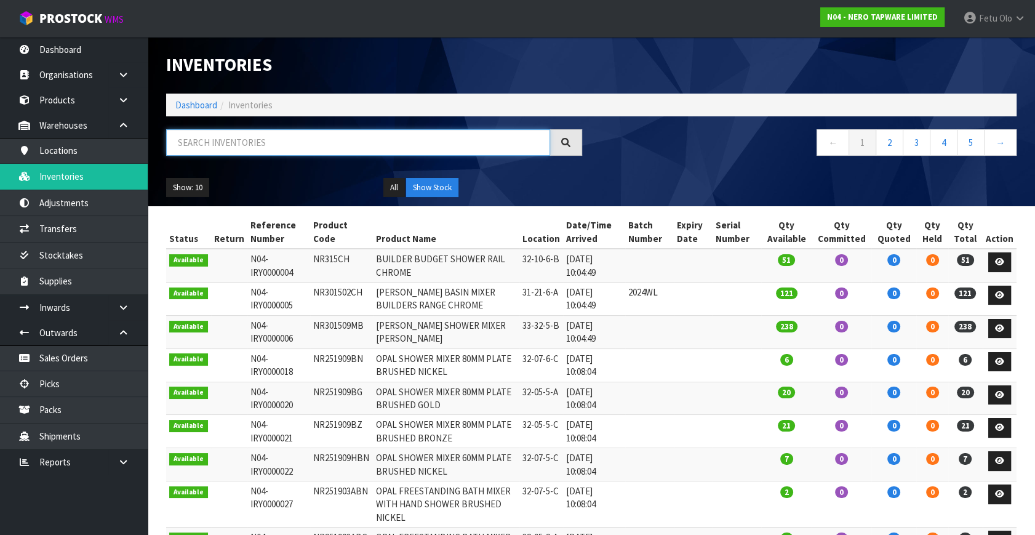
click at [226, 138] on input "text" at bounding box center [358, 142] width 384 height 26
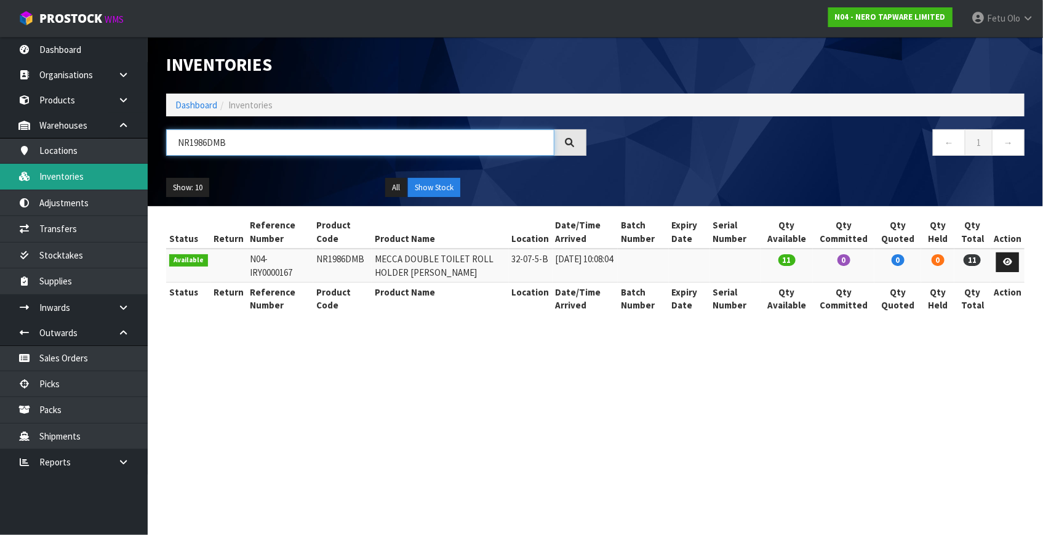
click at [118, 166] on body "Toggle navigation ProStock WMS N04 - NERO TAPWARE LIMITED Fetu Olo Logout Dashb…" at bounding box center [521, 267] width 1043 height 535
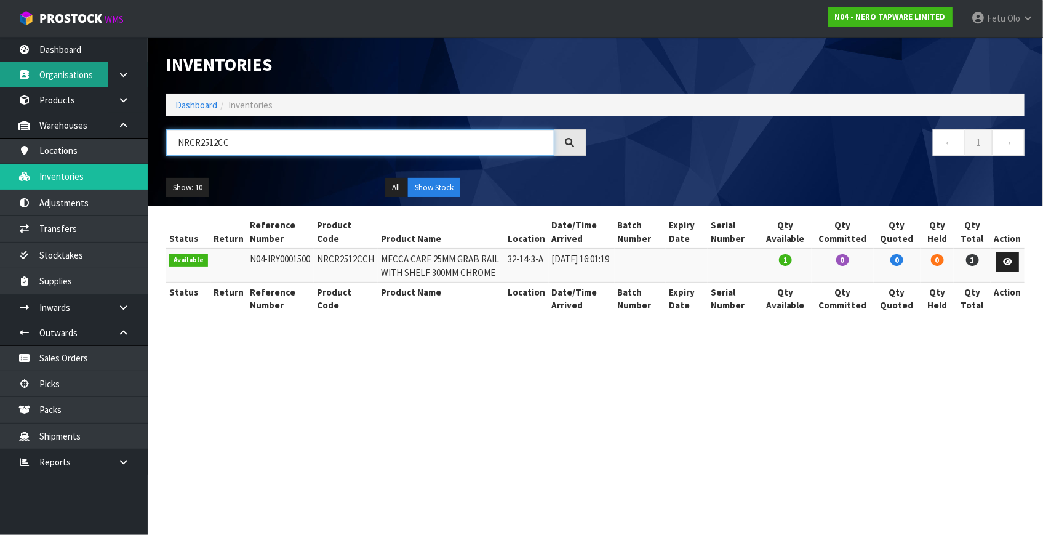
type input "NRCR2512CC"
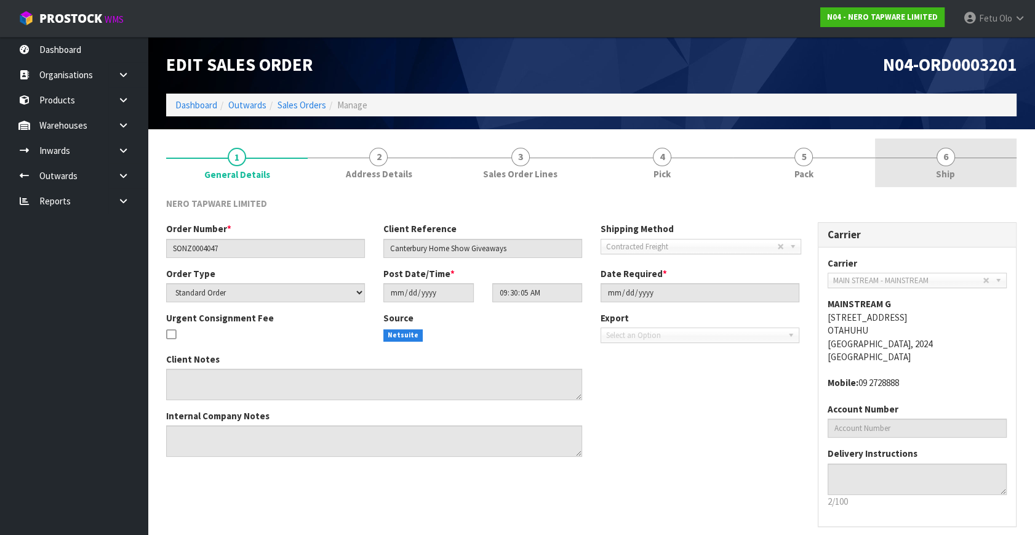
click at [952, 161] on span "6" at bounding box center [945, 157] width 18 height 18
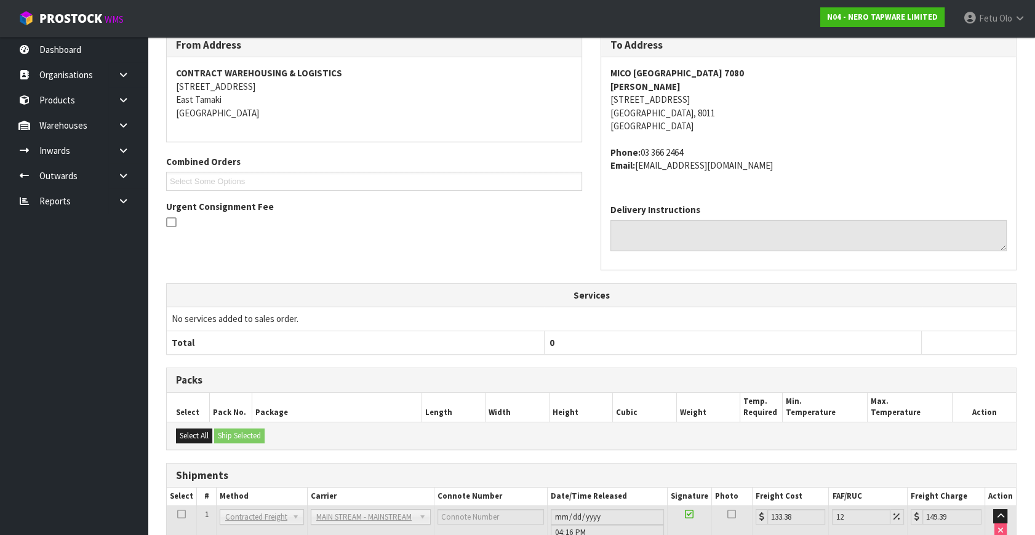
scroll to position [250, 0]
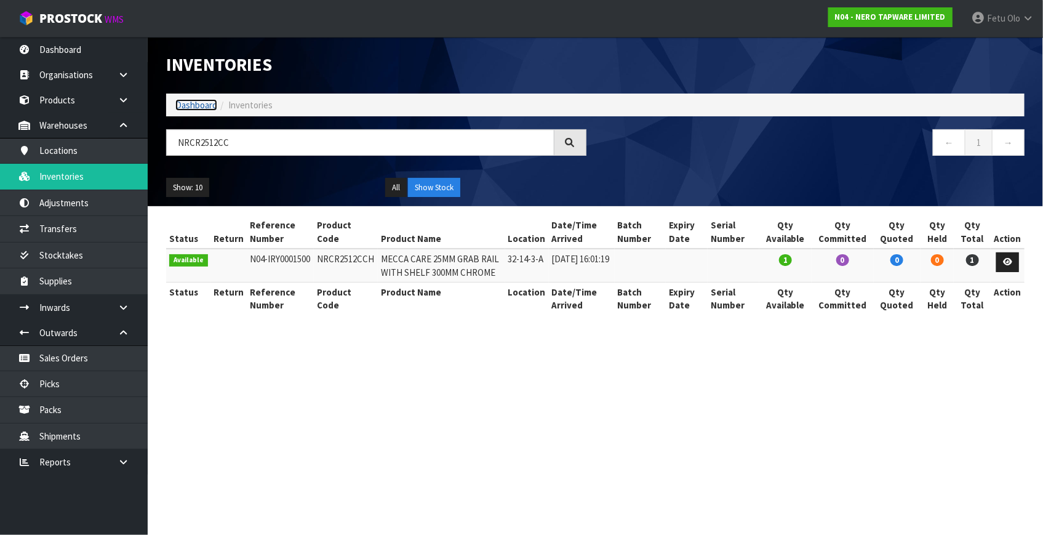
click at [193, 102] on link "Dashboard" at bounding box center [196, 105] width 42 height 12
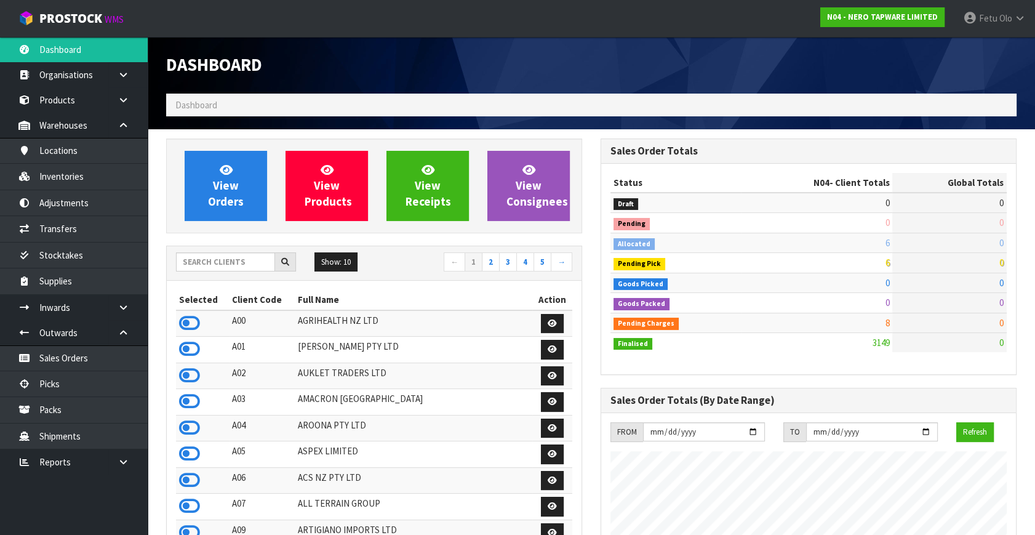
scroll to position [969, 434]
click at [226, 260] on input "text" at bounding box center [225, 261] width 99 height 19
type input "K01"
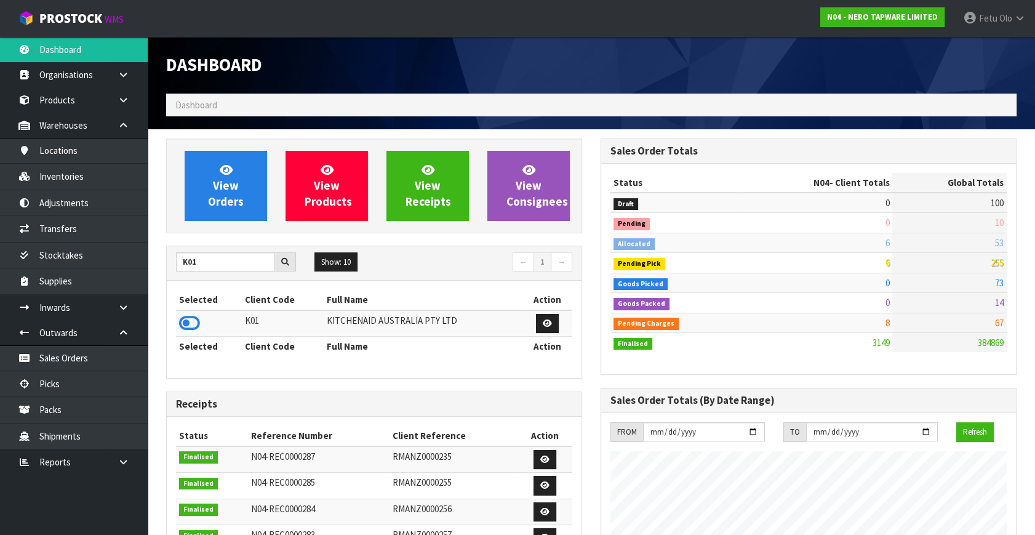
click at [201, 326] on td at bounding box center [209, 323] width 66 height 26
click at [193, 325] on icon at bounding box center [189, 323] width 21 height 18
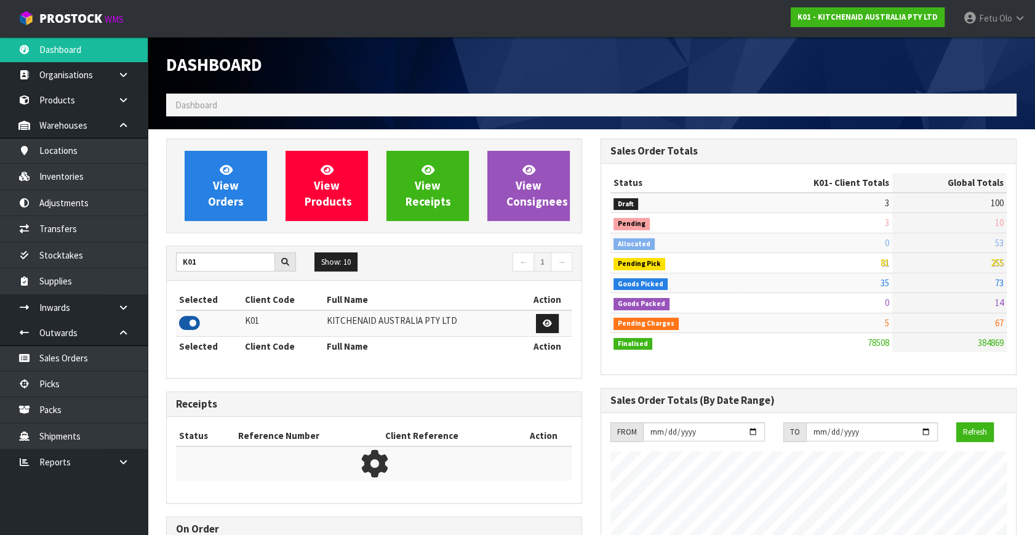
scroll to position [930, 434]
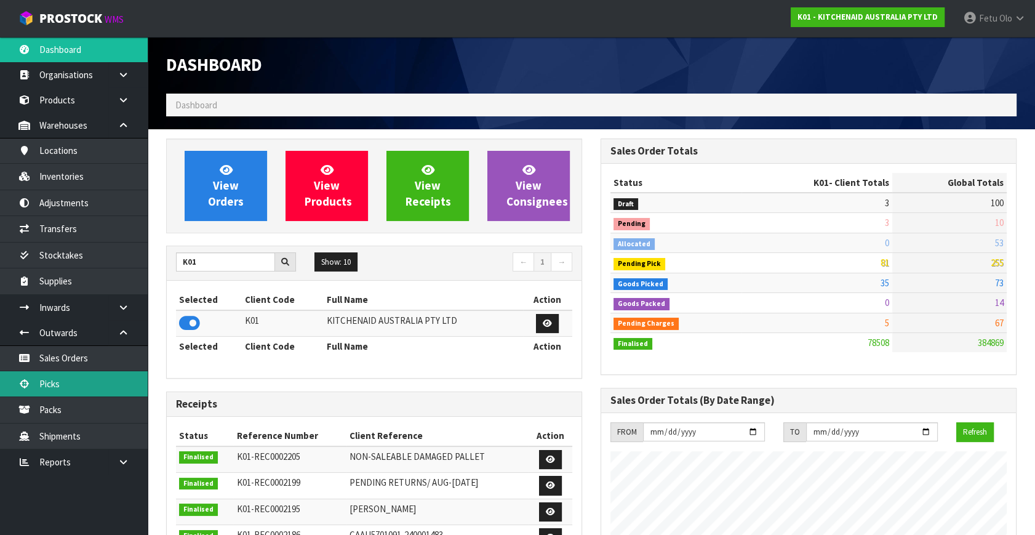
click at [52, 386] on link "Picks" at bounding box center [74, 383] width 148 height 25
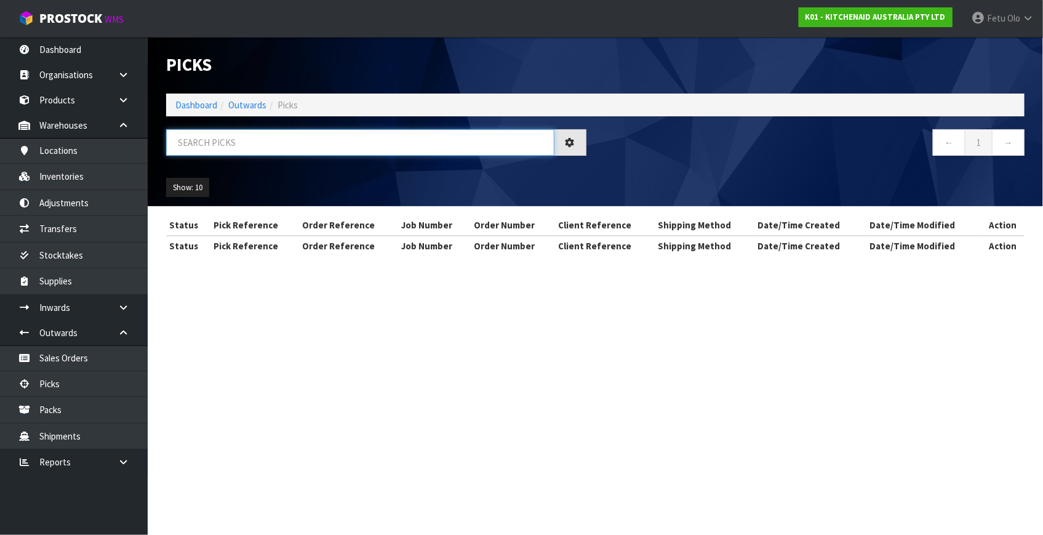
click at [281, 138] on input "text" at bounding box center [360, 142] width 388 height 26
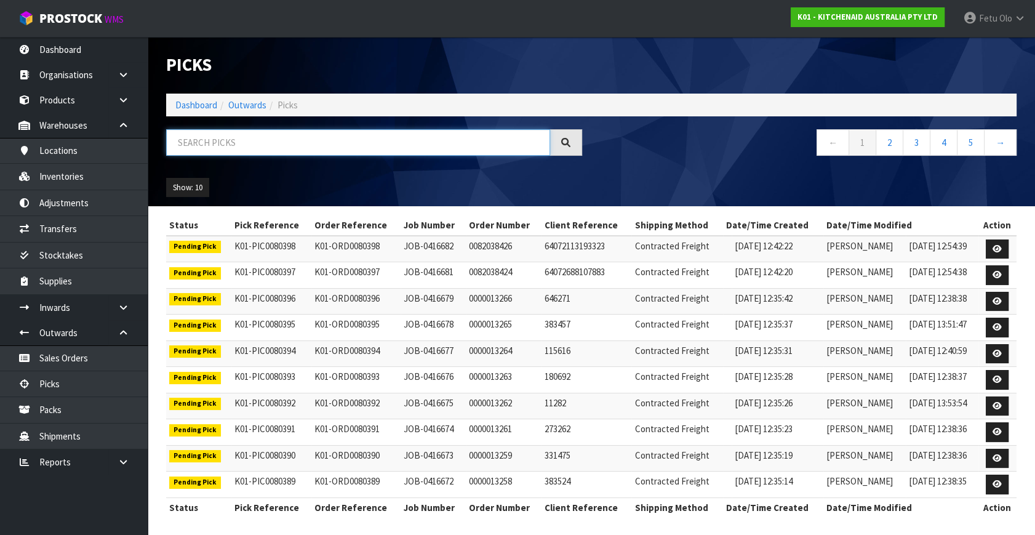
click at [282, 137] on input "text" at bounding box center [358, 142] width 384 height 26
type input "80209"
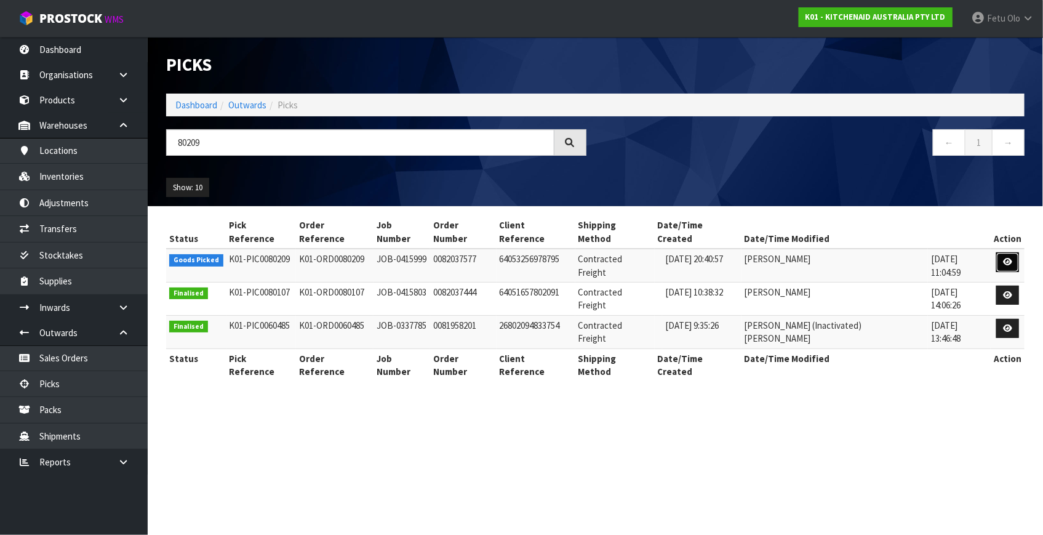
click at [1003, 258] on icon at bounding box center [1007, 262] width 9 height 8
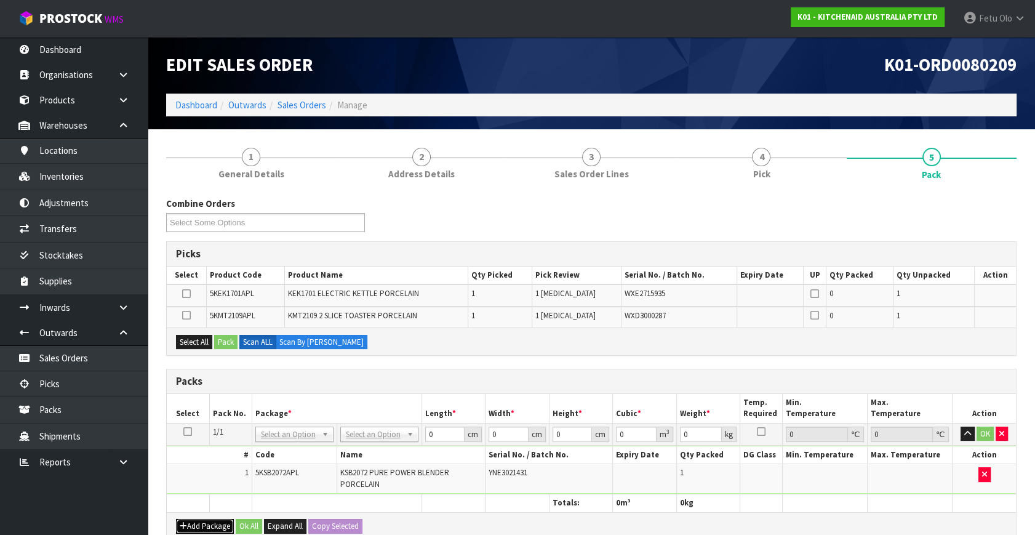
click at [192, 520] on button "Add Package" at bounding box center [205, 526] width 58 height 15
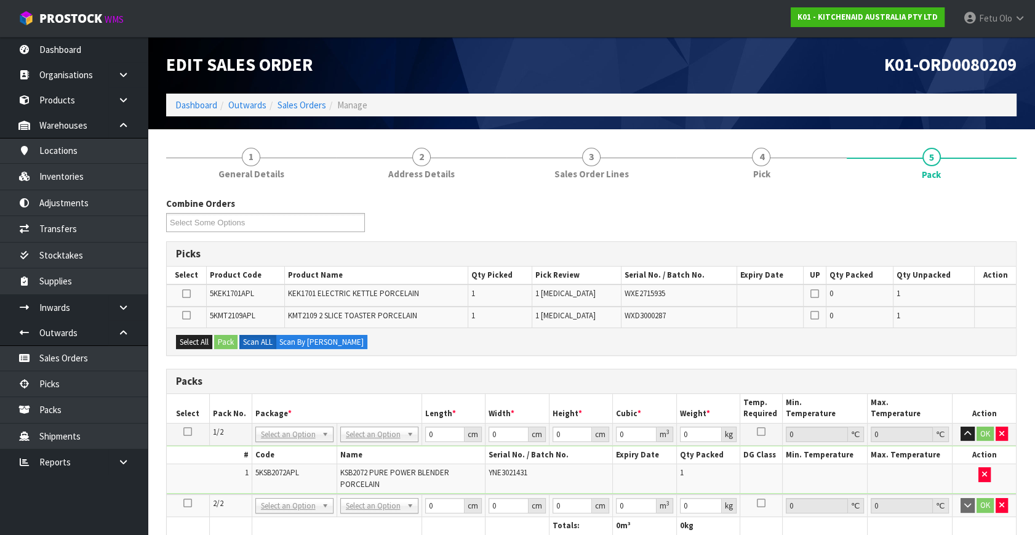
click at [189, 503] on icon at bounding box center [187, 503] width 9 height 1
click at [79, 504] on ul "Dashboard Organisations Clients Consignees Carriers Products Categories Serial …" at bounding box center [74, 286] width 148 height 498
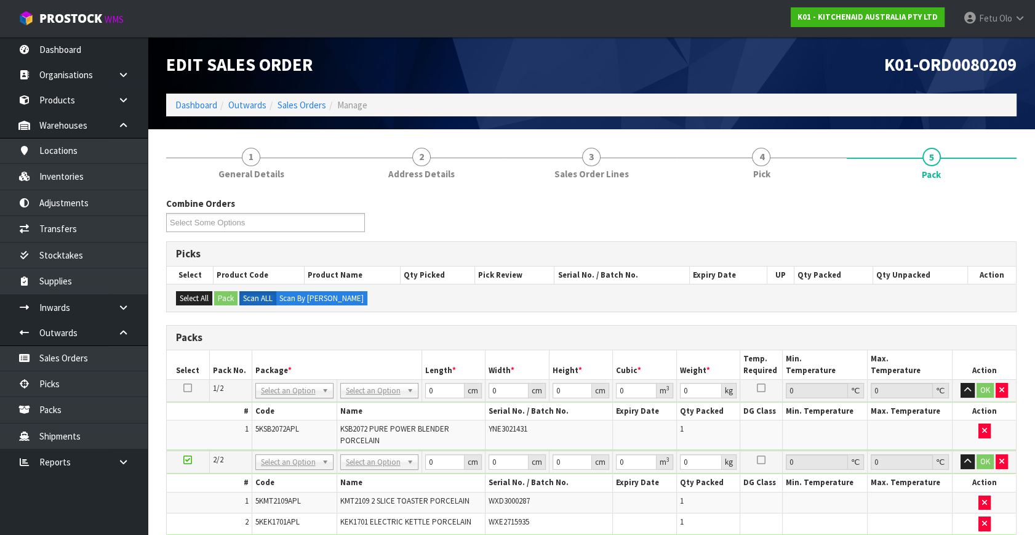
drag, startPoint x: 287, startPoint y: 386, endPoint x: 283, endPoint y: 410, distance: 24.3
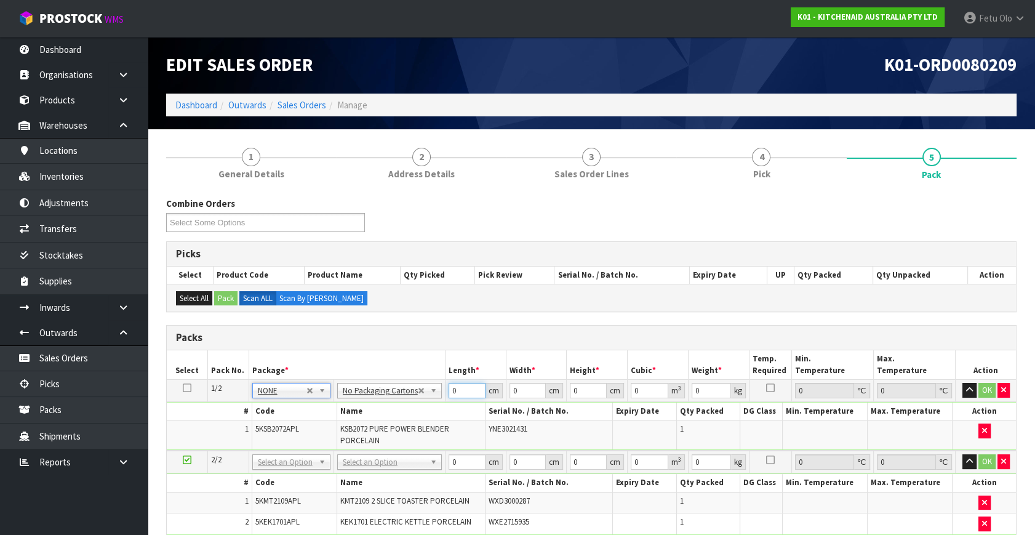
drag, startPoint x: 462, startPoint y: 389, endPoint x: 386, endPoint y: 407, distance: 78.2
click at [386, 407] on tbody "1/2 NONE 007-001 007-002 007-004 007-009 007-013 007-014 007-015 007-017 007-01…" at bounding box center [591, 415] width 849 height 71
type input "33"
type input "29"
type input "4"
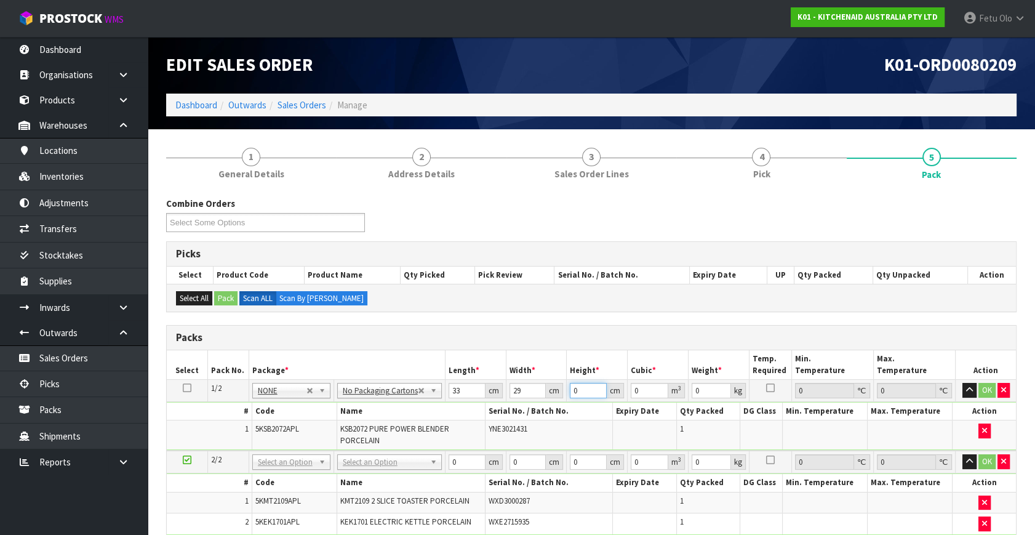
type input "0.003828"
type input "46"
type input "0.044022"
type input "46"
type input "1"
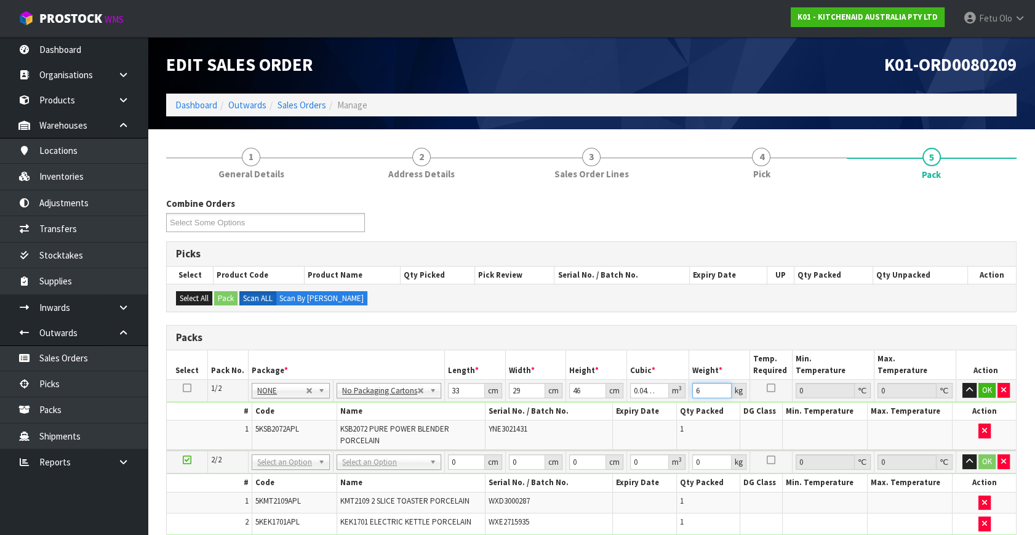
type input "6"
click button "OK" at bounding box center [986, 390] width 17 height 15
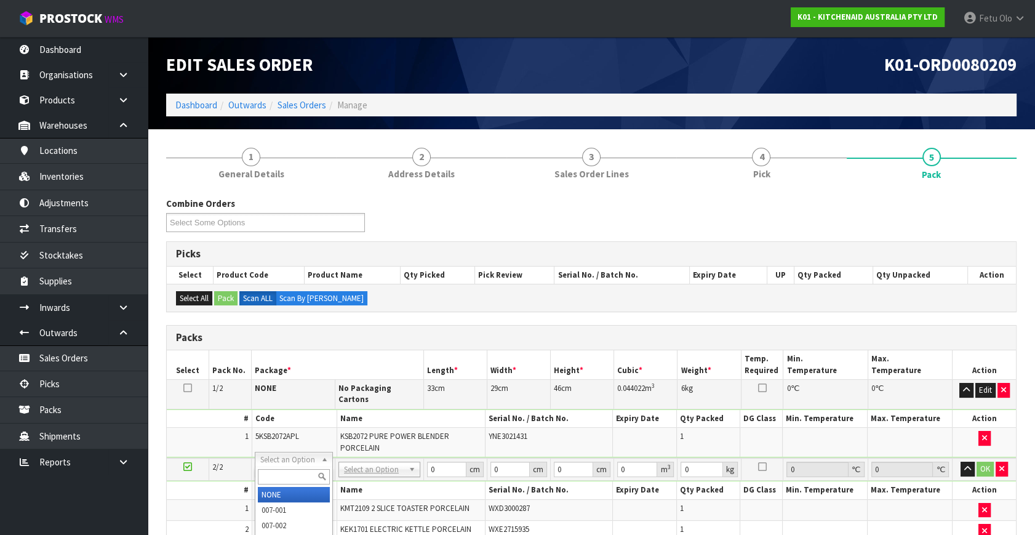
drag, startPoint x: 292, startPoint y: 480, endPoint x: 283, endPoint y: 442, distance: 39.2
click at [294, 475] on input "text" at bounding box center [294, 476] width 72 height 15
type input "011"
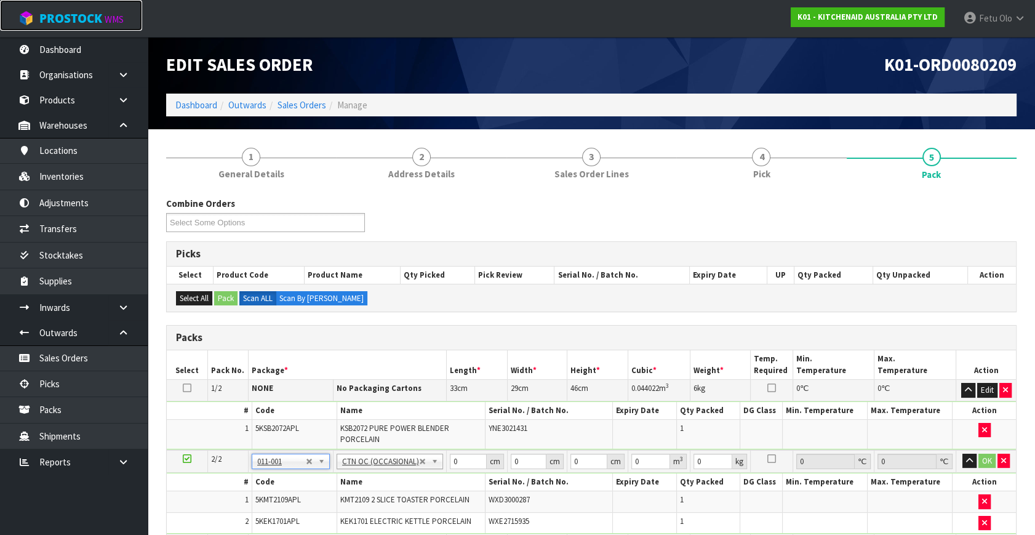
type input "4.9"
drag, startPoint x: 448, startPoint y: 463, endPoint x: 313, endPoint y: 513, distance: 144.4
click at [313, 513] on tbody "2/2 NONE 007-001 007-002 007-004 007-009 007-013 007-014 007-015 007-017 007-01…" at bounding box center [591, 492] width 849 height 84
type input "45"
type input "40"
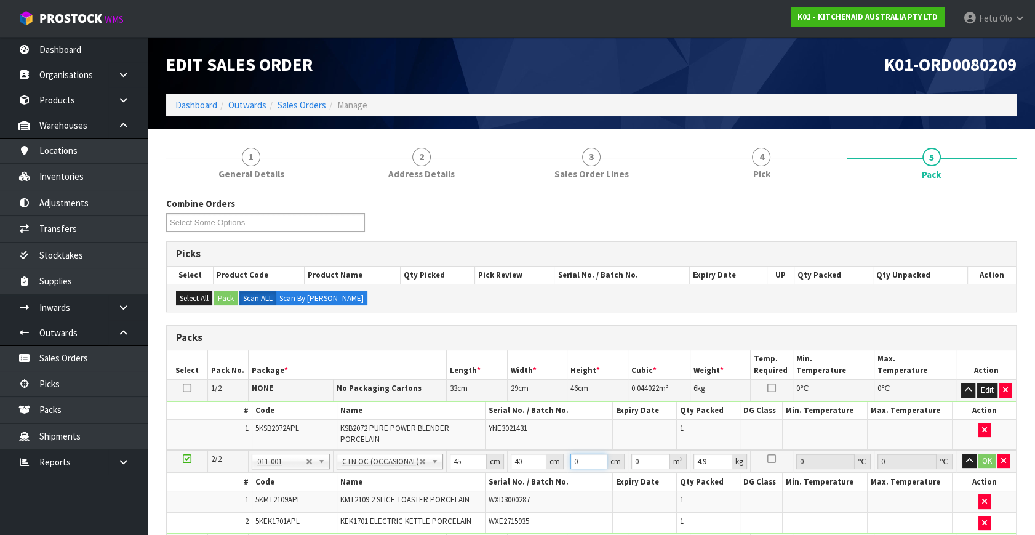
type input "2"
type input "0.0036"
type input "29"
type input "0.0522"
type input "29"
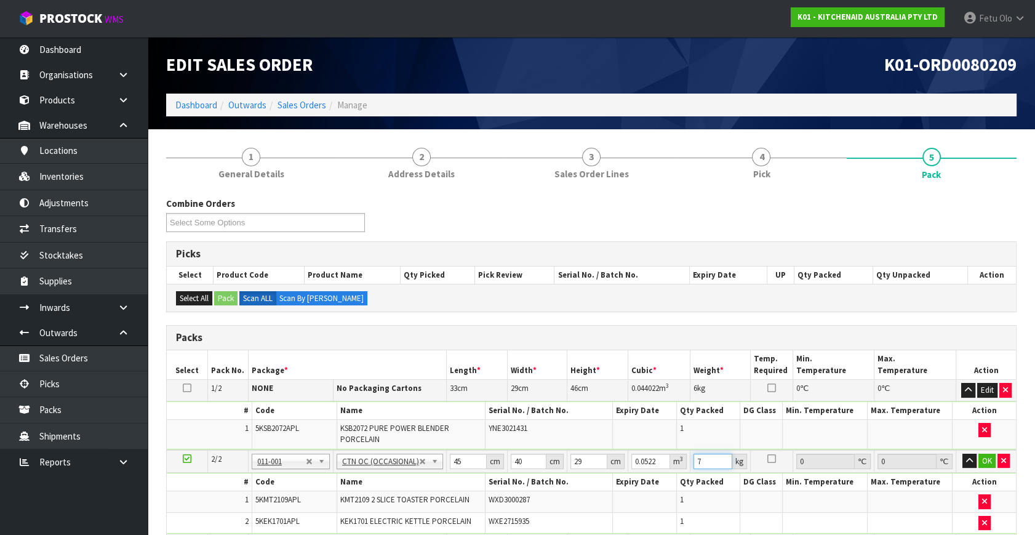
type input "7"
click button "OK" at bounding box center [986, 460] width 17 height 15
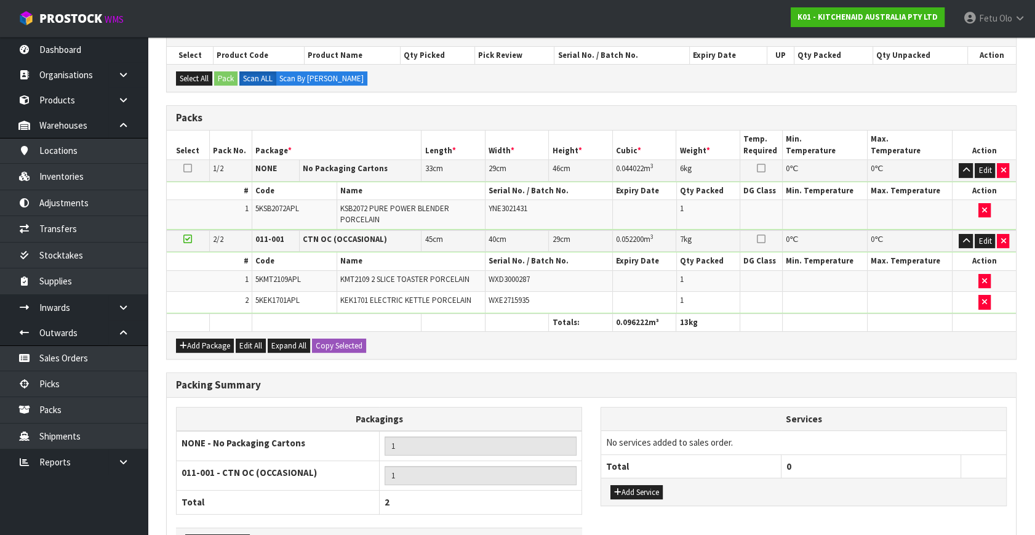
scroll to position [304, 0]
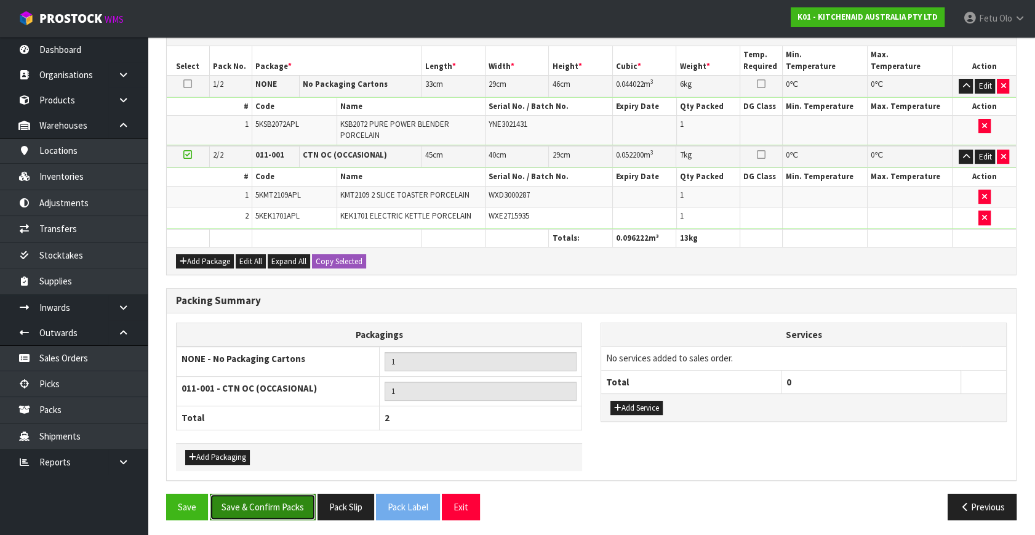
click at [276, 496] on button "Save & Confirm Packs" at bounding box center [263, 506] width 106 height 26
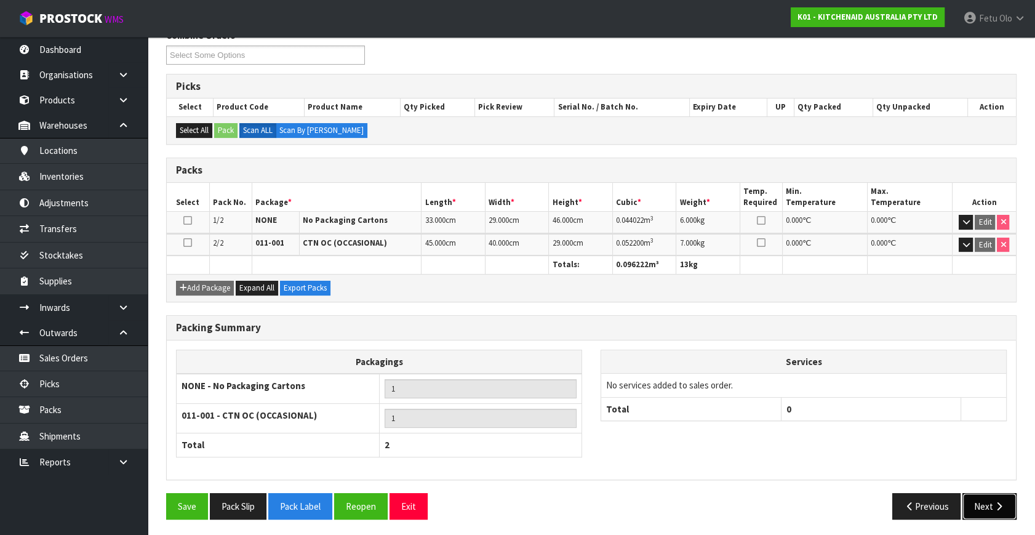
click at [976, 497] on button "Next" at bounding box center [989, 506] width 54 height 26
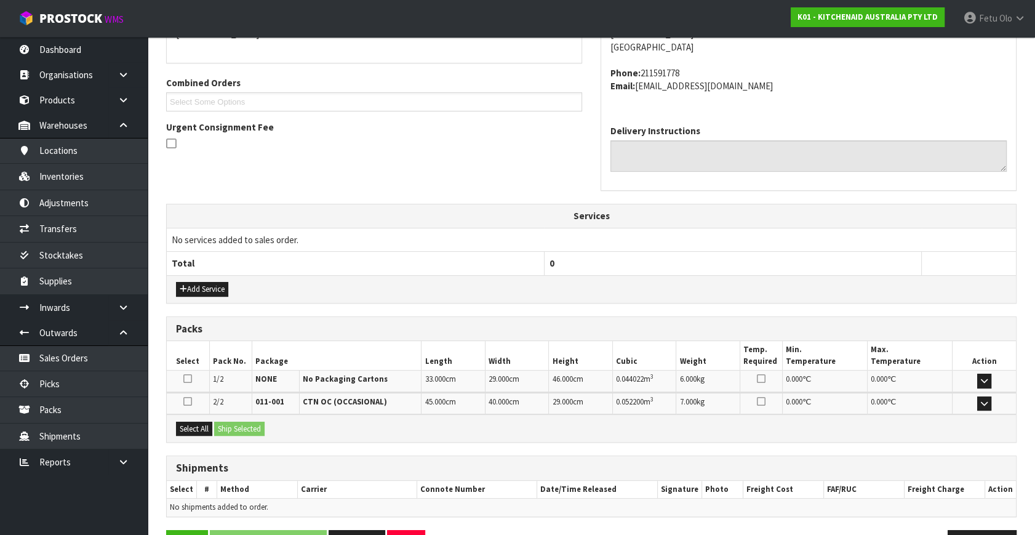
scroll to position [325, 0]
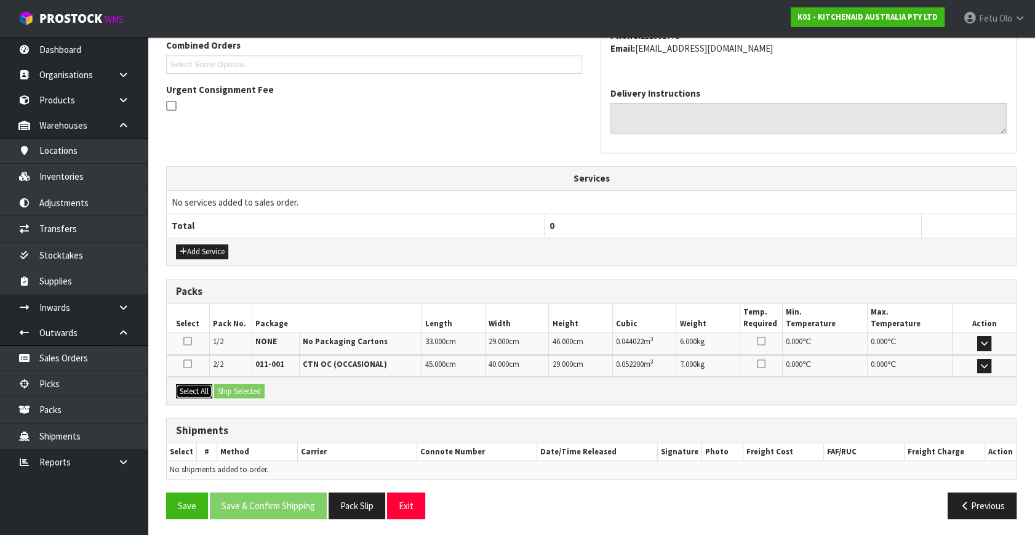
drag, startPoint x: 185, startPoint y: 388, endPoint x: 226, endPoint y: 389, distance: 41.8
click at [193, 387] on button "Select All" at bounding box center [194, 391] width 36 height 15
click at [230, 389] on button "Ship Selected" at bounding box center [239, 391] width 50 height 15
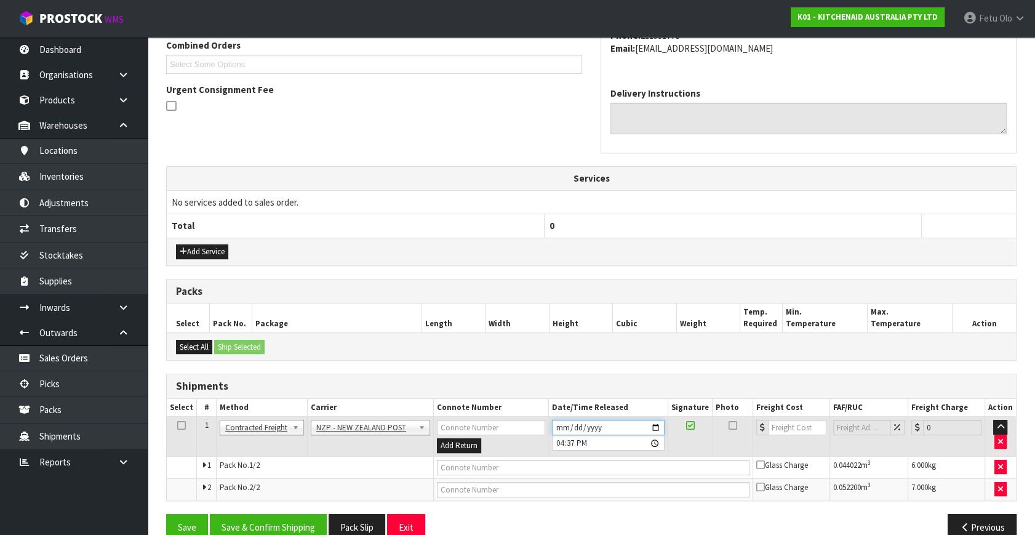
click at [656, 423] on input "[DATE]" at bounding box center [608, 427] width 113 height 15
type input "[DATE]"
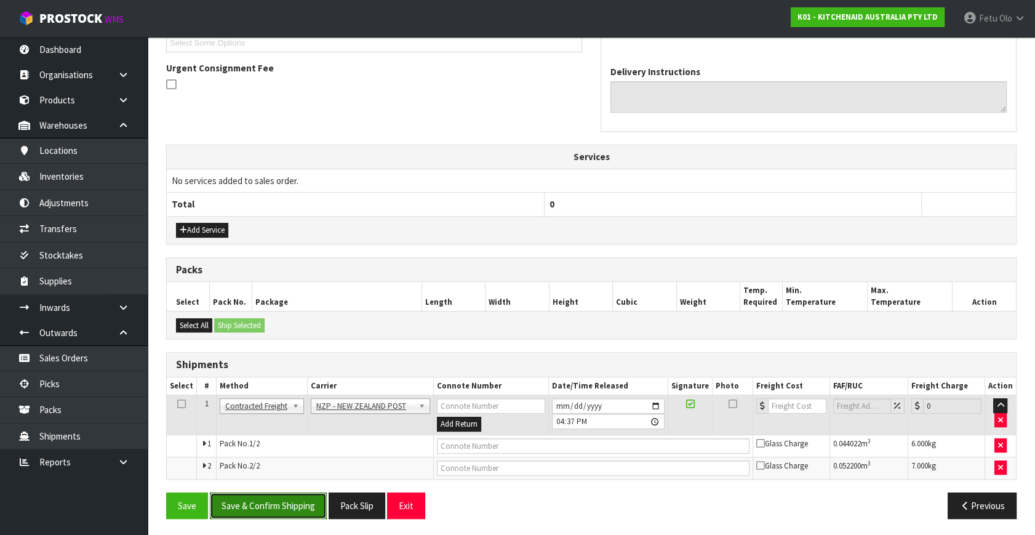
click at [311, 497] on button "Save & Confirm Shipping" at bounding box center [268, 505] width 117 height 26
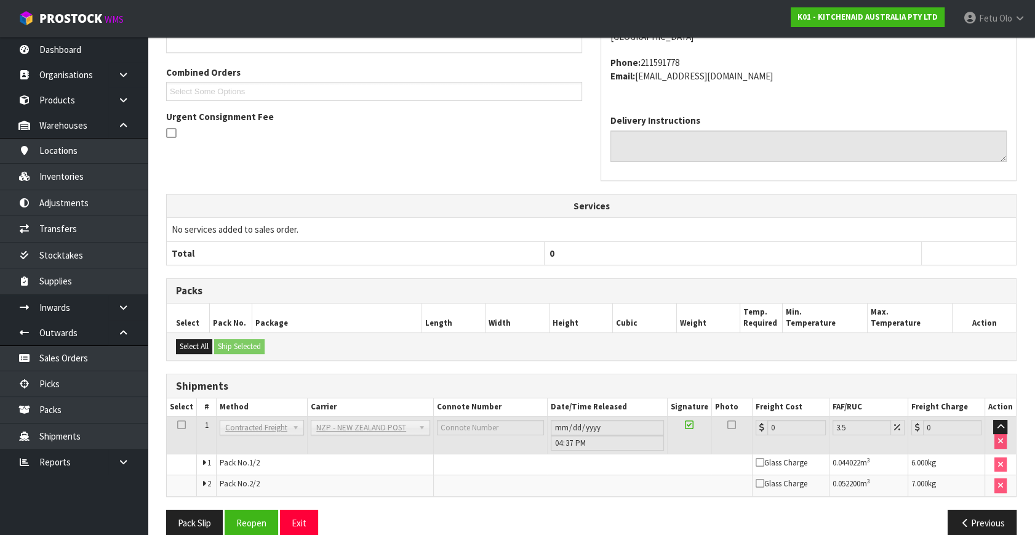
scroll to position [328, 0]
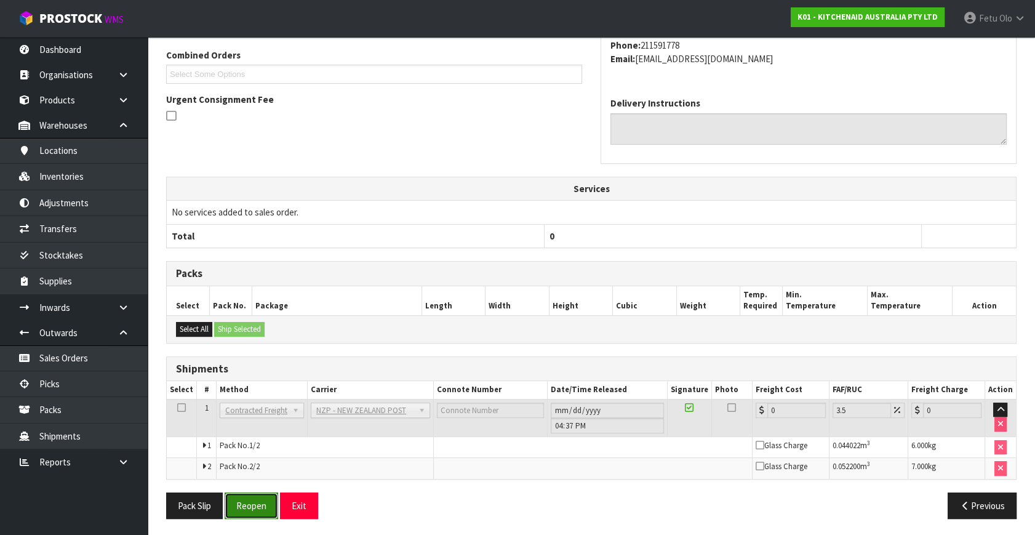
drag, startPoint x: 262, startPoint y: 492, endPoint x: 268, endPoint y: 491, distance: 6.2
click at [262, 492] on button "Reopen" at bounding box center [252, 505] width 54 height 26
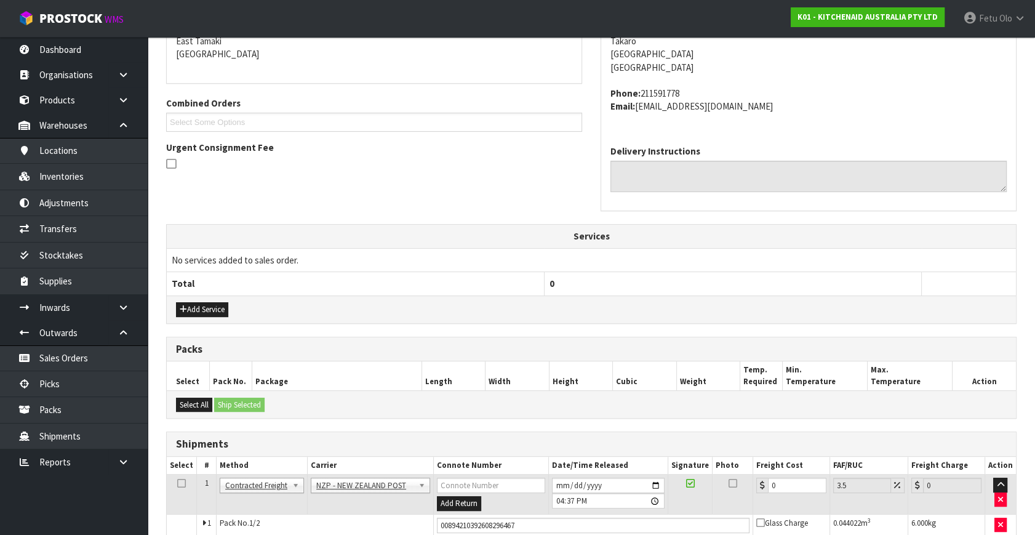
scroll to position [316, 0]
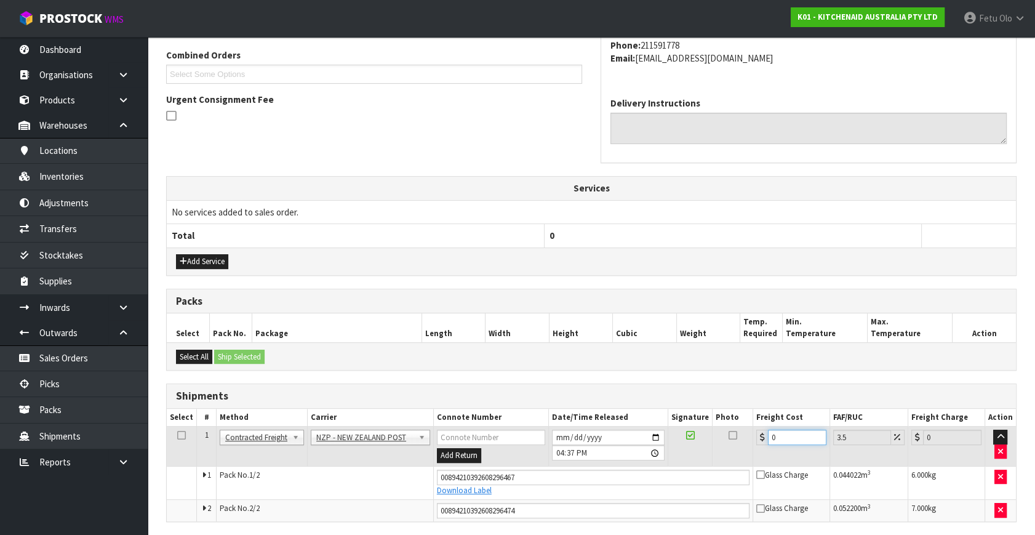
drag, startPoint x: 794, startPoint y: 437, endPoint x: 590, endPoint y: 503, distance: 214.0
click at [590, 503] on tbody "1 Client Local Pickup Customer Local Pickup Company Freight Contracted Freight …" at bounding box center [591, 473] width 849 height 95
type input "1"
type input "1.03"
type input "17"
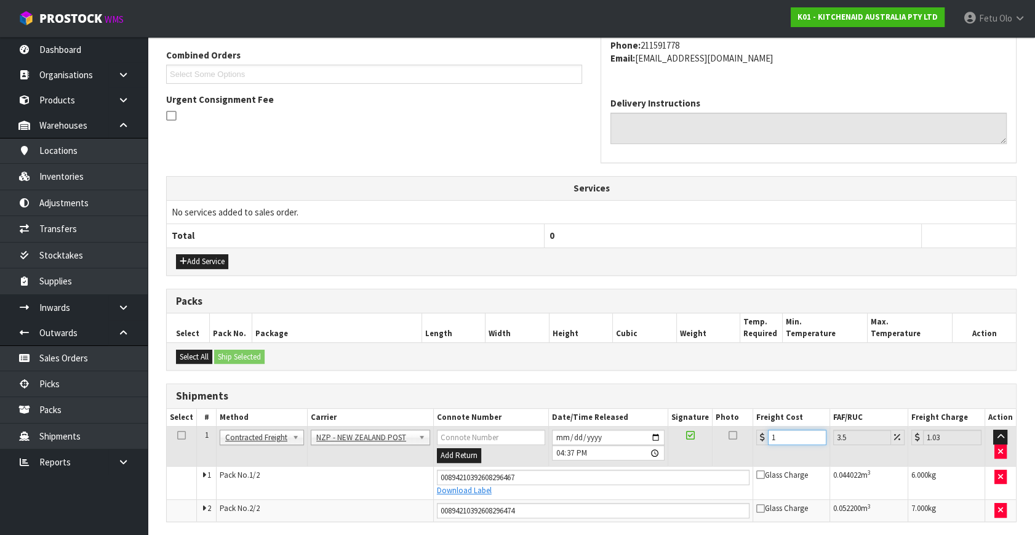
type input "17.59"
type input "17.7"
type input "18.32"
type input "17.71"
type input "18.33"
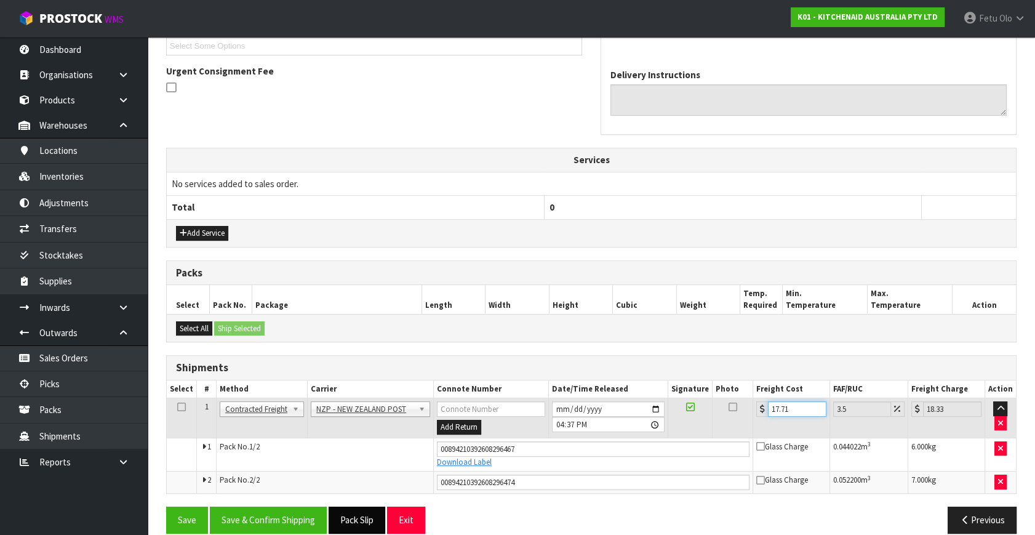
scroll to position [358, 0]
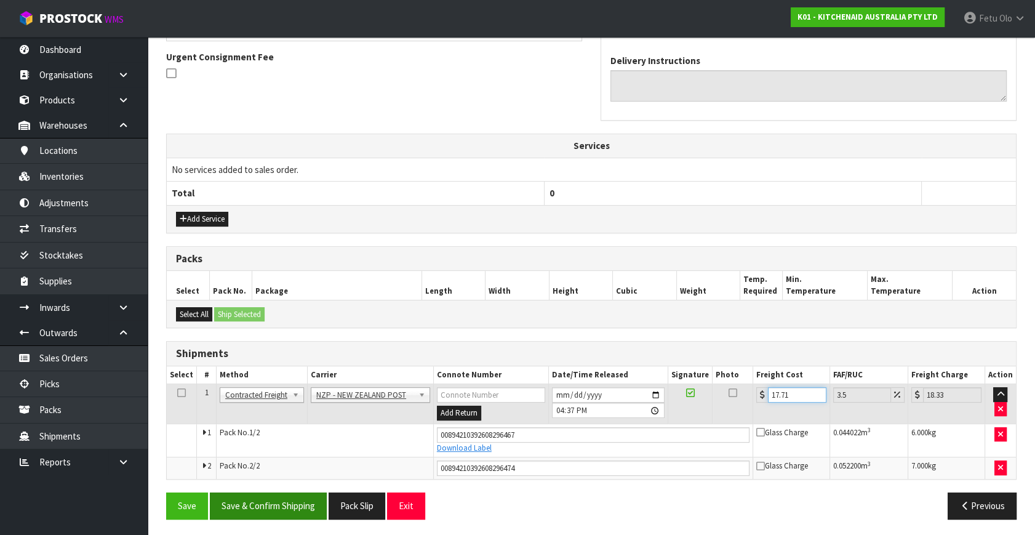
type input "17.71"
click at [287, 506] on button "Save & Confirm Shipping" at bounding box center [268, 505] width 117 height 26
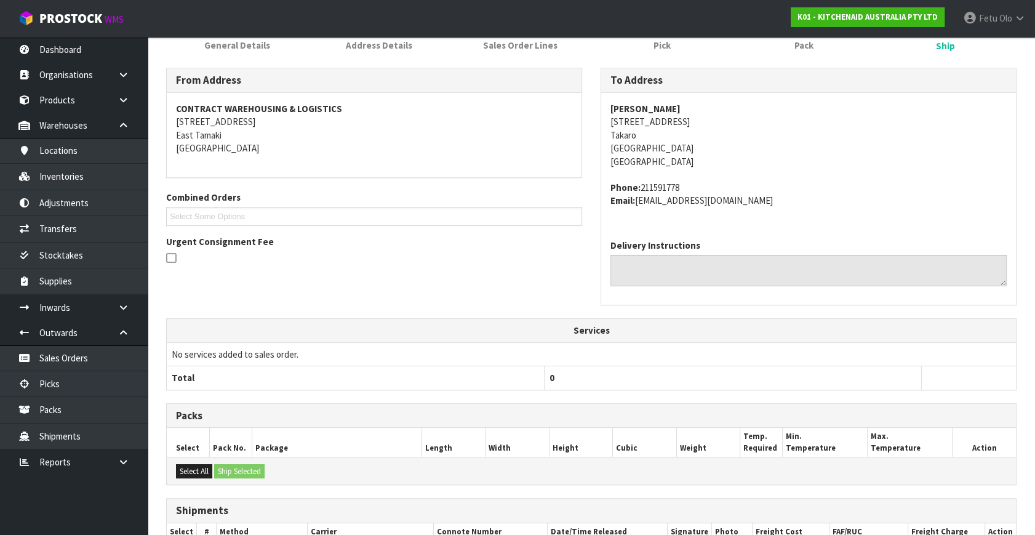
scroll to position [324, 0]
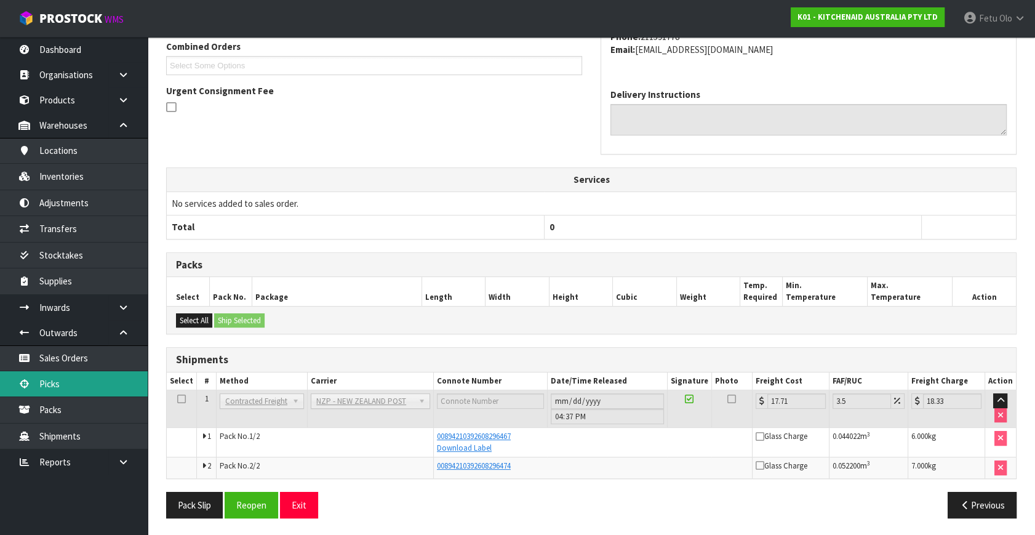
click at [55, 383] on link "Picks" at bounding box center [74, 383] width 148 height 25
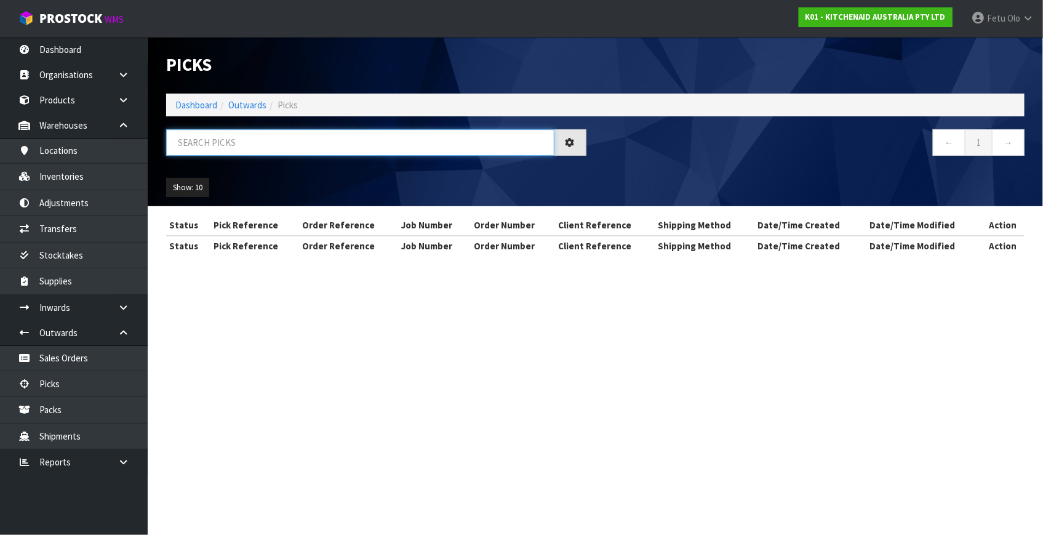
click at [351, 140] on input "text" at bounding box center [360, 142] width 388 height 26
type input "80218"
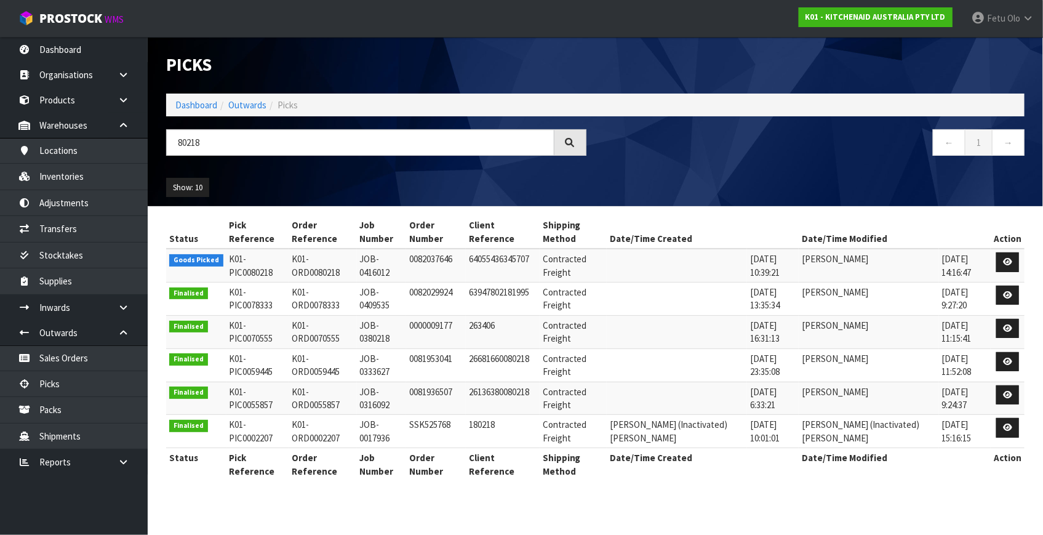
click at [1000, 246] on th "Action" at bounding box center [1007, 231] width 34 height 33
click at [1009, 259] on icon at bounding box center [1007, 262] width 9 height 8
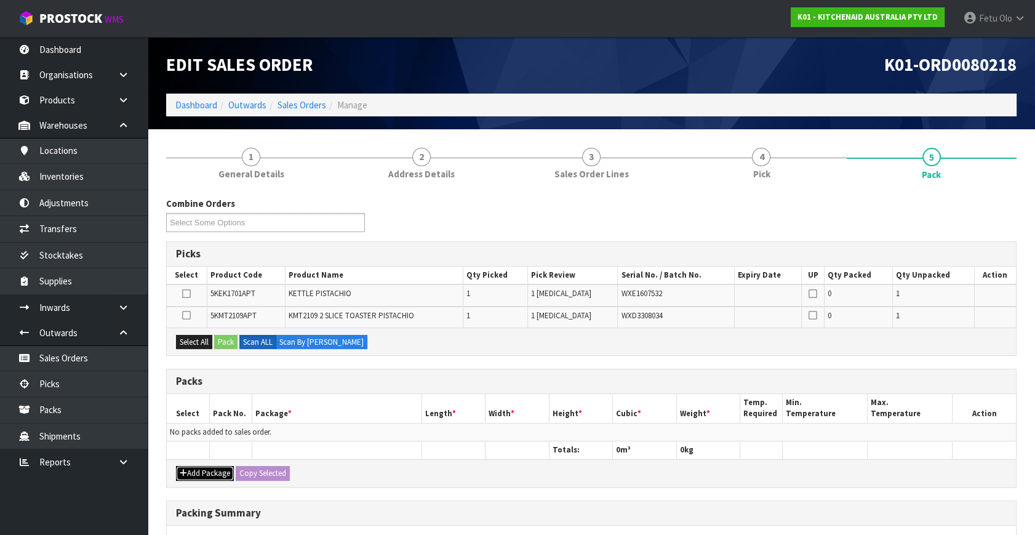
click at [197, 474] on button "Add Package" at bounding box center [205, 473] width 58 height 15
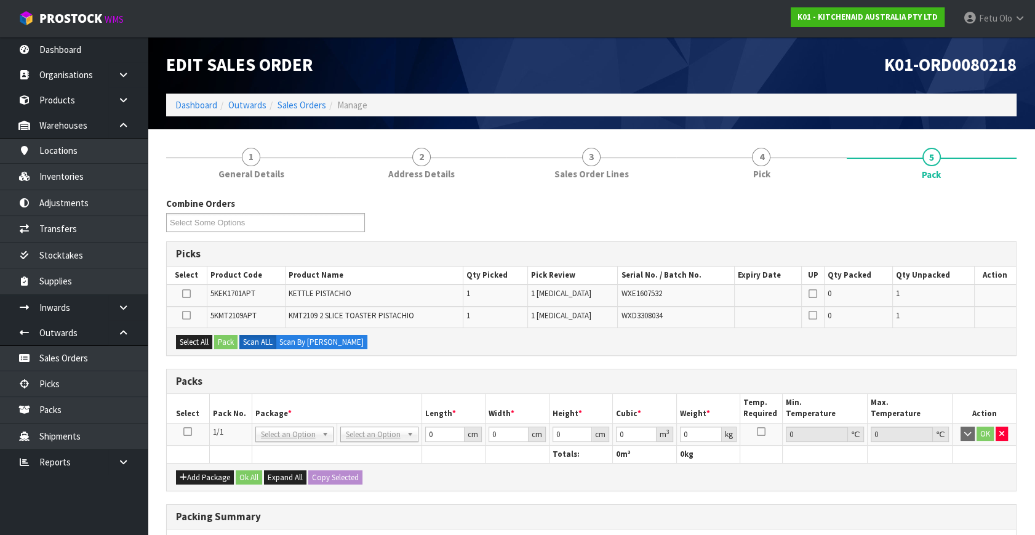
click at [185, 431] on icon at bounding box center [187, 431] width 9 height 1
click at [303, 406] on th "Package *" at bounding box center [337, 408] width 170 height 29
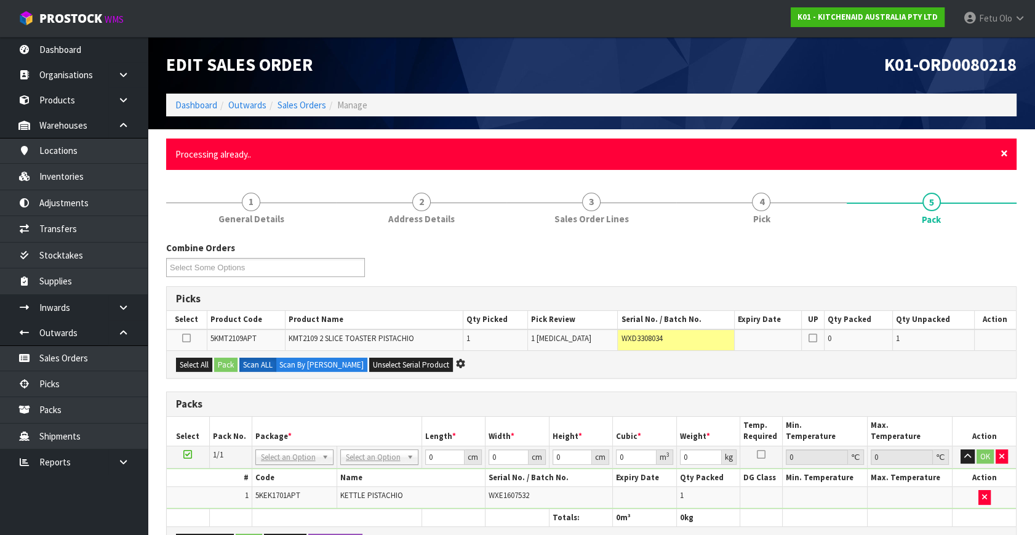
click at [1004, 153] on span "×" at bounding box center [1003, 153] width 7 height 17
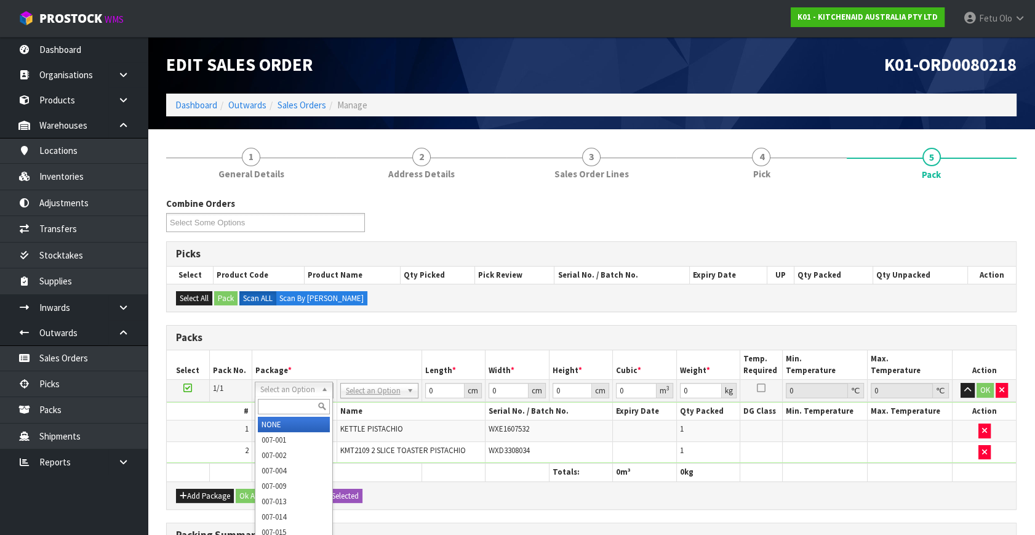
drag, startPoint x: 282, startPoint y: 399, endPoint x: 292, endPoint y: 400, distance: 9.9
click at [283, 401] on input "text" at bounding box center [294, 406] width 72 height 15
type input "011"
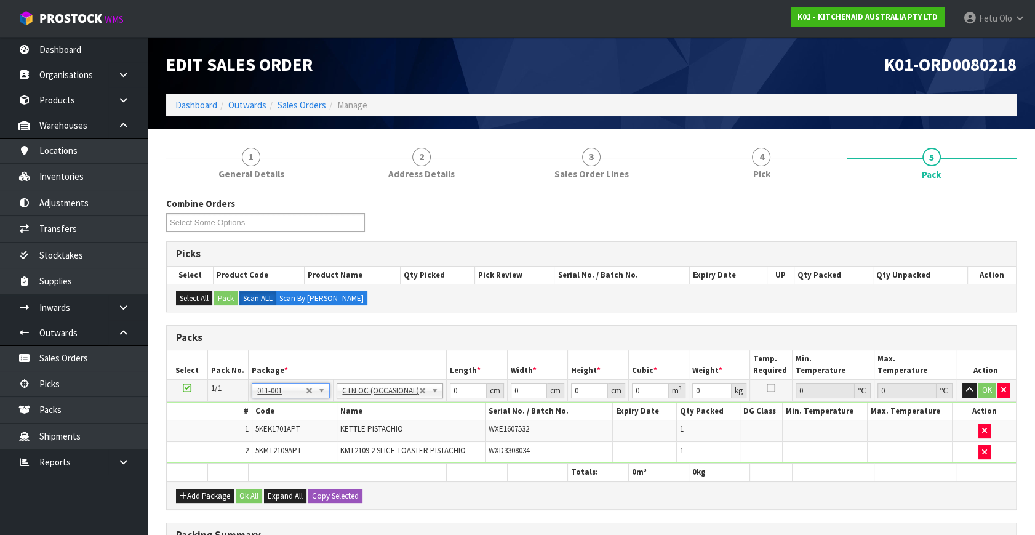
type input "5.06"
drag, startPoint x: 464, startPoint y: 390, endPoint x: 322, endPoint y: 432, distance: 148.3
click at [322, 432] on tbody "1/1 NONE 007-001 007-002 007-004 007-009 007-013 007-014 007-015 007-017 007-01…" at bounding box center [591, 422] width 849 height 84
type input "45"
type input "40"
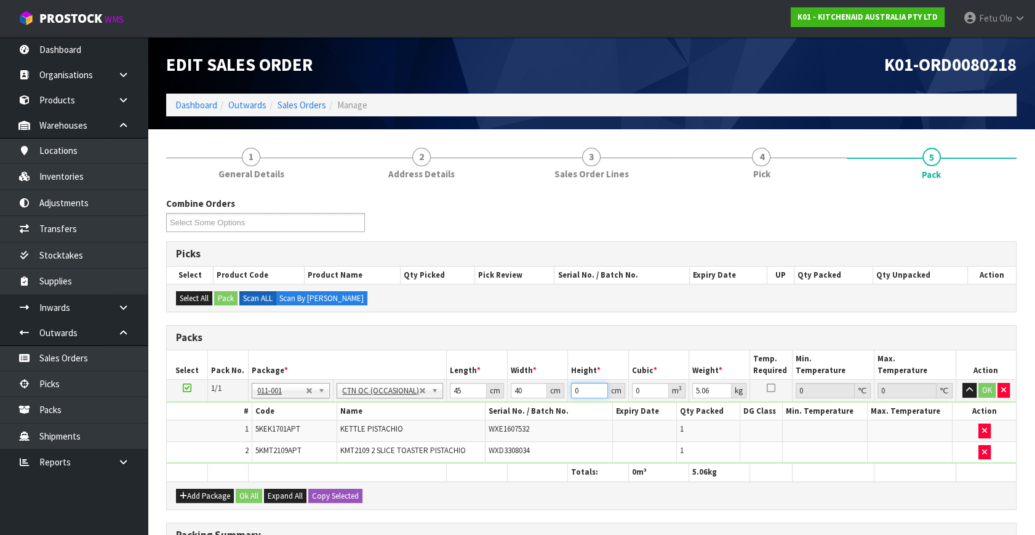
type input "2"
type input "0.0036"
type input "29"
type input "0.0522"
type input "29"
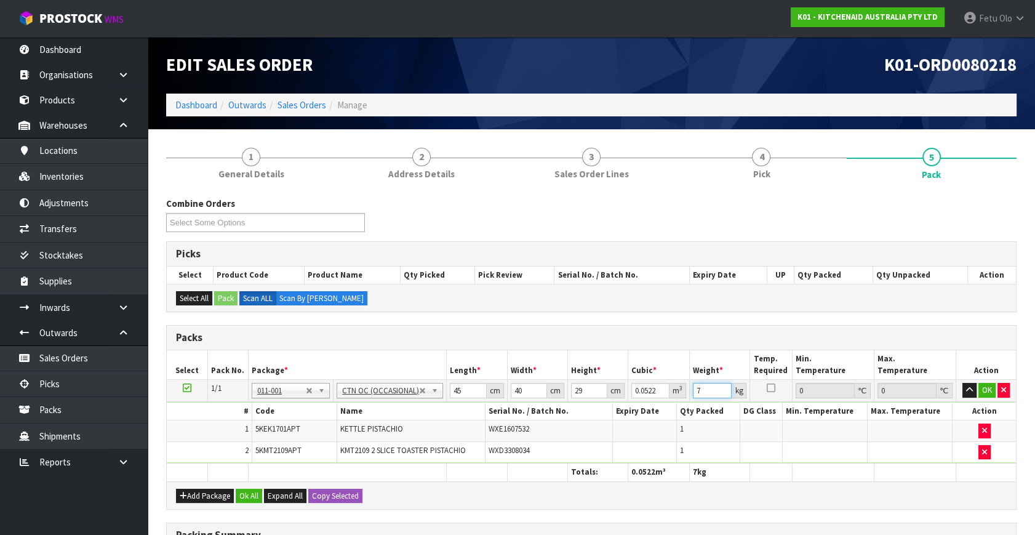
type input "7"
click button "OK" at bounding box center [986, 390] width 17 height 15
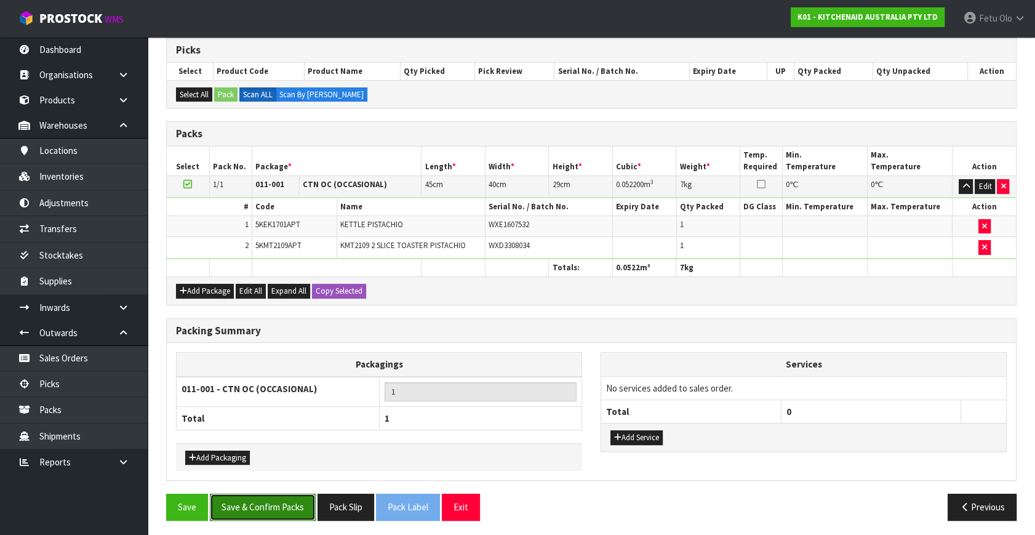
click at [295, 493] on button "Save & Confirm Packs" at bounding box center [263, 506] width 106 height 26
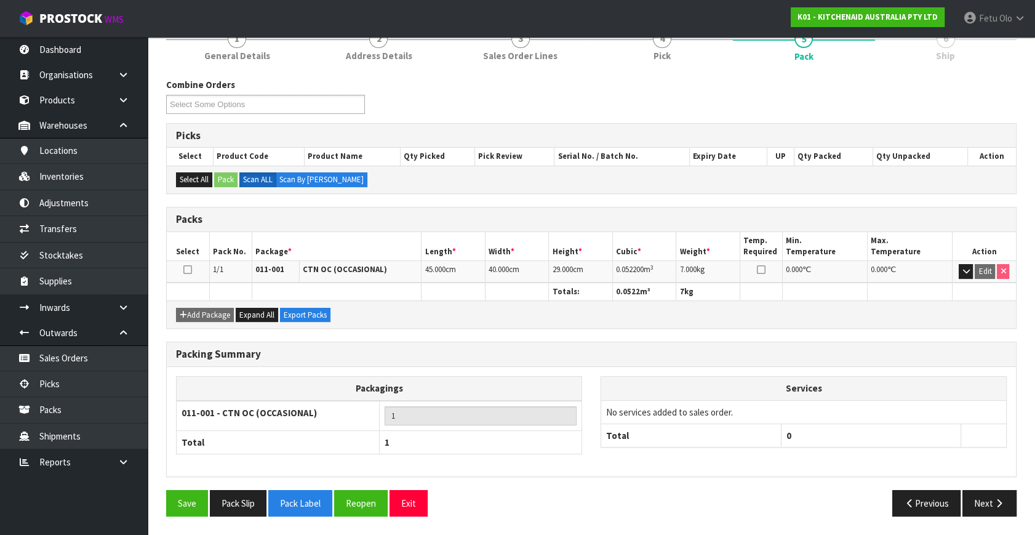
scroll to position [161, 0]
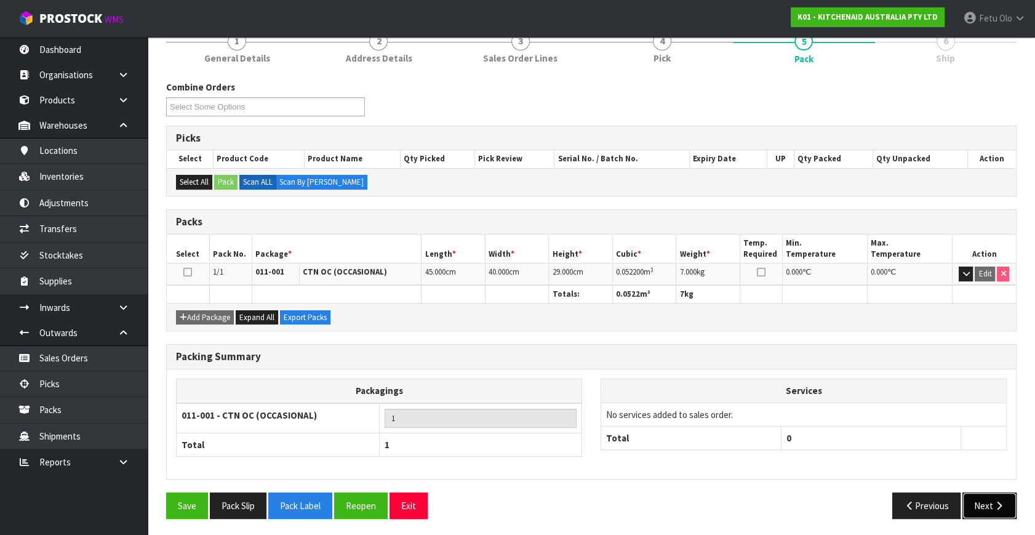
click at [999, 509] on button "Next" at bounding box center [989, 505] width 54 height 26
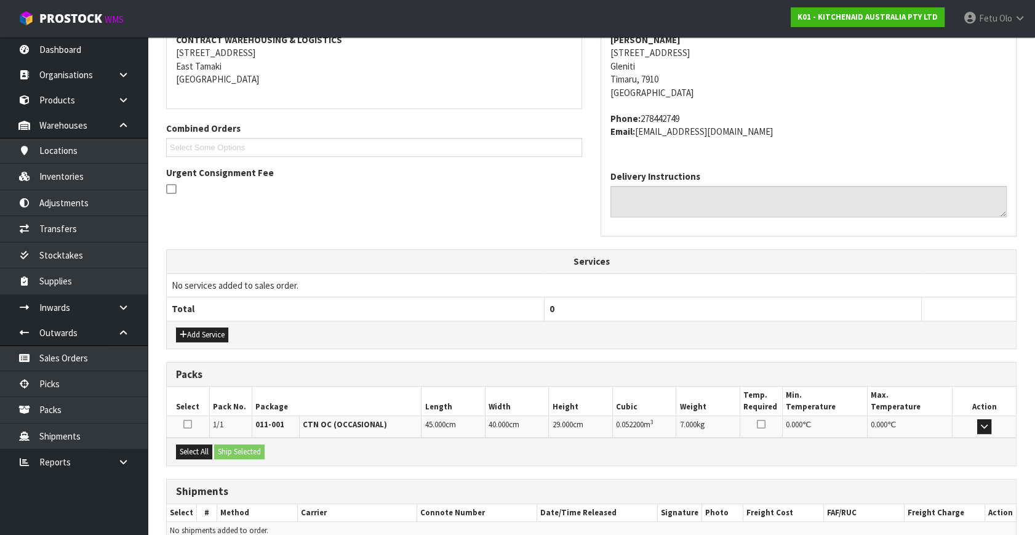
scroll to position [303, 0]
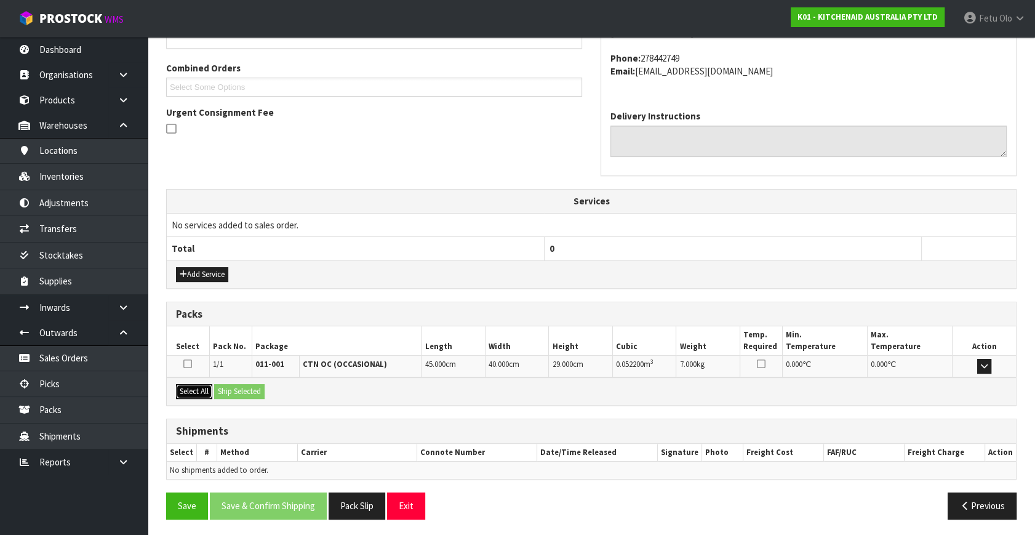
click at [203, 392] on button "Select All" at bounding box center [194, 391] width 36 height 15
click at [228, 398] on div "Select All Ship Selected" at bounding box center [591, 391] width 849 height 28
click at [244, 388] on button "Ship Selected" at bounding box center [239, 391] width 50 height 15
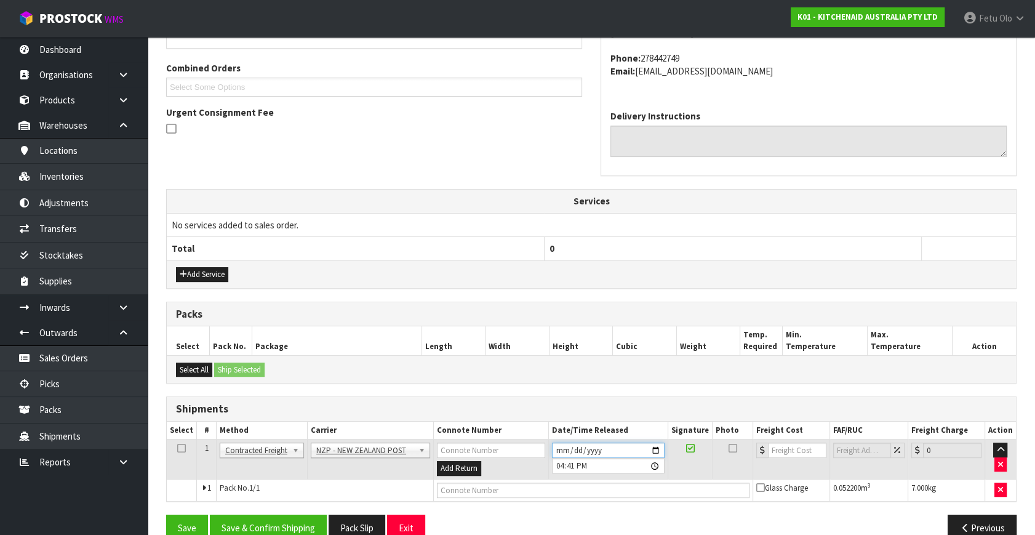
click at [656, 447] on input "[DATE]" at bounding box center [608, 449] width 113 height 15
type input "[DATE]"
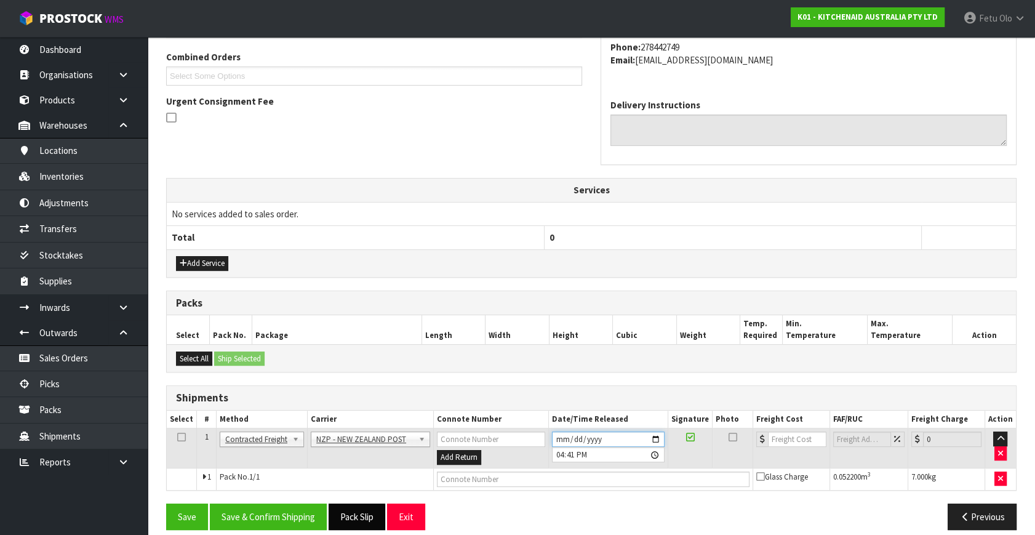
scroll to position [325, 0]
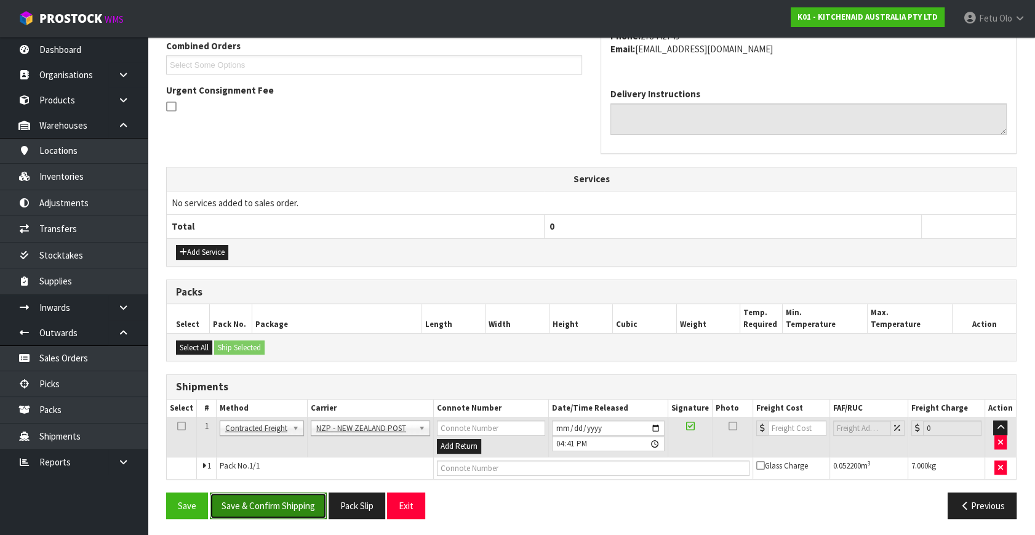
click at [251, 498] on button "Save & Confirm Shipping" at bounding box center [268, 505] width 117 height 26
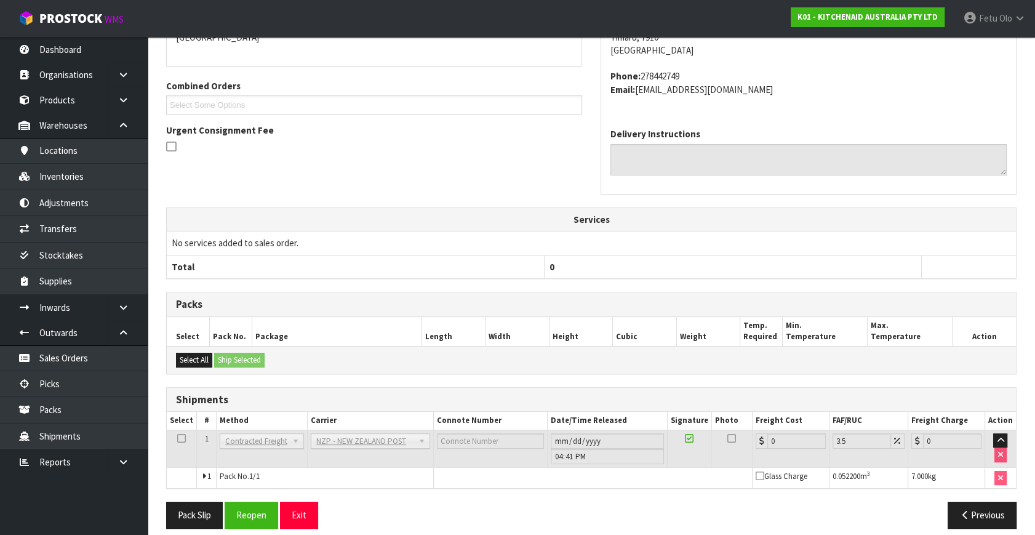
scroll to position [308, 0]
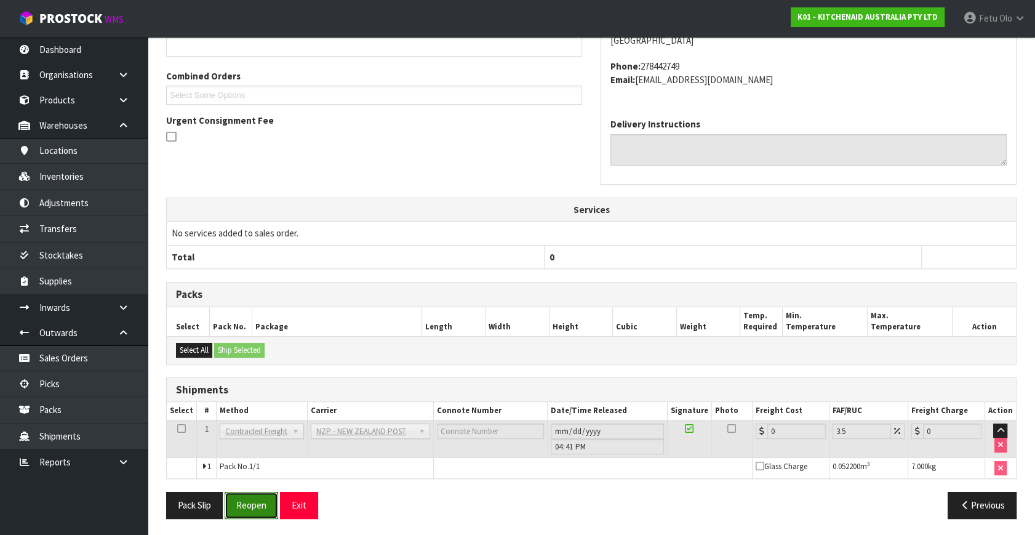
click at [257, 506] on button "Reopen" at bounding box center [252, 504] width 54 height 26
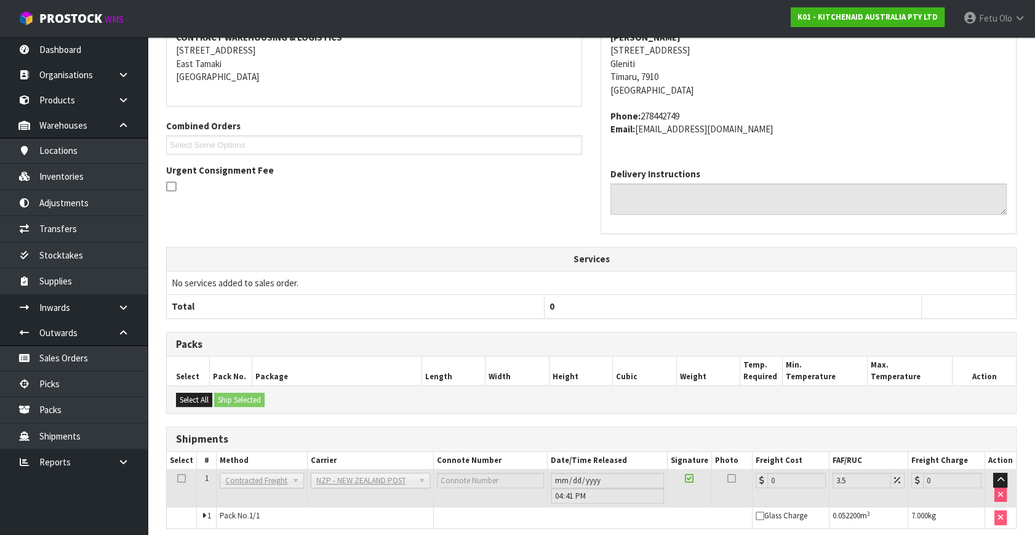
scroll to position [279, 0]
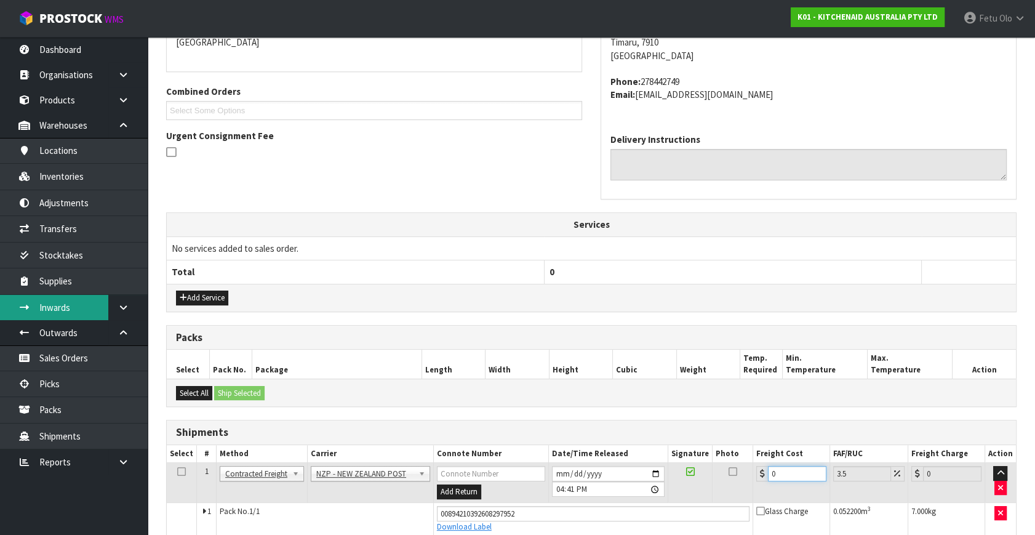
drag, startPoint x: 685, startPoint y: 475, endPoint x: 25, endPoint y: 307, distance: 680.5
click at [610, 474] on tr "1 Client Local Pickup Customer Local Pickup Company Freight Contracted Freight …" at bounding box center [591, 483] width 849 height 40
type input "1"
type input "1.03"
type input "13"
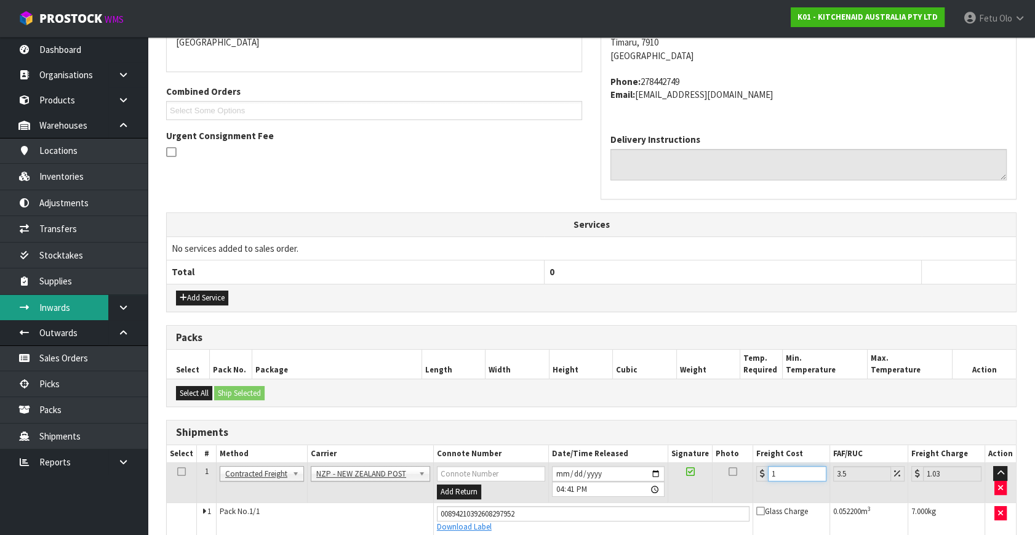
type input "13.45"
type input "13.2"
type input "13.66"
type input "13.27"
type input "13.73"
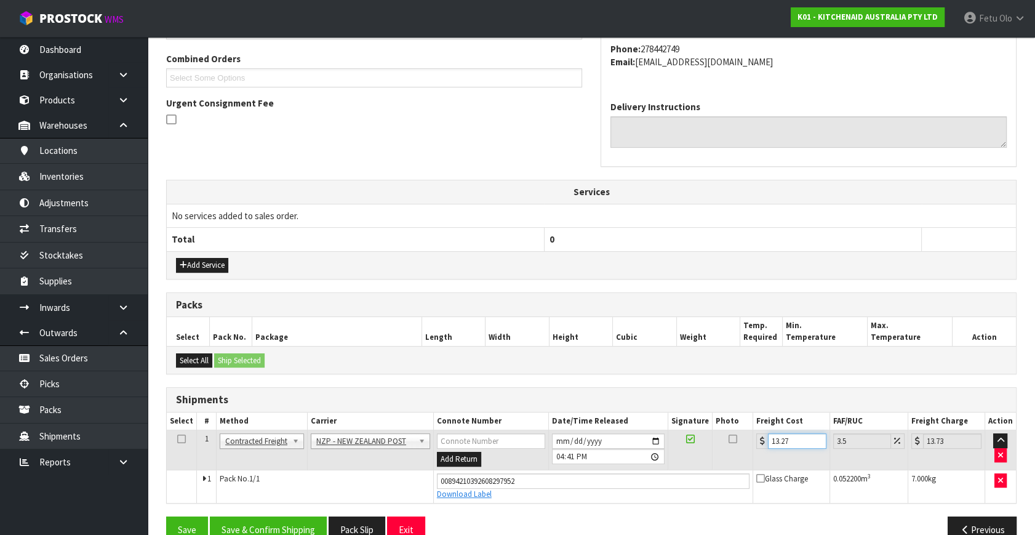
scroll to position [336, 0]
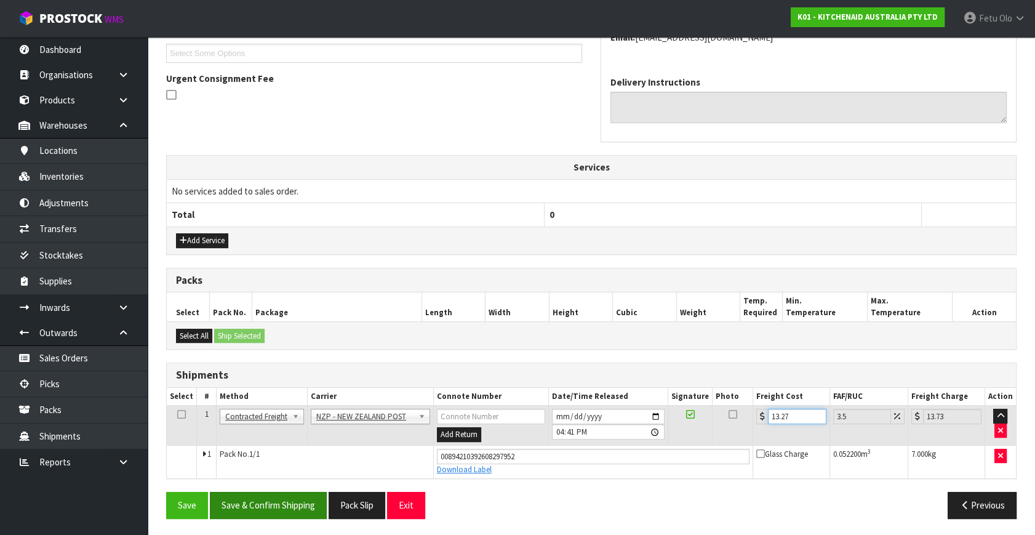
type input "13.27"
click at [296, 498] on button "Save & Confirm Shipping" at bounding box center [268, 504] width 117 height 26
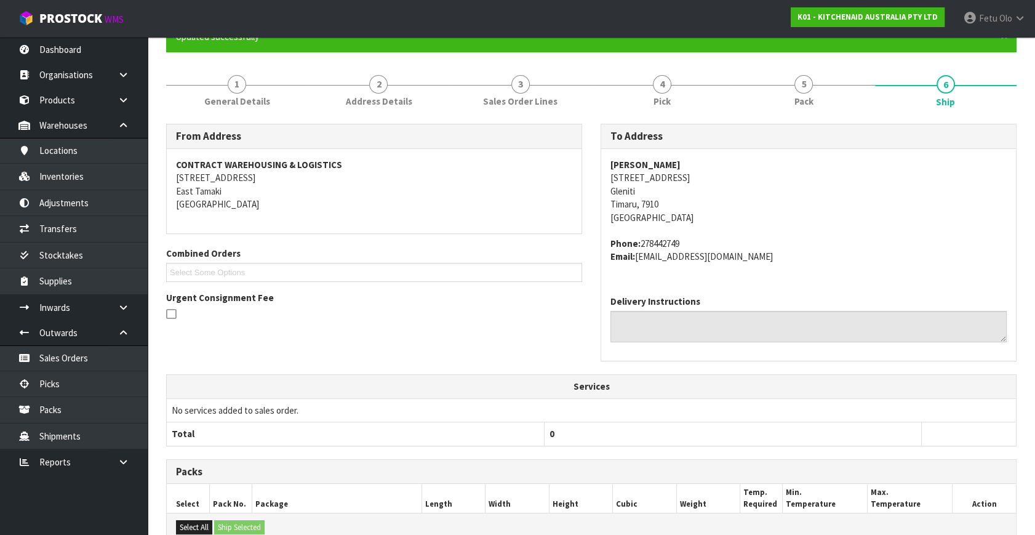
scroll to position [303, 0]
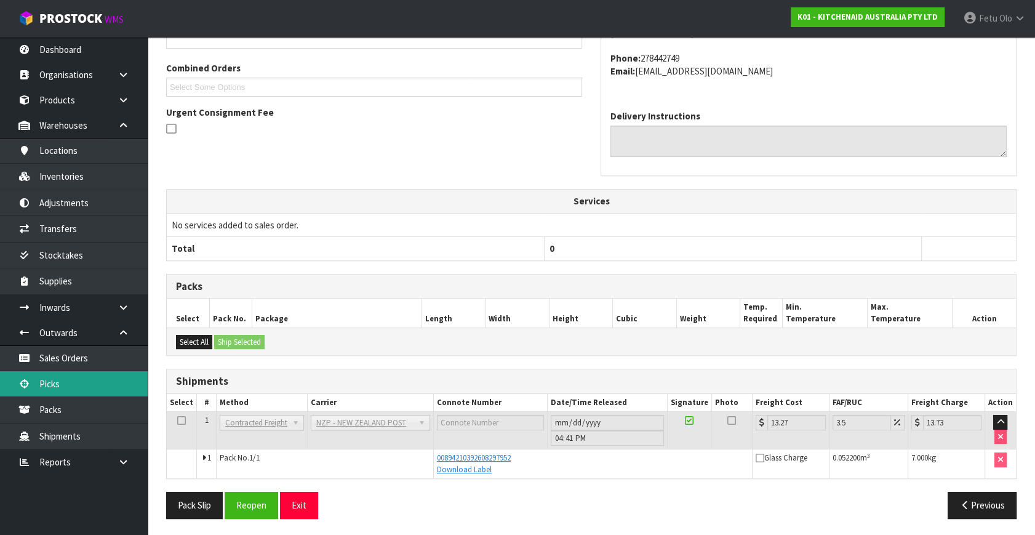
click at [53, 386] on link "Picks" at bounding box center [74, 383] width 148 height 25
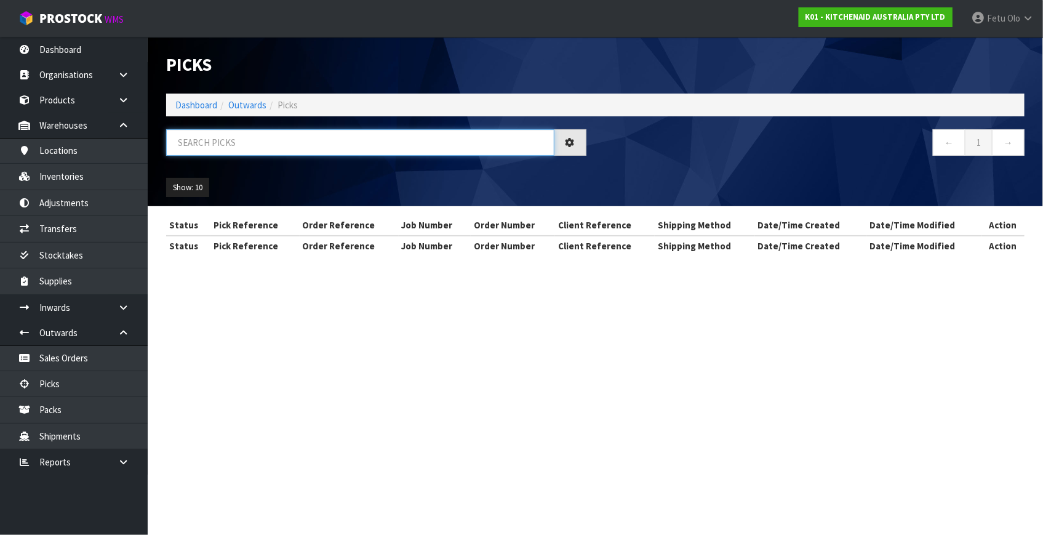
click at [389, 145] on input "text" at bounding box center [360, 142] width 388 height 26
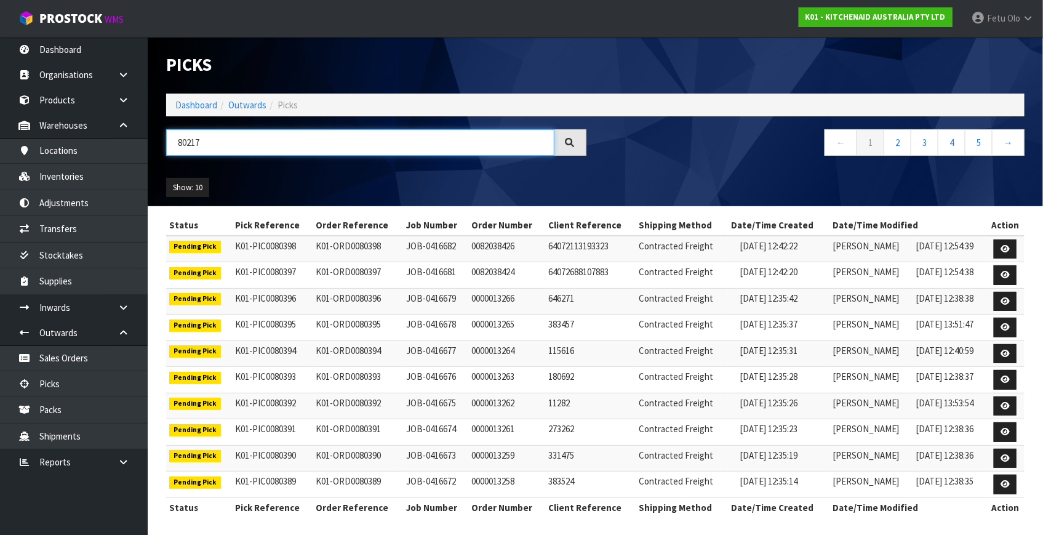
type input "80217"
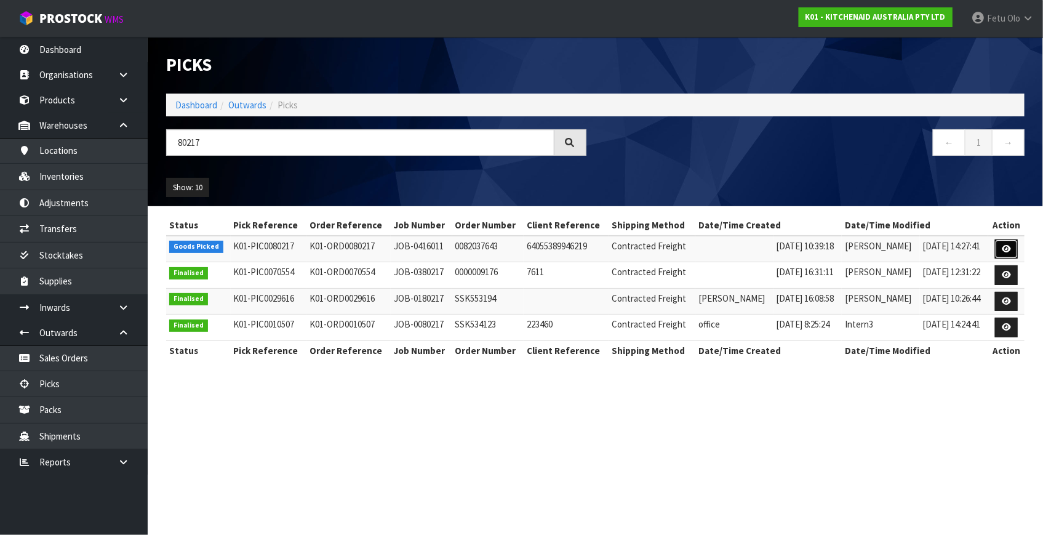
click at [1007, 251] on icon at bounding box center [1005, 249] width 9 height 8
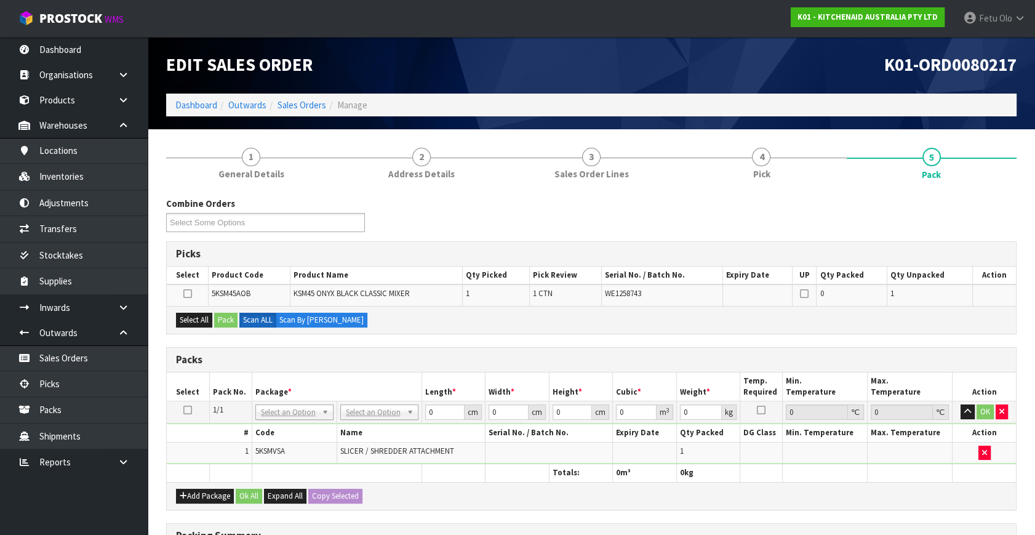
click at [404, 343] on div "Combine Orders K01-ORD0080140 K01-ORD0080179 K01-ORD0080208 K01-ORD0080217 K01-…" at bounding box center [591, 462] width 850 height 531
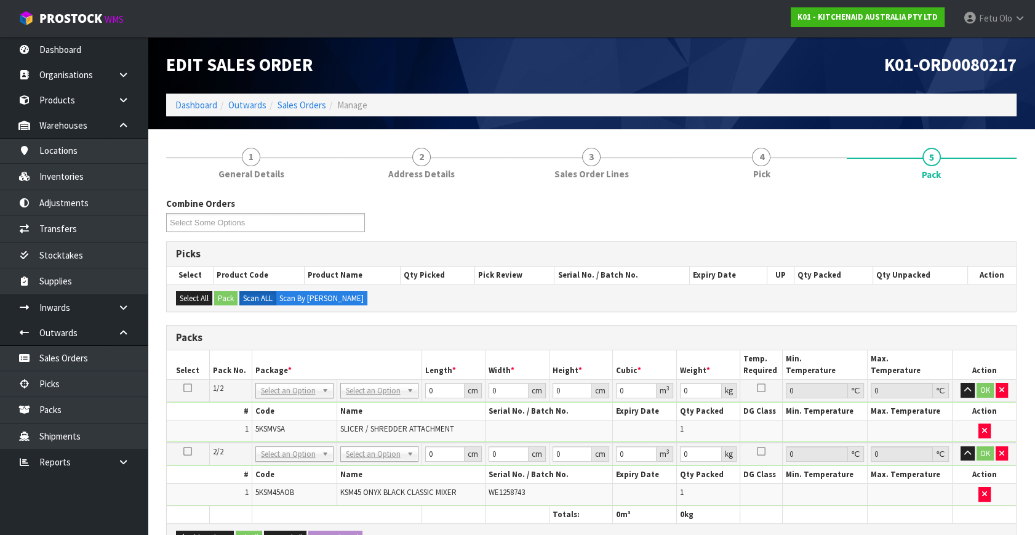
drag, startPoint x: 285, startPoint y: 392, endPoint x: 277, endPoint y: 408, distance: 17.9
click at [275, 410] on input "text" at bounding box center [294, 406] width 72 height 15
type input "011"
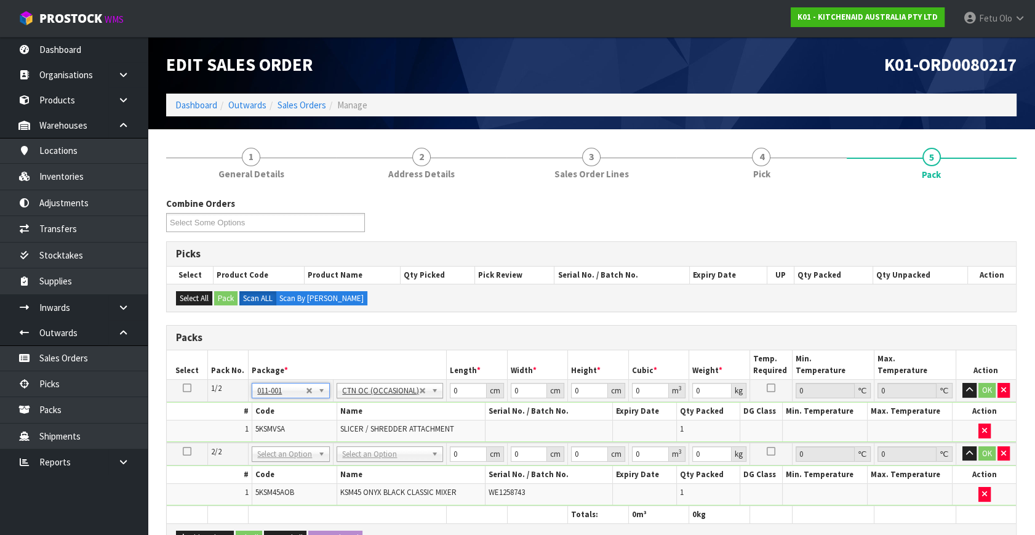
type input "1.6"
drag, startPoint x: 461, startPoint y: 388, endPoint x: 308, endPoint y: 498, distance: 189.1
click at [308, 498] on table "Select Pack No. Package * Length * Width * Height * Cubic * Weight * Temp. Requ…" at bounding box center [591, 436] width 849 height 173
type input "32"
type input "24"
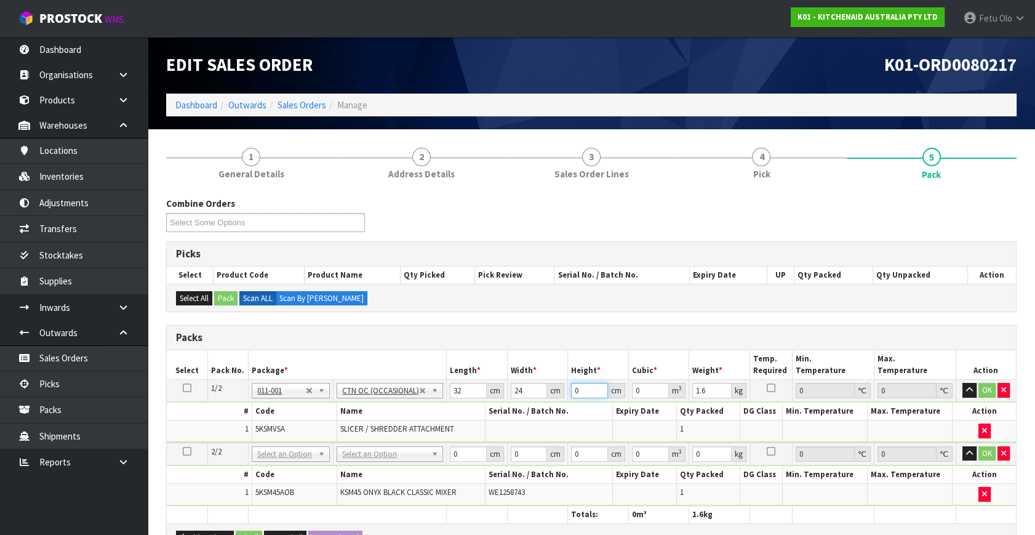
type input "2"
type input "0.001536"
type input "28"
type input "0.021504"
type input "28"
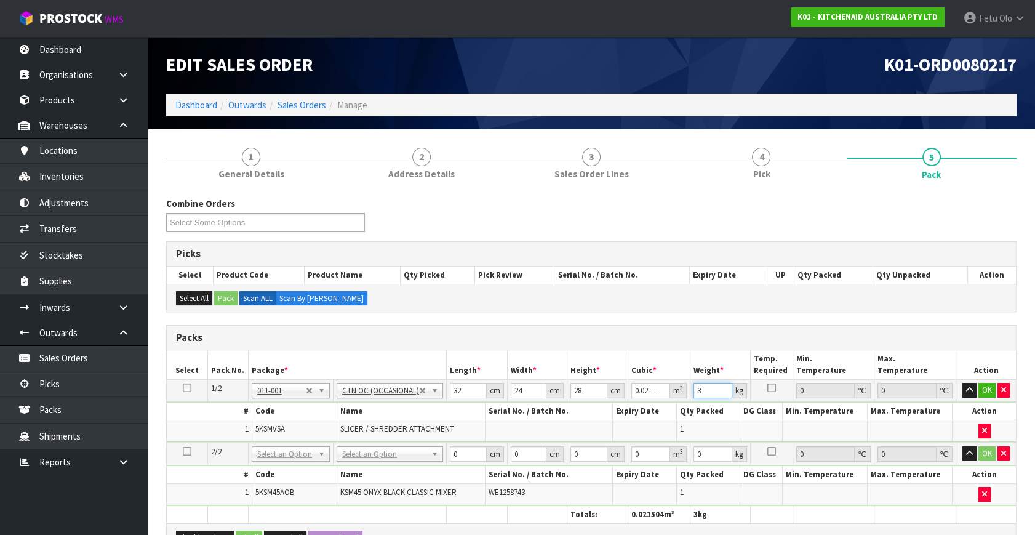
type input "3"
click button "OK" at bounding box center [986, 390] width 17 height 15
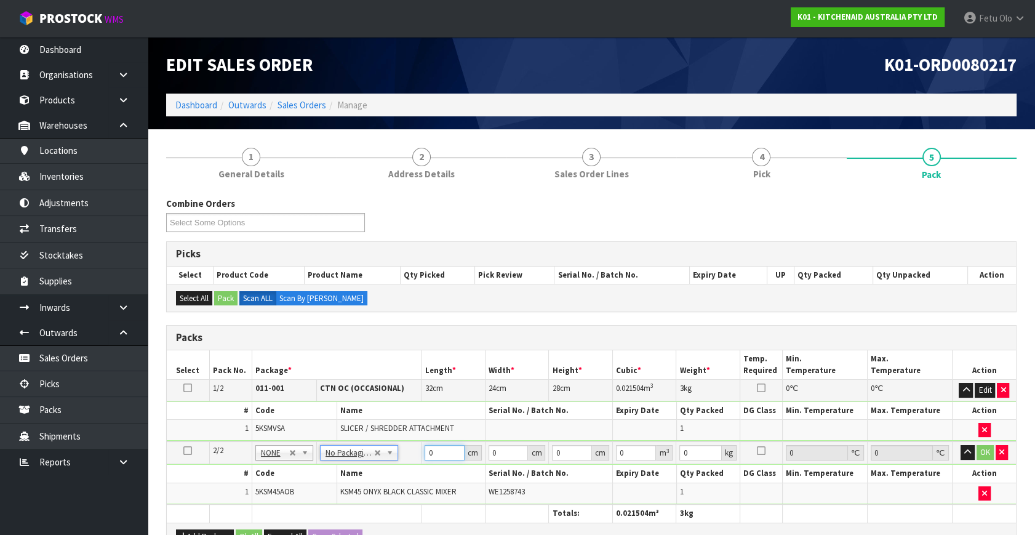
drag, startPoint x: 431, startPoint y: 448, endPoint x: 392, endPoint y: 469, distance: 43.8
click at [392, 469] on tbody "2/2 NONE 007-001 007-002 007-004 007-009 007-013 007-014 007-015 007-017 007-01…" at bounding box center [591, 472] width 849 height 63
type input "42"
type input "29"
type input "4"
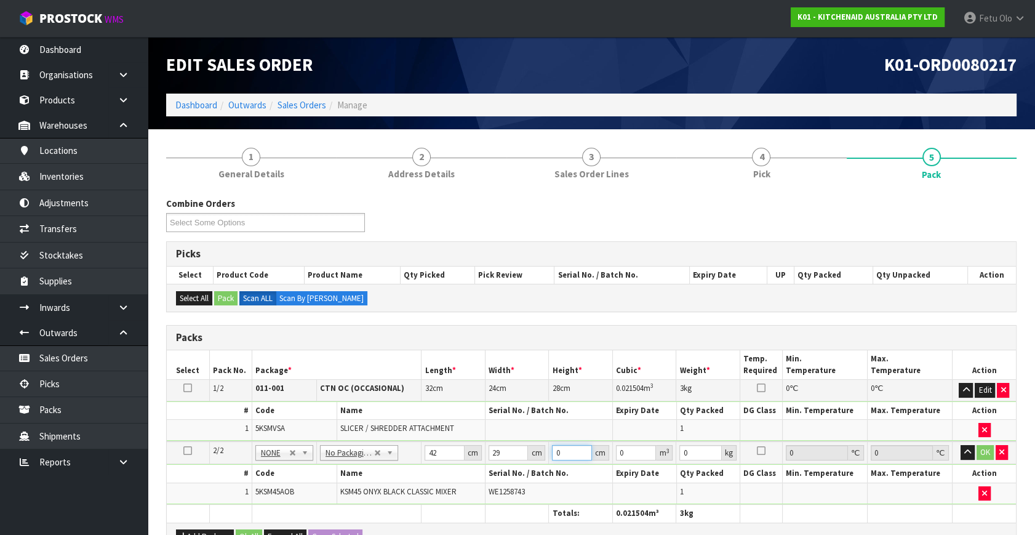
type input "0.004872"
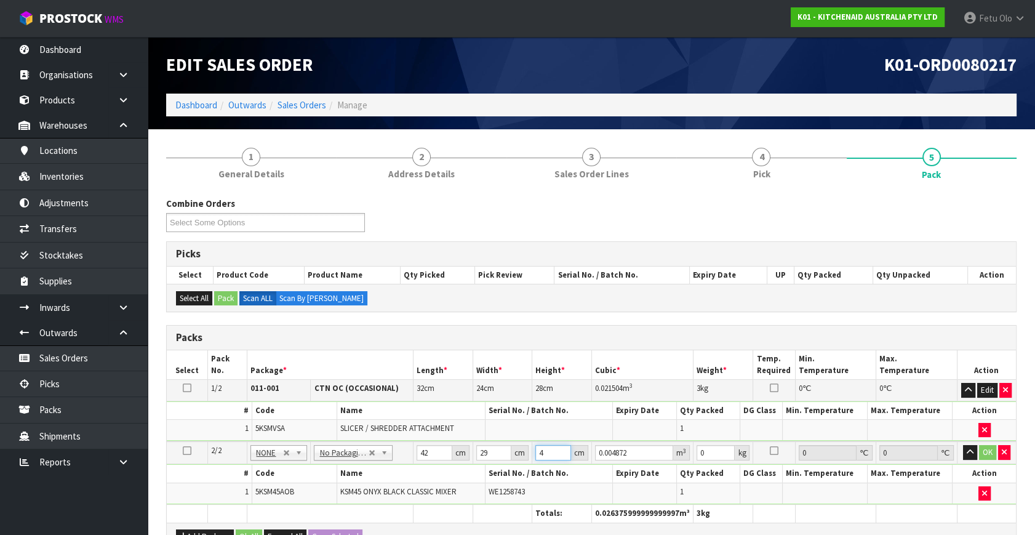
type input "43"
type input "0.052374"
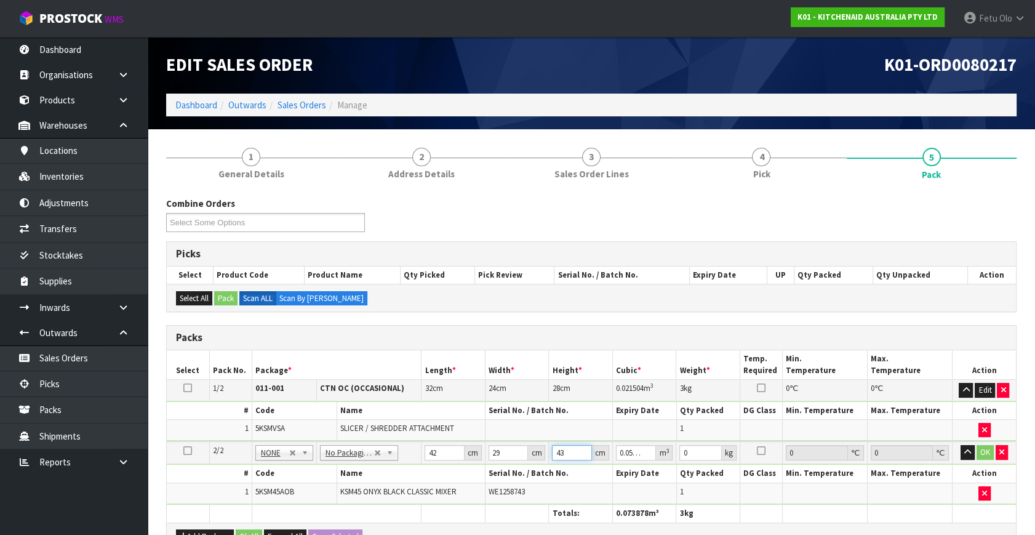
type input "43"
type input "13"
click button "OK" at bounding box center [984, 452] width 17 height 15
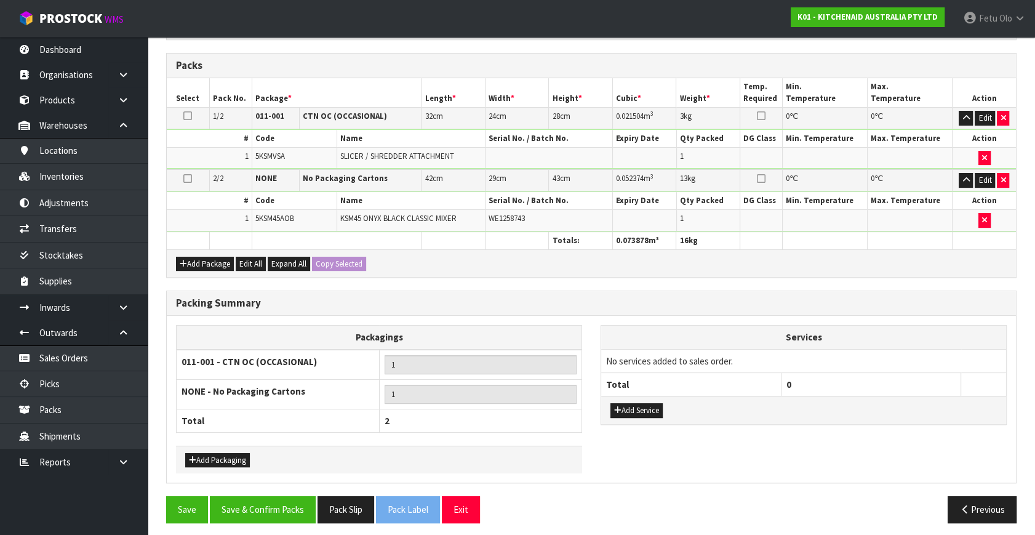
scroll to position [274, 0]
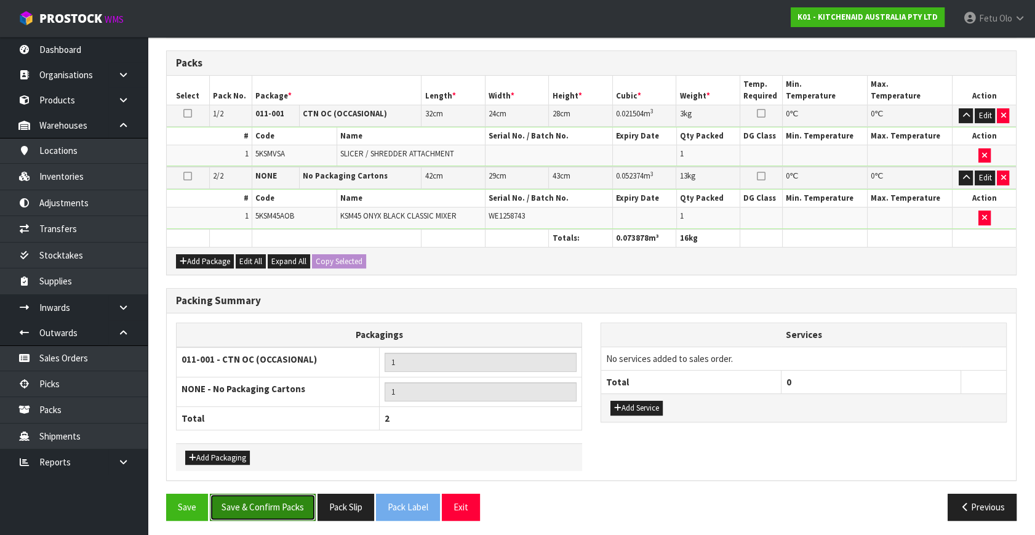
click at [255, 496] on button "Save & Confirm Packs" at bounding box center [263, 506] width 106 height 26
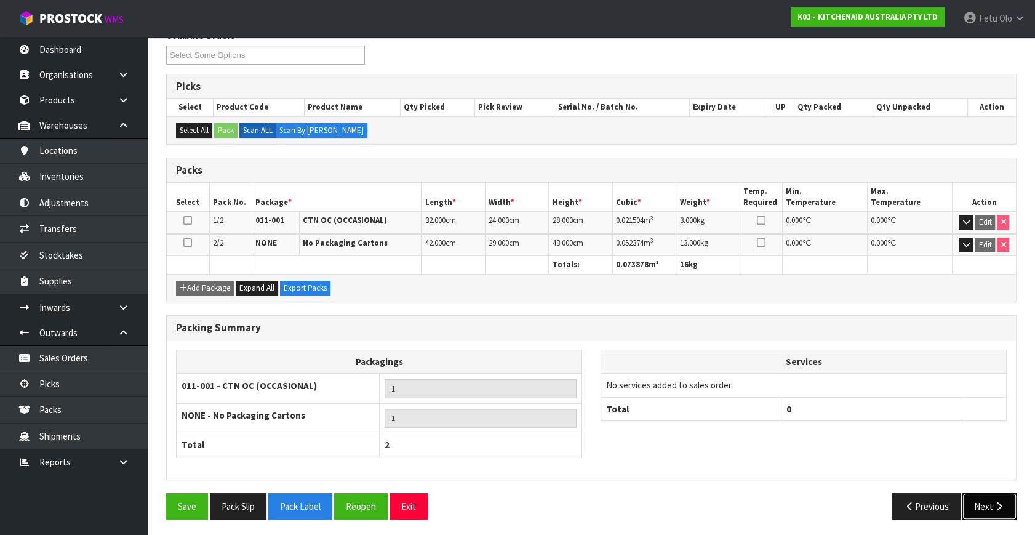
click at [993, 510] on button "Next" at bounding box center [989, 506] width 54 height 26
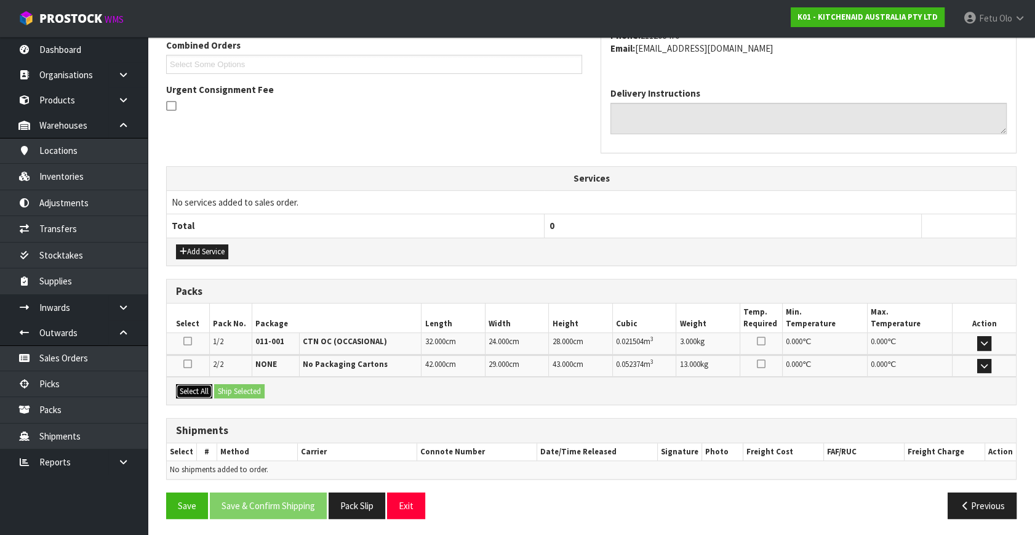
drag, startPoint x: 189, startPoint y: 389, endPoint x: 228, endPoint y: 383, distance: 38.6
click at [196, 387] on button "Select All" at bounding box center [194, 391] width 36 height 15
click at [228, 384] on button "Ship Selected" at bounding box center [239, 391] width 50 height 15
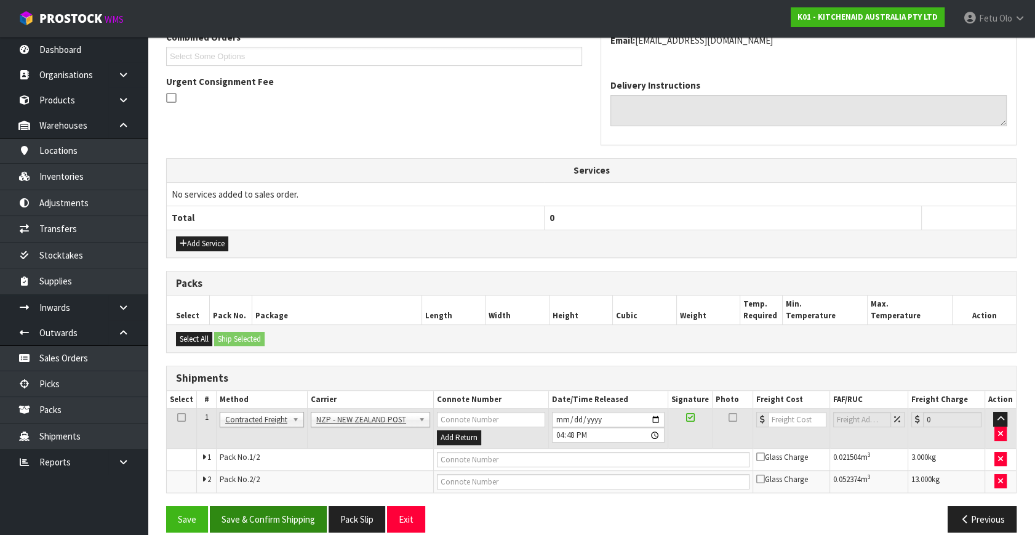
scroll to position [347, 0]
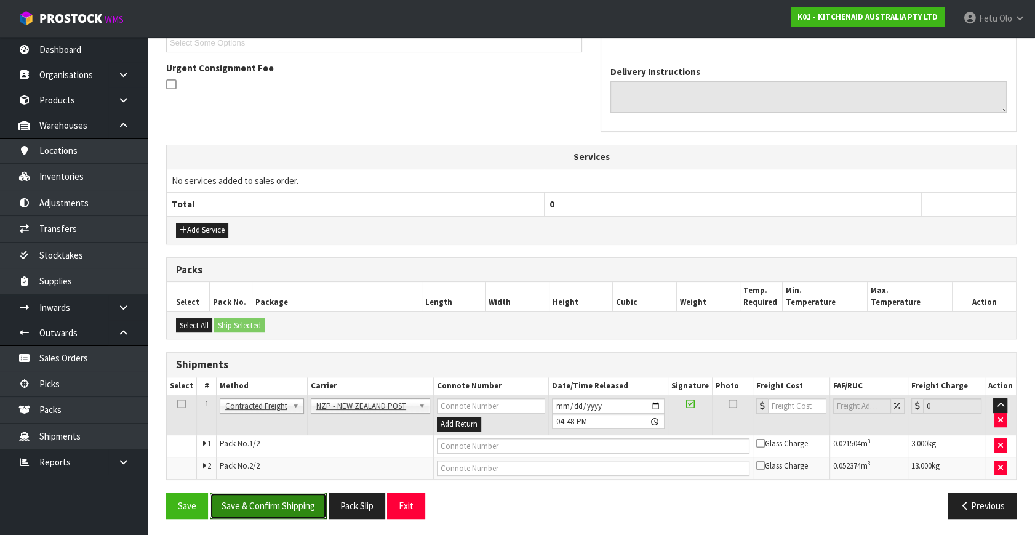
drag, startPoint x: 285, startPoint y: 492, endPoint x: 277, endPoint y: 482, distance: 13.2
click at [285, 492] on button "Save & Confirm Shipping" at bounding box center [268, 505] width 117 height 26
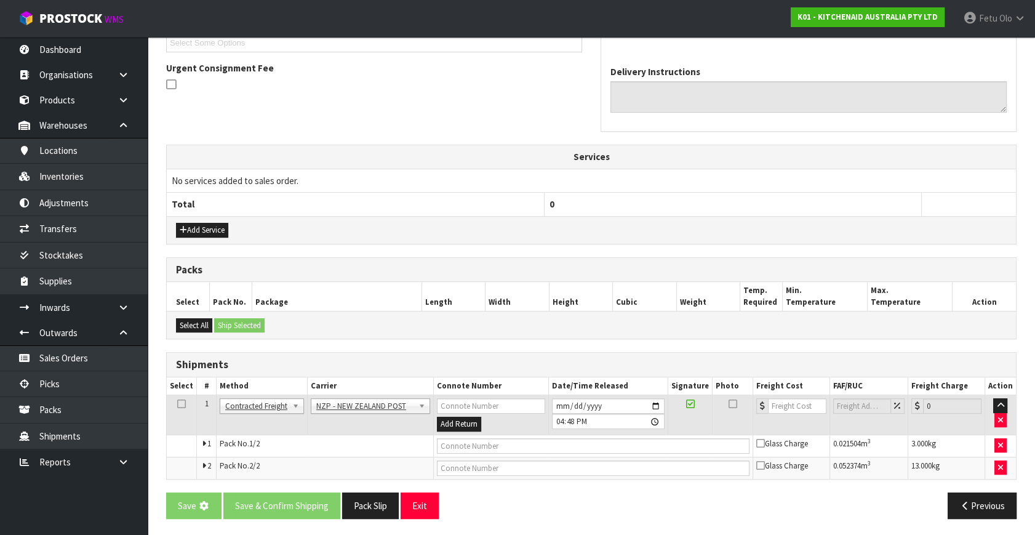
scroll to position [0, 0]
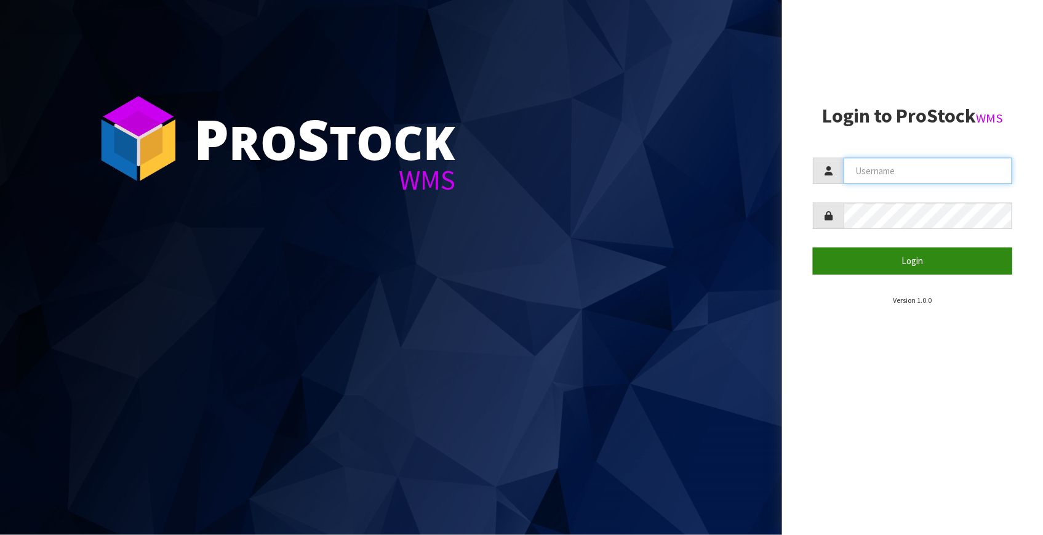
type input "[EMAIL_ADDRESS][DOMAIN_NAME]"
click at [843, 261] on button "Login" at bounding box center [912, 260] width 199 height 26
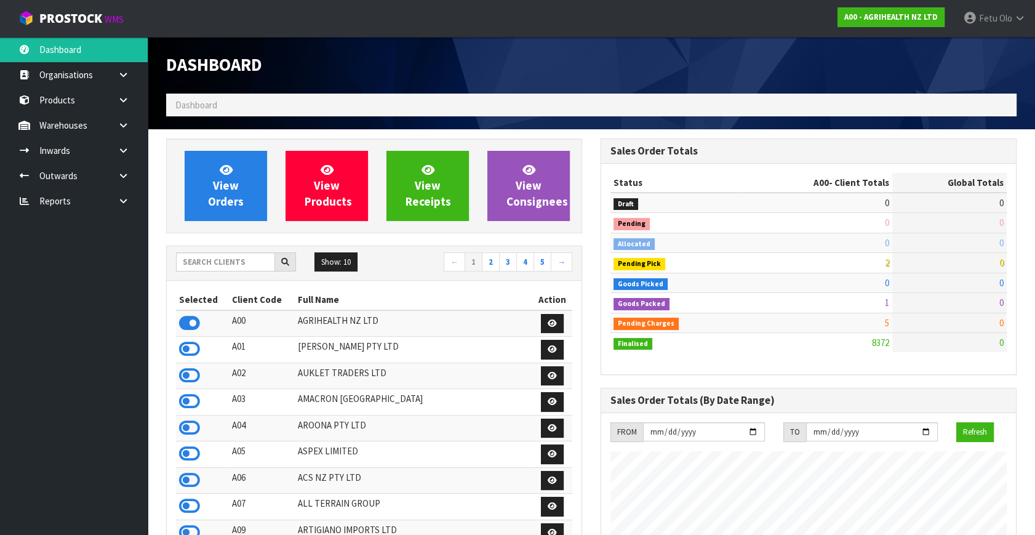
scroll to position [930, 434]
click at [242, 256] on input "text" at bounding box center [225, 261] width 99 height 19
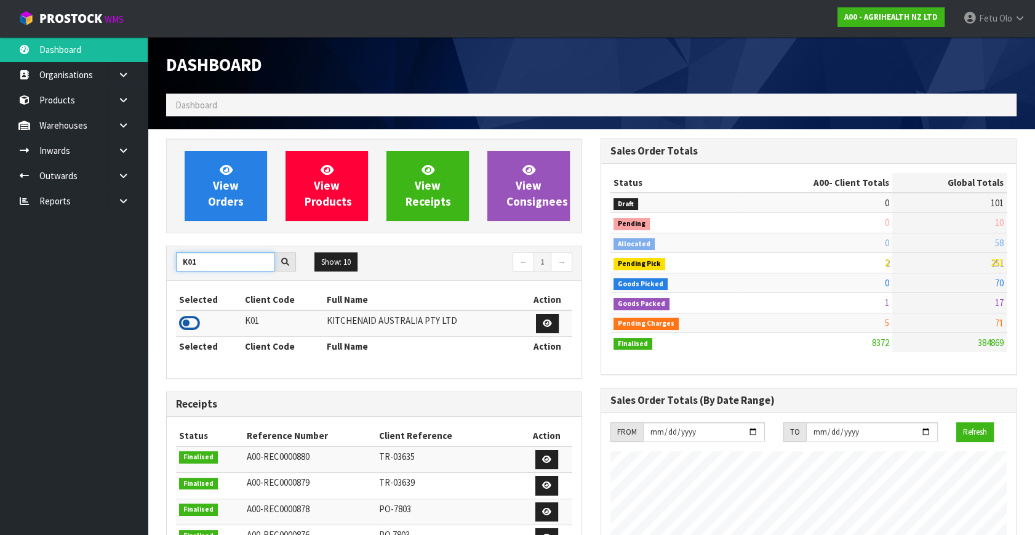
type input "K01"
click at [191, 318] on icon at bounding box center [189, 323] width 21 height 18
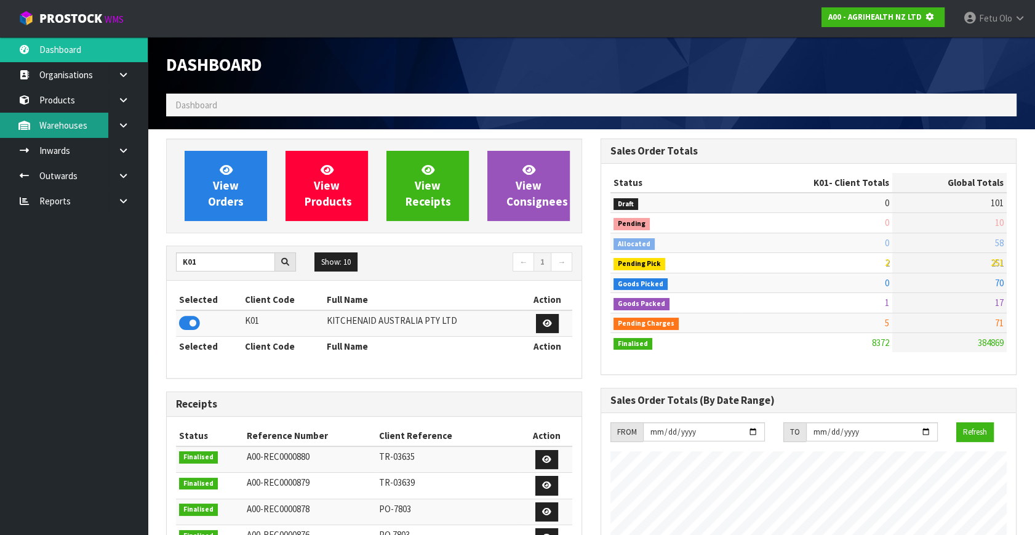
scroll to position [766, 434]
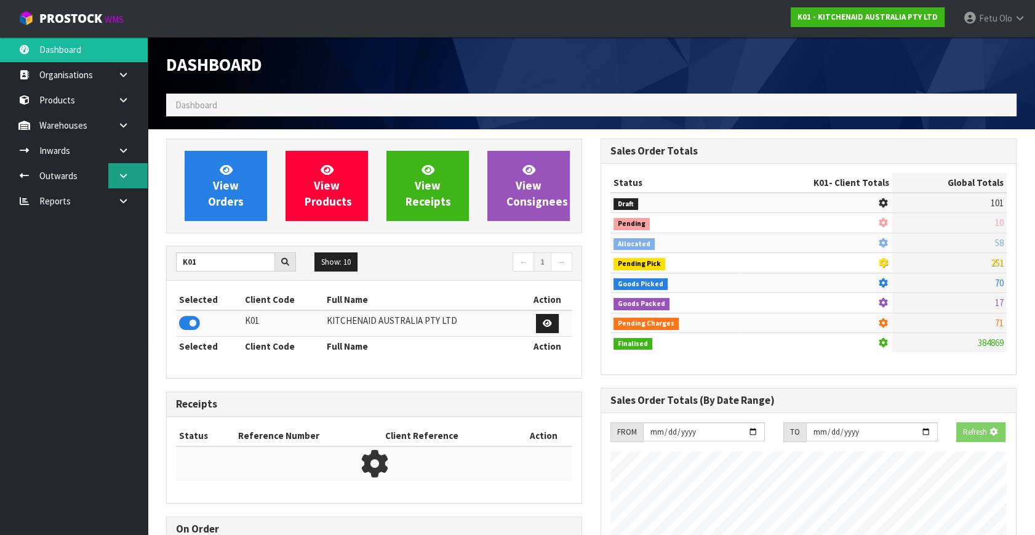
click at [124, 175] on icon at bounding box center [123, 175] width 12 height 9
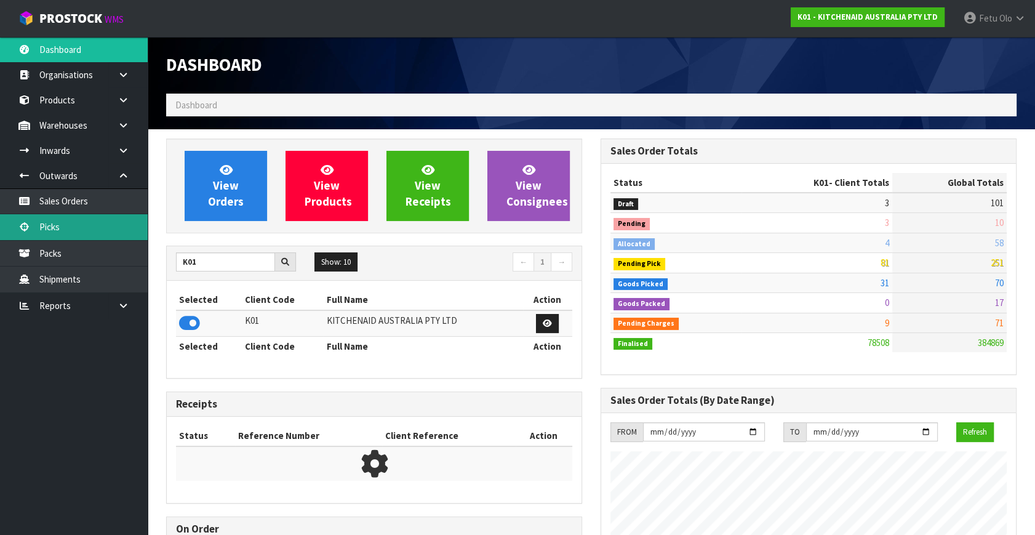
click at [74, 230] on link "Picks" at bounding box center [74, 226] width 148 height 25
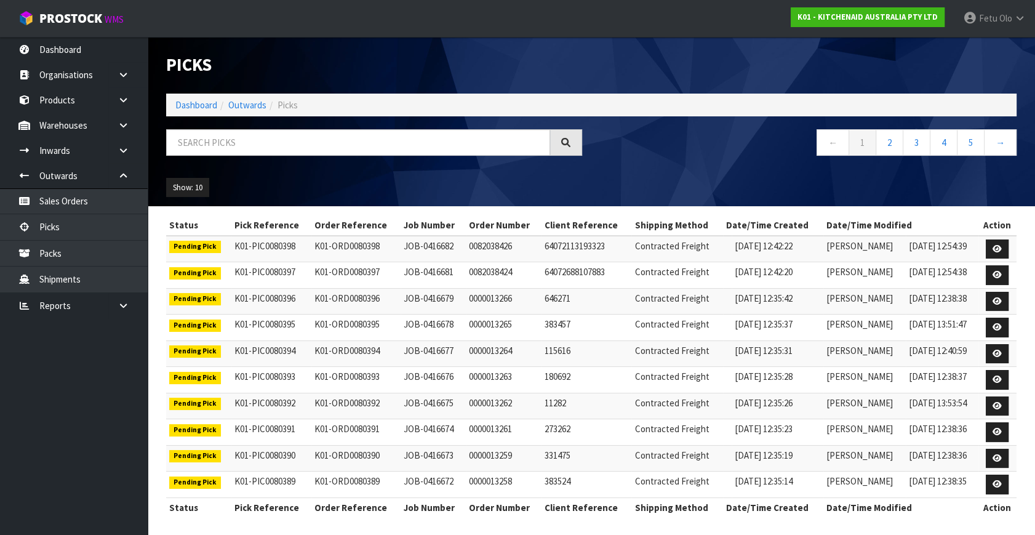
click at [858, 431] on div "Status Pick Reference Order Reference Job Number Order Number Client Reference …" at bounding box center [591, 372] width 850 height 314
click at [228, 141] on input "text" at bounding box center [358, 142] width 384 height 26
type input "80217"
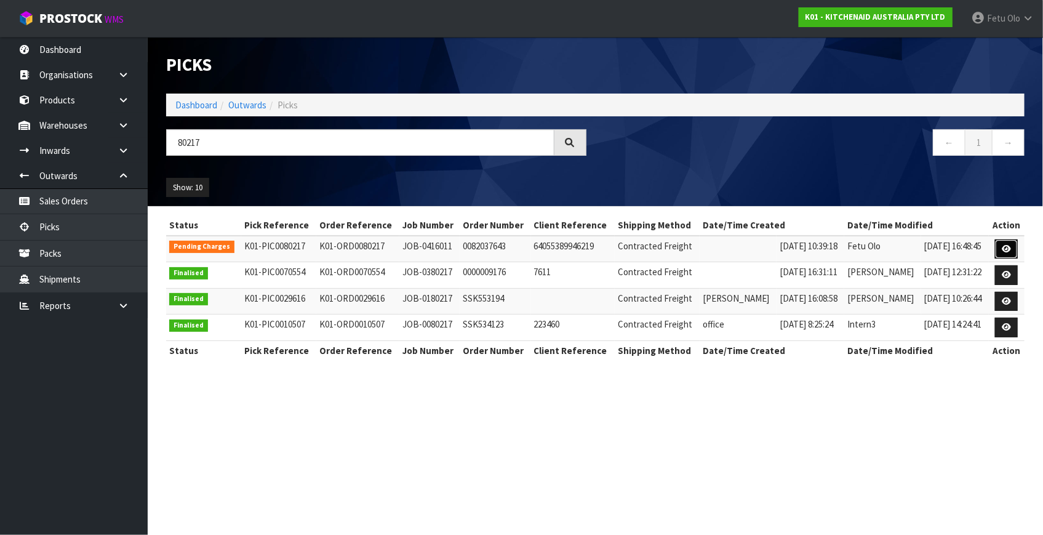
click at [1003, 245] on icon at bounding box center [1005, 249] width 9 height 8
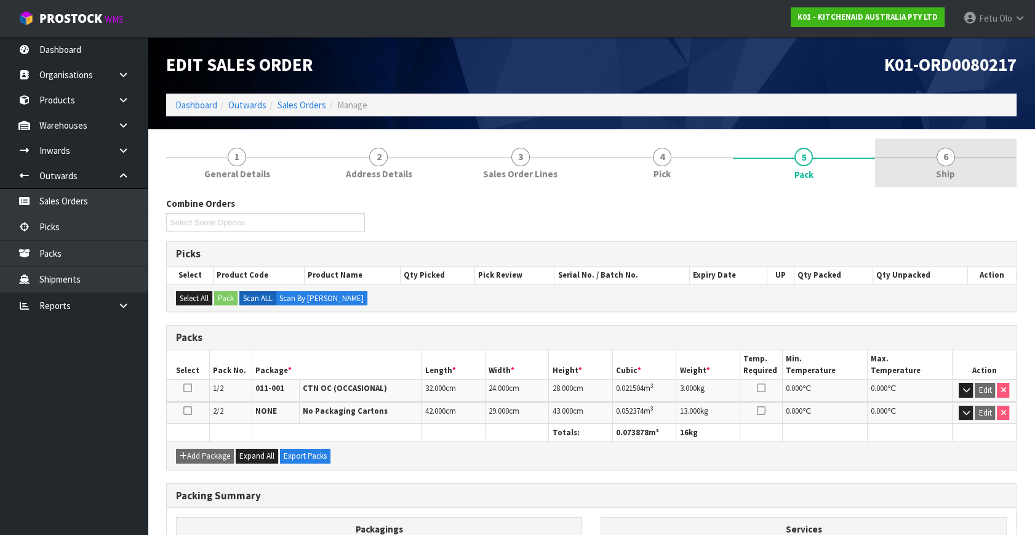
click at [937, 169] on span "Ship" at bounding box center [945, 173] width 19 height 13
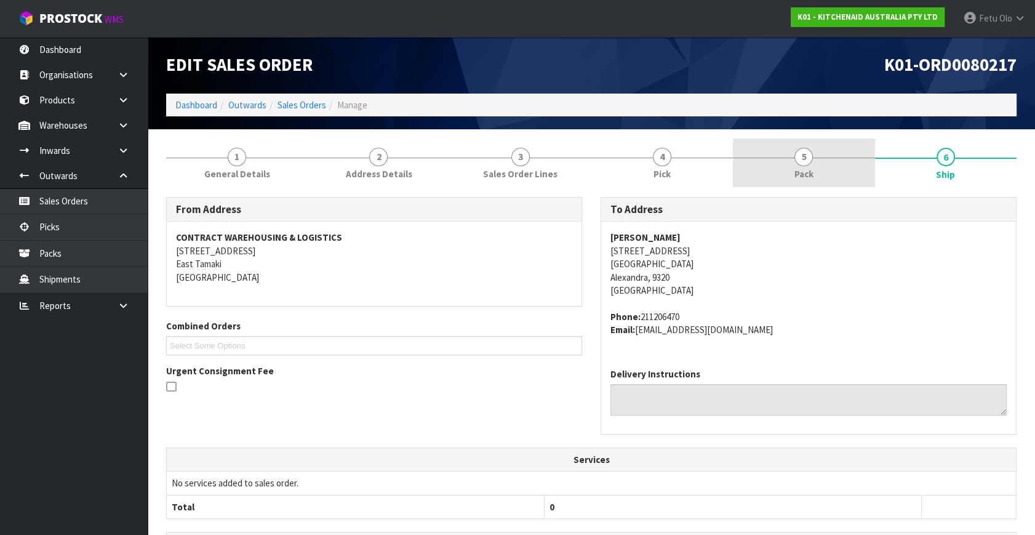
click at [813, 164] on link "5 Pack" at bounding box center [803, 162] width 141 height 49
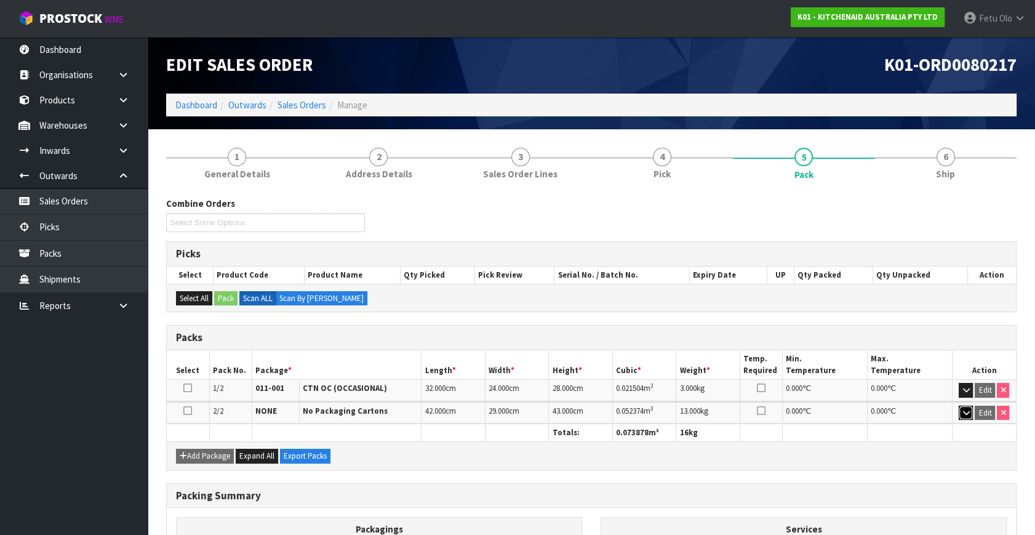
click at [968, 413] on icon "button" at bounding box center [965, 412] width 7 height 8
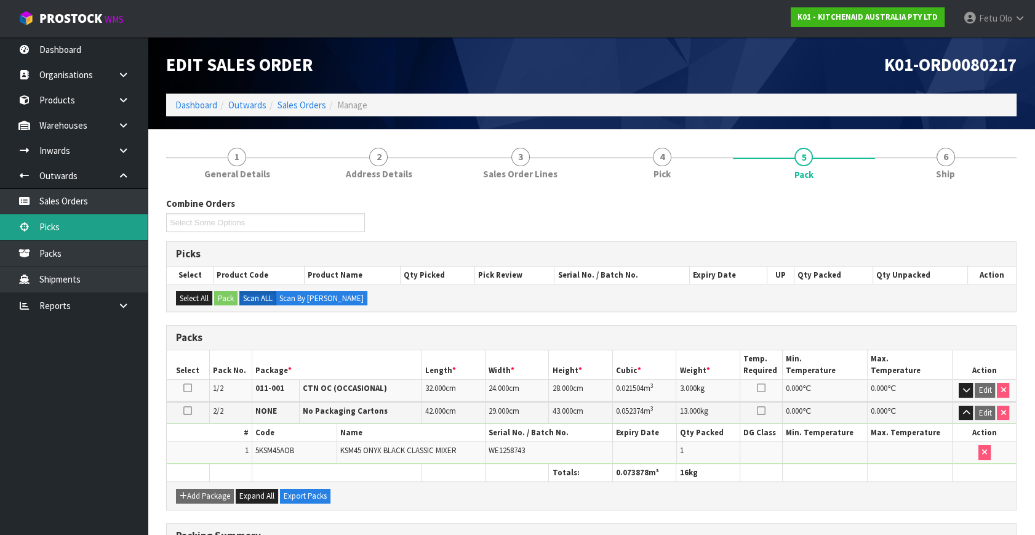
click at [60, 233] on link "Picks" at bounding box center [74, 226] width 148 height 25
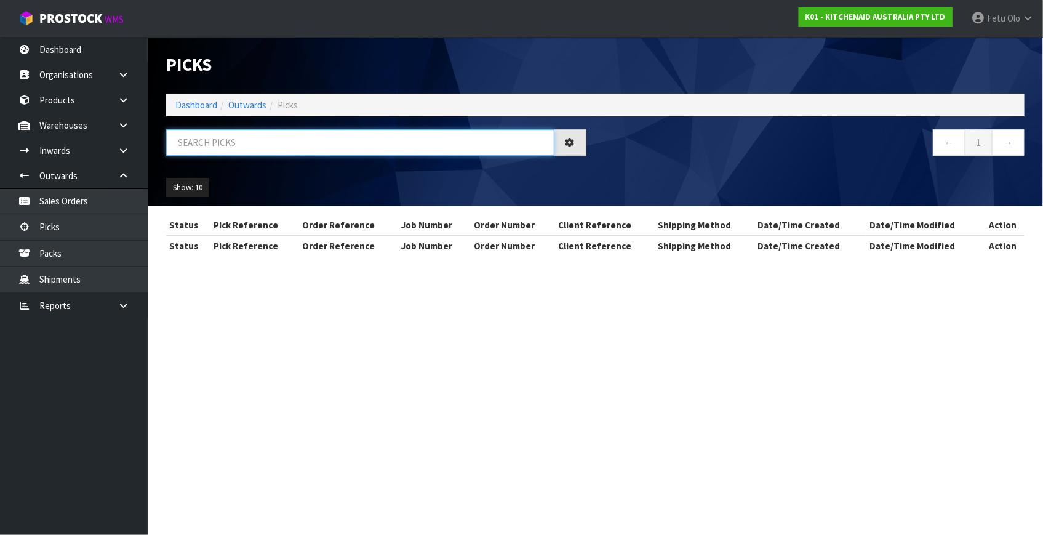
click at [264, 143] on input "text" at bounding box center [360, 142] width 388 height 26
type input "80282"
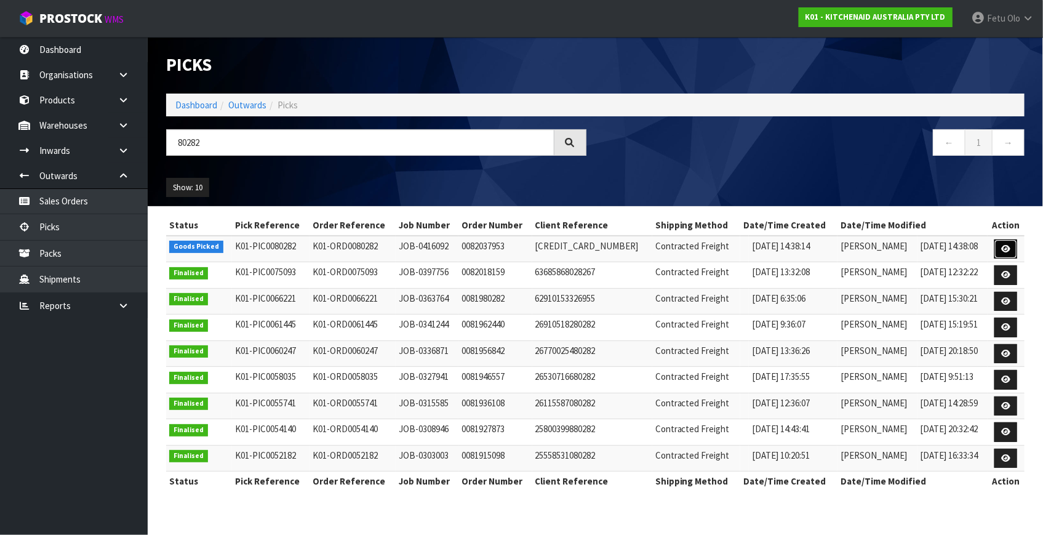
click at [1007, 247] on icon at bounding box center [1005, 249] width 9 height 8
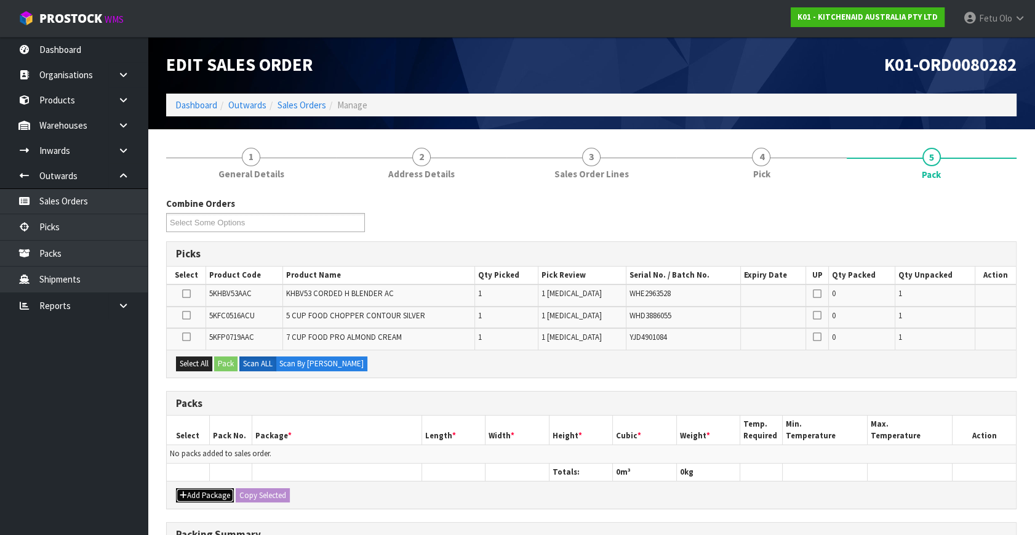
click at [178, 493] on button "Add Package" at bounding box center [205, 495] width 58 height 15
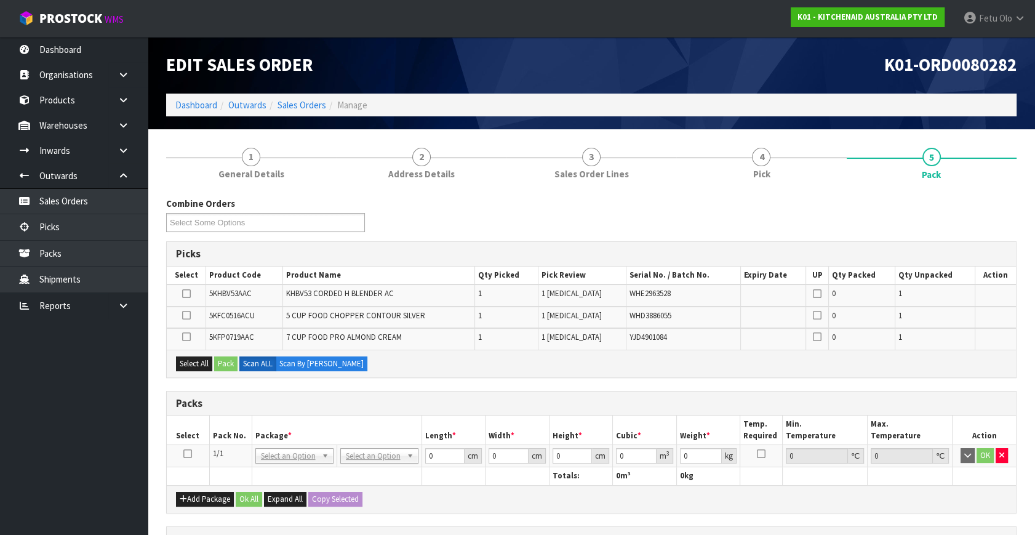
click at [188, 454] on icon at bounding box center [187, 453] width 9 height 1
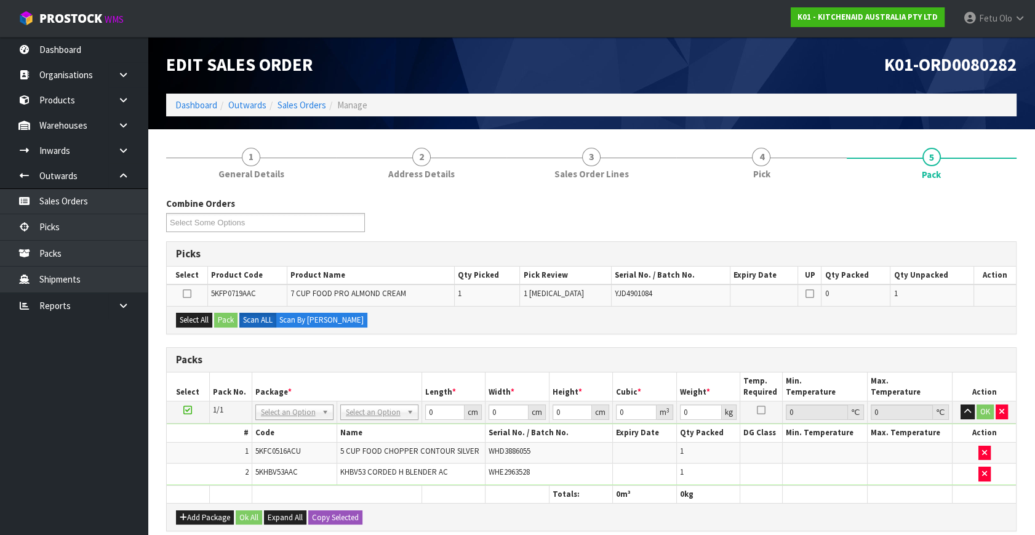
drag, startPoint x: 309, startPoint y: 409, endPoint x: 303, endPoint y: 422, distance: 14.1
click at [302, 424] on input "text" at bounding box center [294, 428] width 72 height 15
type input "011"
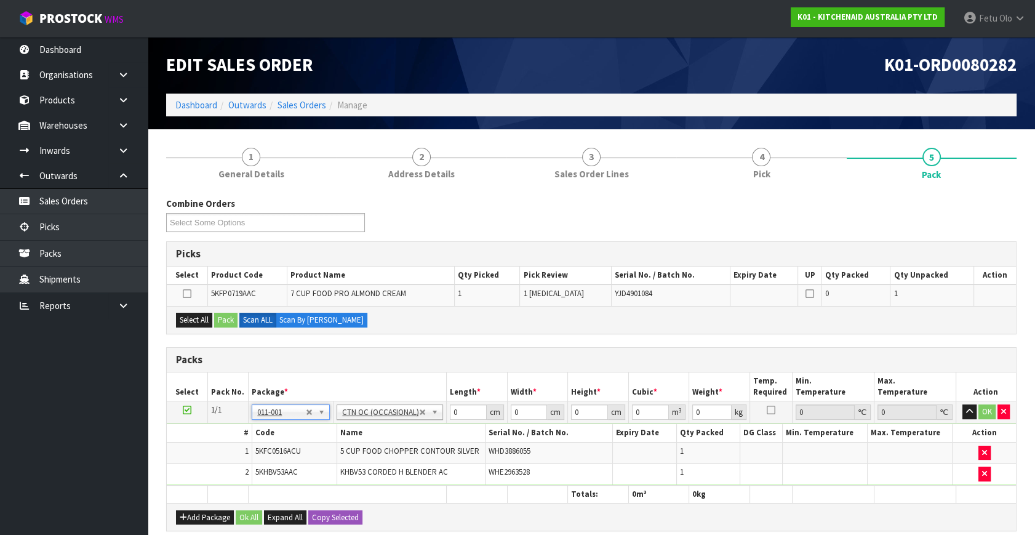
type input "3.14"
drag, startPoint x: 467, startPoint y: 406, endPoint x: 203, endPoint y: 506, distance: 282.9
click at [203, 506] on div "Packs Select Pack No. Package * Length * Width * Height * Cubic * Weight * Temp…" at bounding box center [591, 439] width 850 height 185
type input "37"
type input "22"
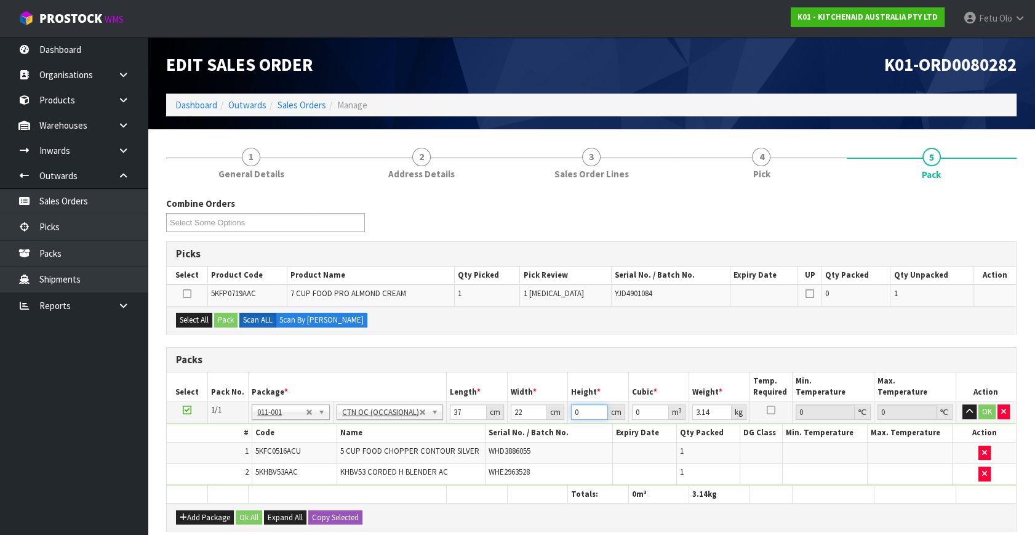
type input "3"
type input "0.002442"
type input "33"
type input "0.026862"
type input "33"
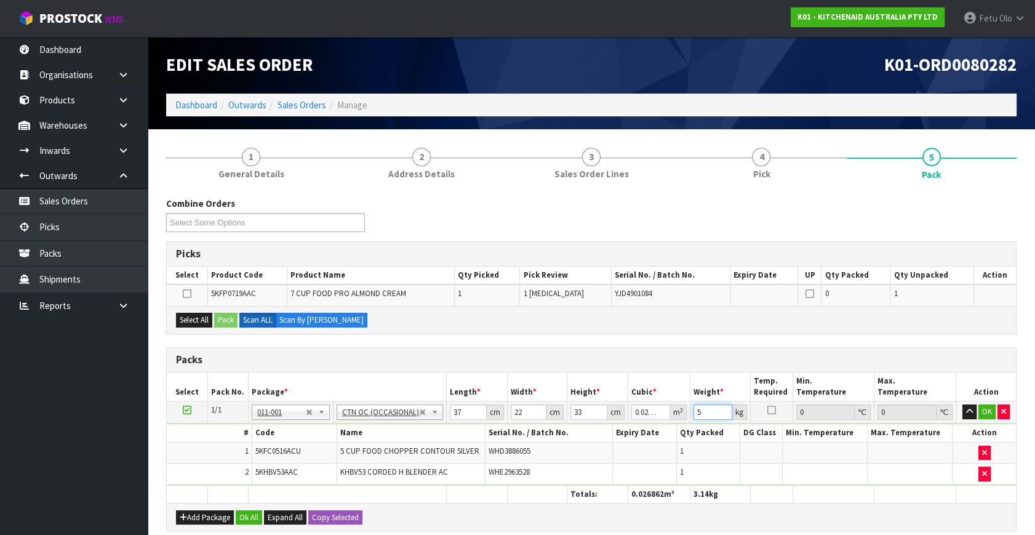
type input "5"
click button "OK" at bounding box center [986, 411] width 17 height 15
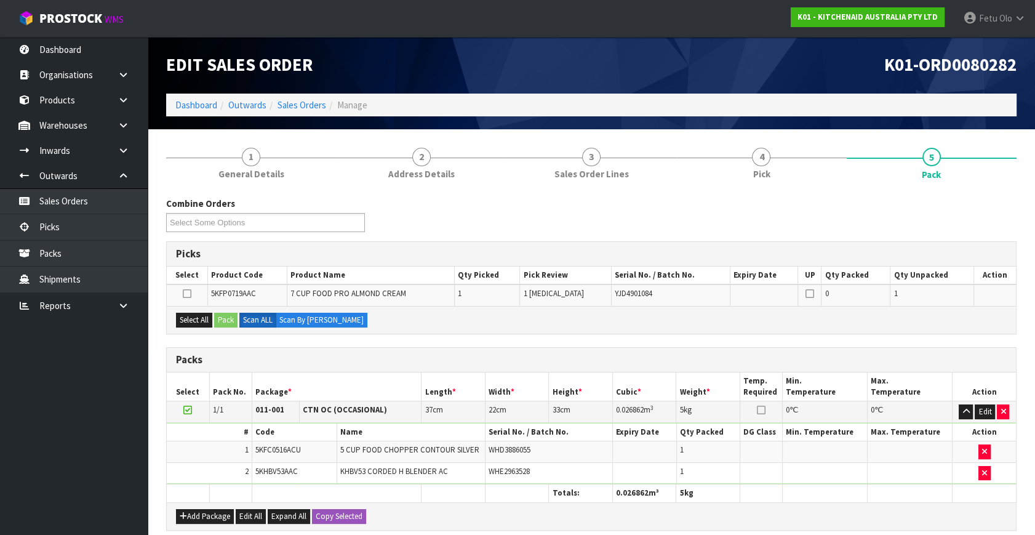
click at [186, 410] on icon at bounding box center [187, 410] width 9 height 1
click at [418, 358] on h3 "Packs" at bounding box center [591, 360] width 830 height 12
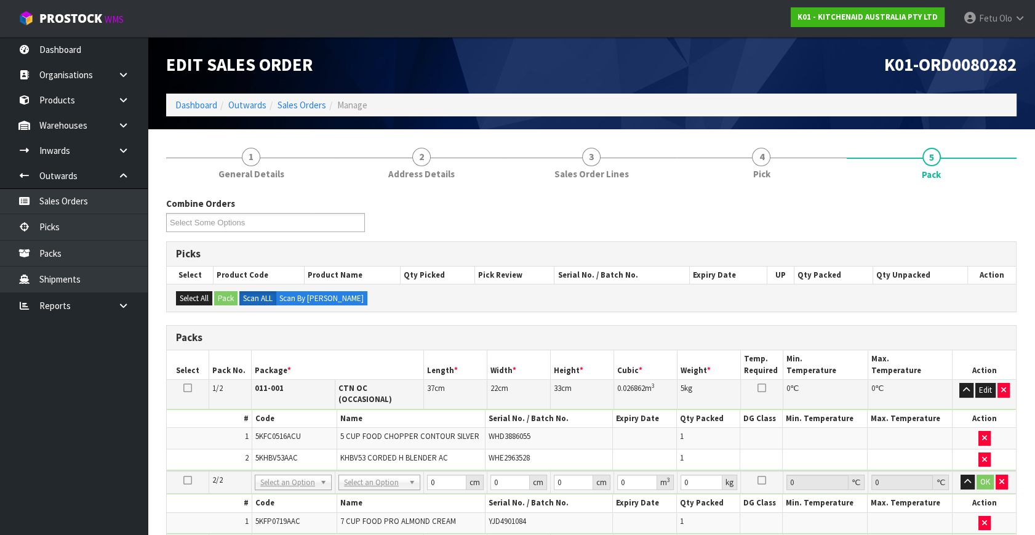
drag, startPoint x: 447, startPoint y: 341, endPoint x: 434, endPoint y: 445, distance: 104.7
drag, startPoint x: 645, startPoint y: 348, endPoint x: 610, endPoint y: 352, distance: 34.6
click at [645, 348] on div "Packs" at bounding box center [591, 337] width 849 height 25
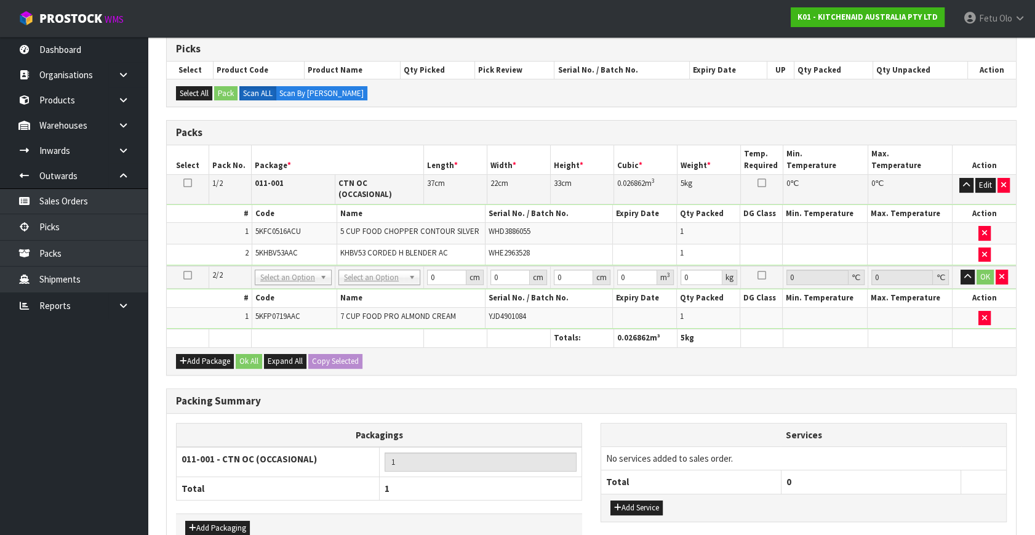
scroll to position [267, 0]
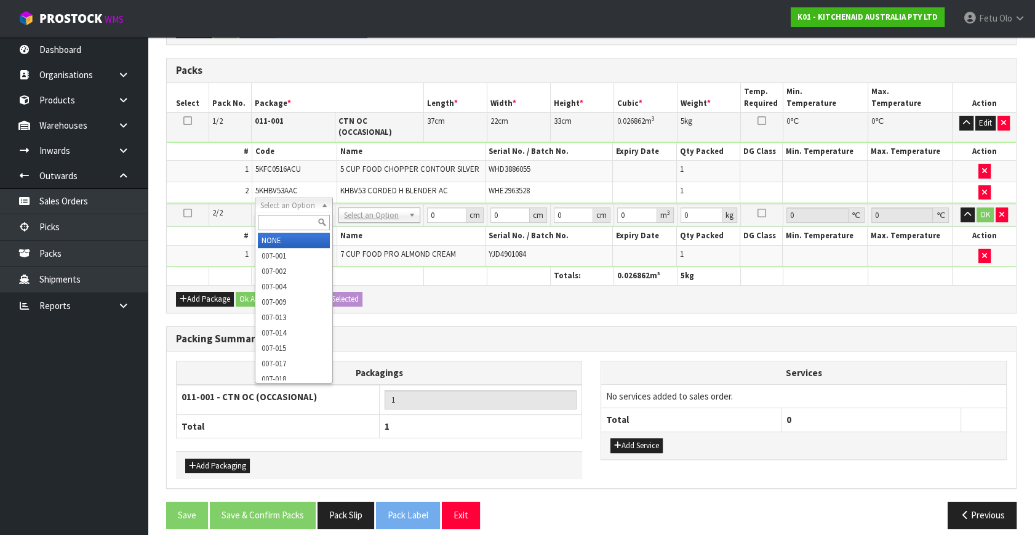
click at [280, 225] on input "text" at bounding box center [293, 222] width 71 height 15
type input "011-084"
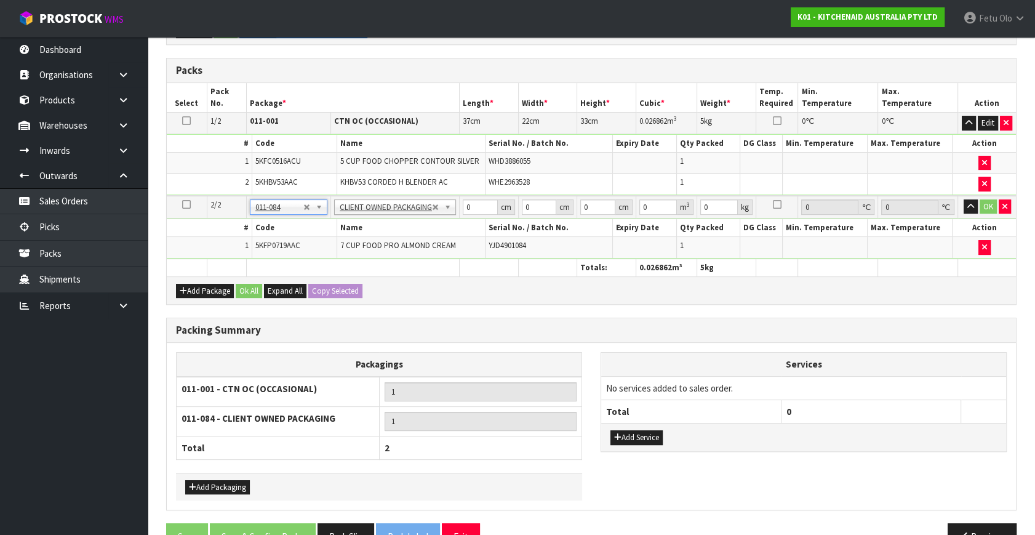
type input "4.3"
drag, startPoint x: 450, startPoint y: 213, endPoint x: 397, endPoint y: 229, distance: 56.0
click at [397, 229] on tbody "2/2 NONE 007-001 007-002 007-004 007-009 007-013 007-014 007-015 007-017 007-01…" at bounding box center [591, 227] width 849 height 63
type input "52"
type input "28"
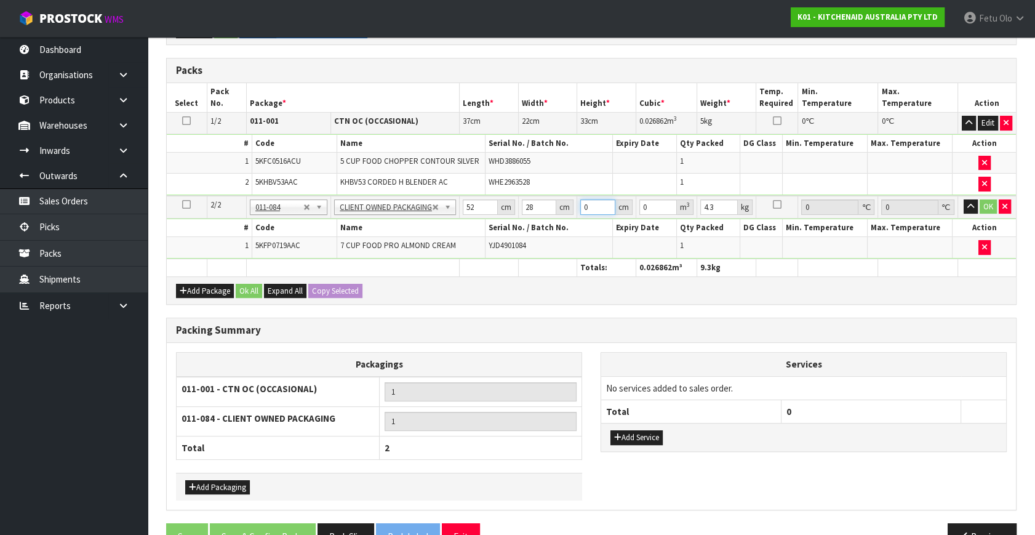
type input "3"
type input "0.004368"
type input "34"
type input "0.049504"
type input "34"
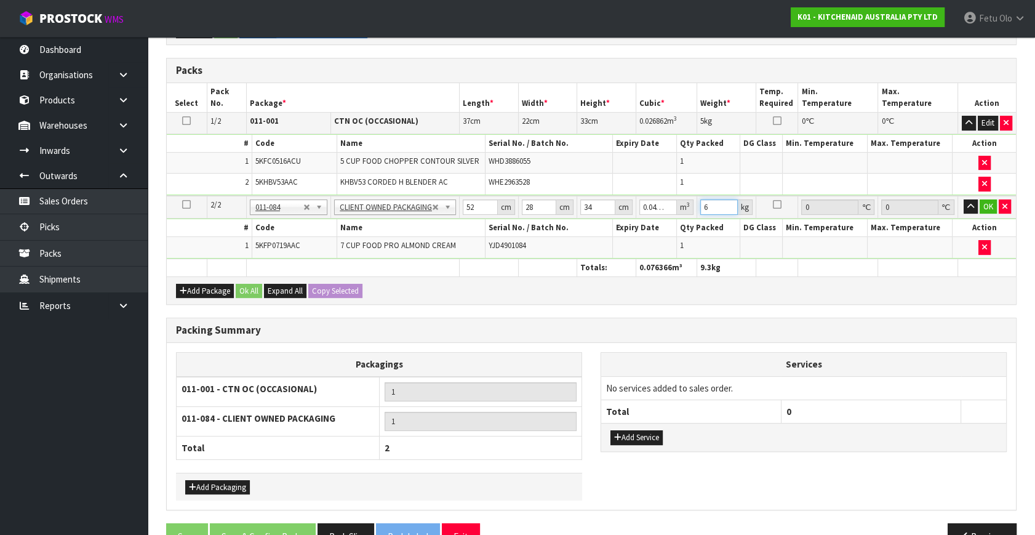
type input "6"
click button "OK" at bounding box center [987, 206] width 17 height 15
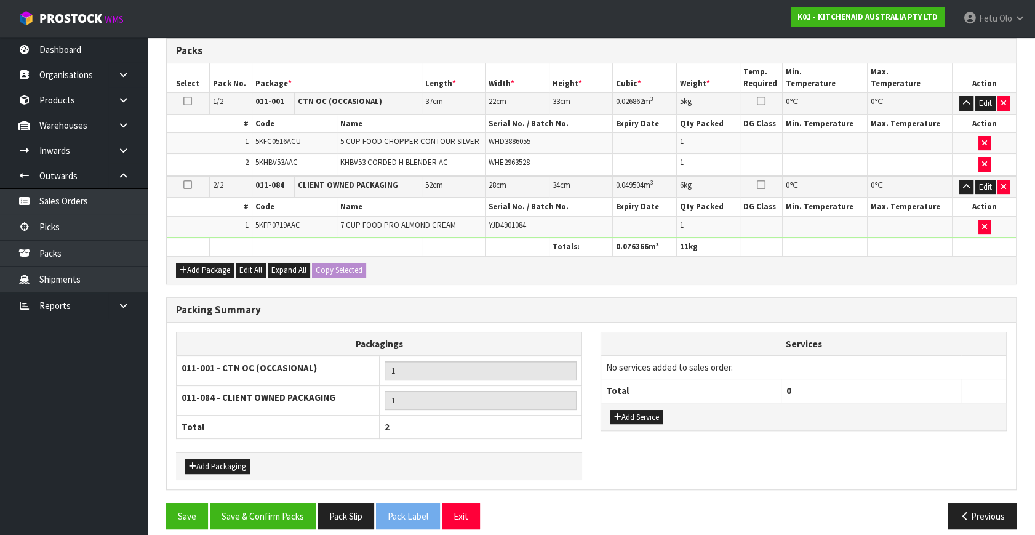
scroll to position [295, 0]
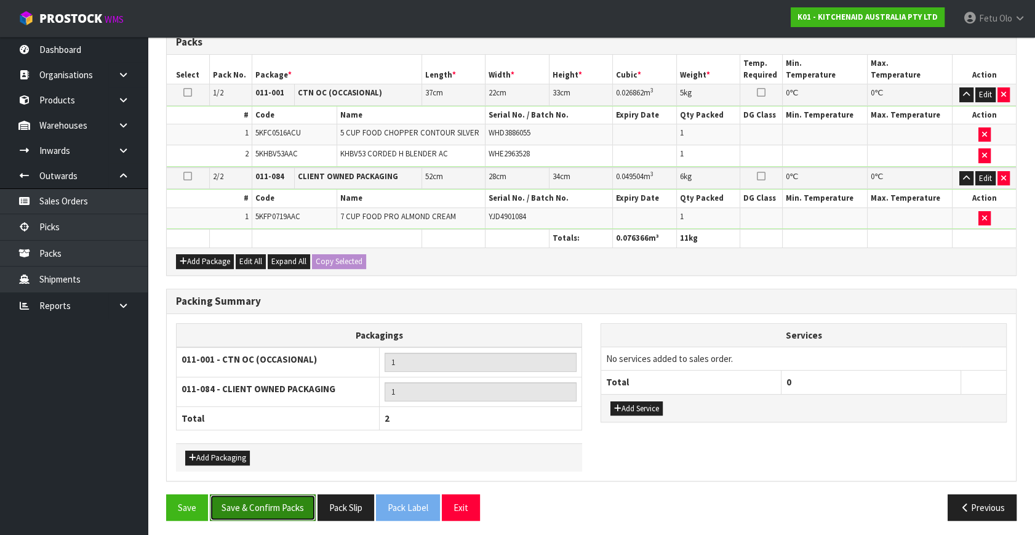
click at [272, 494] on button "Save & Confirm Packs" at bounding box center [263, 507] width 106 height 26
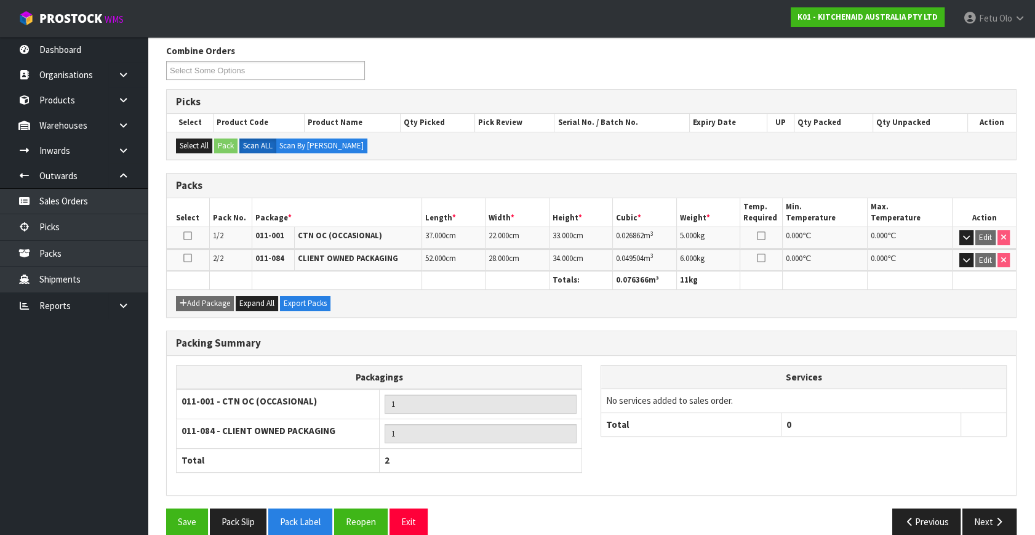
scroll to position [212, 0]
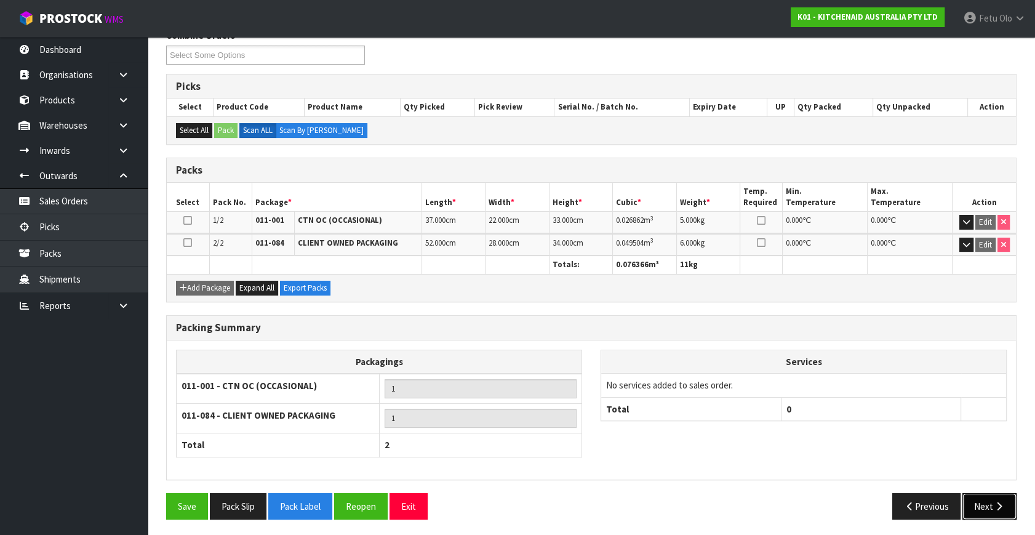
click at [993, 504] on icon "button" at bounding box center [999, 505] width 12 height 9
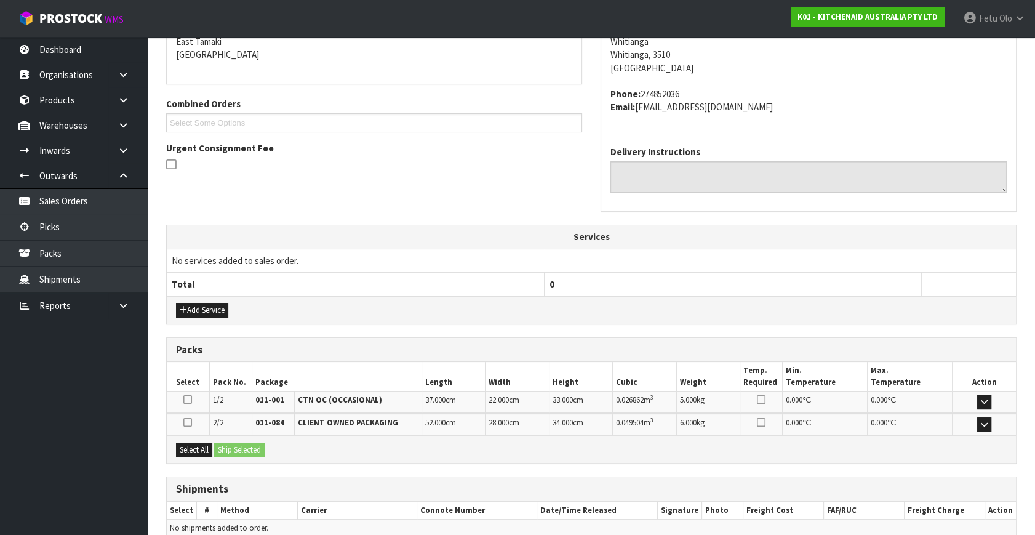
scroll to position [325, 0]
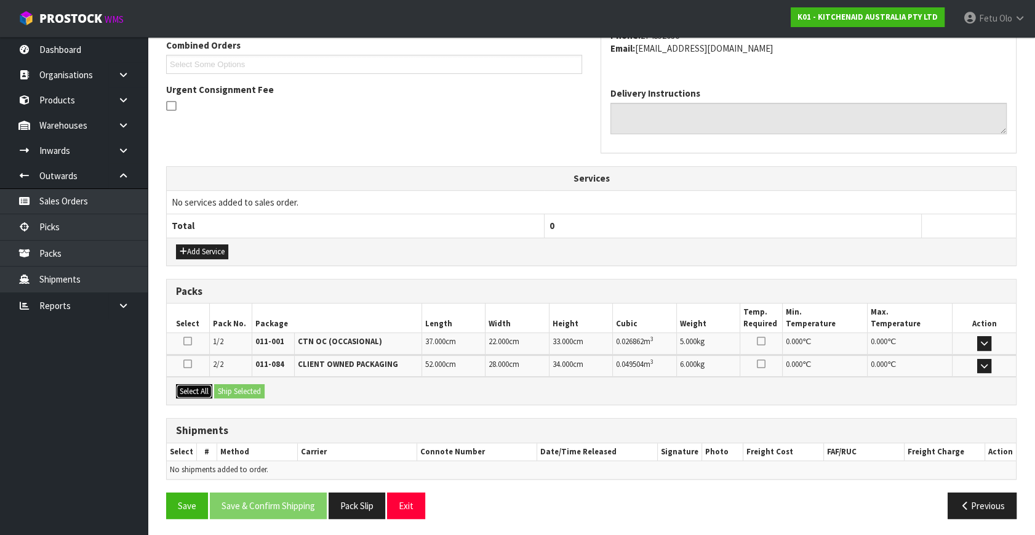
click at [202, 391] on button "Select All" at bounding box center [194, 391] width 36 height 15
click at [261, 397] on div "Select All Ship Selected" at bounding box center [591, 390] width 849 height 28
click at [261, 388] on button "Ship Selected" at bounding box center [239, 391] width 50 height 15
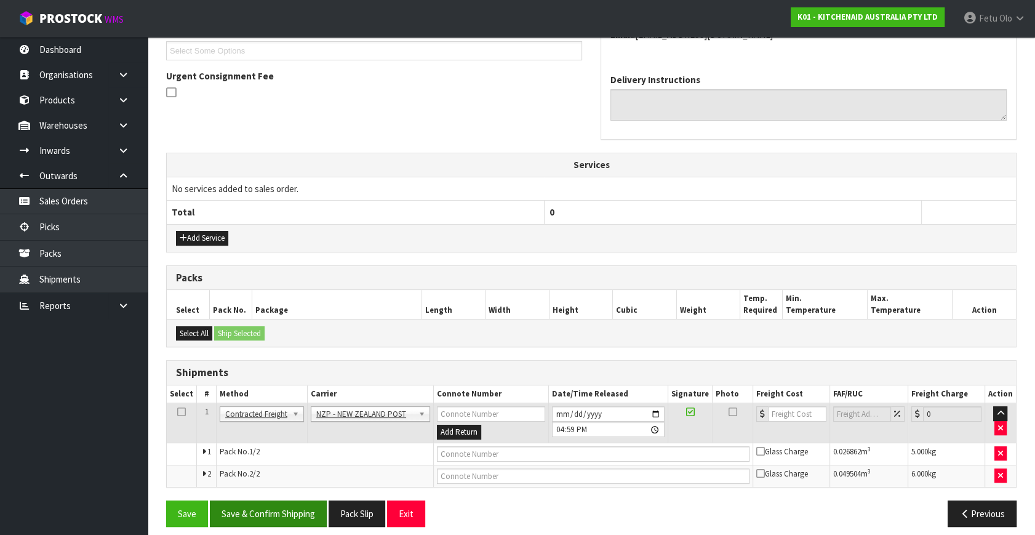
scroll to position [347, 0]
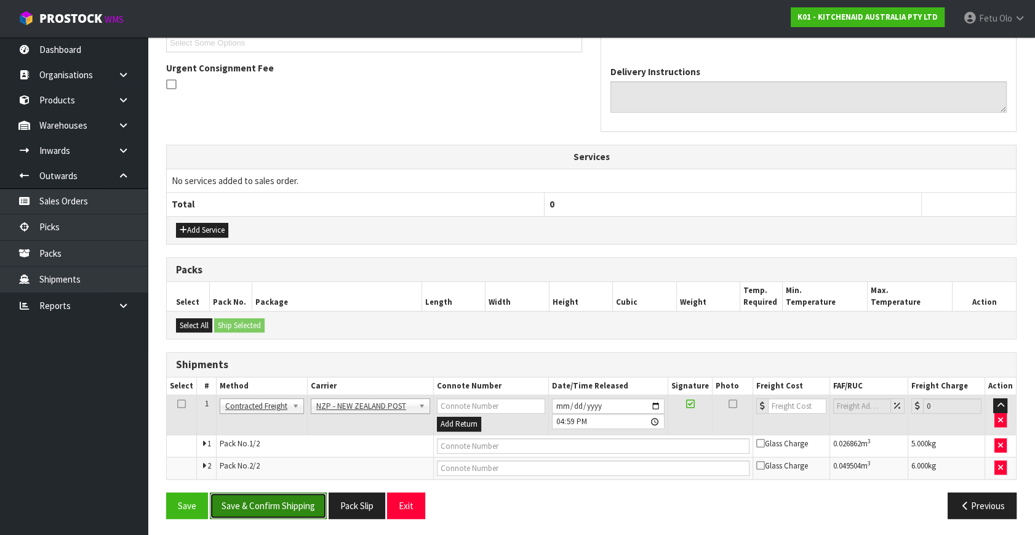
drag, startPoint x: 293, startPoint y: 500, endPoint x: 307, endPoint y: 505, distance: 14.4
click at [295, 500] on button "Save & Confirm Shipping" at bounding box center [268, 505] width 117 height 26
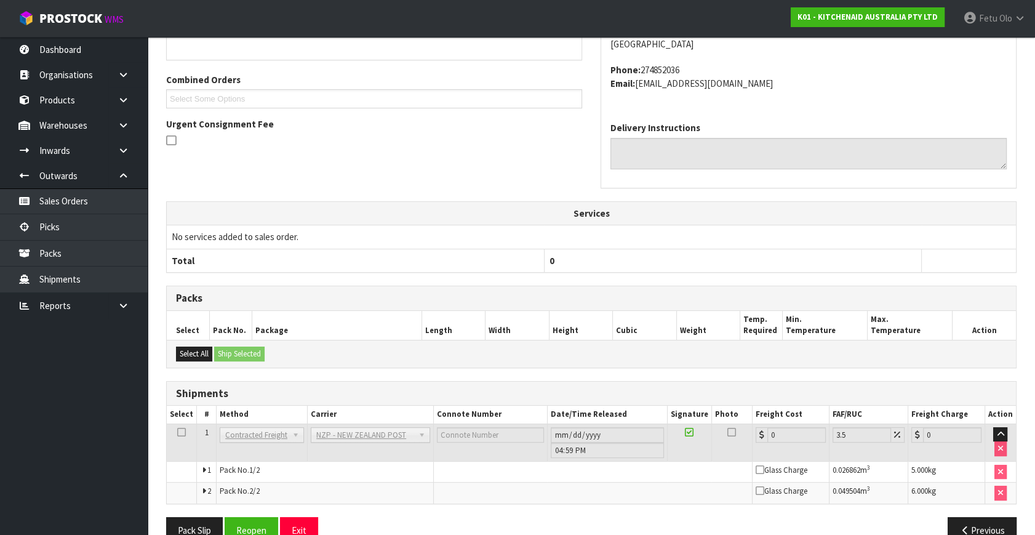
scroll to position [328, 0]
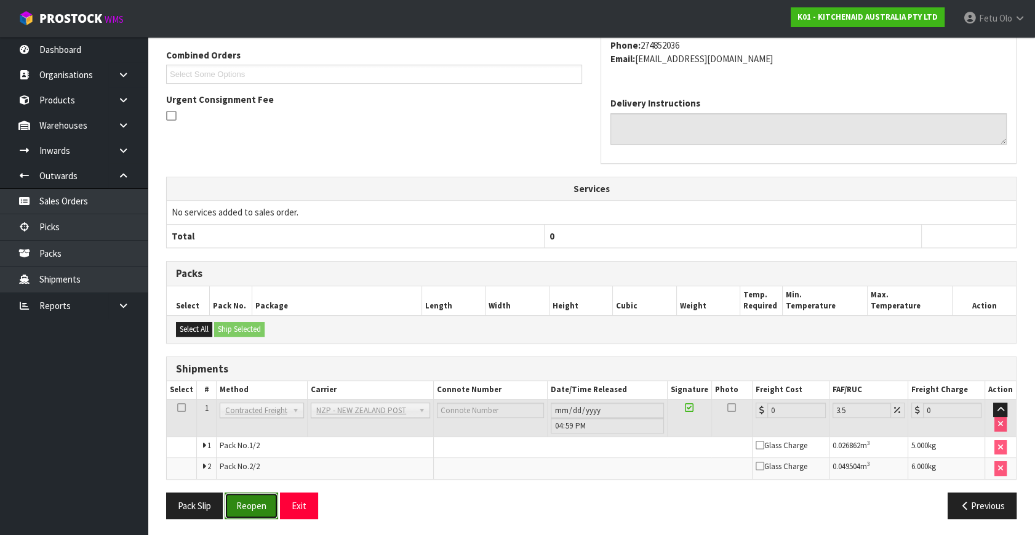
click at [249, 504] on button "Reopen" at bounding box center [252, 505] width 54 height 26
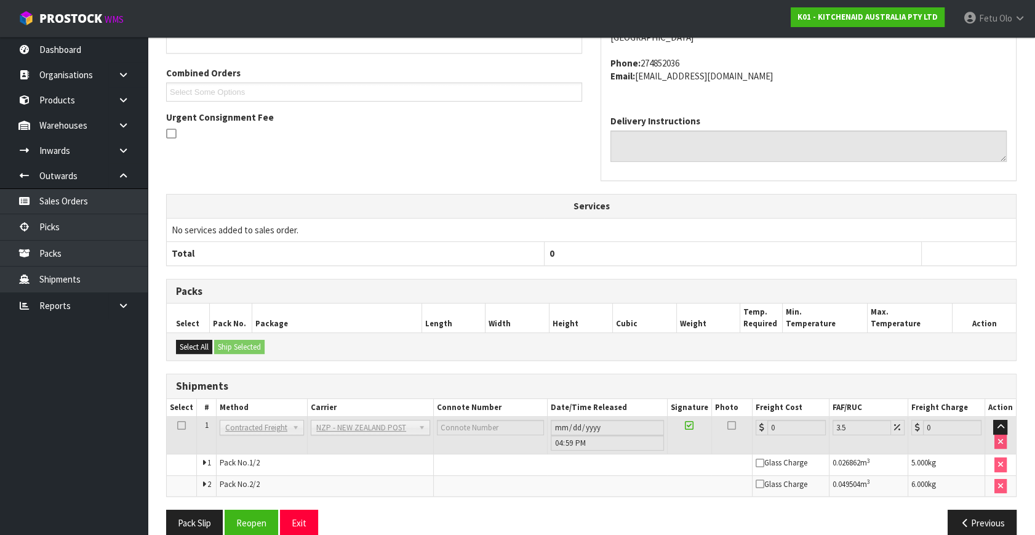
scroll to position [316, 0]
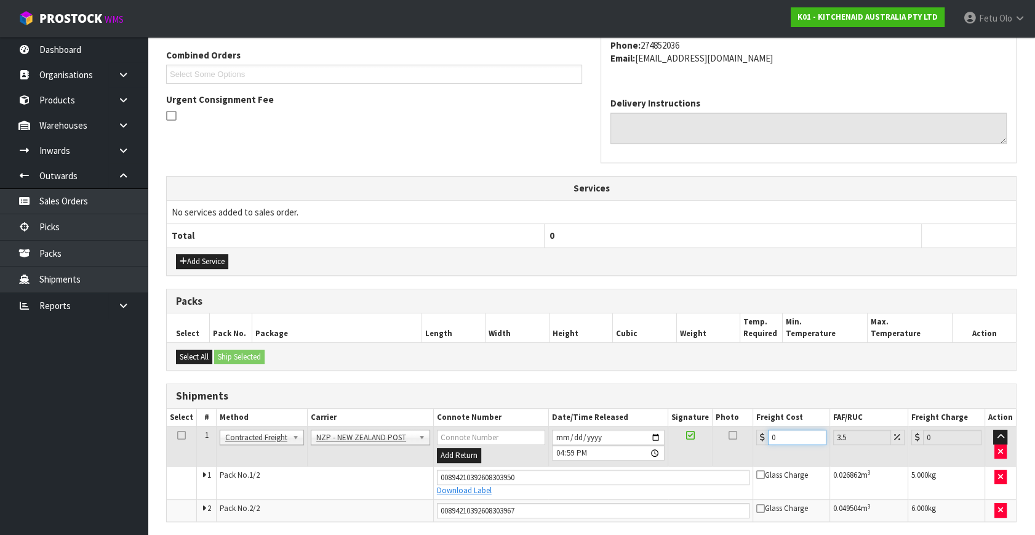
click at [644, 465] on tbody "1 Client Local Pickup Customer Local Pickup Company Freight Contracted Freight …" at bounding box center [591, 473] width 849 height 95
type input "1"
type input "1.03"
type input "14"
type input "14.49"
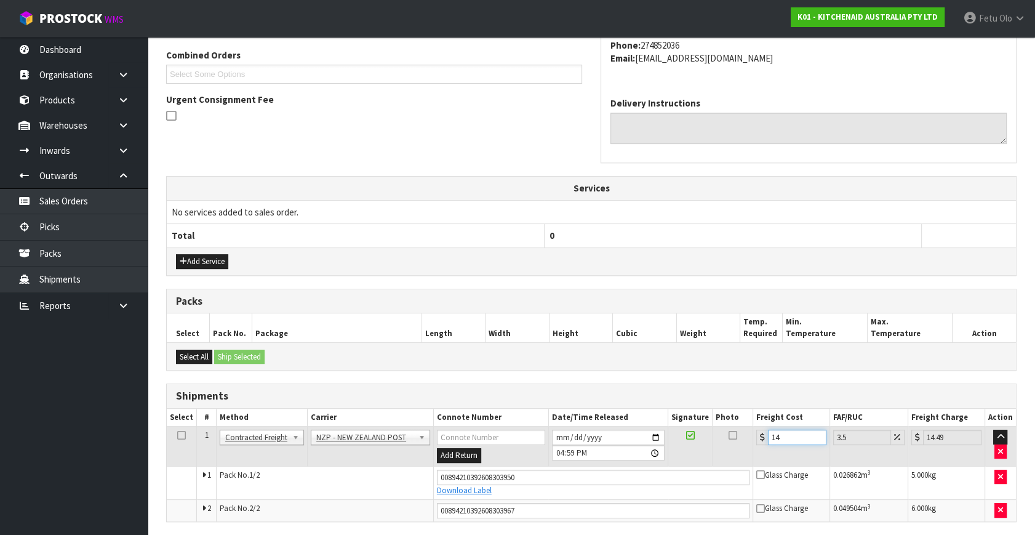
type input "14.6"
type input "15.11"
type input "14.62"
type input "15.13"
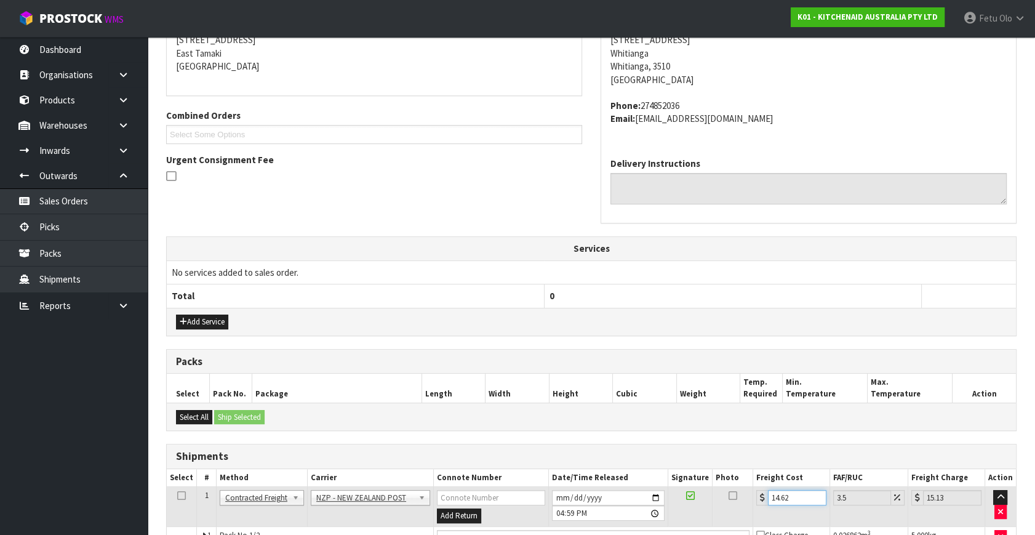
scroll to position [358, 0]
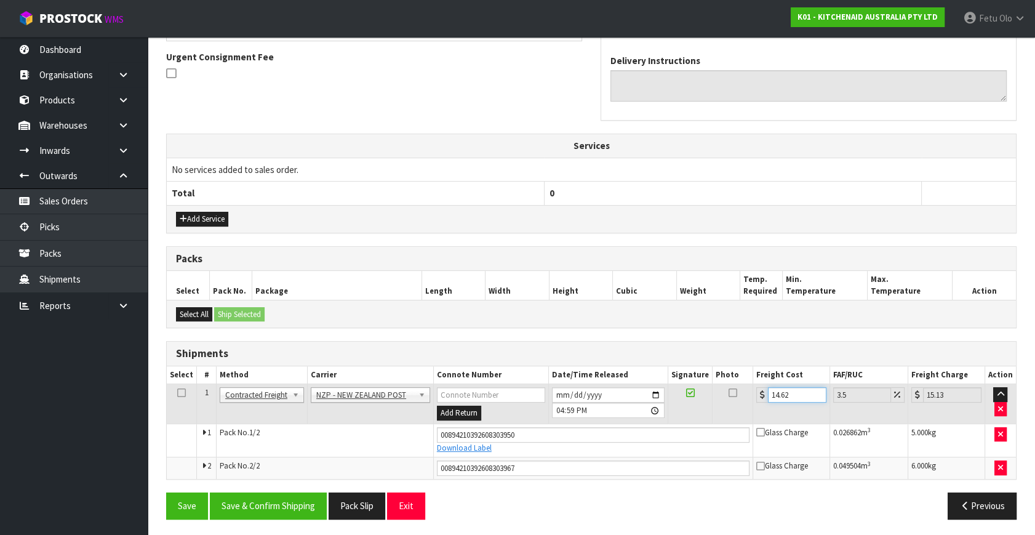
type input "14.62"
click at [658, 394] on input "2025-10-08" at bounding box center [608, 394] width 113 height 15
type input "2025-10-09"
click at [279, 507] on button "Save & Confirm Shipping" at bounding box center [268, 505] width 117 height 26
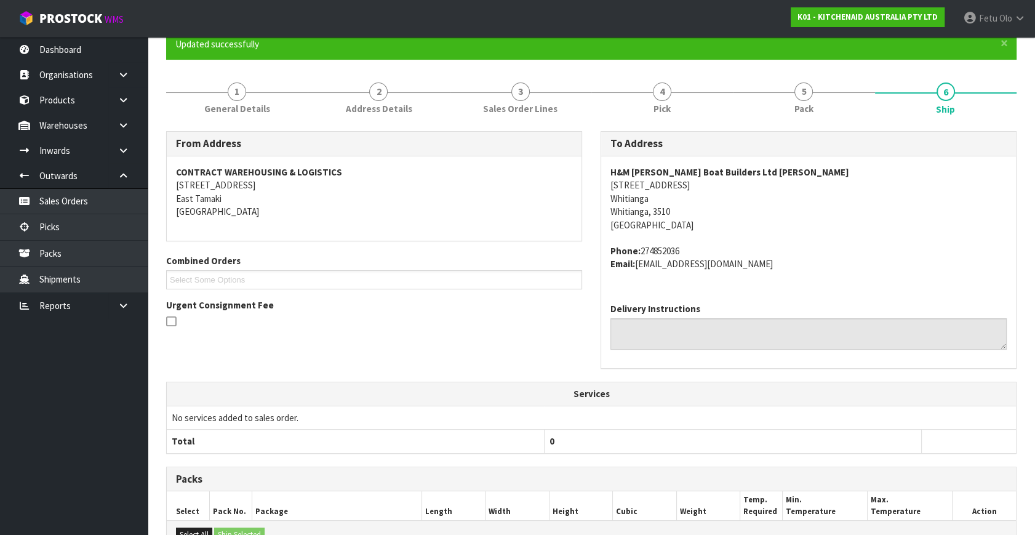
scroll to position [0, 0]
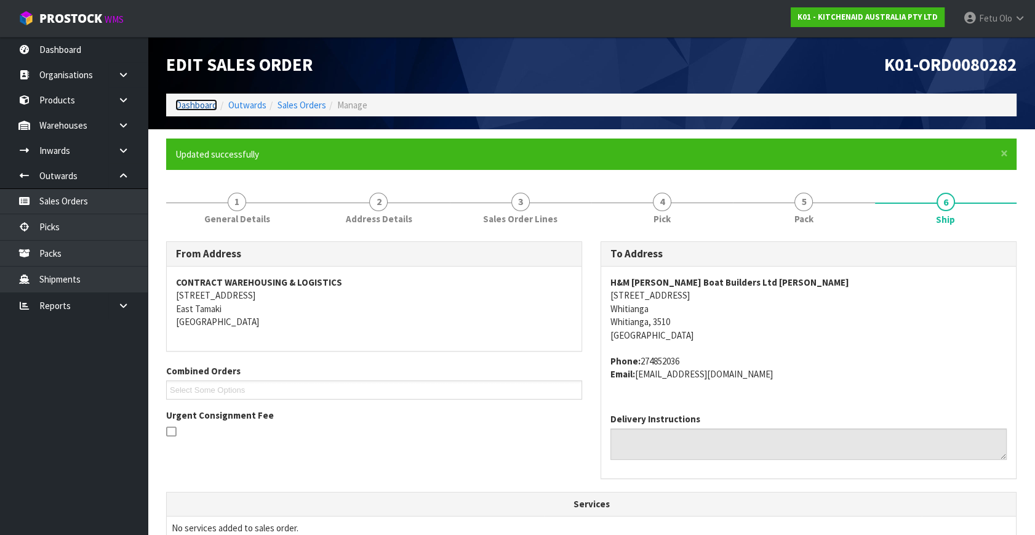
click at [197, 105] on link "Dashboard" at bounding box center [196, 105] width 42 height 12
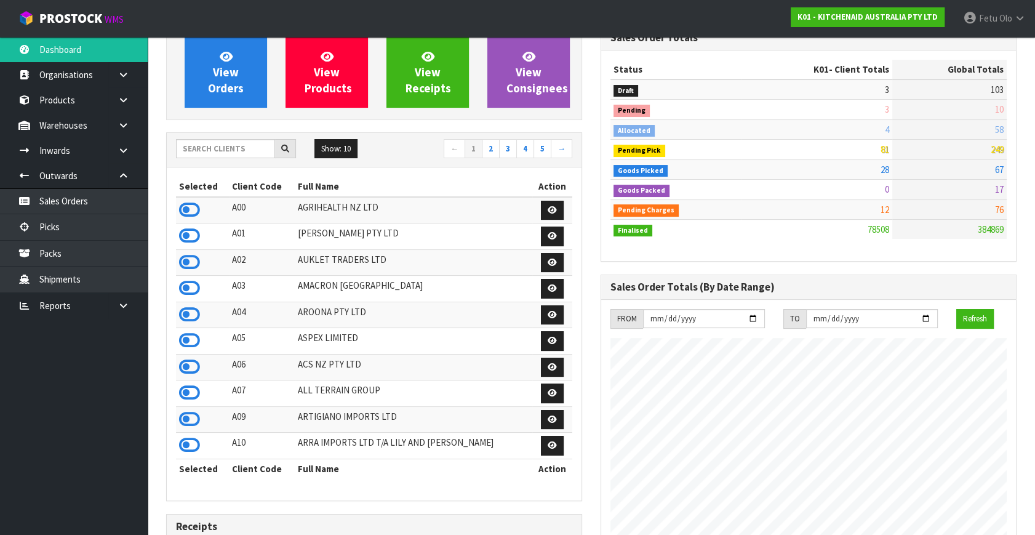
scroll to position [335, 0]
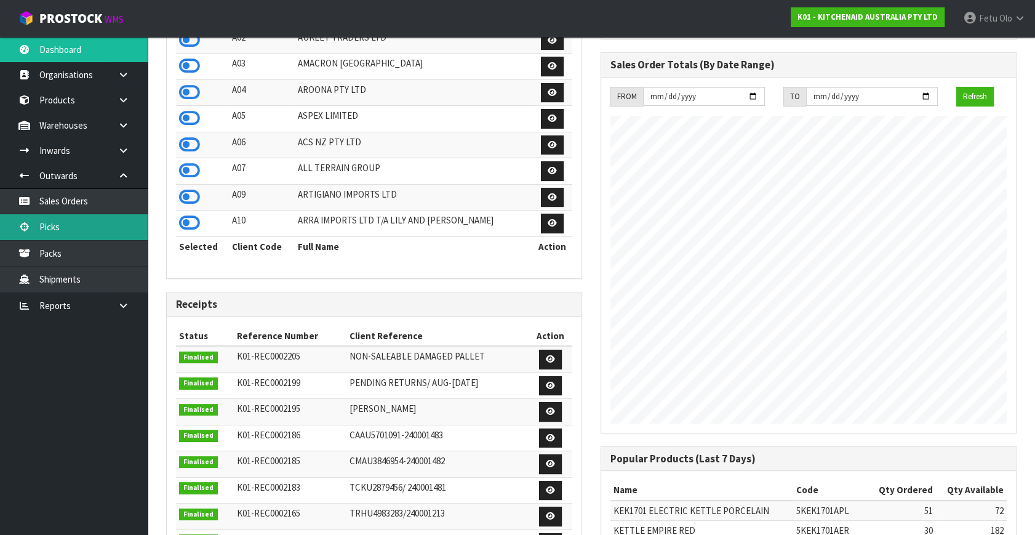
click at [76, 221] on link "Picks" at bounding box center [74, 226] width 148 height 25
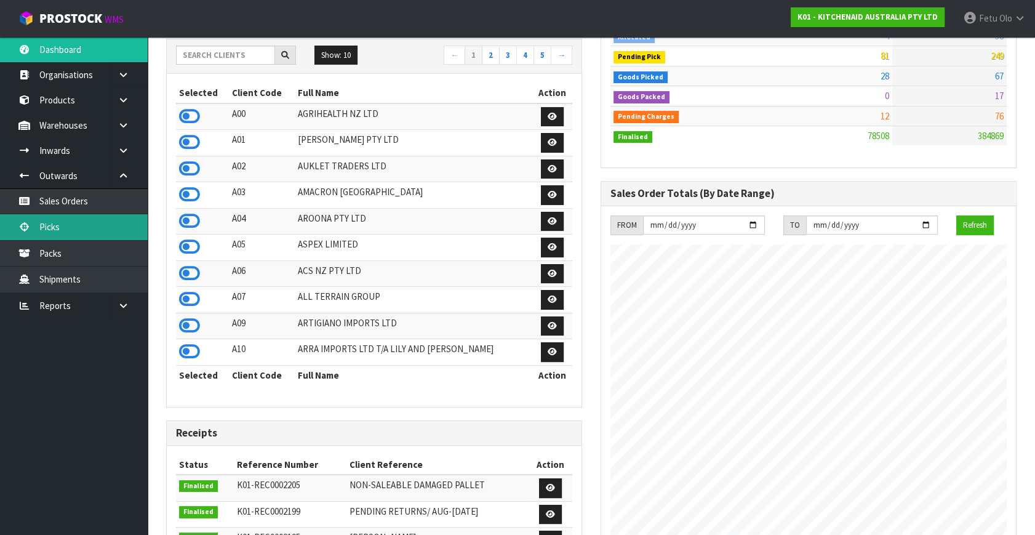
scroll to position [111, 0]
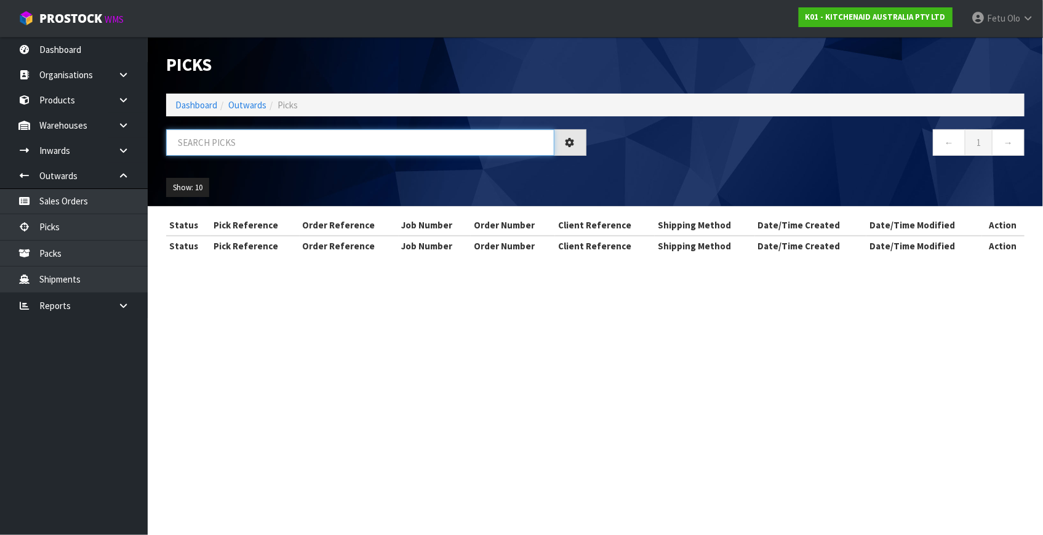
click at [284, 149] on input "text" at bounding box center [360, 142] width 388 height 26
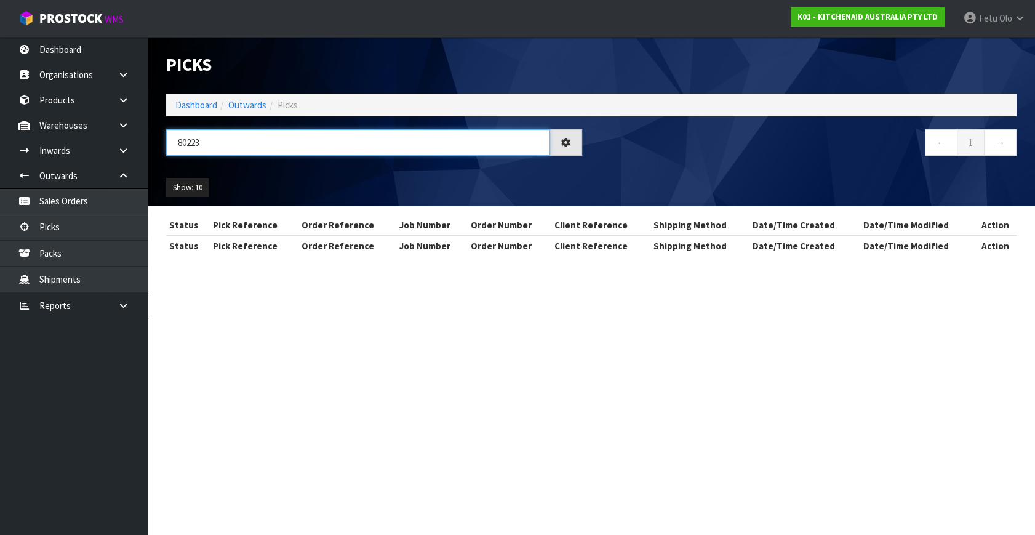
type input "80223"
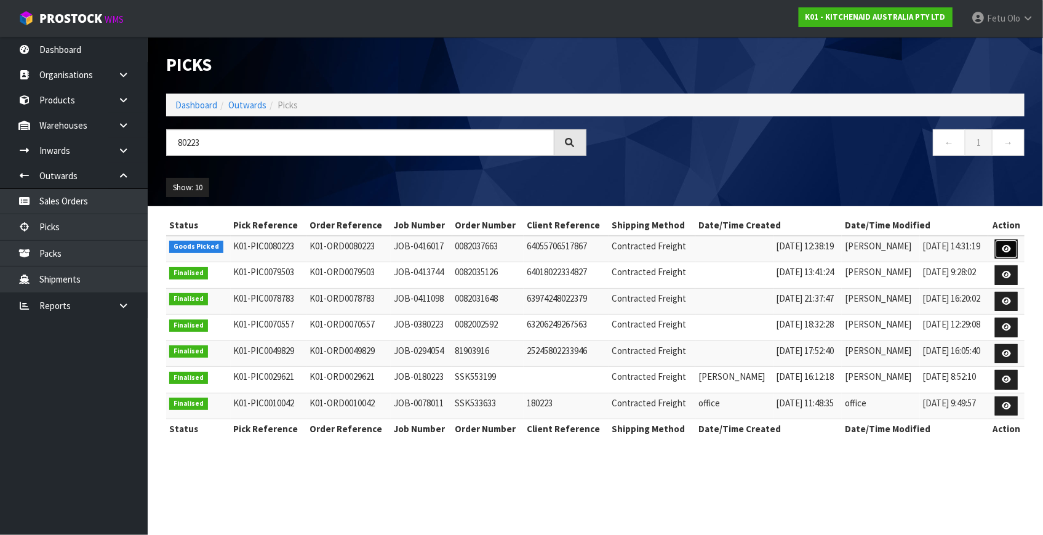
click at [1005, 250] on icon at bounding box center [1005, 249] width 9 height 8
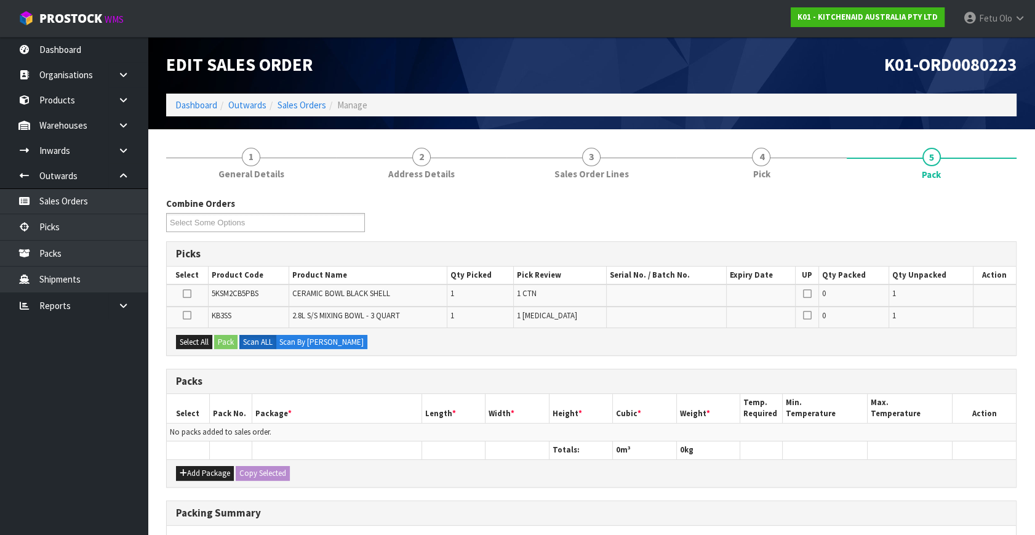
click at [206, 480] on div "Add Package Copy Selected" at bounding box center [591, 473] width 849 height 28
click at [195, 468] on button "Add Package" at bounding box center [205, 473] width 58 height 15
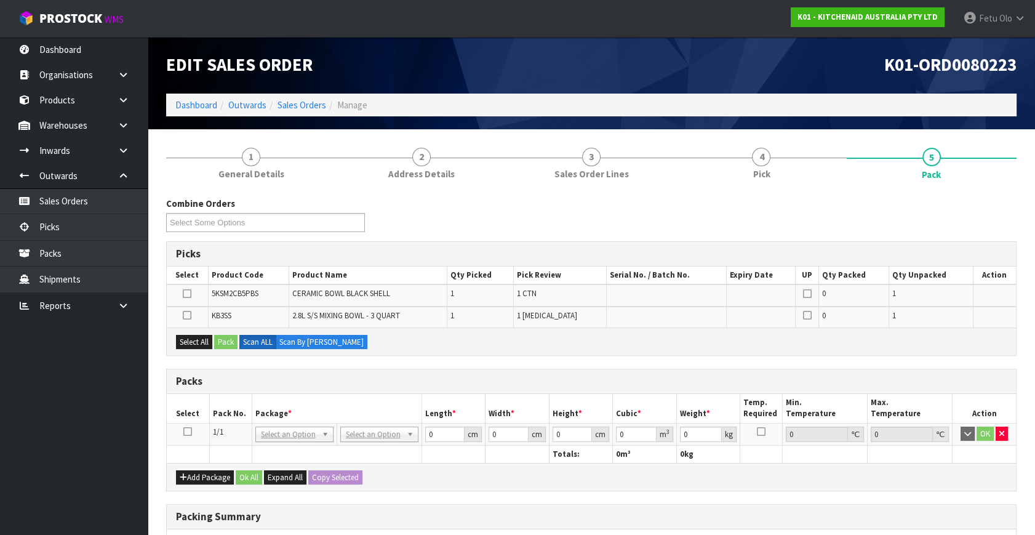
click at [185, 431] on icon at bounding box center [187, 431] width 9 height 1
click at [271, 400] on th "Package *" at bounding box center [337, 408] width 170 height 29
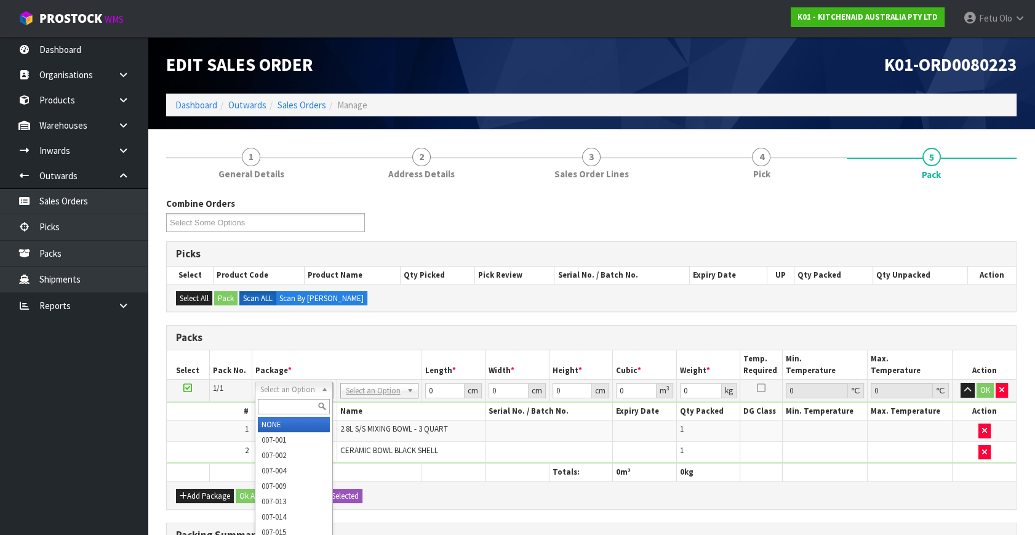
drag, startPoint x: 311, startPoint y: 390, endPoint x: 301, endPoint y: 405, distance: 18.6
click at [301, 405] on input "text" at bounding box center [294, 406] width 72 height 15
type input "011"
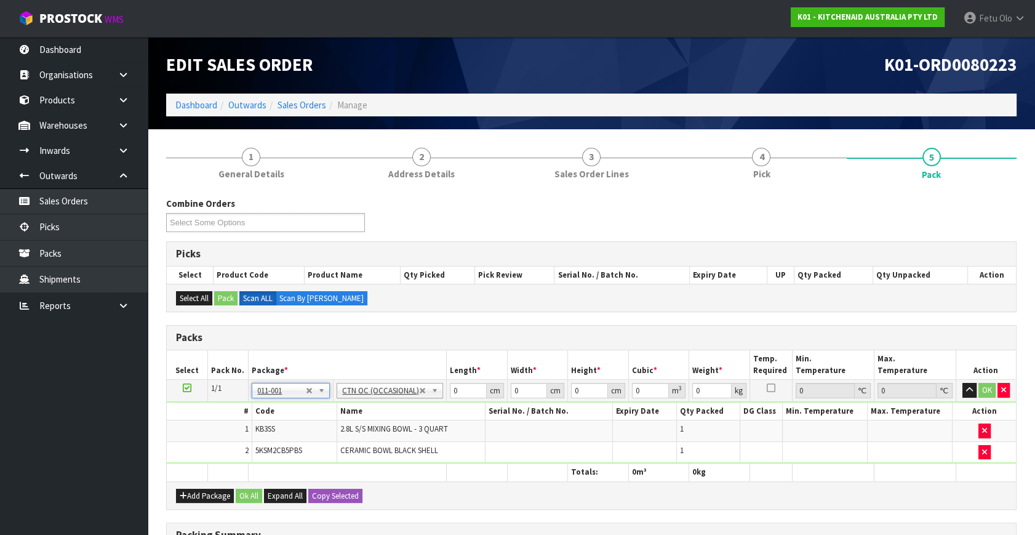
type input "3.75"
drag, startPoint x: 453, startPoint y: 391, endPoint x: 388, endPoint y: 415, distance: 70.1
click at [388, 415] on tbody "1/1 NONE 007-001 007-002 007-004 007-009 007-013 007-014 007-015 007-017 007-01…" at bounding box center [591, 422] width 849 height 84
type input "54"
type input "33"
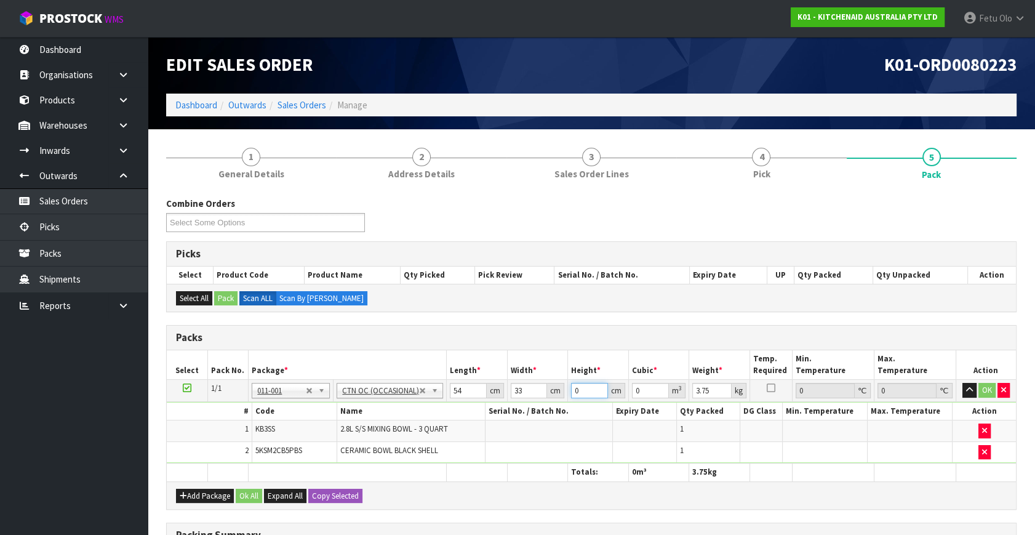
type input "2"
type input "0.003564"
type input "29"
type input "0.051678"
type input "29"
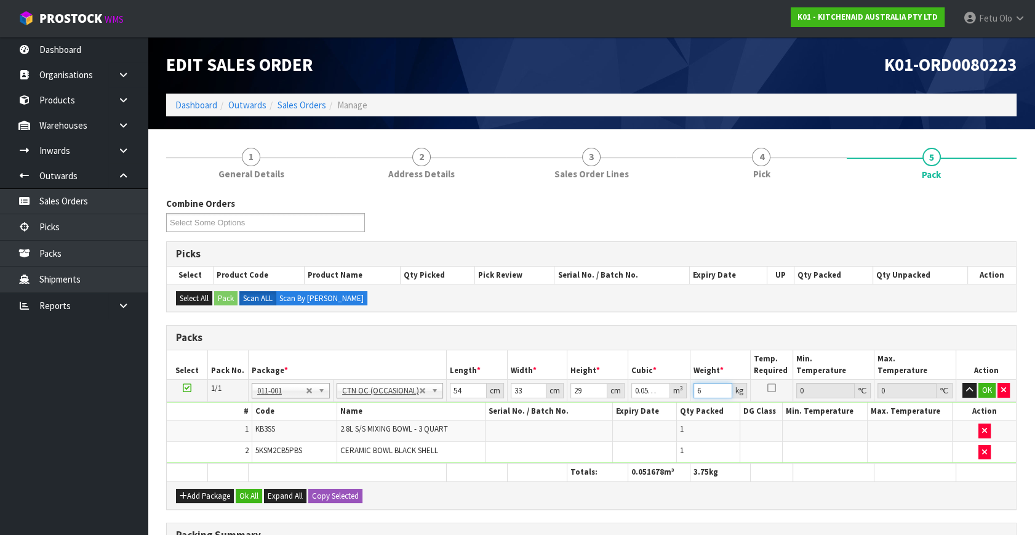
type input "6"
click button "OK" at bounding box center [986, 390] width 17 height 15
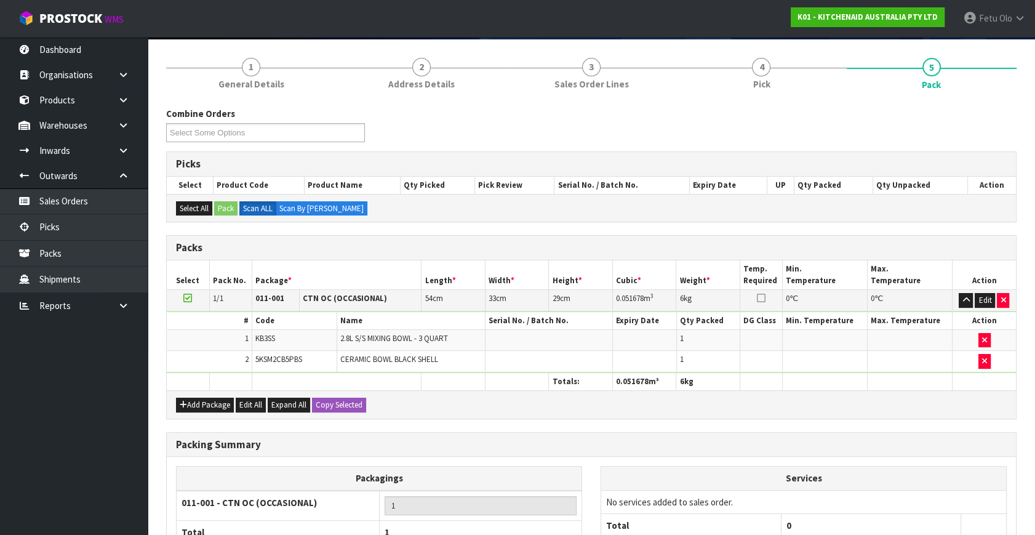
scroll to position [204, 0]
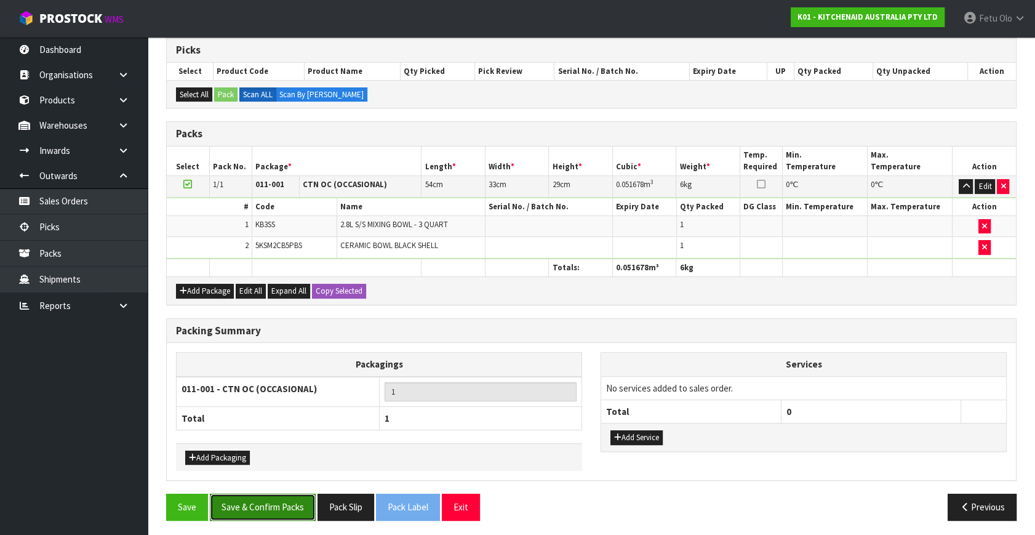
click at [275, 494] on button "Save & Confirm Packs" at bounding box center [263, 506] width 106 height 26
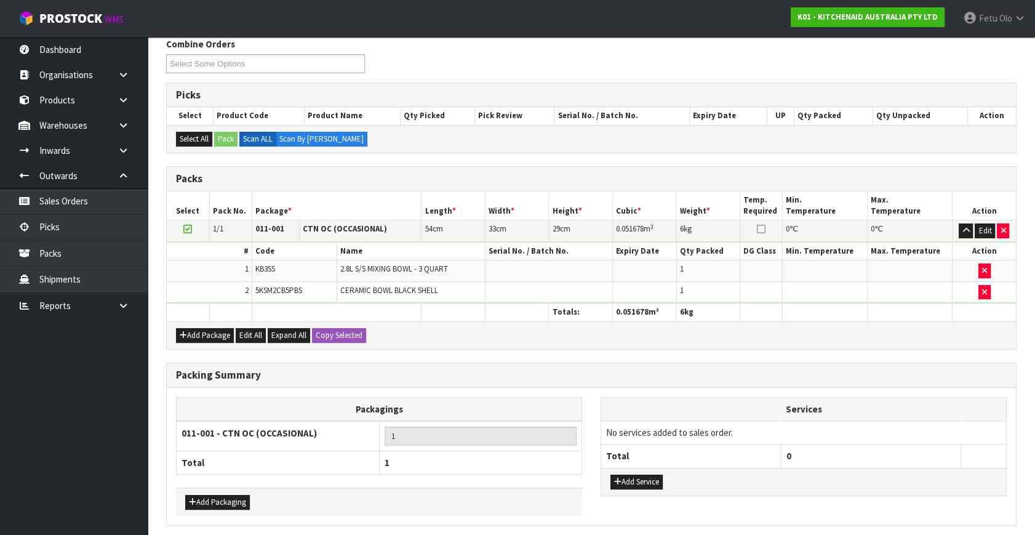
scroll to position [0, 0]
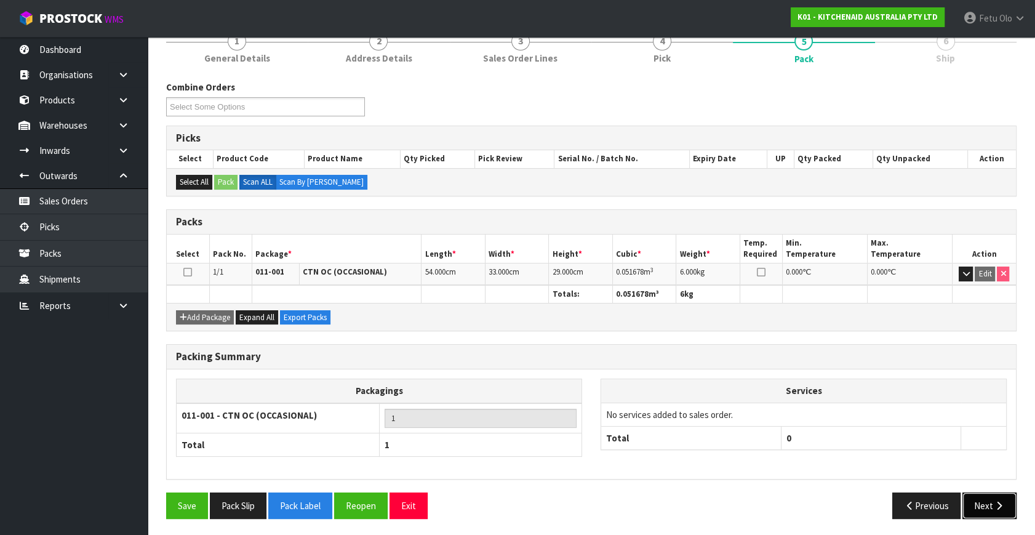
click at [989, 506] on button "Next" at bounding box center [989, 505] width 54 height 26
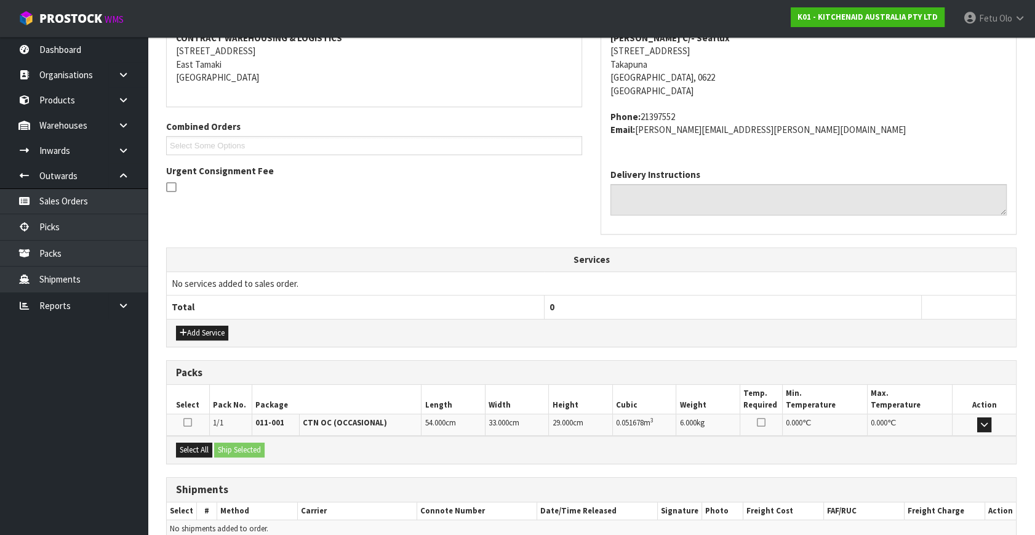
scroll to position [303, 0]
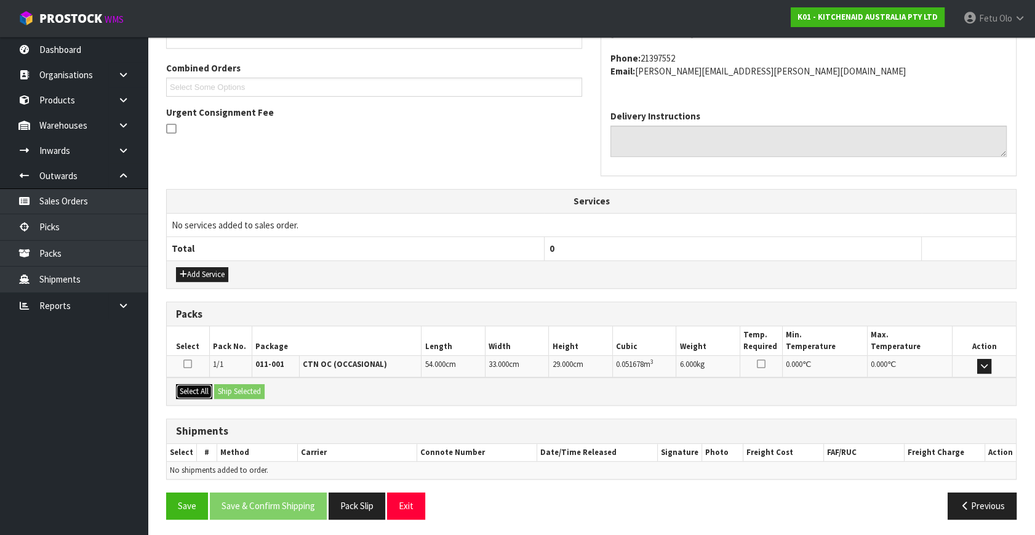
click at [207, 384] on button "Select All" at bounding box center [194, 391] width 36 height 15
click at [235, 384] on button "Ship Selected" at bounding box center [239, 391] width 50 height 15
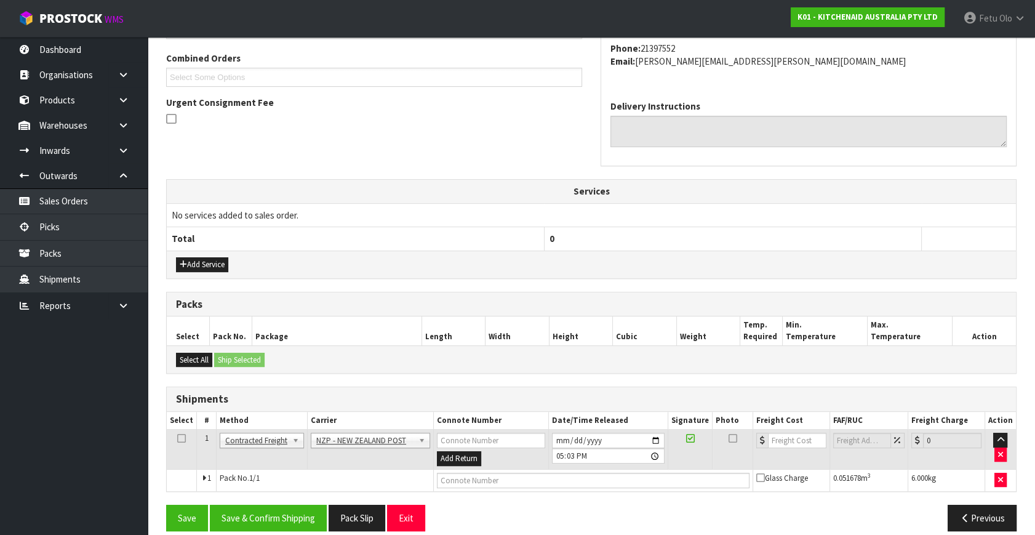
scroll to position [325, 0]
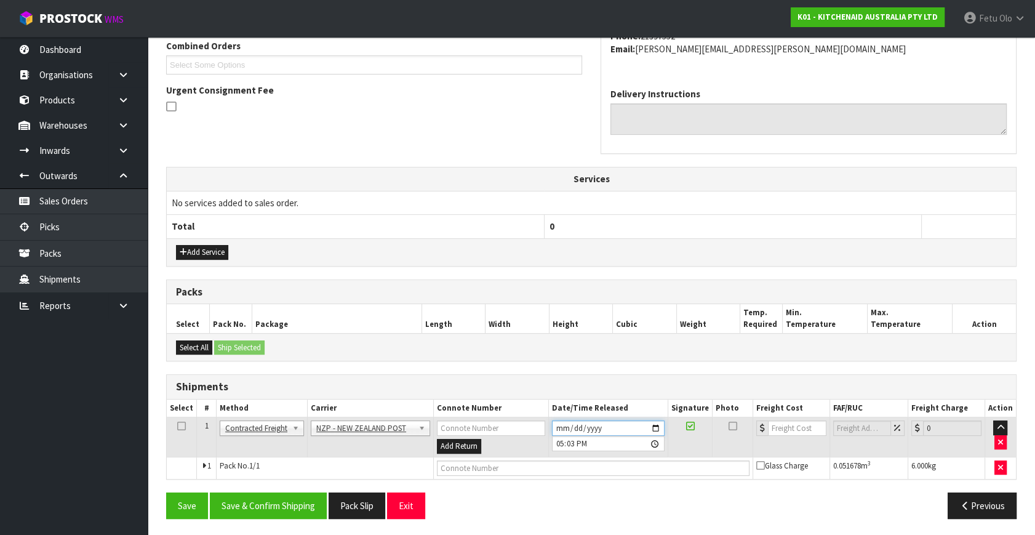
click at [658, 428] on input "2025-10-08" at bounding box center [608, 427] width 113 height 15
type input "2025-10-09"
click at [300, 498] on button "Save & Confirm Shipping" at bounding box center [268, 505] width 117 height 26
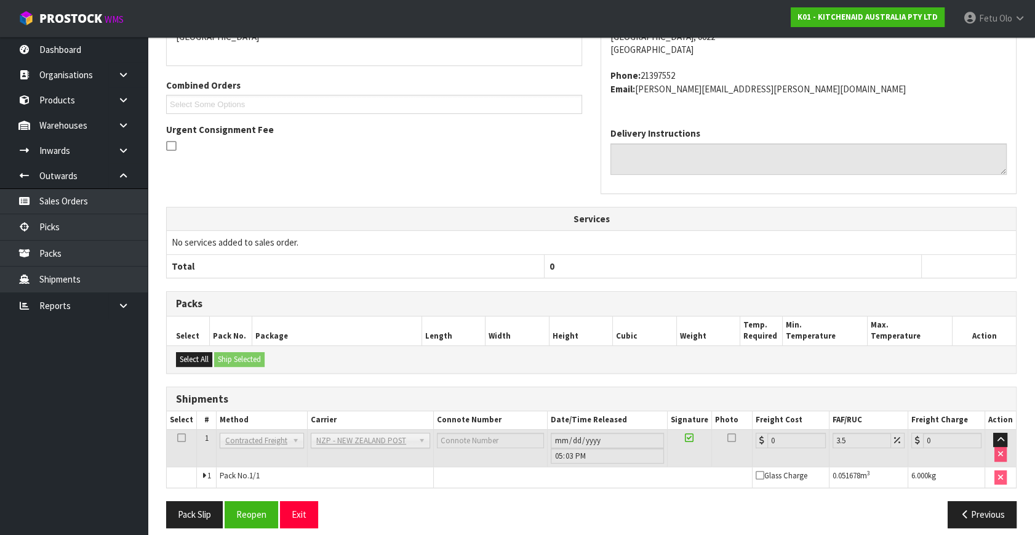
scroll to position [308, 0]
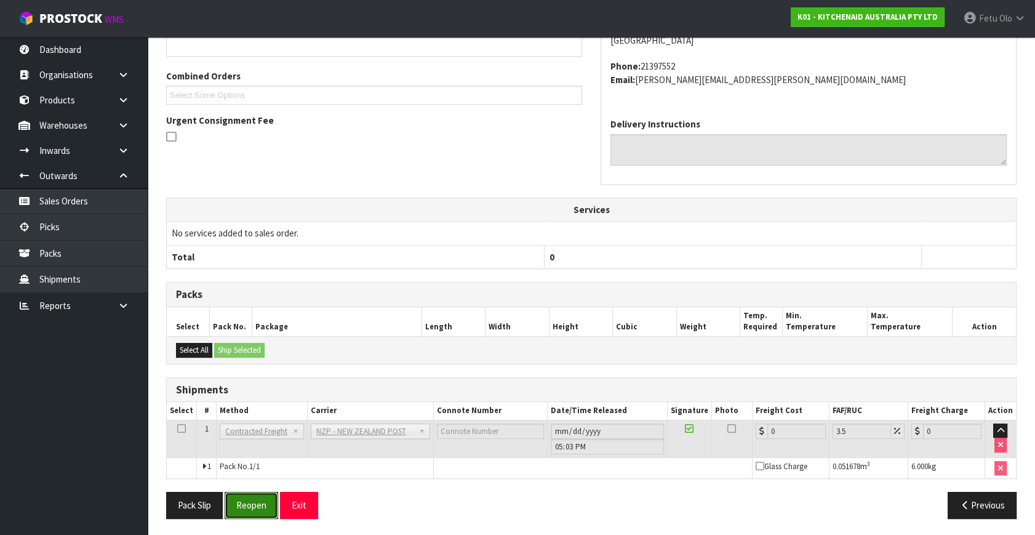
drag, startPoint x: 240, startPoint y: 499, endPoint x: 245, endPoint y: 488, distance: 11.8
click at [240, 499] on button "Reopen" at bounding box center [252, 504] width 54 height 26
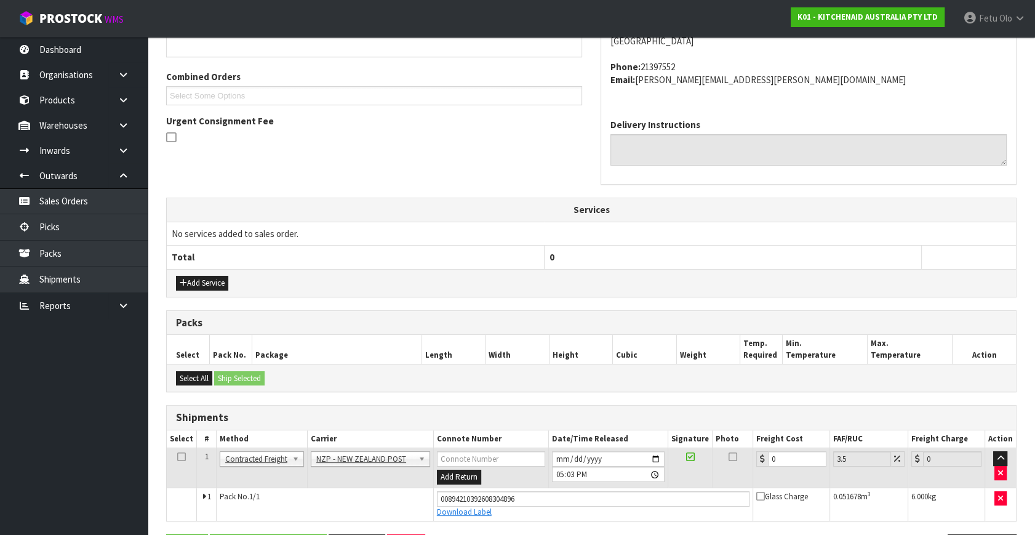
scroll to position [295, 0]
drag, startPoint x: 776, startPoint y: 455, endPoint x: 513, endPoint y: 395, distance: 270.1
click at [570, 439] on table "Select # Method Carrier Connote Number Date/Time Released Signature Photo Freig…" at bounding box center [591, 474] width 849 height 90
type input "4"
type input "4.14"
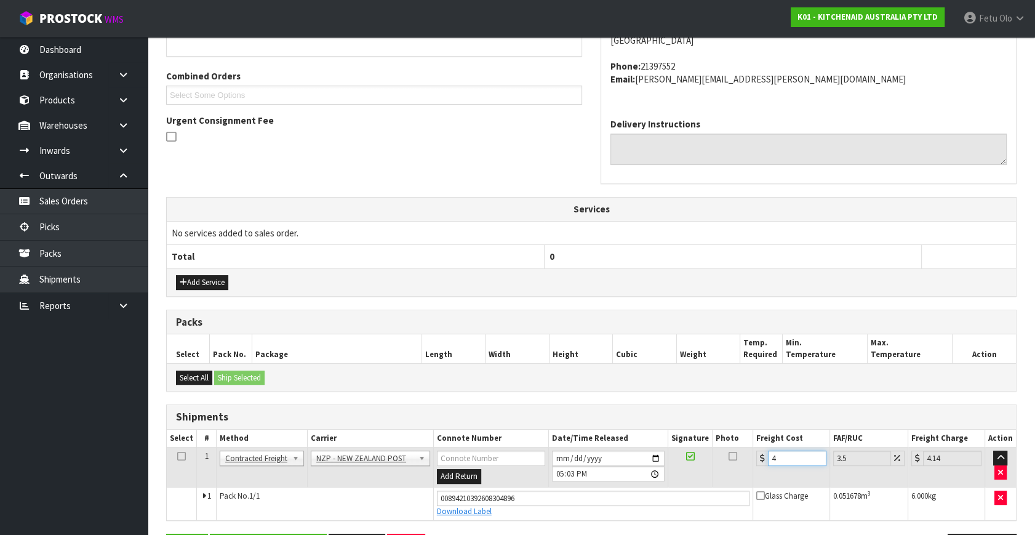
type input "4.3"
type input "4.45"
type input "4.33"
type input "4.48"
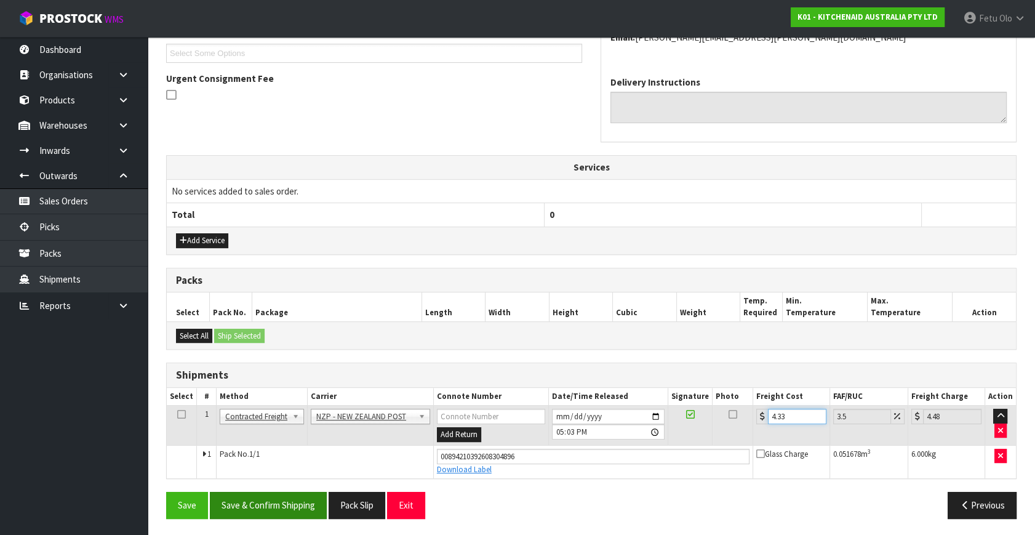
type input "4.33"
click at [289, 497] on button "Save & Confirm Shipping" at bounding box center [268, 504] width 117 height 26
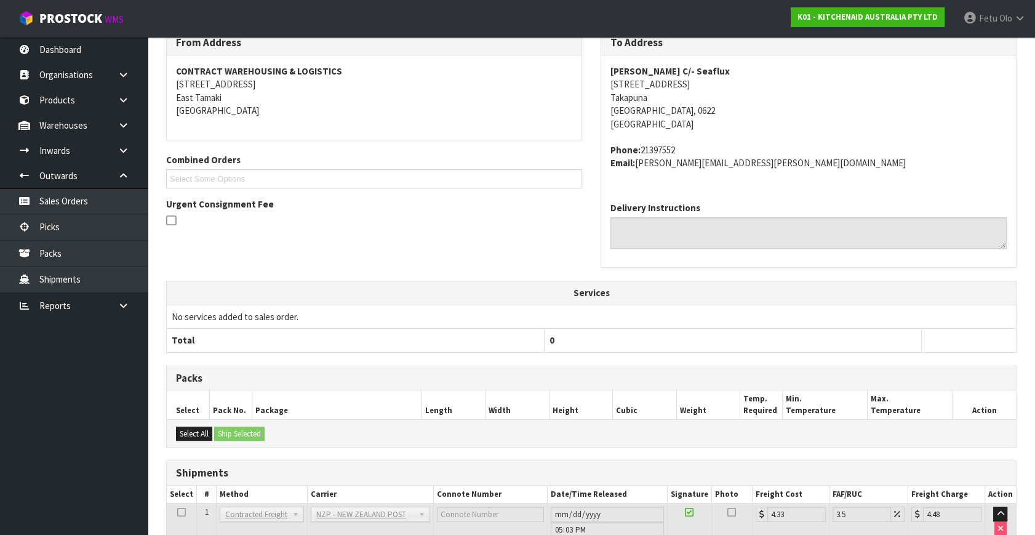
scroll to position [303, 0]
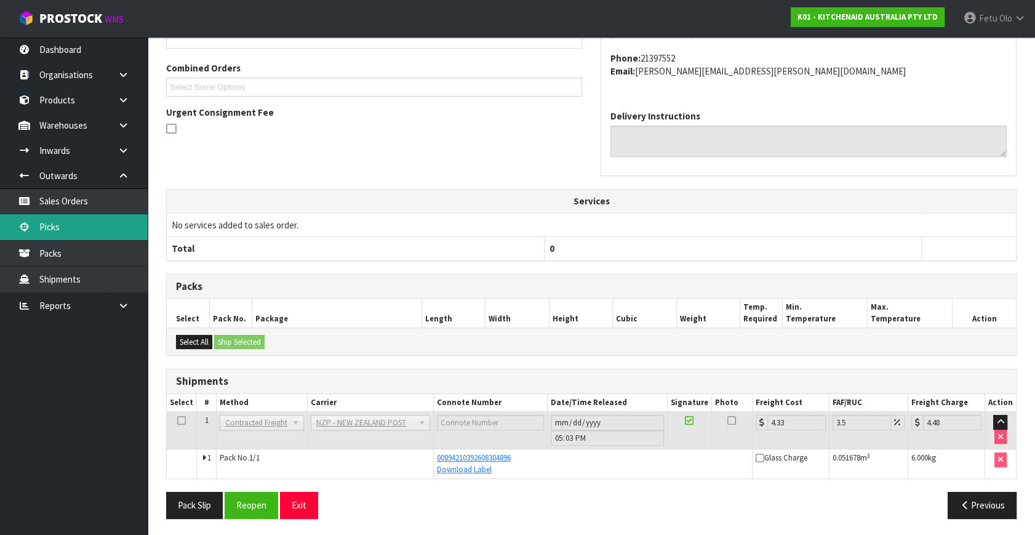
click at [31, 236] on link "Picks" at bounding box center [74, 226] width 148 height 25
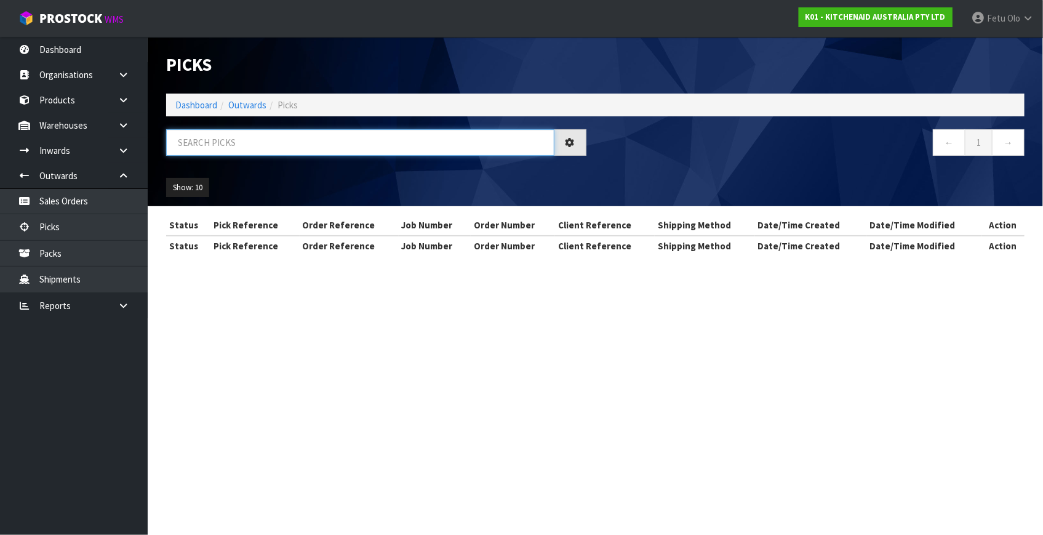
click at [269, 148] on input "text" at bounding box center [360, 142] width 388 height 26
type input "80242"
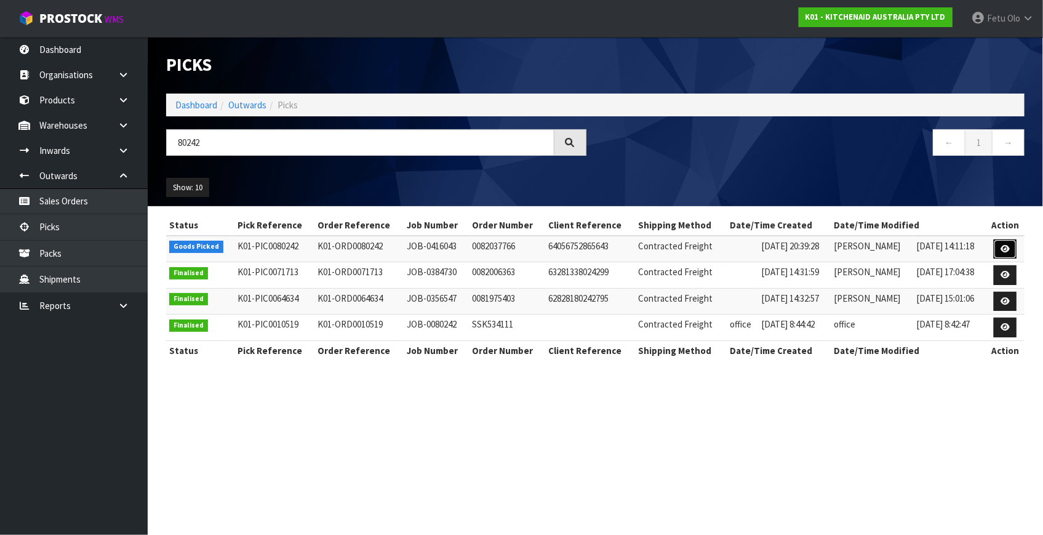
click at [1003, 245] on icon at bounding box center [1004, 249] width 9 height 8
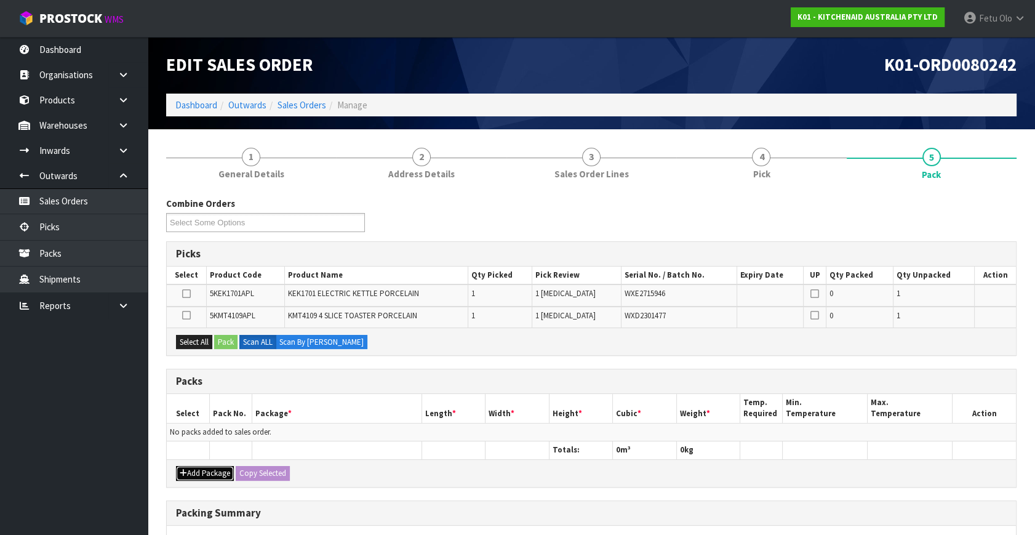
click at [196, 471] on button "Add Package" at bounding box center [205, 473] width 58 height 15
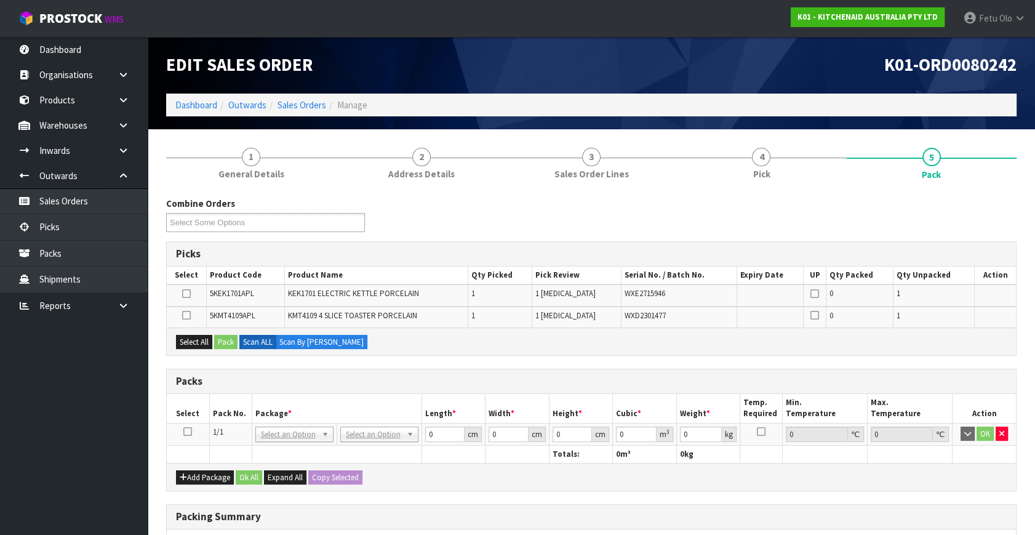
click at [188, 432] on icon at bounding box center [187, 431] width 9 height 1
click at [283, 414] on th "Package *" at bounding box center [337, 408] width 170 height 29
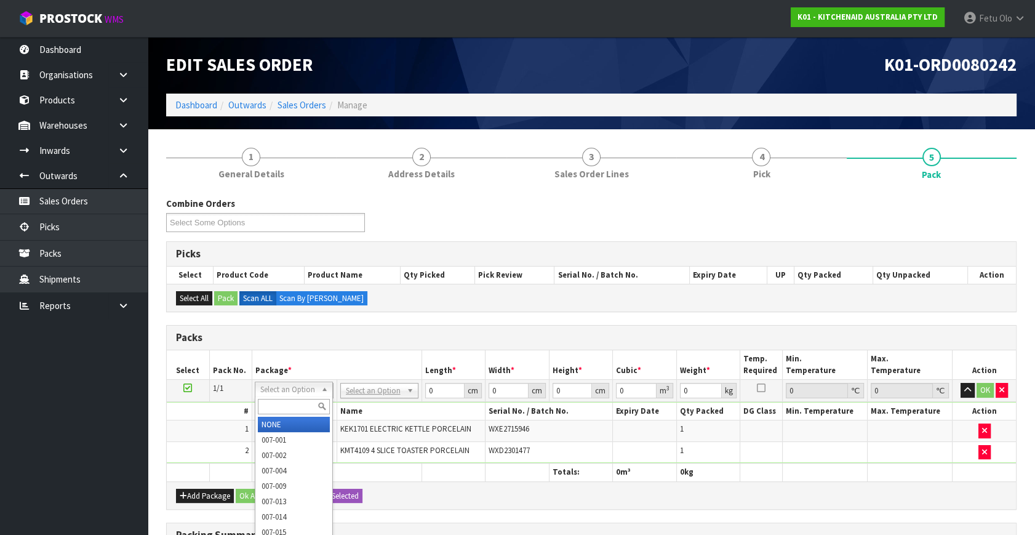
click at [288, 410] on input "text" at bounding box center [294, 406] width 72 height 15
type input "011"
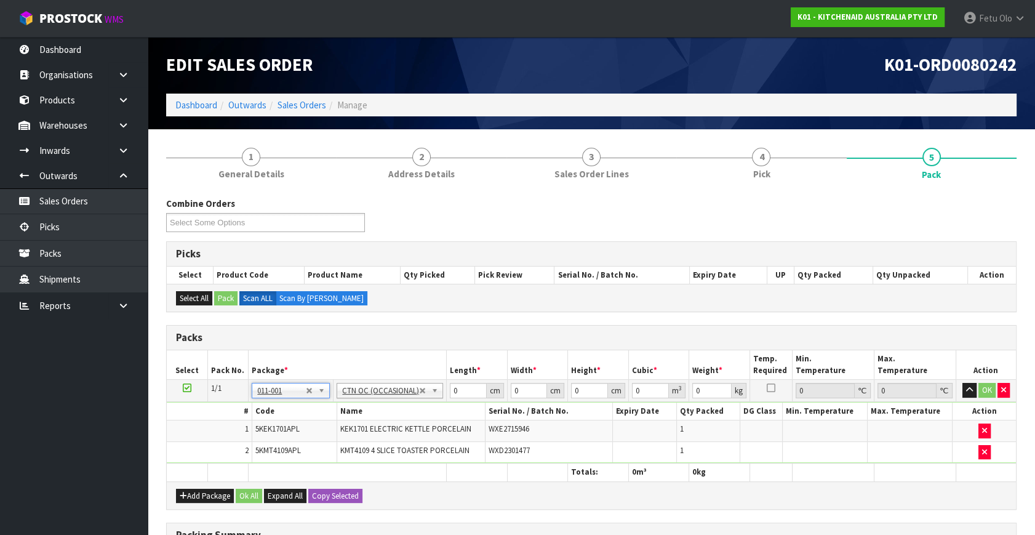
type input "6.7"
drag, startPoint x: 463, startPoint y: 391, endPoint x: 362, endPoint y: 397, distance: 101.1
click at [369, 405] on tbody "1/1 NONE 007-001 007-002 007-004 007-009 007-013 007-014 007-015 007-017 007-01…" at bounding box center [591, 422] width 849 height 84
type input "59"
type input "38"
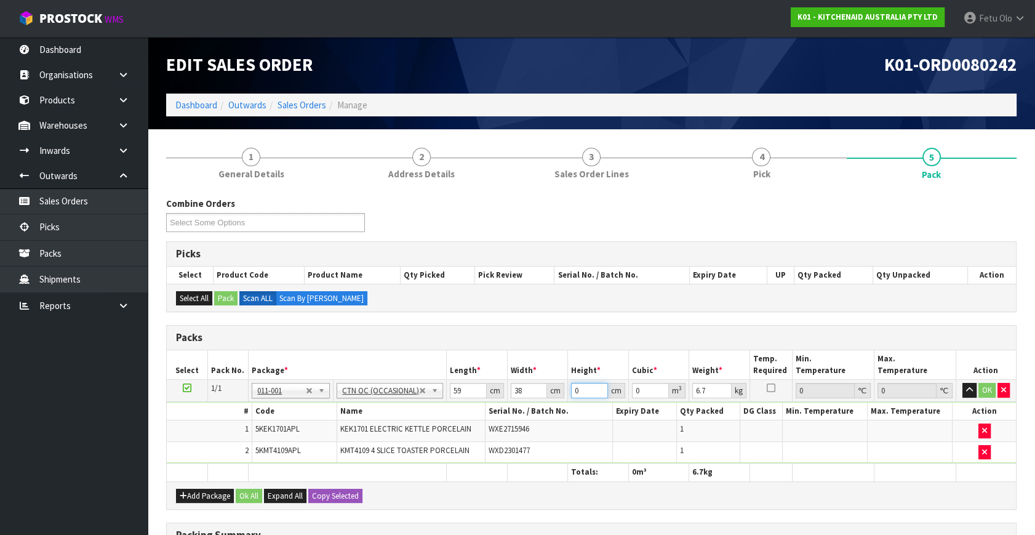
type input "2"
type input "0.004484"
type input "29"
type input "0.065018"
type input "29"
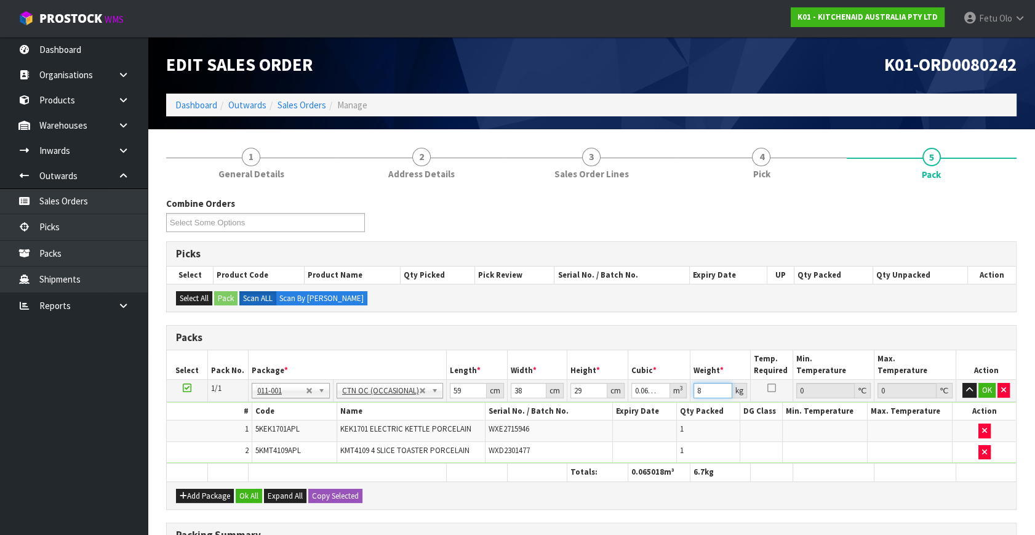
type input "8"
click button "OK" at bounding box center [986, 390] width 17 height 15
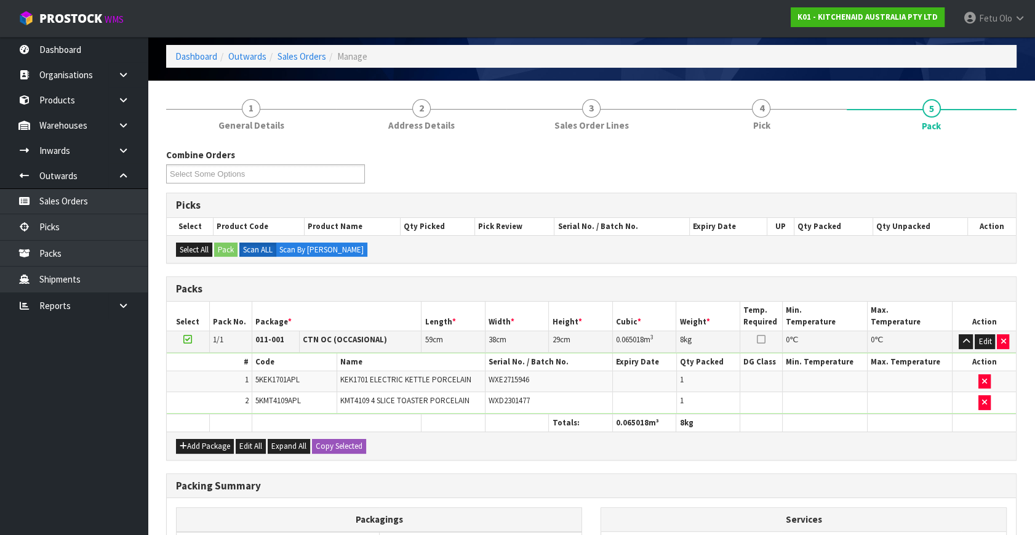
scroll to position [204, 0]
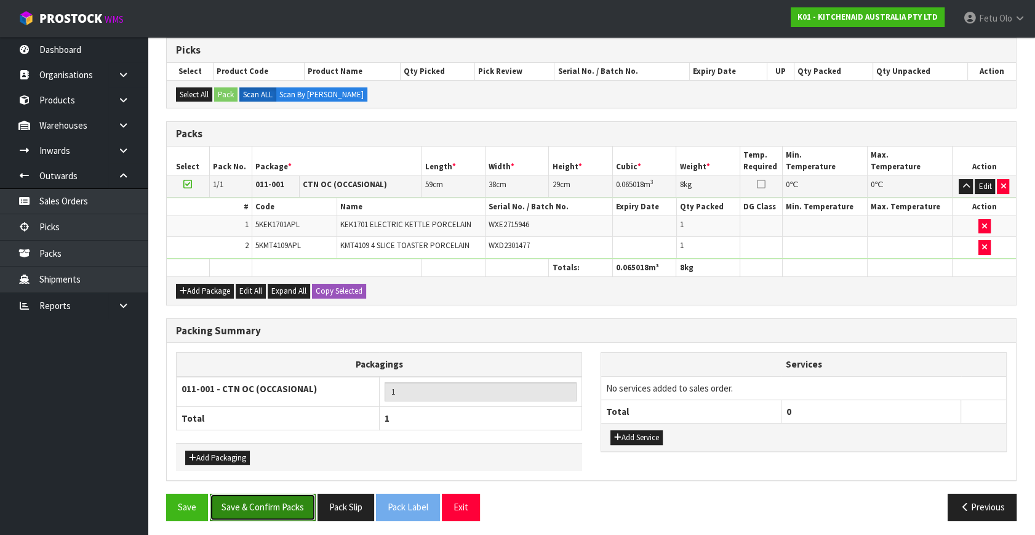
click at [272, 510] on button "Save & Confirm Packs" at bounding box center [263, 506] width 106 height 26
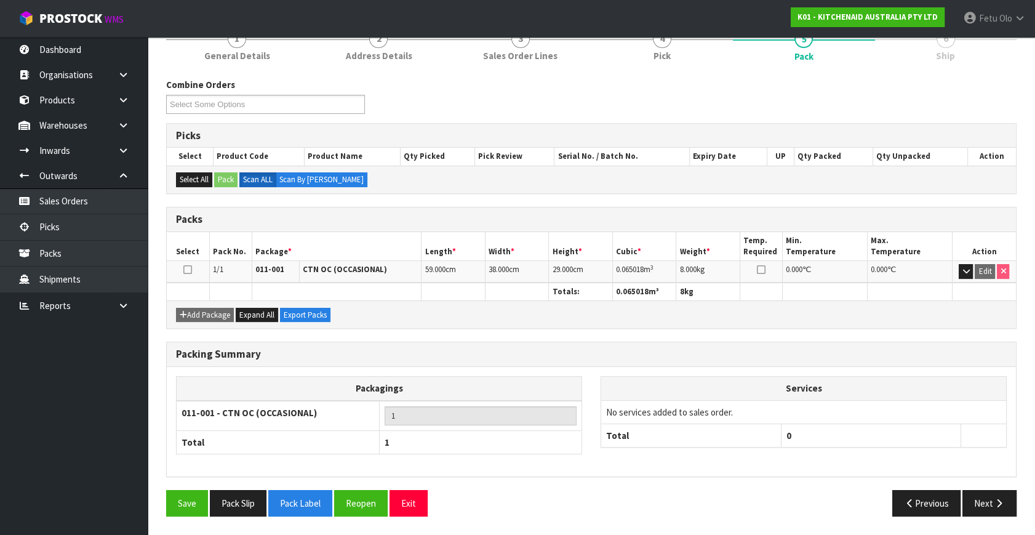
scroll to position [161, 0]
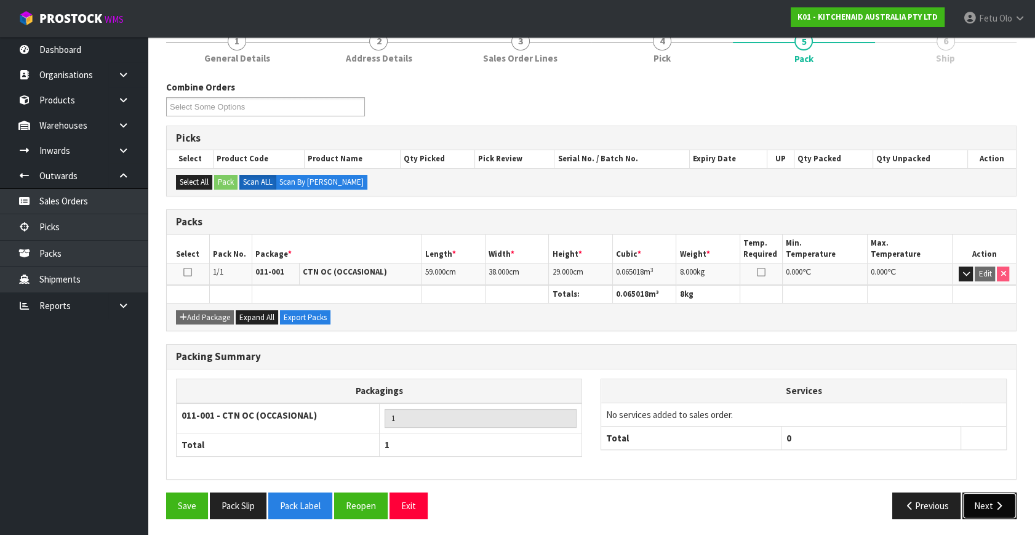
click at [991, 498] on button "Next" at bounding box center [989, 505] width 54 height 26
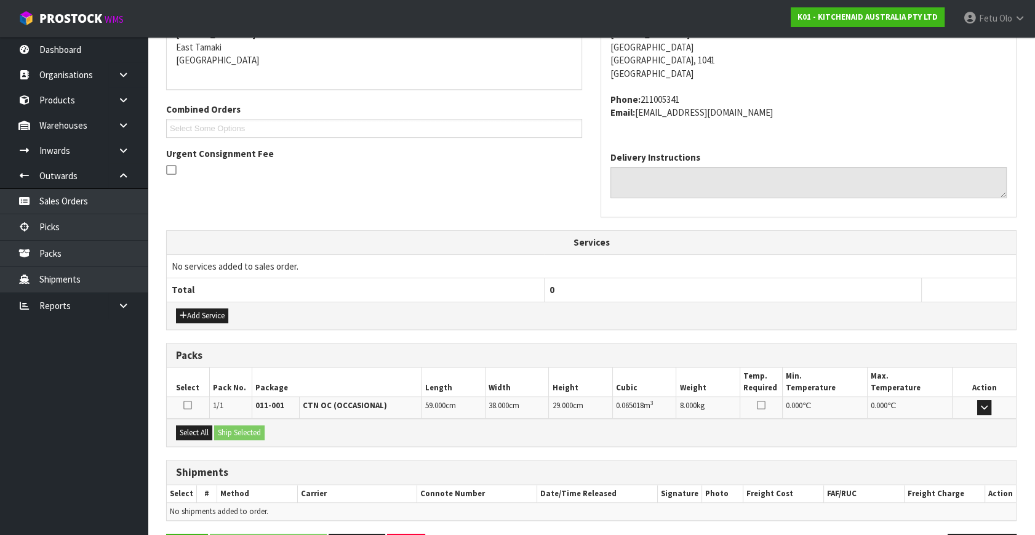
scroll to position [303, 0]
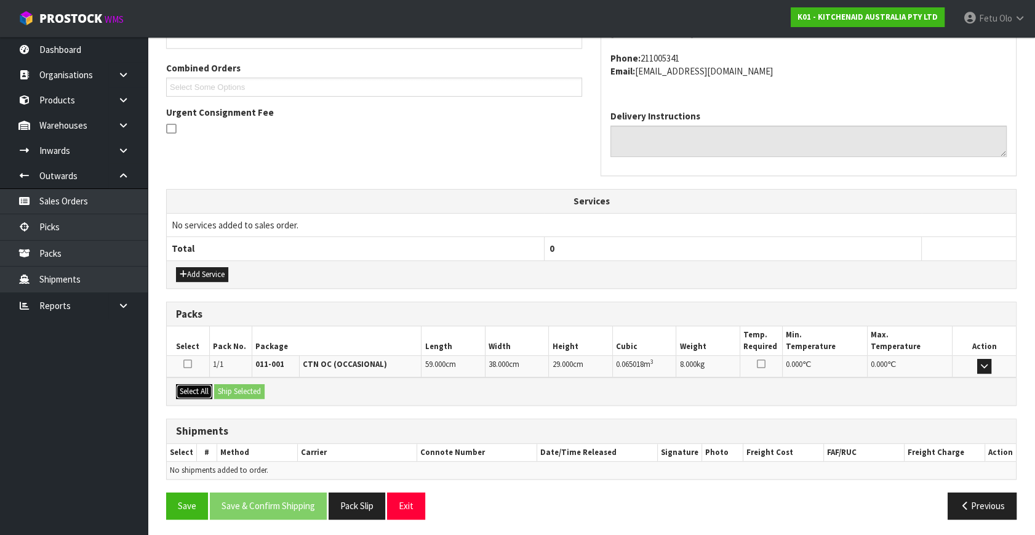
drag, startPoint x: 192, startPoint y: 384, endPoint x: 236, endPoint y: 392, distance: 44.9
click at [193, 384] on button "Select All" at bounding box center [194, 391] width 36 height 15
click at [254, 393] on button "Ship Selected" at bounding box center [239, 391] width 50 height 15
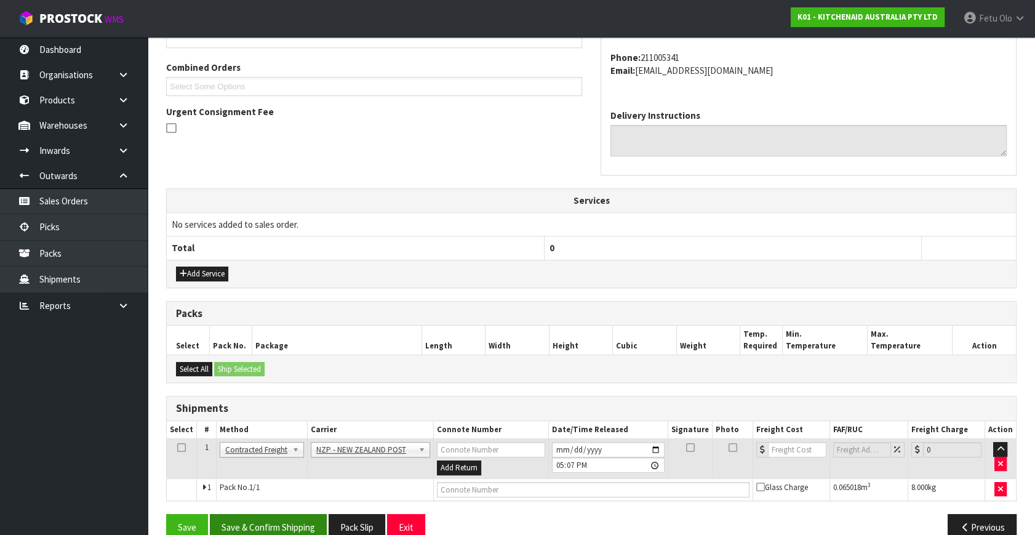
scroll to position [325, 0]
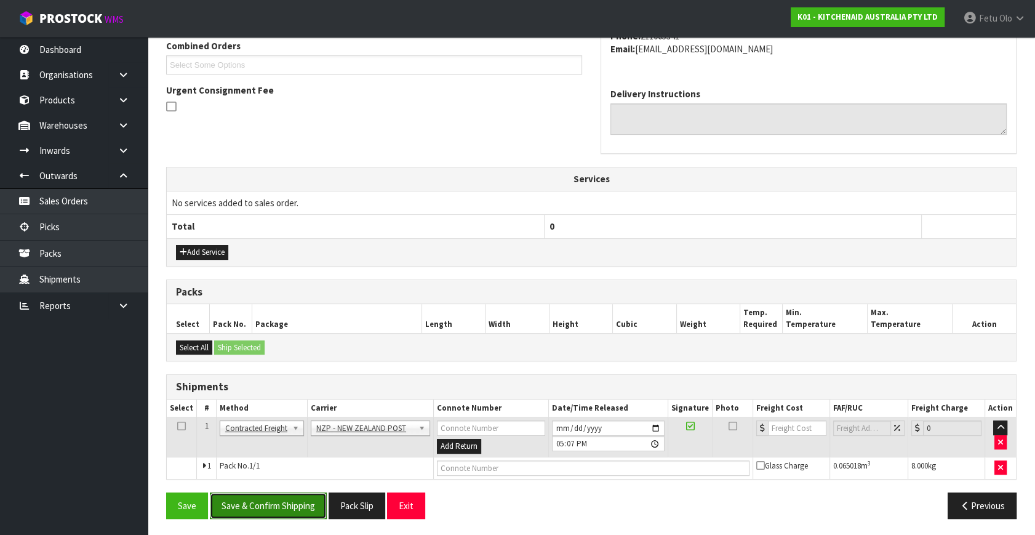
click at [298, 515] on button "Save & Confirm Shipping" at bounding box center [268, 505] width 117 height 26
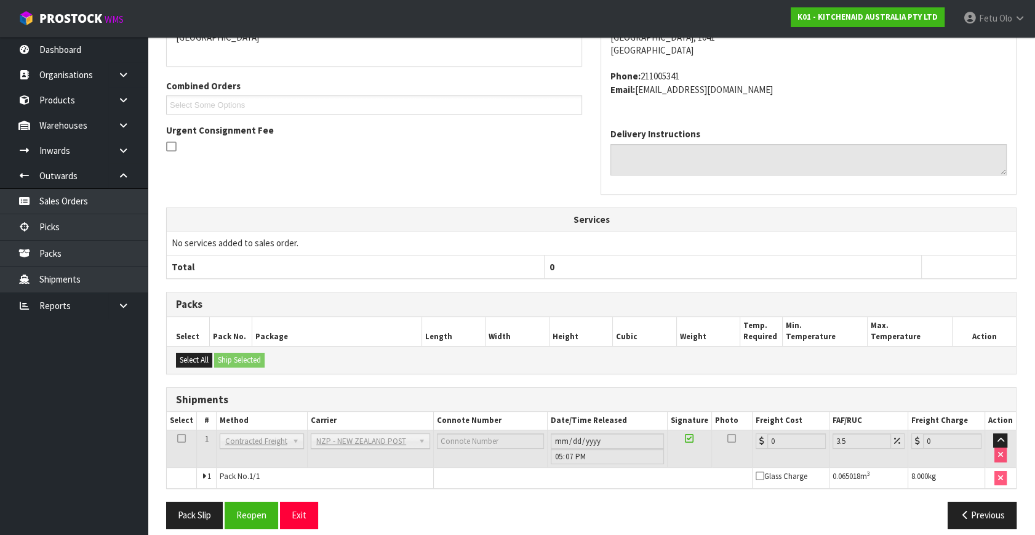
scroll to position [308, 0]
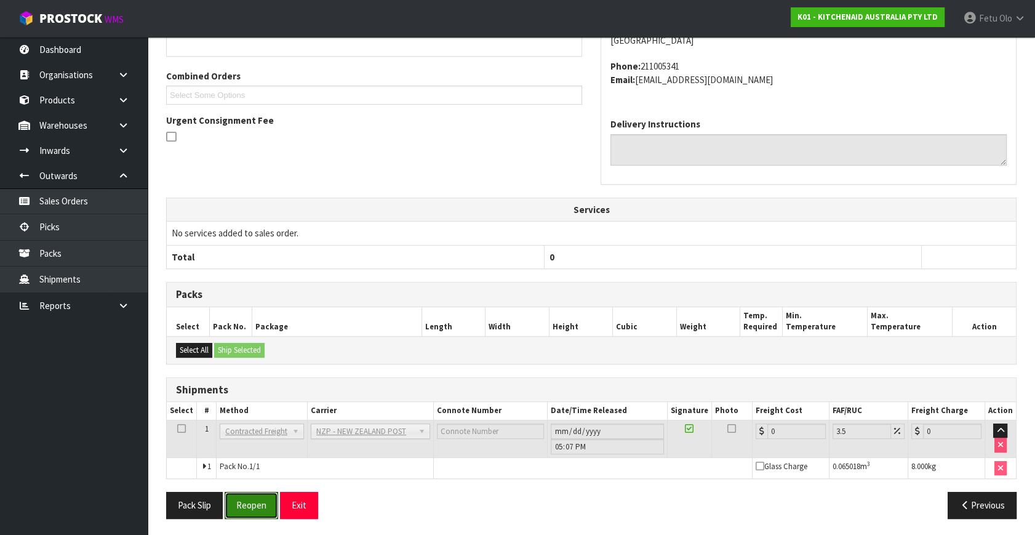
drag, startPoint x: 261, startPoint y: 501, endPoint x: 264, endPoint y: 488, distance: 13.1
click at [261, 501] on button "Reopen" at bounding box center [252, 504] width 54 height 26
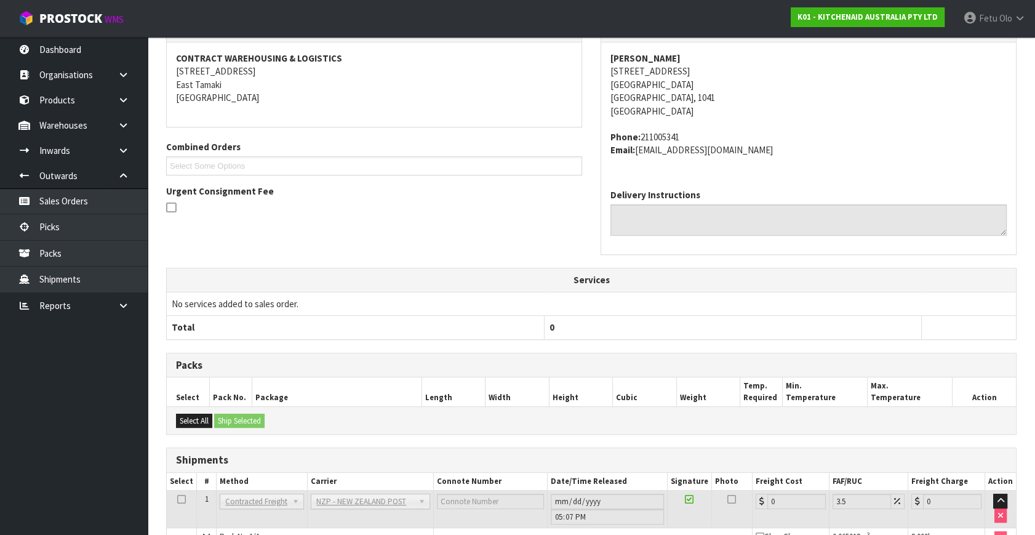
scroll to position [295, 0]
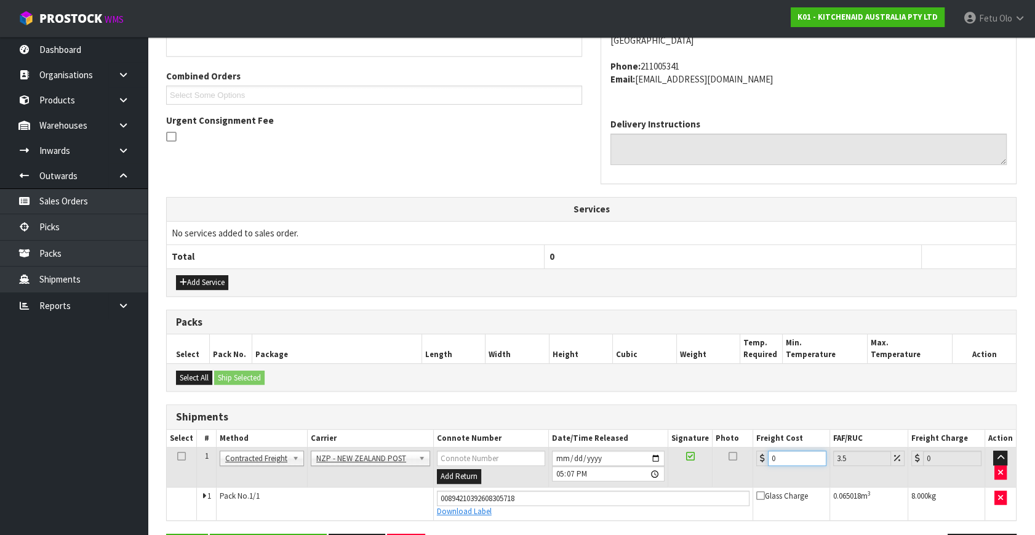
drag, startPoint x: 733, startPoint y: 478, endPoint x: 510, endPoint y: 543, distance: 232.6
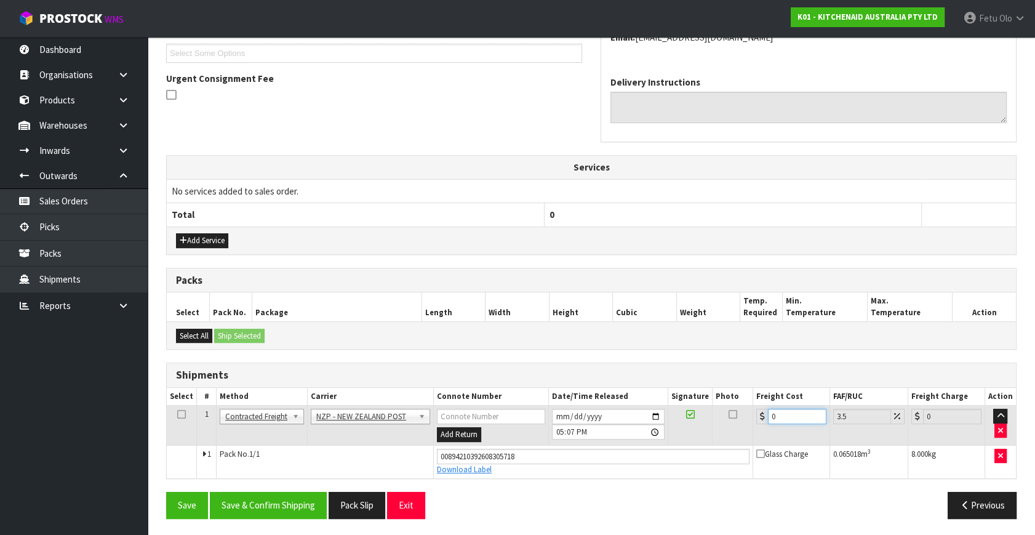
type input "4"
type input "4.14"
type input "4.3"
type input "4.45"
type input "4.33"
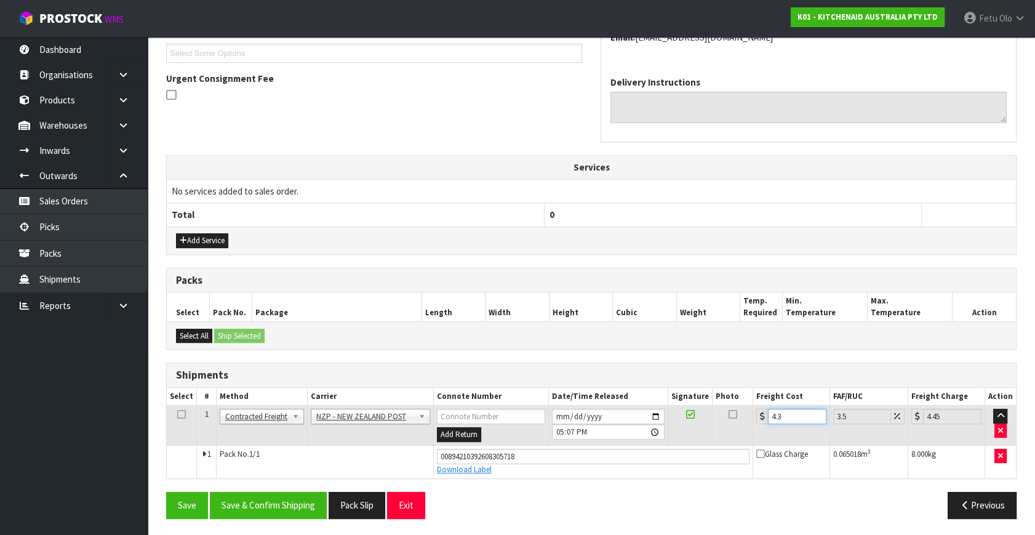
type input "4.48"
type input "4.33"
click at [272, 498] on button "Save & Confirm Shipping" at bounding box center [268, 504] width 117 height 26
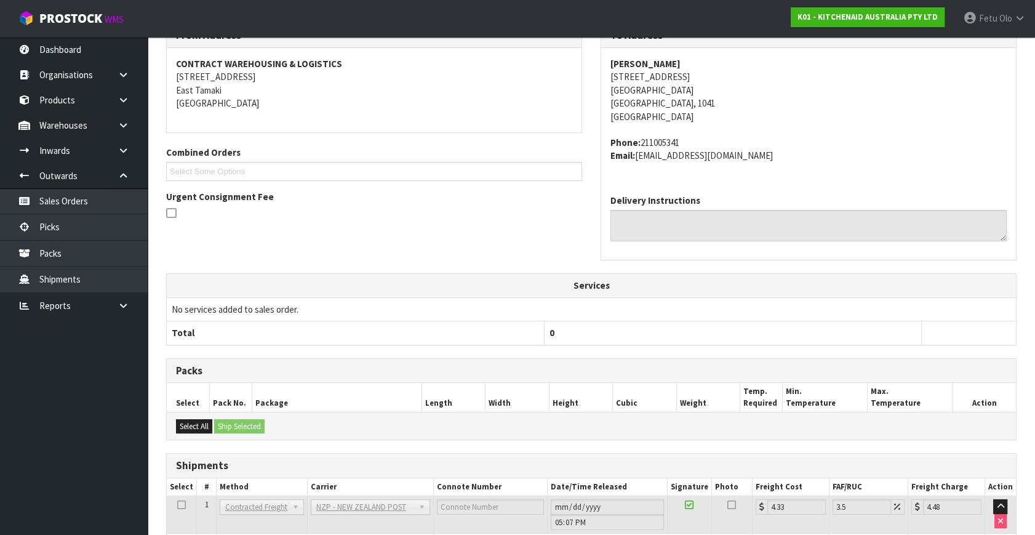
scroll to position [303, 0]
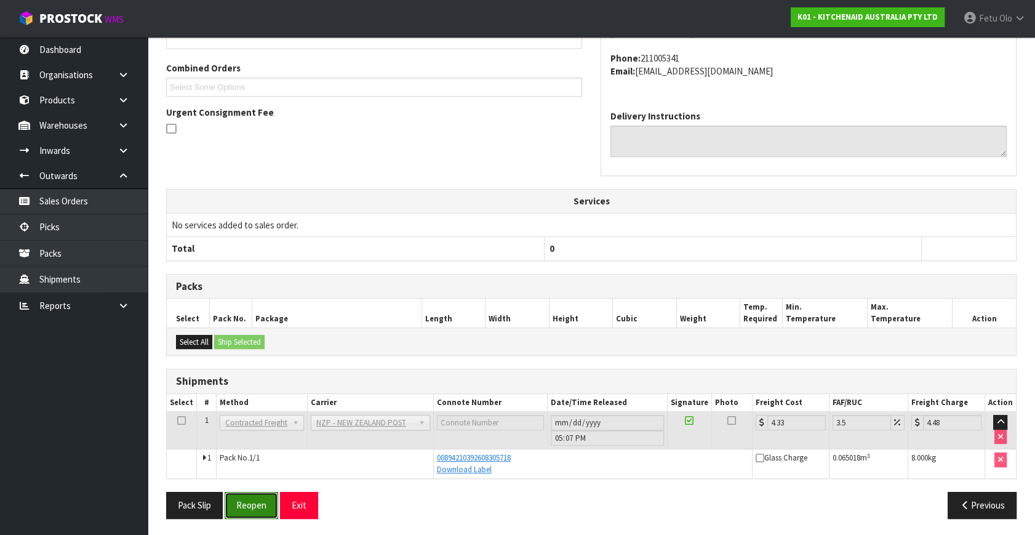
click at [266, 502] on button "Reopen" at bounding box center [252, 504] width 54 height 26
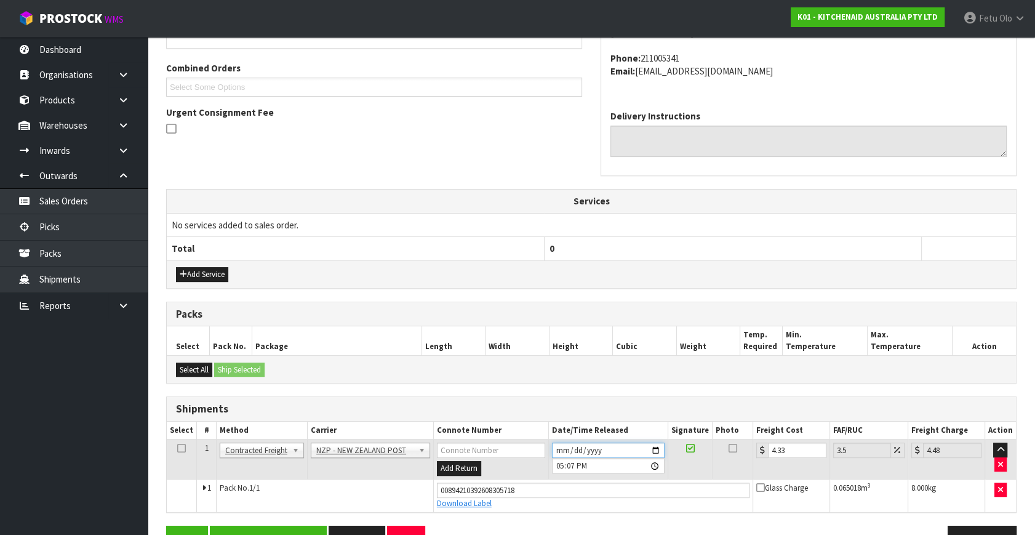
click at [662, 449] on input "2025-10-08" at bounding box center [608, 449] width 113 height 15
click at [652, 447] on input "2025-10-08" at bounding box center [608, 449] width 113 height 15
type input "2025-10-09"
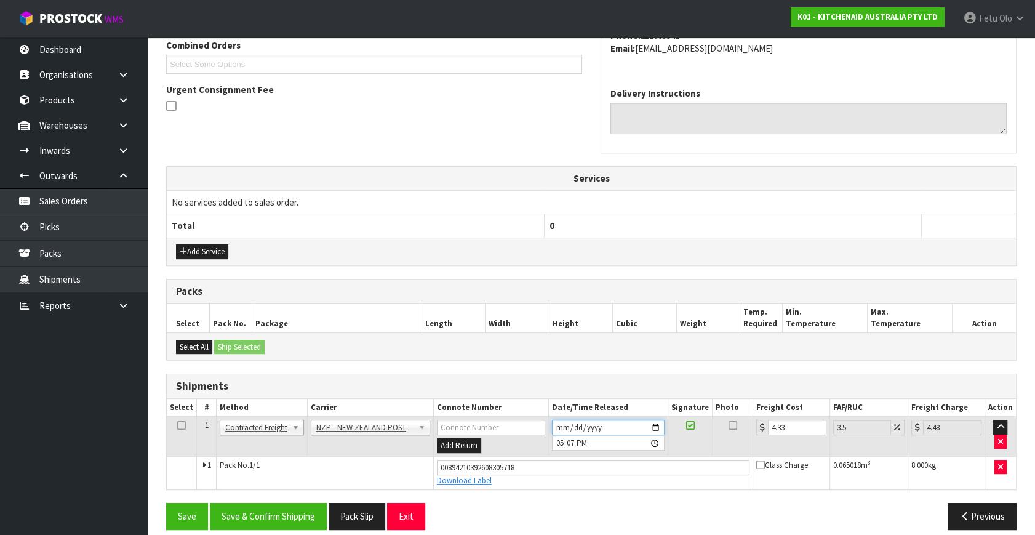
scroll to position [336, 0]
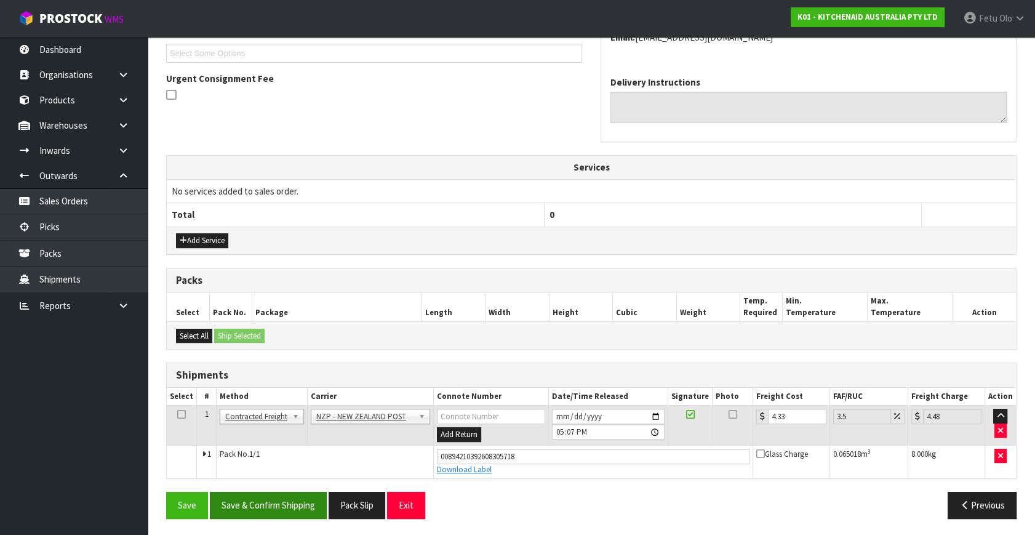
click at [291, 491] on div "From Address CONTRACT WAREHOUSING & LOGISTICS 17 Allens Road East Tamaki Auckla…" at bounding box center [591, 216] width 850 height 623
click at [294, 498] on button "Save & Confirm Shipping" at bounding box center [268, 504] width 117 height 26
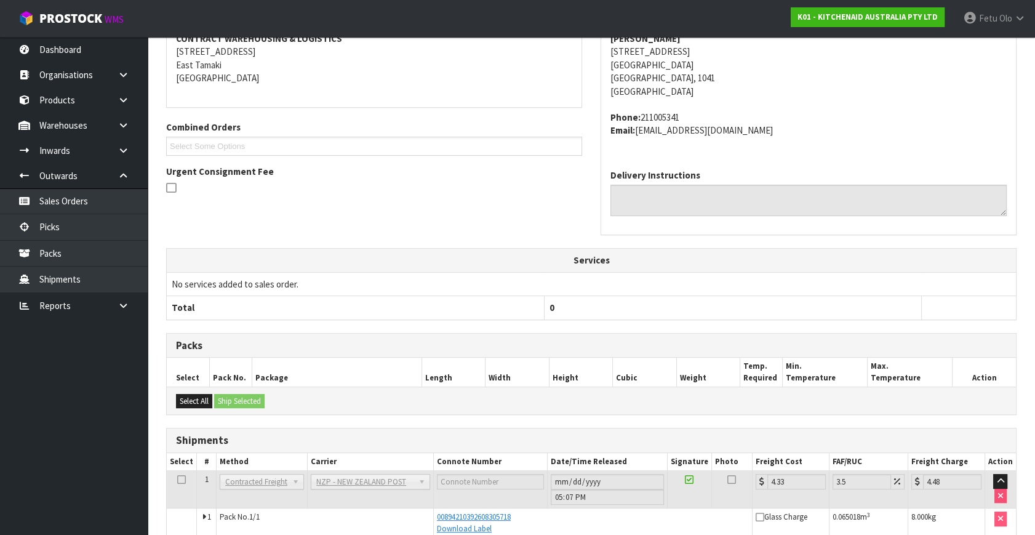
scroll to position [303, 0]
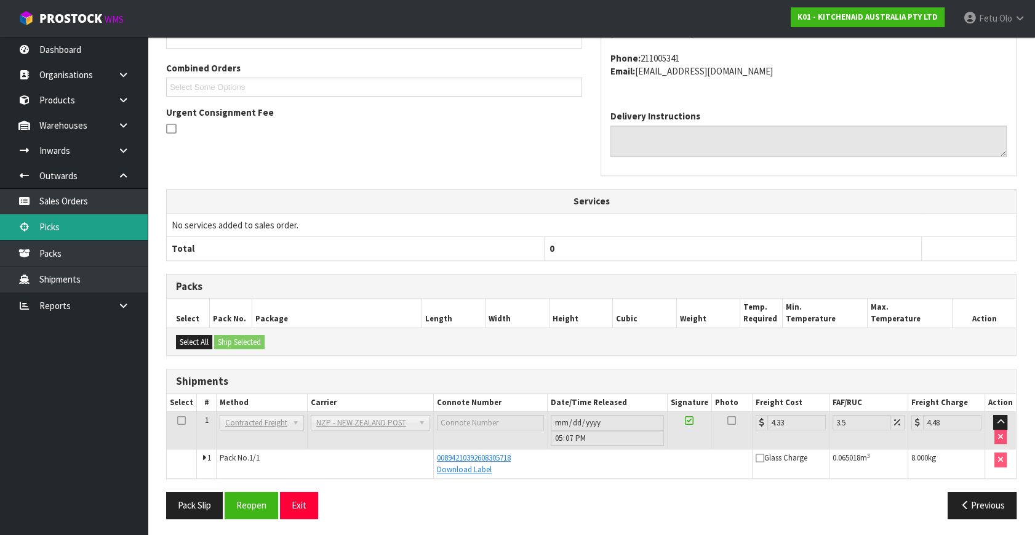
click at [66, 231] on link "Picks" at bounding box center [74, 226] width 148 height 25
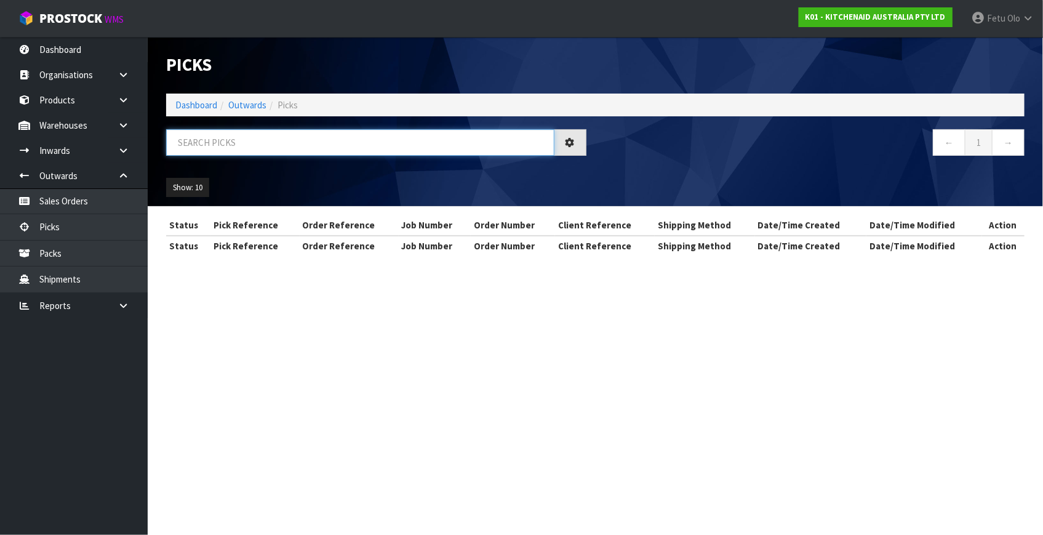
click at [371, 143] on input "text" at bounding box center [360, 142] width 388 height 26
type input "80226"
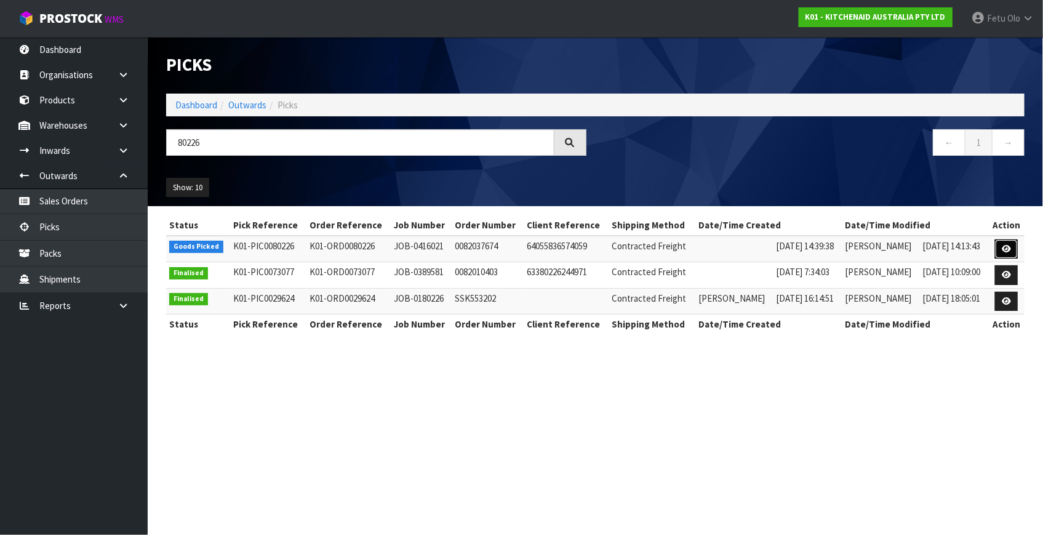
click at [1007, 246] on icon at bounding box center [1005, 249] width 9 height 8
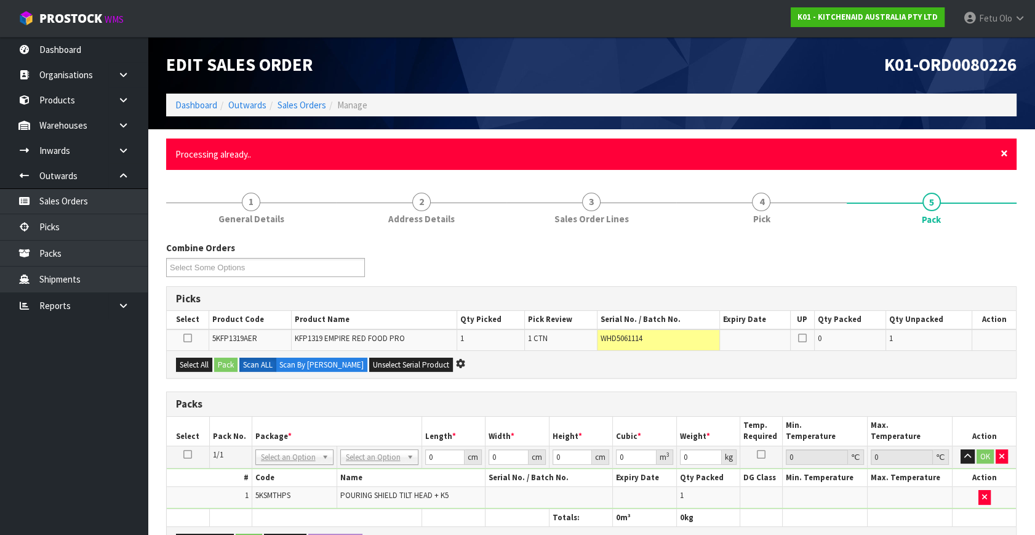
click at [1004, 151] on span "×" at bounding box center [1003, 153] width 7 height 17
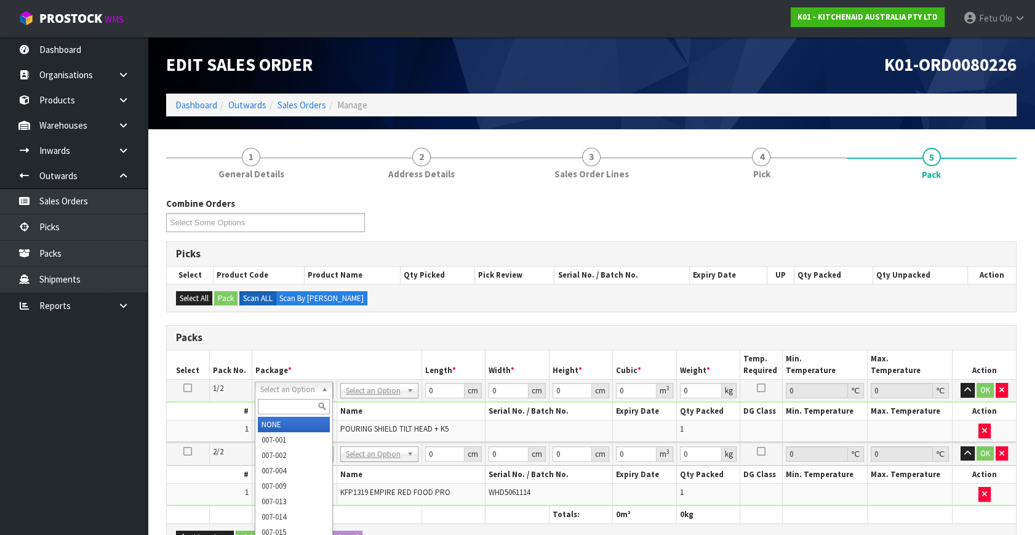
drag, startPoint x: 277, startPoint y: 411, endPoint x: 282, endPoint y: 406, distance: 7.0
click at [279, 408] on input "text" at bounding box center [294, 406] width 72 height 15
type input "011-084"
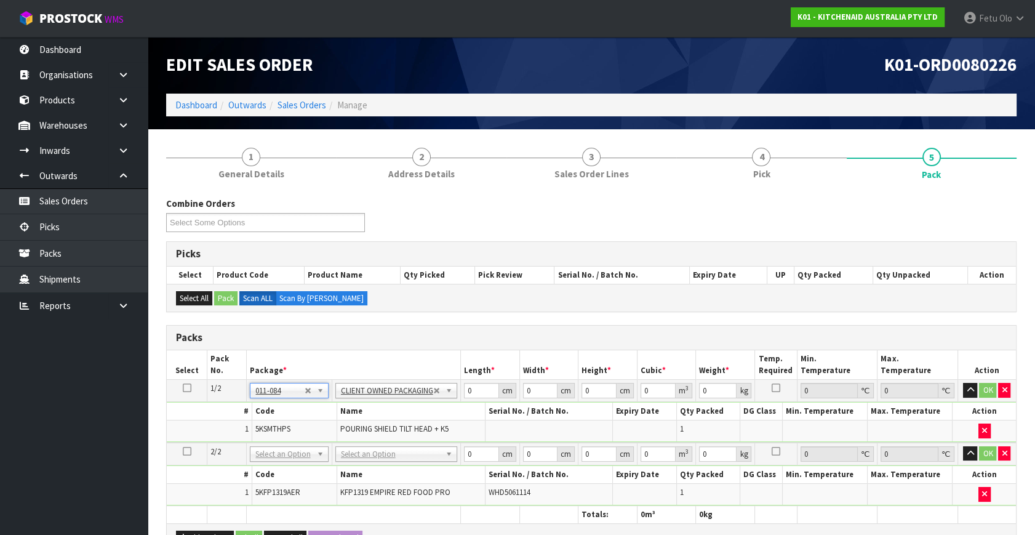
type input "0.417"
drag, startPoint x: 474, startPoint y: 392, endPoint x: 384, endPoint y: 424, distance: 95.0
click at [384, 424] on tbody "1/2 NONE 007-001 007-002 007-004 007-009 007-013 007-014 007-015 007-017 007-01…" at bounding box center [591, 411] width 849 height 63
type input "30"
type input "26"
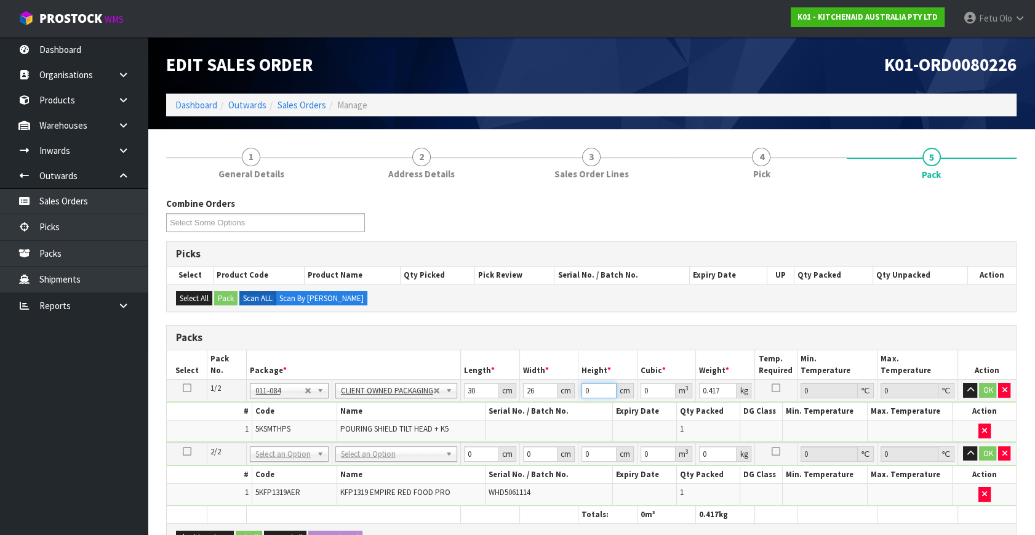
type input "1"
type input "0.00078"
type input "12"
type input "0.00936"
type input "12"
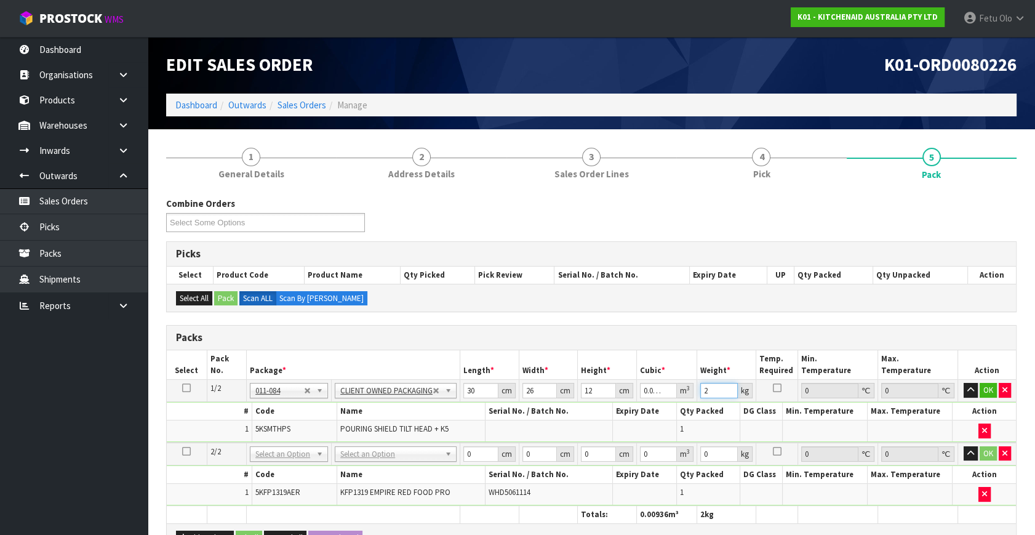
type input "2"
click button "OK" at bounding box center [987, 390] width 17 height 15
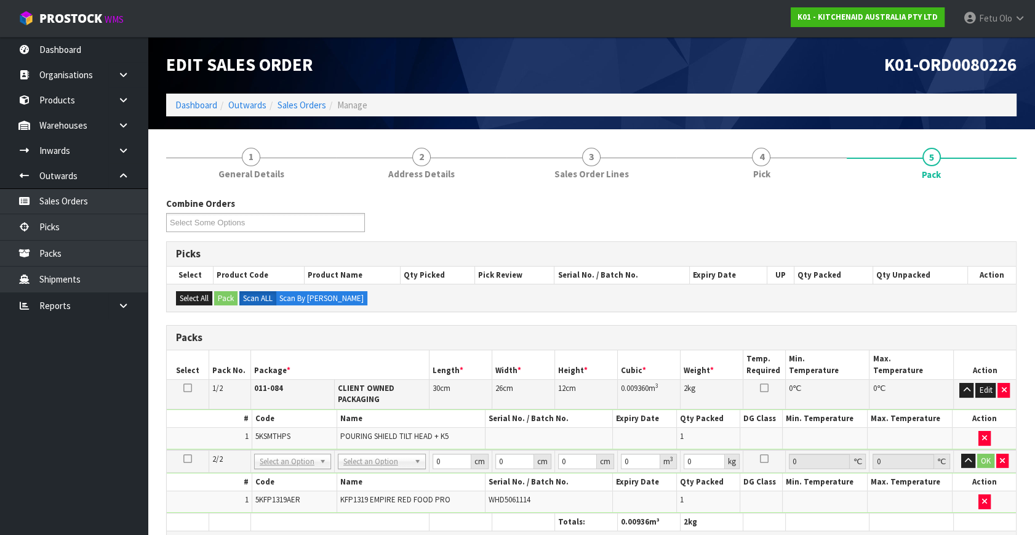
click at [347, 455] on td "No Packaging Cartons PLT GEN120 (1200 X 1000) PLT ONE WAY SKID CHEP HIRE PALLET…" at bounding box center [381, 461] width 95 height 23
click at [369, 487] on th "Name" at bounding box center [410, 482] width 149 height 18
drag, startPoint x: 381, startPoint y: 490, endPoint x: 382, endPoint y: 497, distance: 7.4
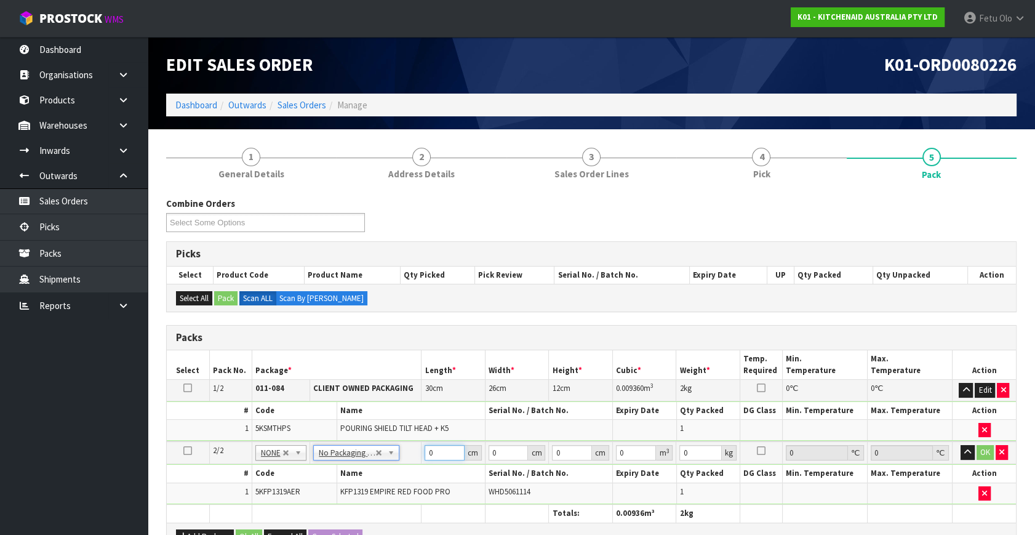
drag, startPoint x: 445, startPoint y: 455, endPoint x: 354, endPoint y: 484, distance: 96.3
click at [354, 484] on tbody "2/2 NONE 007-001 007-002 007-004 007-009 007-013 007-014 007-015 007-017 007-01…" at bounding box center [591, 472] width 849 height 63
type input "33"
type input "31"
type input "4"
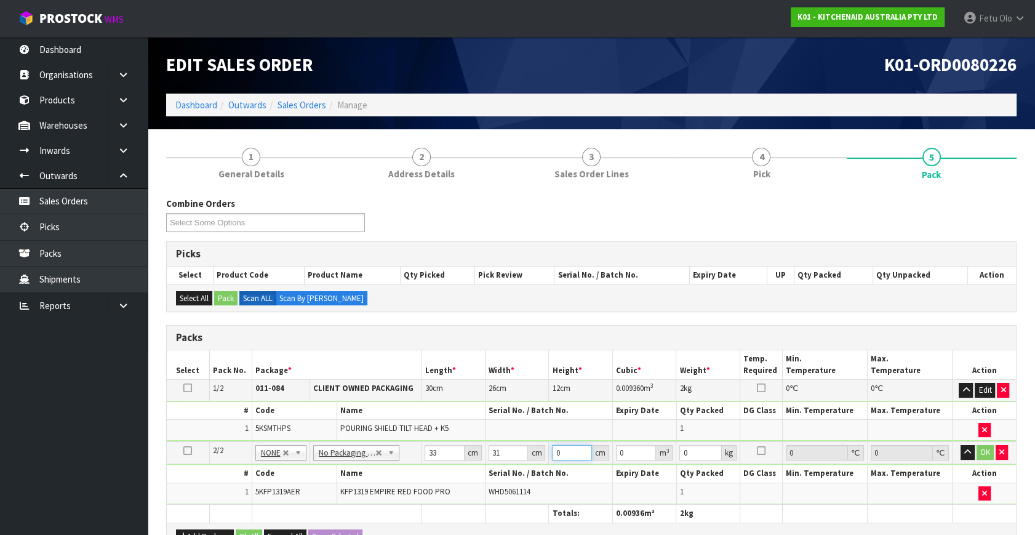
type input "0.004092"
type input "48"
type input "0.049104"
type input "48"
type input "9"
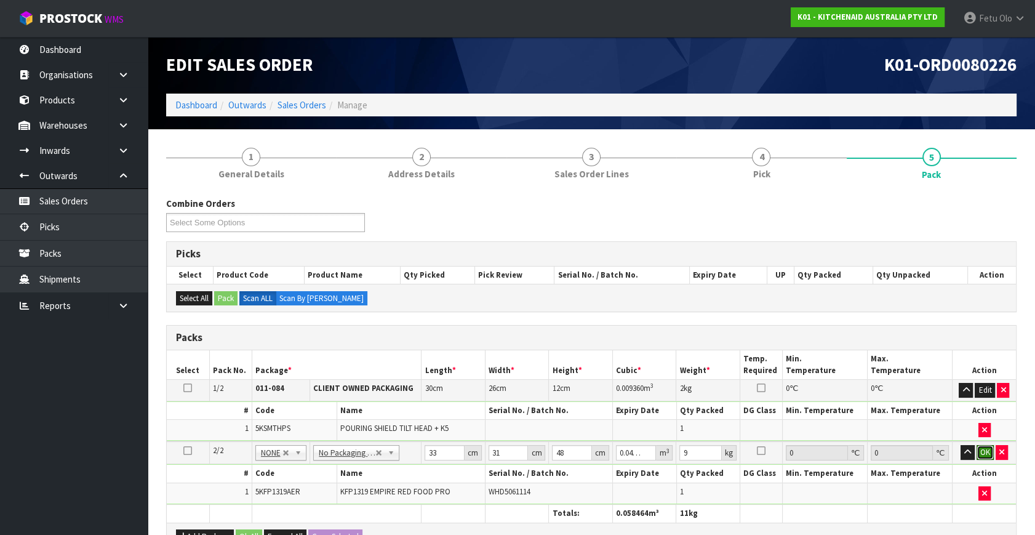
click button "OK" at bounding box center [984, 452] width 17 height 15
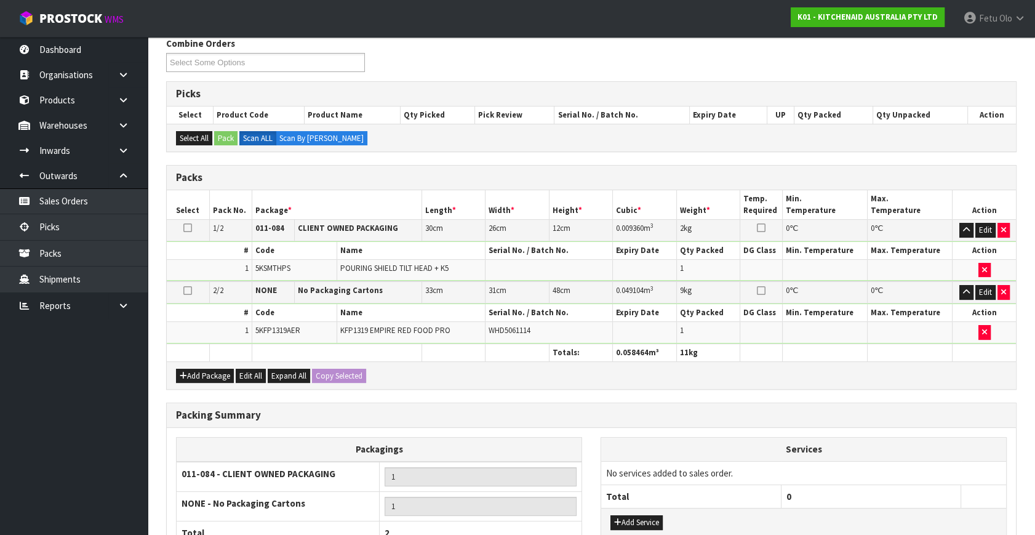
scroll to position [274, 0]
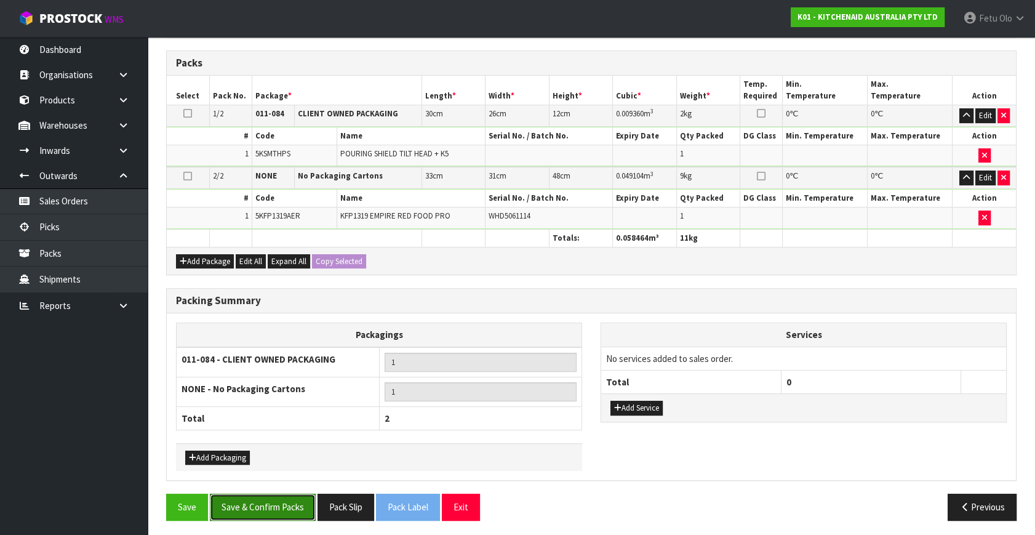
click at [287, 508] on button "Save & Confirm Packs" at bounding box center [263, 506] width 106 height 26
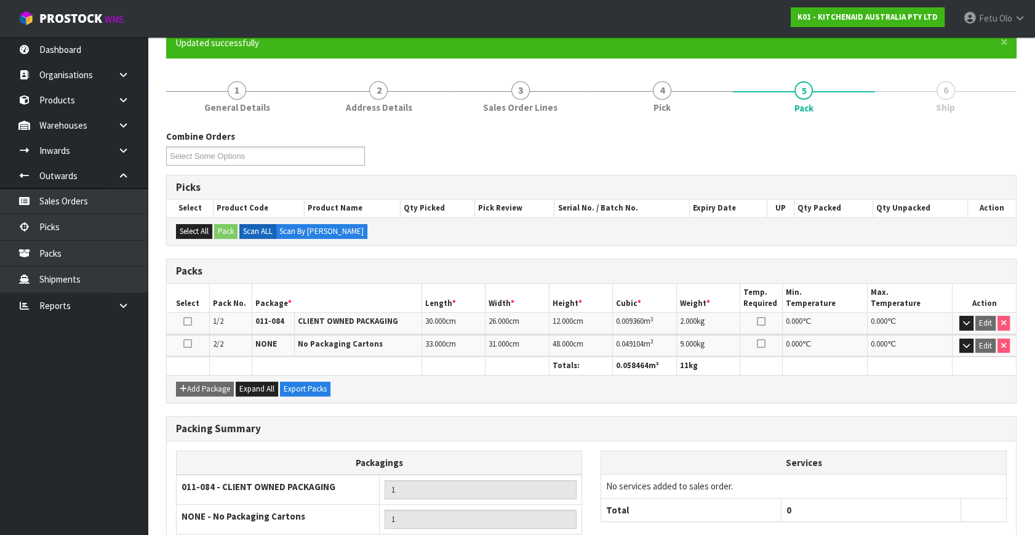
scroll to position [212, 0]
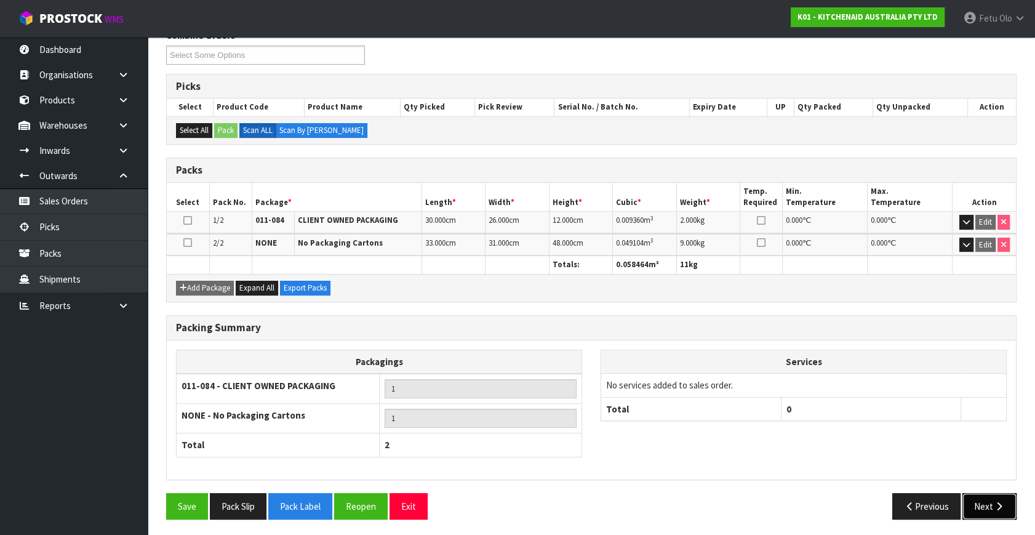
click at [982, 496] on button "Next" at bounding box center [989, 506] width 54 height 26
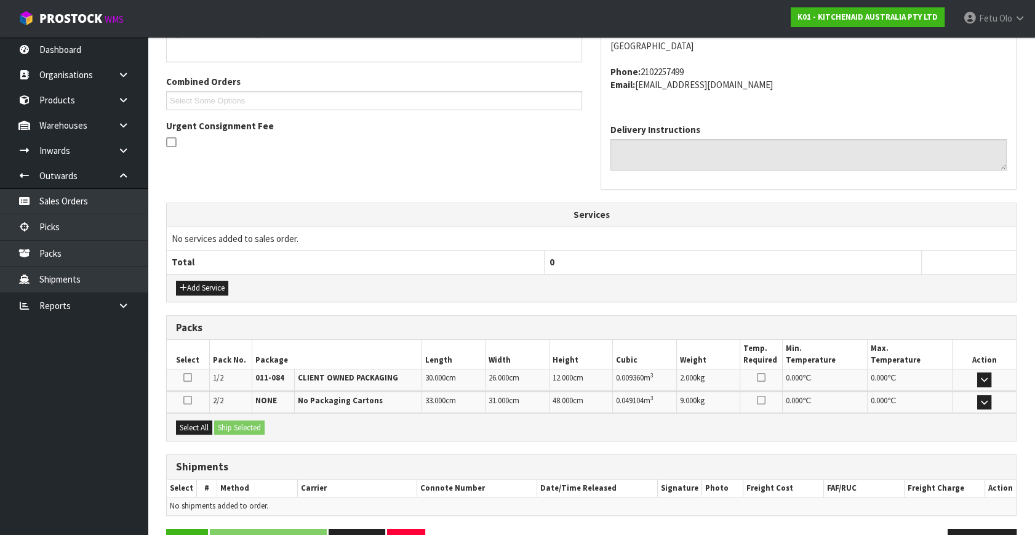
scroll to position [325, 0]
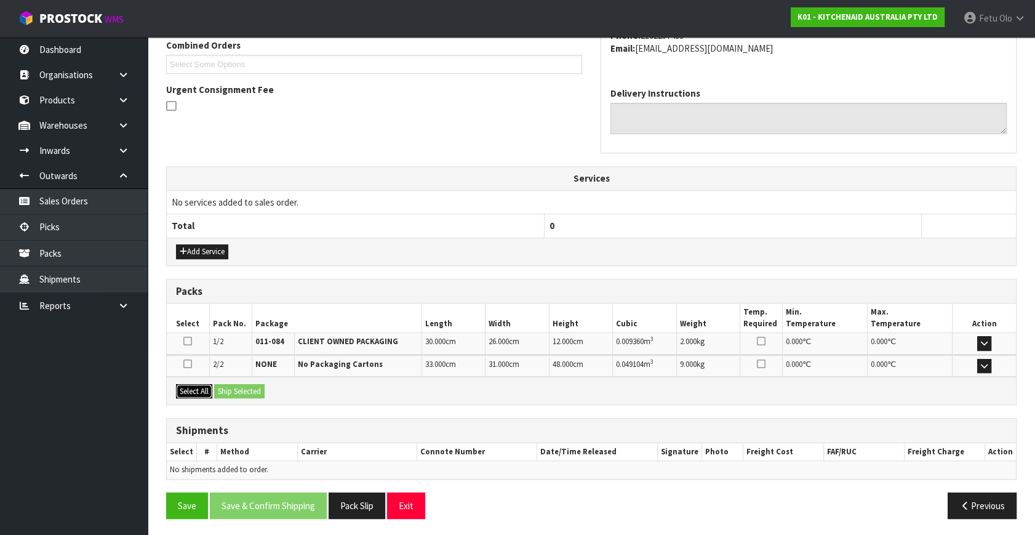
drag, startPoint x: 192, startPoint y: 389, endPoint x: 255, endPoint y: 393, distance: 62.9
click at [197, 389] on button "Select All" at bounding box center [194, 391] width 36 height 15
click at [255, 393] on button "Ship Selected" at bounding box center [239, 391] width 50 height 15
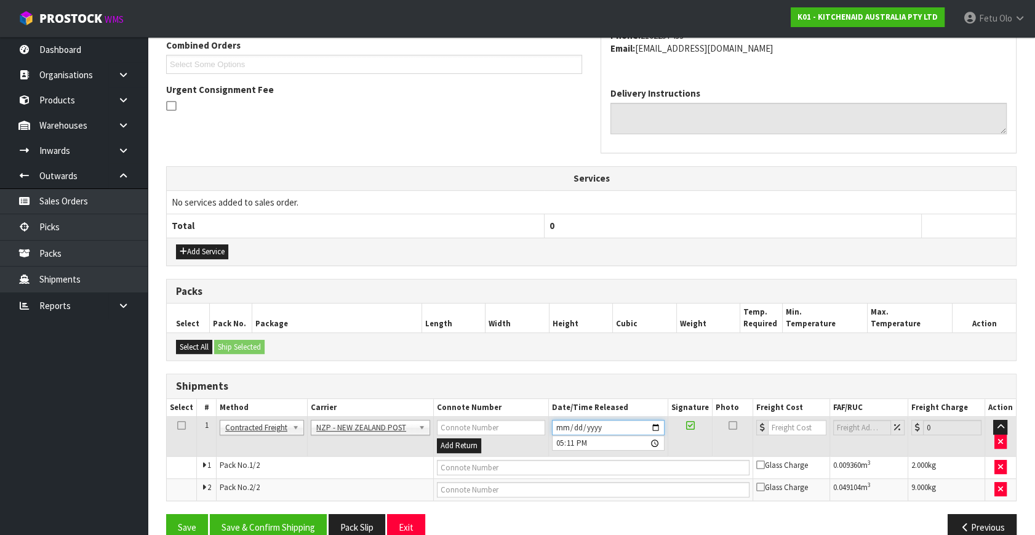
click at [661, 428] on input "2025-10-08" at bounding box center [608, 427] width 113 height 15
type input "2025-10-09"
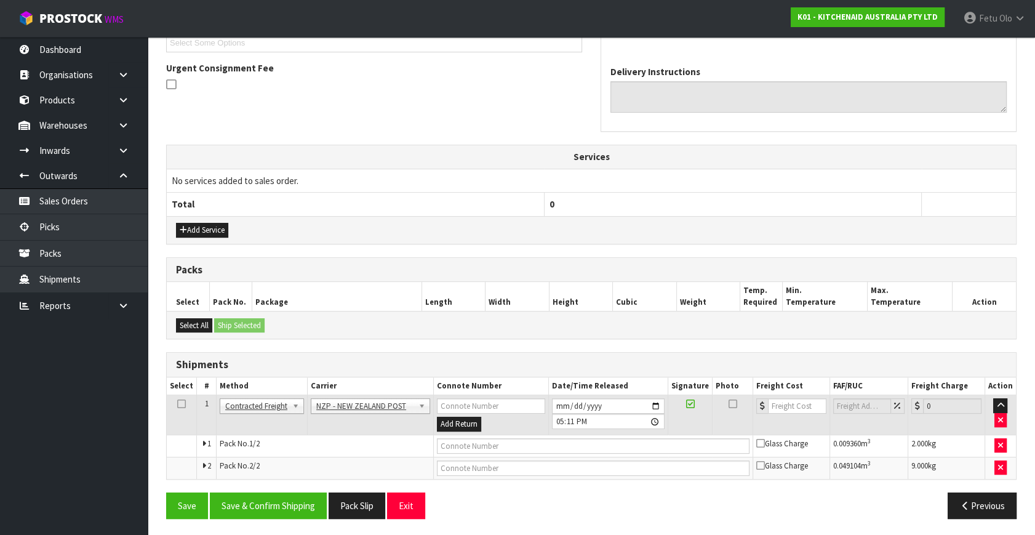
click at [287, 517] on div "Save Save & Confirm Shipping Pack Slip Exit Previous" at bounding box center [591, 510] width 869 height 36
click at [308, 502] on button "Save & Confirm Shipping" at bounding box center [268, 505] width 117 height 26
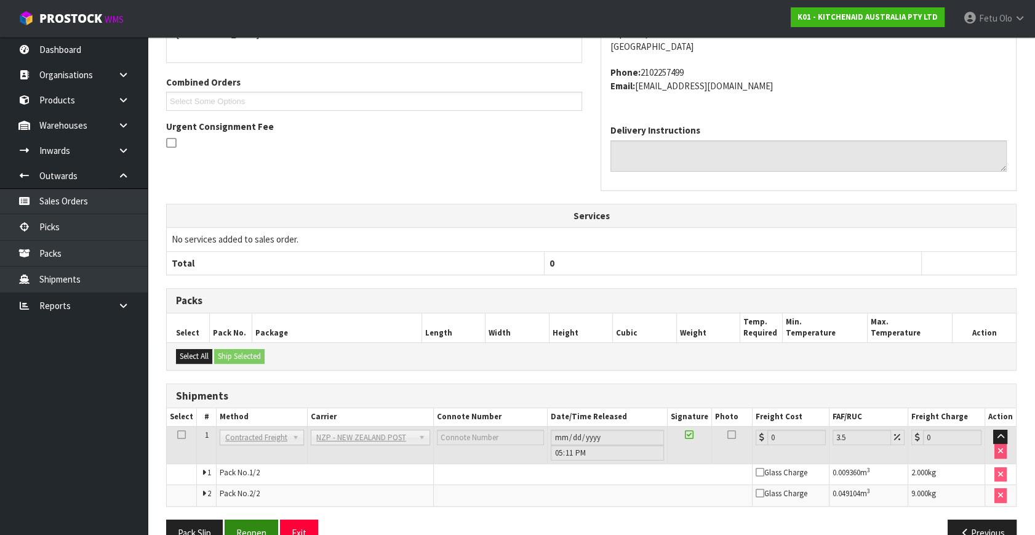
scroll to position [328, 0]
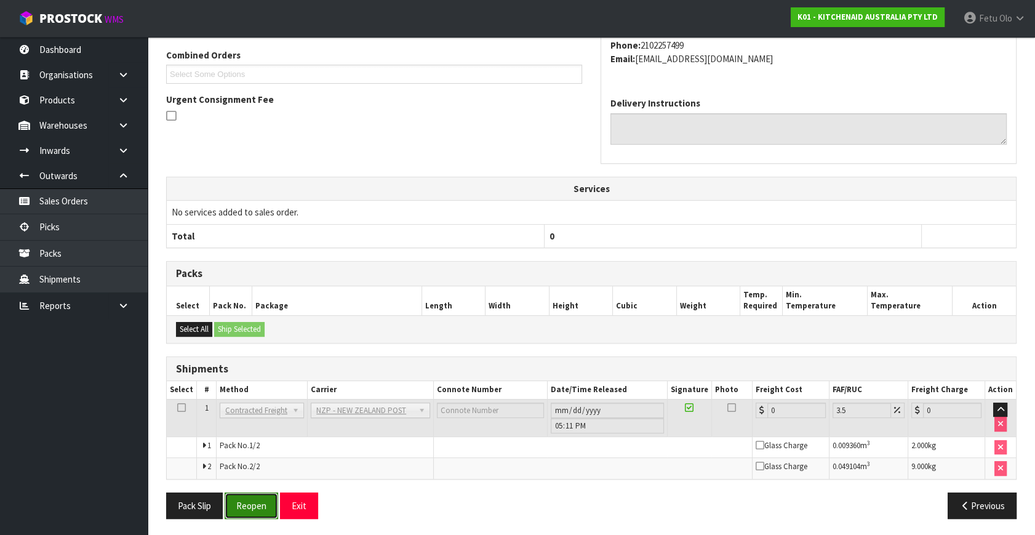
click at [276, 512] on button "Reopen" at bounding box center [252, 505] width 54 height 26
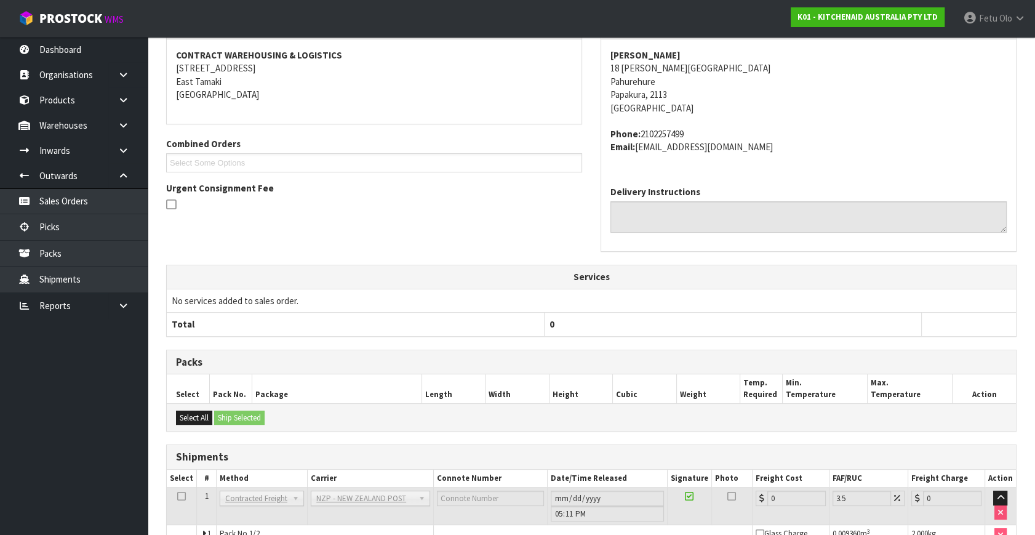
scroll to position [316, 0]
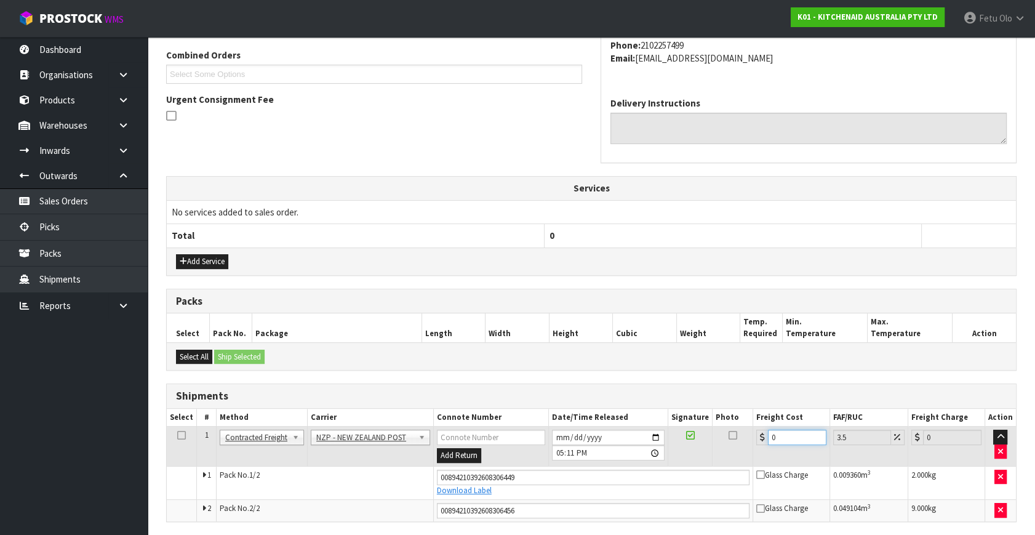
drag, startPoint x: 752, startPoint y: 450, endPoint x: 538, endPoint y: 487, distance: 217.3
click at [538, 487] on tbody "1 Client Local Pickup Customer Local Pickup Company Freight Contracted Freight …" at bounding box center [591, 473] width 849 height 95
type input "8"
type input "8.28"
type input "8.6"
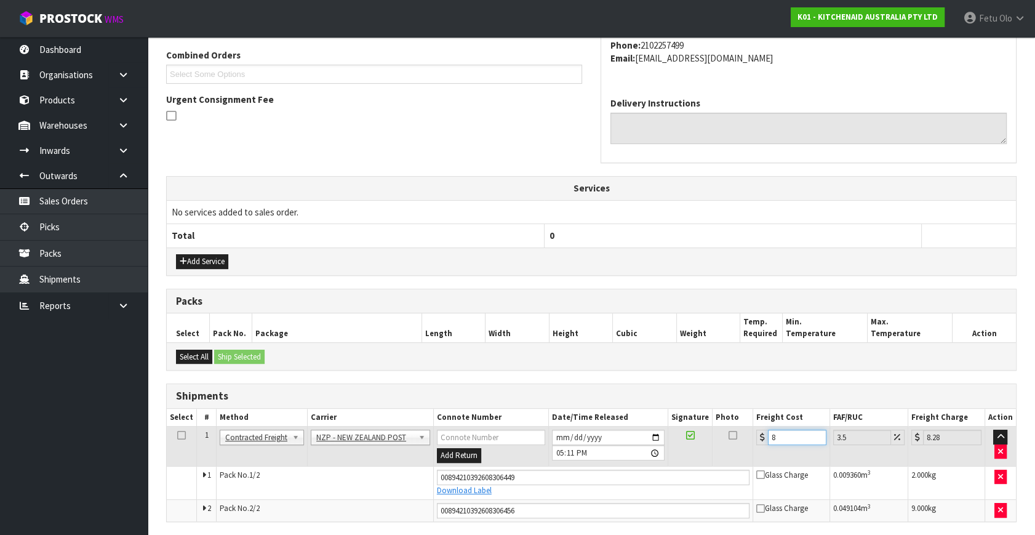
type input "8.9"
type input "8.66"
type input "8.96"
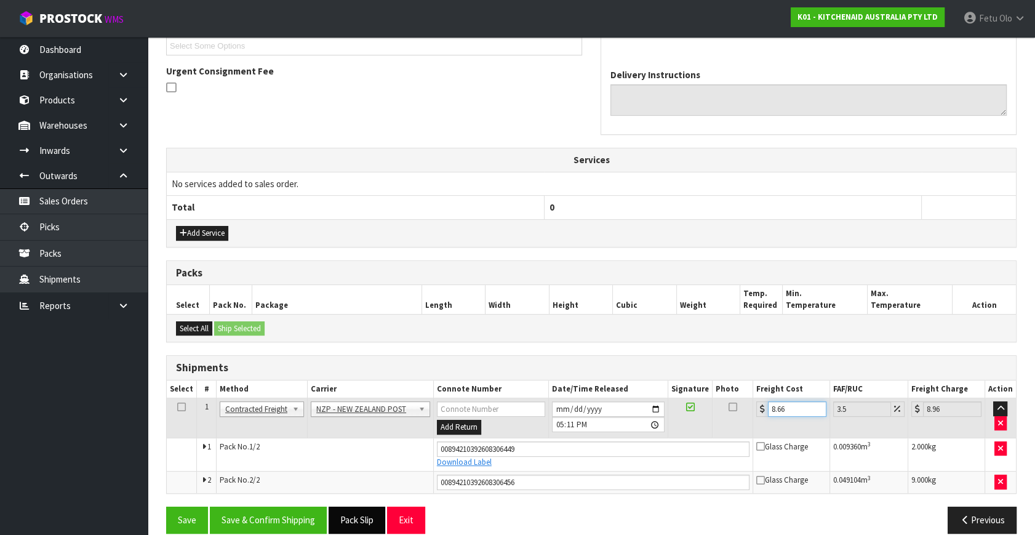
scroll to position [358, 0]
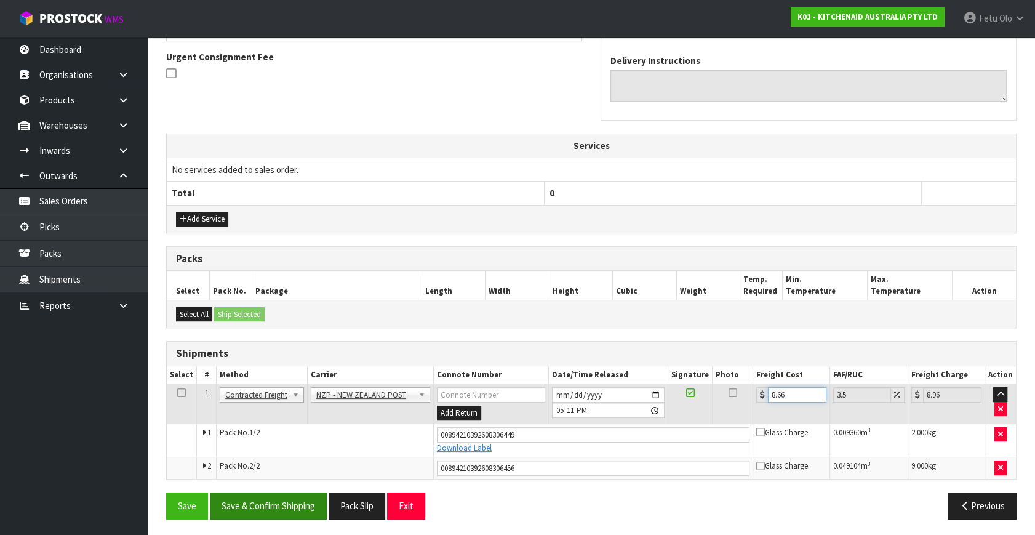
type input "8.66"
click at [285, 499] on button "Save & Confirm Shipping" at bounding box center [268, 505] width 117 height 26
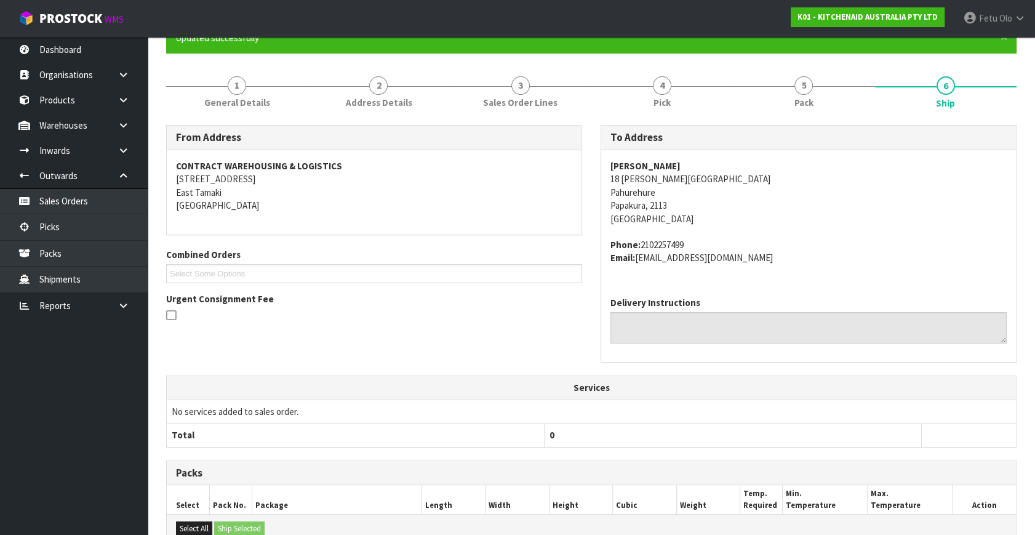
scroll to position [279, 0]
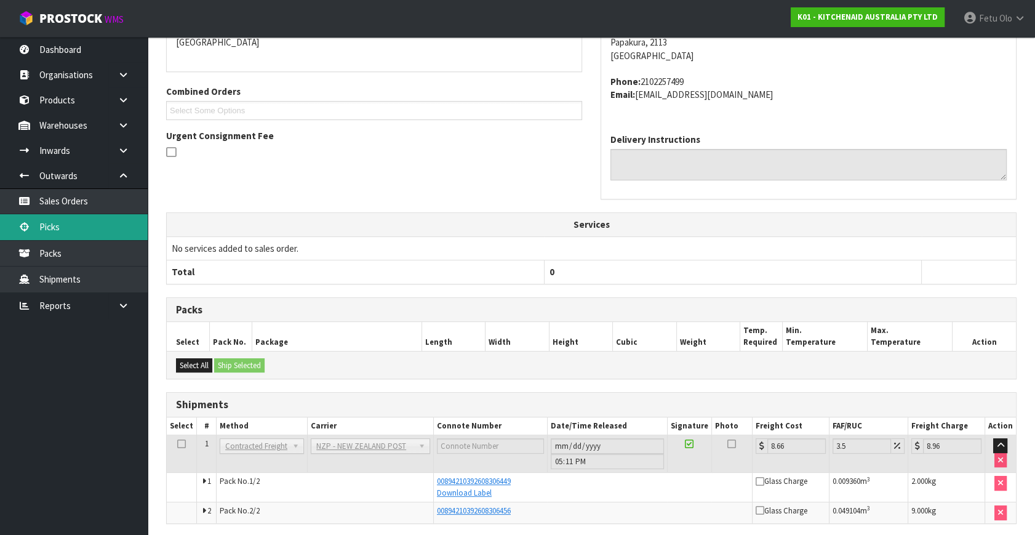
click at [40, 230] on link "Picks" at bounding box center [74, 226] width 148 height 25
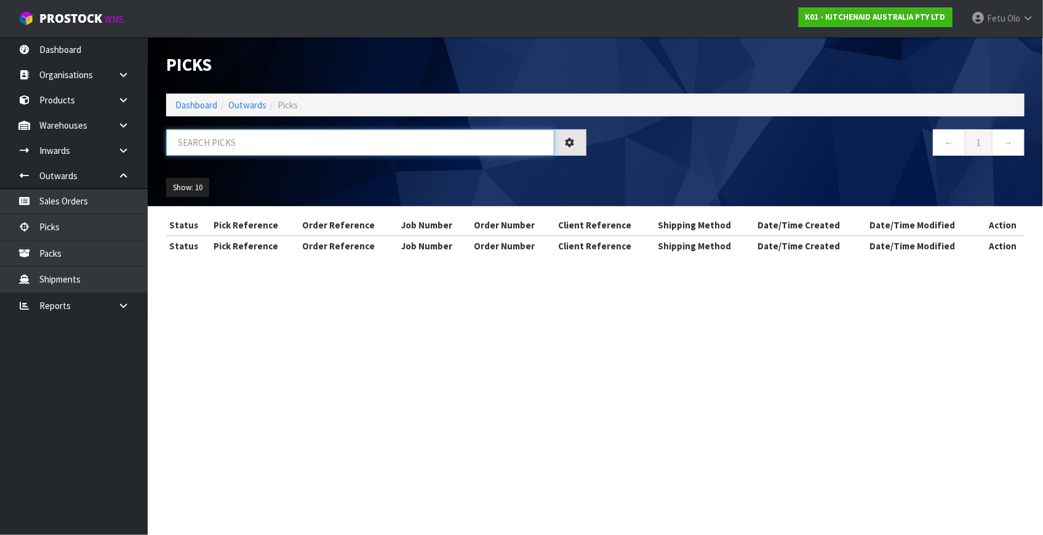
click at [351, 145] on input "text" at bounding box center [360, 142] width 388 height 26
type input "80290"
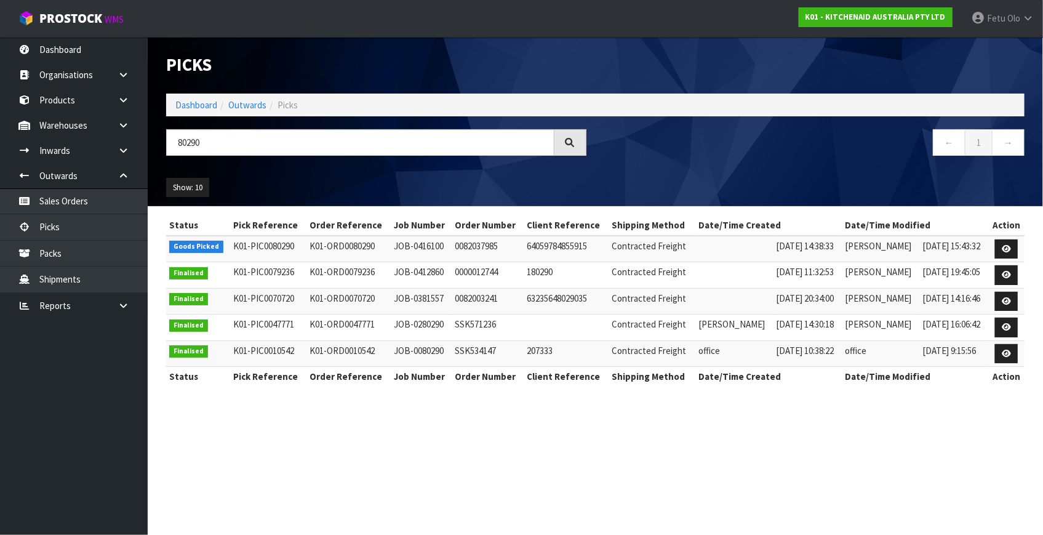
click at [995, 246] on td at bounding box center [1006, 249] width 36 height 26
click at [1009, 247] on icon at bounding box center [1005, 249] width 9 height 8
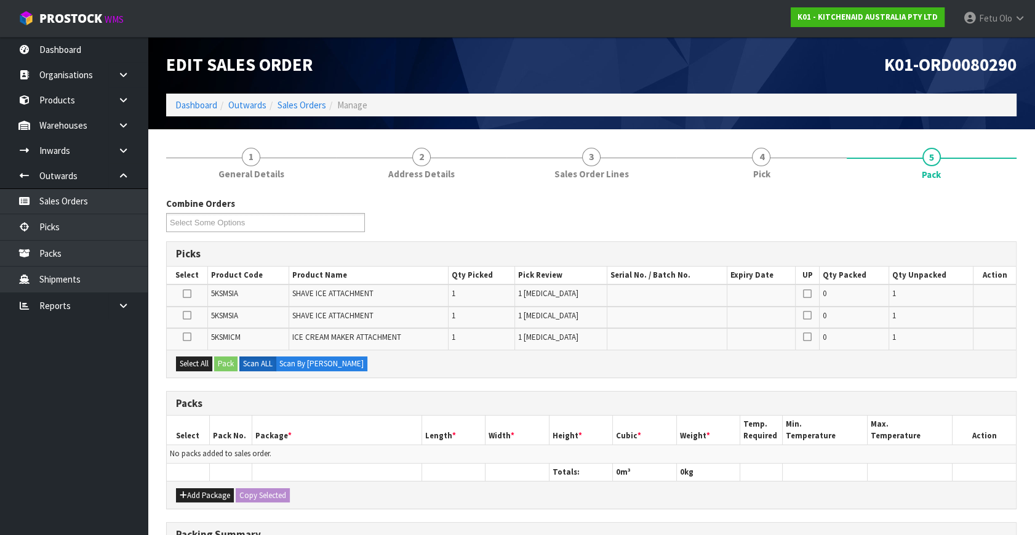
click at [124, 474] on ul "Dashboard Organisations Clients Consignees Carriers Products Categories Serial …" at bounding box center [74, 286] width 148 height 498
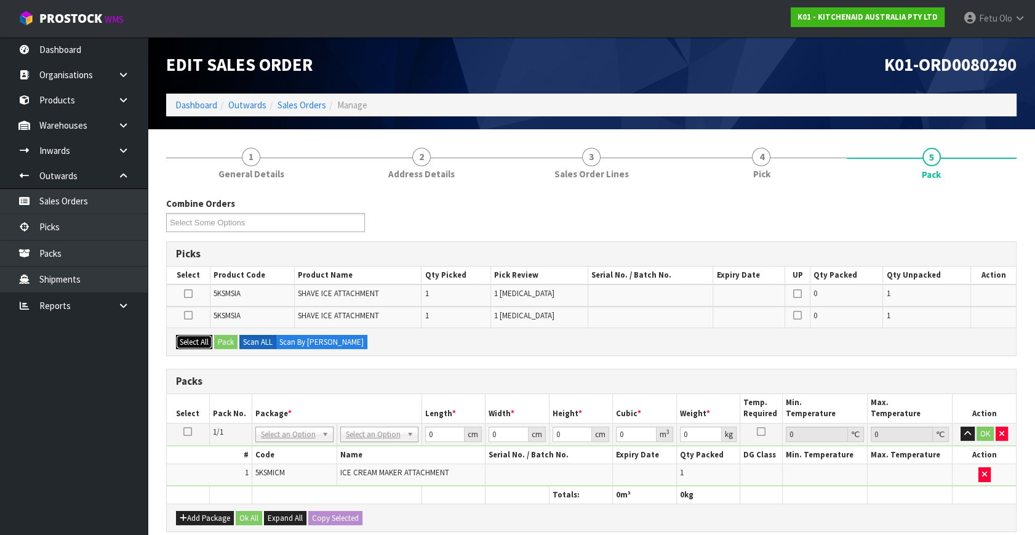
click at [202, 344] on button "Select All" at bounding box center [194, 342] width 36 height 15
click at [218, 343] on button "Pack" at bounding box center [225, 342] width 23 height 15
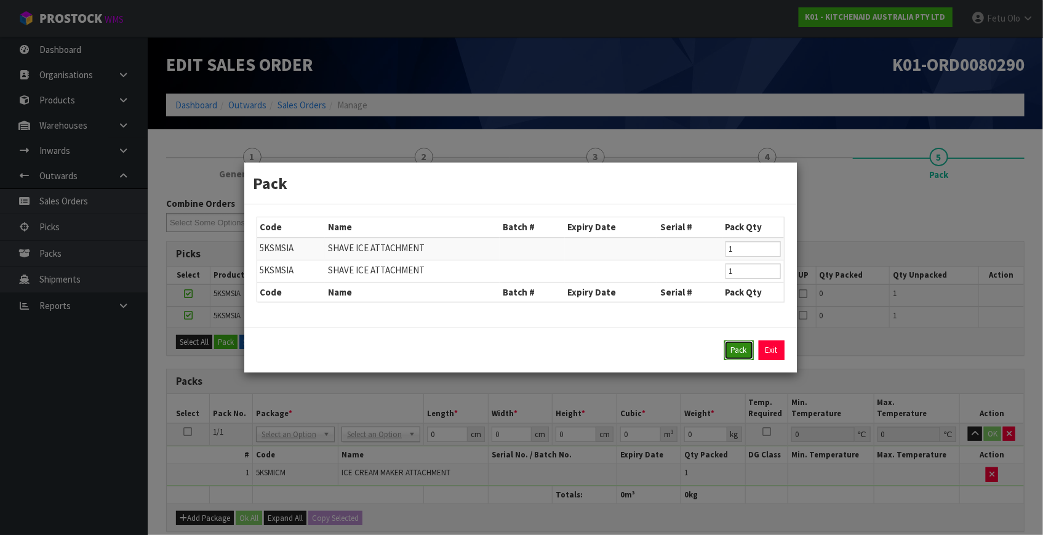
click at [739, 351] on button "Pack" at bounding box center [739, 350] width 30 height 20
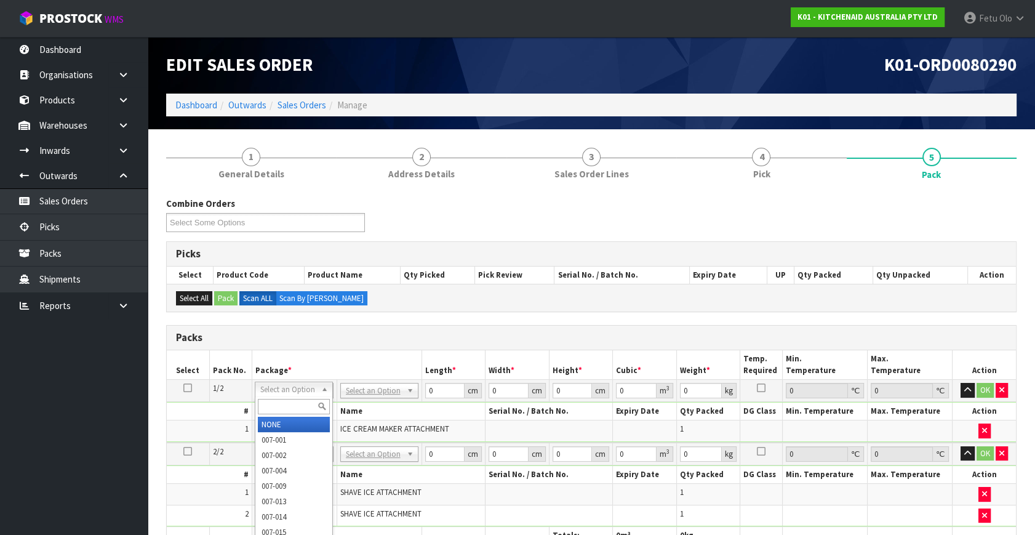
drag, startPoint x: 303, startPoint y: 392, endPoint x: 284, endPoint y: 412, distance: 27.4
click at [285, 412] on input "text" at bounding box center [294, 406] width 72 height 15
type input "011"
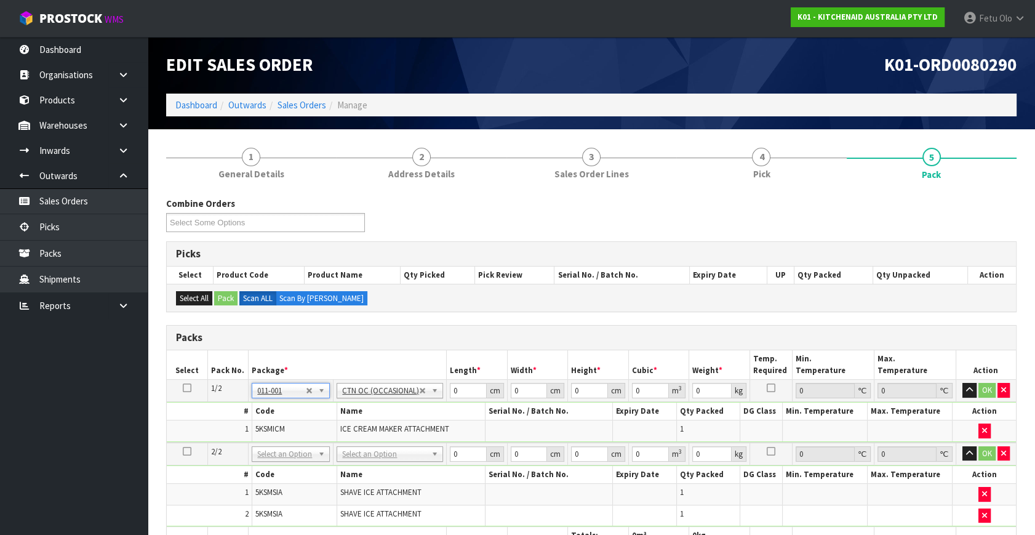
type input "3.36"
drag, startPoint x: 455, startPoint y: 388, endPoint x: 390, endPoint y: 436, distance: 81.0
click at [390, 436] on tbody "1/2 NONE 007-001 007-002 007-004 007-009 007-013 007-014 007-015 007-017 007-01…" at bounding box center [591, 411] width 849 height 63
type input "42"
type input "28"
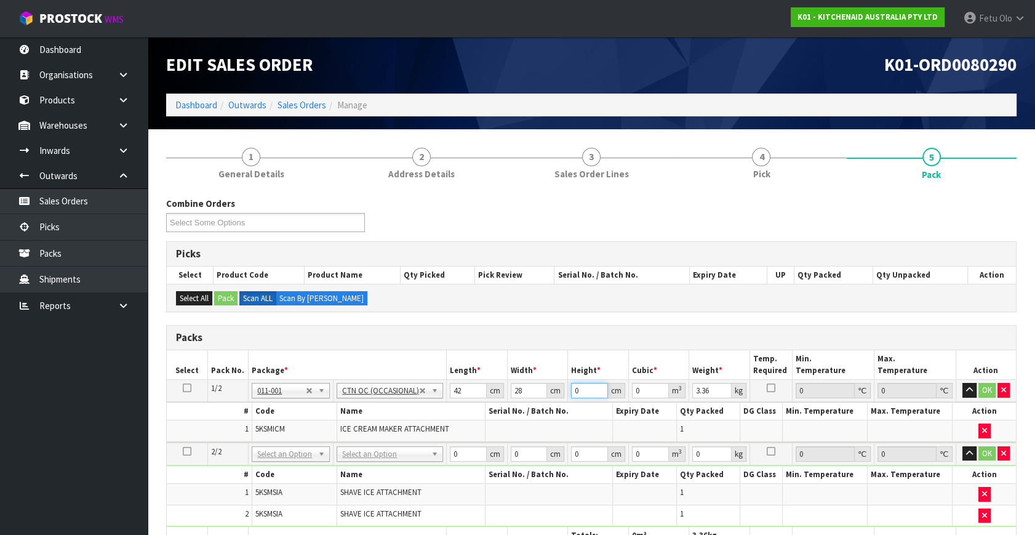
type input "3"
type input "0.003528"
type input "30"
type input "0.03528"
type input "30"
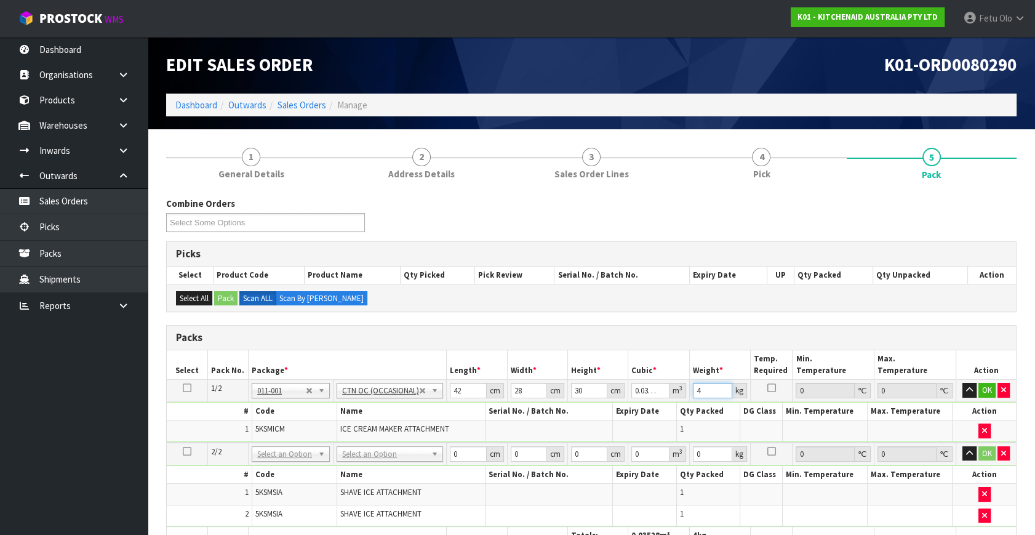
type input "4"
click button "OK" at bounding box center [986, 390] width 17 height 15
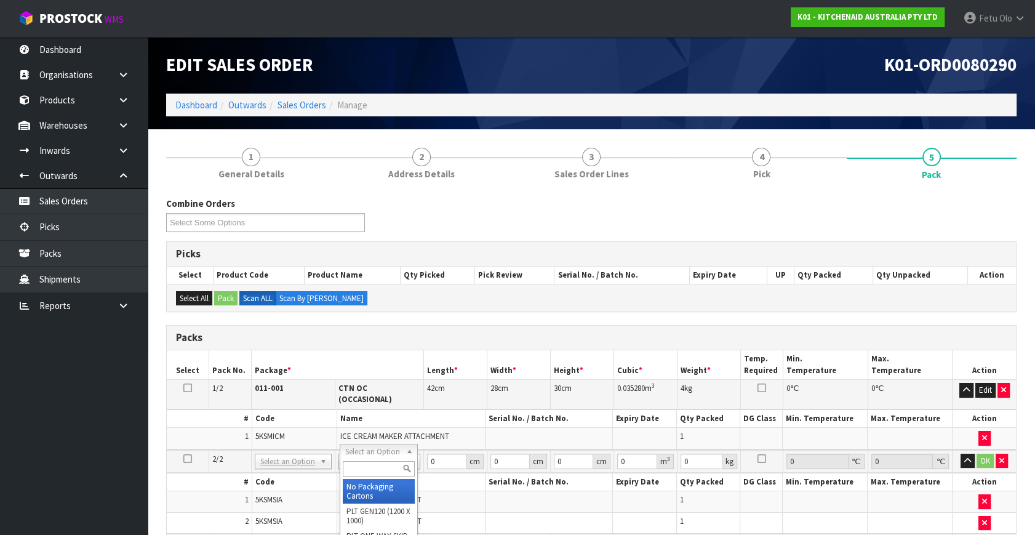
drag, startPoint x: 373, startPoint y: 479, endPoint x: 384, endPoint y: 481, distance: 11.3
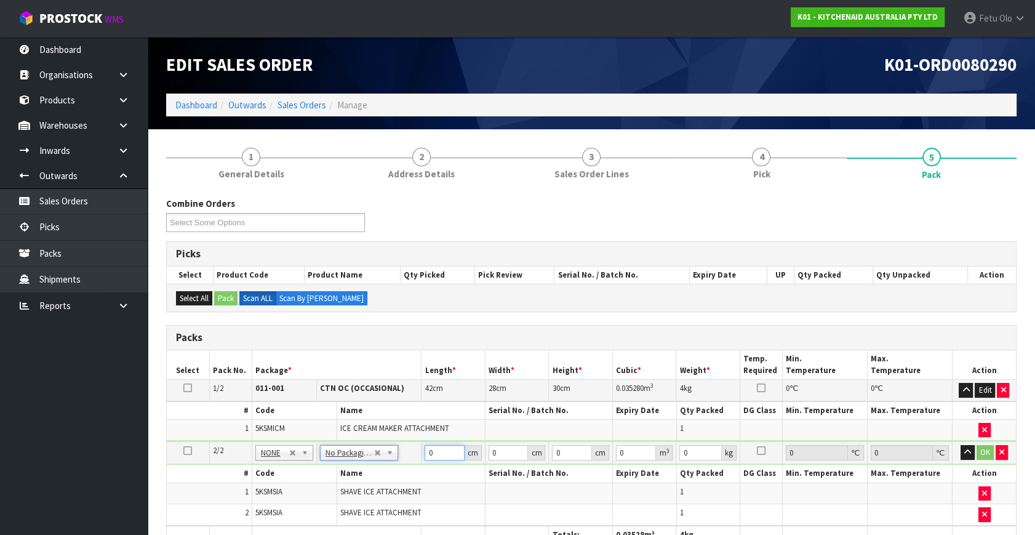
drag, startPoint x: 436, startPoint y: 449, endPoint x: 374, endPoint y: 449, distance: 62.1
click at [389, 468] on tbody "2/2 NONE 007-001 007-002 007-004 007-009 007-013 007-014 007-015 007-017 007-01…" at bounding box center [591, 483] width 849 height 84
type input "37"
type input "30"
type input "3"
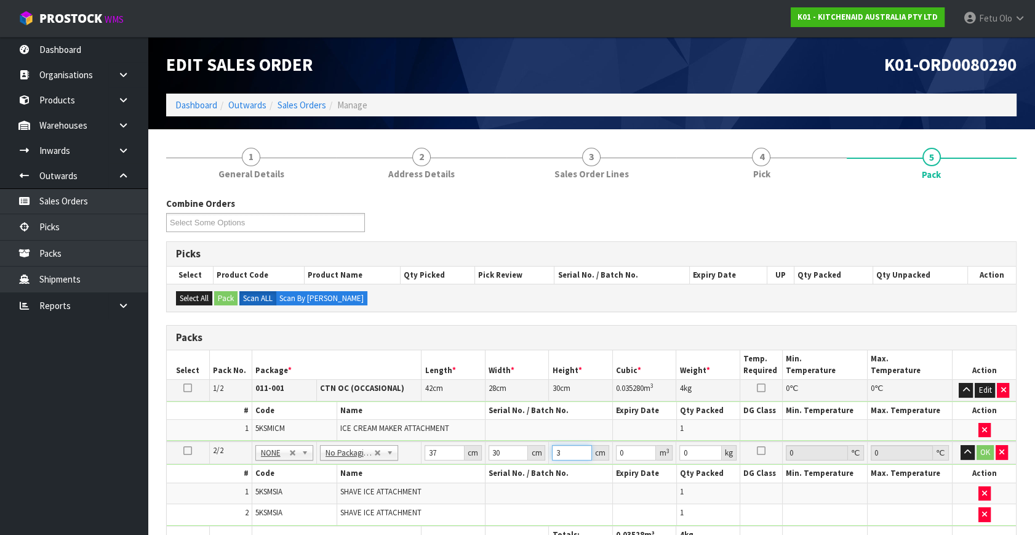
type input "0.00333"
type input "32"
type input "0.03552"
type input "32"
type input "6"
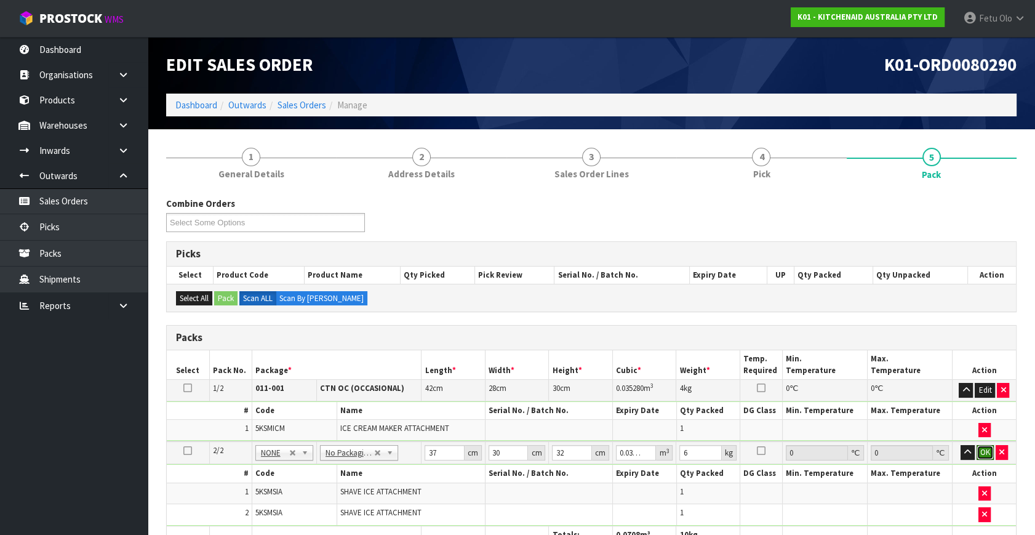
click button "OK" at bounding box center [984, 452] width 17 height 15
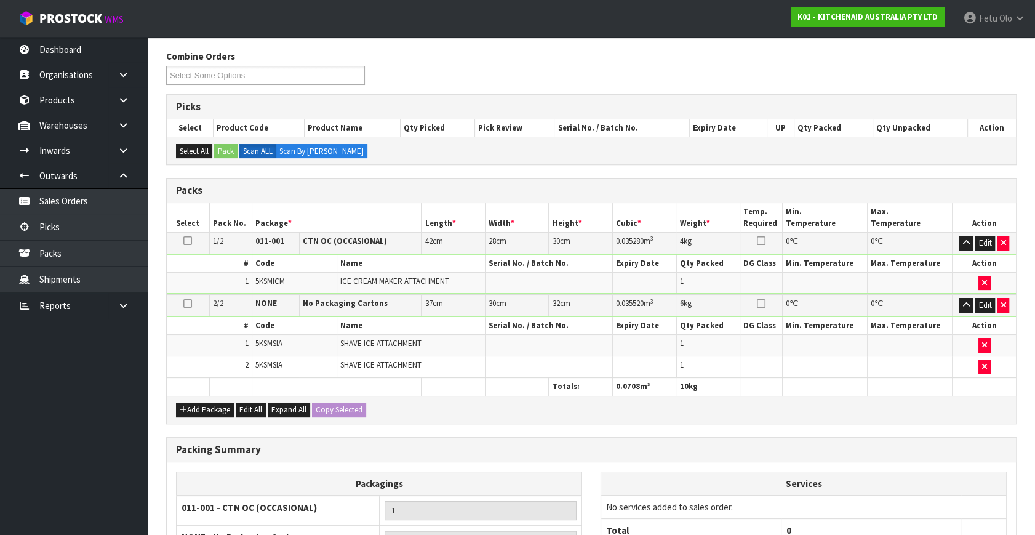
scroll to position [295, 0]
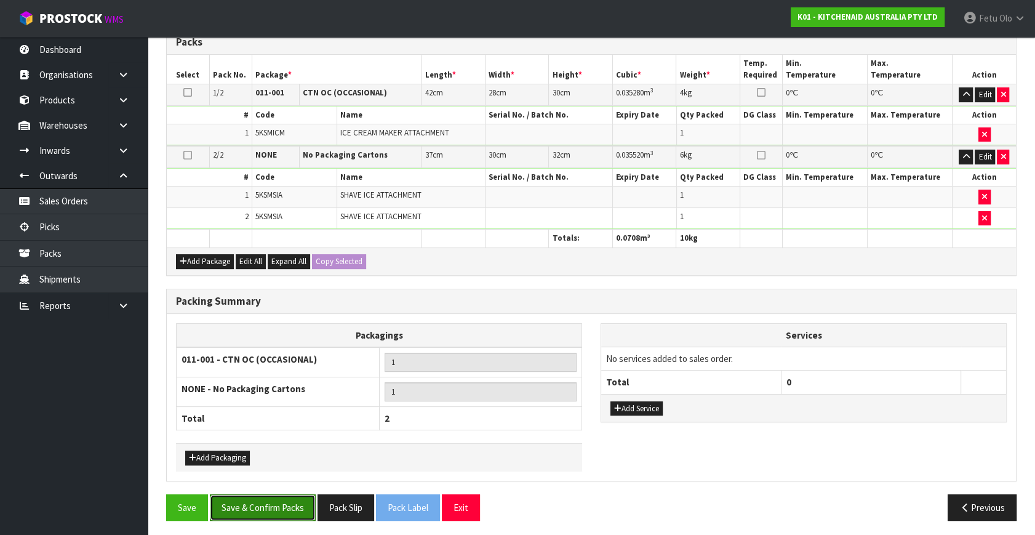
drag, startPoint x: 256, startPoint y: 494, endPoint x: 268, endPoint y: 495, distance: 12.3
click at [258, 498] on button "Save & Confirm Packs" at bounding box center [263, 507] width 106 height 26
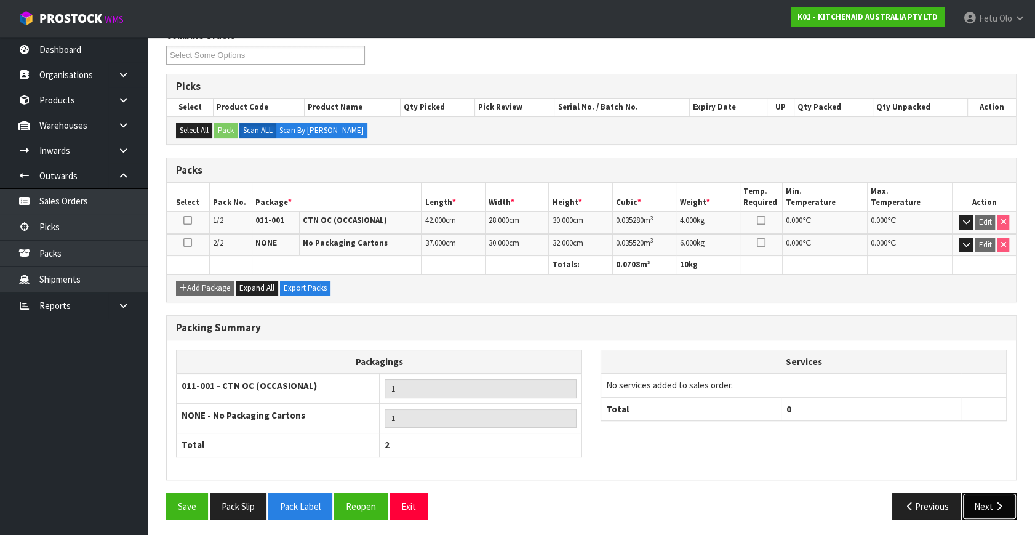
click at [987, 499] on button "Next" at bounding box center [989, 506] width 54 height 26
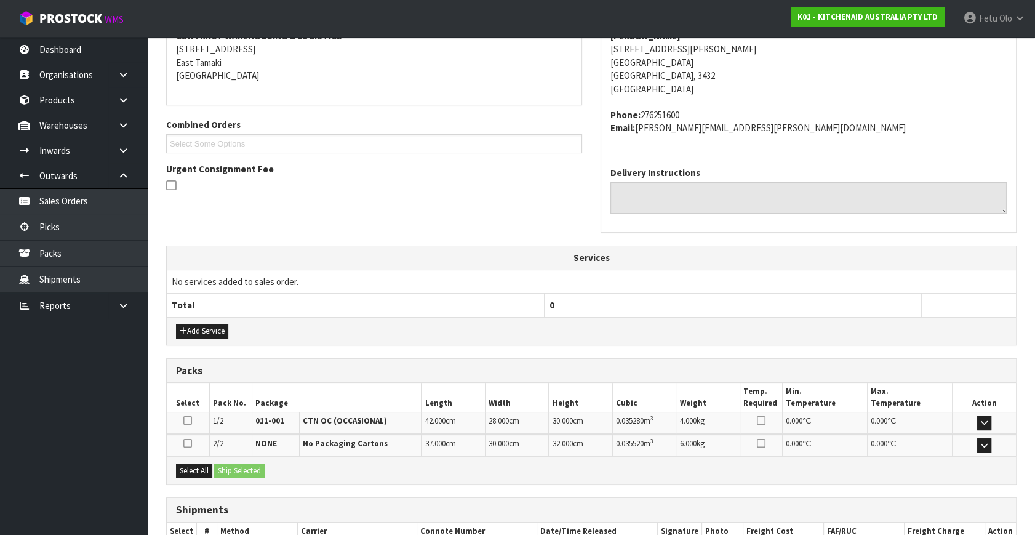
scroll to position [325, 0]
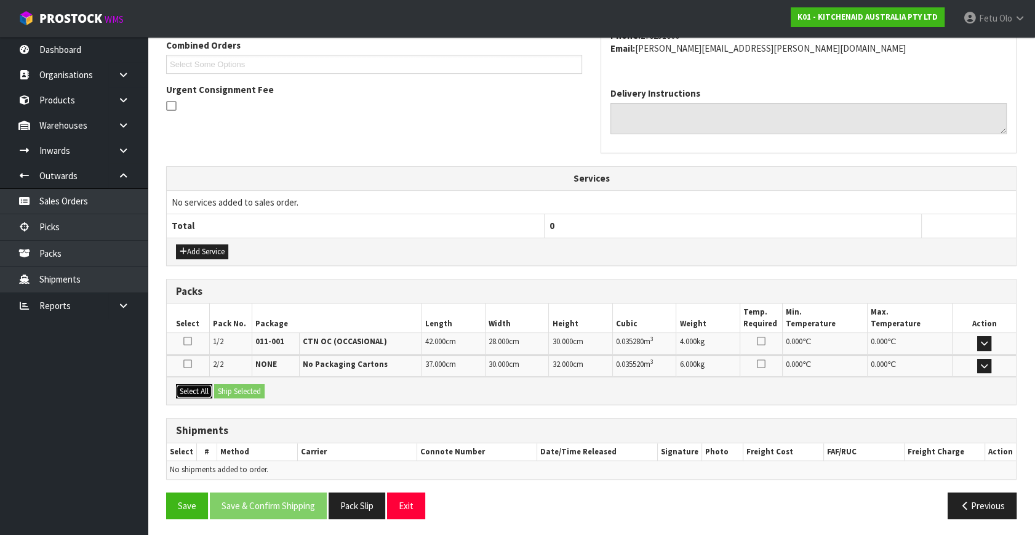
click at [209, 388] on button "Select All" at bounding box center [194, 391] width 36 height 15
click at [231, 388] on button "Ship Selected" at bounding box center [239, 391] width 50 height 15
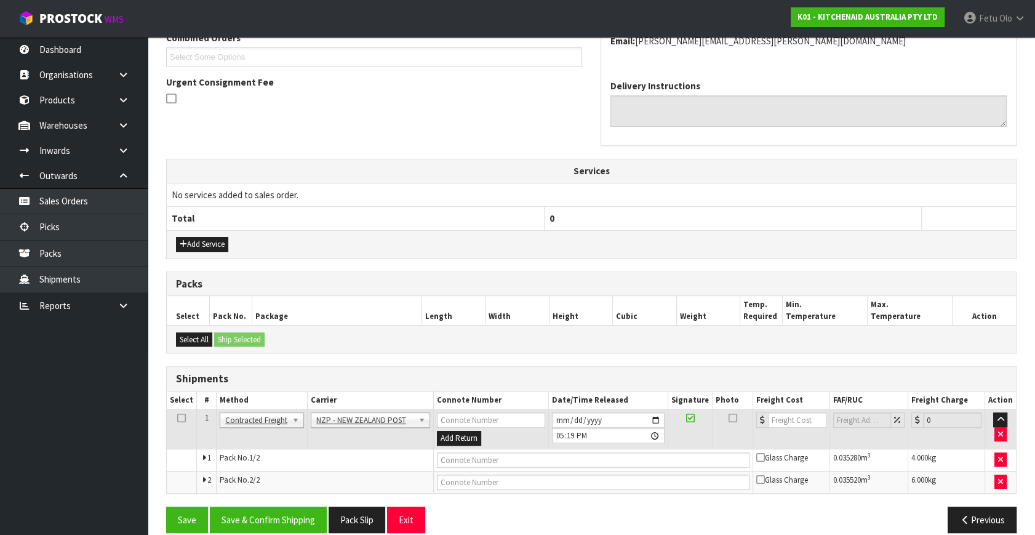
scroll to position [347, 0]
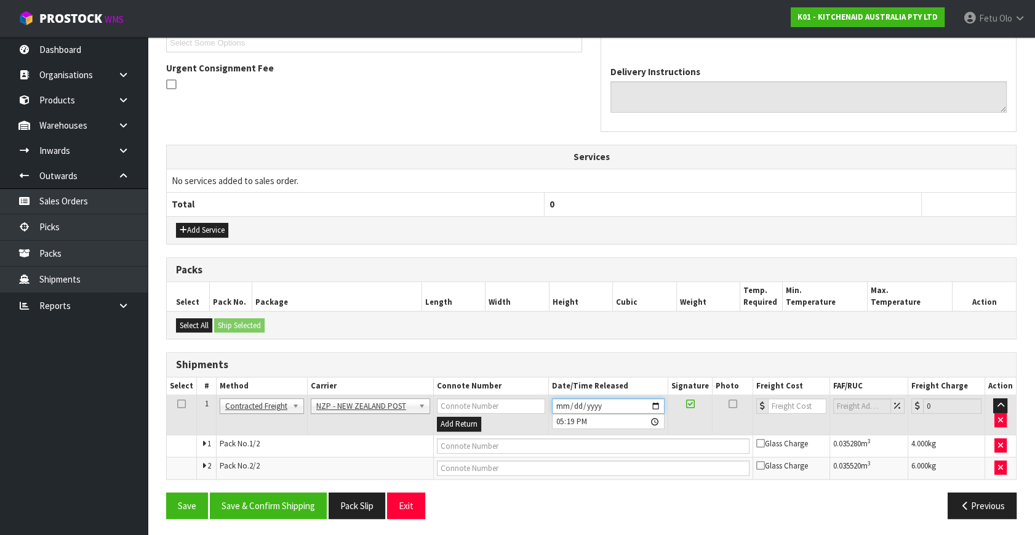
click at [657, 406] on input "2025-10-08" at bounding box center [608, 405] width 113 height 15
click at [653, 402] on input "2025-10-02" at bounding box center [608, 405] width 113 height 15
type input "2025-10-09"
click at [651, 400] on input "2025-10-09" at bounding box center [608, 405] width 113 height 15
click at [653, 401] on input "2025-10-09" at bounding box center [608, 405] width 113 height 15
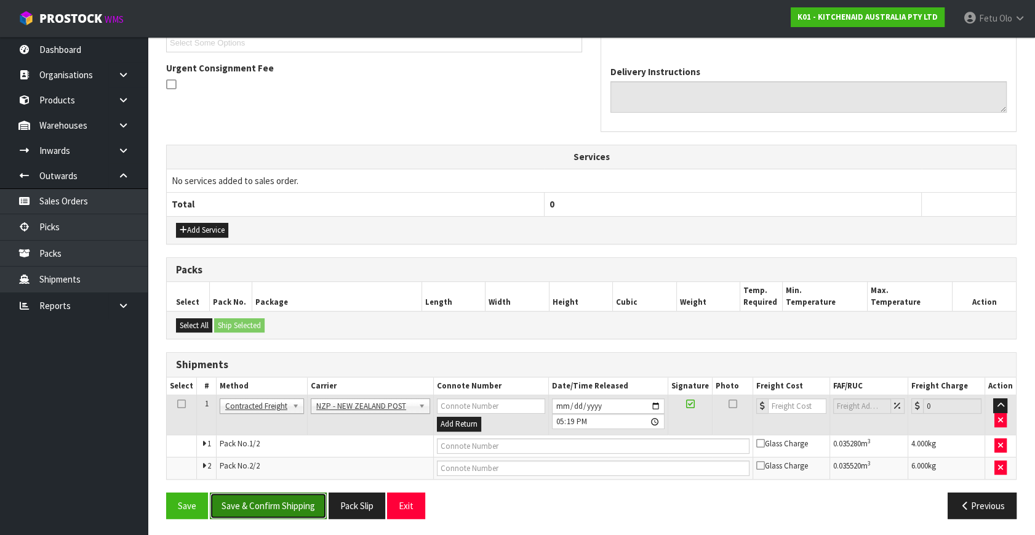
click at [296, 504] on button "Save & Confirm Shipping" at bounding box center [268, 505] width 117 height 26
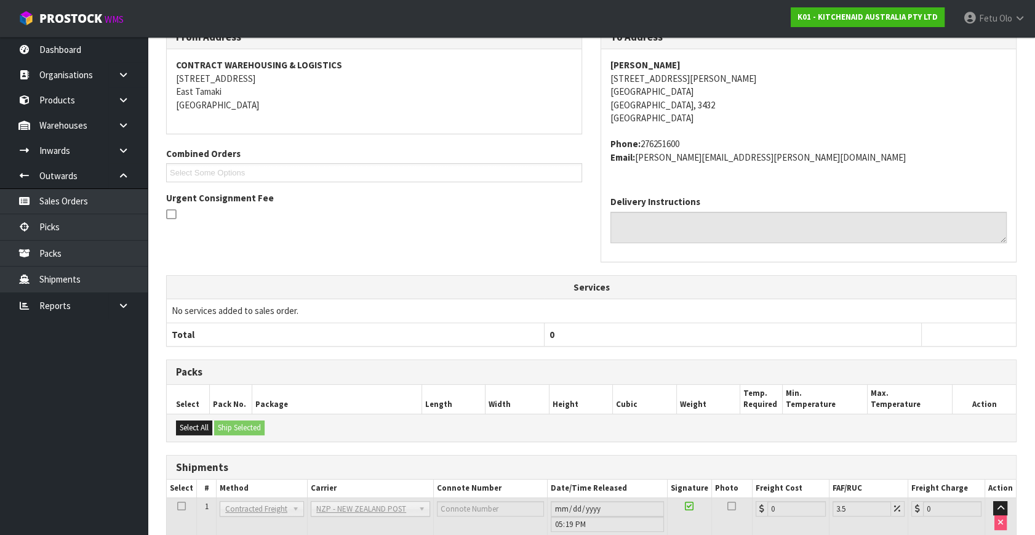
scroll to position [328, 0]
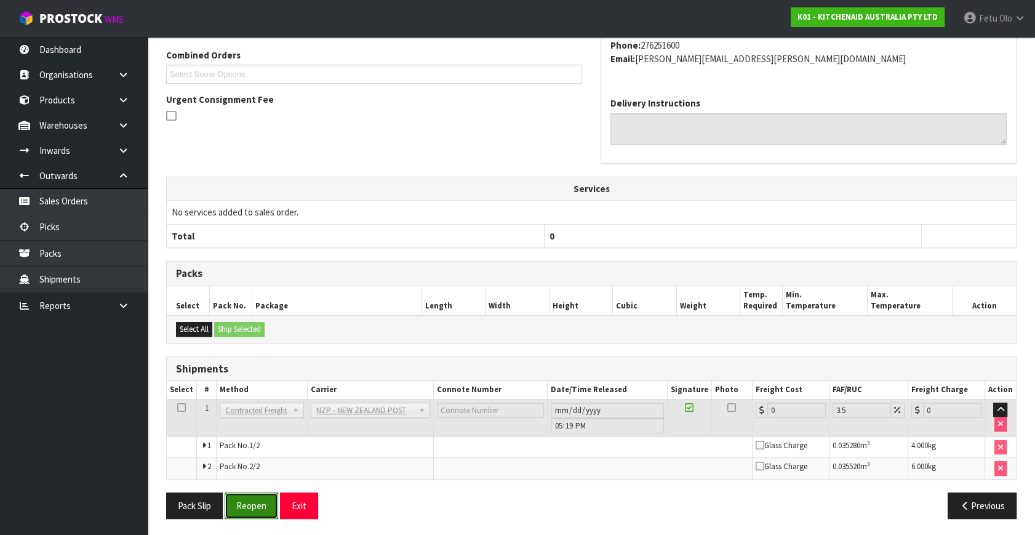
click at [269, 511] on button "Reopen" at bounding box center [252, 505] width 54 height 26
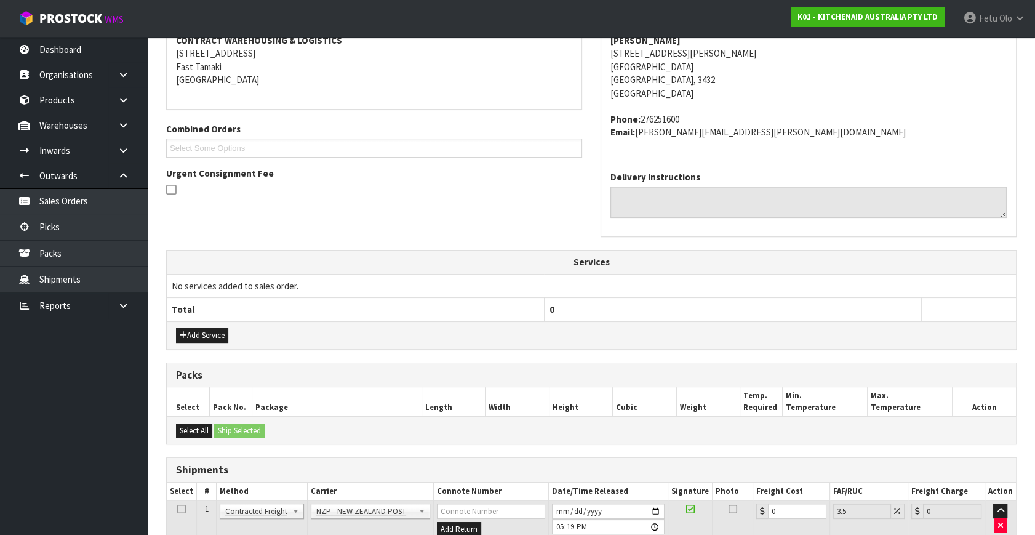
scroll to position [316, 0]
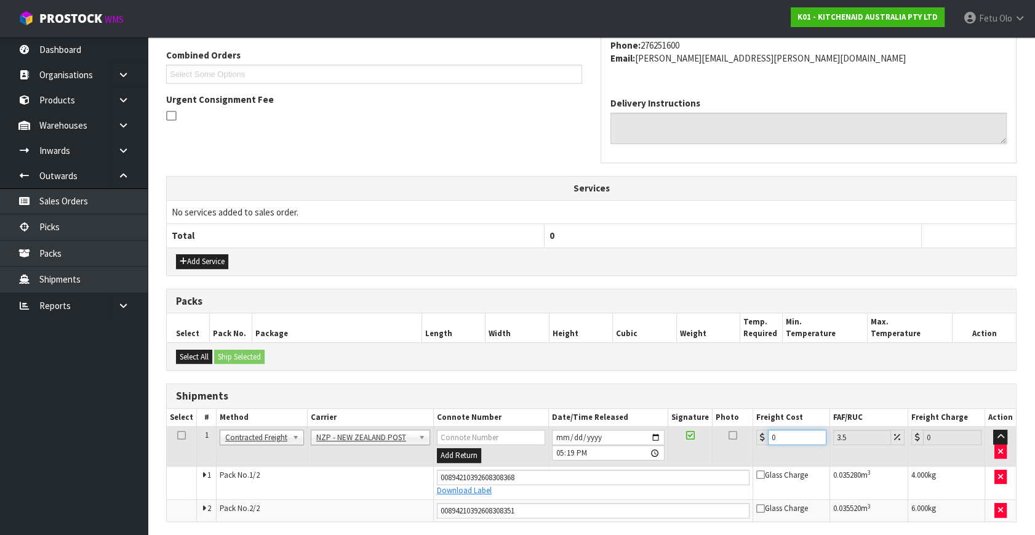
drag, startPoint x: 794, startPoint y: 441, endPoint x: 654, endPoint y: 468, distance: 141.6
click at [654, 468] on tbody "1 Client Local Pickup Customer Local Pickup Company Freight Contracted Freight …" at bounding box center [591, 473] width 849 height 95
type input "1"
type input "1.03"
type input "14"
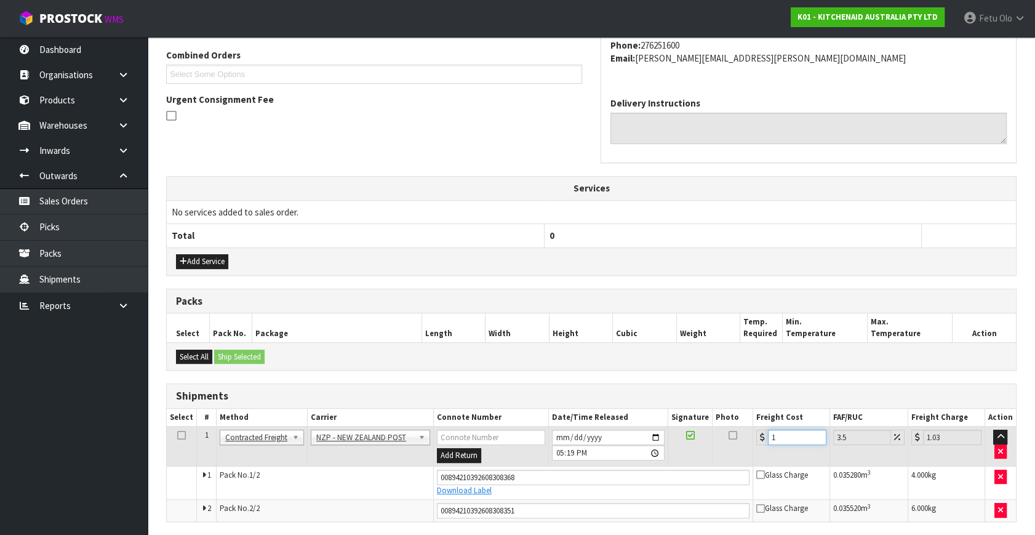
type input "14.49"
type input "14.6"
type input "15.11"
type input "14.62"
type input "15.13"
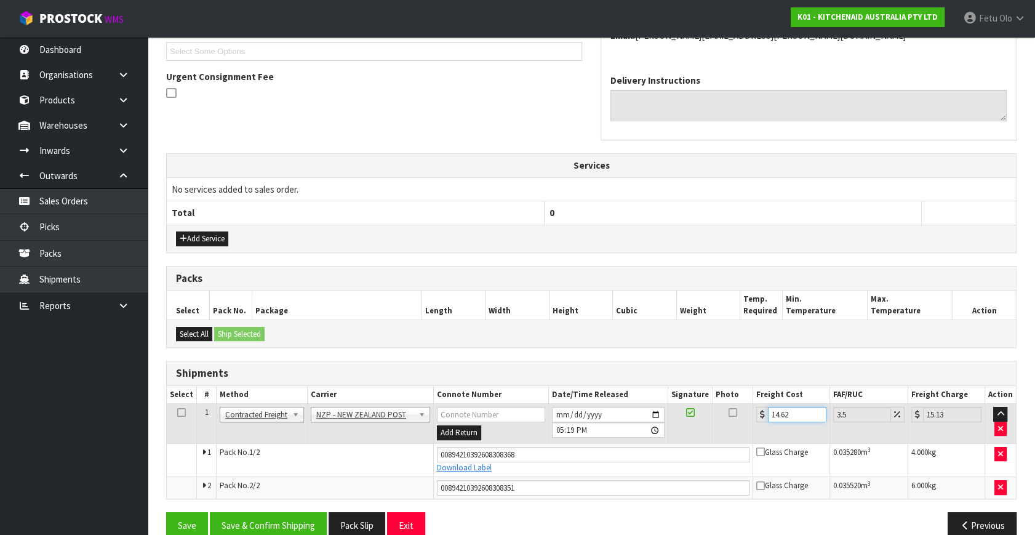
scroll to position [358, 0]
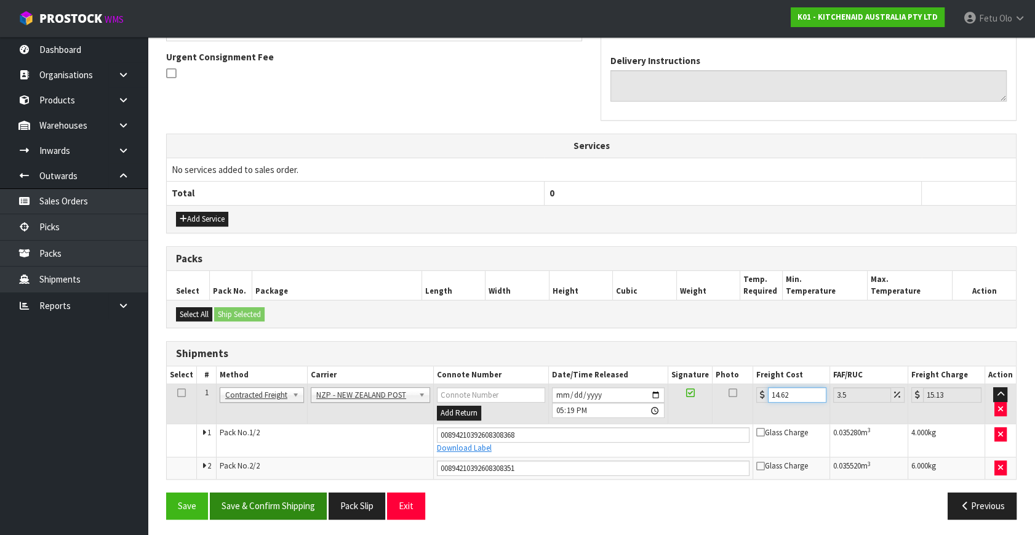
type input "14.62"
click at [308, 496] on button "Save & Confirm Shipping" at bounding box center [268, 505] width 117 height 26
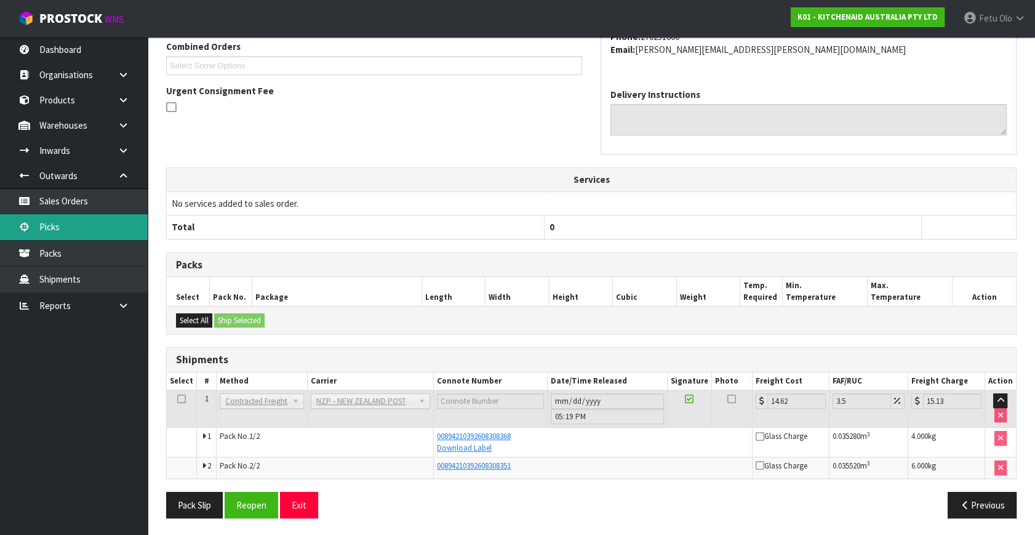
click at [65, 219] on link "Picks" at bounding box center [74, 226] width 148 height 25
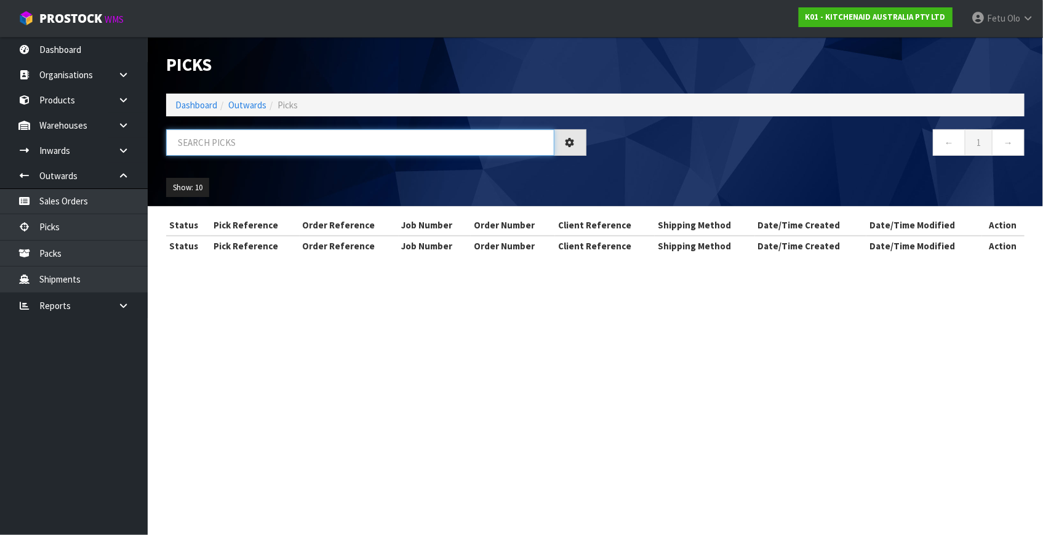
click at [384, 137] on input "text" at bounding box center [360, 142] width 388 height 26
type input "80298"
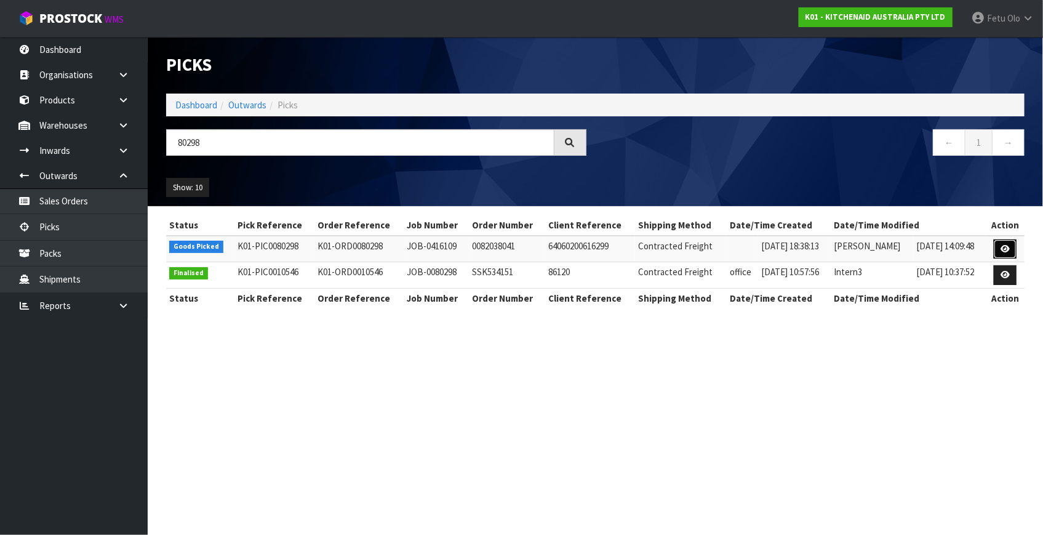
click at [1002, 248] on icon at bounding box center [1004, 249] width 9 height 8
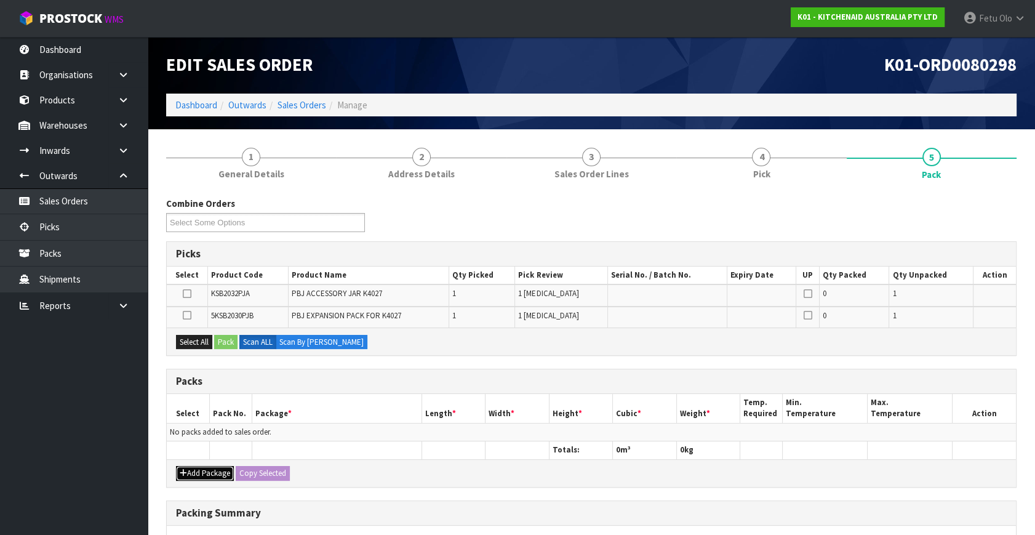
click at [189, 466] on button "Add Package" at bounding box center [205, 473] width 58 height 15
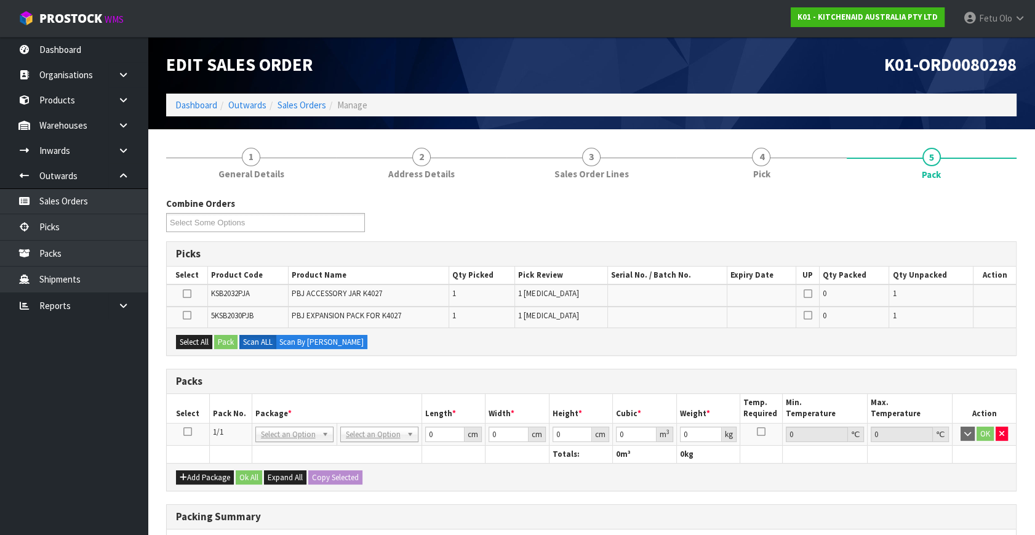
click at [188, 431] on icon at bounding box center [187, 431] width 9 height 1
click at [283, 399] on th "Package *" at bounding box center [337, 408] width 170 height 29
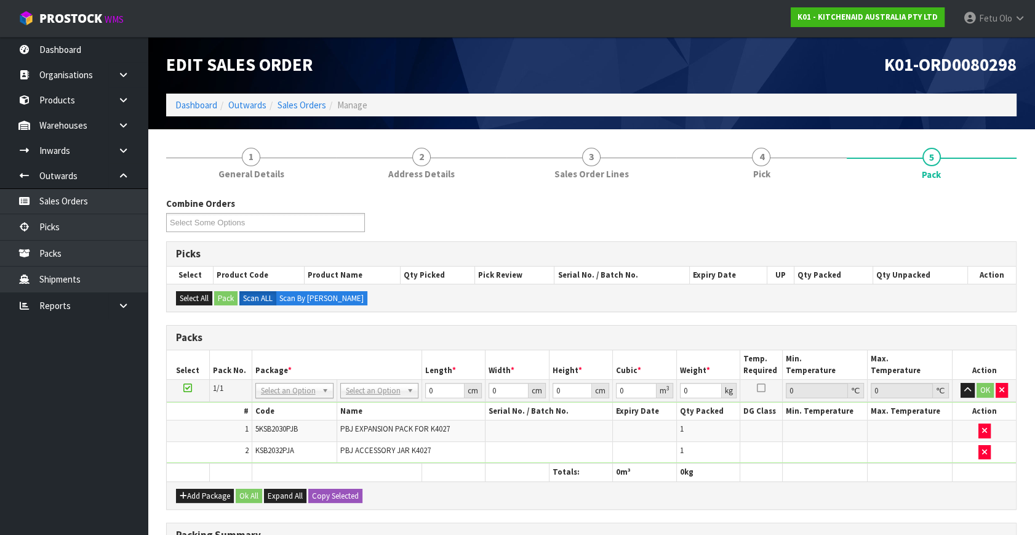
drag, startPoint x: 307, startPoint y: 390, endPoint x: 301, endPoint y: 406, distance: 17.1
click at [298, 407] on input "text" at bounding box center [294, 406] width 72 height 15
type input "011"
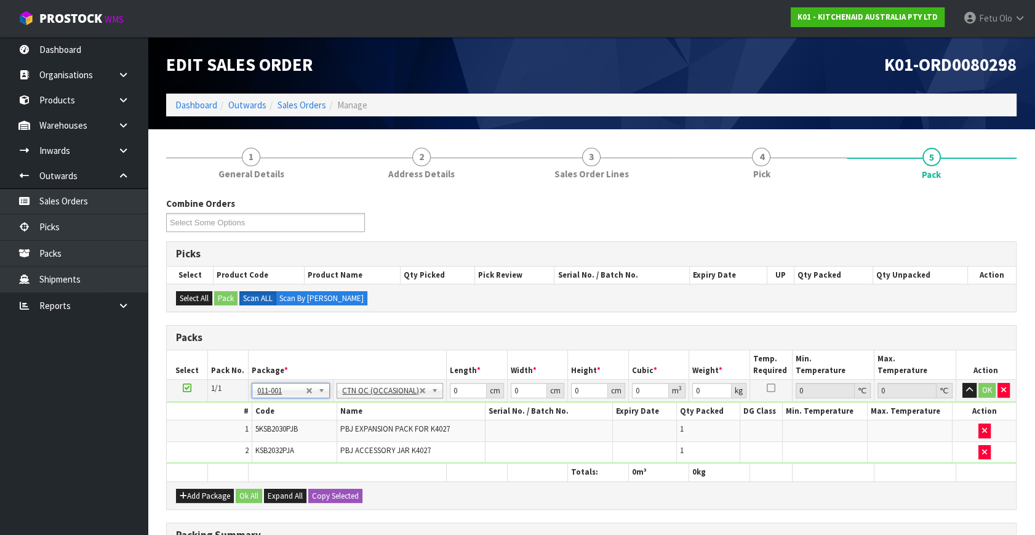
type input "2.3"
drag, startPoint x: 462, startPoint y: 390, endPoint x: 362, endPoint y: 423, distance: 105.6
click at [364, 424] on tbody "1/1 NONE 007-001 007-002 007-004 007-009 007-013 007-014 007-015 007-017 007-01…" at bounding box center [591, 422] width 849 height 84
type input "25"
type input "13"
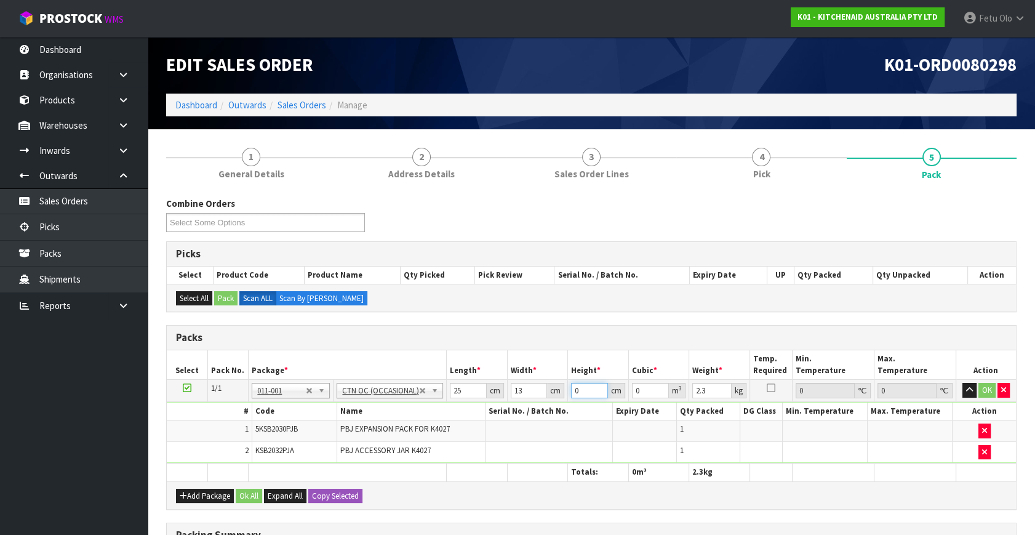
type input "3"
type input "0.000975"
type input "36"
type input "0.0117"
type input "36"
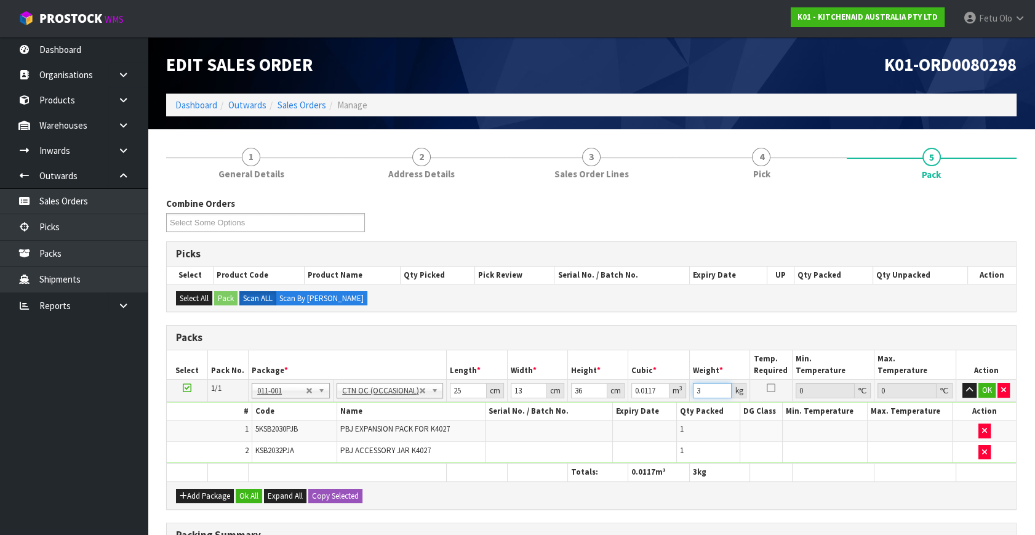
type input "3"
click button "OK" at bounding box center [986, 390] width 17 height 15
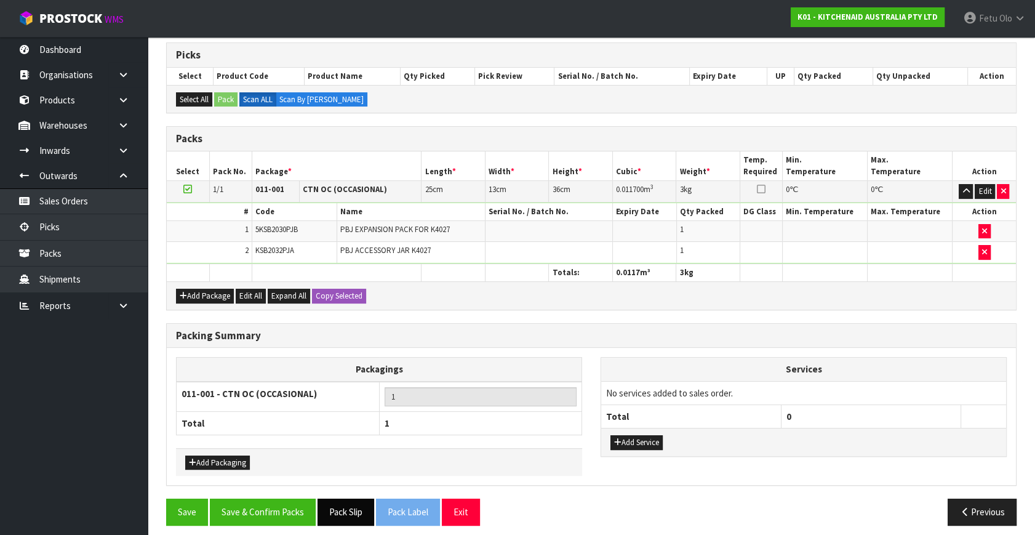
scroll to position [204, 0]
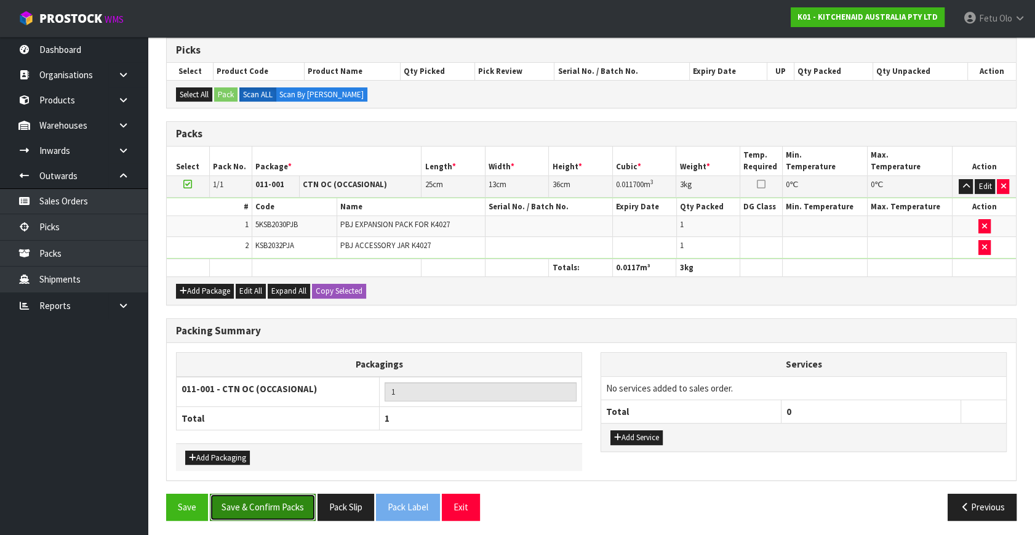
click at [280, 498] on button "Save & Confirm Packs" at bounding box center [263, 506] width 106 height 26
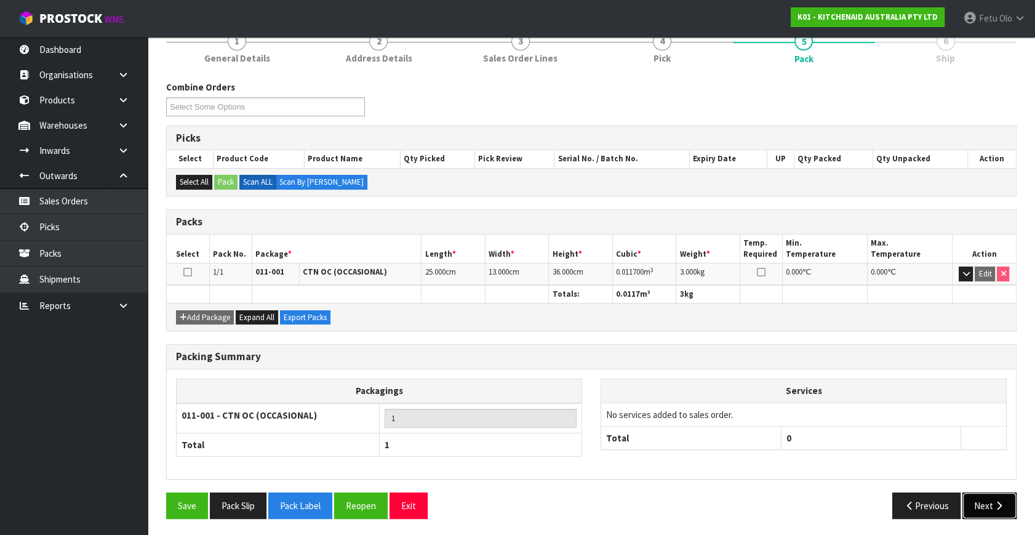
click at [988, 501] on button "Next" at bounding box center [989, 505] width 54 height 26
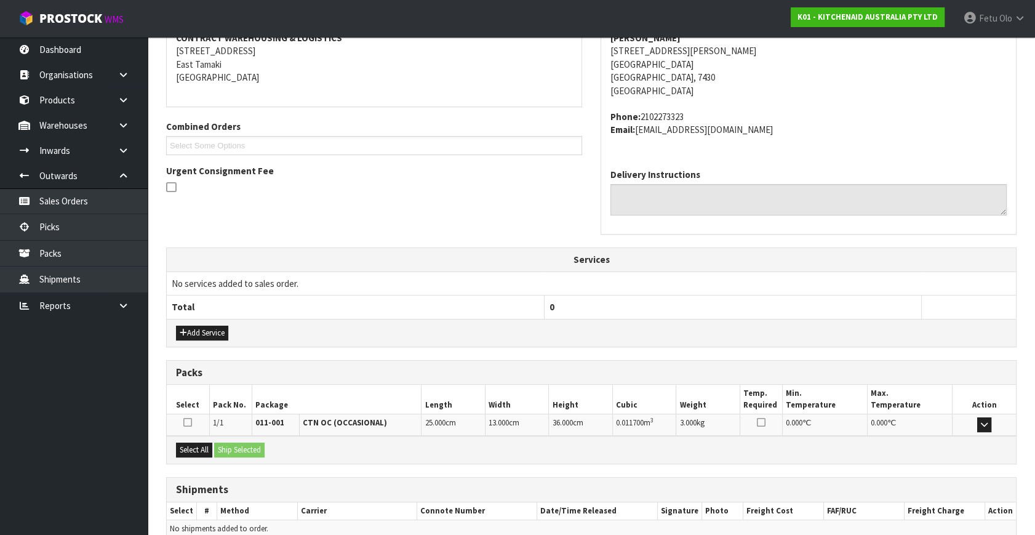
scroll to position [303, 0]
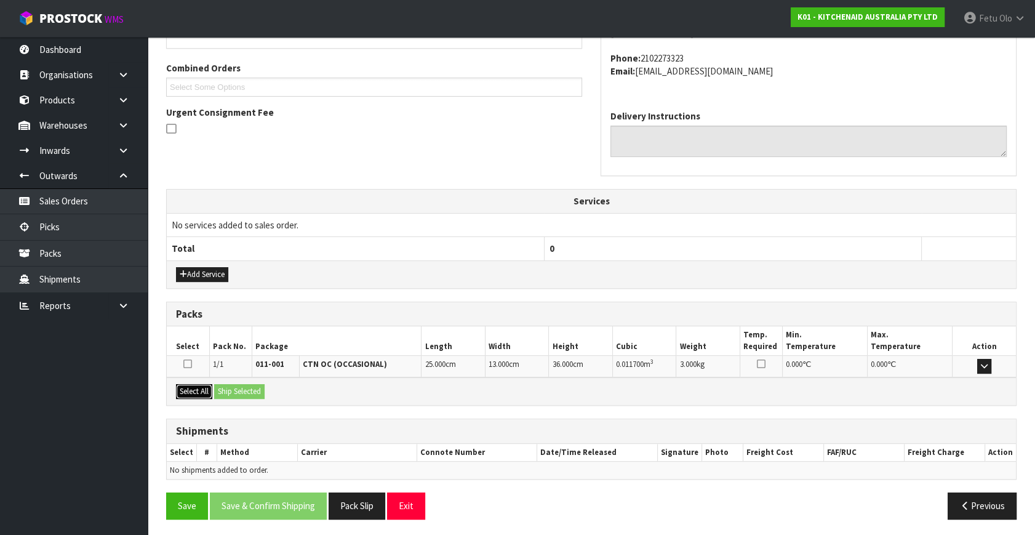
click at [185, 386] on button "Select All" at bounding box center [194, 391] width 36 height 15
click at [265, 390] on button "Ship Selected" at bounding box center [239, 391] width 50 height 15
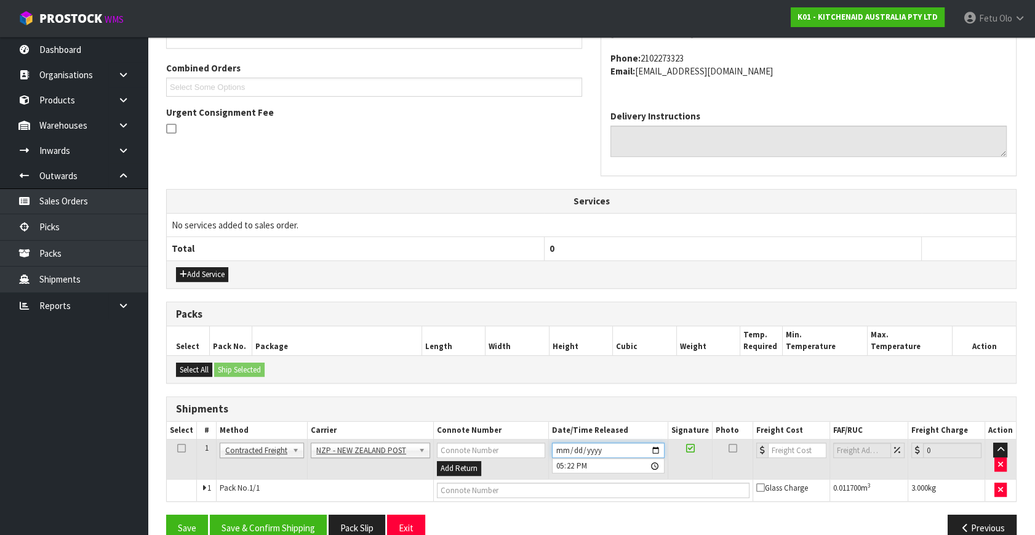
click at [655, 447] on input "2025-10-08" at bounding box center [608, 449] width 113 height 15
type input "2025-10-09"
click at [280, 514] on button "Save & Confirm Shipping" at bounding box center [268, 527] width 117 height 26
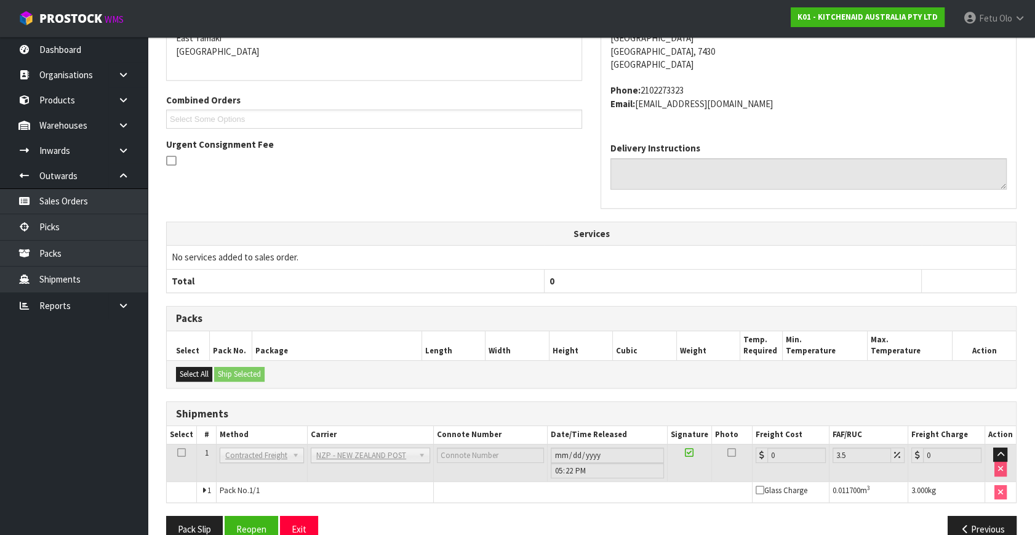
scroll to position [308, 0]
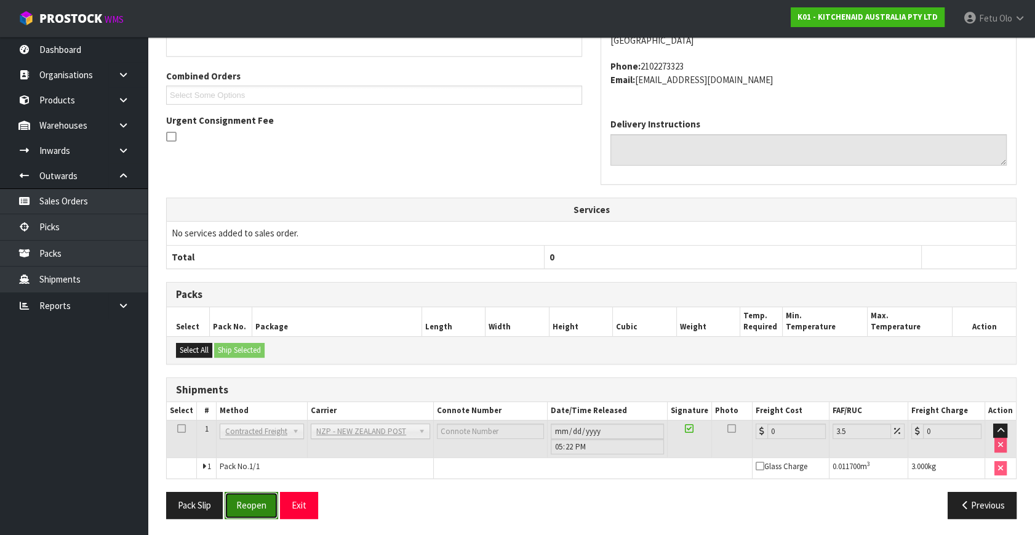
click at [257, 503] on button "Reopen" at bounding box center [252, 504] width 54 height 26
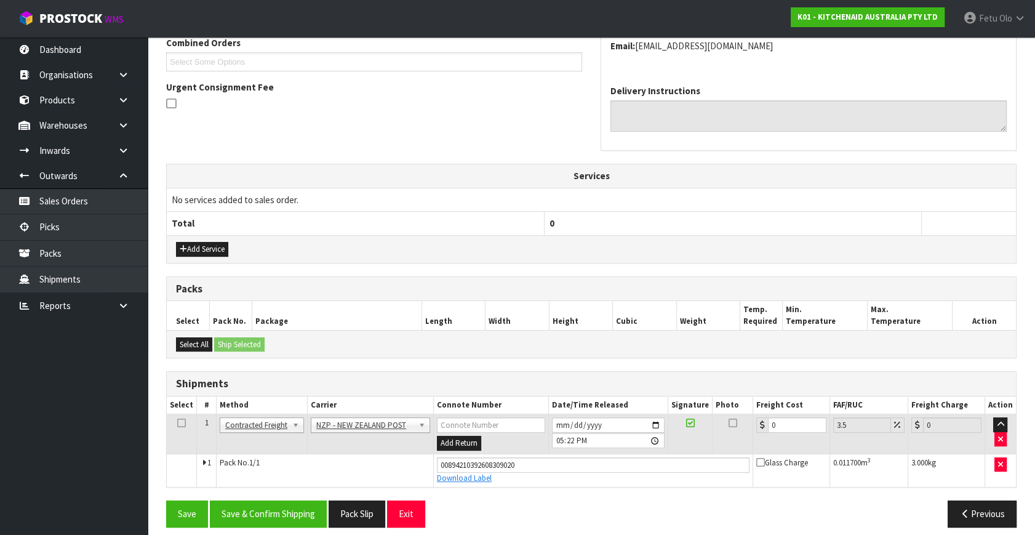
scroll to position [336, 0]
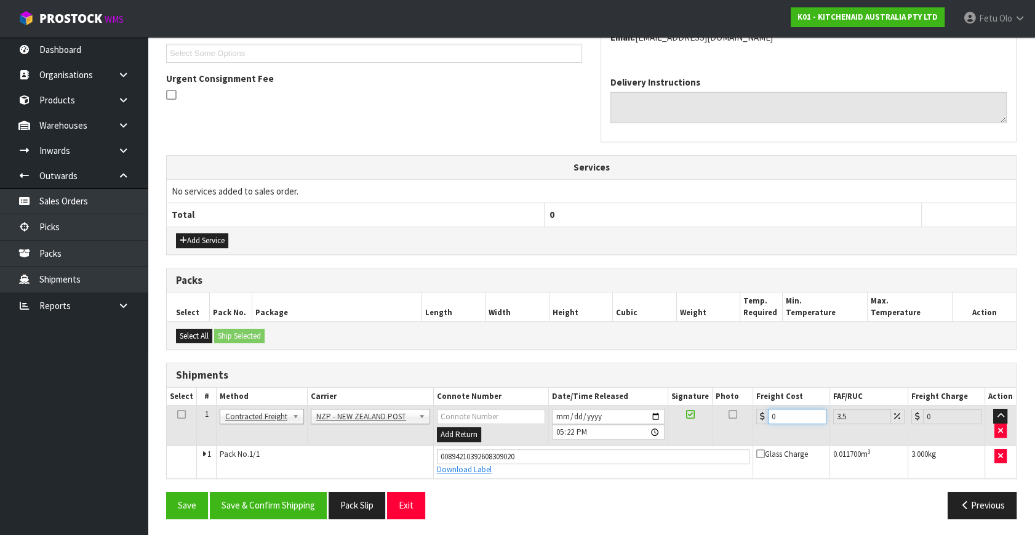
drag, startPoint x: 776, startPoint y: 414, endPoint x: 643, endPoint y: 456, distance: 139.3
click at [643, 456] on tbody "1 Client Local Pickup Customer Local Pickup Company Freight Contracted Freight …" at bounding box center [591, 441] width 849 height 73
type input "1"
type input "1.03"
type input "11"
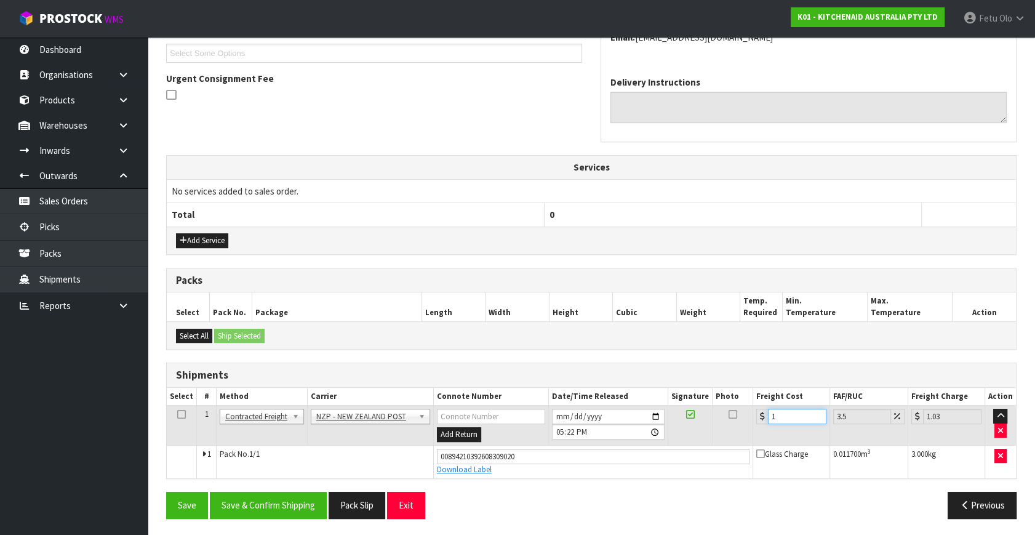
type input "11.38"
type input "11.6"
type input "12.01"
type input "11.61"
type input "12.02"
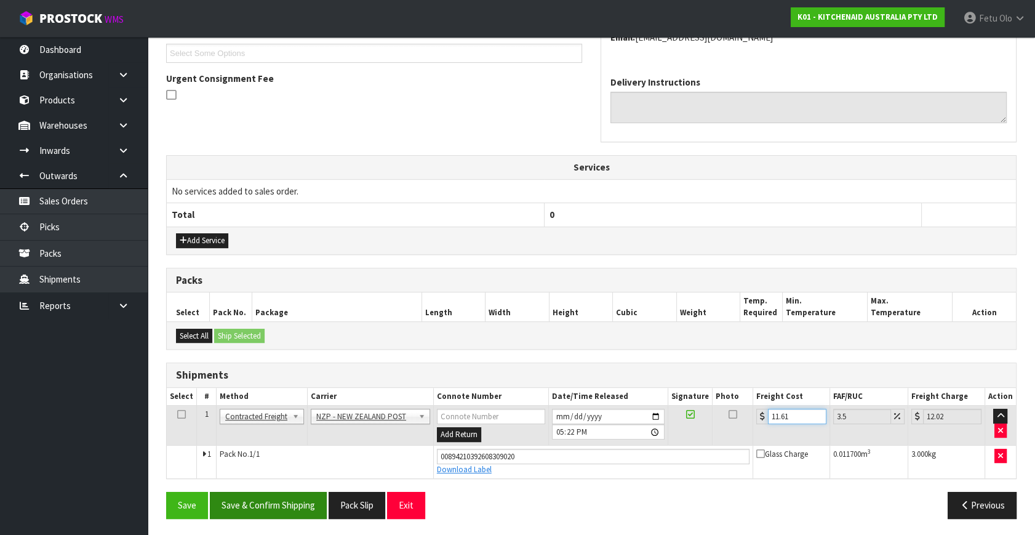
type input "11.61"
click at [279, 499] on button "Save & Confirm Shipping" at bounding box center [268, 504] width 117 height 26
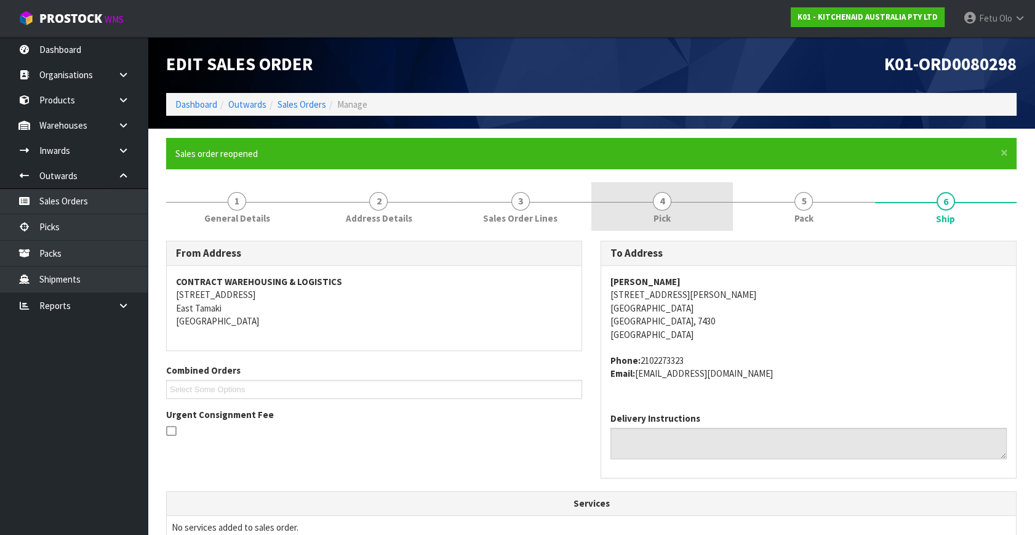
scroll to position [0, 0]
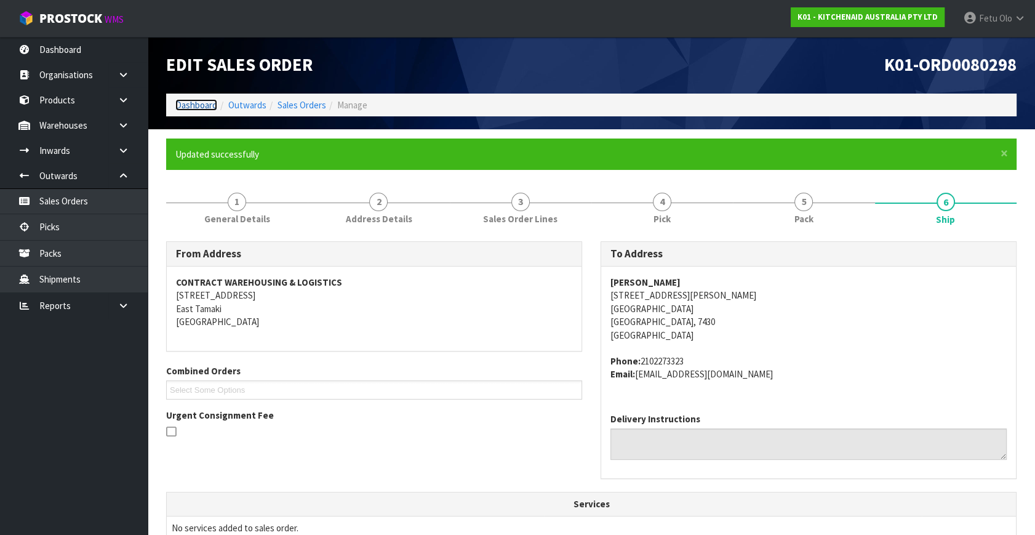
click at [214, 105] on link "Dashboard" at bounding box center [196, 105] width 42 height 12
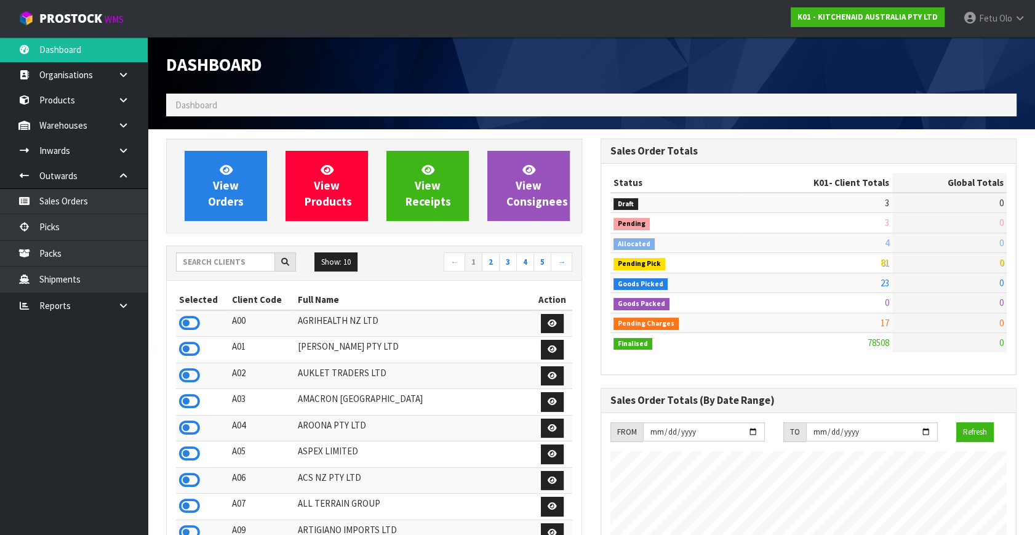
scroll to position [930, 434]
click at [773, 73] on div "Dashboard" at bounding box center [591, 65] width 869 height 57
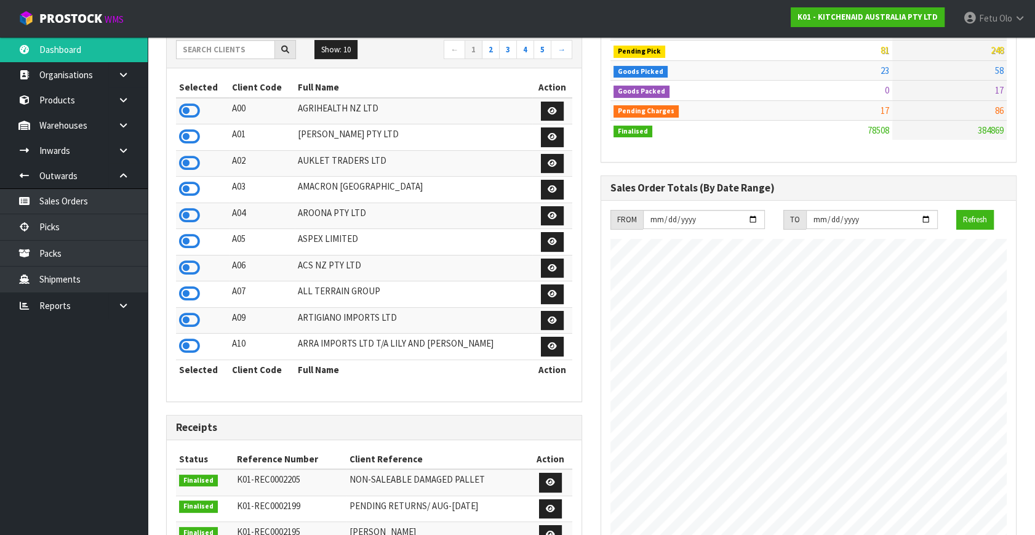
scroll to position [55, 0]
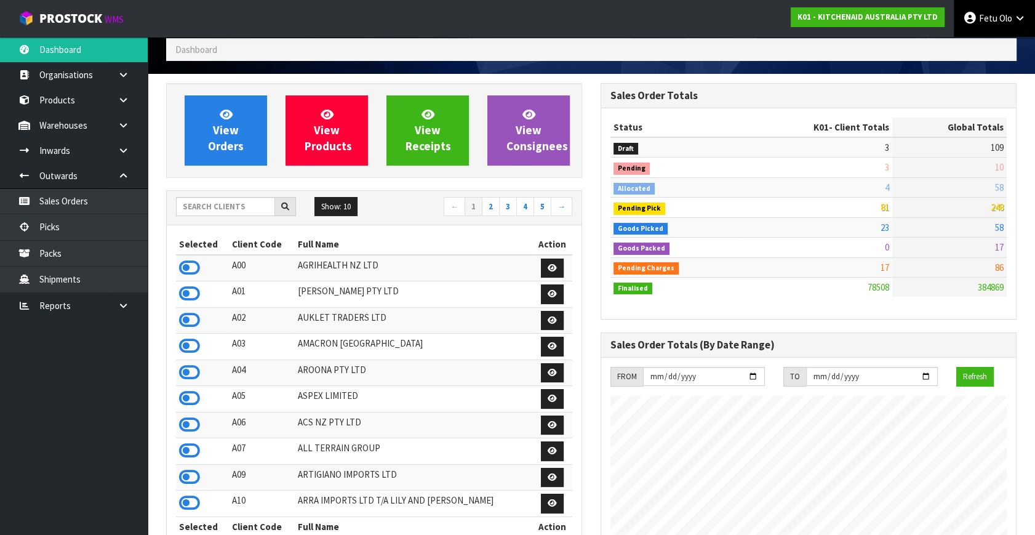
click at [993, 24] on link "Fetu Olo" at bounding box center [993, 18] width 81 height 37
click at [988, 49] on link "Logout" at bounding box center [985, 49] width 97 height 17
